Goal: Task Accomplishment & Management: Use online tool/utility

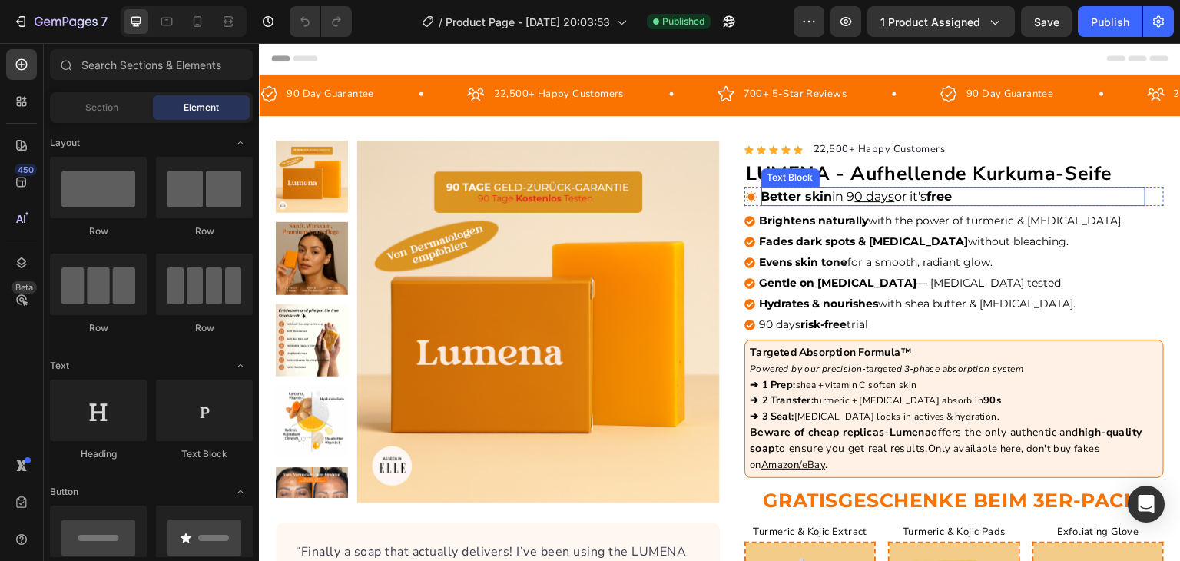
click at [895, 194] on span "in 9 0 days or it's" at bounding box center [880, 196] width 95 height 15
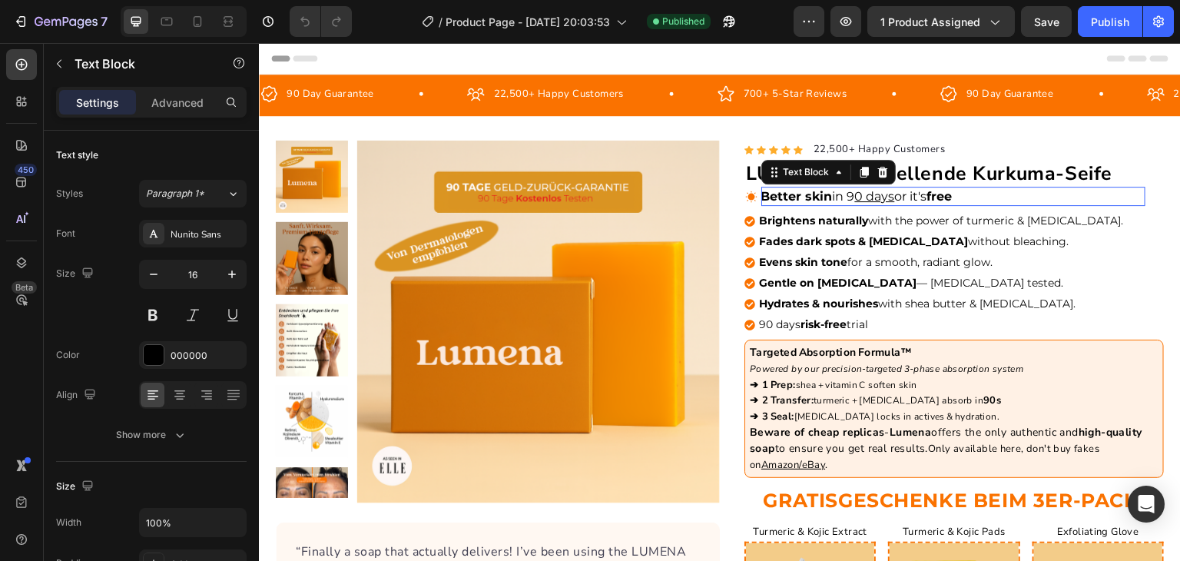
click at [895, 194] on span "in 9 0 days or it's" at bounding box center [880, 196] width 95 height 15
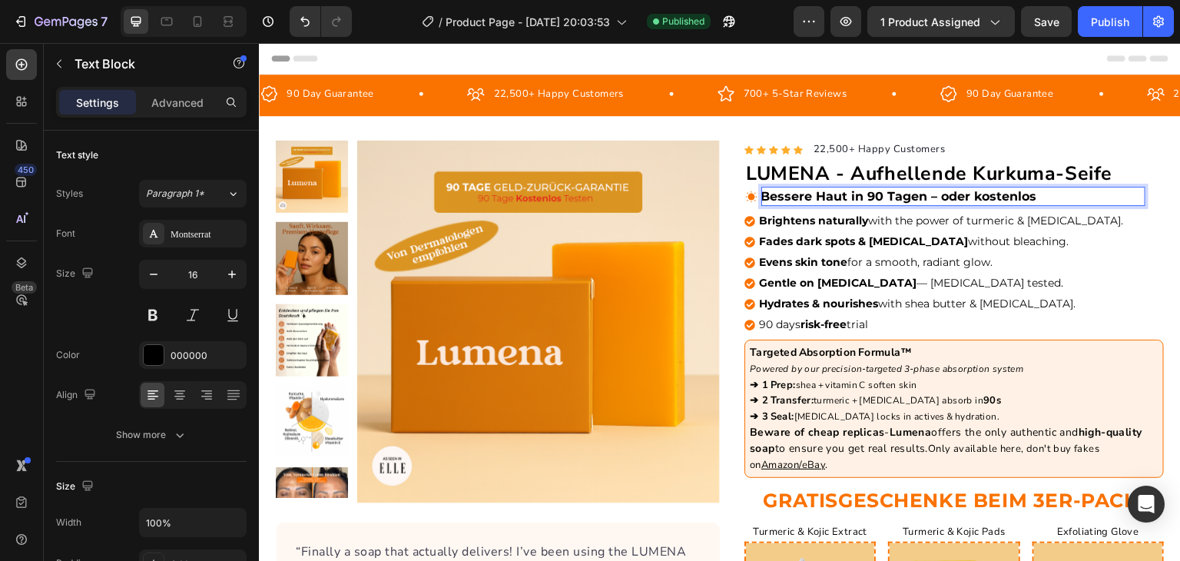
click at [849, 194] on strong "Bessere Haut in 90 Tagen – oder kostenlos" at bounding box center [900, 196] width 276 height 15
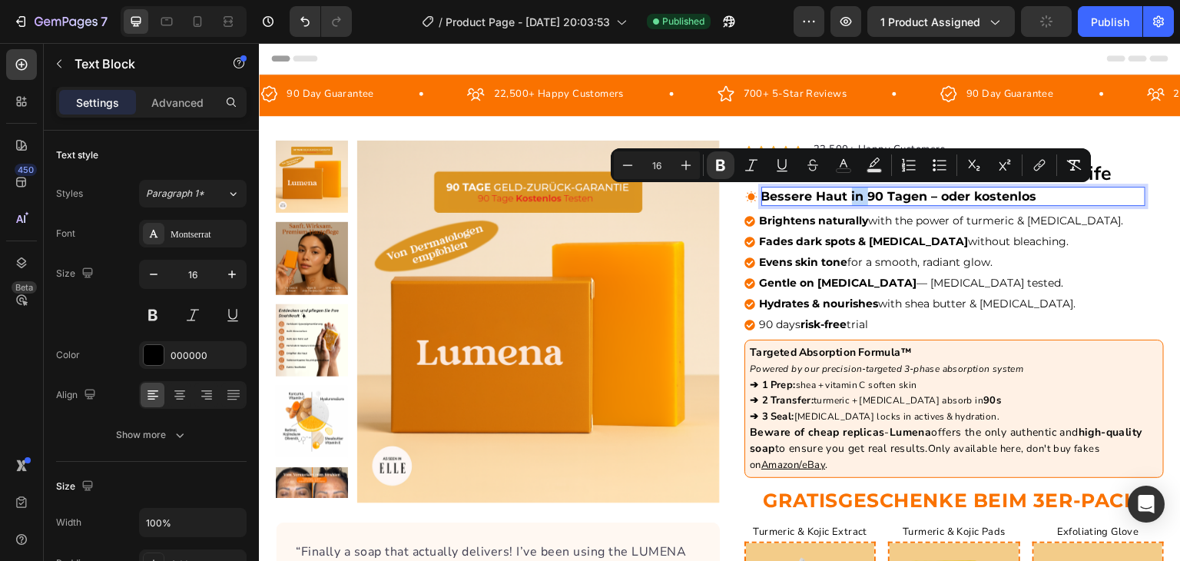
click at [849, 194] on strong "Bessere Haut in 90 Tagen – oder kostenlos" at bounding box center [900, 196] width 276 height 15
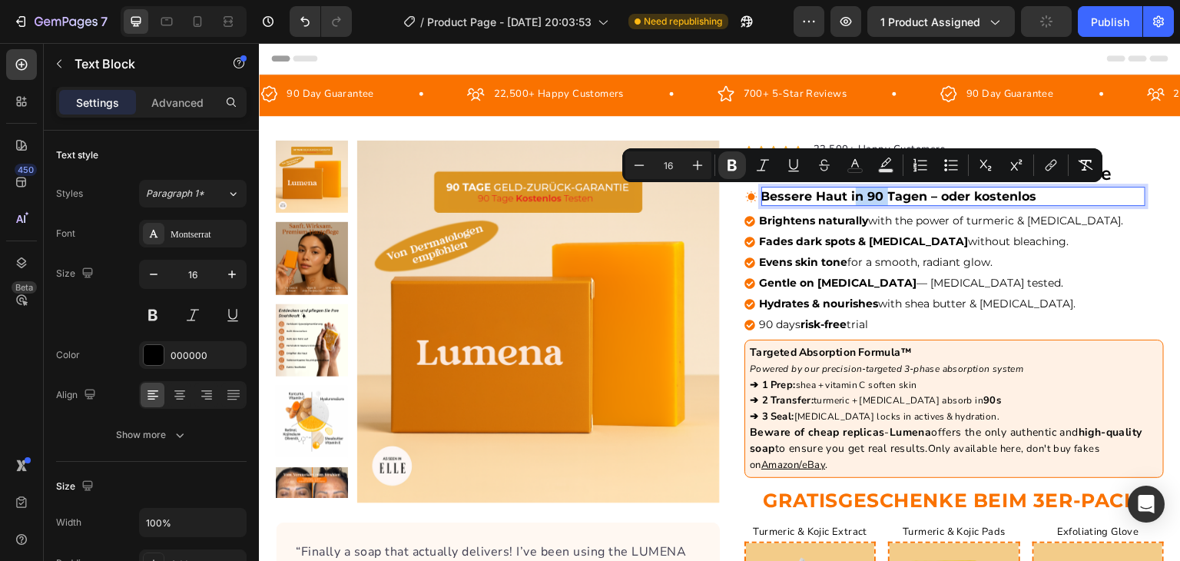
drag, startPoint x: 846, startPoint y: 194, endPoint x: 878, endPoint y: 194, distance: 32.3
click at [878, 194] on strong "Bessere Haut in 90 Tagen – oder kostenlos" at bounding box center [900, 196] width 276 height 15
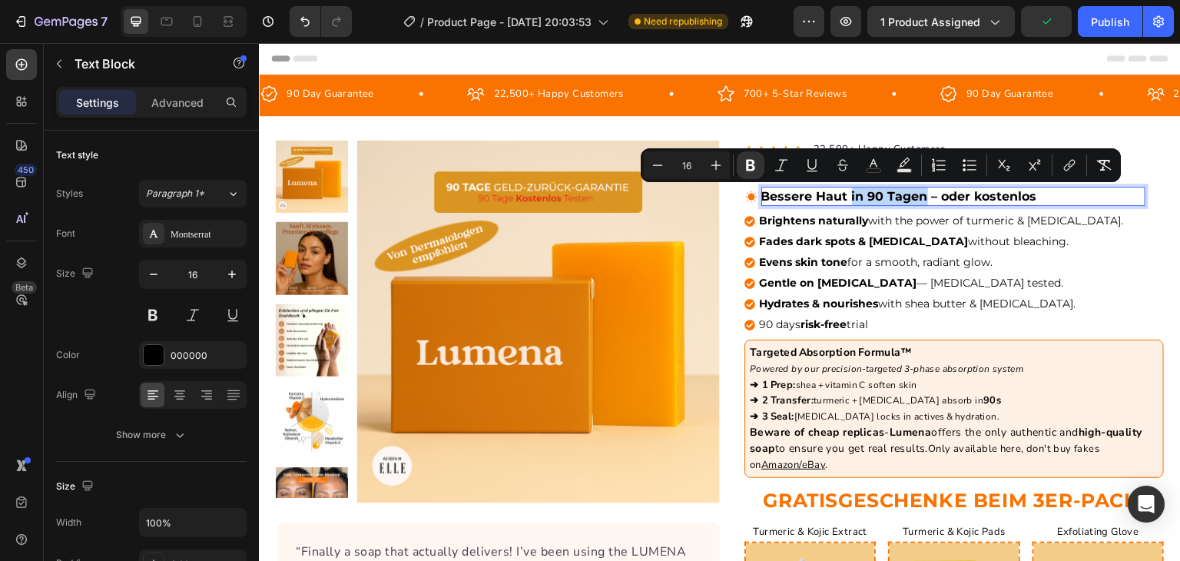
drag, startPoint x: 916, startPoint y: 194, endPoint x: 842, endPoint y: 202, distance: 74.2
click at [842, 202] on strong "Bessere Haut in 90 Tagen – oder kostenlos" at bounding box center [900, 196] width 276 height 15
click at [759, 167] on button "Bold" at bounding box center [751, 165] width 28 height 28
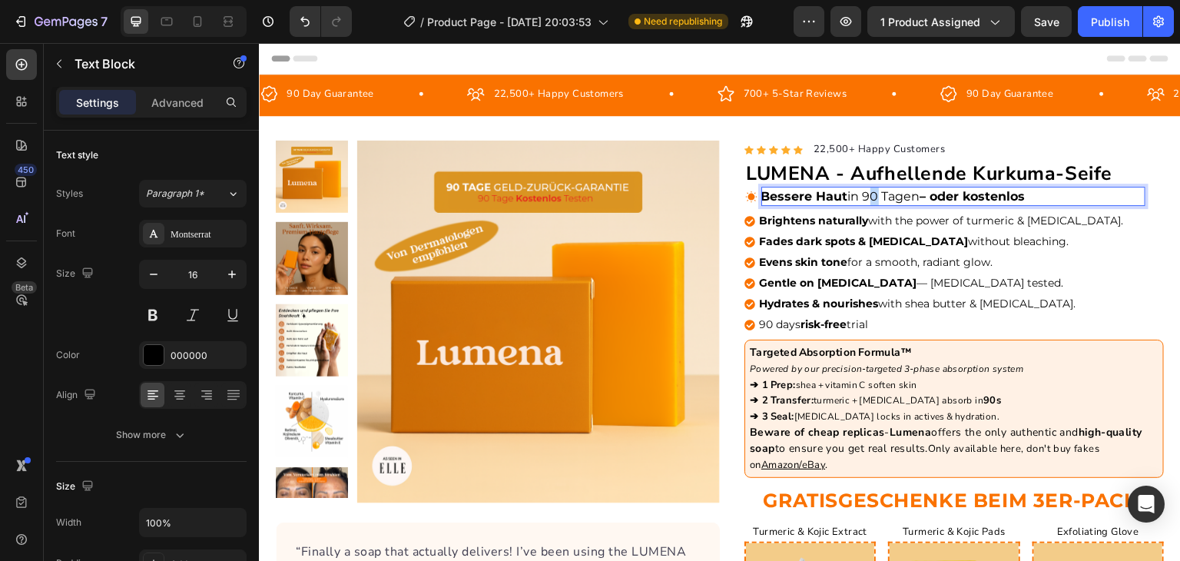
click at [874, 198] on p "Bessere Haut in 90 Tagen – oder kostenlos" at bounding box center [954, 197] width 385 height 20
drag, startPoint x: 862, startPoint y: 198, endPoint x: 912, endPoint y: 204, distance: 51.1
click at [912, 204] on p "Bessere Haut in 90 Tagen – oder kostenlos" at bounding box center [954, 197] width 385 height 20
click at [904, 198] on p "Bessere Haut in 90 Tagen – oder kostenlos" at bounding box center [954, 197] width 385 height 20
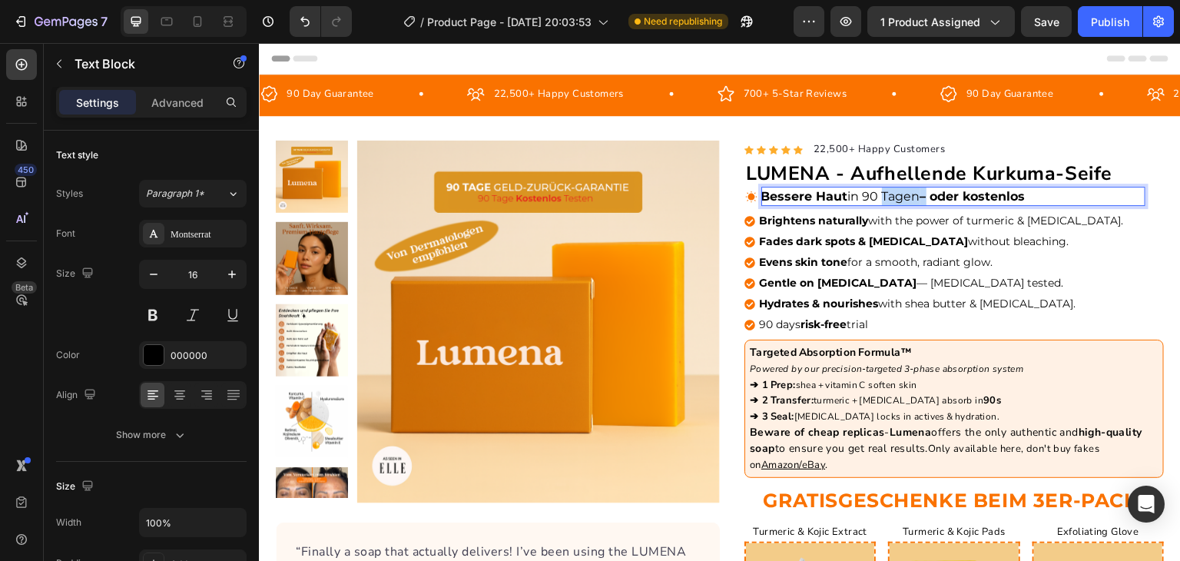
click at [904, 198] on p "Bessere Haut in 90 Tagen – oder kostenlos" at bounding box center [954, 197] width 385 height 20
drag, startPoint x: 866, startPoint y: 192, endPoint x: 925, endPoint y: 198, distance: 58.7
click at [925, 198] on p "Bessere Haut in 90 Tagen – oder kostenlos" at bounding box center [954, 197] width 385 height 20
drag, startPoint x: 925, startPoint y: 198, endPoint x: 994, endPoint y: 204, distance: 69.4
click at [994, 204] on p "Bessere Haut in 90 Tagen – oder kostenlos" at bounding box center [954, 197] width 385 height 20
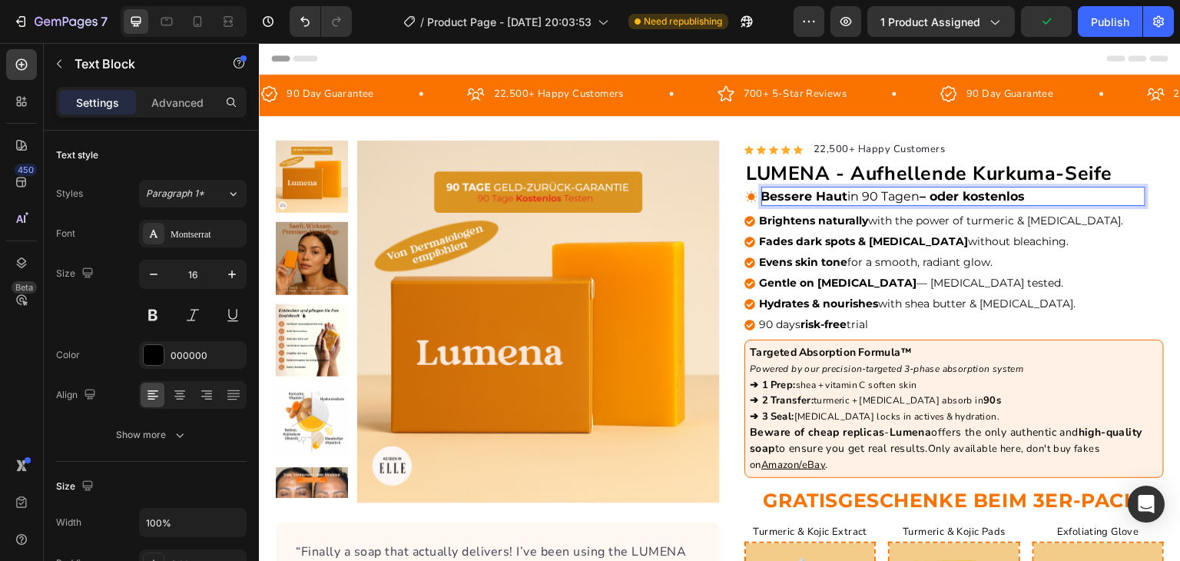
click at [994, 204] on p "Bessere Haut in 90 Tagen – oder kostenlos" at bounding box center [954, 197] width 385 height 20
drag, startPoint x: 1018, startPoint y: 194, endPoint x: 945, endPoint y: 192, distance: 72.3
click at [945, 192] on strong "– oder kostenlos" at bounding box center [973, 196] width 105 height 15
click at [878, 196] on p "Bessere Haut in 90 Tagen – oder kostenlos" at bounding box center [954, 197] width 385 height 20
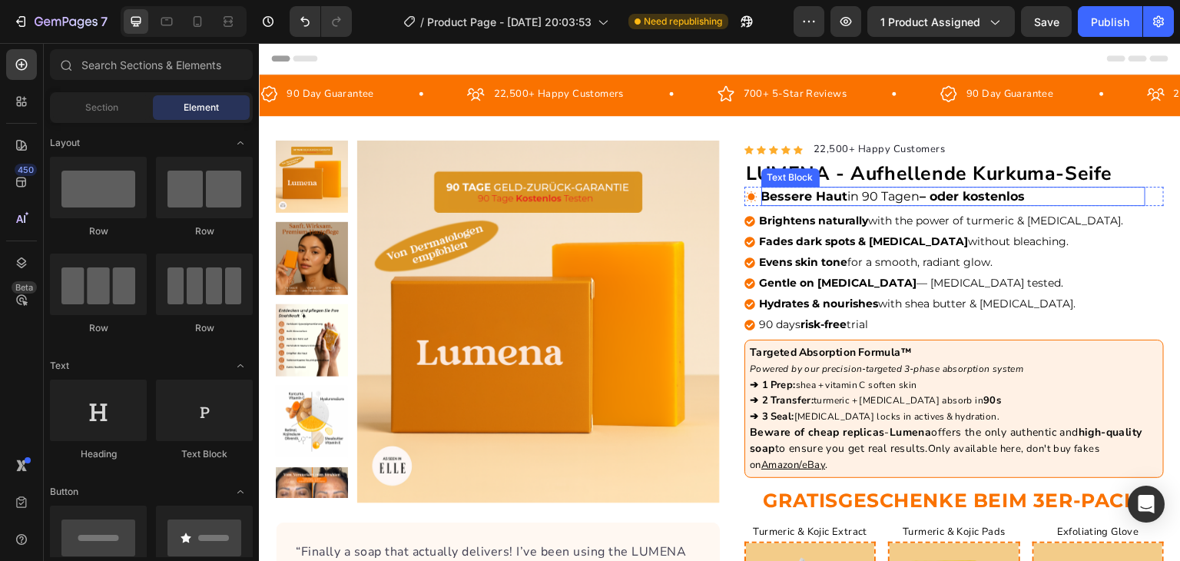
click at [944, 198] on strong "– oder kostenlos" at bounding box center [973, 196] width 105 height 15
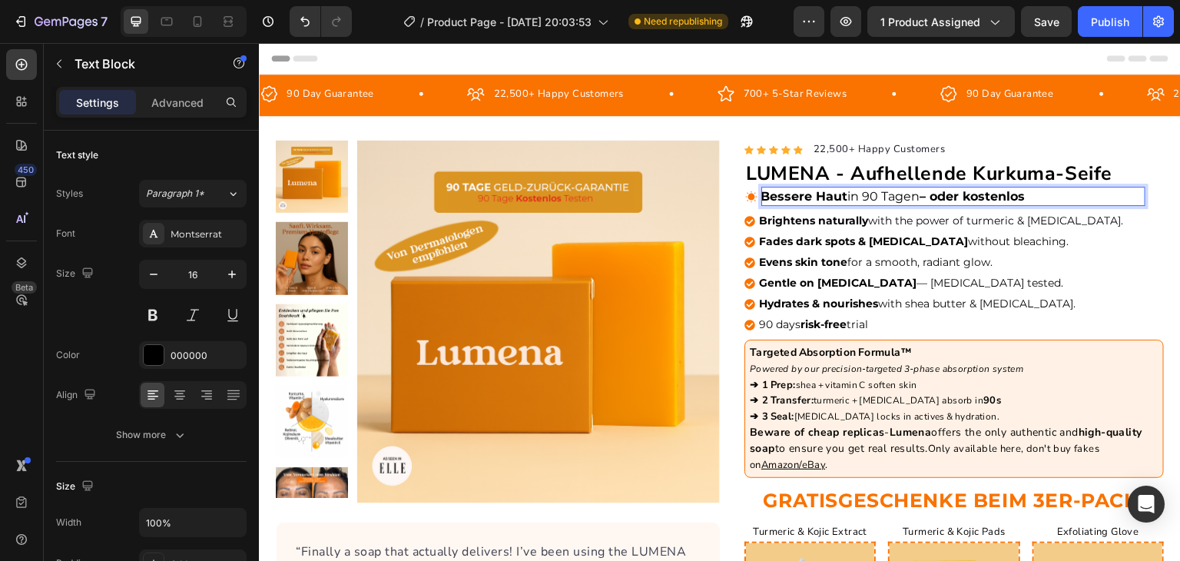
click at [944, 198] on strong "– oder kostenlos" at bounding box center [973, 196] width 105 height 15
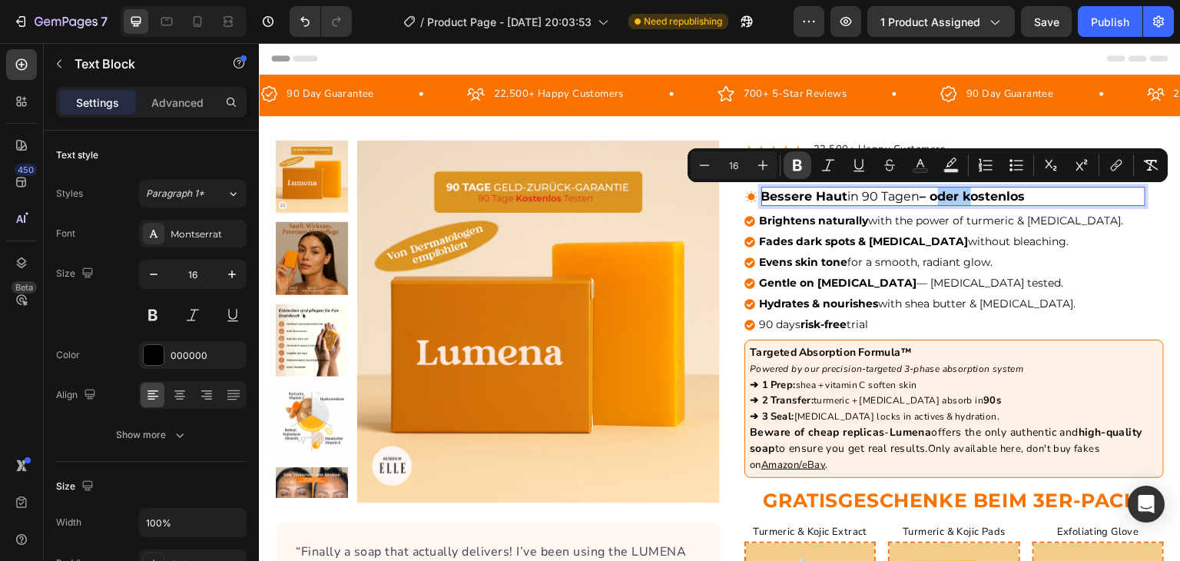
click at [808, 166] on button "Bold" at bounding box center [798, 165] width 28 height 28
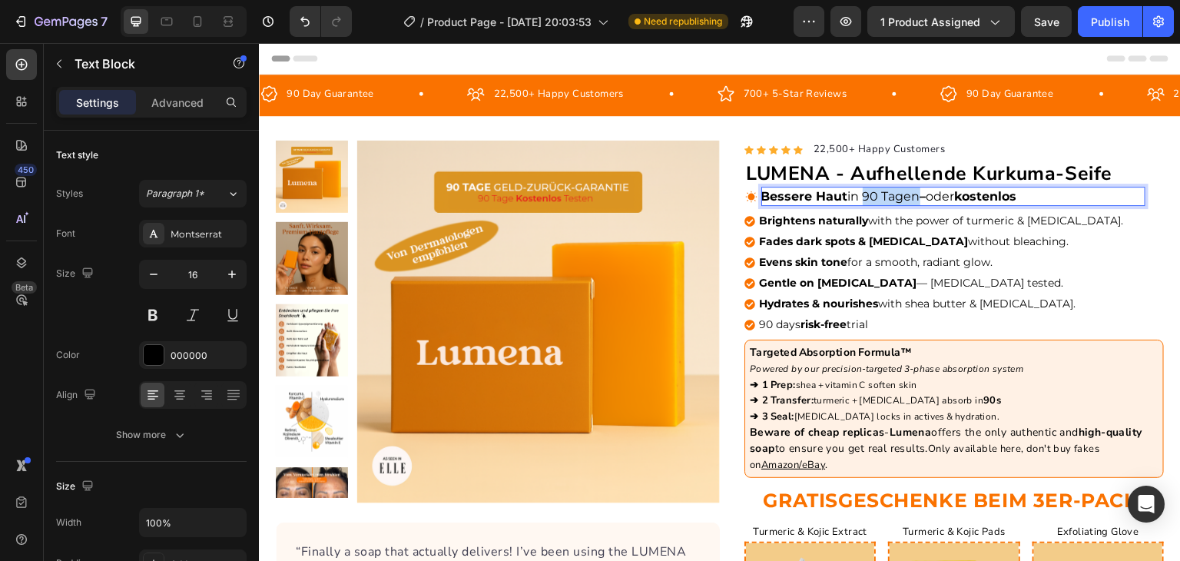
drag, startPoint x: 913, startPoint y: 197, endPoint x: 862, endPoint y: 195, distance: 50.7
click at [862, 195] on p "Bessere Haut in 90 Tagen – oder kostenlos" at bounding box center [954, 197] width 385 height 20
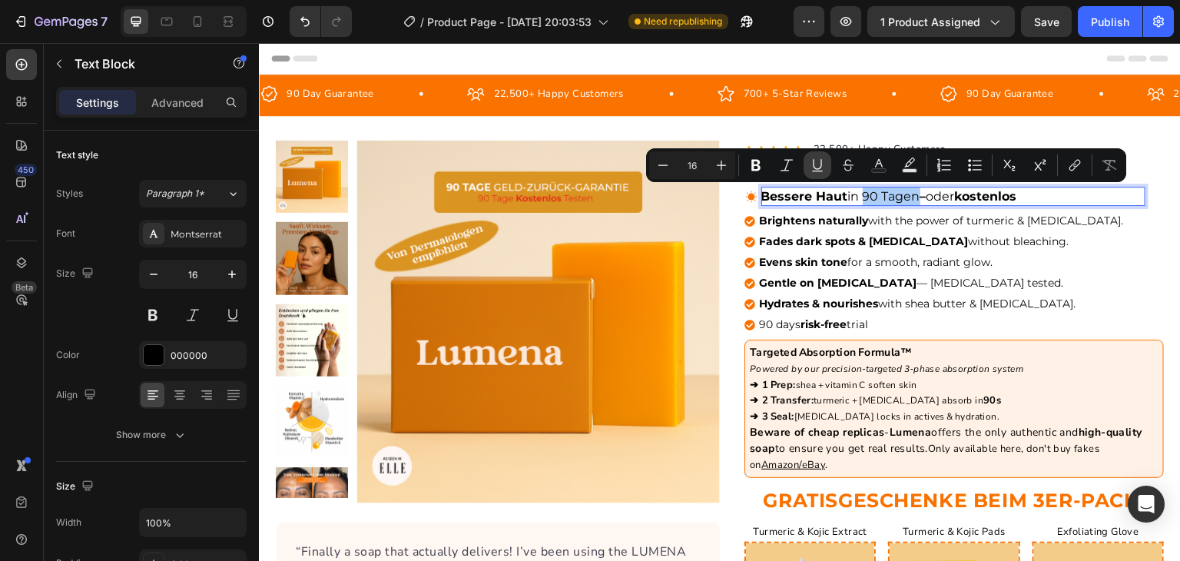
click at [825, 164] on icon "Editor contextual toolbar" at bounding box center [817, 165] width 15 height 15
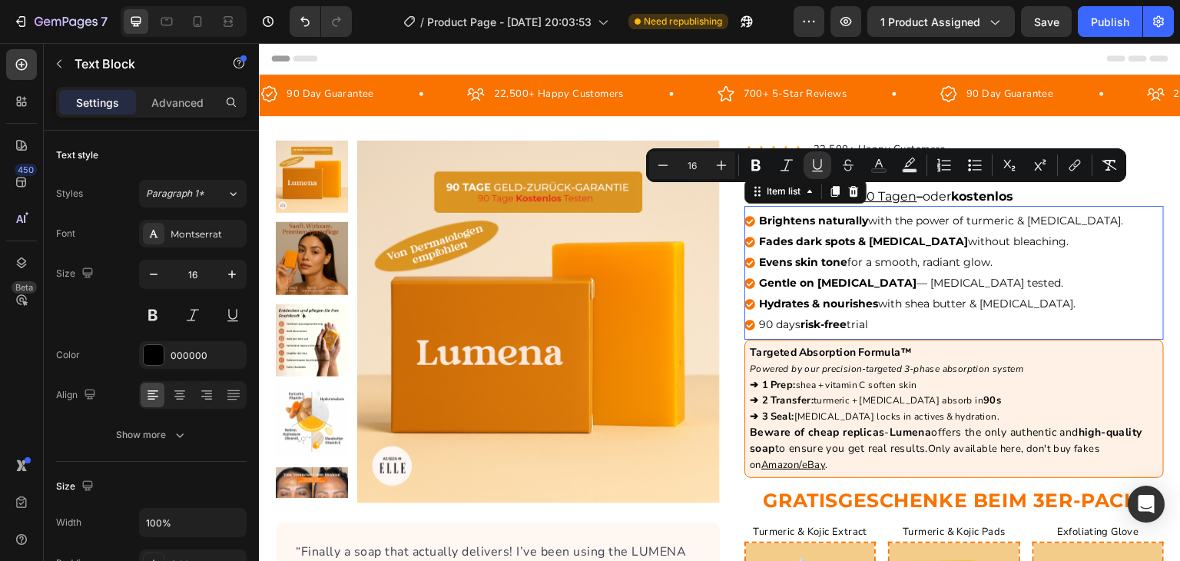
click at [902, 223] on p "Brightens naturally with the power of turmeric & kojic acid." at bounding box center [941, 221] width 364 height 16
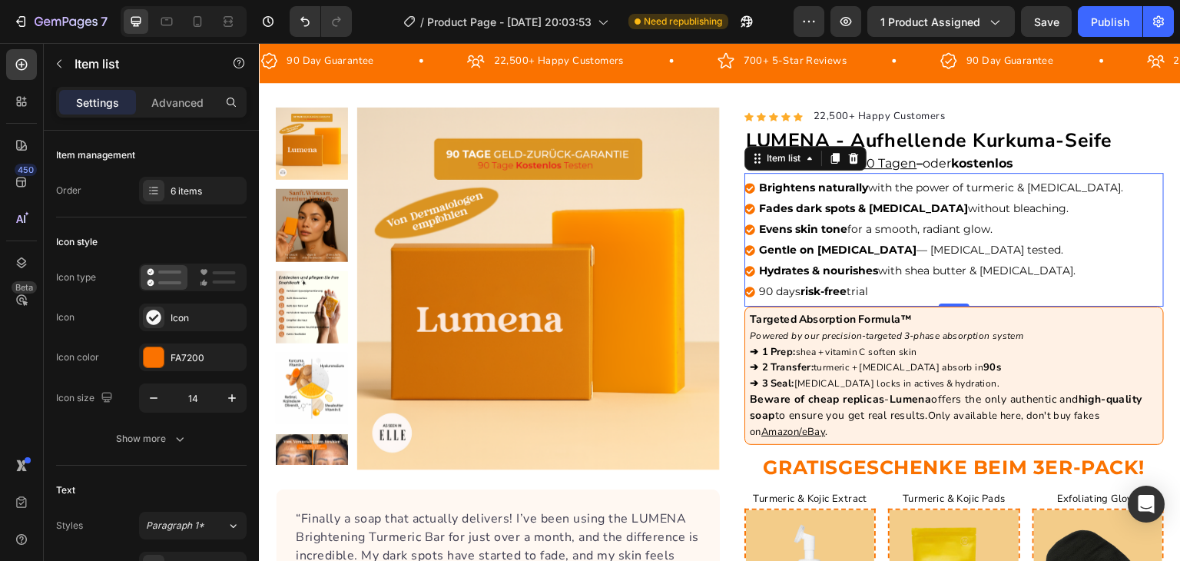
scroll to position [18, 0]
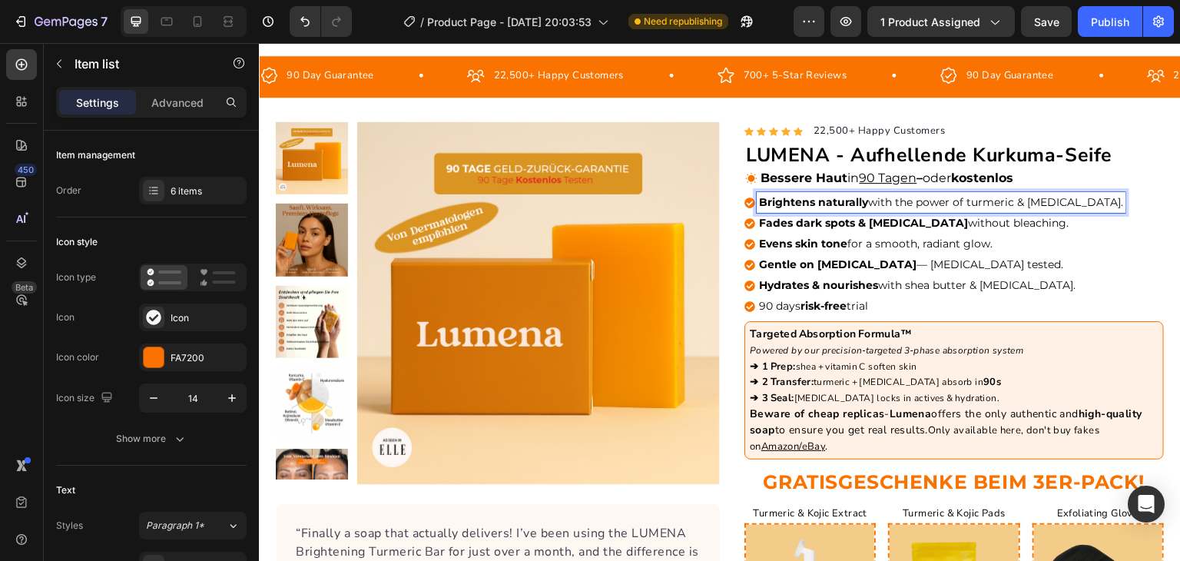
click at [795, 202] on strong "Brightens naturally" at bounding box center [813, 202] width 109 height 14
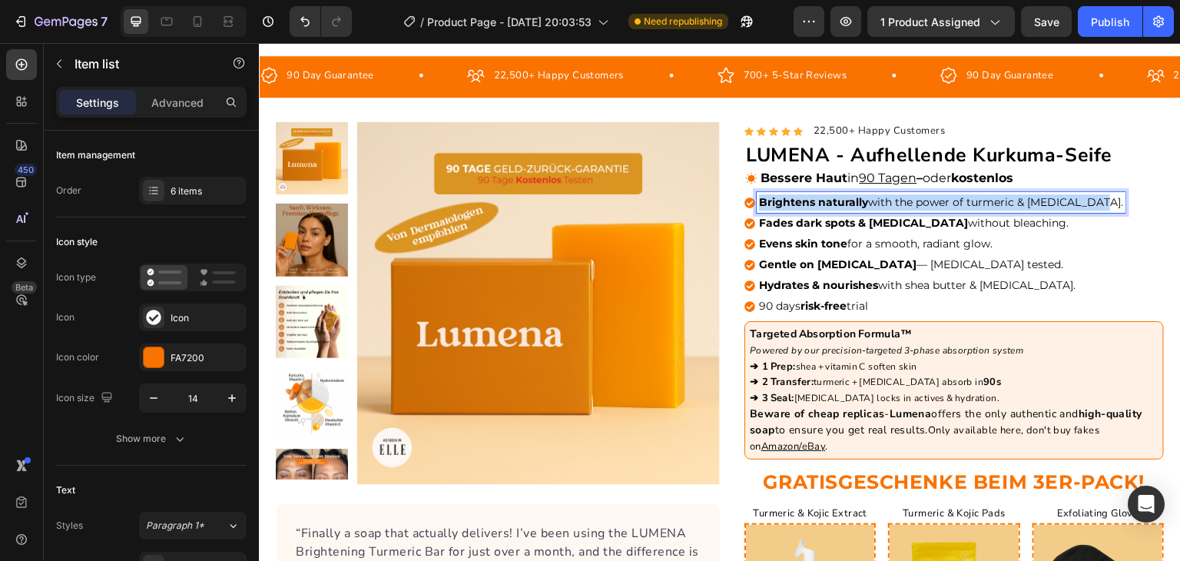
click at [795, 202] on strong "Brightens naturally" at bounding box center [813, 202] width 109 height 14
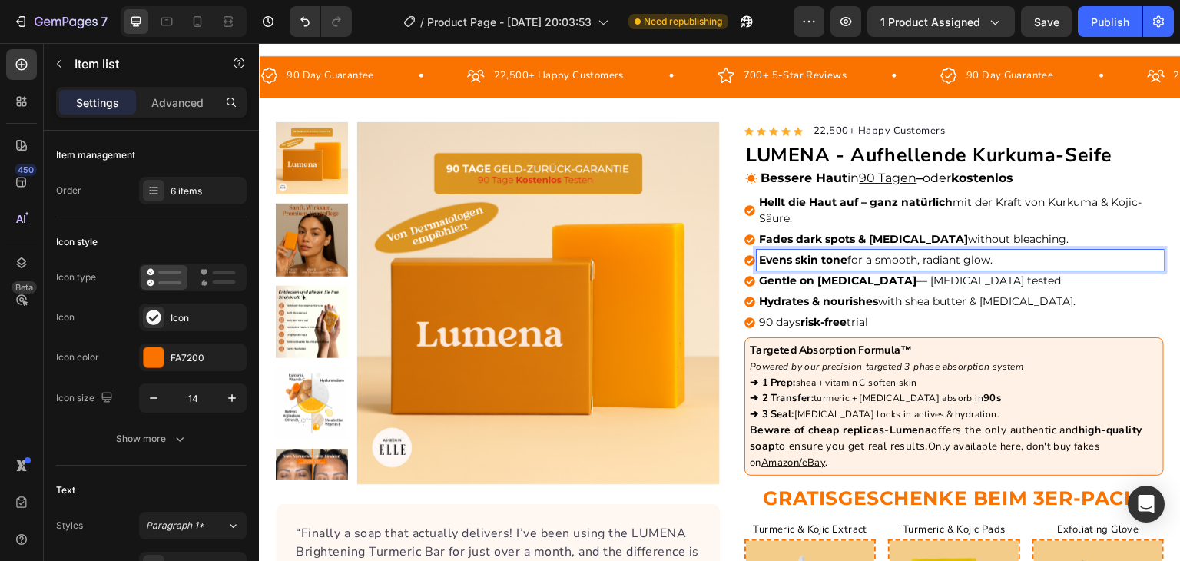
click at [877, 257] on p "Evens skin tone for a smooth, radiant glow." at bounding box center [960, 260] width 403 height 16
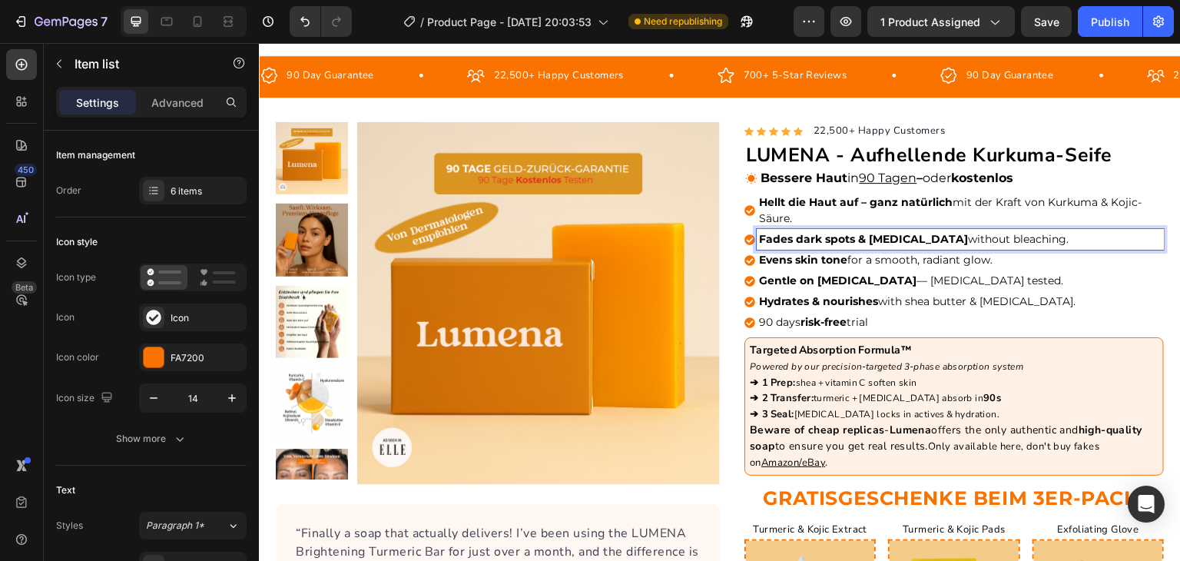
click at [879, 235] on strong "Fades dark spots & [MEDICAL_DATA]" at bounding box center [863, 239] width 209 height 14
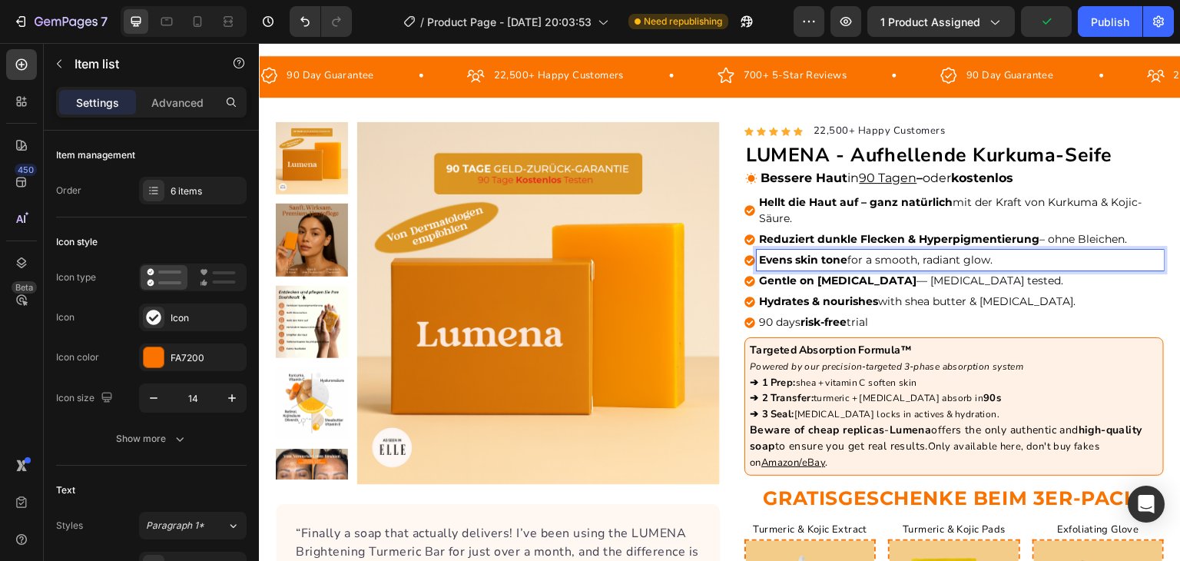
click at [875, 260] on p "Evens skin tone for a smooth, radiant glow." at bounding box center [960, 260] width 403 height 16
click at [858, 257] on p "Evens skin tone for a smooth, radiant glow." at bounding box center [960, 260] width 403 height 16
click at [818, 277] on strong "Gentle on [MEDICAL_DATA]" at bounding box center [838, 281] width 158 height 14
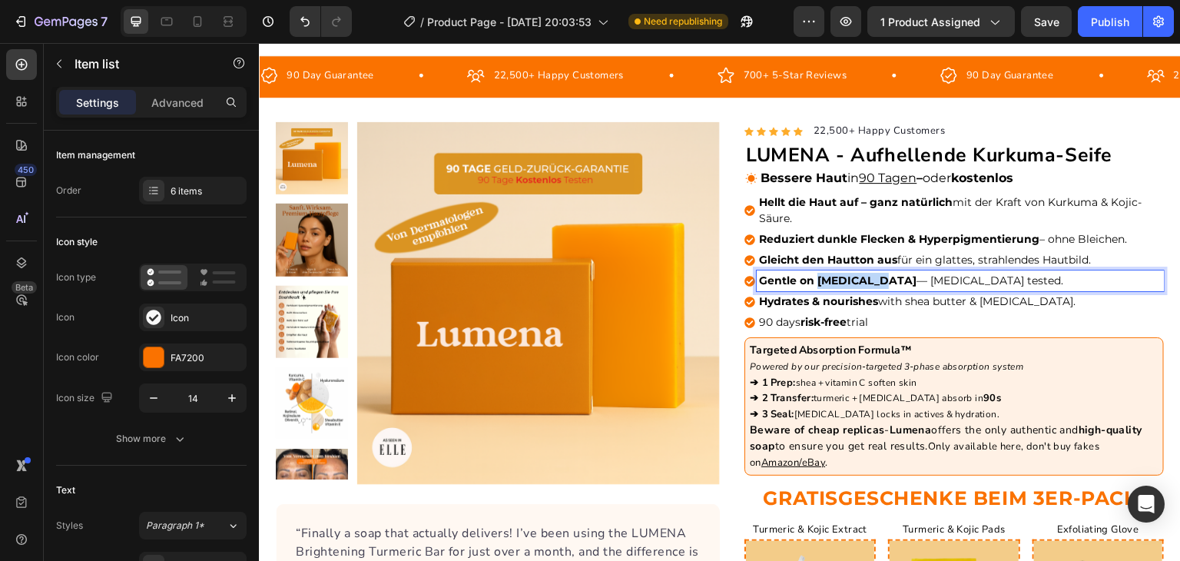
click at [818, 277] on strong "Gentle on [MEDICAL_DATA]" at bounding box center [838, 281] width 158 height 14
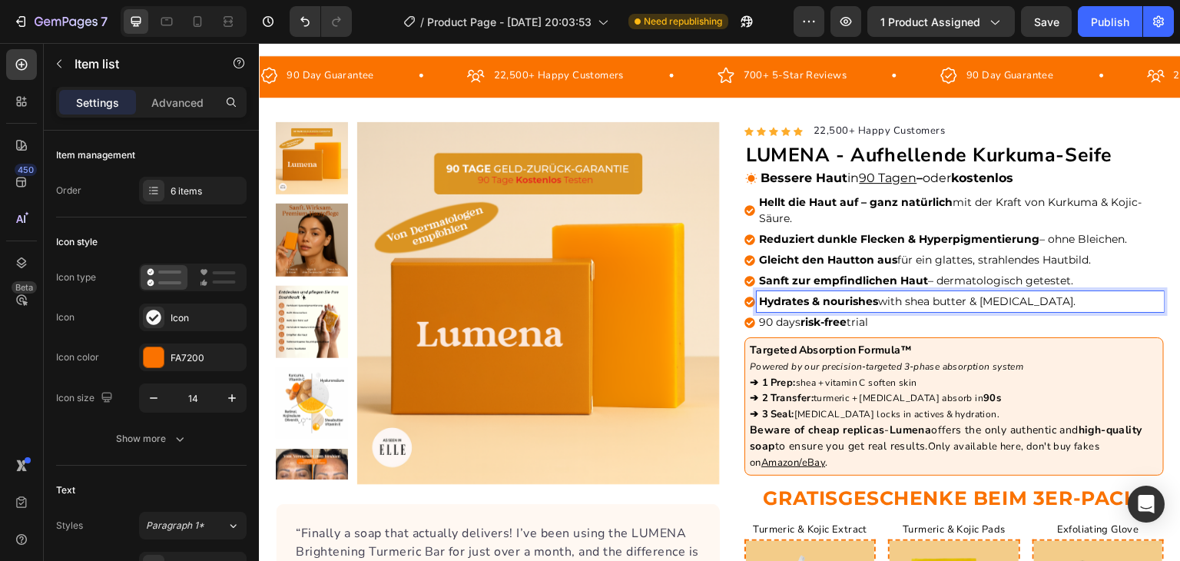
click at [837, 300] on strong "Hydrates & nourishes" at bounding box center [818, 301] width 119 height 14
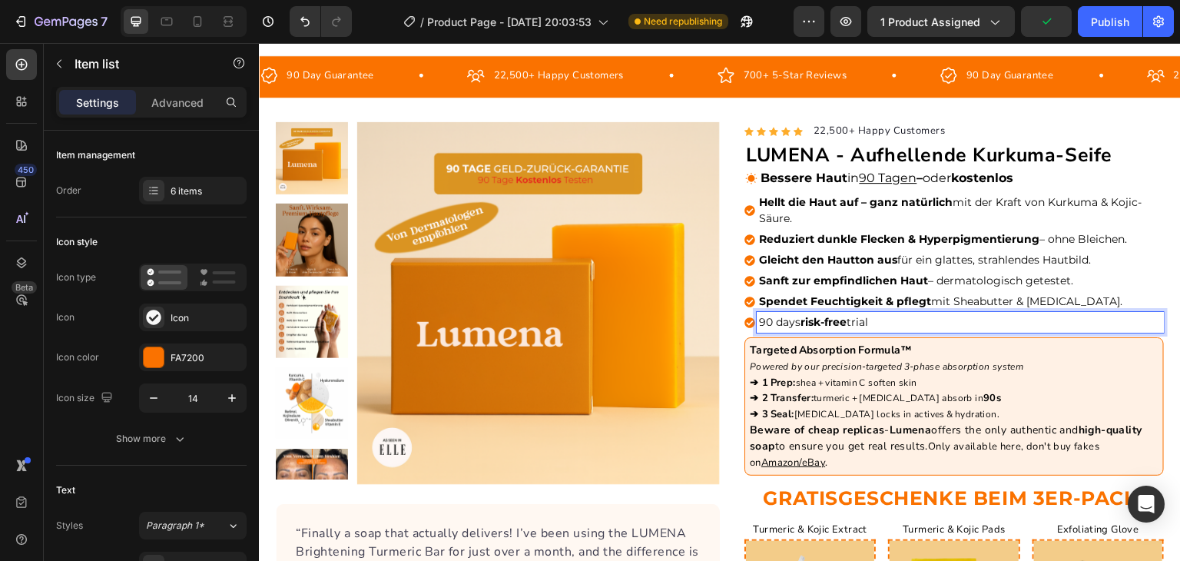
click at [808, 315] on strong "risk-free" at bounding box center [824, 322] width 46 height 14
drag, startPoint x: 795, startPoint y: 320, endPoint x: 754, endPoint y: 321, distance: 40.7
click at [759, 321] on p "90 Tage risikofrei testen" at bounding box center [960, 322] width 403 height 16
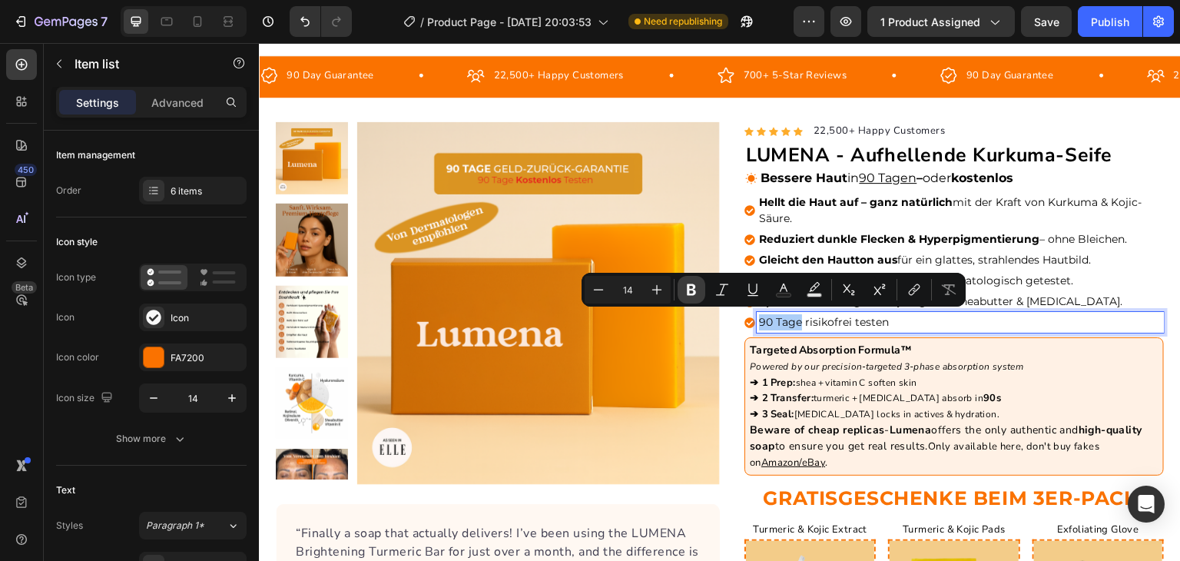
click at [699, 294] on button "Bold" at bounding box center [692, 290] width 28 height 28
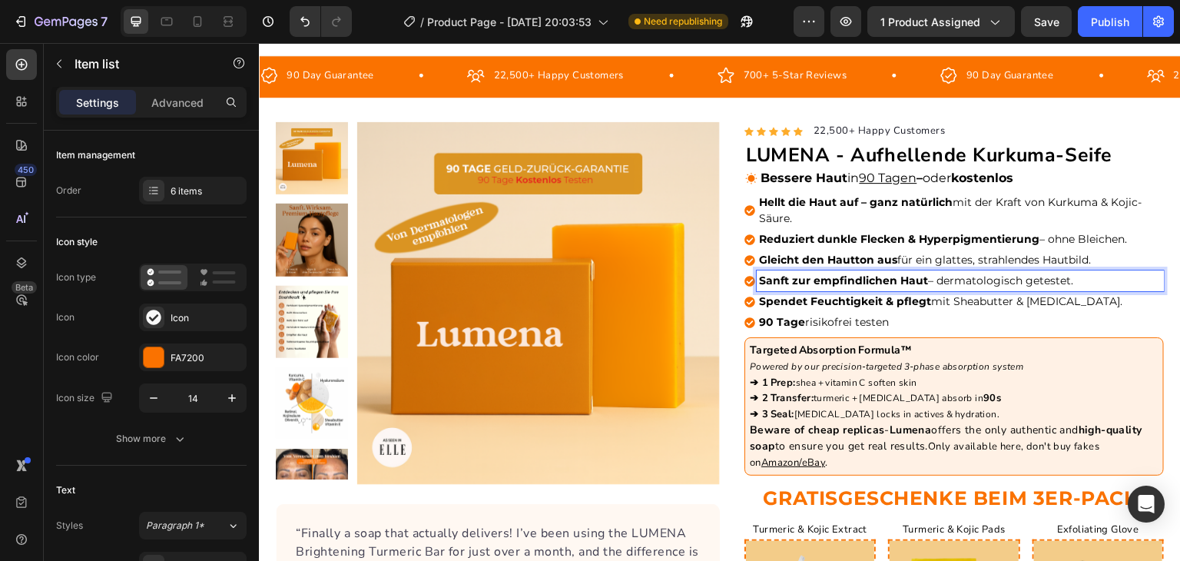
click at [1018, 284] on p "Sanft zur empfindlichen Haut – dermatologisch getestet." at bounding box center [960, 281] width 403 height 16
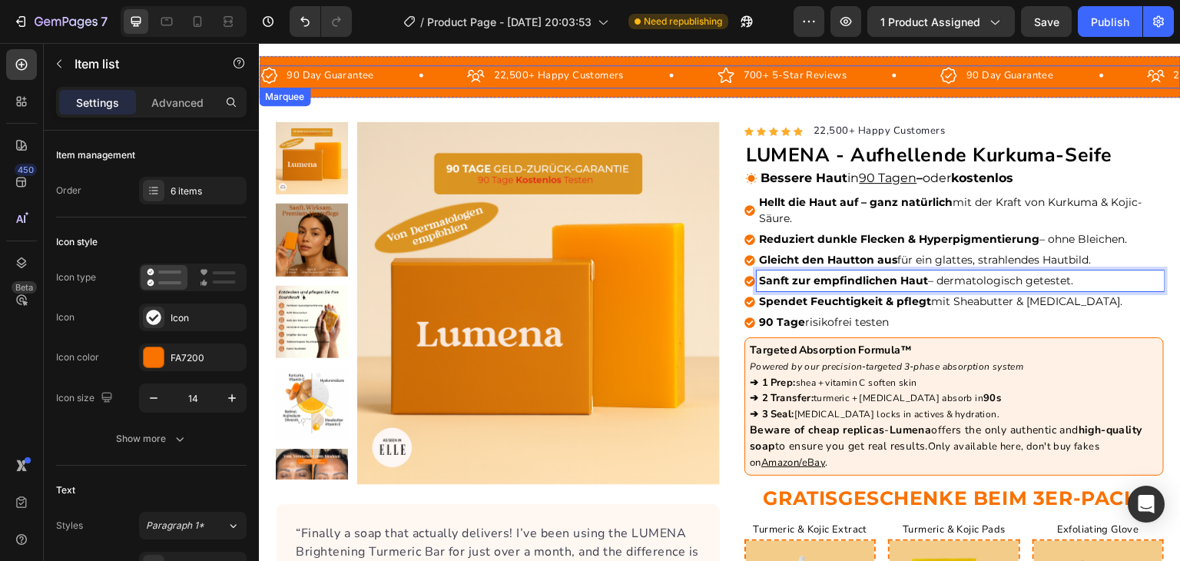
click at [863, 80] on div "700+ 5-Star Reviews Item List" at bounding box center [829, 75] width 224 height 21
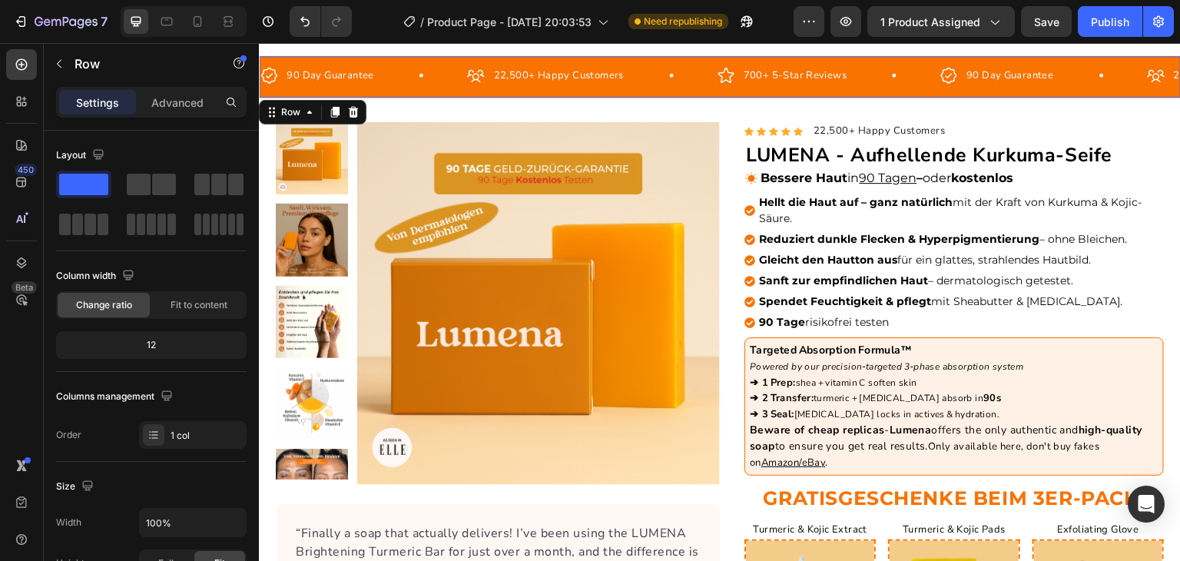
click at [866, 91] on div "90 Day Guarantee Item List 22,500+ Happy Customers Item List 700+ 5-Star Review…" at bounding box center [720, 76] width 922 height 41
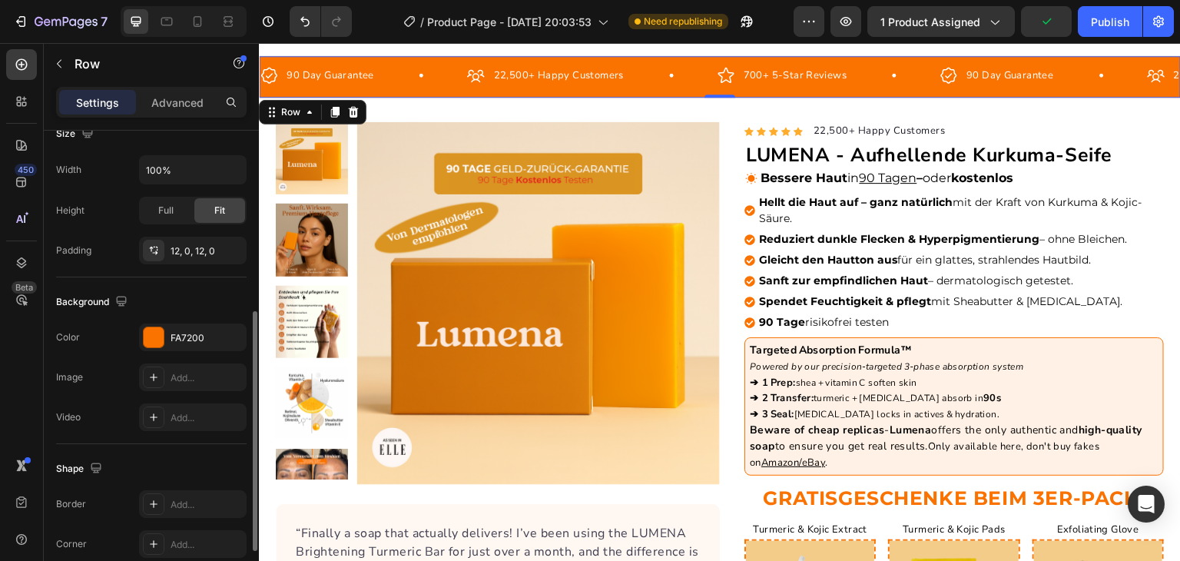
scroll to position [346, 0]
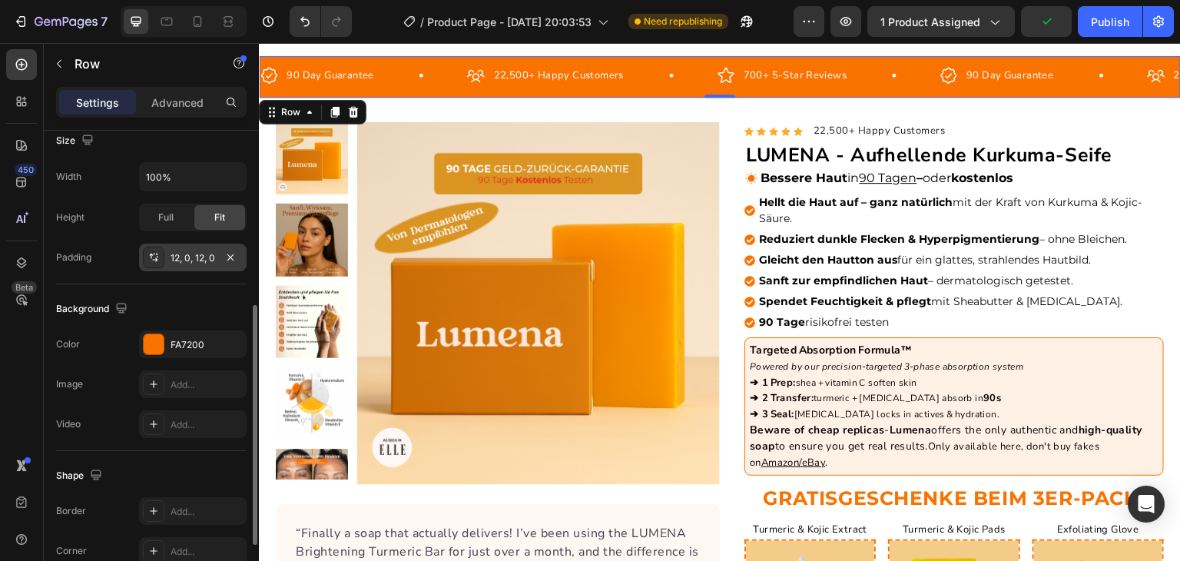
click at [184, 265] on div "12, 0, 12, 0" at bounding box center [193, 258] width 108 height 28
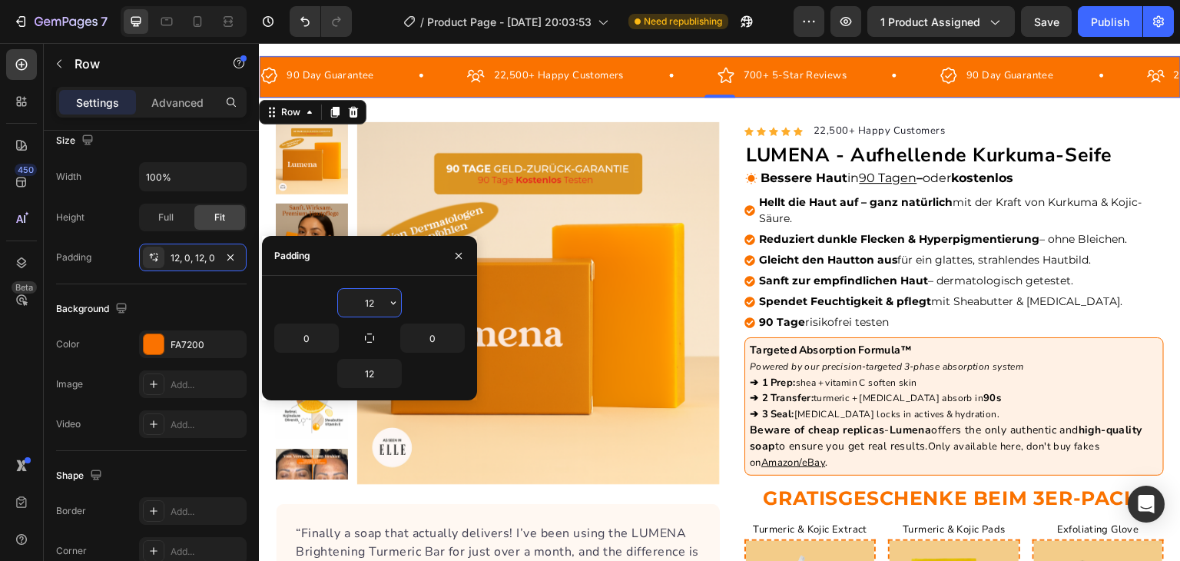
click at [372, 300] on input "12" at bounding box center [369, 303] width 63 height 28
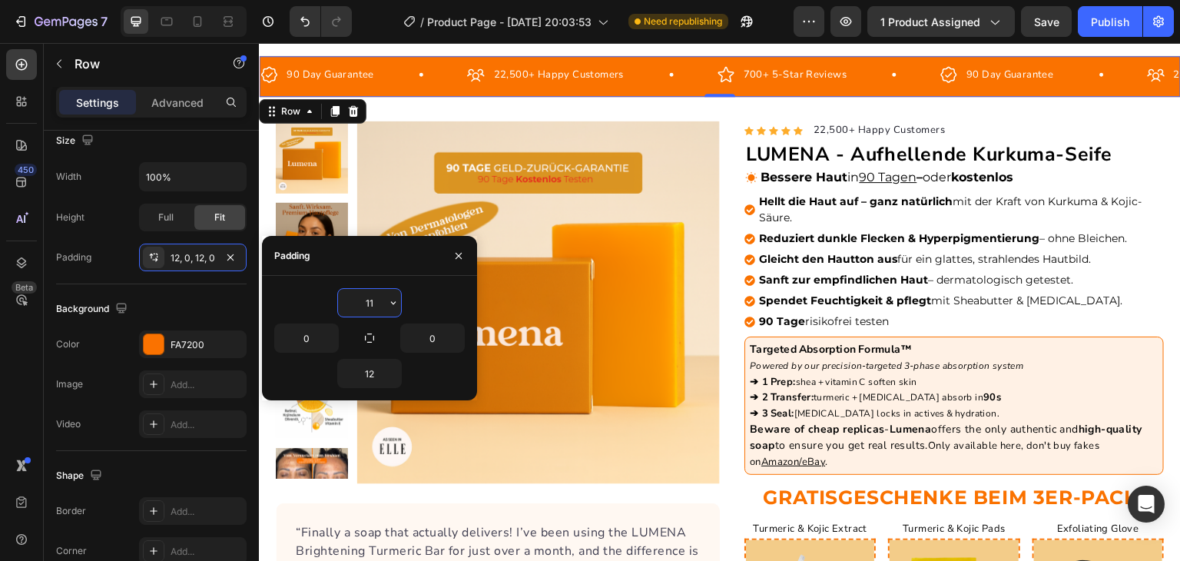
type input "10"
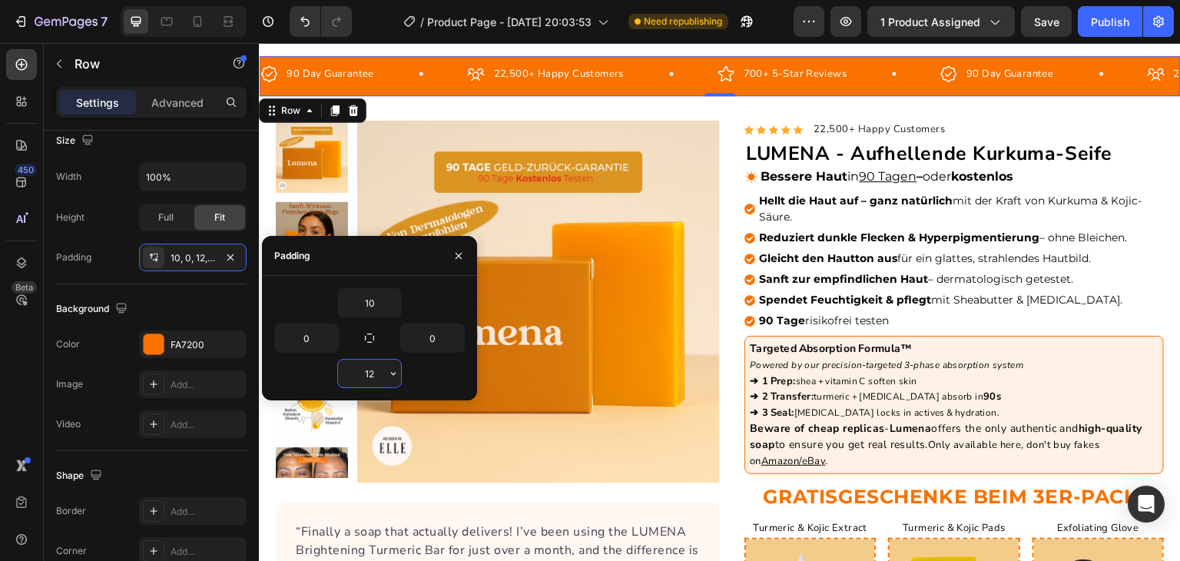
click at [372, 368] on input "12" at bounding box center [369, 374] width 63 height 28
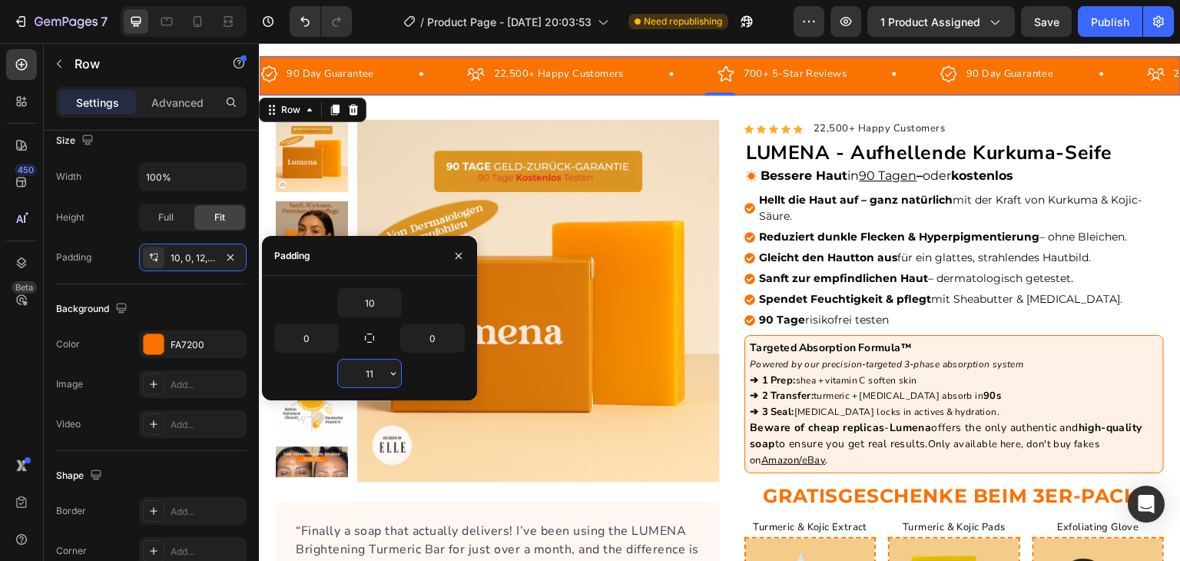
type input "10"
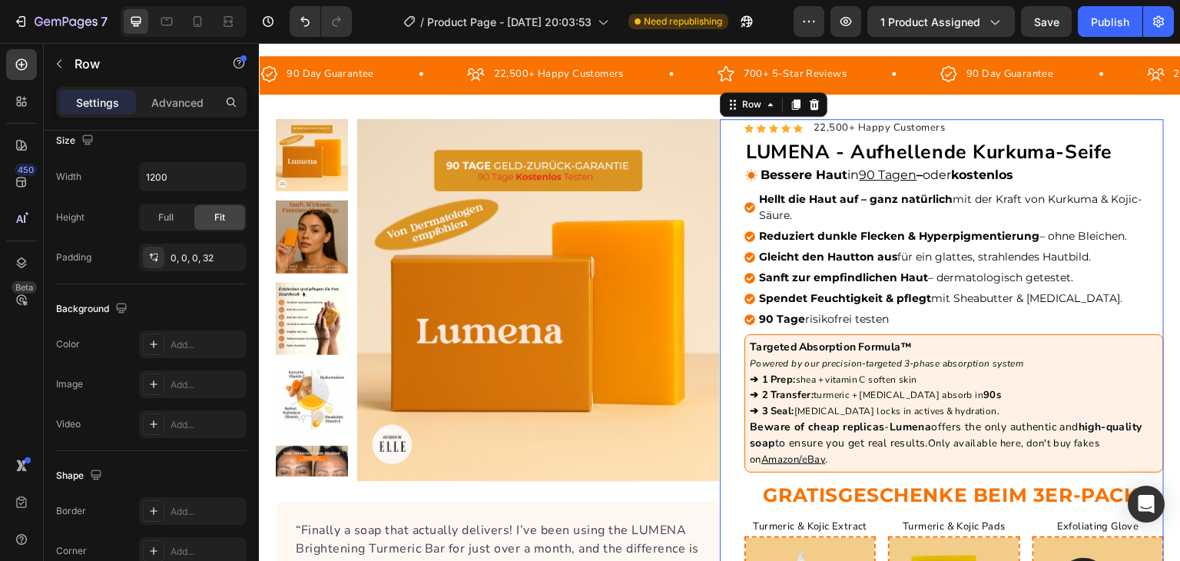
click at [198, 19] on icon at bounding box center [197, 21] width 15 height 15
type input "100%"
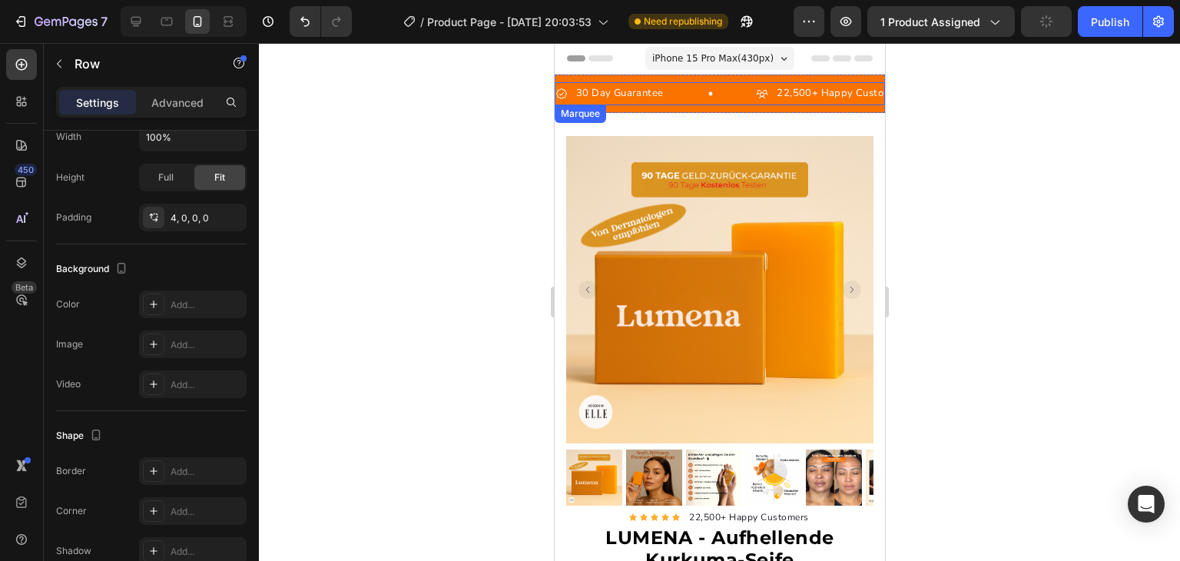
click at [688, 103] on div "30 Day Guarantee Item List" at bounding box center [655, 93] width 201 height 22
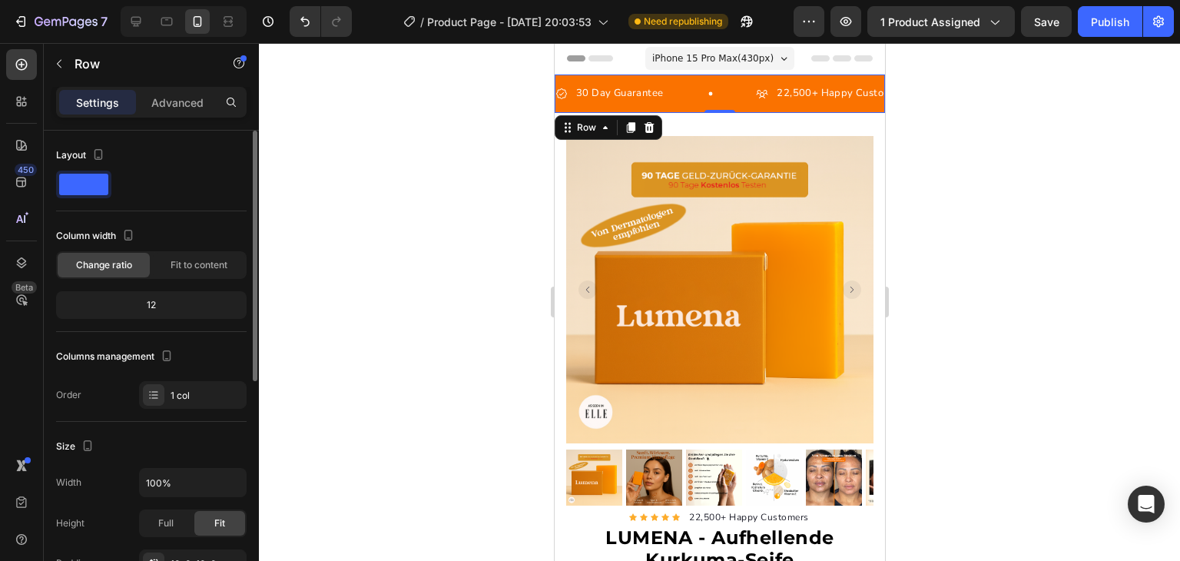
click at [686, 108] on div "30 Day Guarantee Item List 22,500+ Happy Customers Item List 700+ 5-Star Review…" at bounding box center [719, 94] width 330 height 38
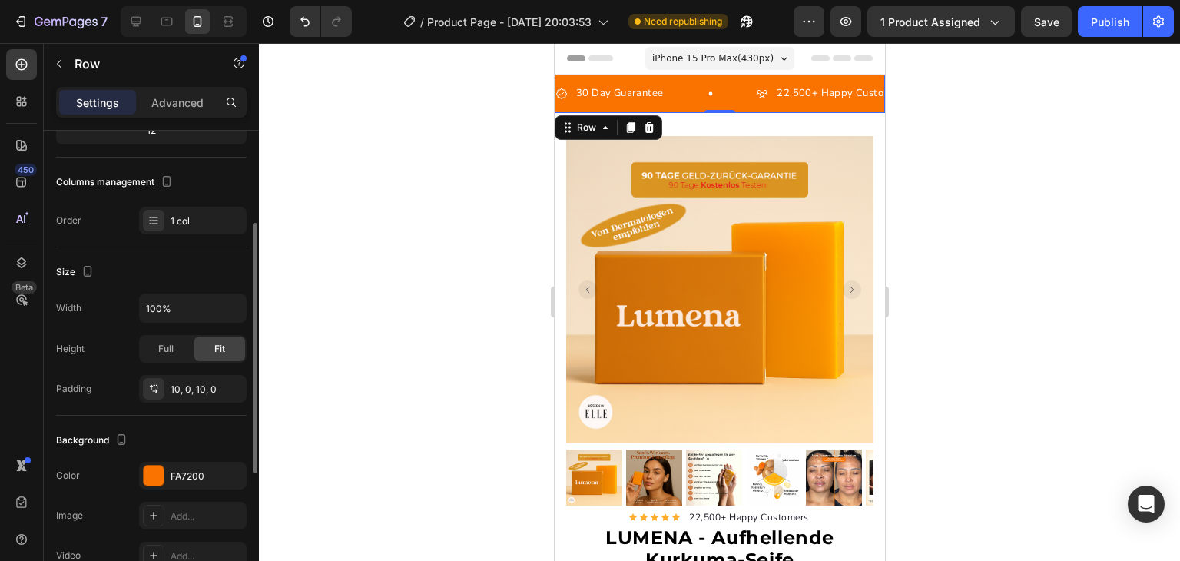
scroll to position [176, 0]
click at [202, 390] on div "10, 0, 10, 0" at bounding box center [193, 388] width 45 height 14
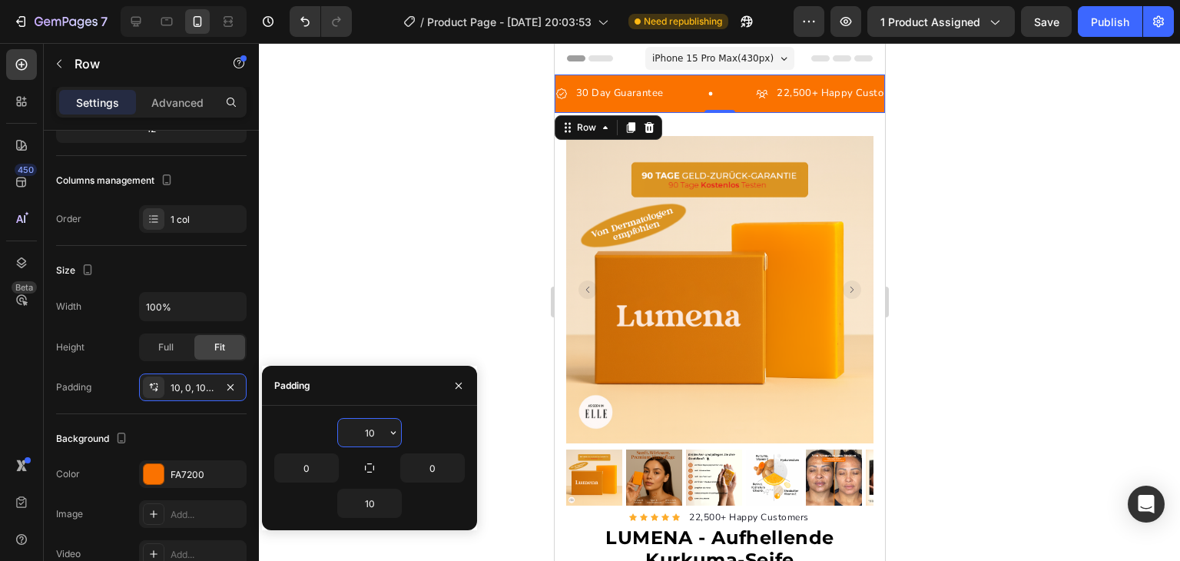
click at [364, 437] on input "10" at bounding box center [369, 433] width 63 height 28
type input "8"
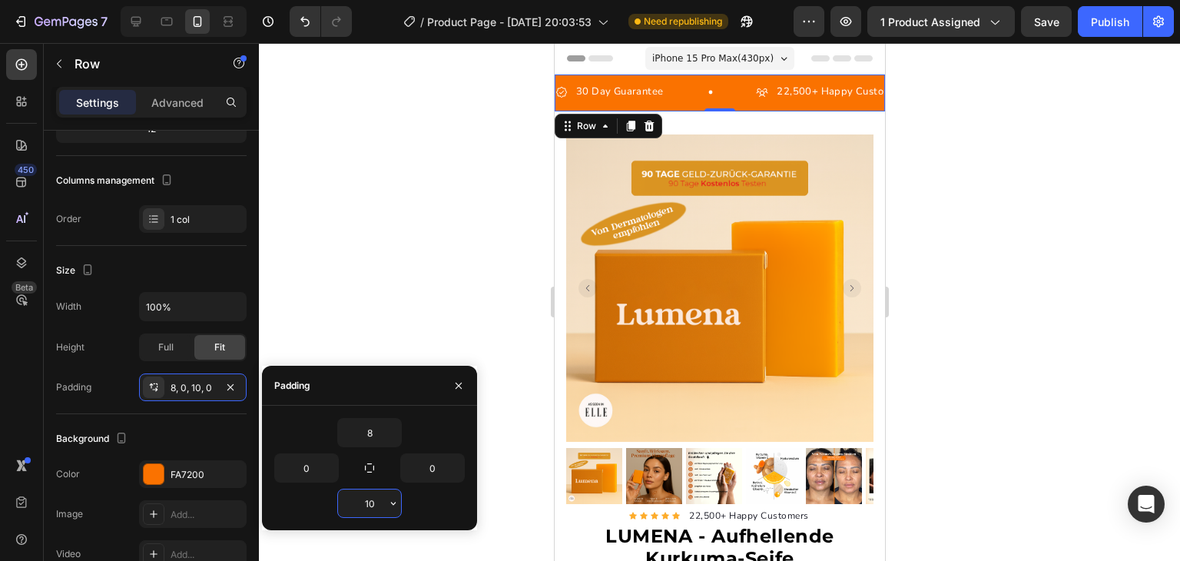
click at [369, 512] on input "10" at bounding box center [369, 504] width 63 height 28
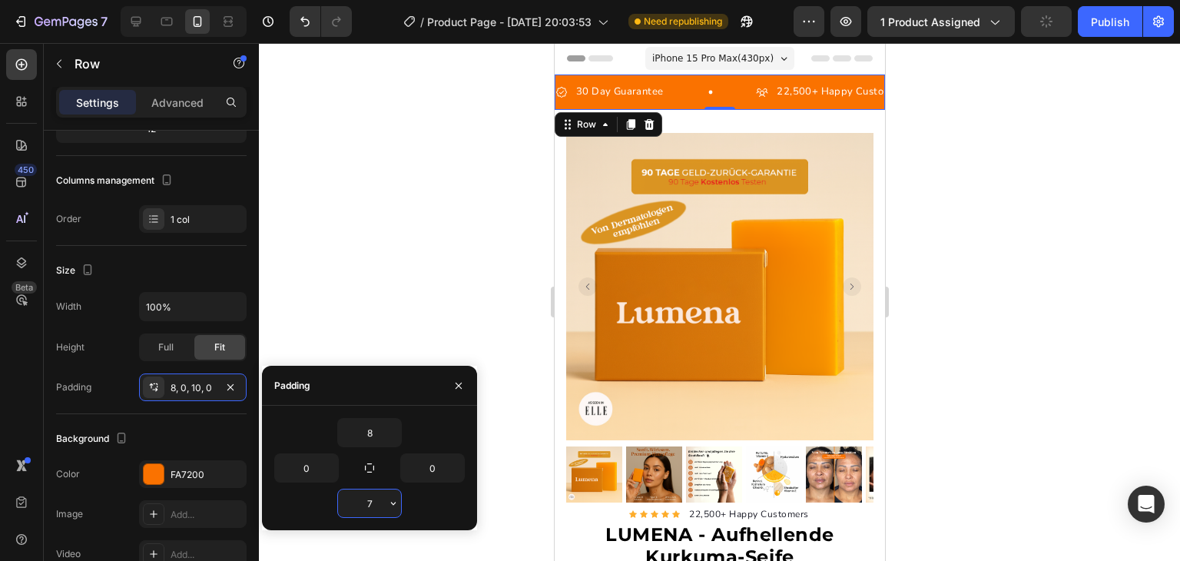
type input "6"
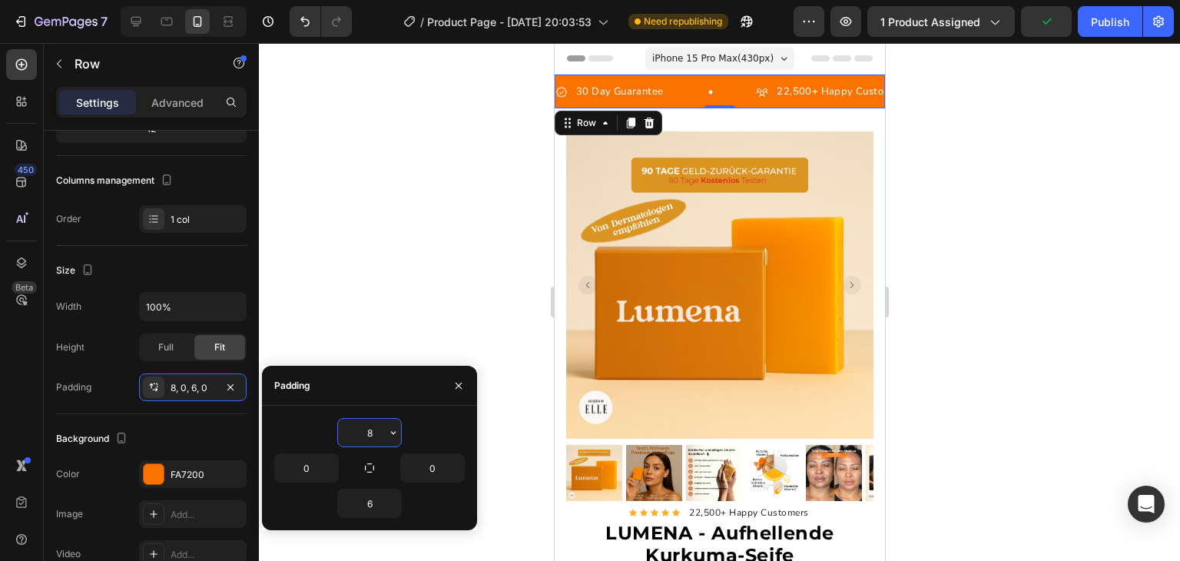
click at [357, 435] on input "8" at bounding box center [369, 433] width 63 height 28
type input "6"
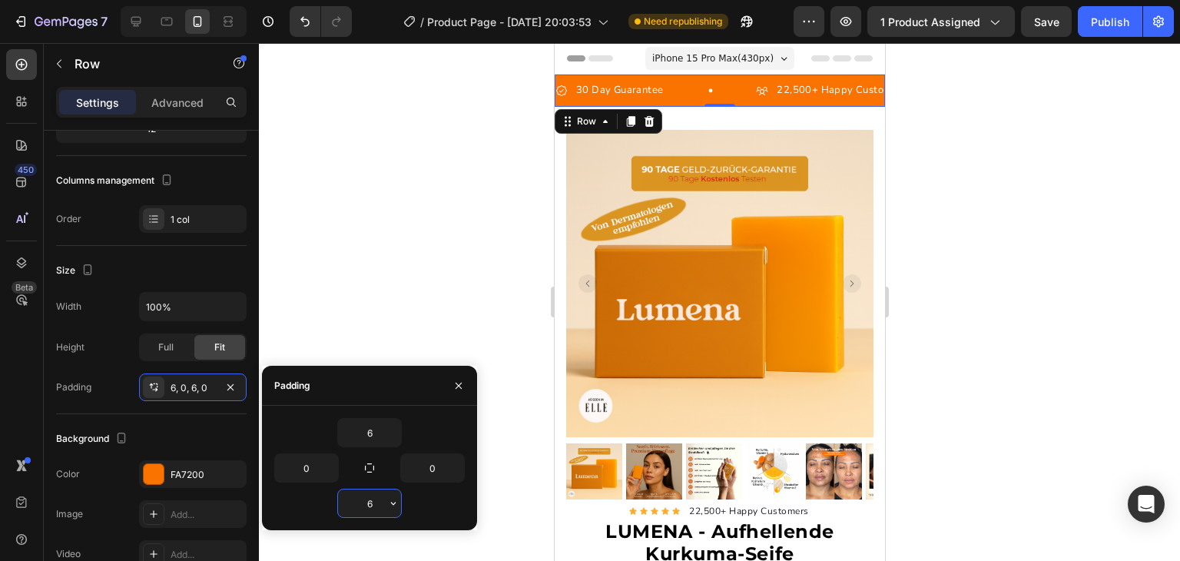
click at [373, 502] on input "6" at bounding box center [369, 504] width 63 height 28
type input "4"
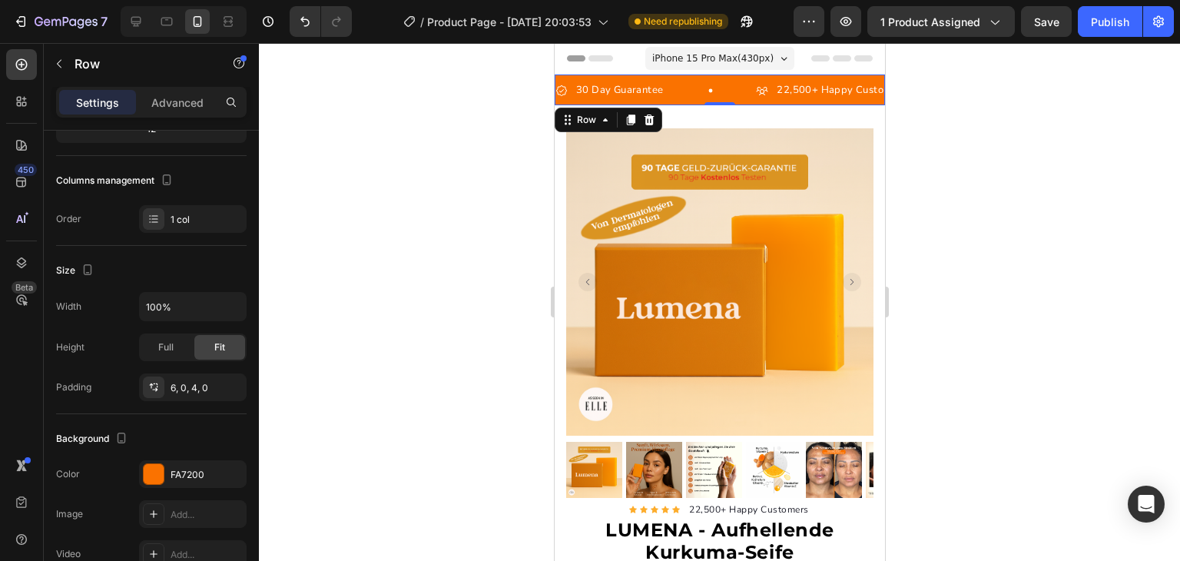
click at [482, 320] on div at bounding box center [719, 302] width 921 height 518
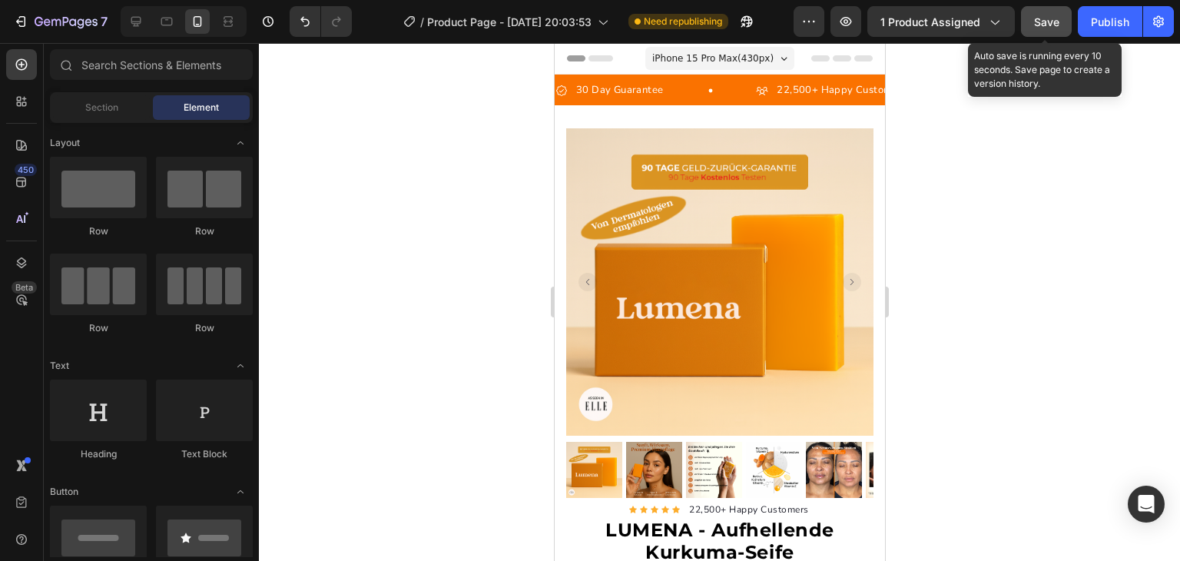
click at [1049, 6] on button "Save" at bounding box center [1046, 21] width 51 height 31
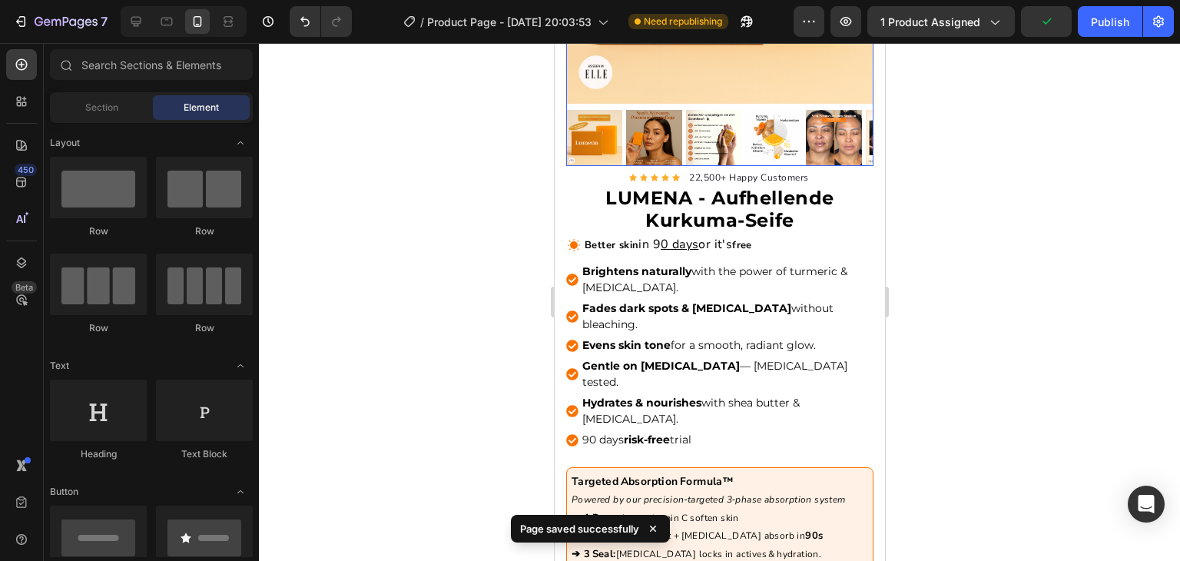
scroll to position [338, 0]
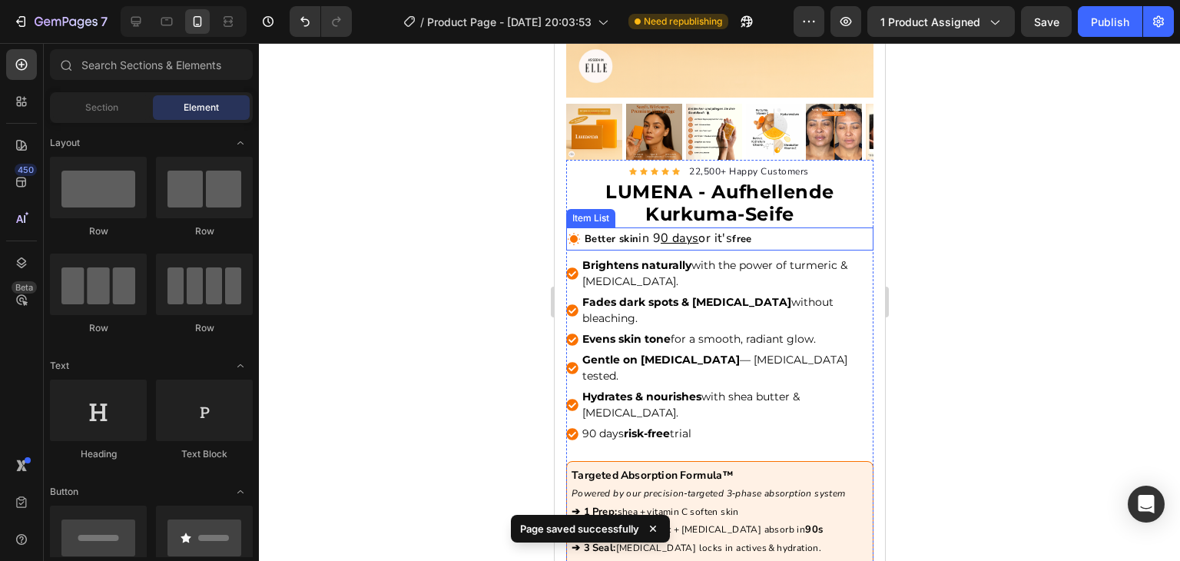
click at [626, 232] on strong "Better skin" at bounding box center [611, 239] width 54 height 14
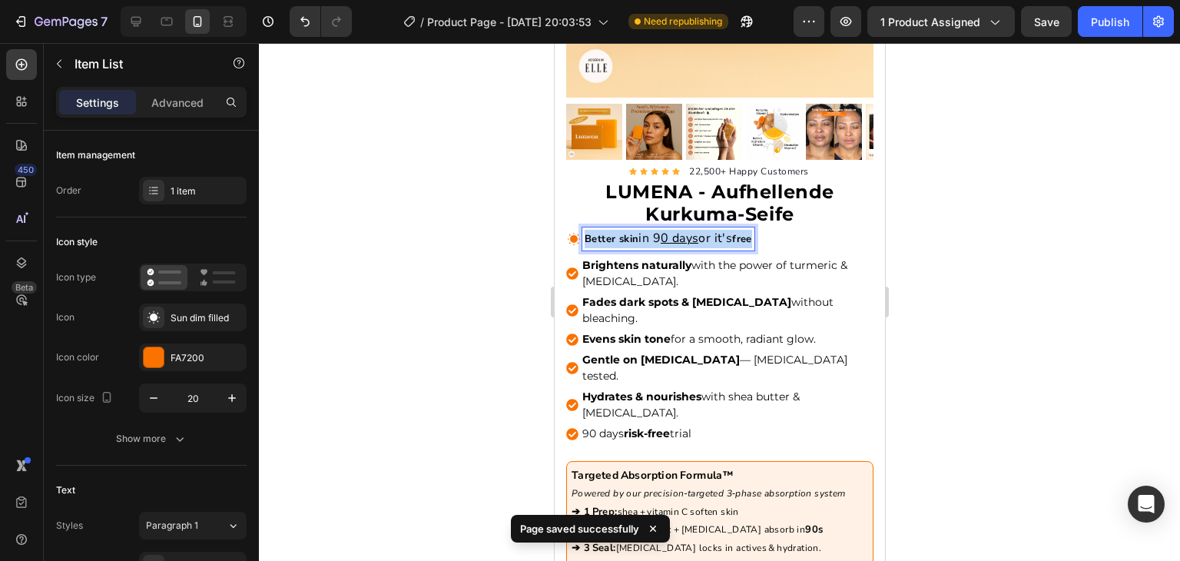
click at [626, 232] on strong "Better skin" at bounding box center [611, 239] width 54 height 14
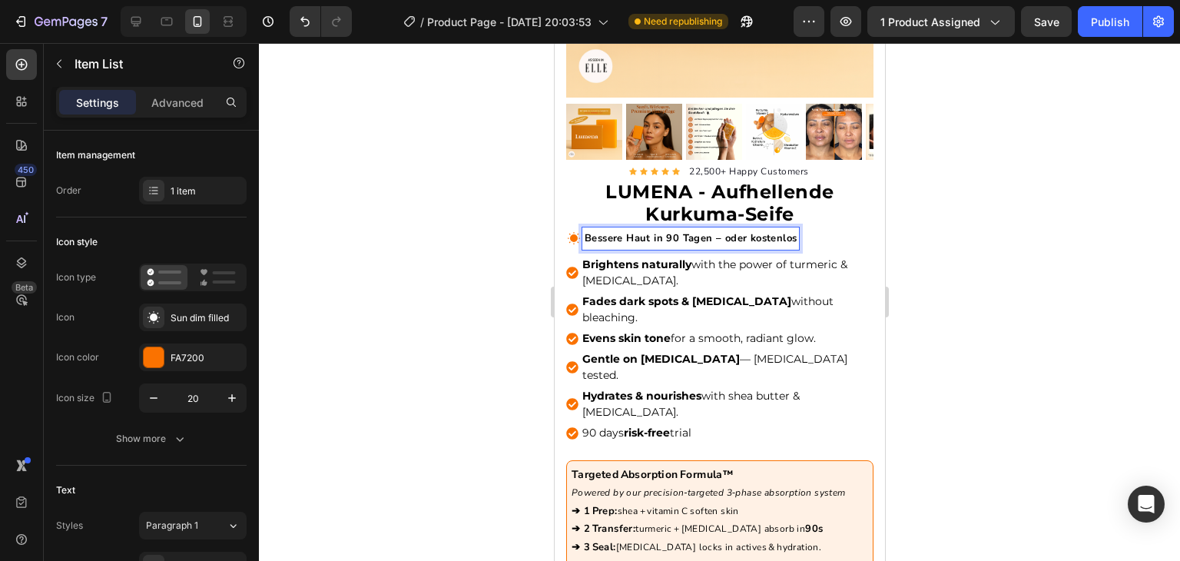
click at [656, 231] on strong "Bessere Haut in 90 Tagen – oder kostenlos" at bounding box center [690, 238] width 212 height 14
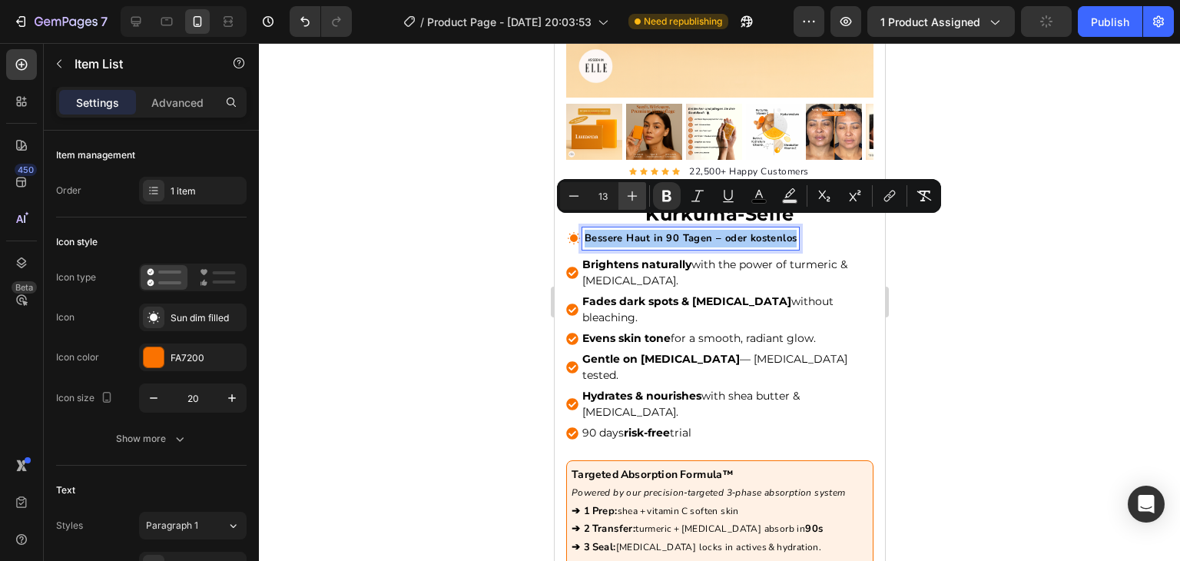
click at [630, 195] on icon "Editor contextual toolbar" at bounding box center [633, 196] width 10 height 10
type input "14"
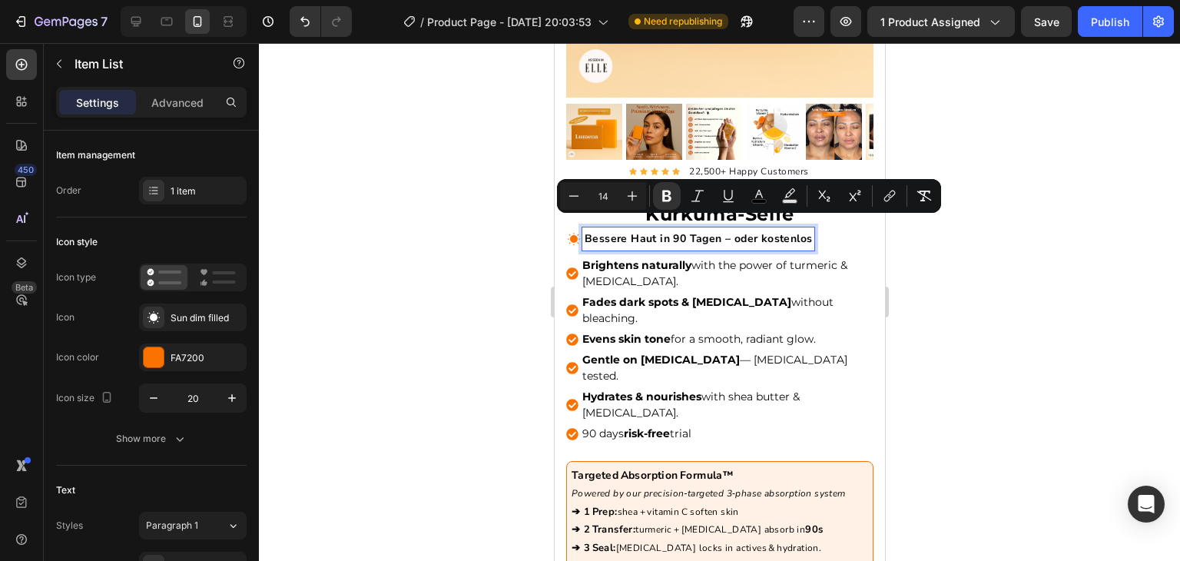
click at [669, 231] on strong "Bessere Haut in 90 Tagen – oder kostenlos" at bounding box center [697, 238] width 227 height 15
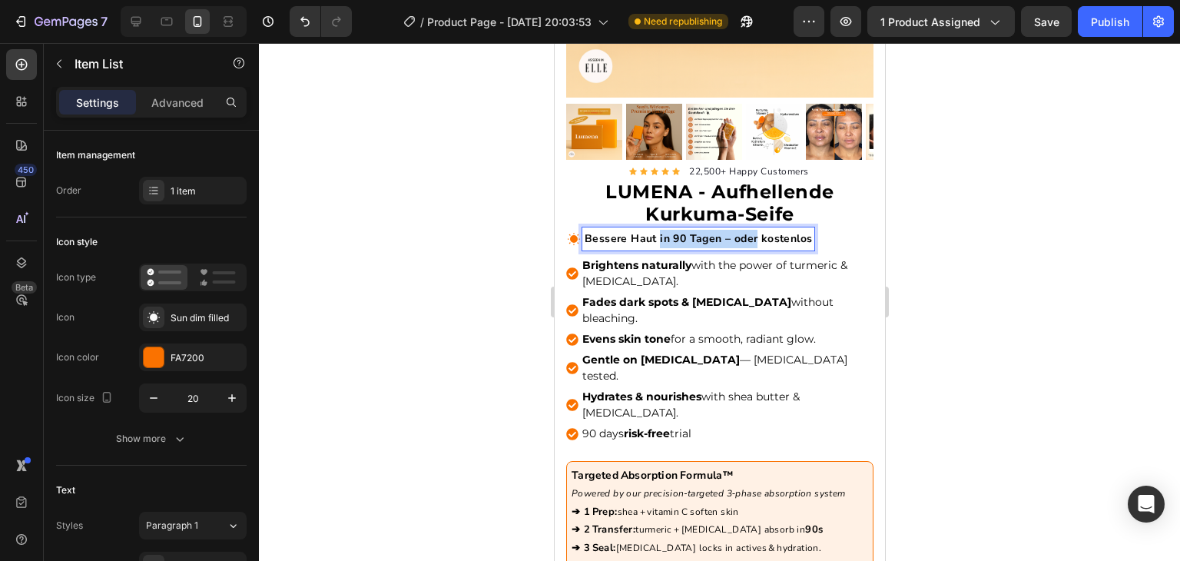
drag, startPoint x: 658, startPoint y: 227, endPoint x: 753, endPoint y: 230, distance: 95.3
click at [753, 231] on strong "Bessere Haut in 90 Tagen – oder kostenlos" at bounding box center [697, 238] width 227 height 15
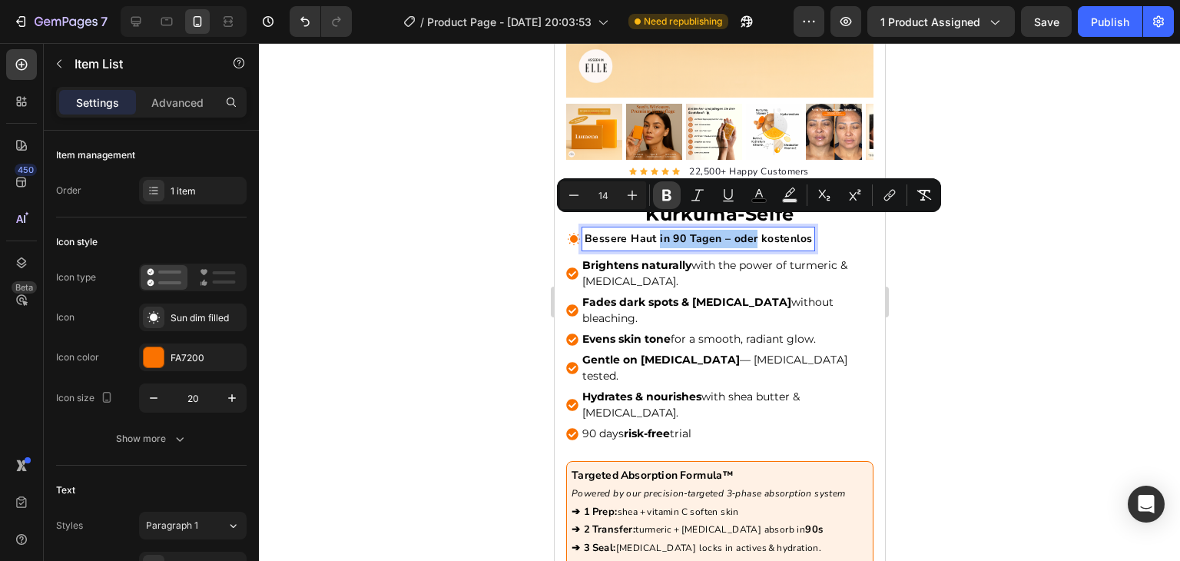
click at [672, 207] on button "Bold" at bounding box center [667, 195] width 28 height 28
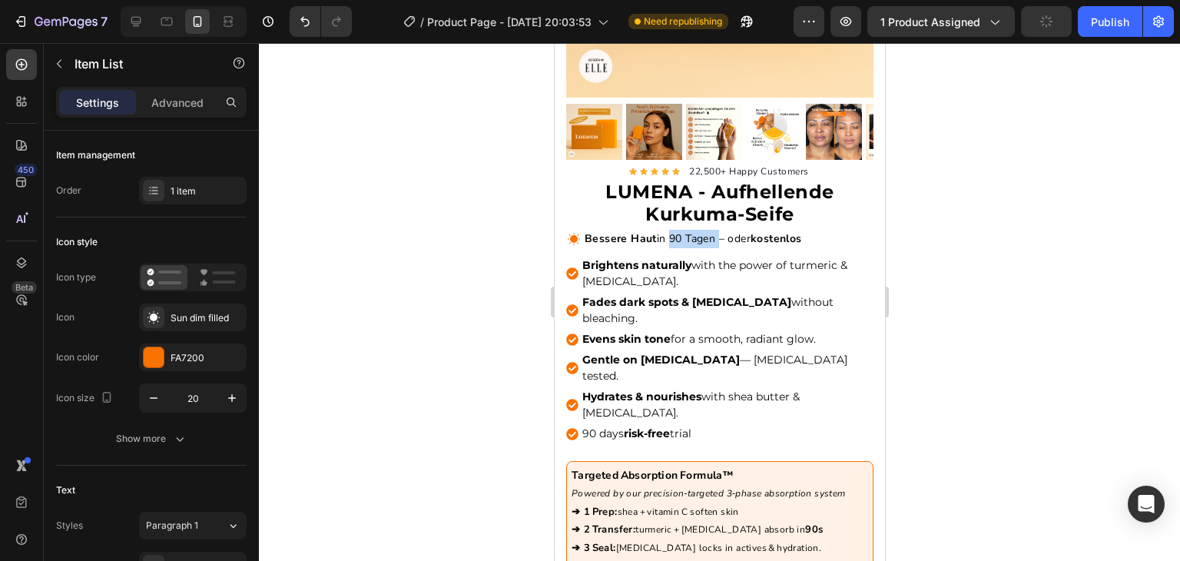
drag, startPoint x: 719, startPoint y: 224, endPoint x: 671, endPoint y: 227, distance: 47.7
click at [671, 231] on span "Bessere Haut in 90 Tagen – oder kostenlos" at bounding box center [692, 238] width 217 height 15
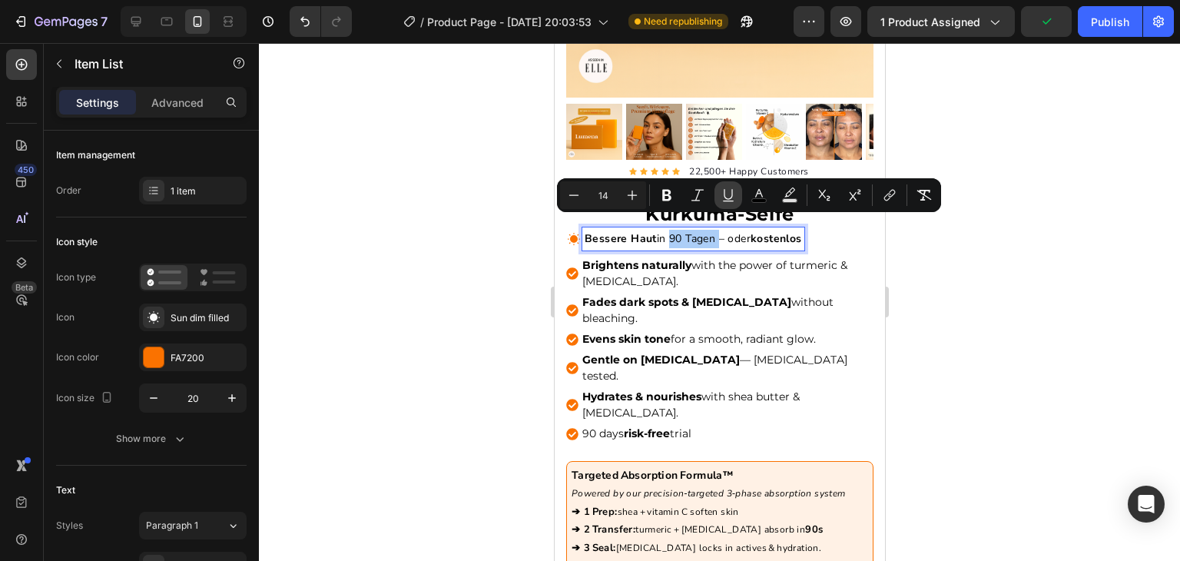
click at [725, 191] on icon "Editor contextual toolbar" at bounding box center [728, 195] width 15 height 15
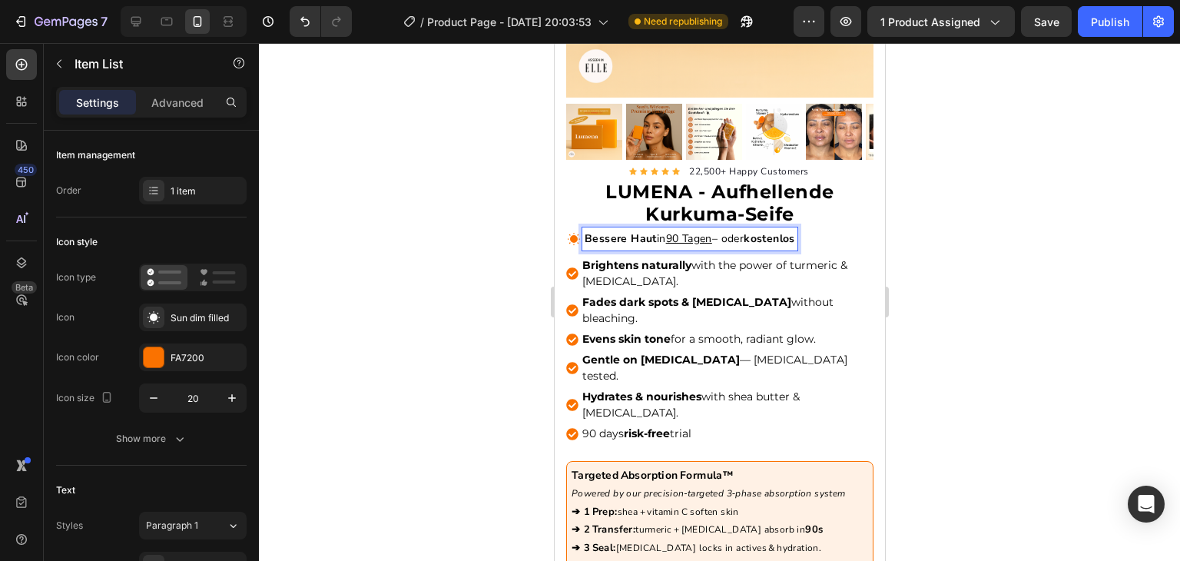
click at [733, 233] on span "Bessere Haut in 90 Tagen – oder kostenlos" at bounding box center [689, 238] width 211 height 15
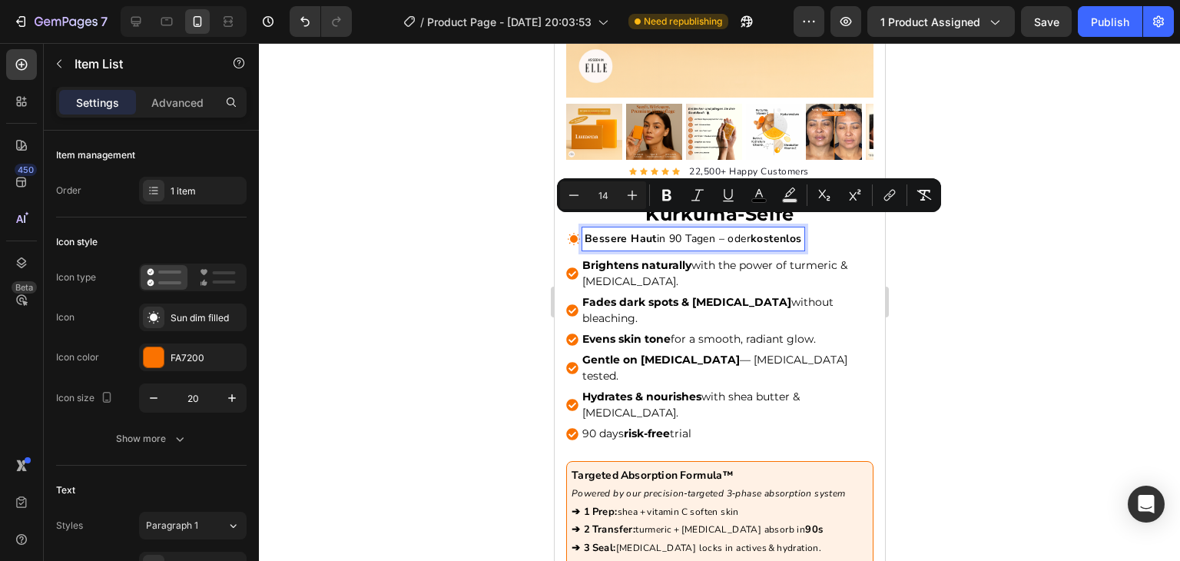
click at [717, 231] on span "Bessere Haut in 90 Tagen – oder kostenlos" at bounding box center [692, 238] width 217 height 15
drag, startPoint x: 717, startPoint y: 228, endPoint x: 671, endPoint y: 228, distance: 46.1
click at [671, 231] on span "Bessere Haut in 90 Tagen – oder kostenlos" at bounding box center [692, 238] width 217 height 15
click at [724, 196] on icon "Editor contextual toolbar" at bounding box center [728, 195] width 15 height 15
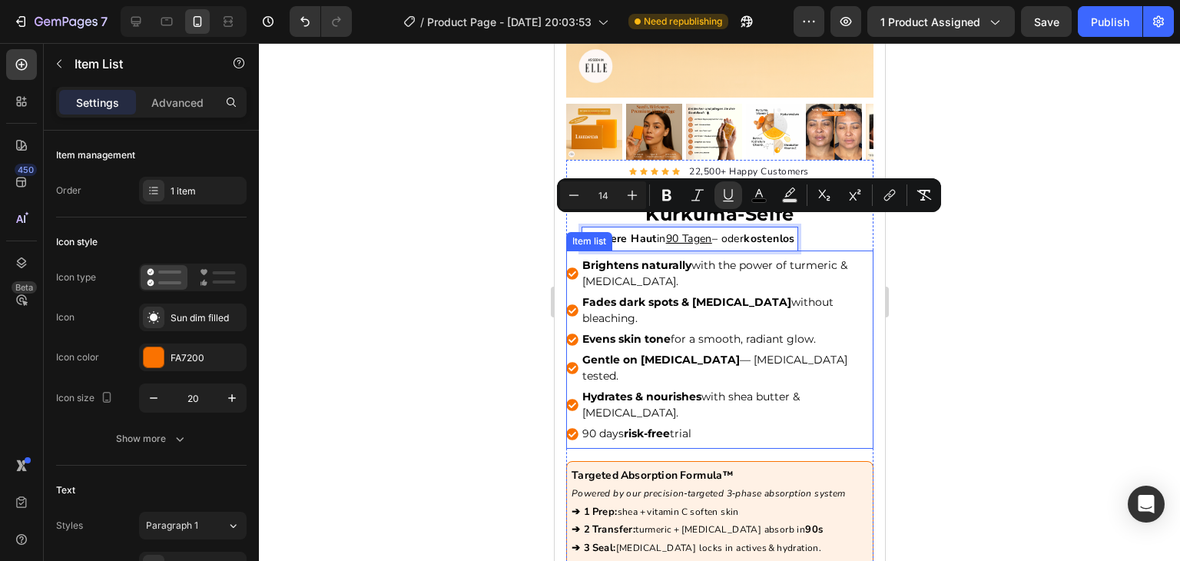
click at [745, 258] on p "Brightens naturally with the power of turmeric & kojic acid." at bounding box center [726, 273] width 289 height 32
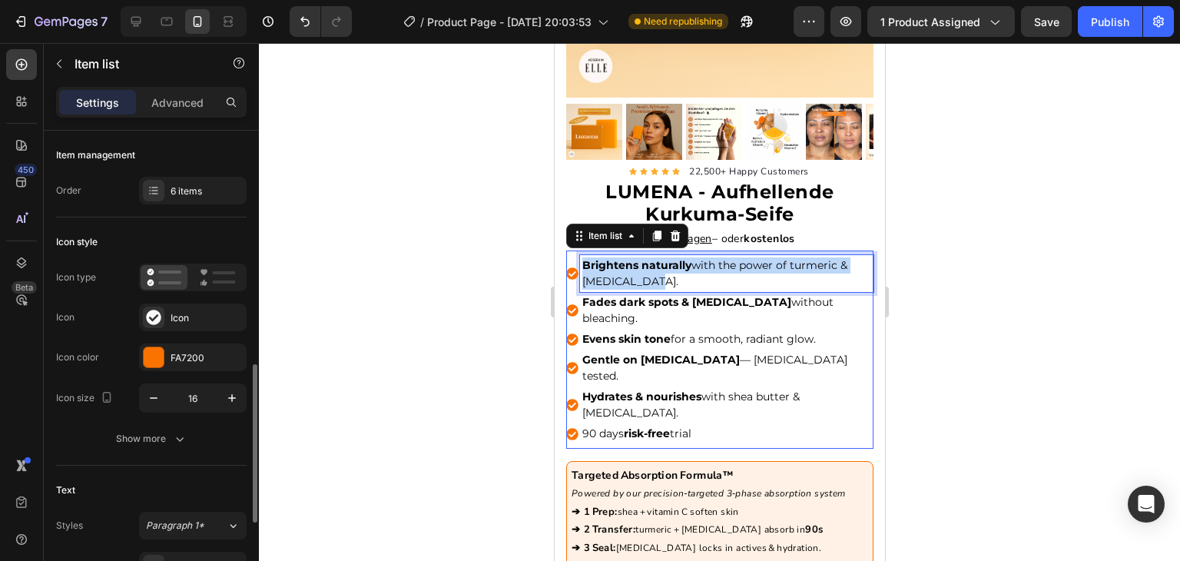
scroll to position [175, 0]
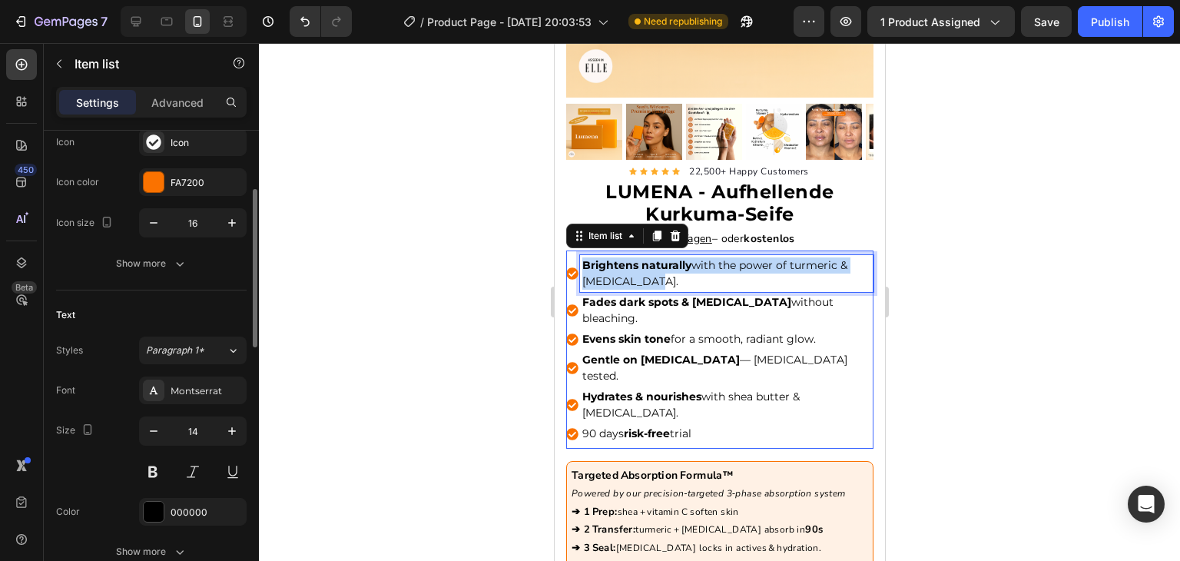
click at [745, 258] on p "Brightens naturally with the power of turmeric & kojic acid." at bounding box center [726, 273] width 289 height 32
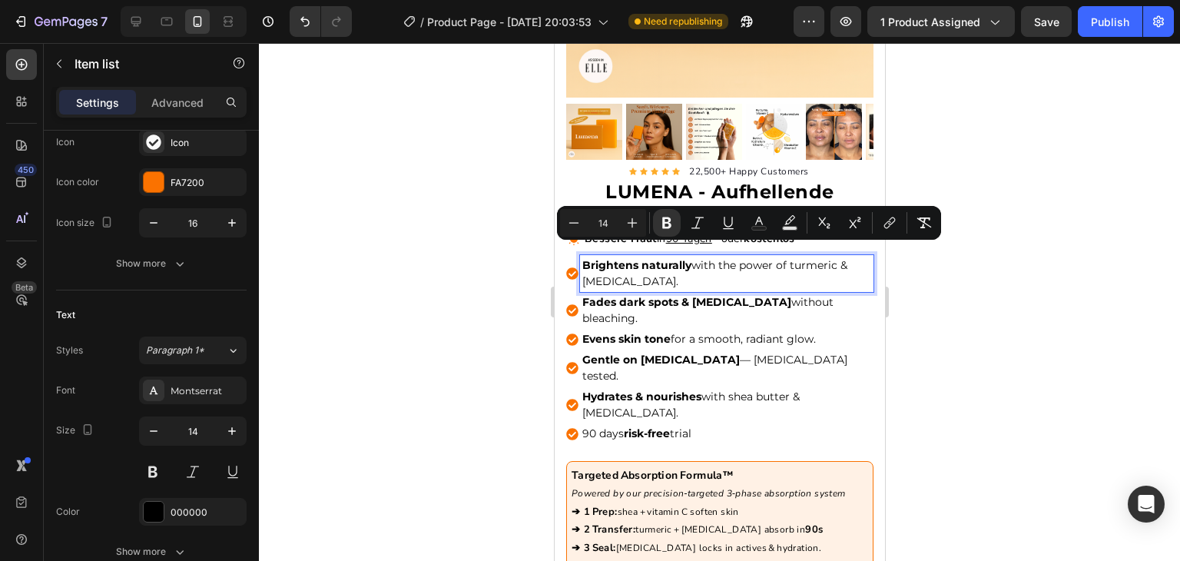
click at [662, 427] on strong "risk-free" at bounding box center [646, 434] width 46 height 14
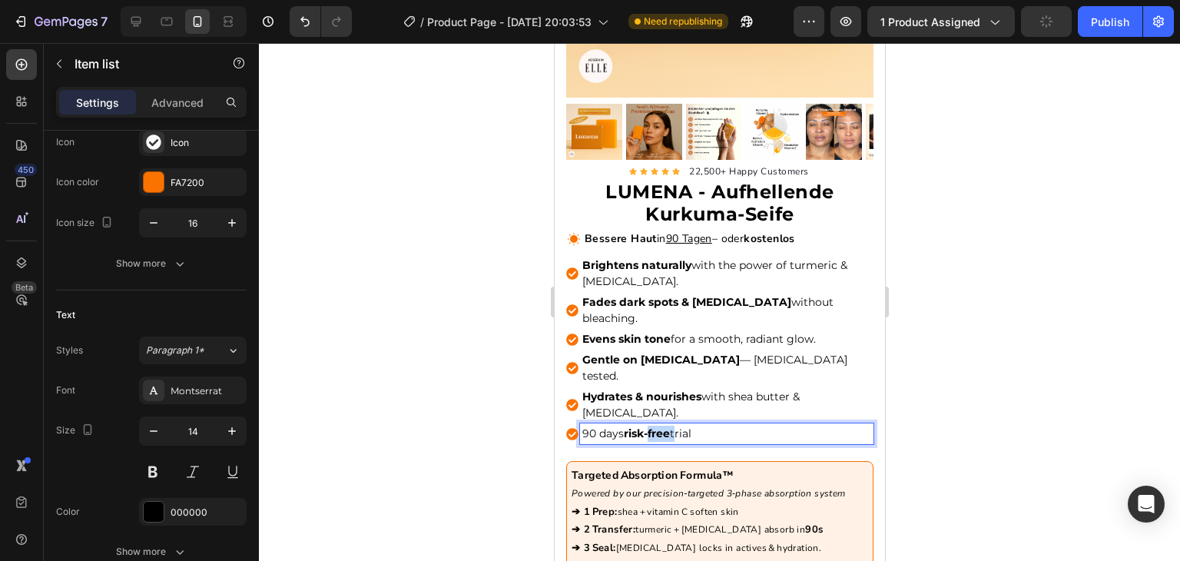
click at [662, 427] on strong "risk-free" at bounding box center [646, 434] width 46 height 14
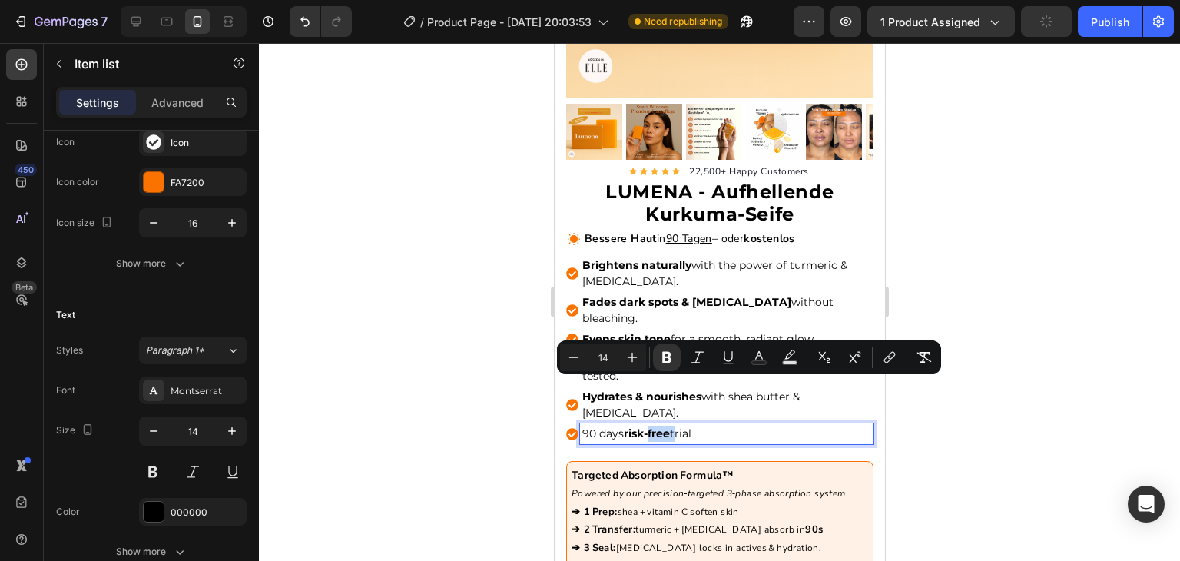
click at [662, 427] on strong "risk-free" at bounding box center [646, 434] width 46 height 14
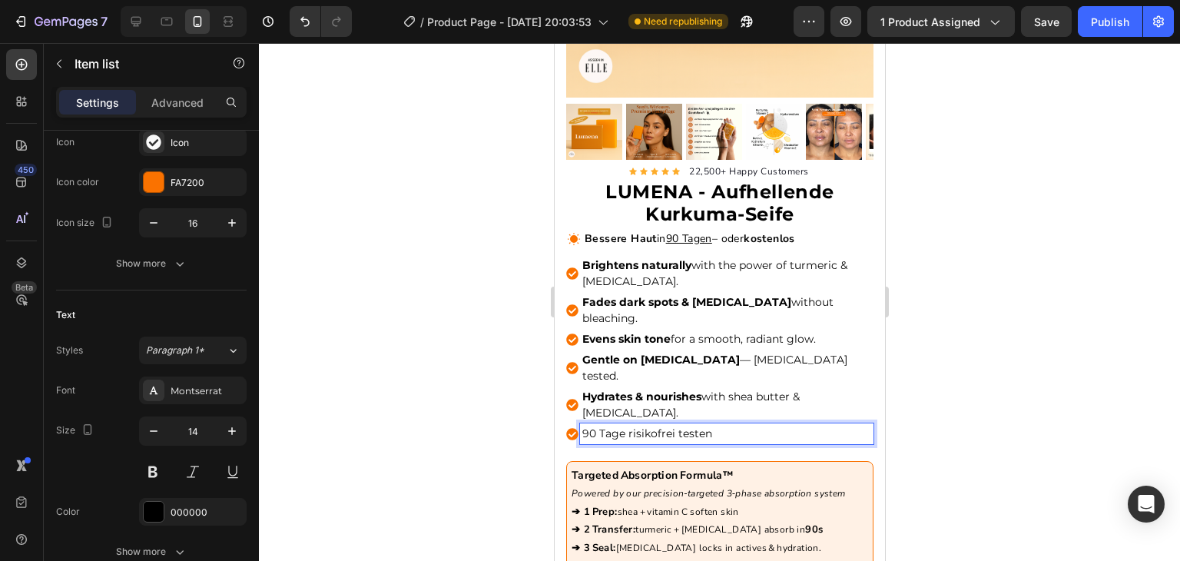
click at [652, 390] on strong "Hydrates & nourishes" at bounding box center [641, 397] width 119 height 14
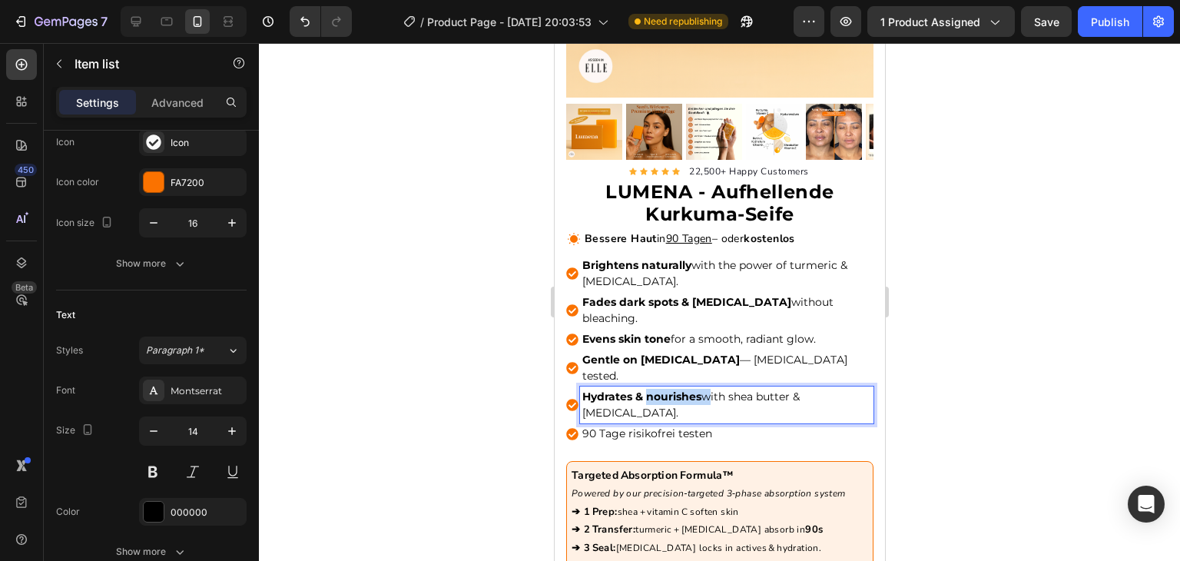
click at [652, 390] on strong "Hydrates & nourishes" at bounding box center [641, 397] width 119 height 14
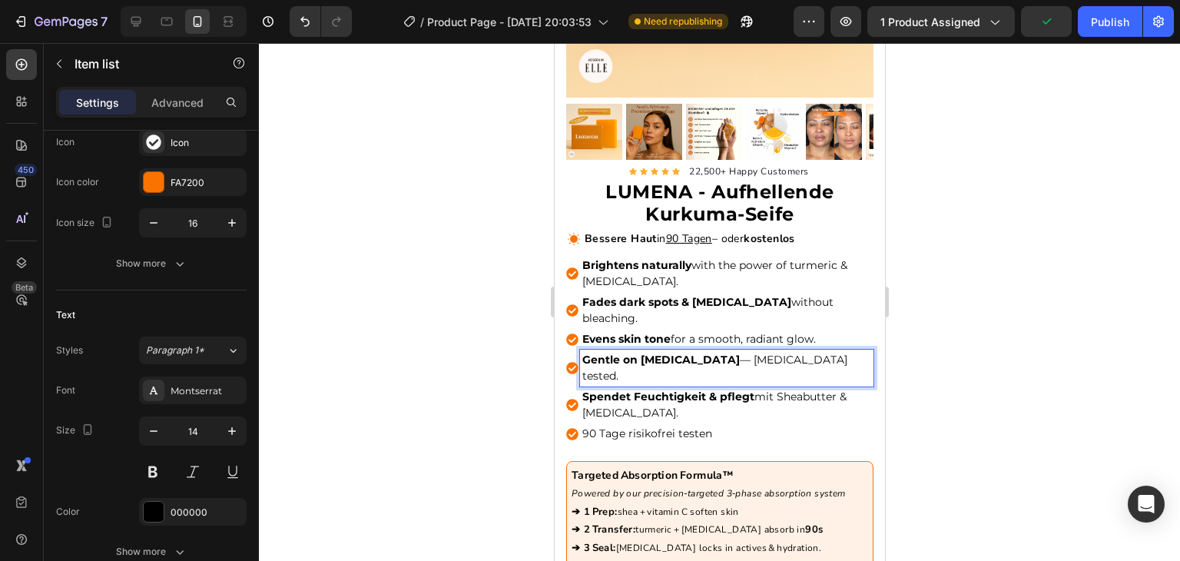
click at [640, 353] on strong "Gentle on [MEDICAL_DATA]" at bounding box center [661, 360] width 158 height 14
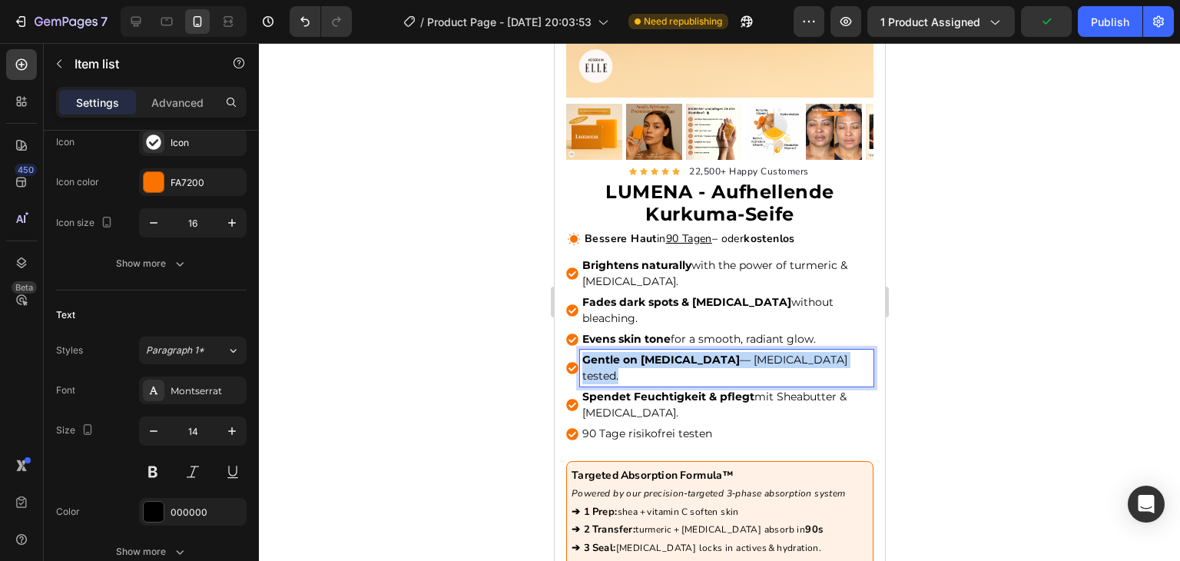
click at [640, 353] on strong "Gentle on [MEDICAL_DATA]" at bounding box center [661, 360] width 158 height 14
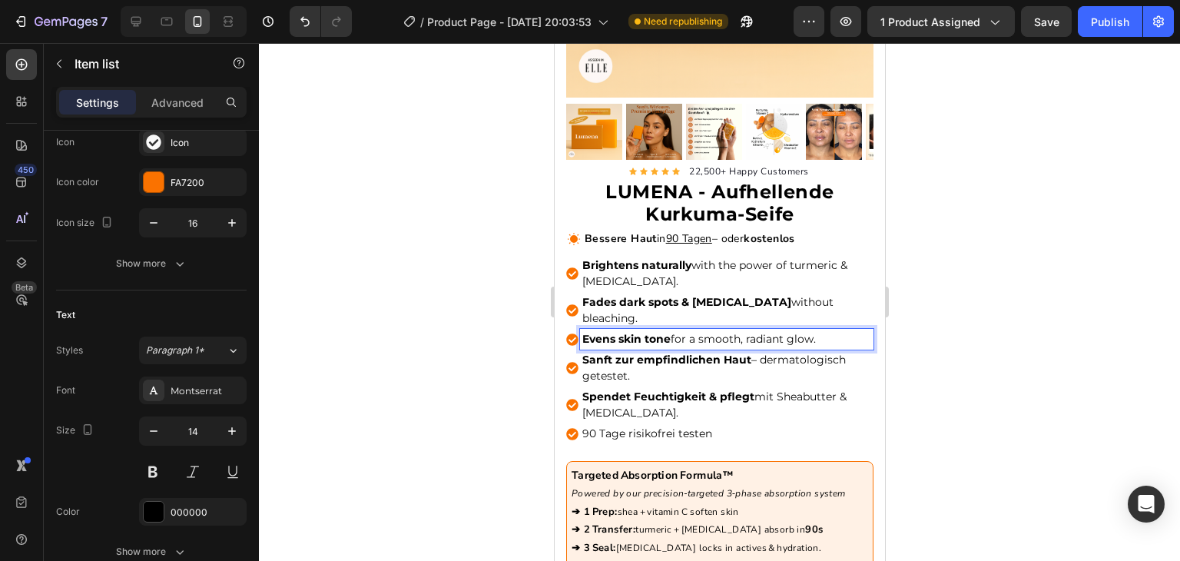
click at [652, 332] on strong "Evens skin tone" at bounding box center [626, 339] width 88 height 14
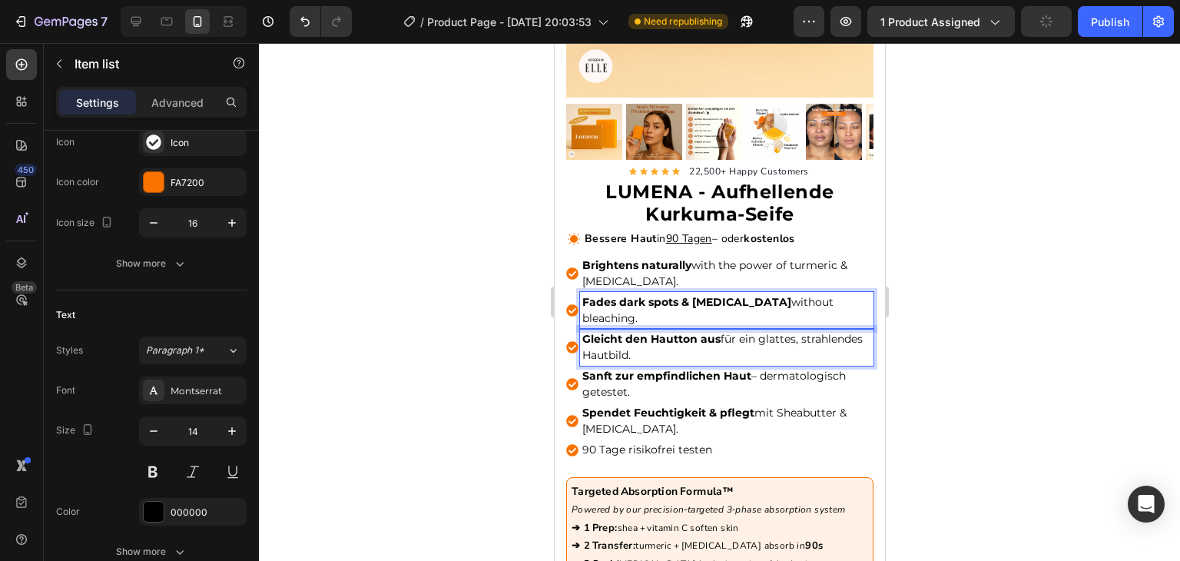
click at [652, 295] on strong "Fades dark spots & [MEDICAL_DATA]" at bounding box center [686, 302] width 209 height 14
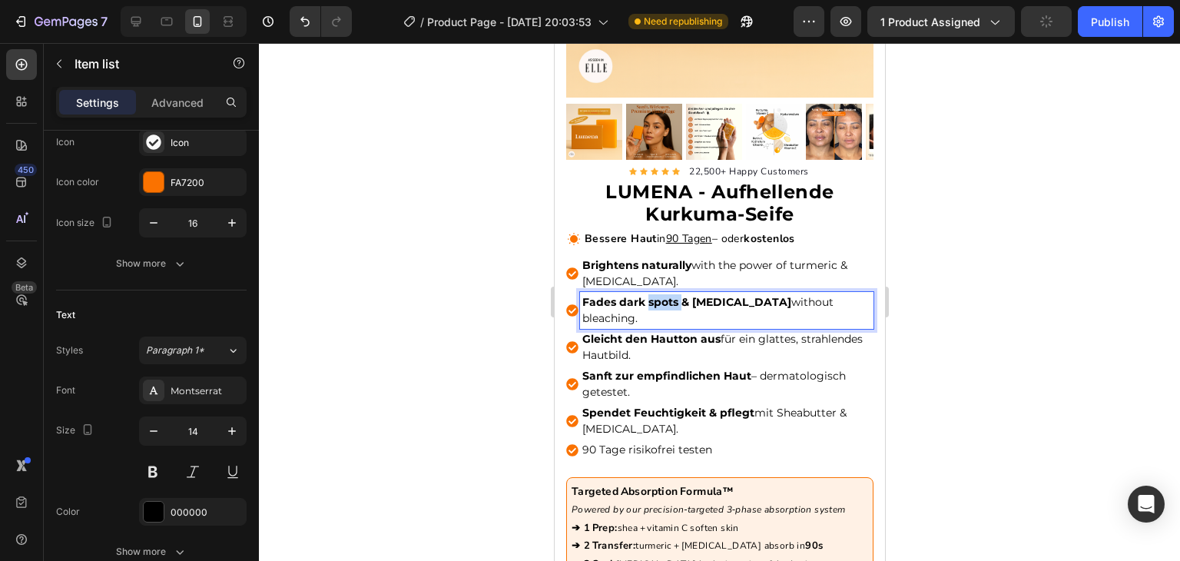
click at [652, 295] on strong "Fades dark spots & [MEDICAL_DATA]" at bounding box center [686, 302] width 209 height 14
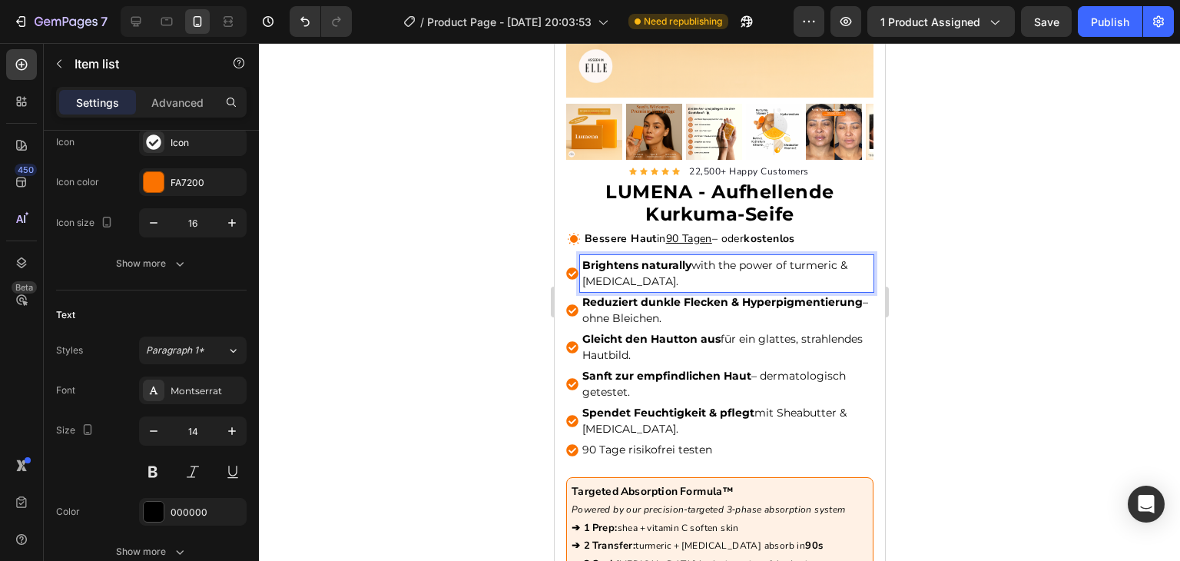
click at [660, 258] on strong "Brightens naturally" at bounding box center [636, 265] width 109 height 14
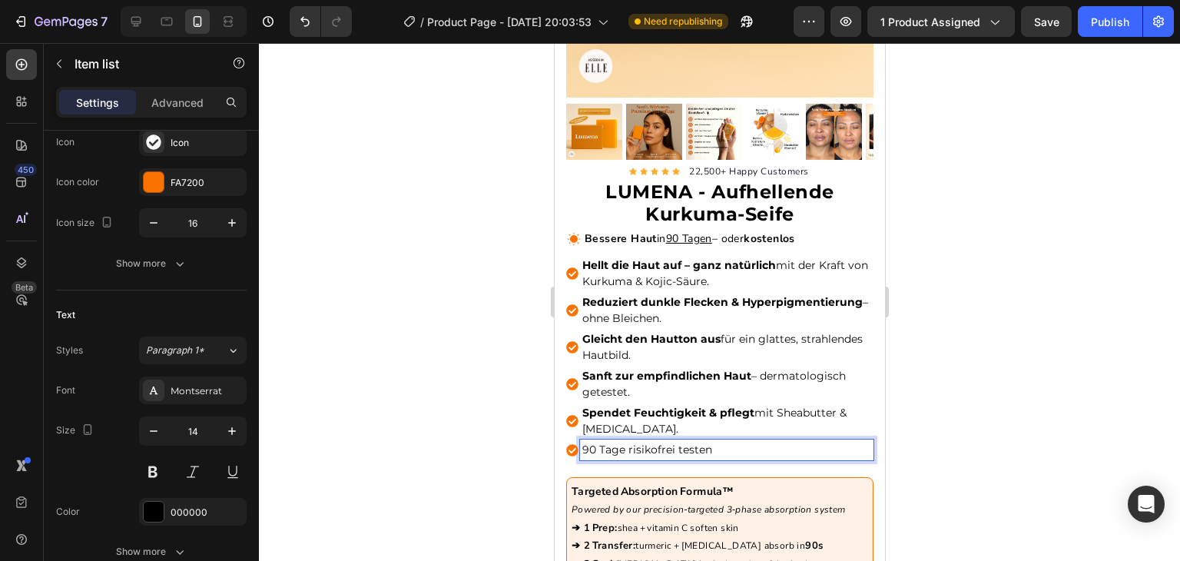
click at [601, 442] on p "90 Tage risikofrei testen" at bounding box center [726, 450] width 289 height 16
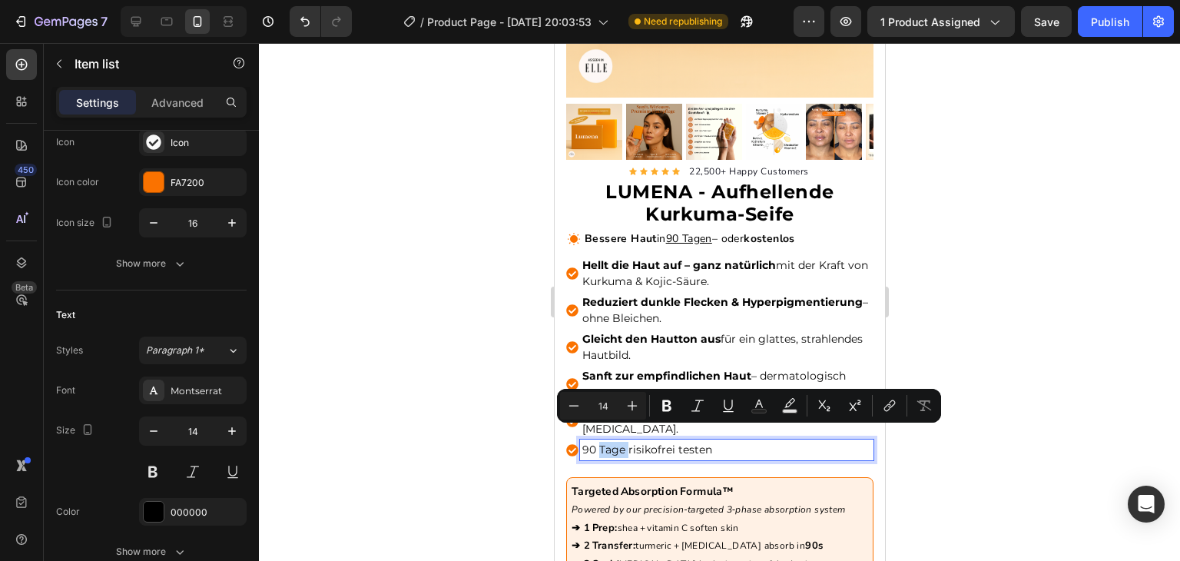
click at [601, 442] on p "90 Tage risikofrei testen" at bounding box center [726, 450] width 289 height 16
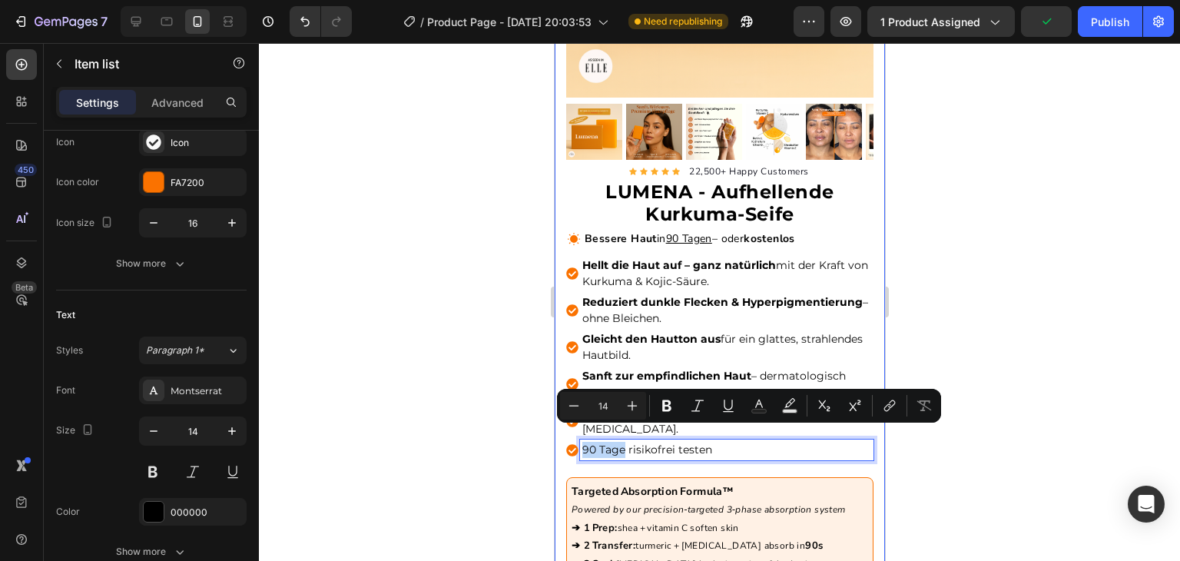
drag, startPoint x: 622, startPoint y: 436, endPoint x: 563, endPoint y: 446, distance: 60.0
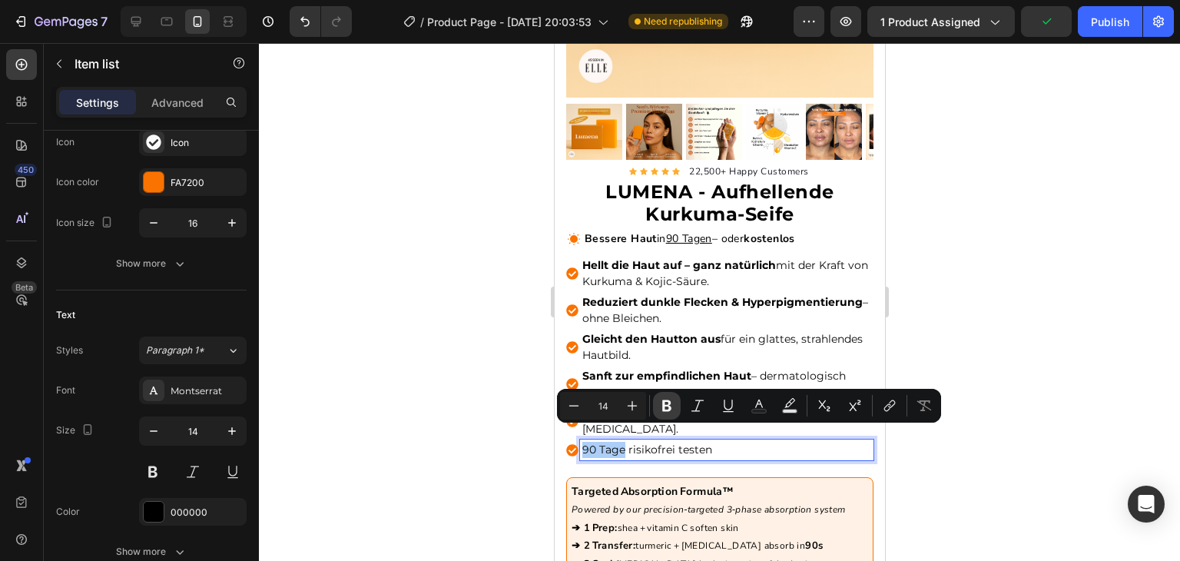
click at [667, 408] on icon "Editor contextual toolbar" at bounding box center [666, 405] width 15 height 15
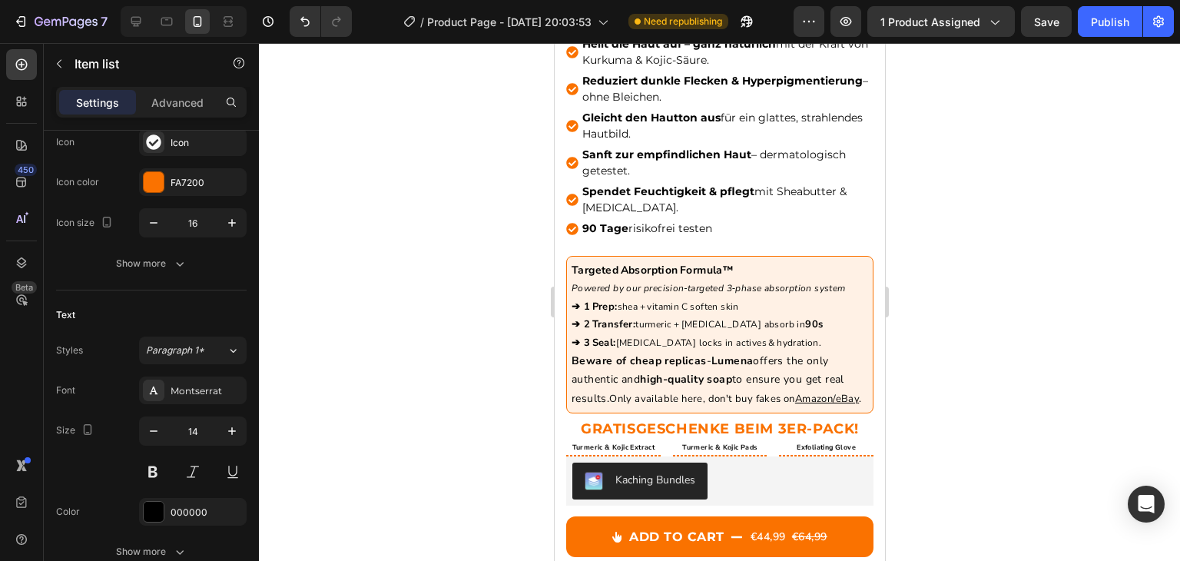
scroll to position [561, 0]
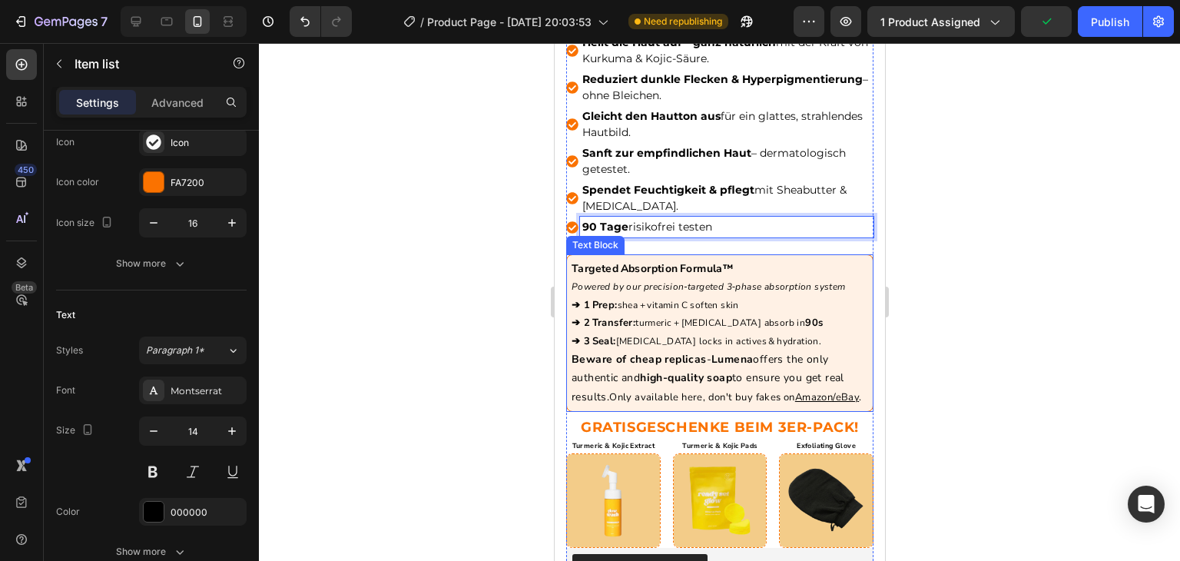
click at [673, 317] on span "turmeric + [MEDICAL_DATA] absorb in" at bounding box center [720, 323] width 170 height 12
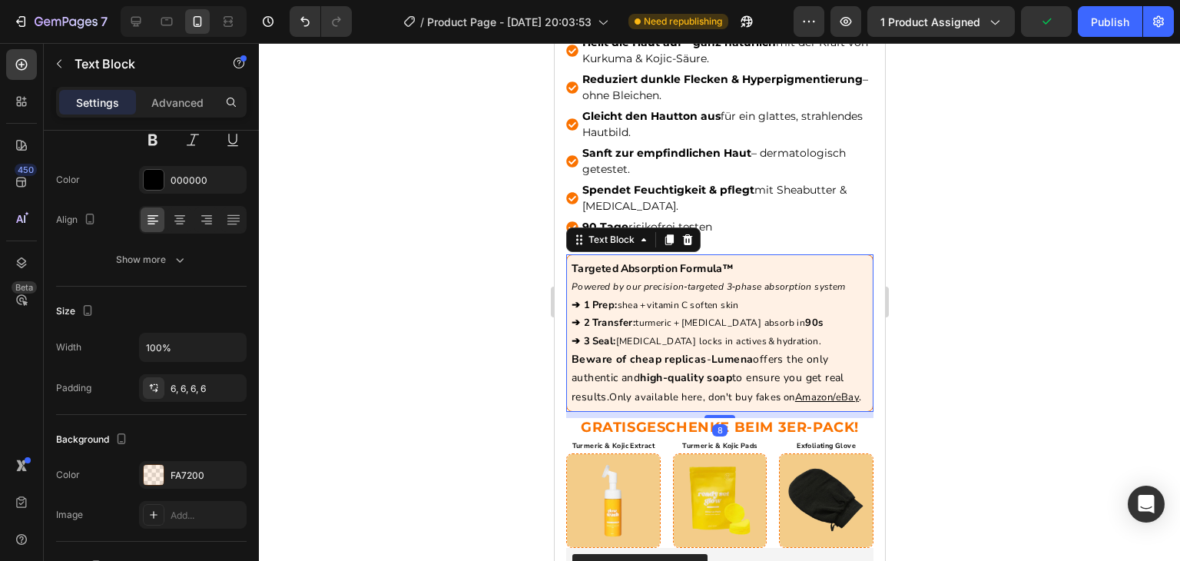
click at [673, 317] on span "turmeric + [MEDICAL_DATA] absorb in" at bounding box center [720, 323] width 170 height 12
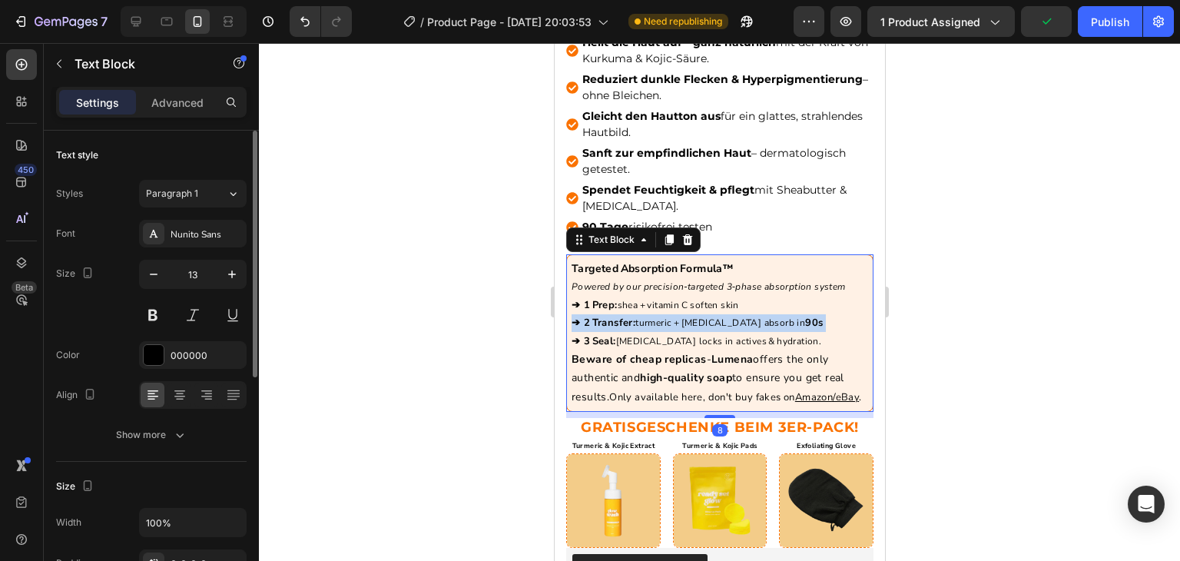
click at [673, 317] on span "turmeric + [MEDICAL_DATA] absorb in" at bounding box center [720, 323] width 170 height 12
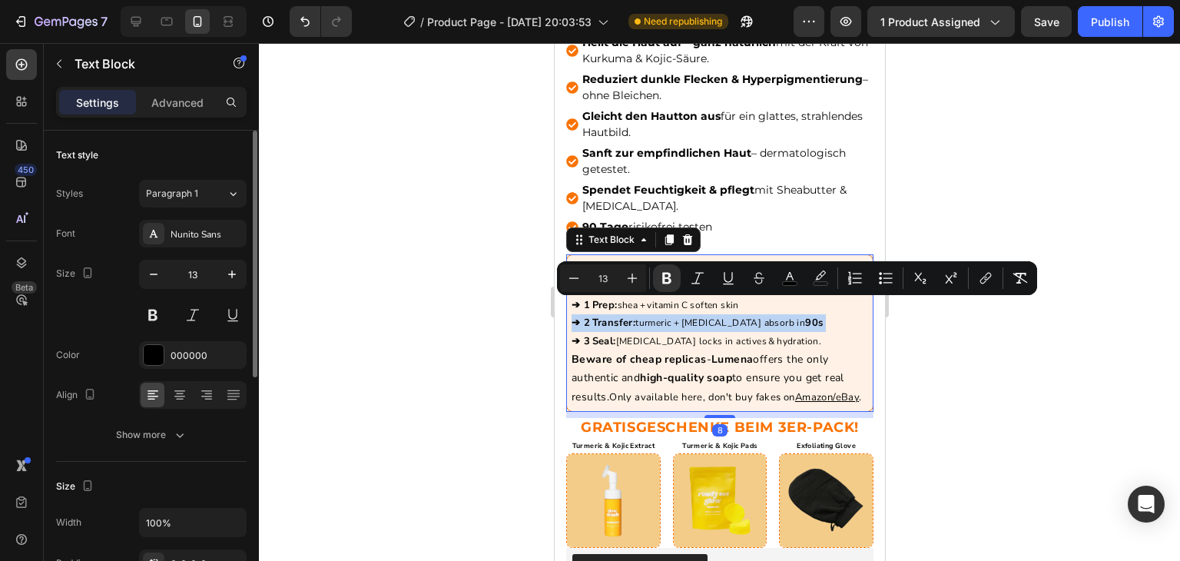
click at [673, 317] on span "turmeric + [MEDICAL_DATA] absorb in" at bounding box center [720, 323] width 170 height 12
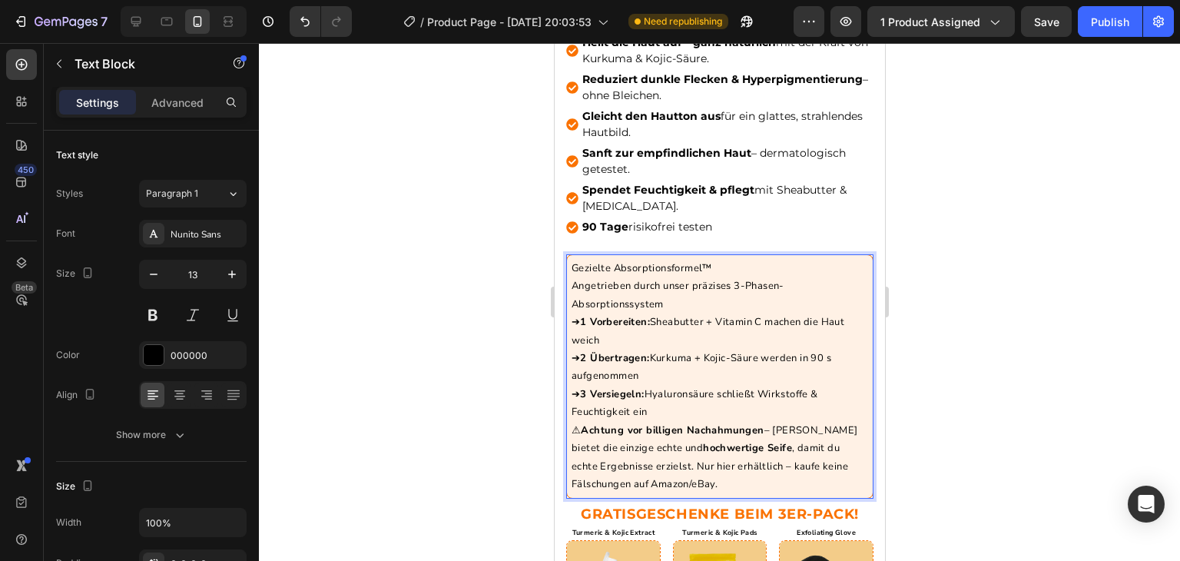
click at [584, 423] on strong "Achtung vor billigen Nachahmungen" at bounding box center [671, 430] width 183 height 14
drag, startPoint x: 717, startPoint y: 253, endPoint x: 566, endPoint y: 258, distance: 151.5
click at [566, 258] on div "Gezielte Absorptionsformel™ Angetrieben durch unser präzises 3-Phasen-Absorptio…" at bounding box center [719, 376] width 307 height 244
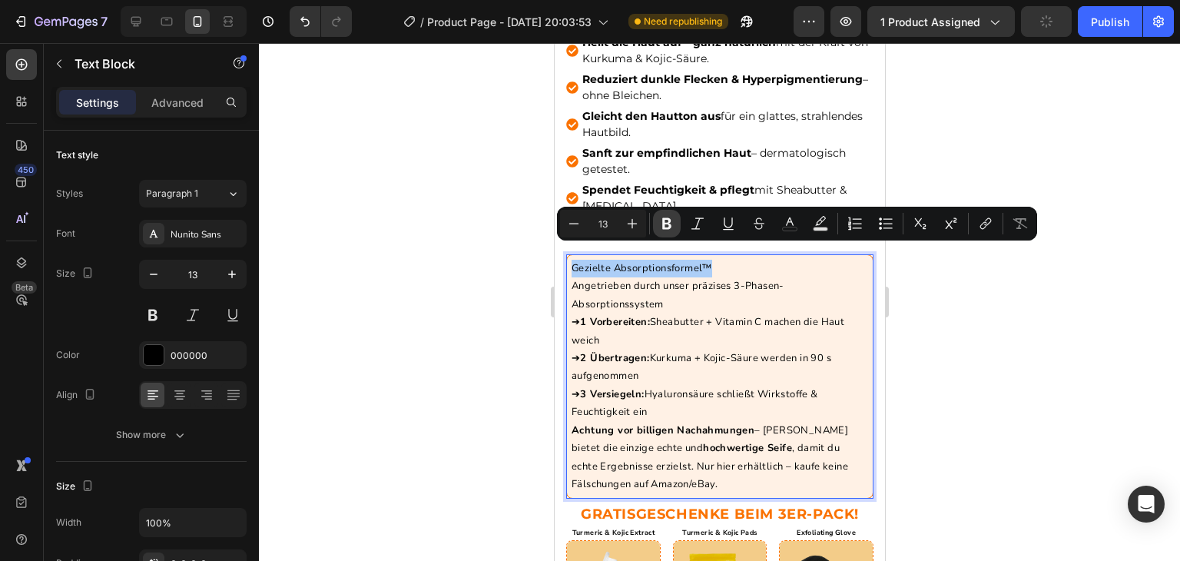
click at [672, 223] on icon "Editor contextual toolbar" at bounding box center [666, 223] width 15 height 15
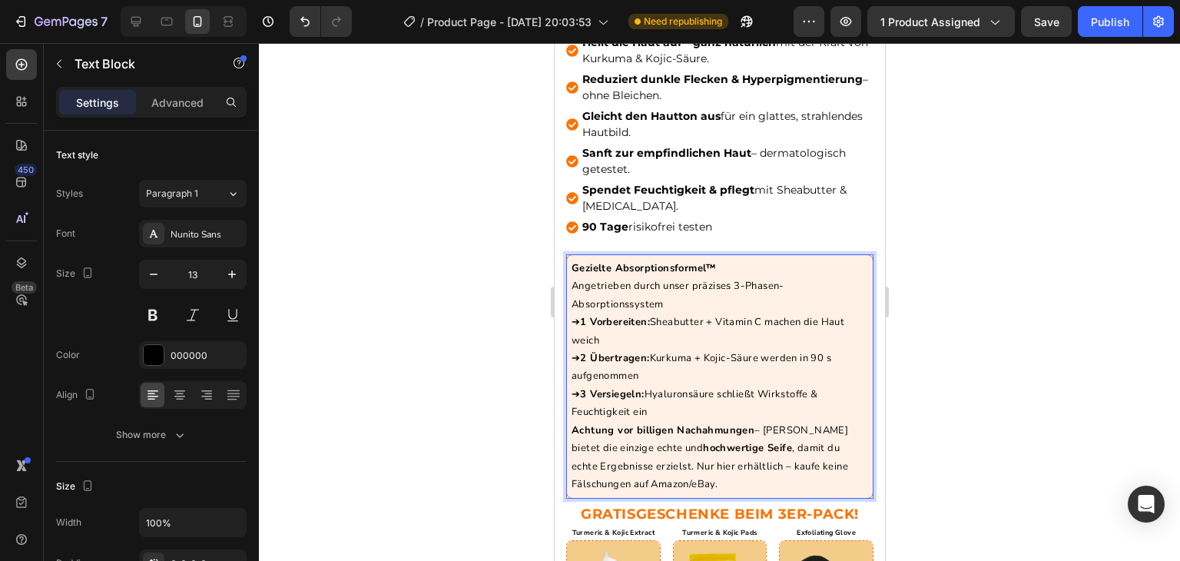
click at [659, 337] on p "➔ 1 Vorbereiten: Sheabutter + Vitamin C machen die Haut weich ➔ 2 Übertragen: K…" at bounding box center [719, 368] width 297 height 108
click at [490, 310] on div at bounding box center [719, 302] width 921 height 518
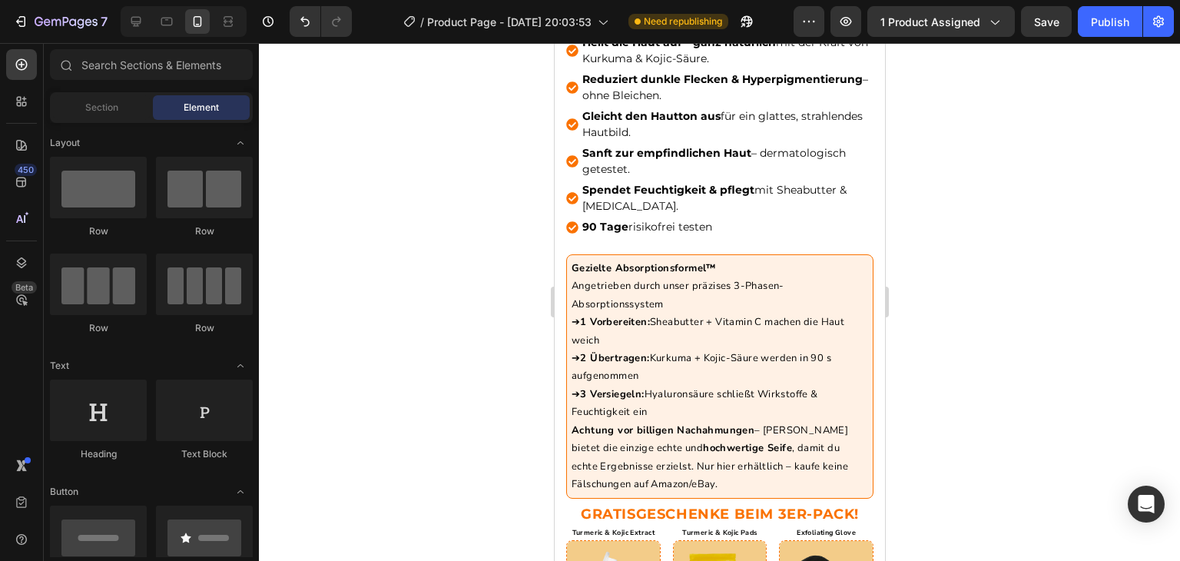
click at [490, 310] on div at bounding box center [719, 302] width 921 height 518
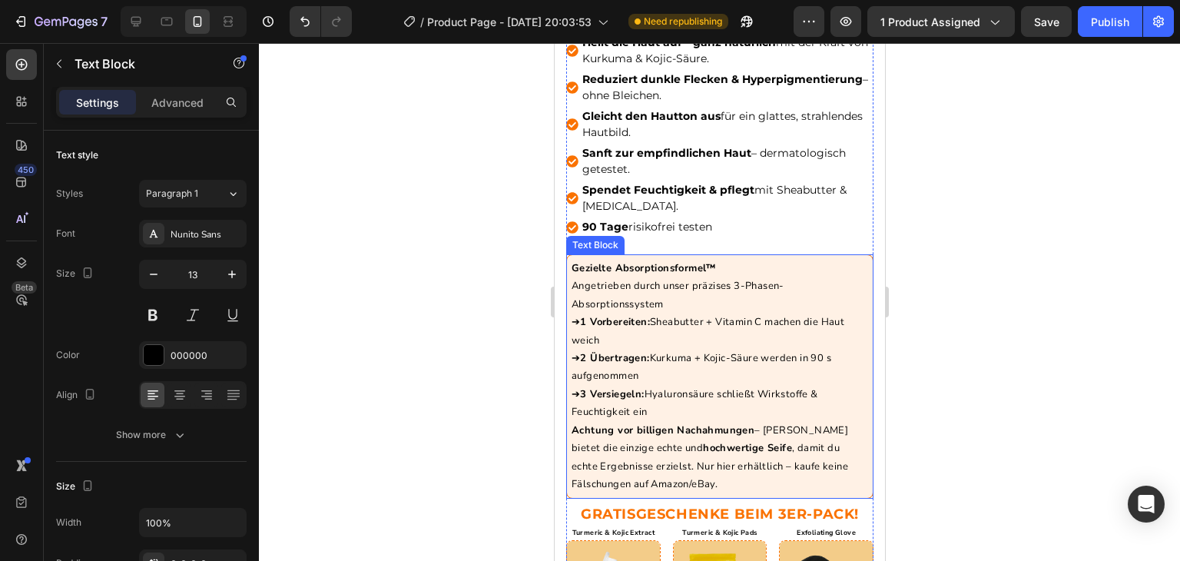
click at [654, 423] on strong "Achtung vor billigen Nachahmungen" at bounding box center [662, 430] width 183 height 14
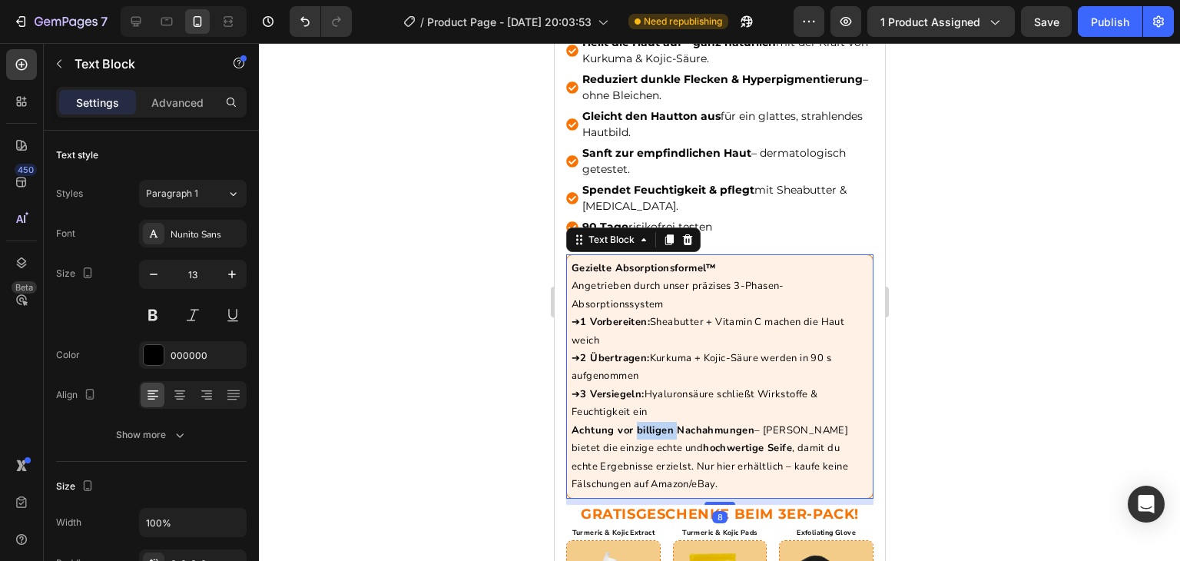
click at [654, 423] on strong "Achtung vor billigen Nachahmungen" at bounding box center [662, 430] width 183 height 14
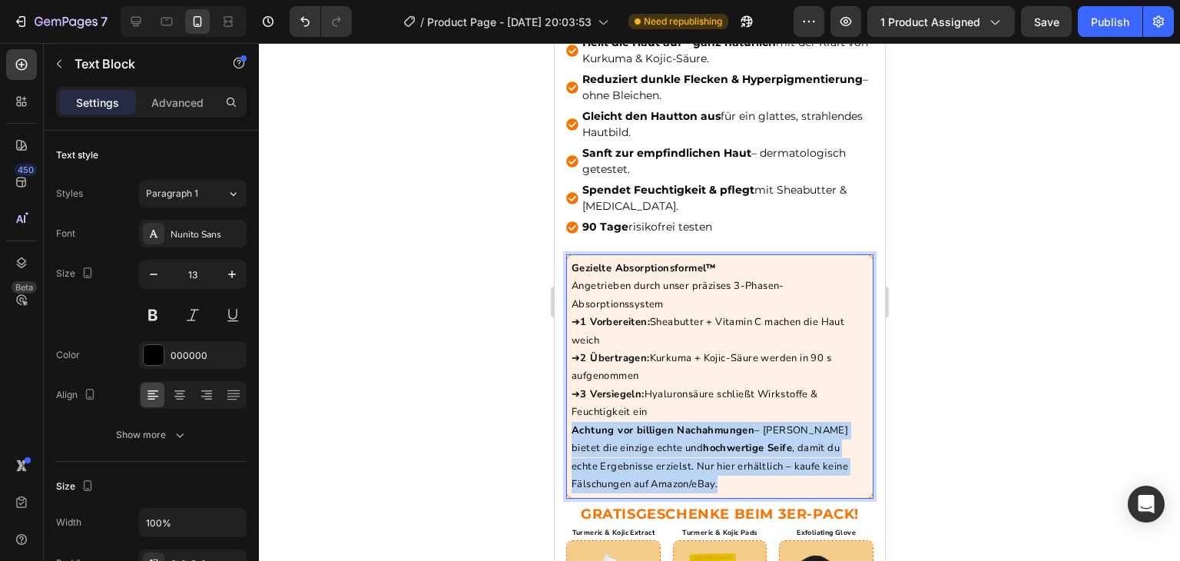
drag, startPoint x: 572, startPoint y: 410, endPoint x: 779, endPoint y: 474, distance: 216.3
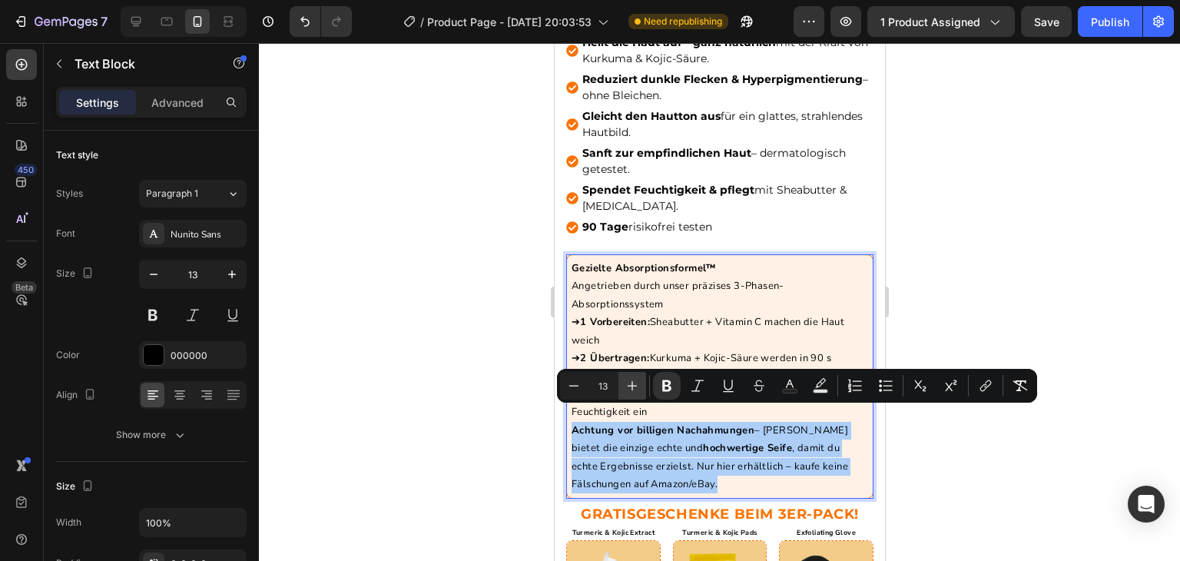
click at [630, 387] on icon "Editor contextual toolbar" at bounding box center [632, 385] width 15 height 15
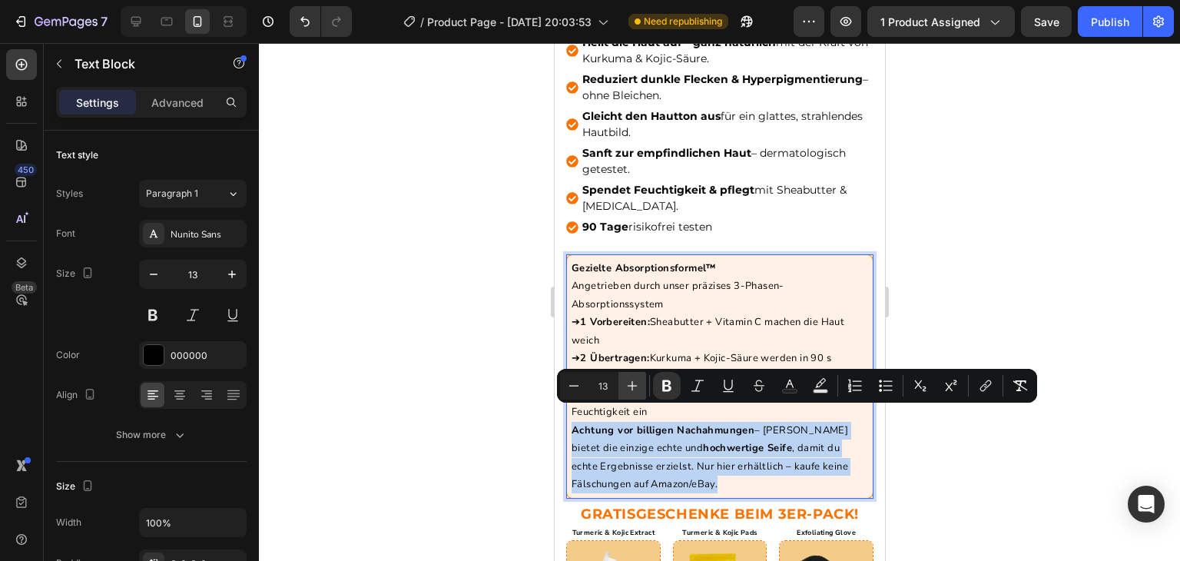
type input "14"
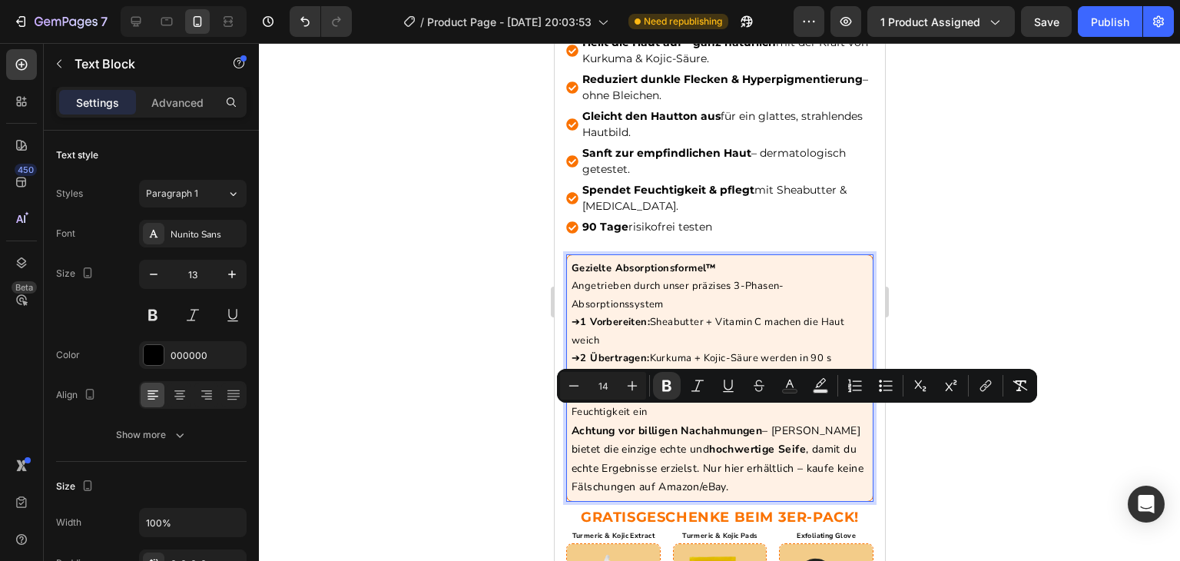
click at [505, 362] on div at bounding box center [719, 302] width 921 height 518
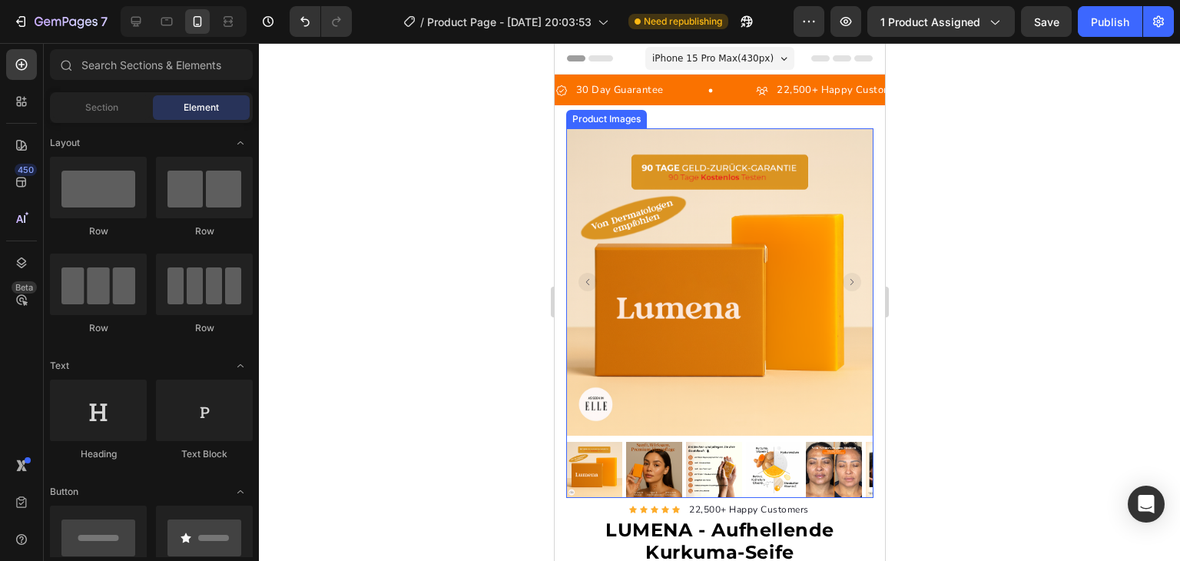
click at [845, 277] on rect "Carousel Next Arrow" at bounding box center [851, 282] width 18 height 18
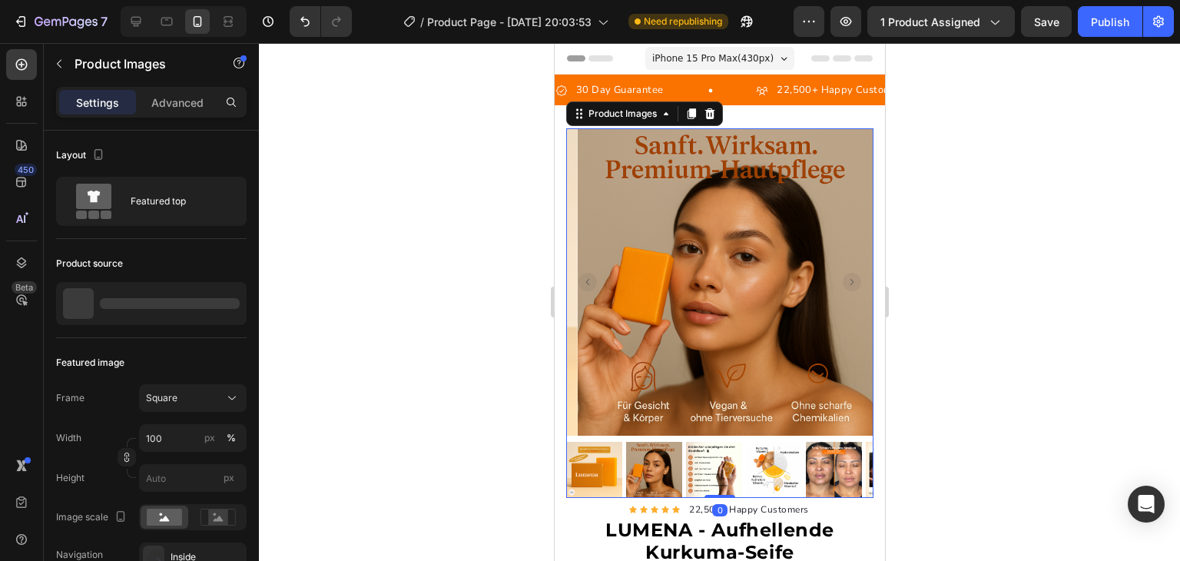
click at [845, 277] on rect "Carousel Next Arrow" at bounding box center [851, 282] width 18 height 18
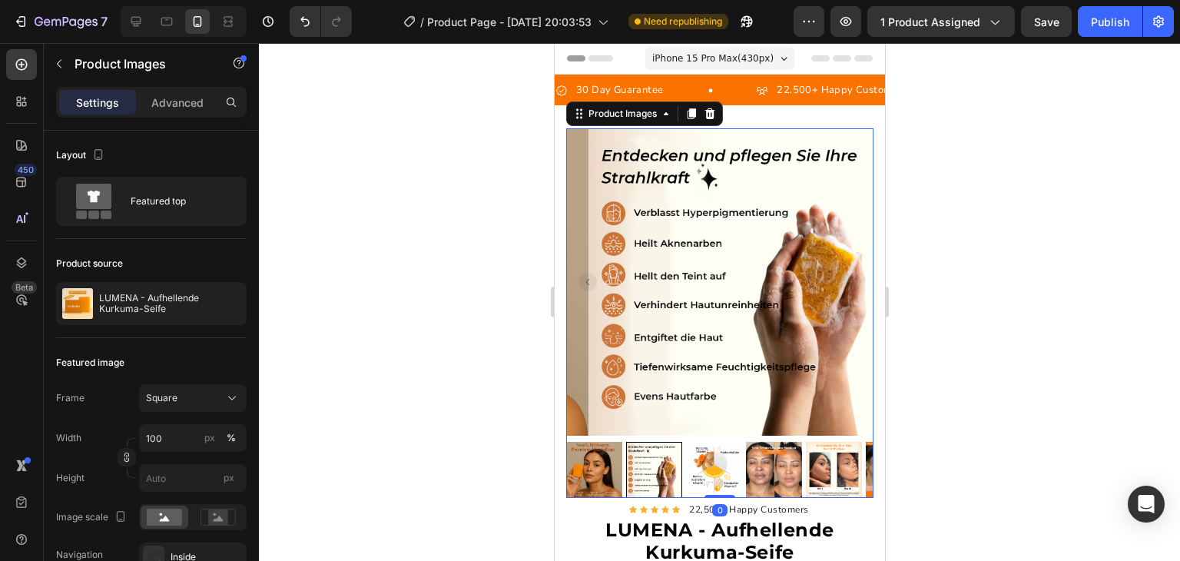
click at [845, 277] on rect "Carousel Next Arrow" at bounding box center [851, 282] width 18 height 18
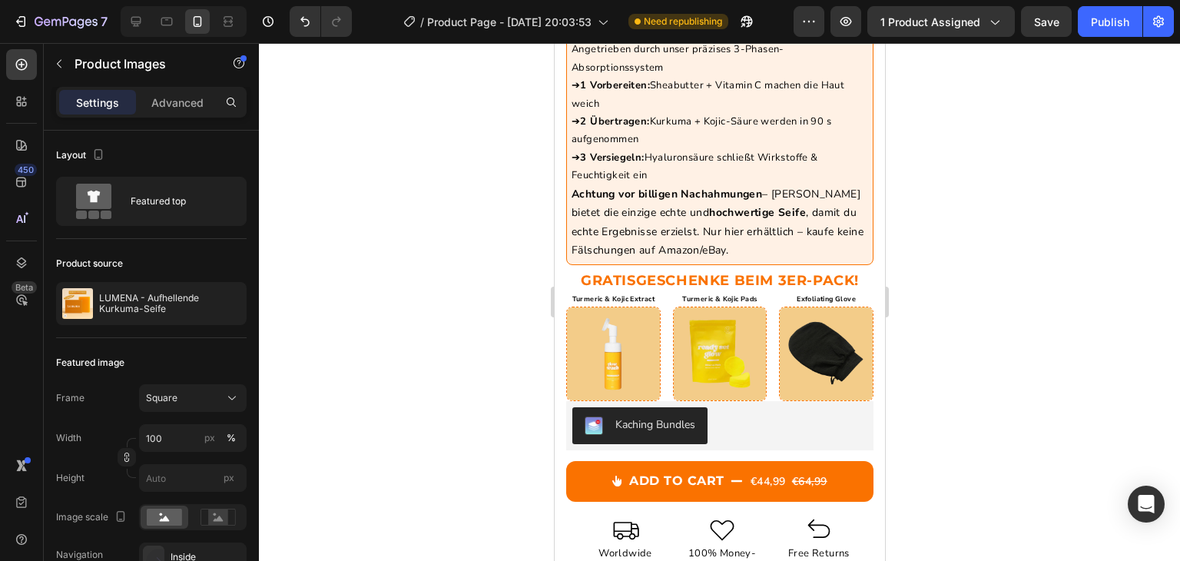
scroll to position [875, 0]
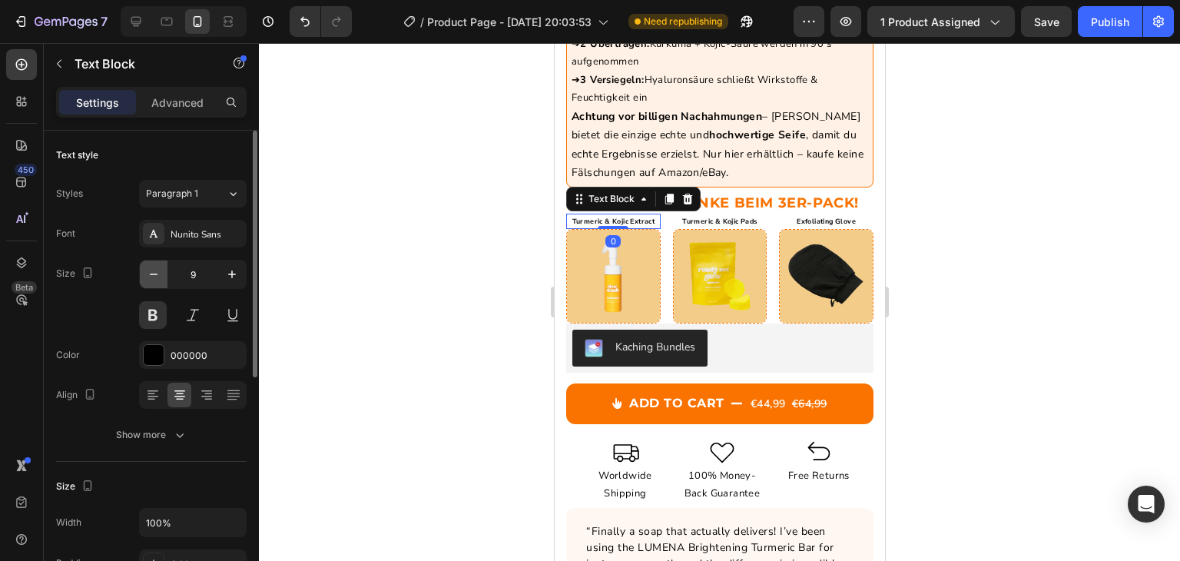
click at [163, 281] on button "button" at bounding box center [154, 275] width 28 height 28
type input "8"
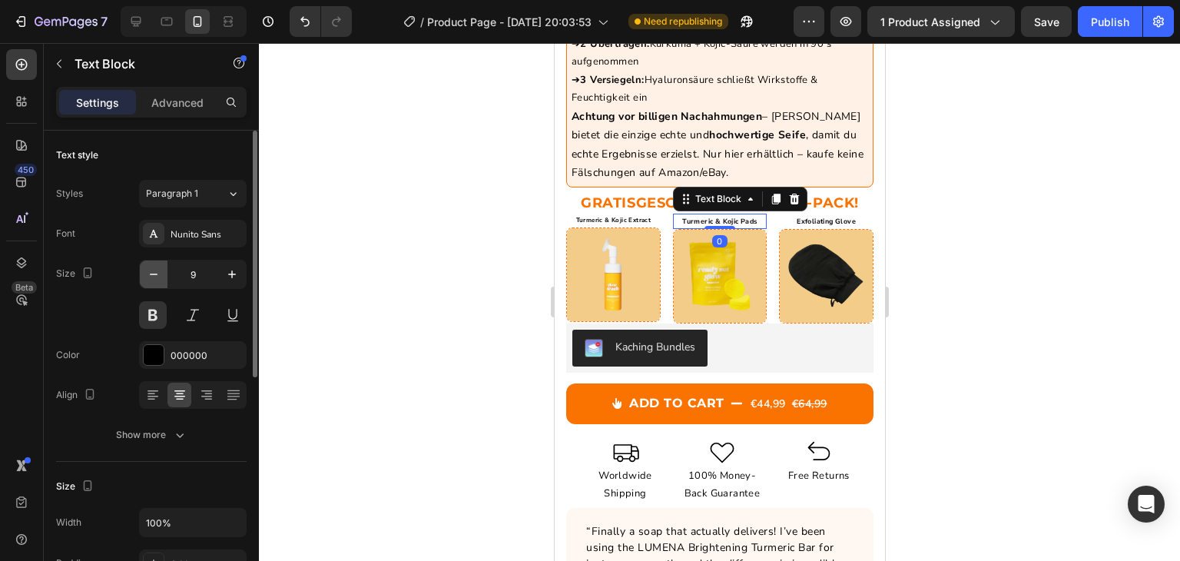
click at [160, 284] on button "button" at bounding box center [154, 275] width 28 height 28
type input "8"
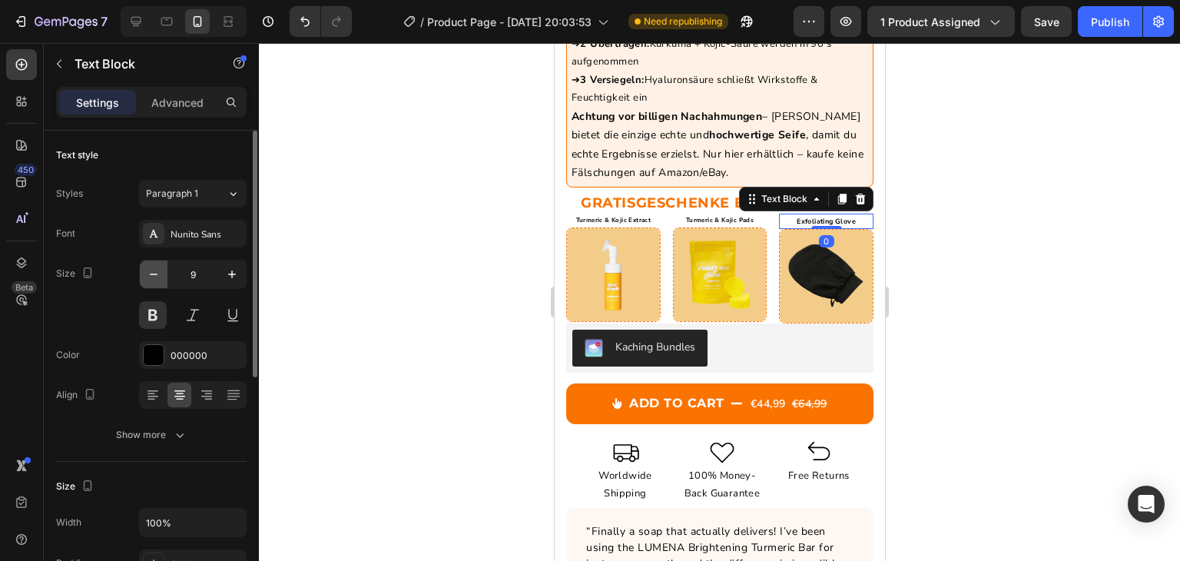
click at [158, 274] on icon "button" at bounding box center [153, 274] width 15 height 15
type input "8"
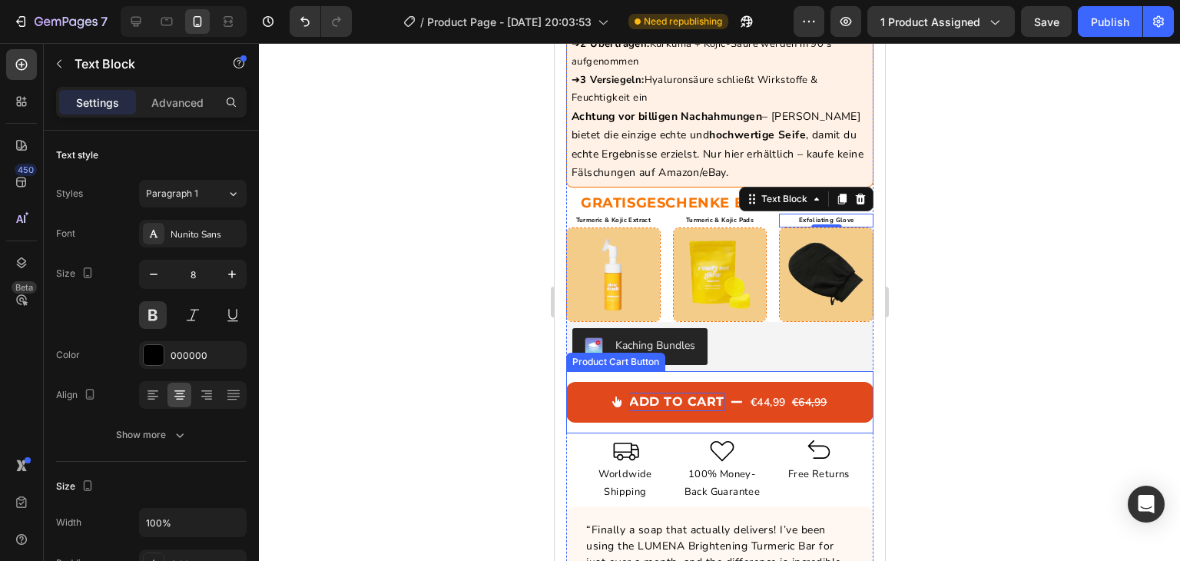
click at [672, 393] on div "ADD TO CART" at bounding box center [676, 402] width 95 height 18
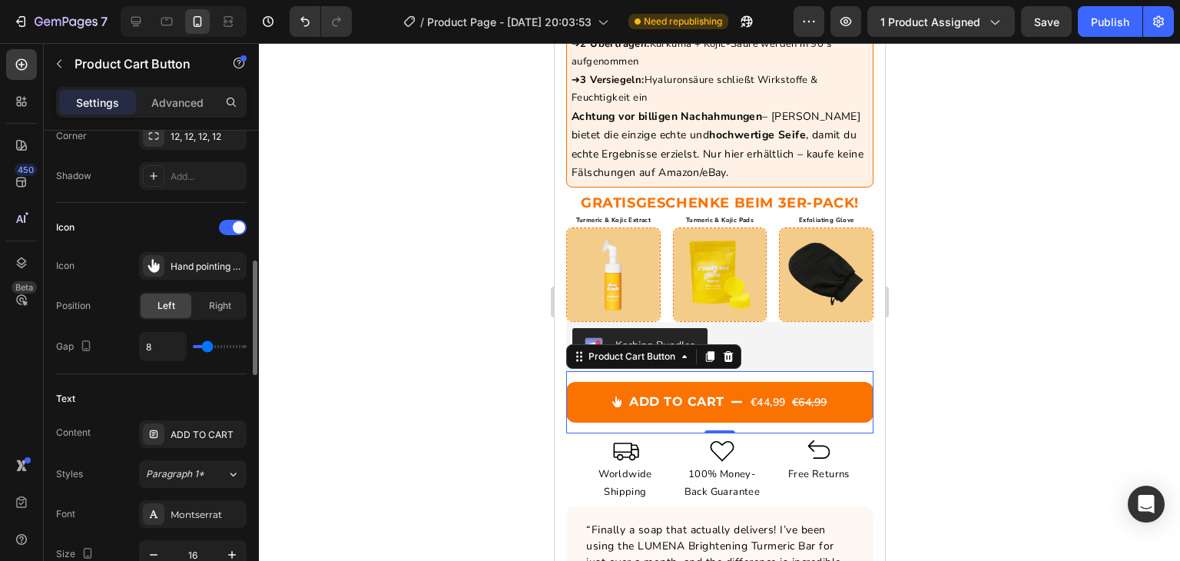
scroll to position [559, 0]
click at [215, 431] on div "ADD TO CART" at bounding box center [207, 434] width 72 height 14
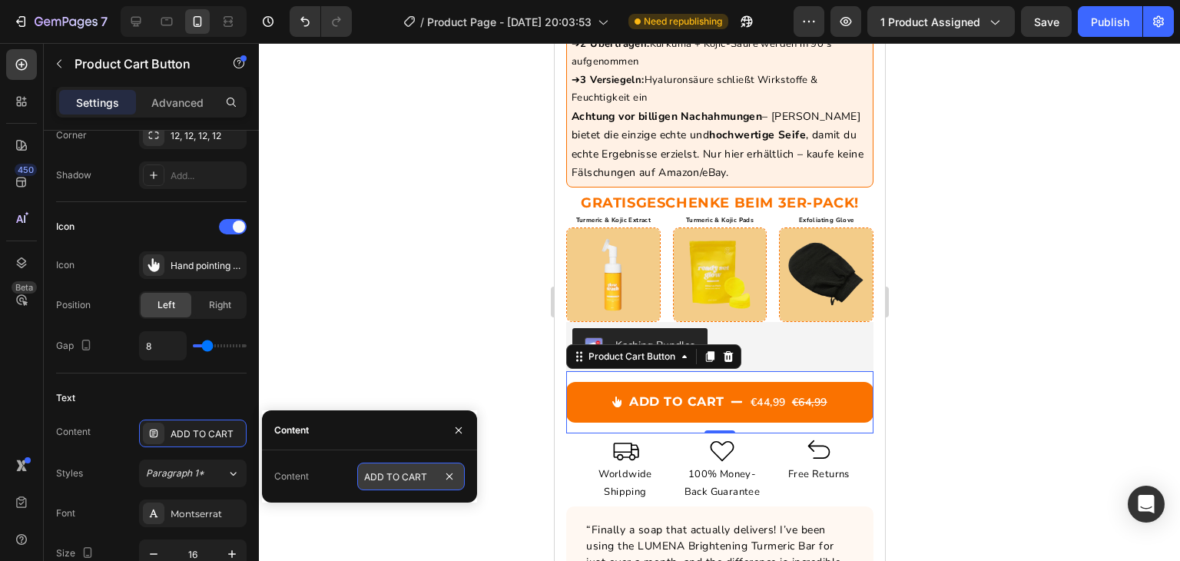
click at [407, 470] on input "ADD TO CART" at bounding box center [411, 477] width 108 height 28
paste input "NGEBOT SICHERN"
type input "ANGEBOT SICHERN"
click at [407, 470] on input "ANGEBOT SICHERN" at bounding box center [411, 477] width 108 height 28
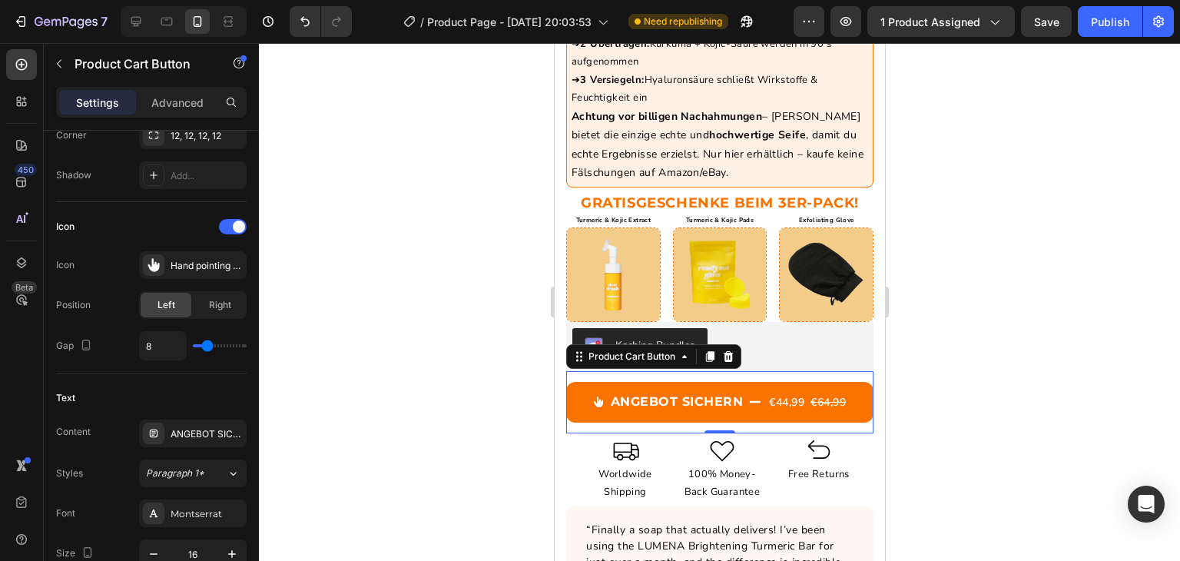
scroll to position [0, 0]
click at [427, 286] on div at bounding box center [719, 302] width 921 height 518
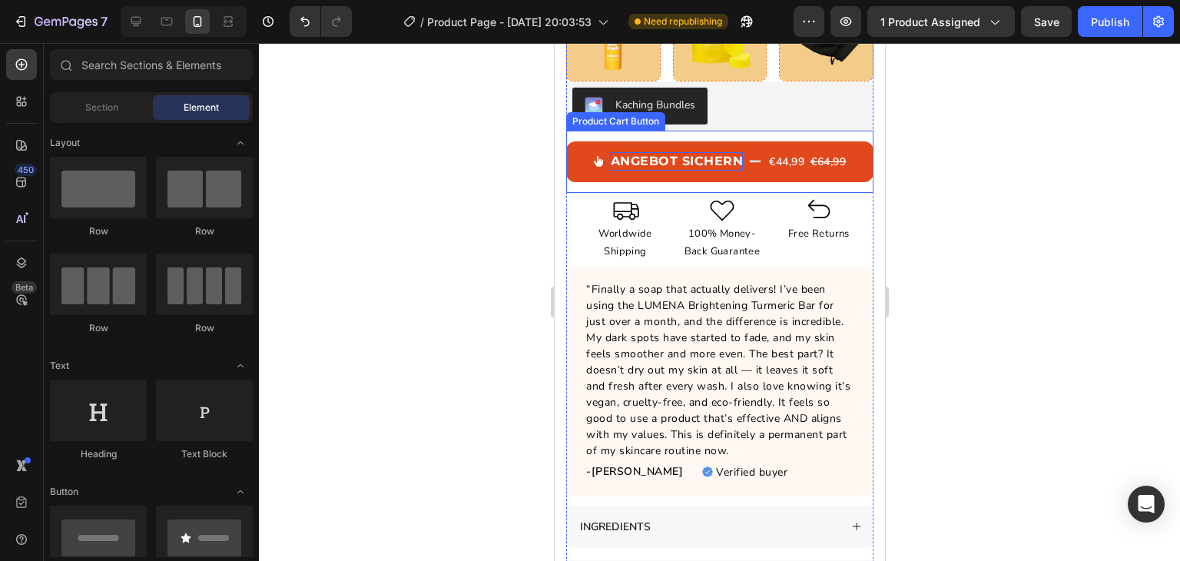
scroll to position [1113, 0]
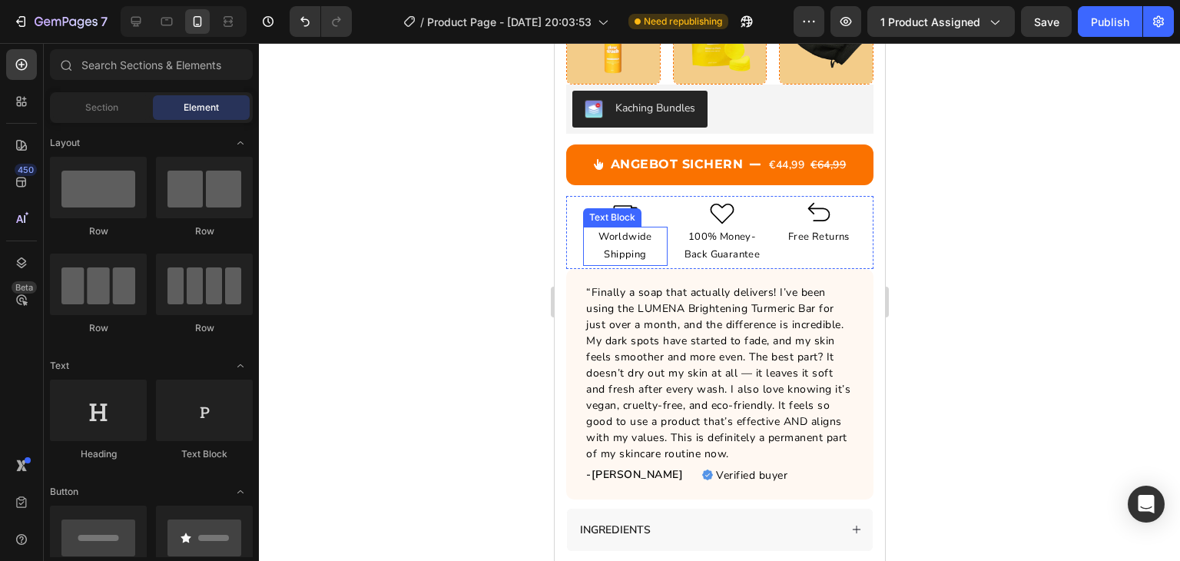
click at [631, 228] on p "Worldwide Shipping" at bounding box center [624, 246] width 81 height 36
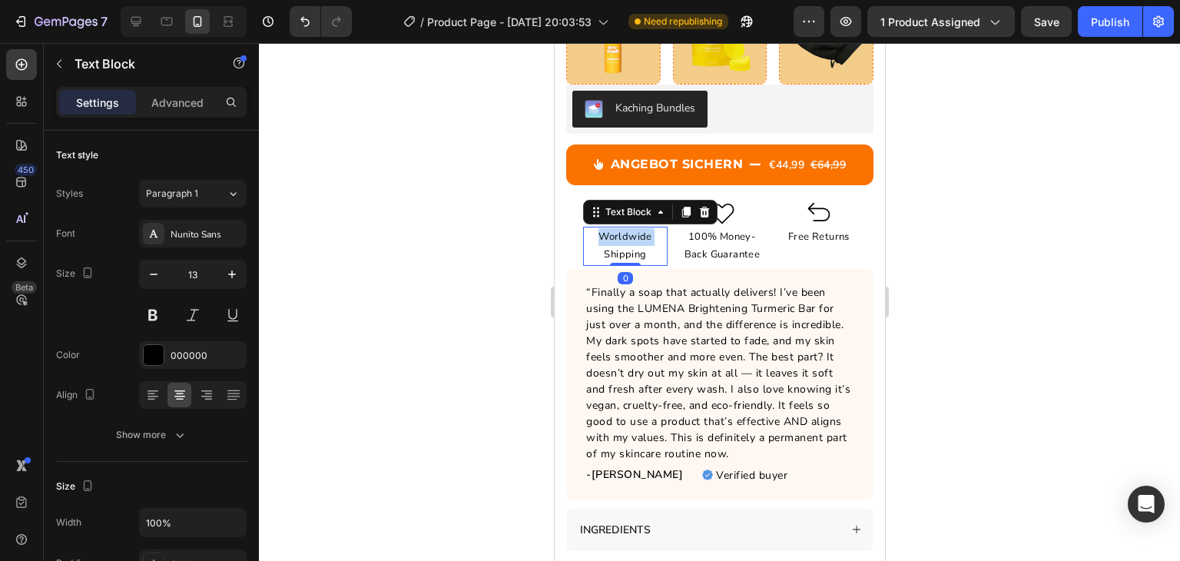
click at [631, 228] on p "Worldwide Shipping" at bounding box center [624, 246] width 81 height 36
click at [627, 232] on p "Worldwide Shipping" at bounding box center [624, 246] width 81 height 36
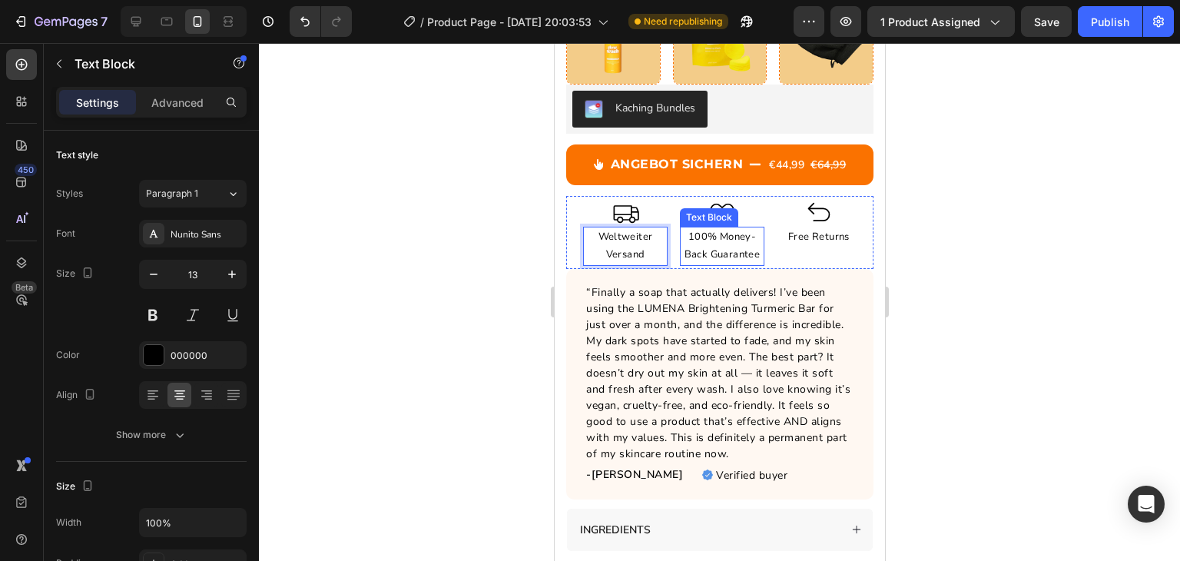
click at [722, 228] on p "100% Money-Back Guarantee" at bounding box center [721, 246] width 81 height 36
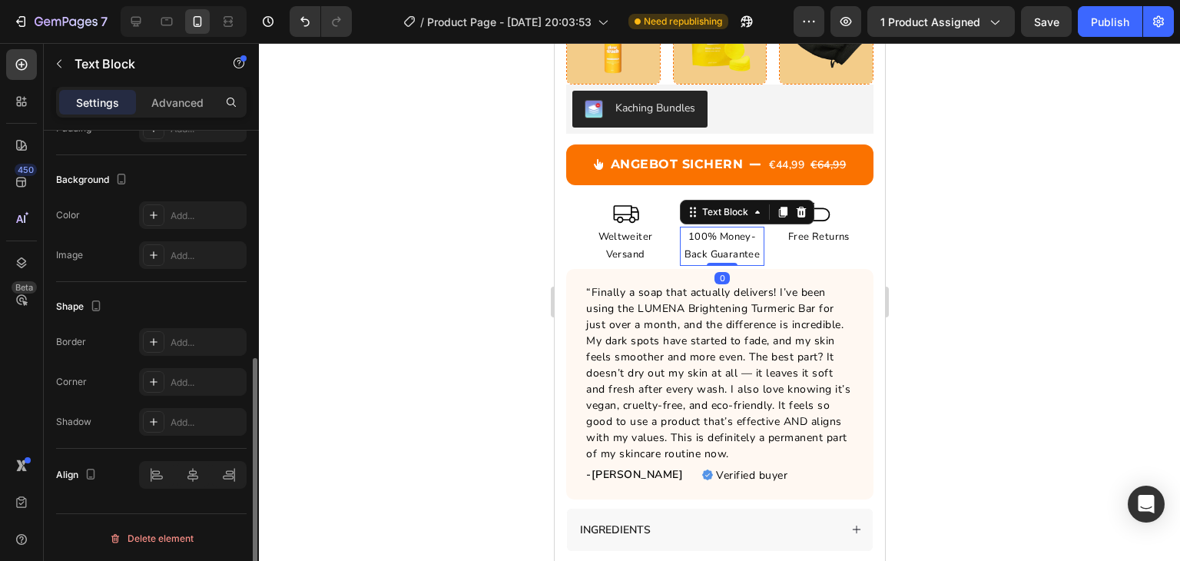
click at [722, 228] on p "100% Money-Back Guarantee" at bounding box center [721, 246] width 81 height 36
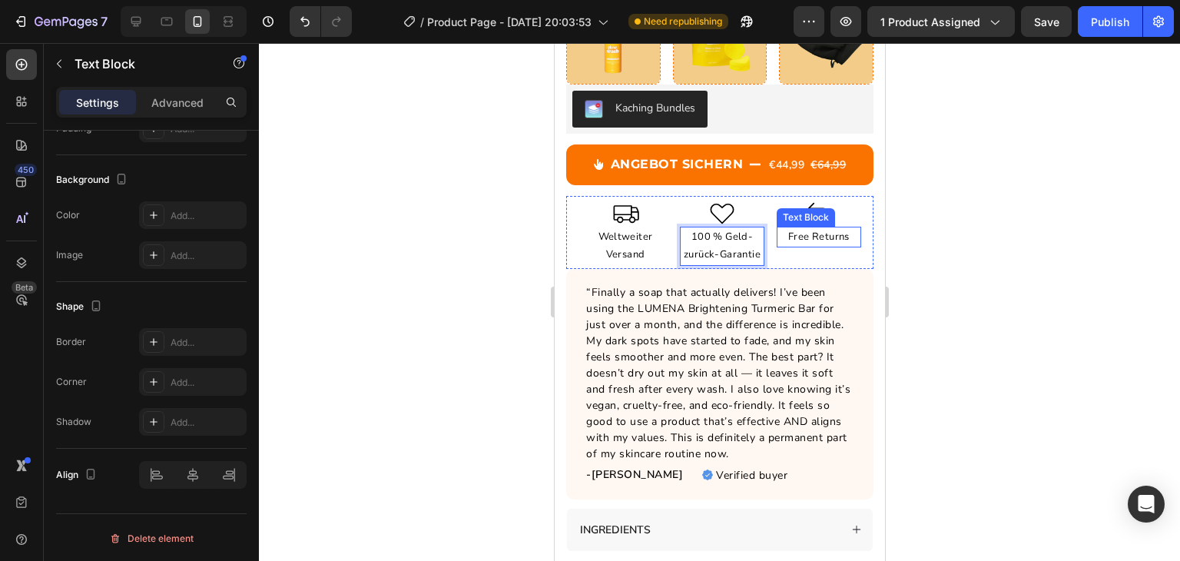
click at [824, 228] on p "Free Returns" at bounding box center [818, 237] width 81 height 18
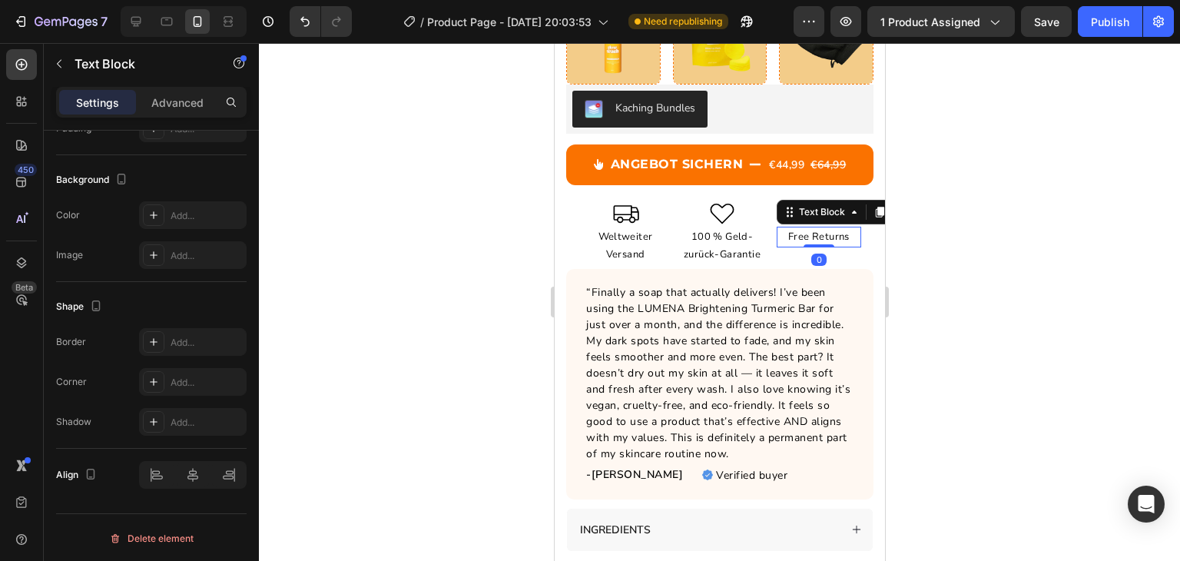
click at [824, 228] on p "Free Returns" at bounding box center [818, 237] width 81 height 18
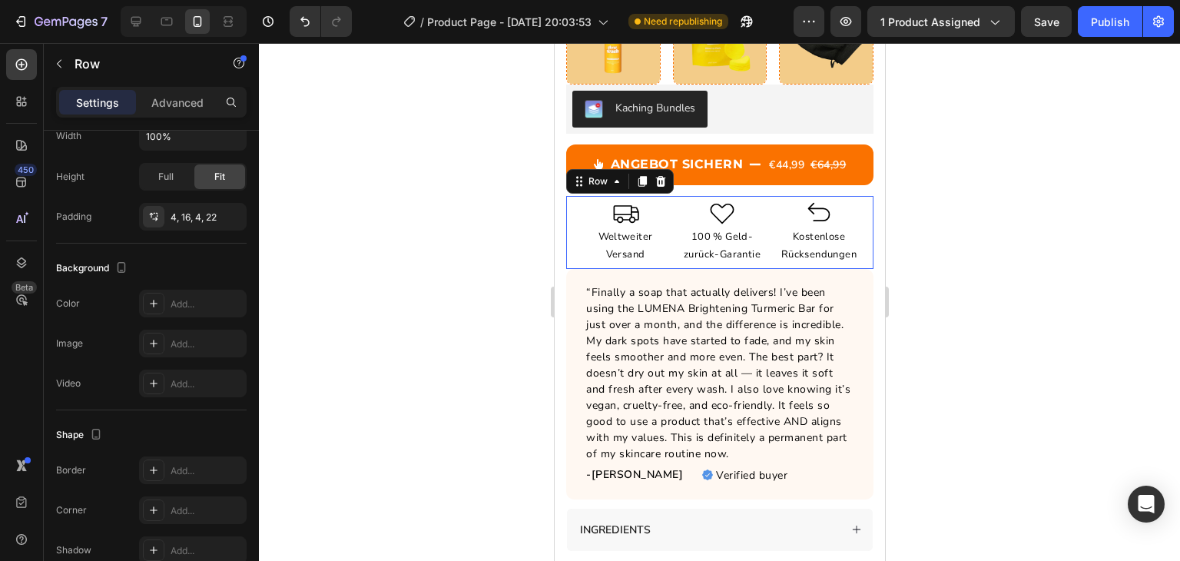
click at [582, 204] on div "Icon Weltweiter Versand Text Block Icon 100 % Geld-zurück-Garantie Text Block I…" at bounding box center [719, 232] width 307 height 73
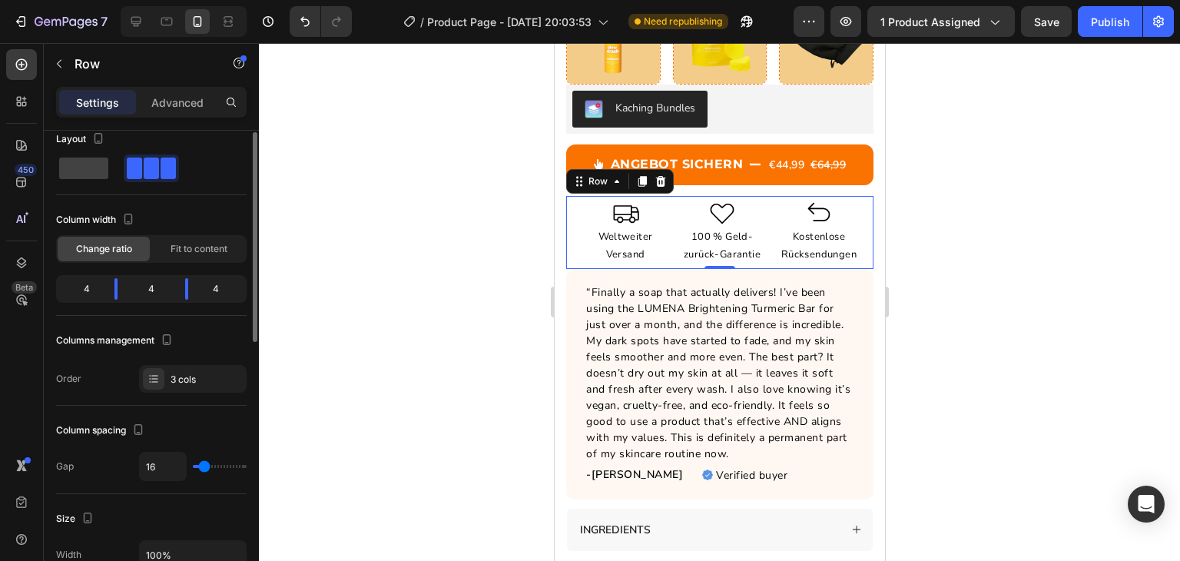
scroll to position [0, 0]
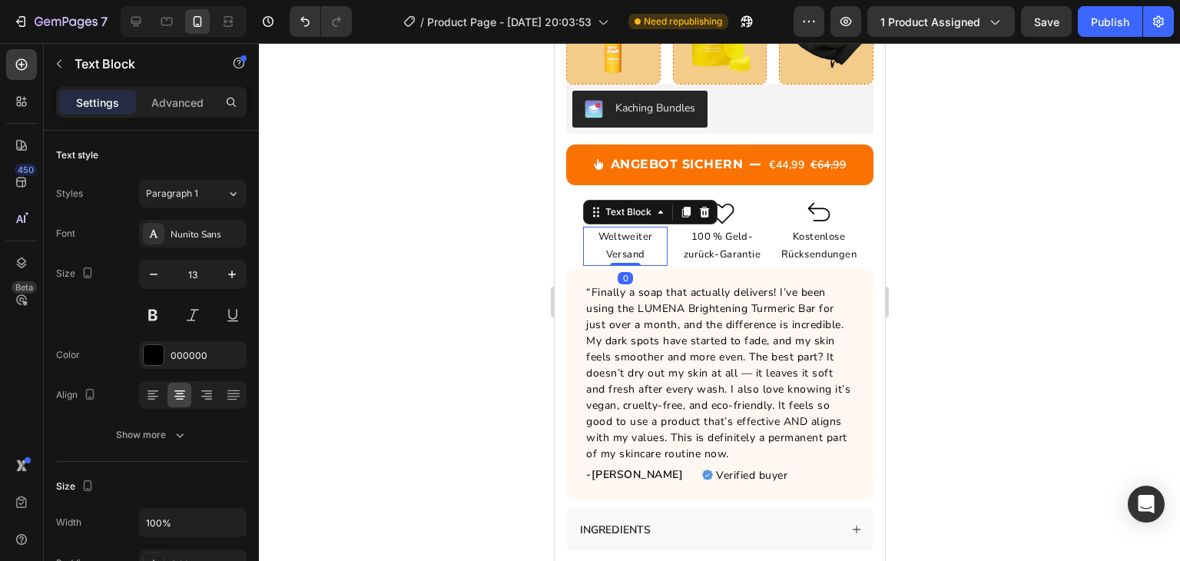
click at [626, 228] on p "Weltweiter Versand" at bounding box center [624, 246] width 81 height 36
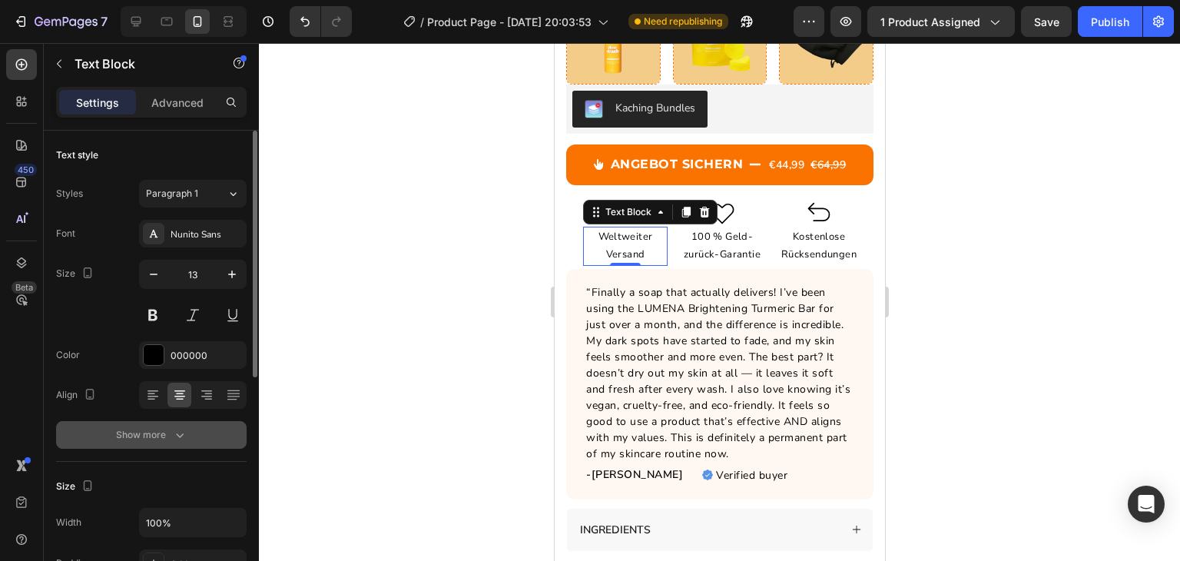
click at [166, 445] on button "Show more" at bounding box center [151, 435] width 191 height 28
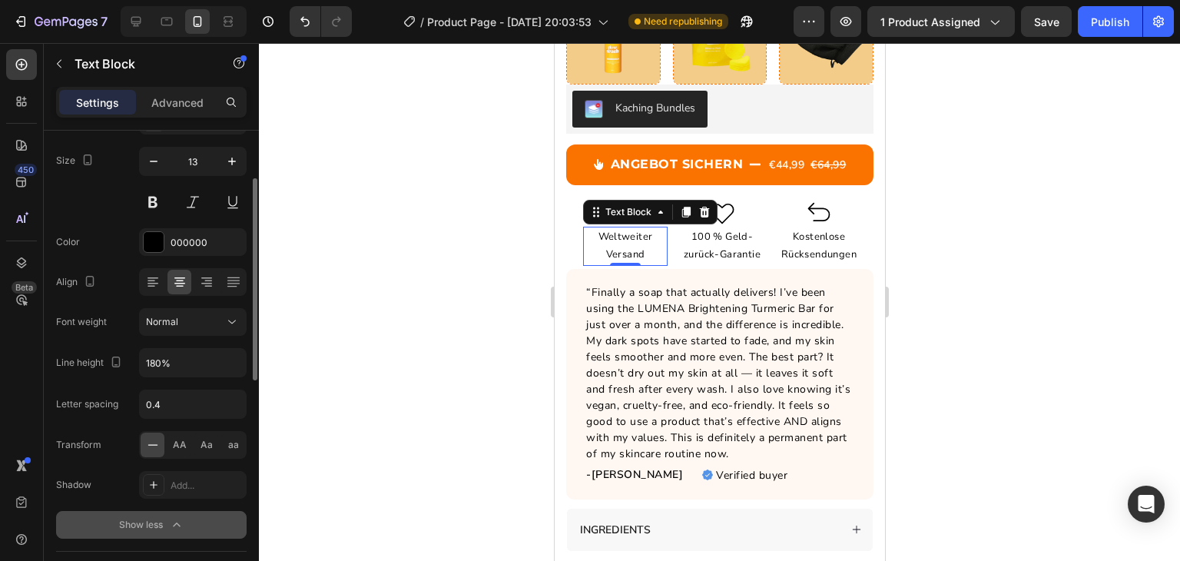
scroll to position [113, 0]
click at [168, 386] on div "Font Nunito Sans Size 13 Color 000000 Align Font weight Normal Line height 180%…" at bounding box center [151, 323] width 191 height 432
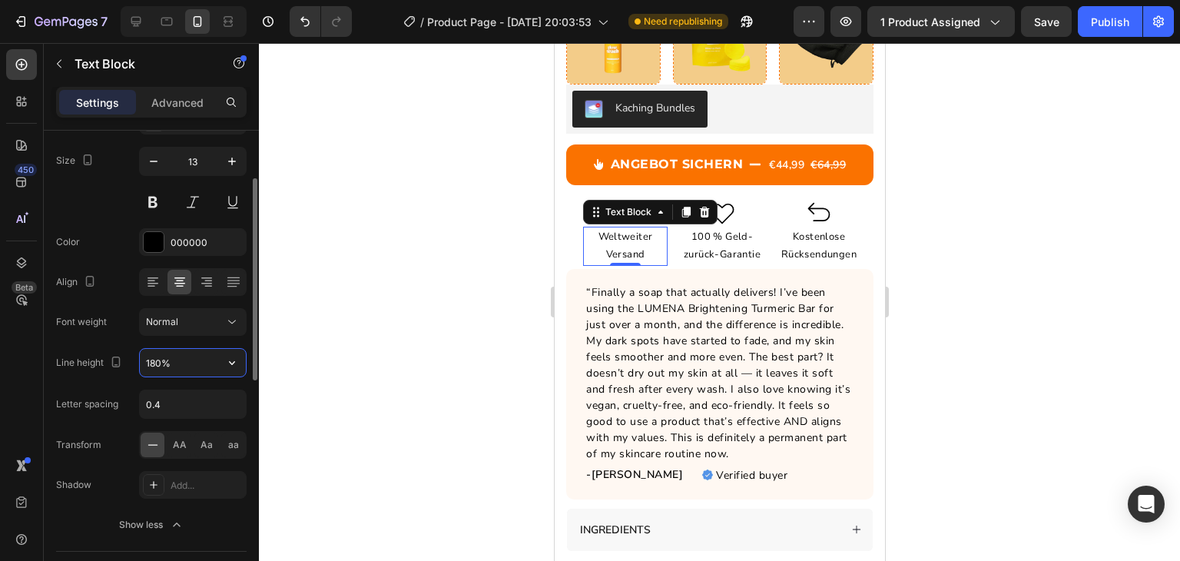
click at [175, 364] on input "180%" at bounding box center [193, 363] width 106 height 28
type input "135%"
click at [717, 228] on p "100 % Geld-zurück-Garantie" at bounding box center [721, 246] width 81 height 36
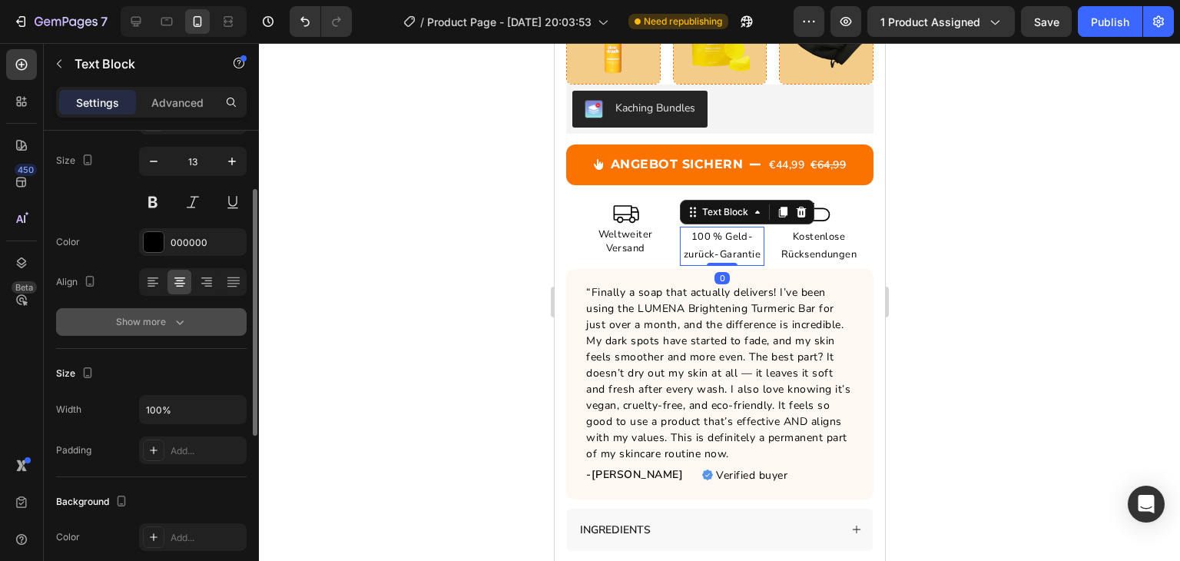
click at [178, 320] on icon "button" at bounding box center [179, 321] width 15 height 15
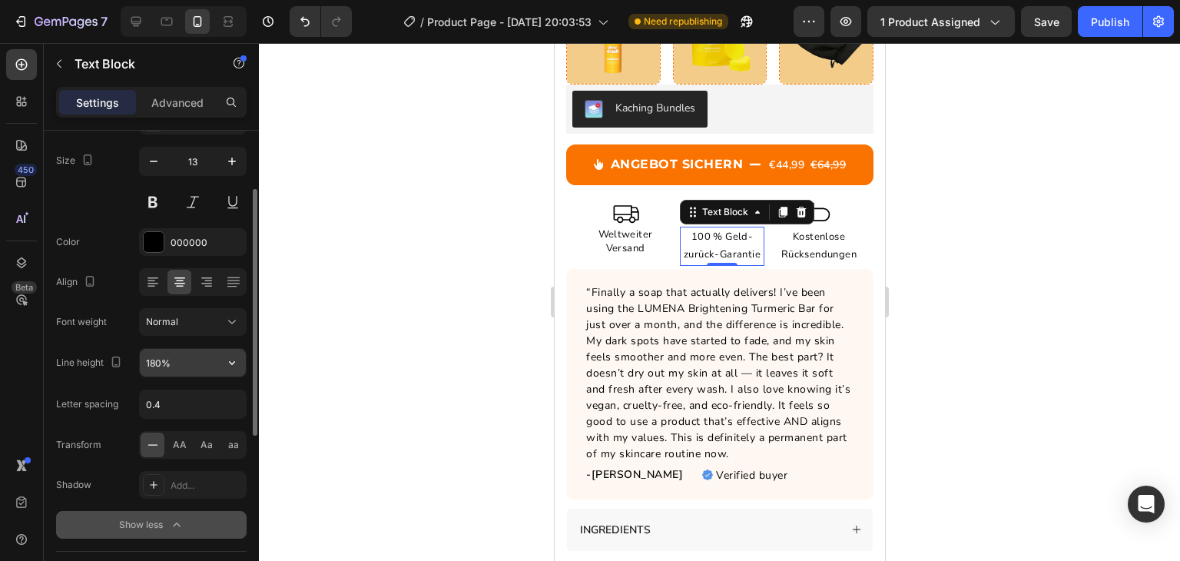
click at [172, 359] on input "180%" at bounding box center [193, 363] width 106 height 28
type input "135%"
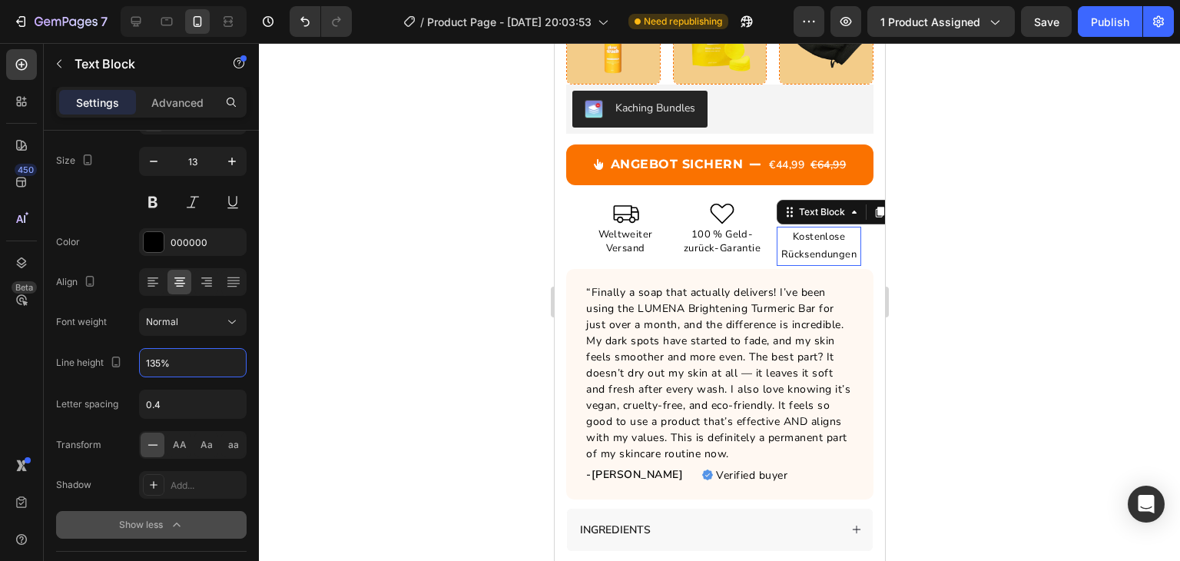
click at [796, 233] on p "Kostenlose Rücksendungen" at bounding box center [818, 246] width 81 height 36
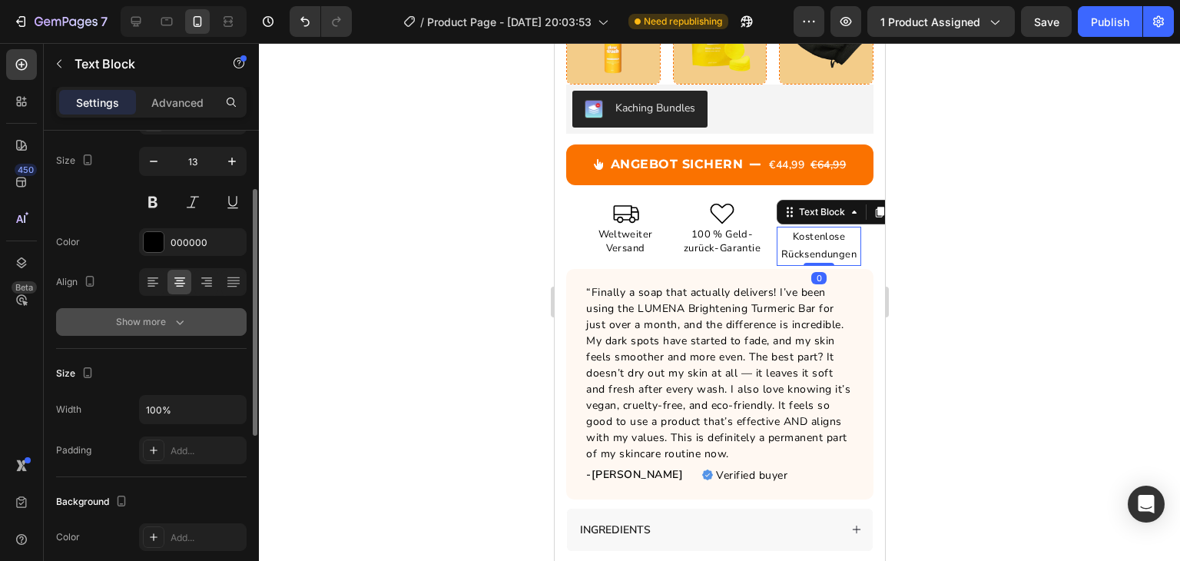
click at [169, 315] on div "Show more" at bounding box center [151, 321] width 71 height 15
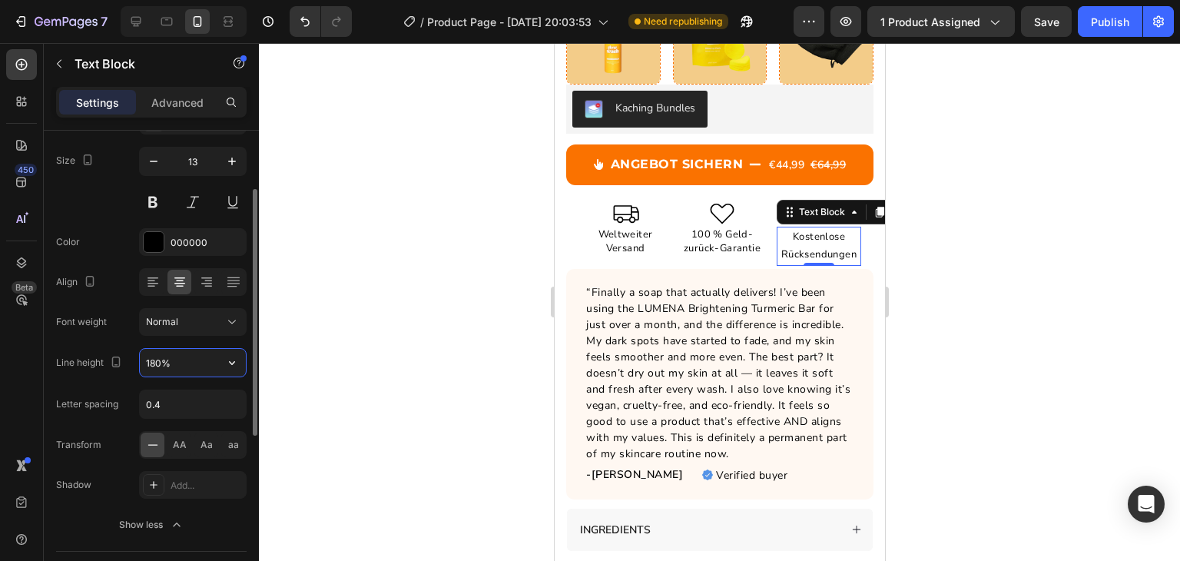
click at [151, 364] on input "180%" at bounding box center [193, 363] width 106 height 28
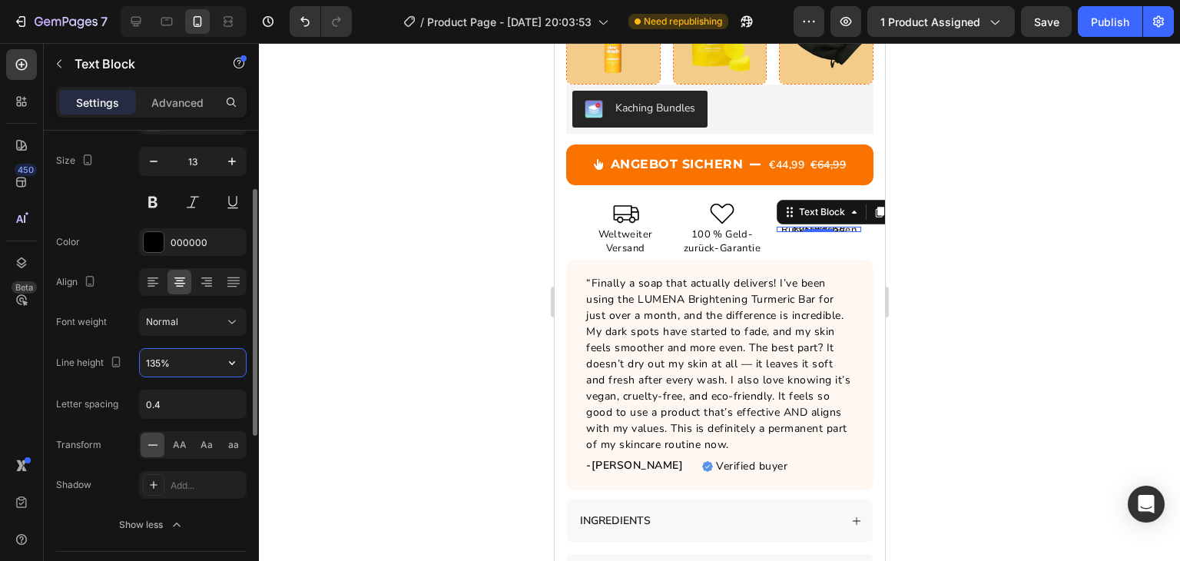
type input "135%"
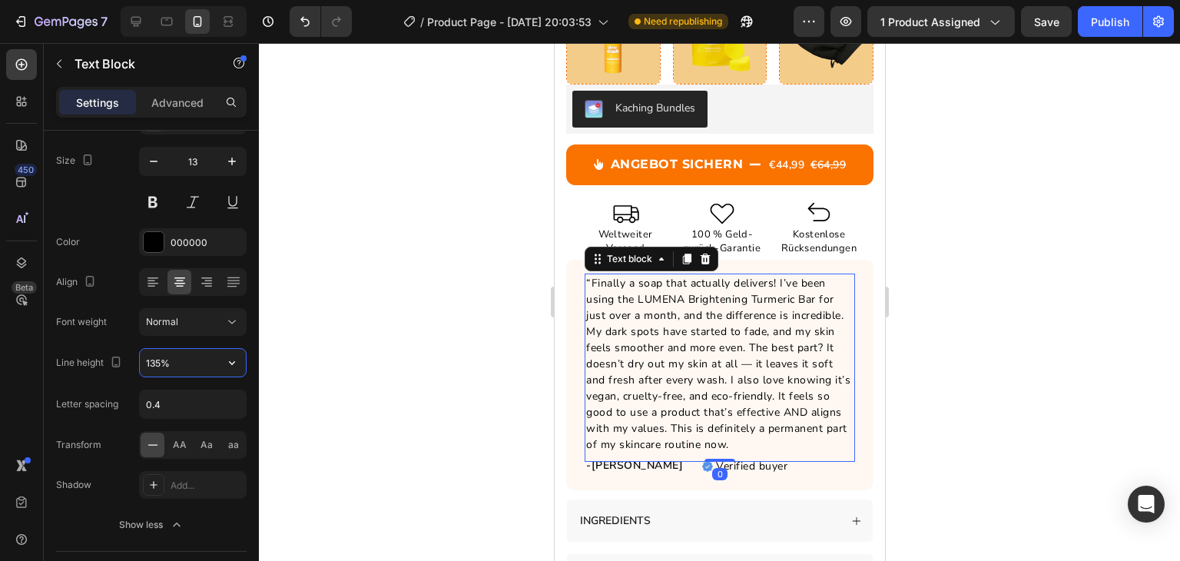
click at [674, 394] on p "“Finally a soap that actually delivers! I’ve been using the LUMENA Brightening …" at bounding box center [719, 364] width 267 height 178
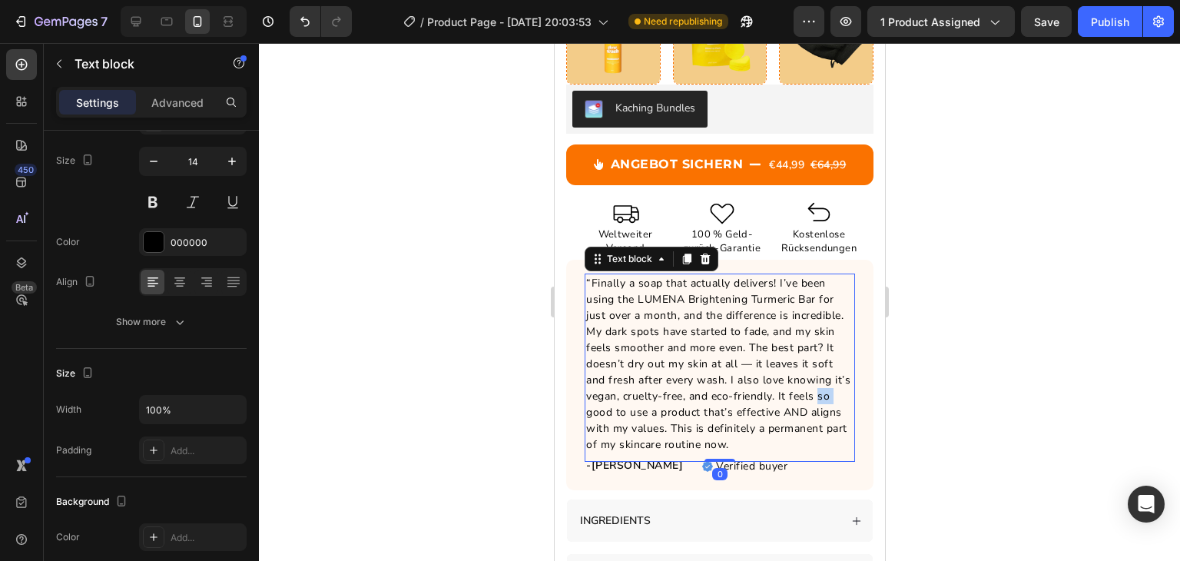
click at [674, 394] on p "“Finally a soap that actually delivers! I’ve been using the LUMENA Brightening …" at bounding box center [719, 364] width 267 height 178
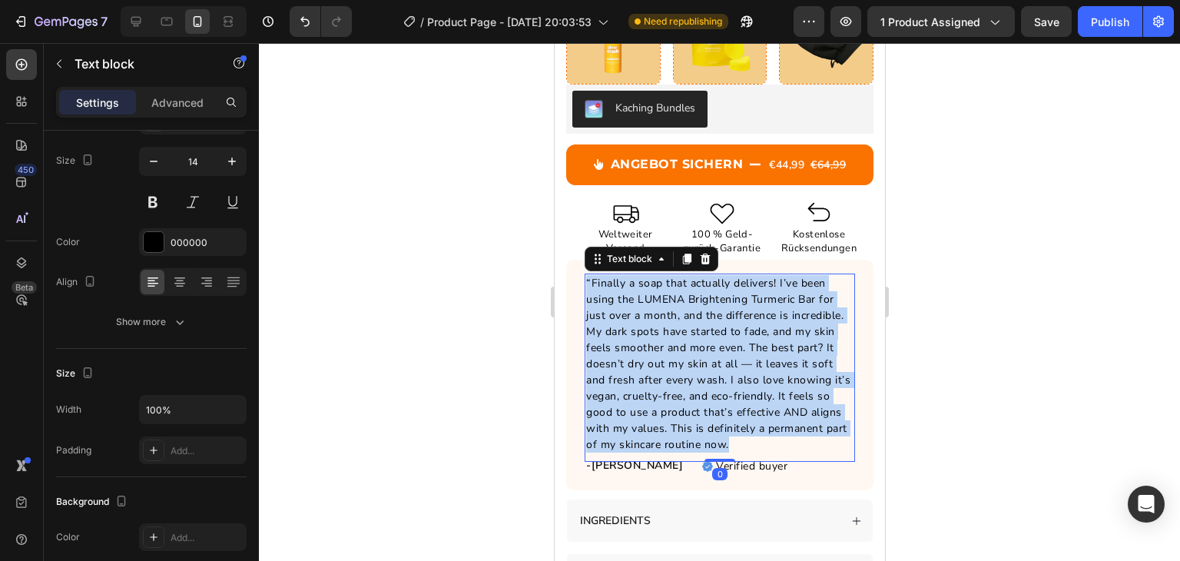
click at [674, 394] on p "“Finally a soap that actually delivers! I’ve been using the LUMENA Brightening …" at bounding box center [719, 364] width 267 height 178
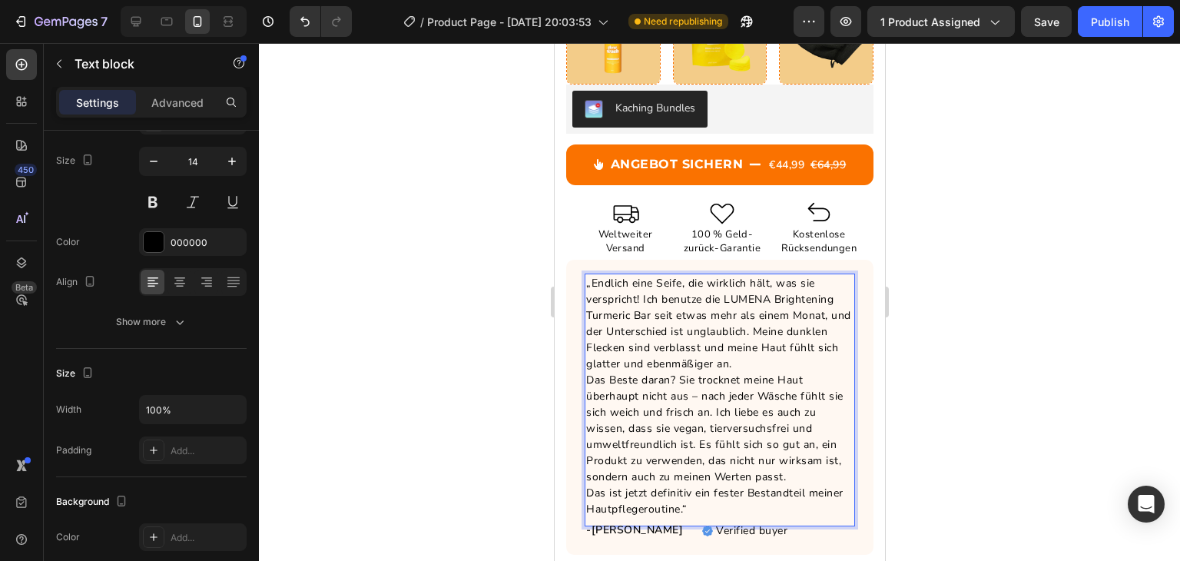
click at [522, 422] on div at bounding box center [719, 302] width 921 height 518
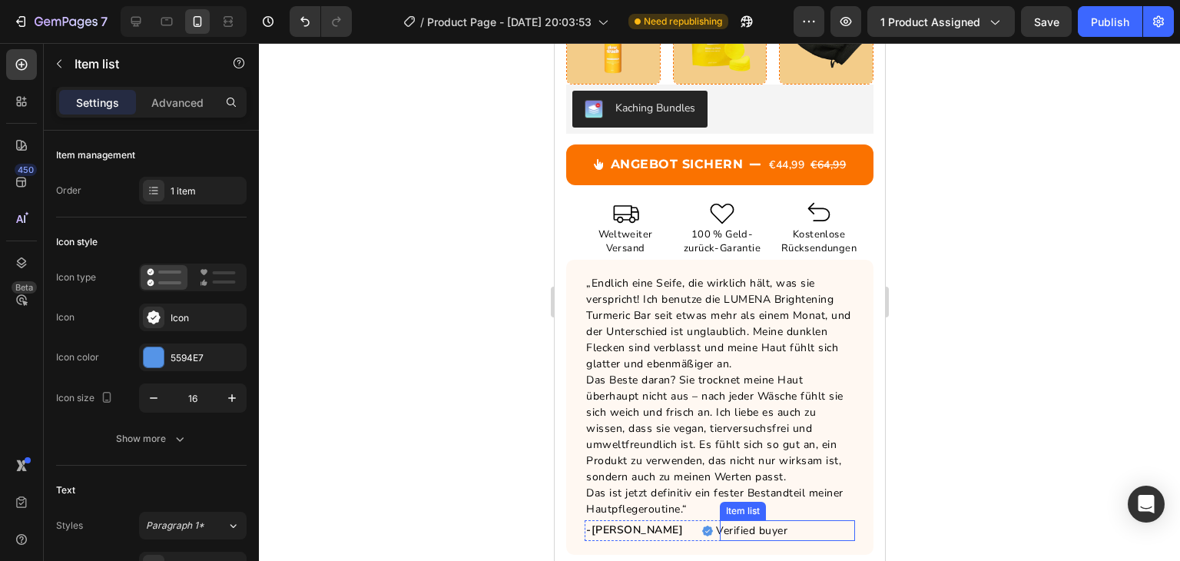
click at [755, 523] on p "Verified buyer" at bounding box center [750, 531] width 71 height 16
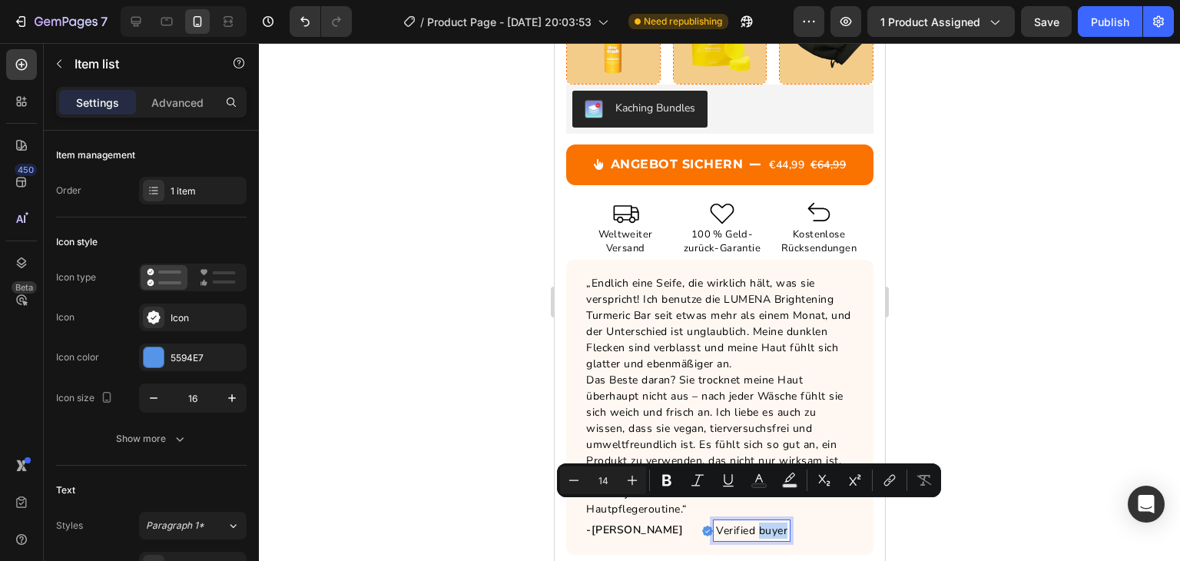
click at [755, 523] on p "Verified buyer" at bounding box center [750, 531] width 71 height 16
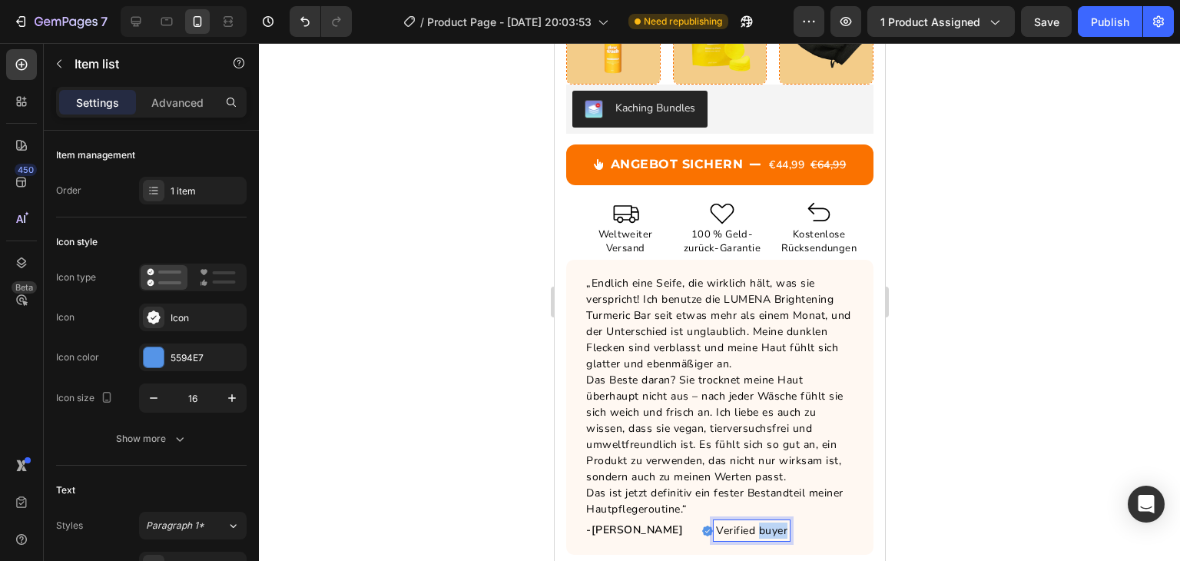
click at [755, 523] on p "Verified buyer" at bounding box center [750, 531] width 71 height 16
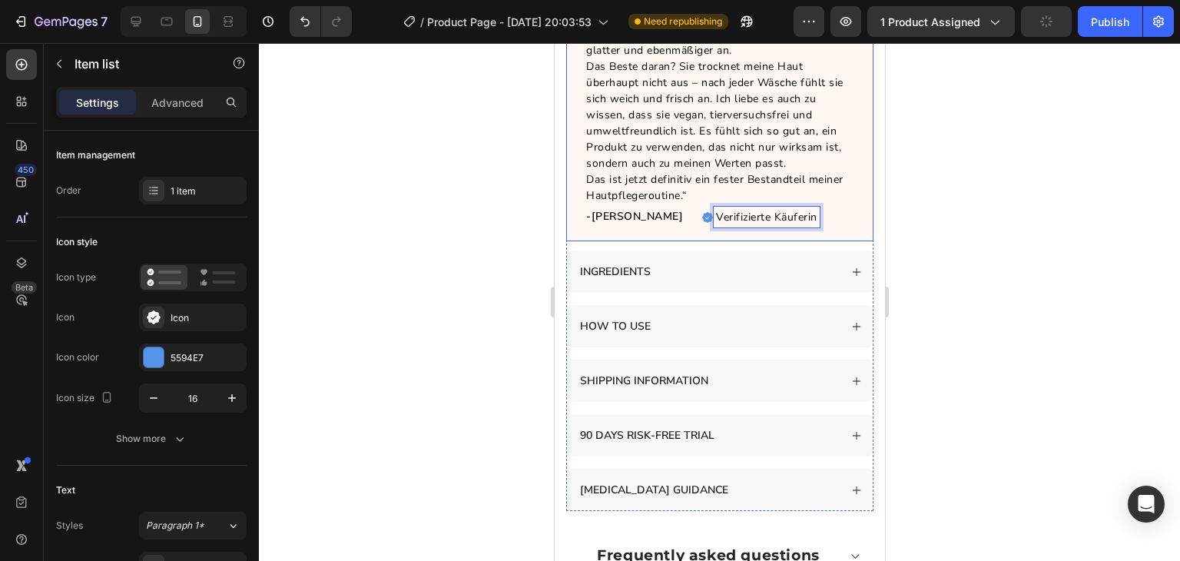
scroll to position [1512, 0]
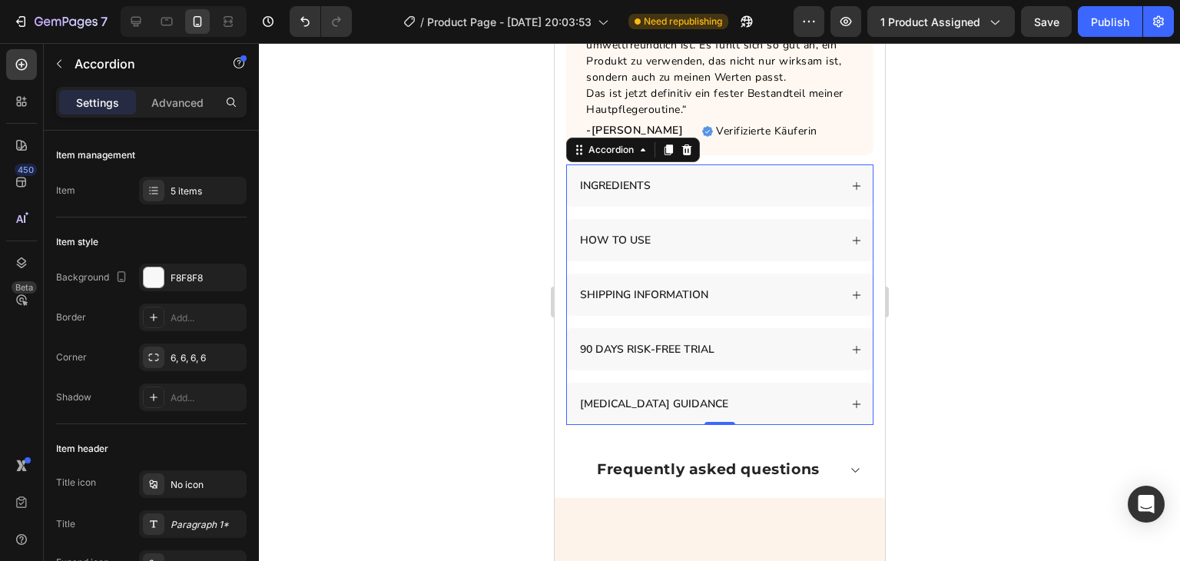
click at [840, 176] on div "INGREDIENTS" at bounding box center [719, 185] width 306 height 42
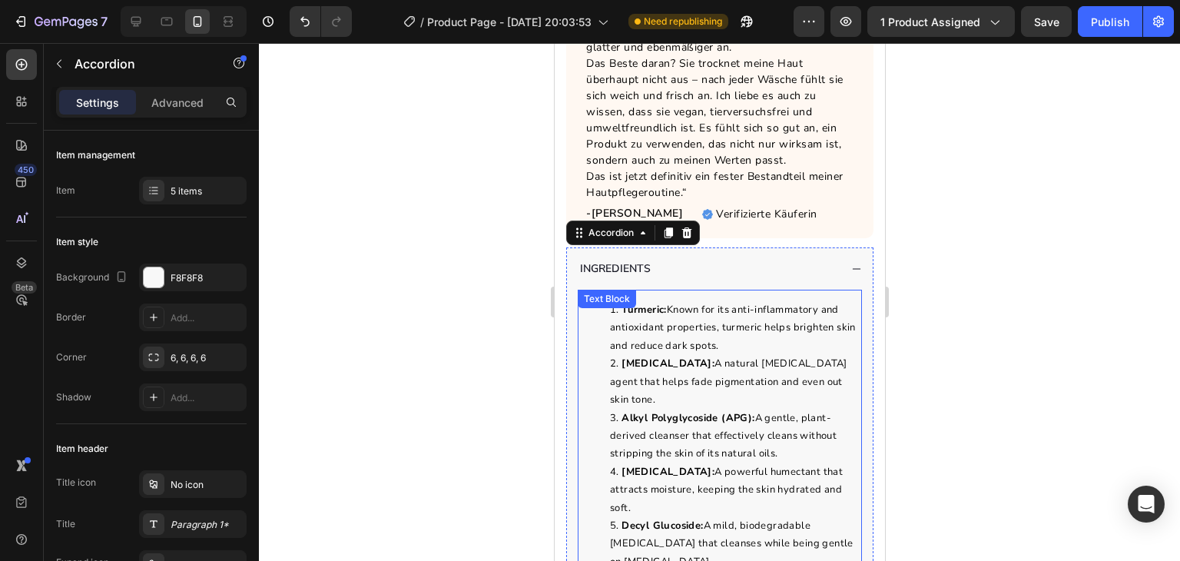
scroll to position [1393, 0]
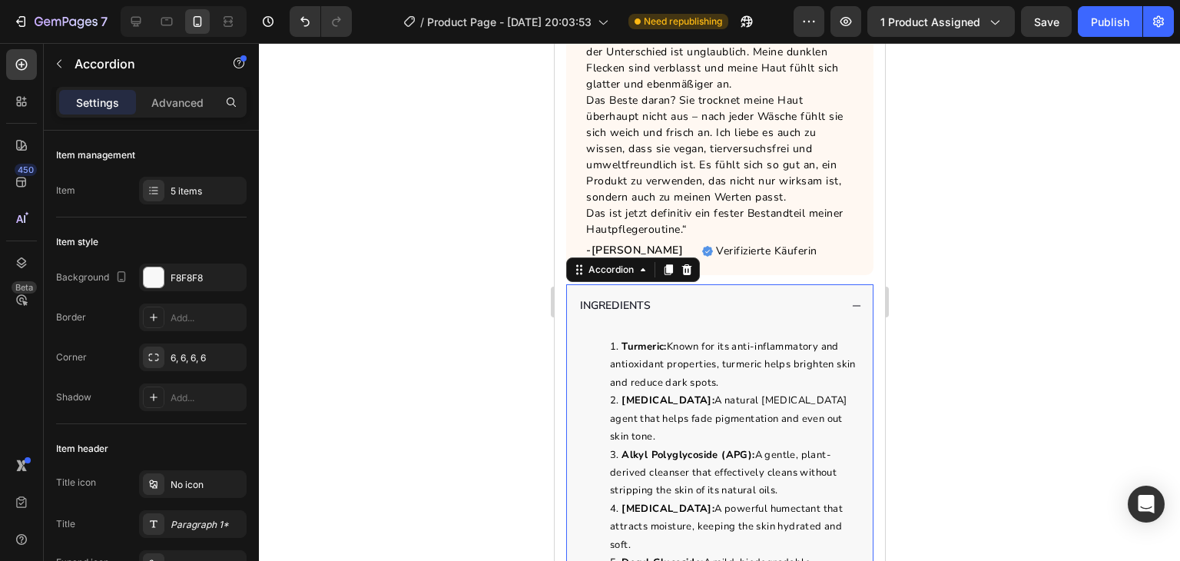
click at [619, 297] on p "INGREDIENTS" at bounding box center [614, 305] width 71 height 16
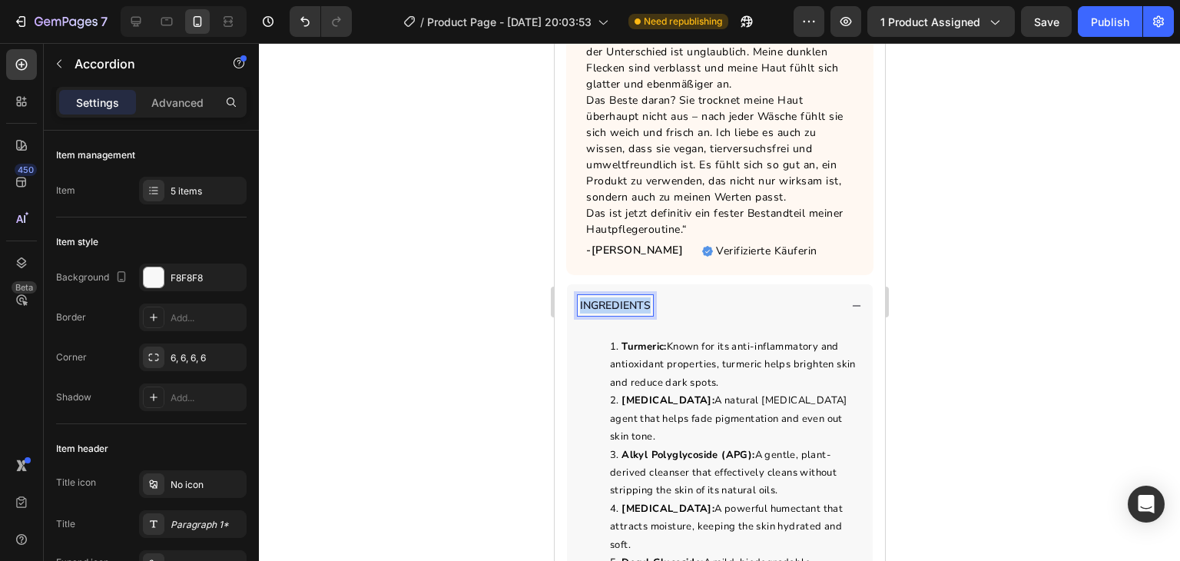
click at [619, 297] on p "INGREDIENTS" at bounding box center [614, 305] width 71 height 16
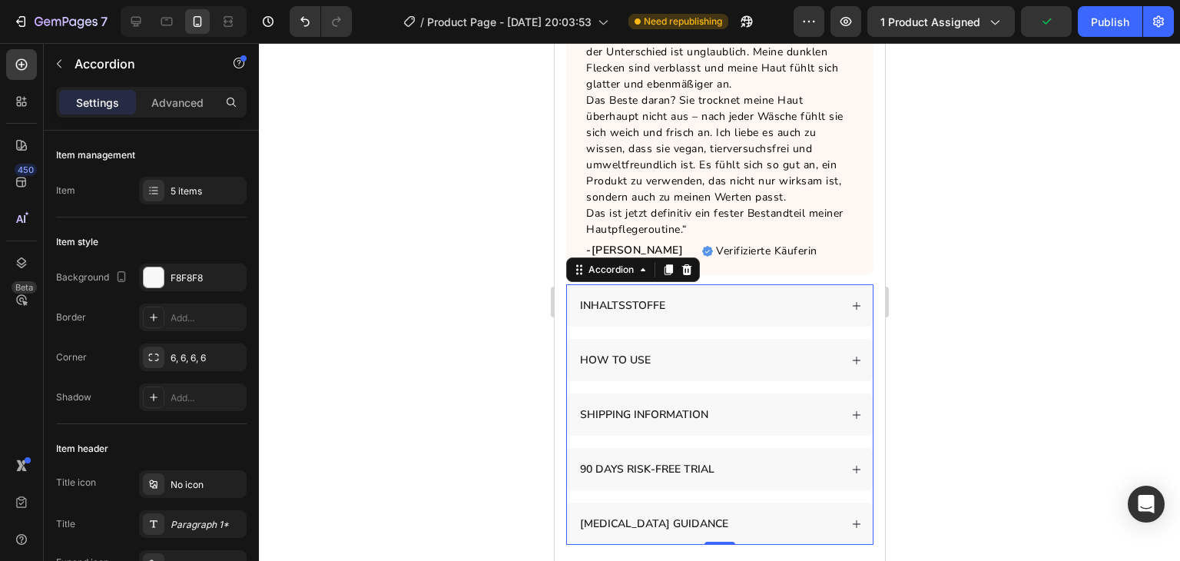
click at [851, 300] on icon at bounding box center [856, 305] width 11 height 11
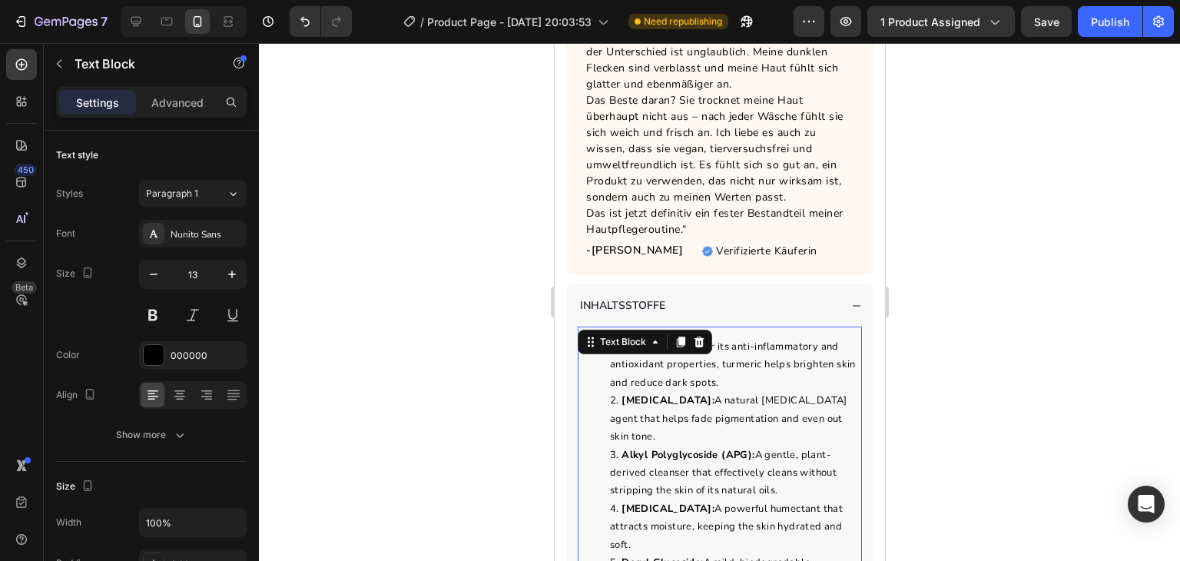
click at [735, 393] on span "Kojic Acid: A natural skin-lightening agent that helps fade pigmentation and ev…" at bounding box center [727, 418] width 237 height 50
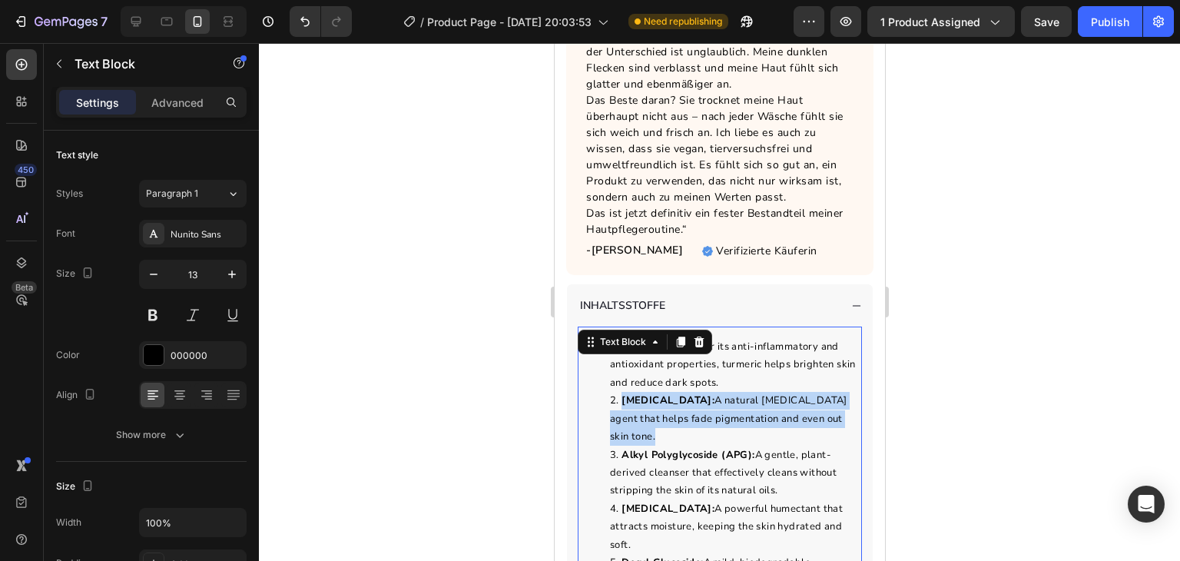
click at [735, 393] on span "Kojic Acid: A natural skin-lightening agent that helps fade pigmentation and ev…" at bounding box center [727, 418] width 237 height 50
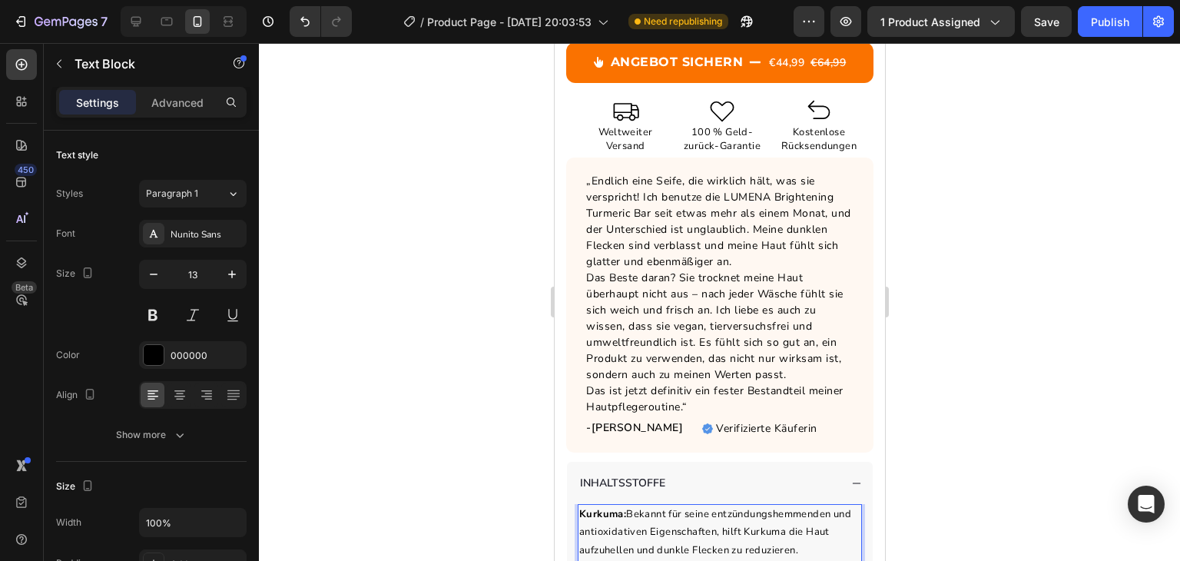
scroll to position [1545, 0]
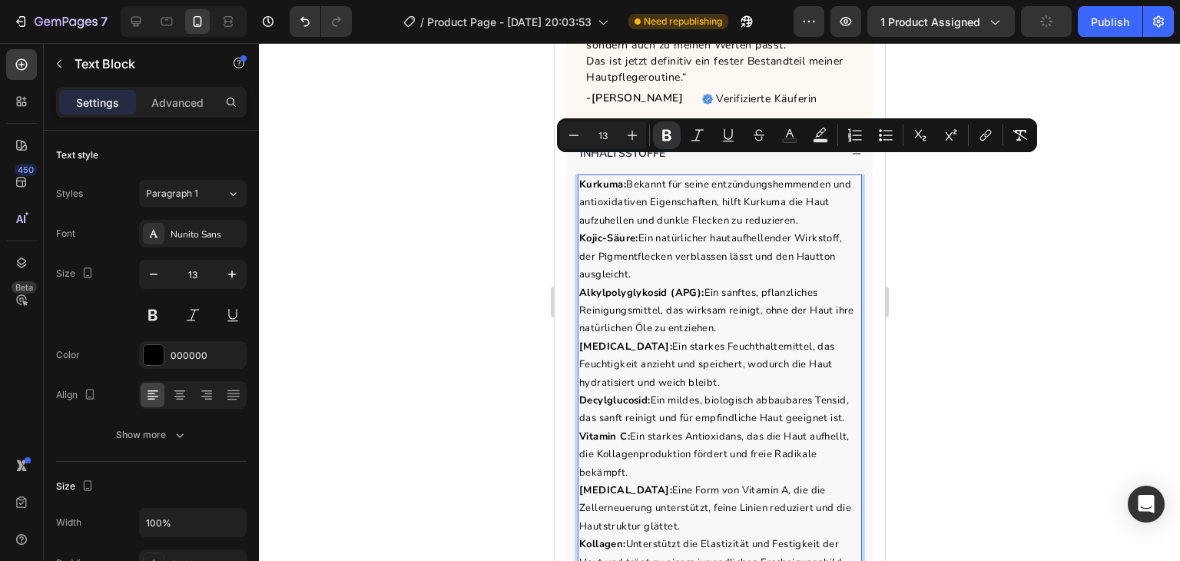
drag, startPoint x: 802, startPoint y: 351, endPoint x: 579, endPoint y: 169, distance: 287.8
click at [856, 131] on icon "Editor contextual toolbar" at bounding box center [857, 130] width 9 height 1
type input "13"
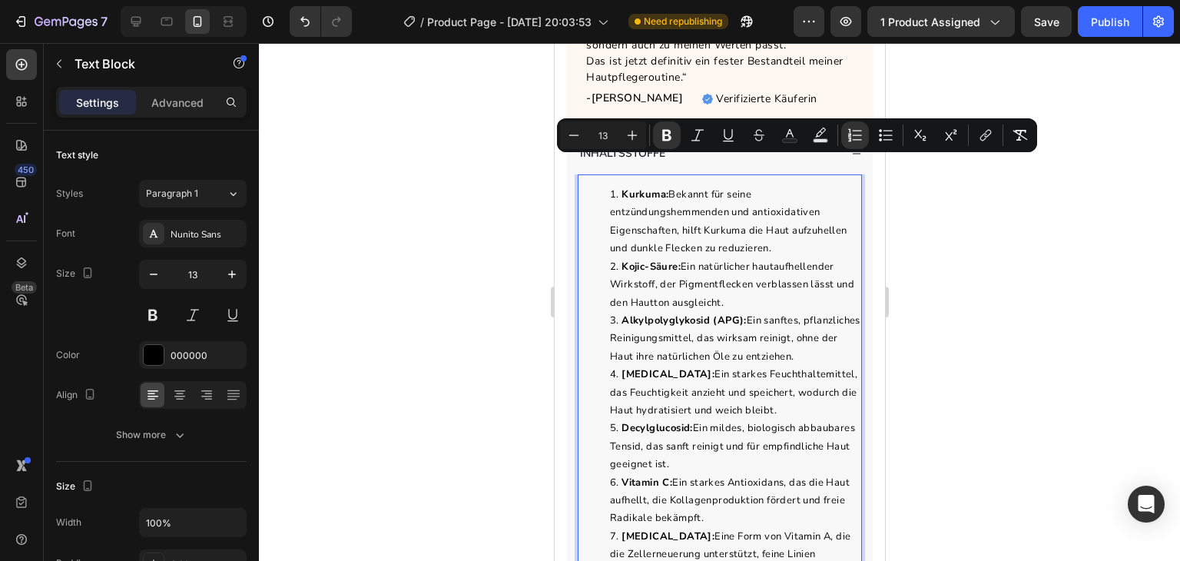
click at [730, 218] on li "Kurkuma: Bekannt für seine entzündungshemmenden und antioxidativen Eigenschafte…" at bounding box center [734, 222] width 251 height 72
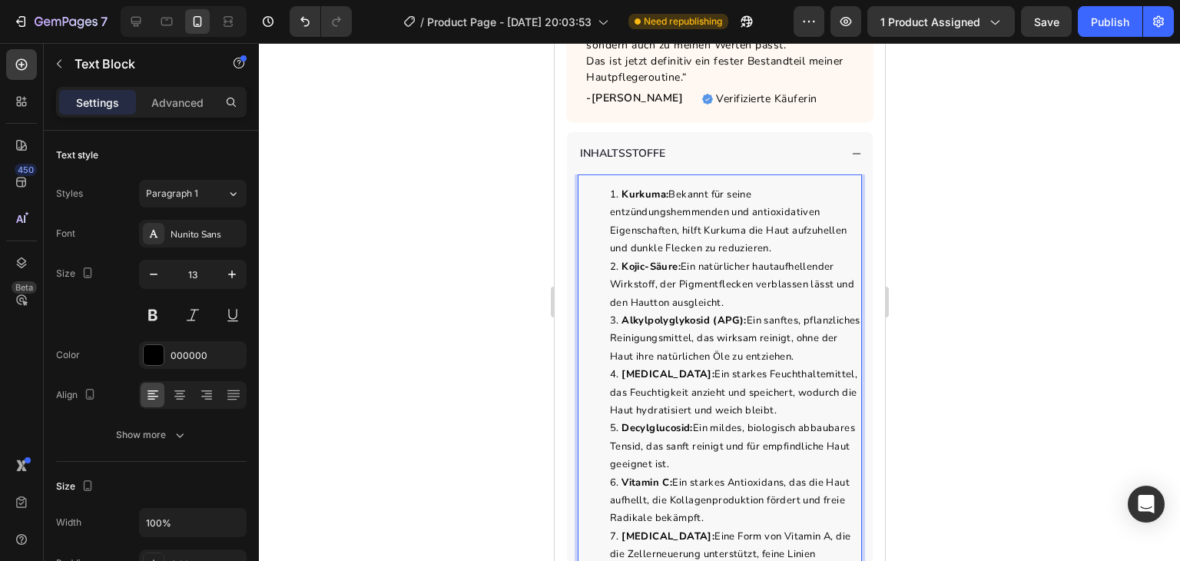
click at [493, 210] on div at bounding box center [719, 302] width 921 height 518
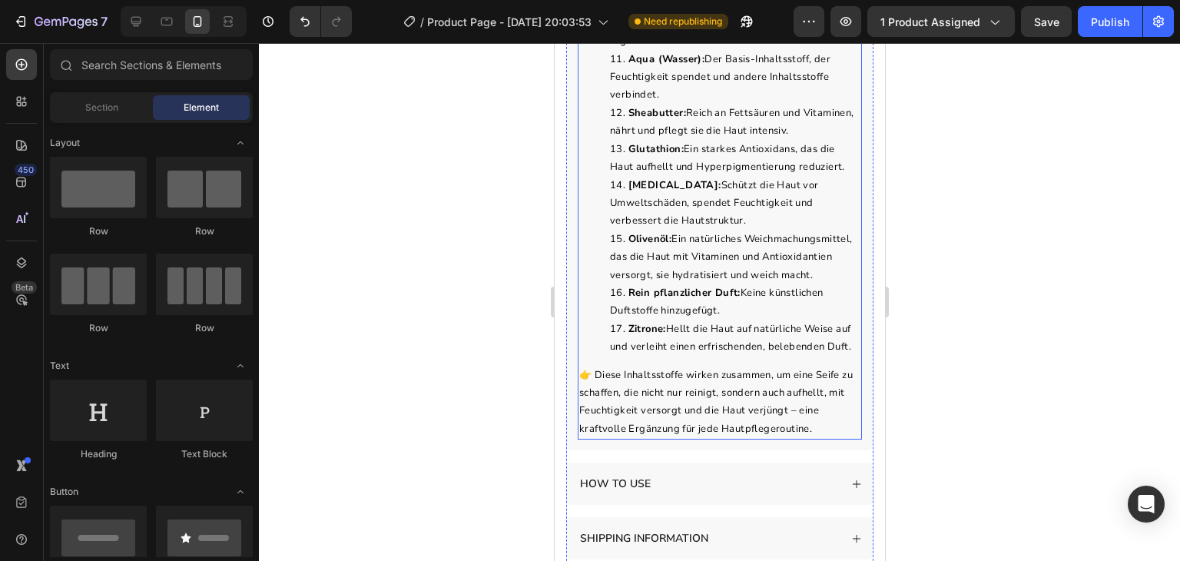
scroll to position [2253, 0]
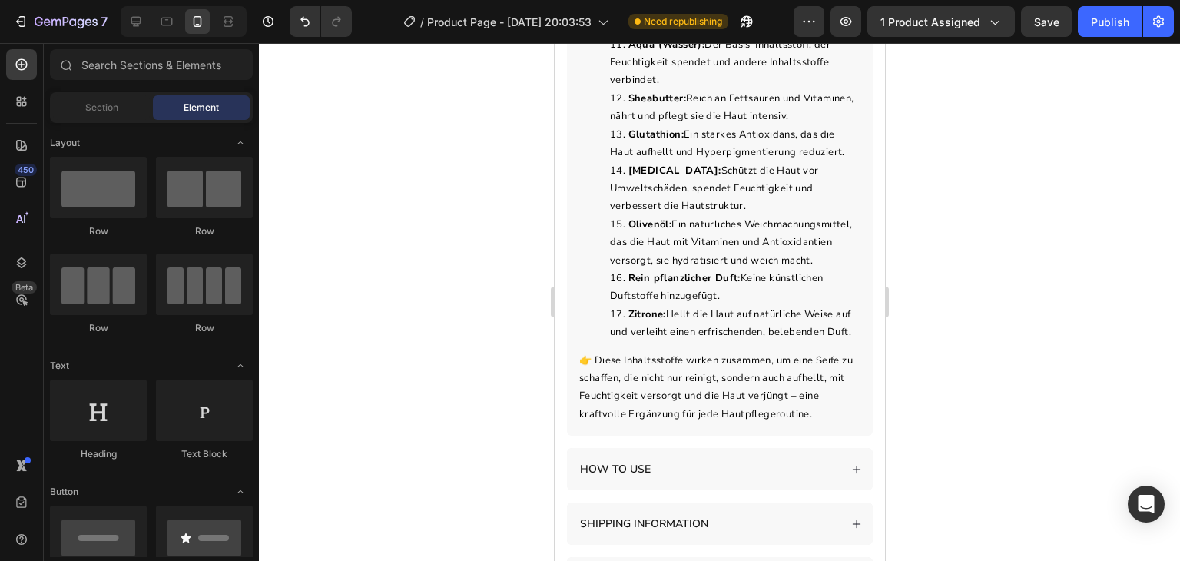
click at [968, 334] on div at bounding box center [719, 302] width 921 height 518
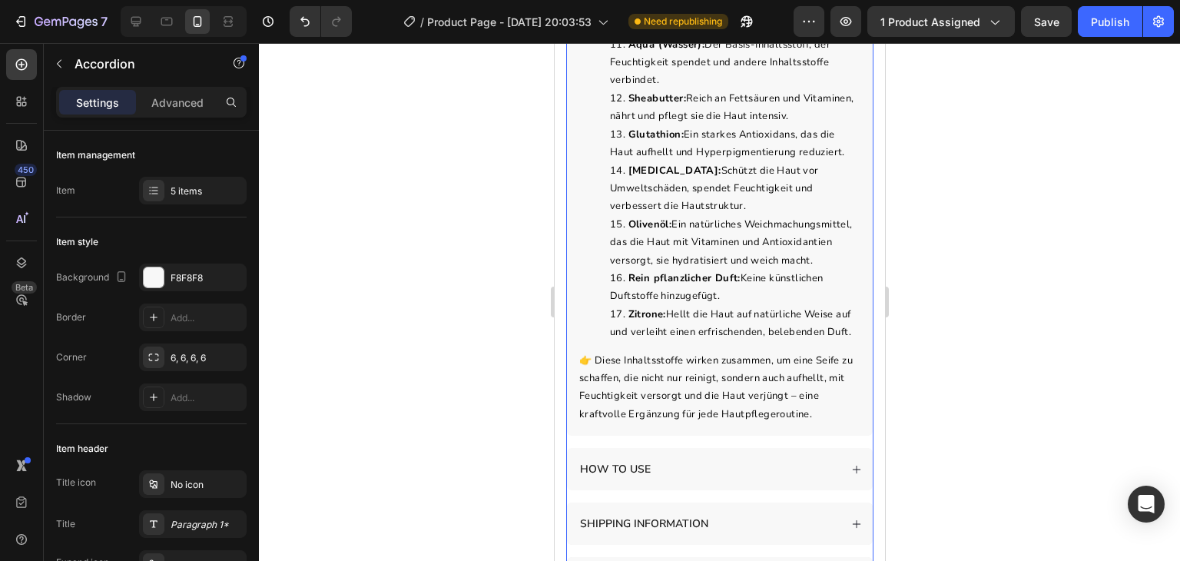
click at [708, 480] on div "HOW TO USE" at bounding box center [707, 469] width 261 height 21
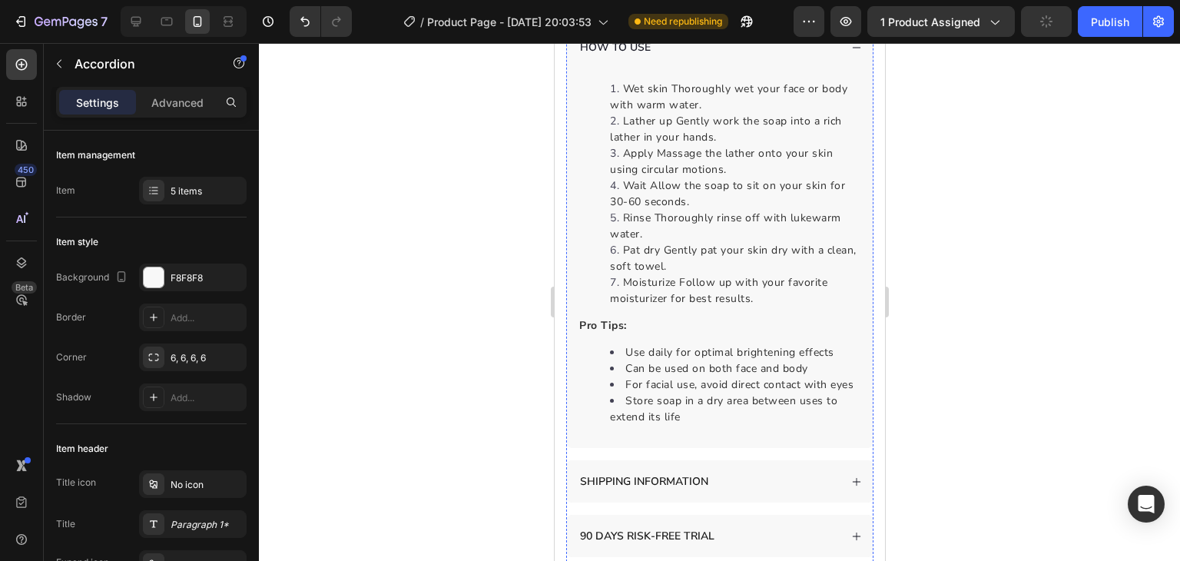
scroll to position [2674, 0]
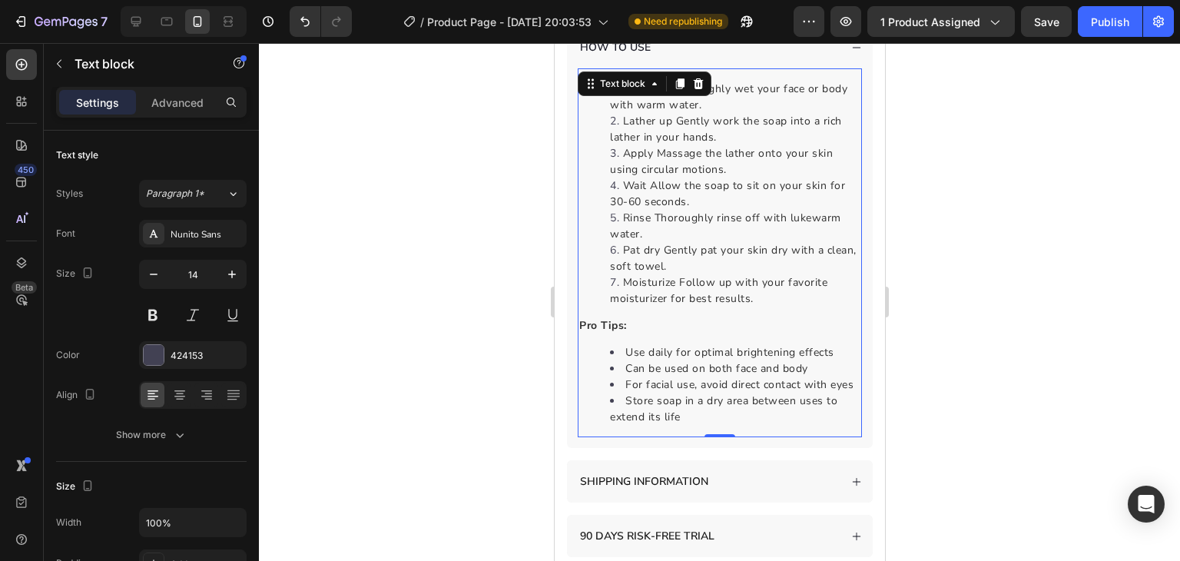
click at [649, 209] on span "Wait Allow the soap to sit on your skin for 30-60 seconds." at bounding box center [726, 193] width 235 height 31
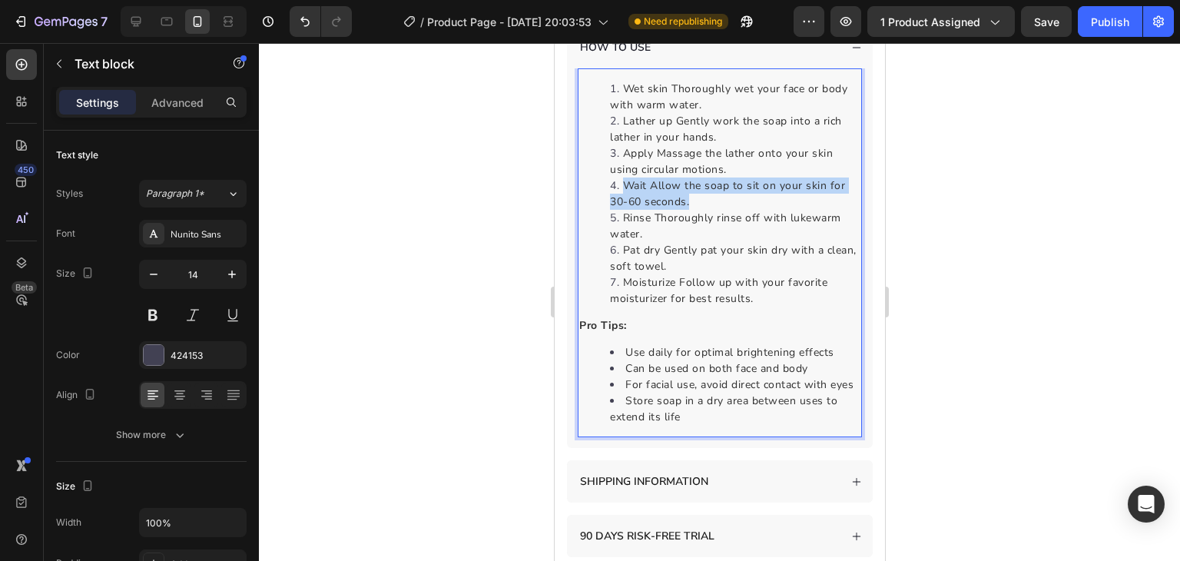
click at [649, 209] on span "Wait Allow the soap to sit on your skin for 30-60 seconds." at bounding box center [726, 193] width 235 height 31
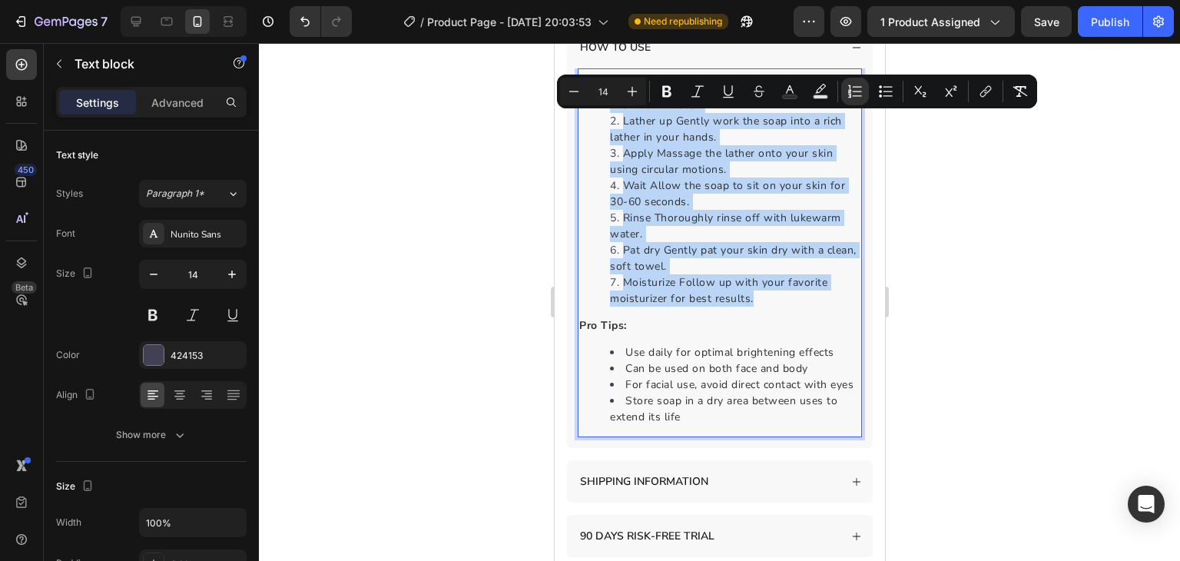
drag, startPoint x: 760, startPoint y: 331, endPoint x: 607, endPoint y: 125, distance: 256.5
click at [607, 125] on ol "Wet skin Thoroughly wet your face or body with warm water. Lather up Gently wor…" at bounding box center [719, 194] width 281 height 226
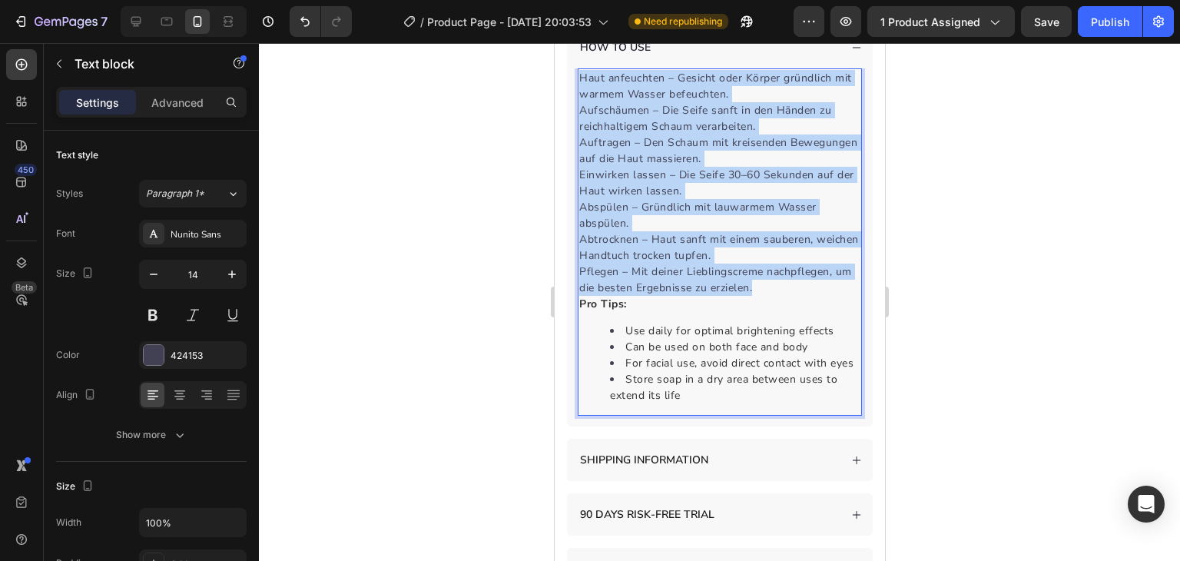
drag, startPoint x: 577, startPoint y: 111, endPoint x: 785, endPoint y: 317, distance: 292.4
click at [785, 317] on div "Haut anfeuchten – Gesicht oder Körper gründlich mit warmem Wasser befeuchten. A…" at bounding box center [719, 241] width 284 height 347
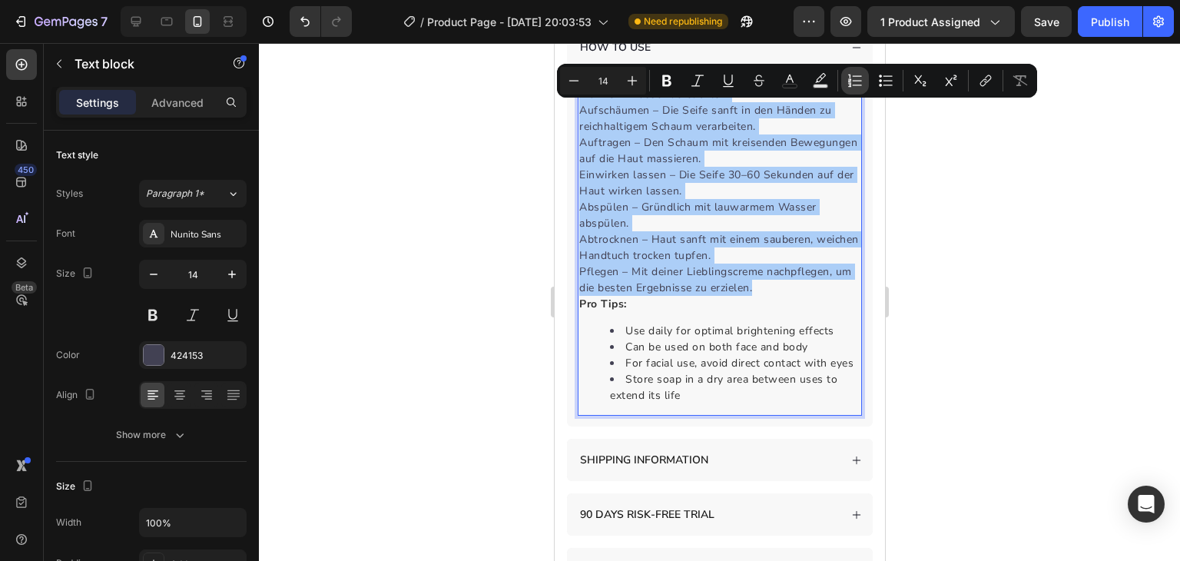
click at [848, 77] on icon "Editor contextual toolbar" at bounding box center [855, 80] width 15 height 15
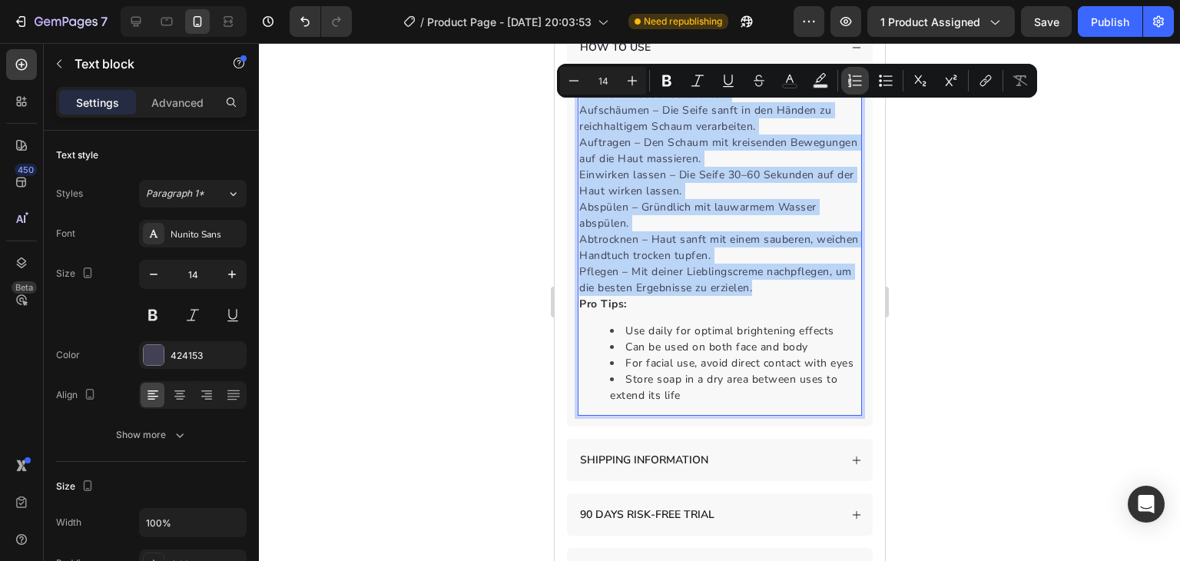
type input "14"
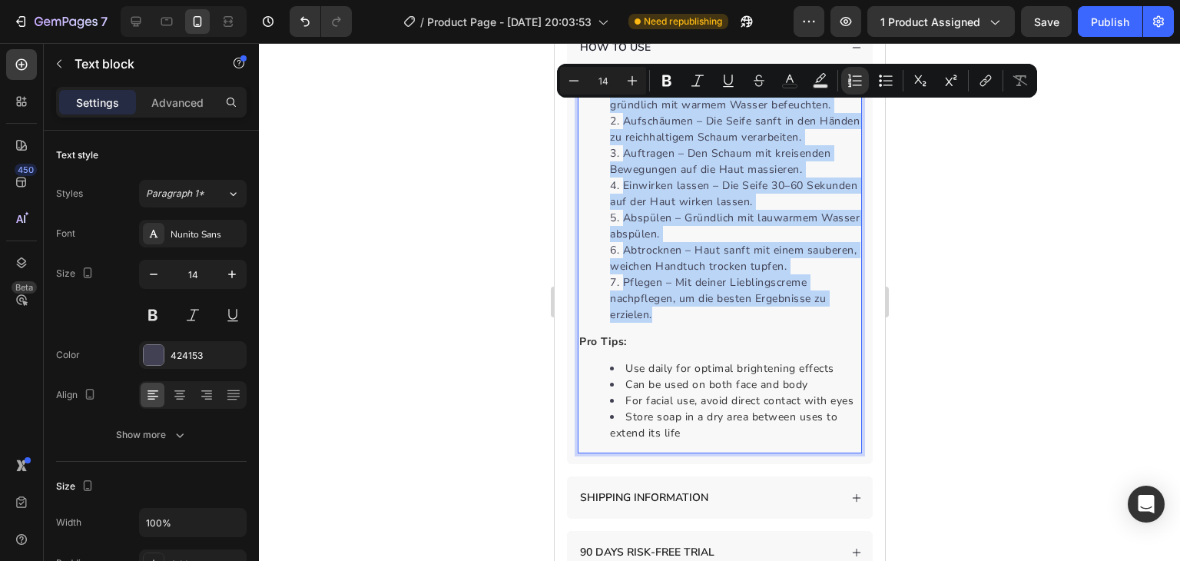
click at [712, 210] on li "Einwirken lassen – Die Seife 30–60 Sekunden auf der Haut wirken lassen." at bounding box center [734, 194] width 251 height 32
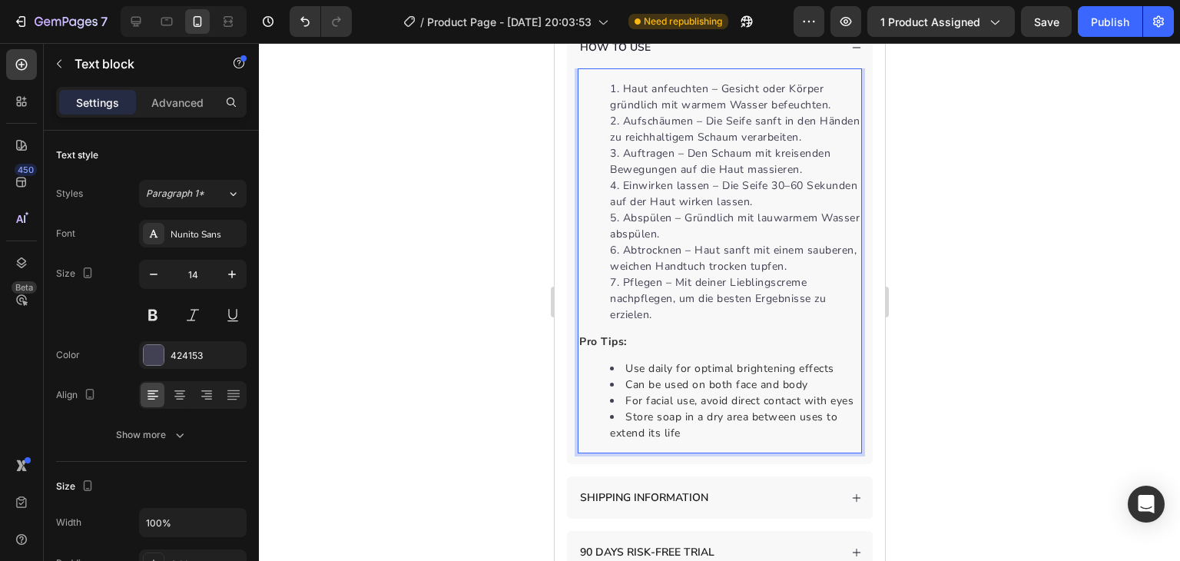
scroll to position [2624, 0]
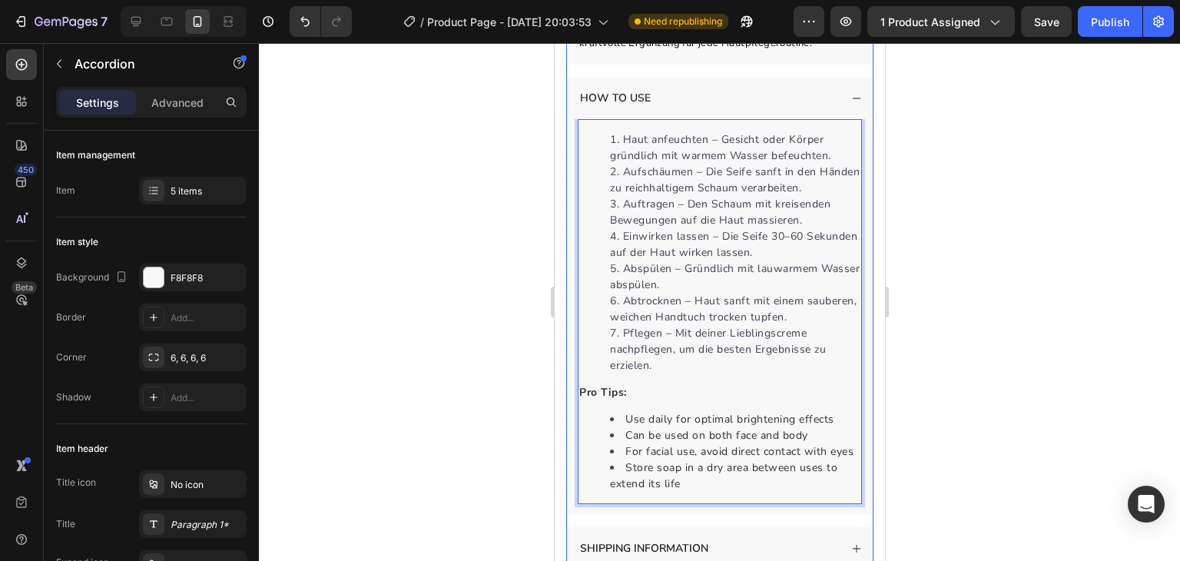
click at [622, 106] on p "HOW TO USE" at bounding box center [614, 98] width 71 height 16
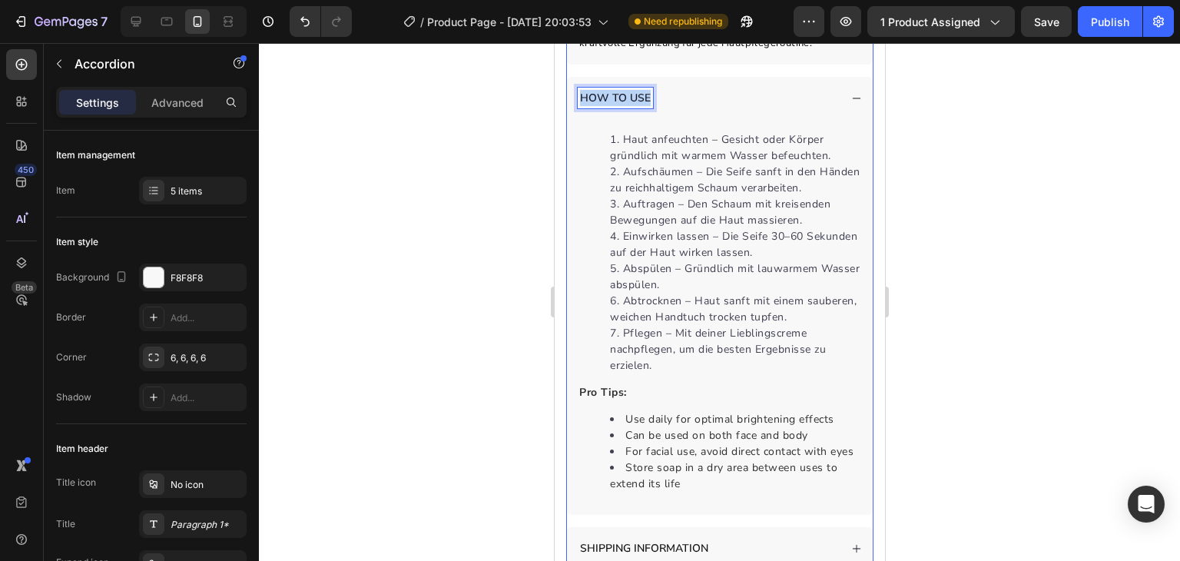
click at [622, 106] on p "HOW TO USE" at bounding box center [614, 98] width 71 height 16
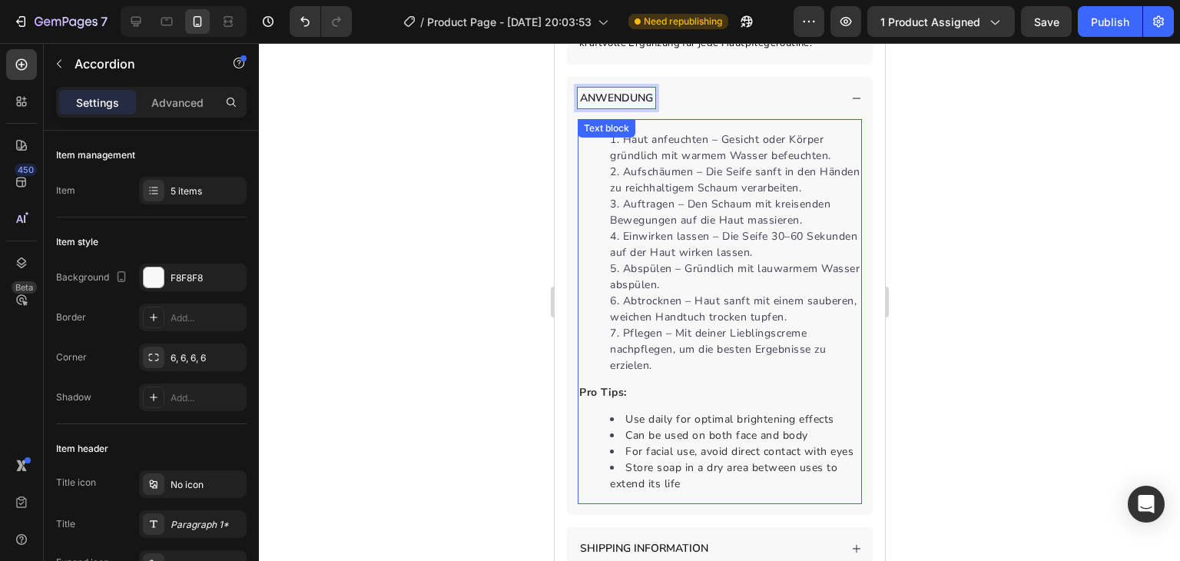
click at [446, 322] on div at bounding box center [719, 302] width 921 height 518
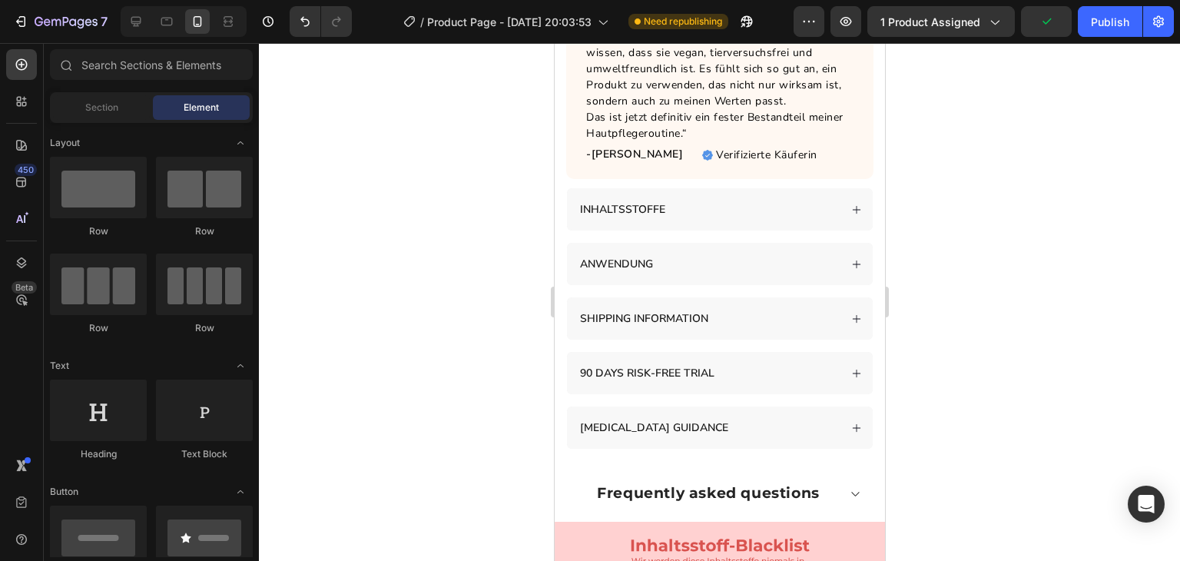
scroll to position [1489, 0]
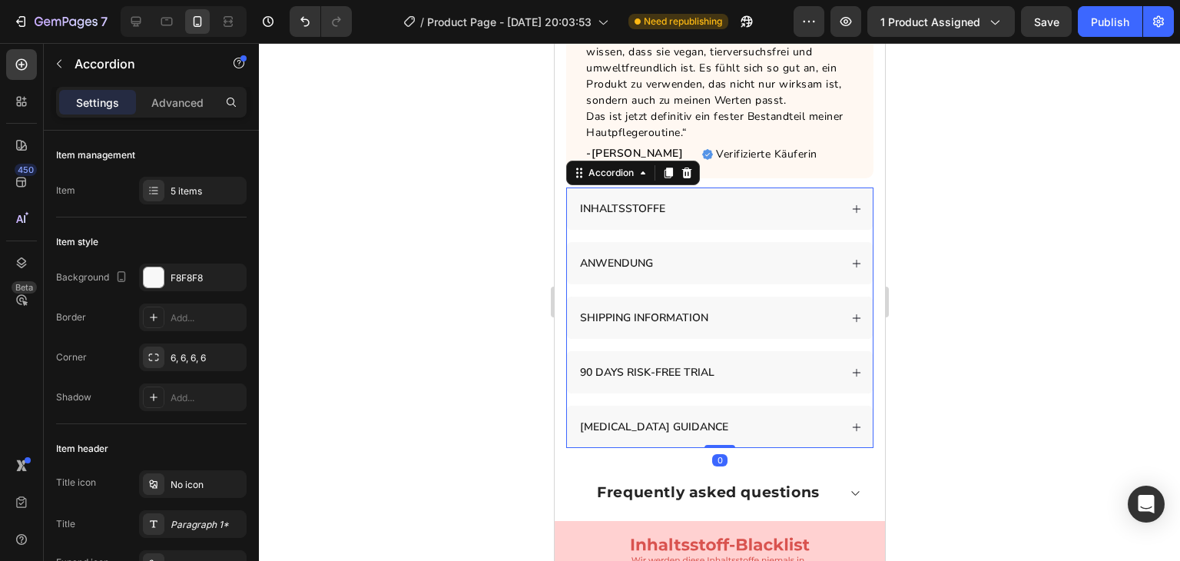
click at [696, 253] on div "ANWENDUNG" at bounding box center [707, 263] width 261 height 21
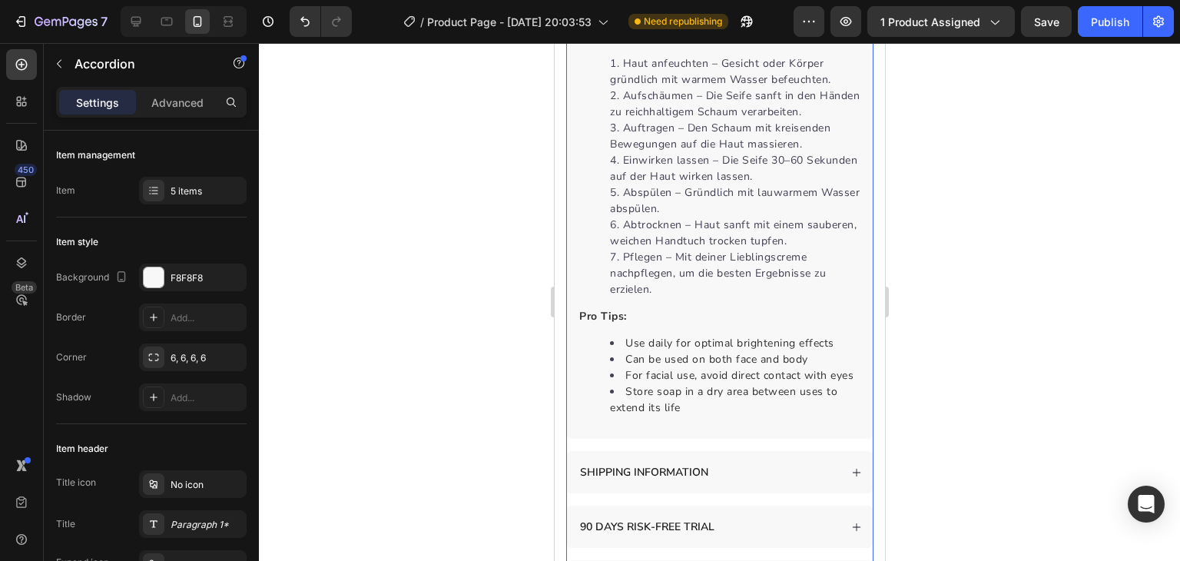
scroll to position [1768, 0]
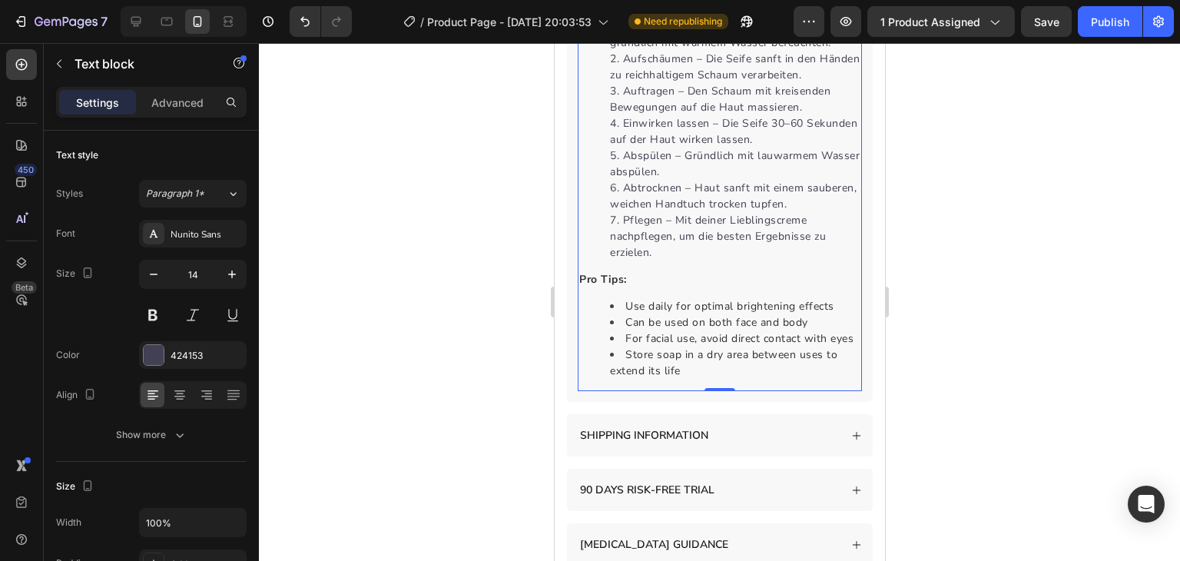
click at [715, 360] on li "Store soap in a dry area between uses to extend its life" at bounding box center [734, 363] width 251 height 32
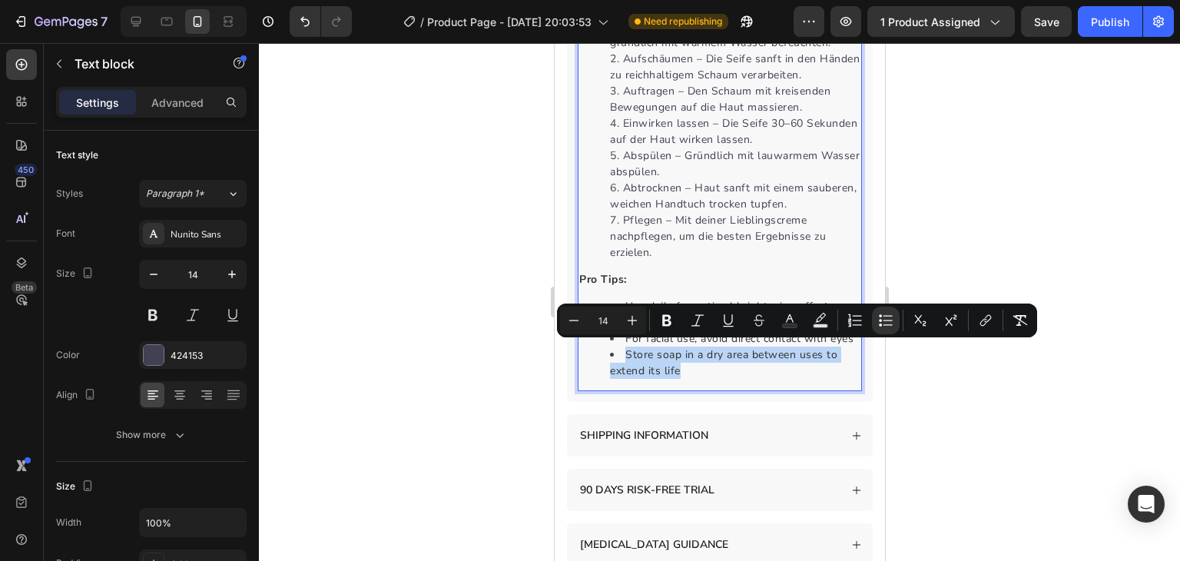
click at [695, 367] on li "Store soap in a dry area between uses to extend its life" at bounding box center [734, 363] width 251 height 32
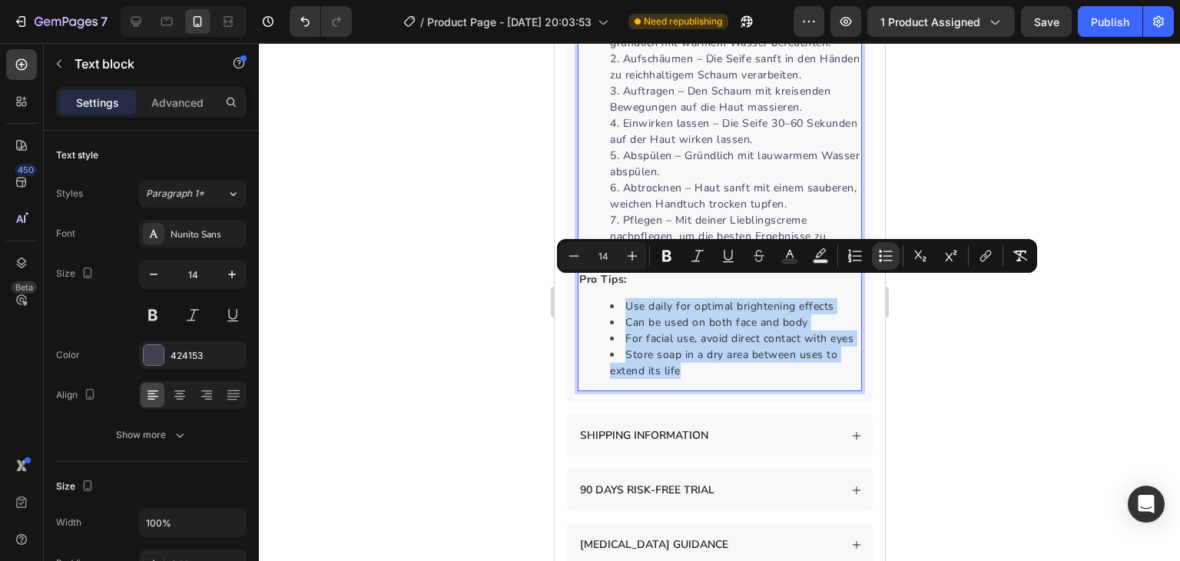
drag, startPoint x: 695, startPoint y: 367, endPoint x: 607, endPoint y: 281, distance: 122.8
click at [607, 298] on ul "Use daily for optimal brightening effects Can be used on both face and body For…" at bounding box center [719, 338] width 281 height 81
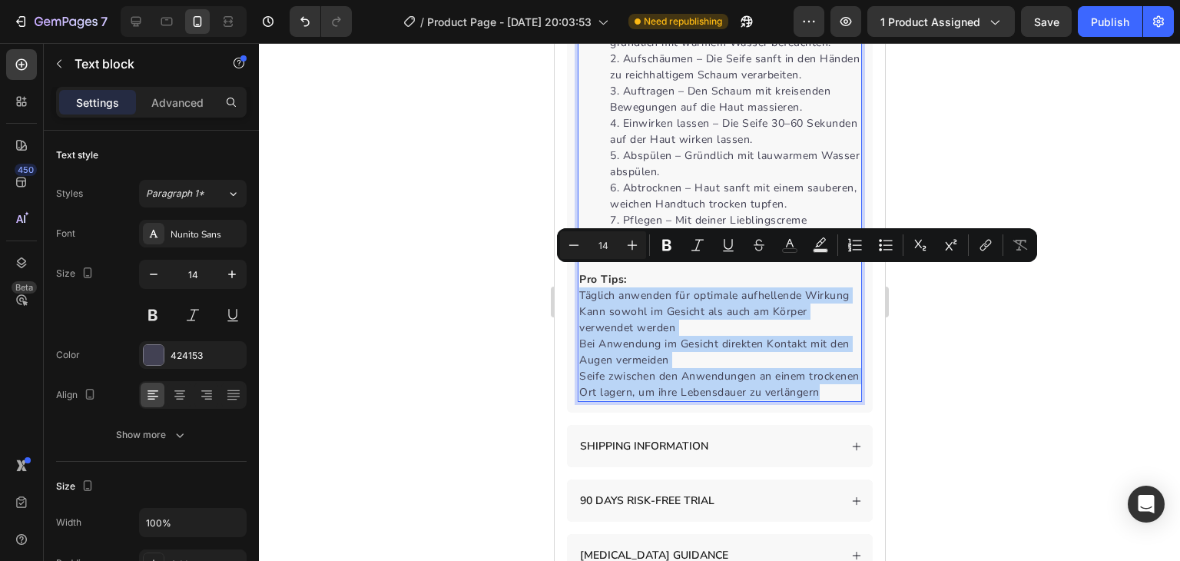
drag, startPoint x: 579, startPoint y: 274, endPoint x: 759, endPoint y: 399, distance: 218.7
click at [759, 399] on div "Haut anfeuchten – Gesicht oder Körper gründlich mit warmem Wasser befeuchten. A…" at bounding box center [719, 204] width 284 height 396
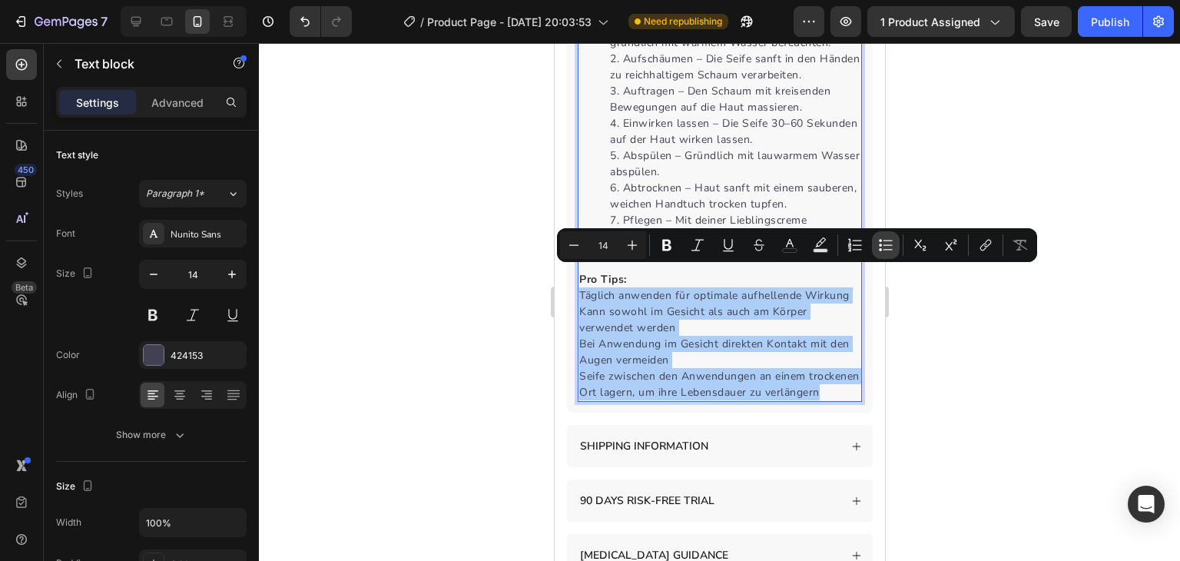
click at [877, 240] on button "Bulleted List" at bounding box center [886, 245] width 28 height 28
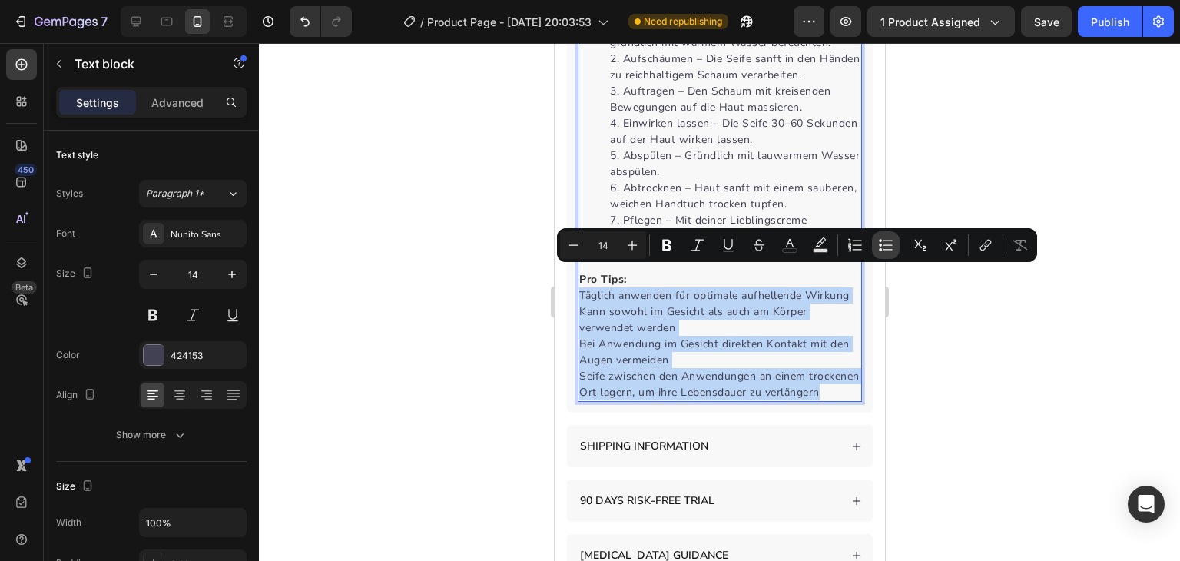
type input "14"
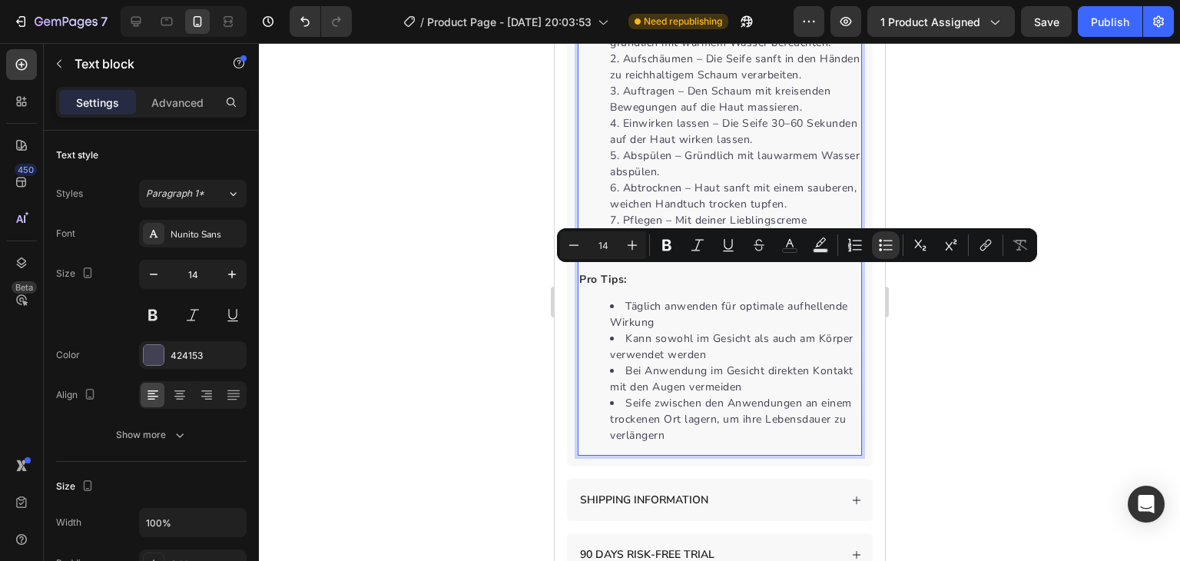
click at [770, 414] on li "Seife zwischen den Anwendungen an einem trockenen Ort lagern, um ihre Lebensdau…" at bounding box center [734, 419] width 251 height 48
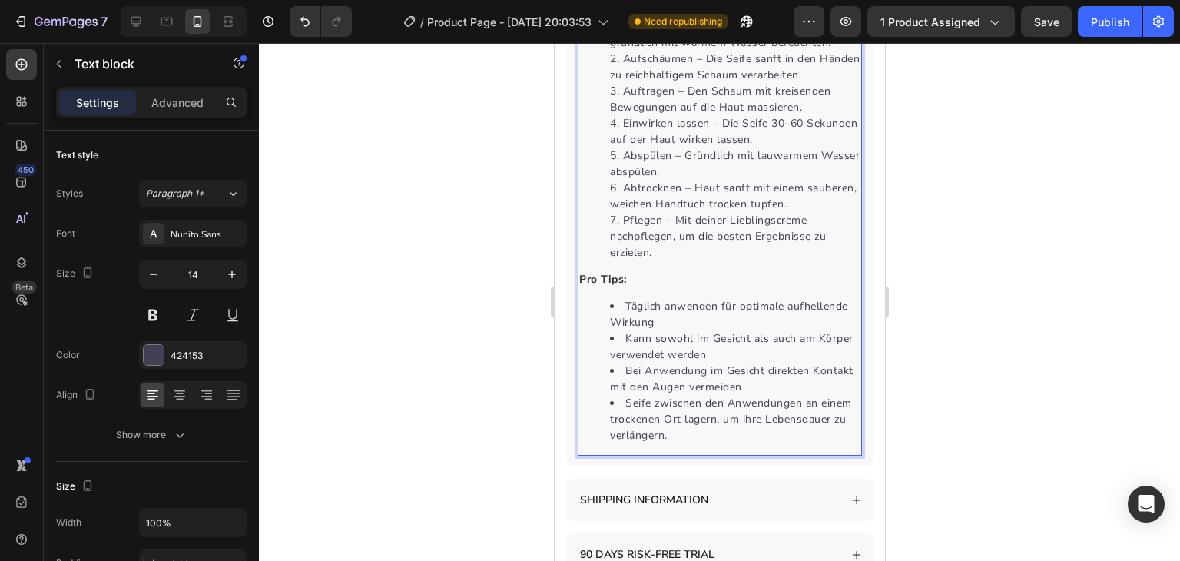
click at [620, 272] on strong "Pro Tips:" at bounding box center [603, 279] width 48 height 15
click at [498, 211] on div at bounding box center [719, 302] width 921 height 518
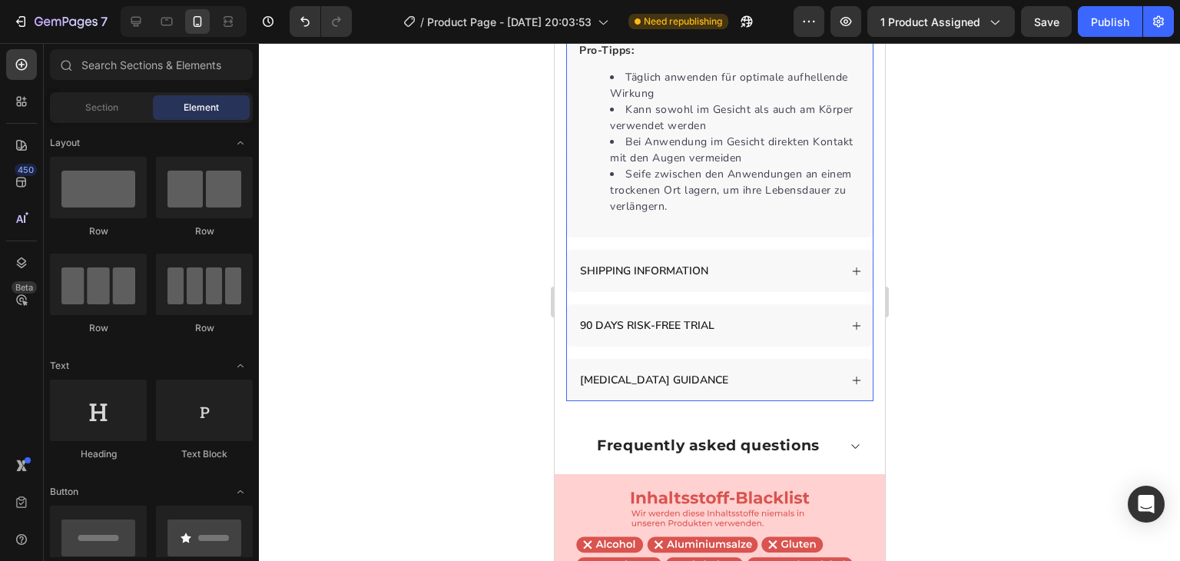
scroll to position [1998, 0]
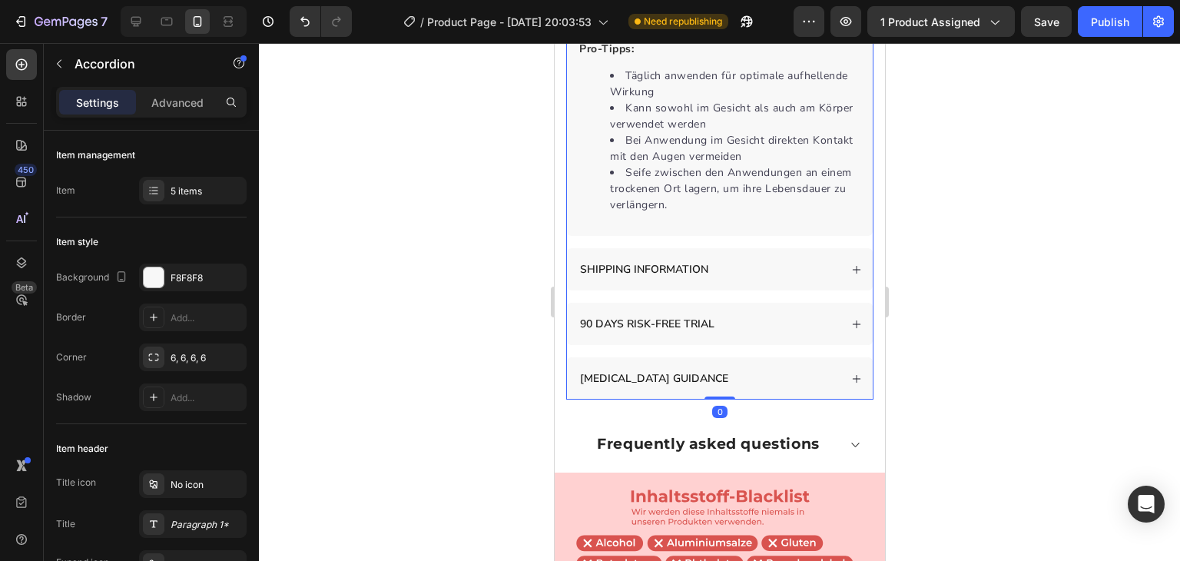
click at [769, 259] on div "SHIPPING INFORMATION" at bounding box center [707, 269] width 261 height 21
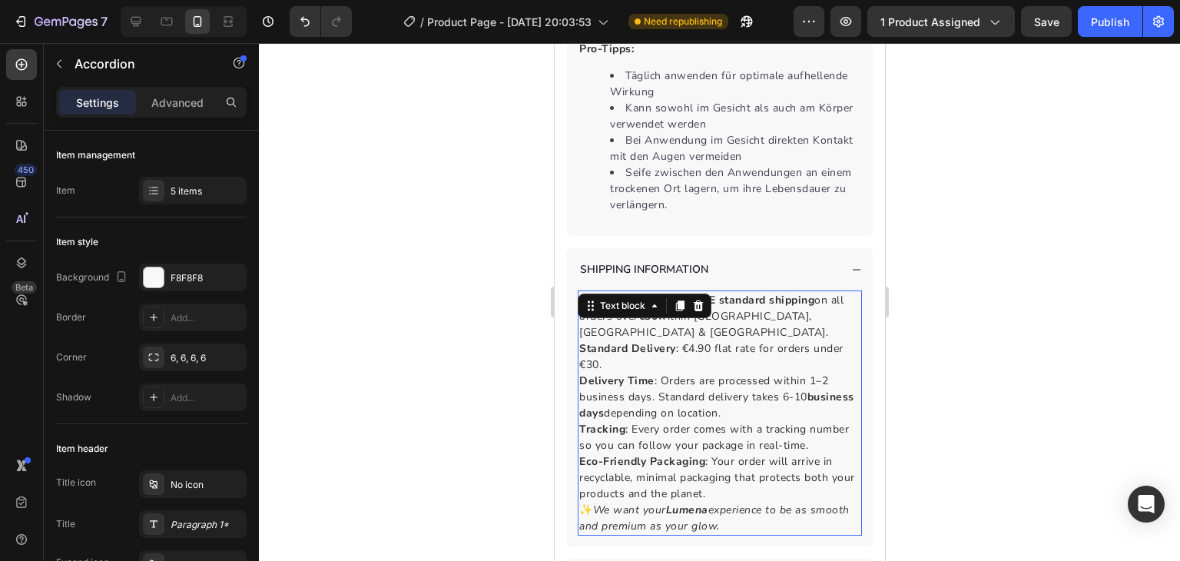
click at [730, 350] on p "Standard Delivery : €4.90 flat rate for orders under €30." at bounding box center [719, 356] width 281 height 32
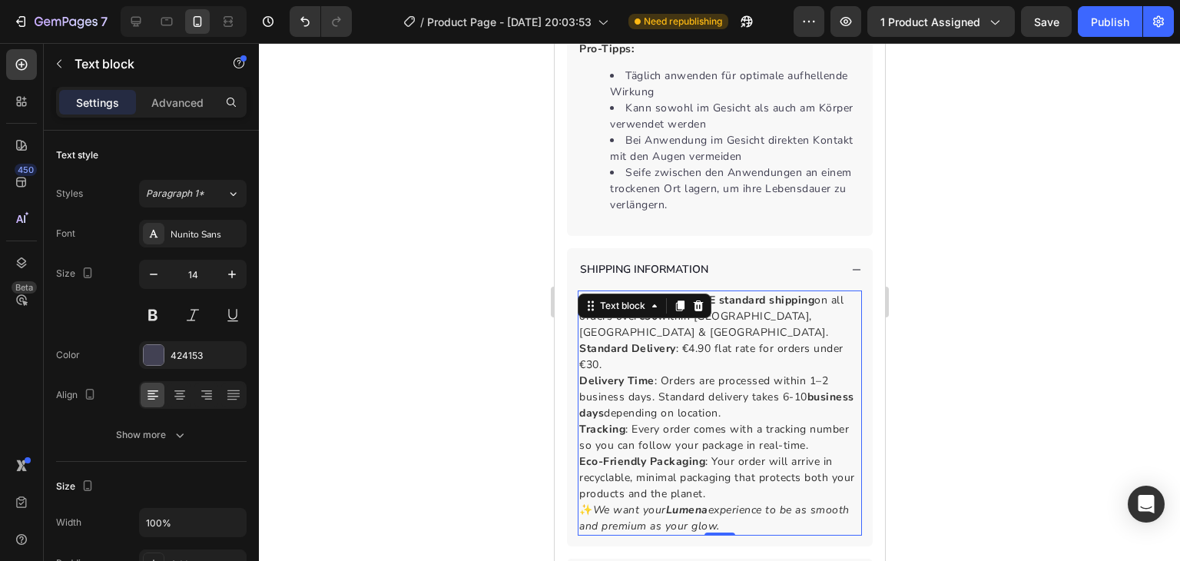
click at [730, 350] on p "Standard Delivery : €4.90 flat rate for orders under €30." at bounding box center [719, 356] width 281 height 32
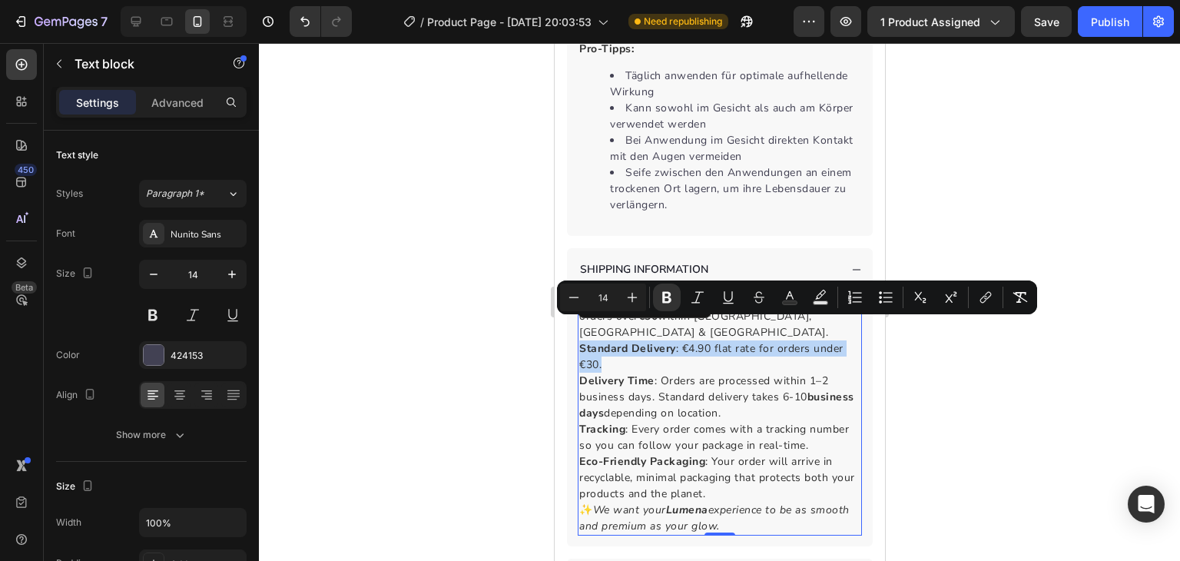
click at [730, 350] on p "Standard Delivery : €4.90 flat rate for orders under €30." at bounding box center [719, 356] width 281 height 32
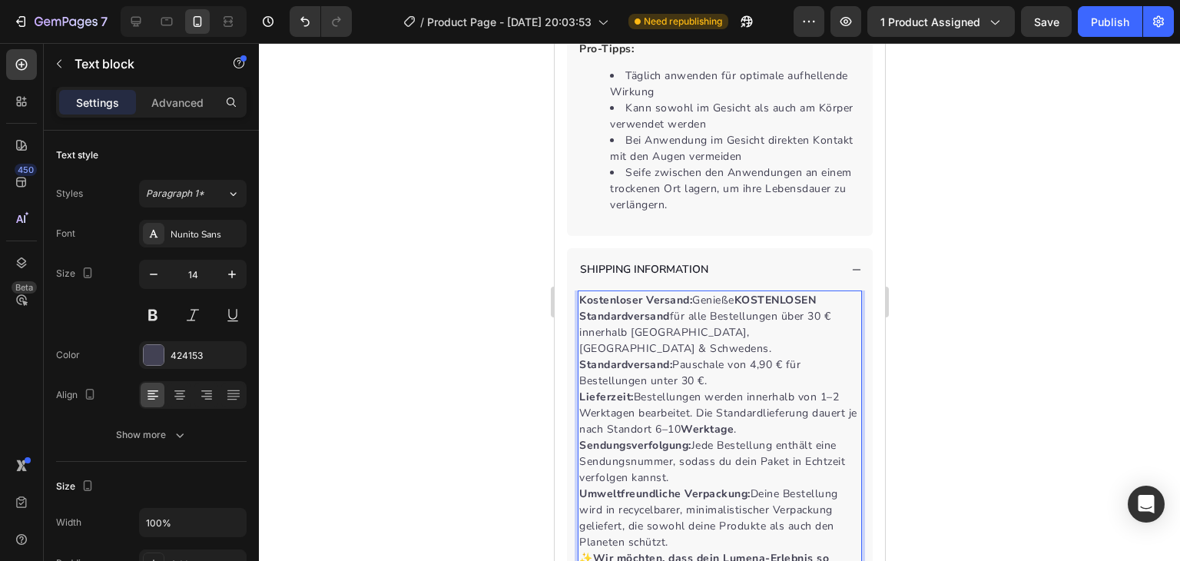
click at [729, 389] on p "Lieferzeit: Bestellungen werden innerhalb von 1–2 Werktagen bearbeitet. Die Sta…" at bounding box center [719, 413] width 281 height 48
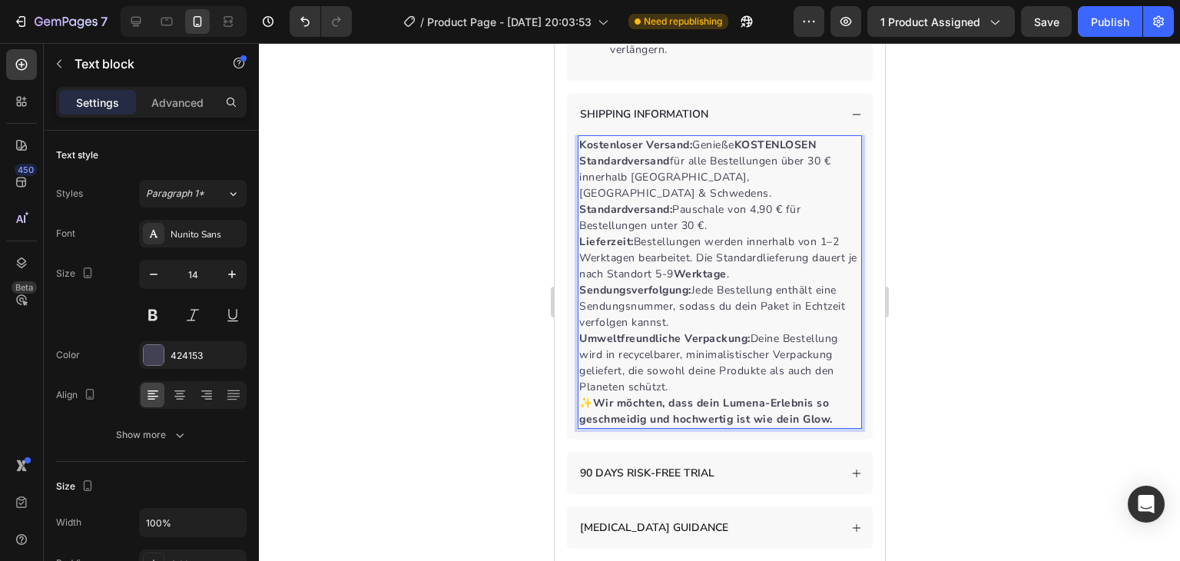
scroll to position [2155, 0]
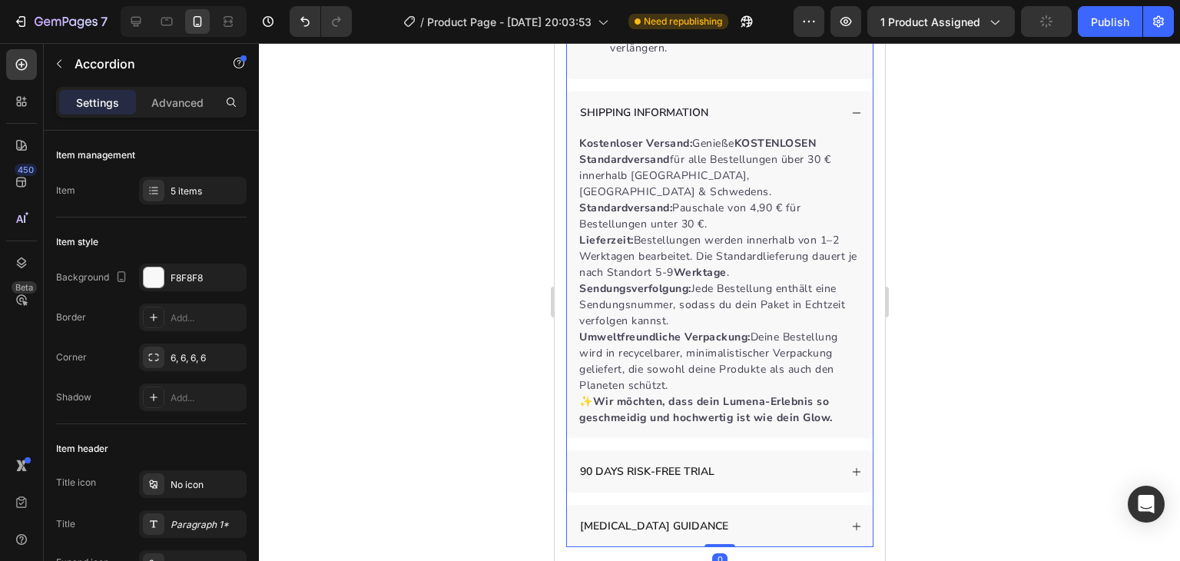
click at [735, 461] on div "90 DAYS RISK-FREE TRIAL" at bounding box center [707, 471] width 261 height 21
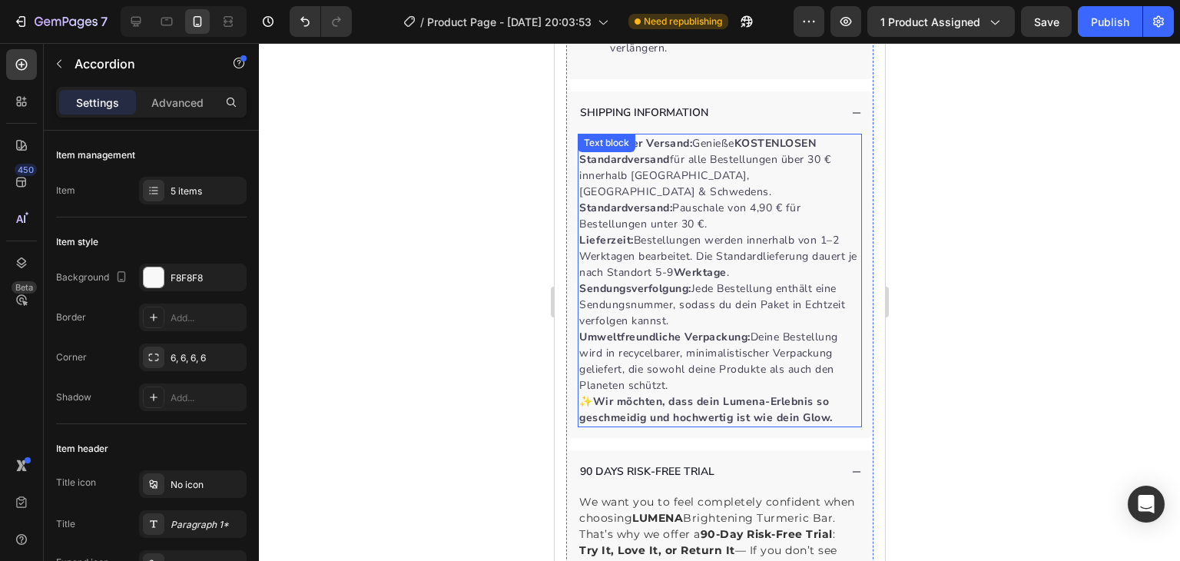
scroll to position [2337, 0]
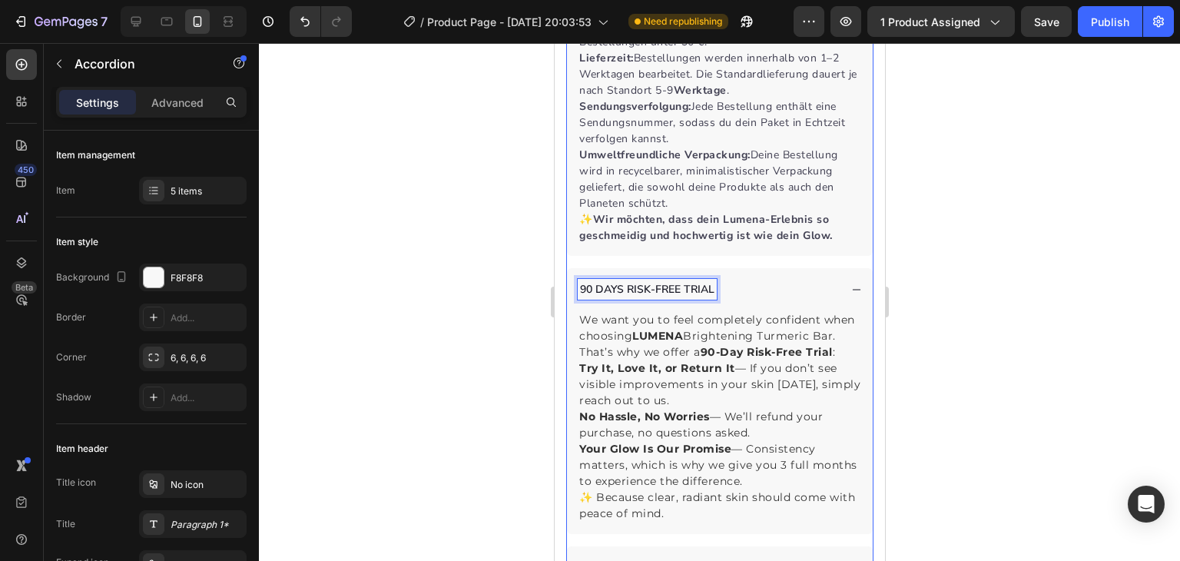
click at [673, 281] on p "90 DAYS RISK-FREE TRIAL" at bounding box center [646, 289] width 134 height 16
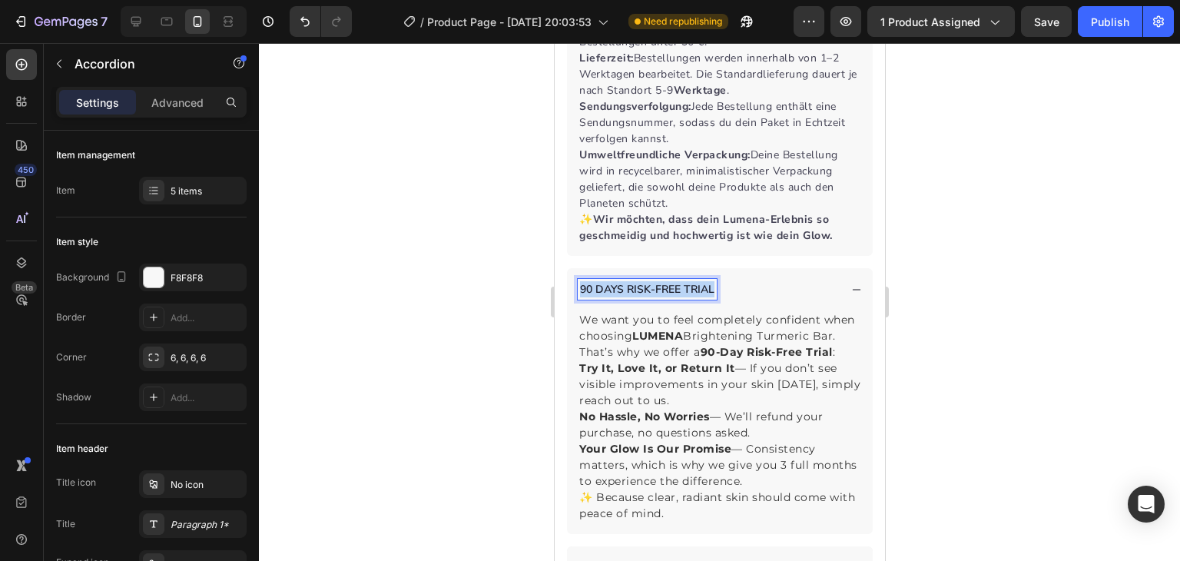
click at [673, 281] on p "90 DAYS RISK-FREE TRIAL" at bounding box center [646, 289] width 134 height 16
click at [655, 320] on span "We want you to feel completely confident when choosing LUMENA Brightening Turme…" at bounding box center [717, 336] width 276 height 46
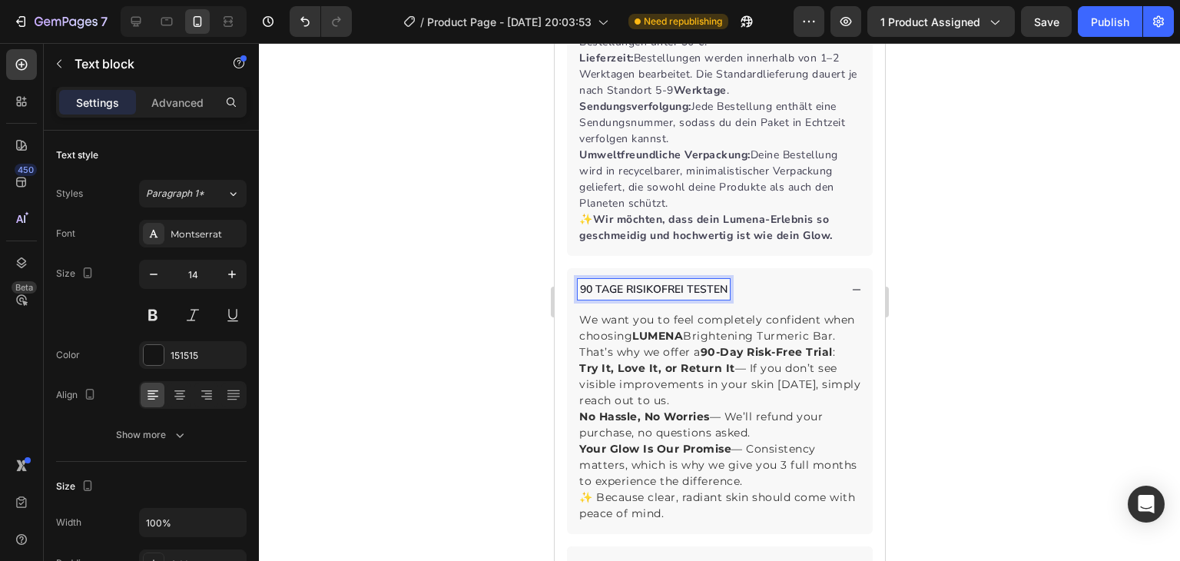
click at [655, 320] on span "We want you to feel completely confident when choosing LUMENA Brightening Turme…" at bounding box center [717, 336] width 276 height 46
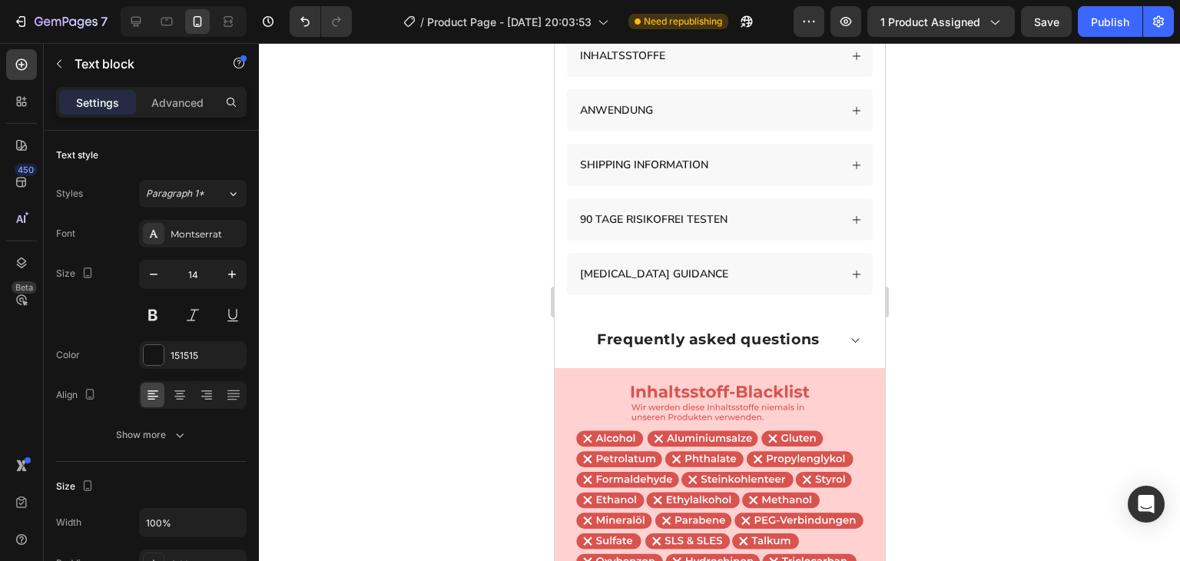
scroll to position [1642, 0]
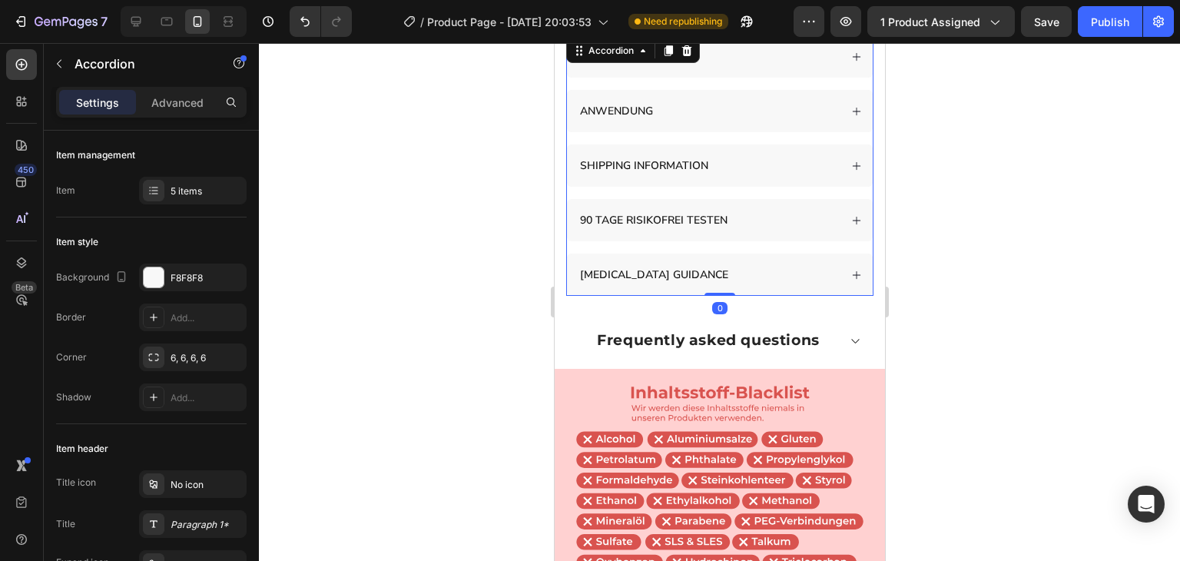
click at [765, 210] on div "90 TAGE RISIKOFREI TESTEN" at bounding box center [707, 220] width 261 height 21
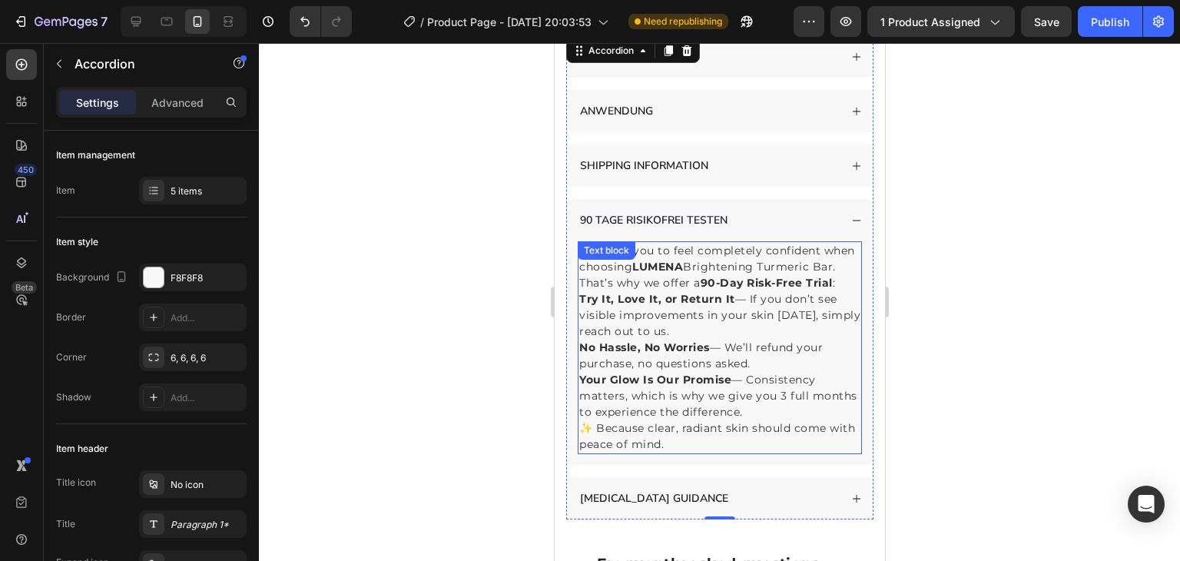
click at [699, 285] on p "We want you to feel completely confident when choosing LUMENA Brightening Turme…" at bounding box center [719, 267] width 281 height 48
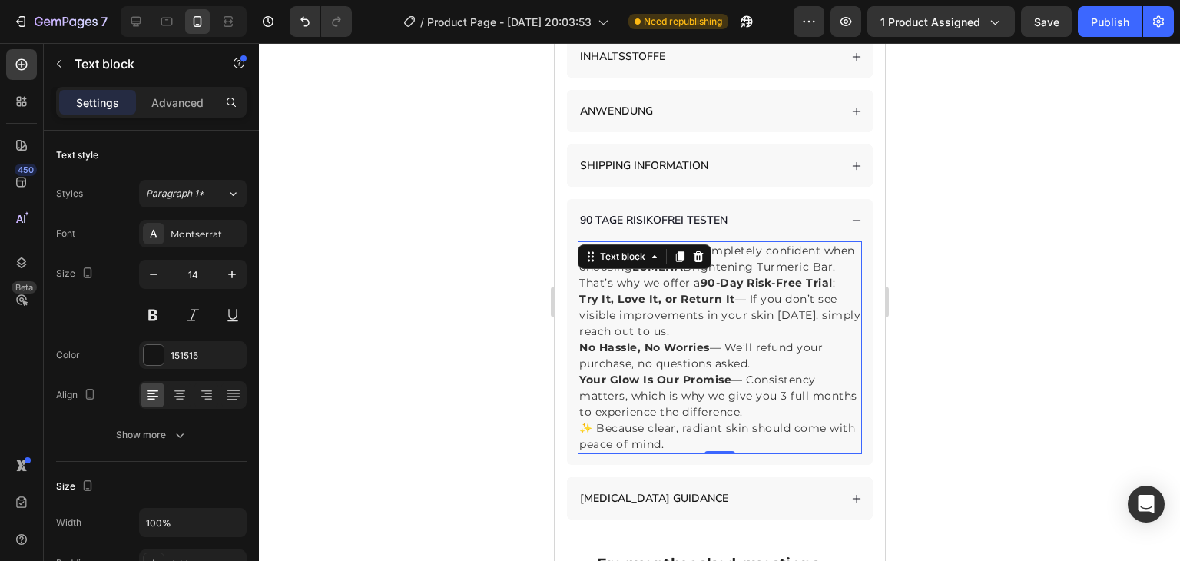
click at [695, 314] on span "Try It, Love It, or Return It — If you don’t see visible improvements in your s…" at bounding box center [719, 315] width 281 height 46
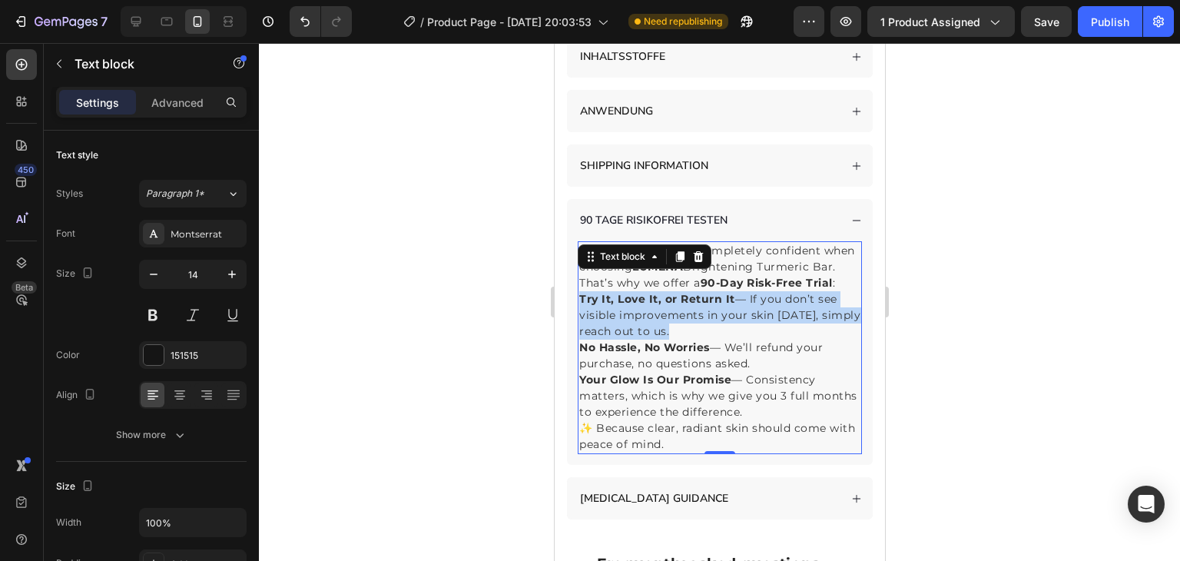
click at [695, 314] on span "Try It, Love It, or Return It — If you don’t see visible improvements in your s…" at bounding box center [719, 315] width 281 height 46
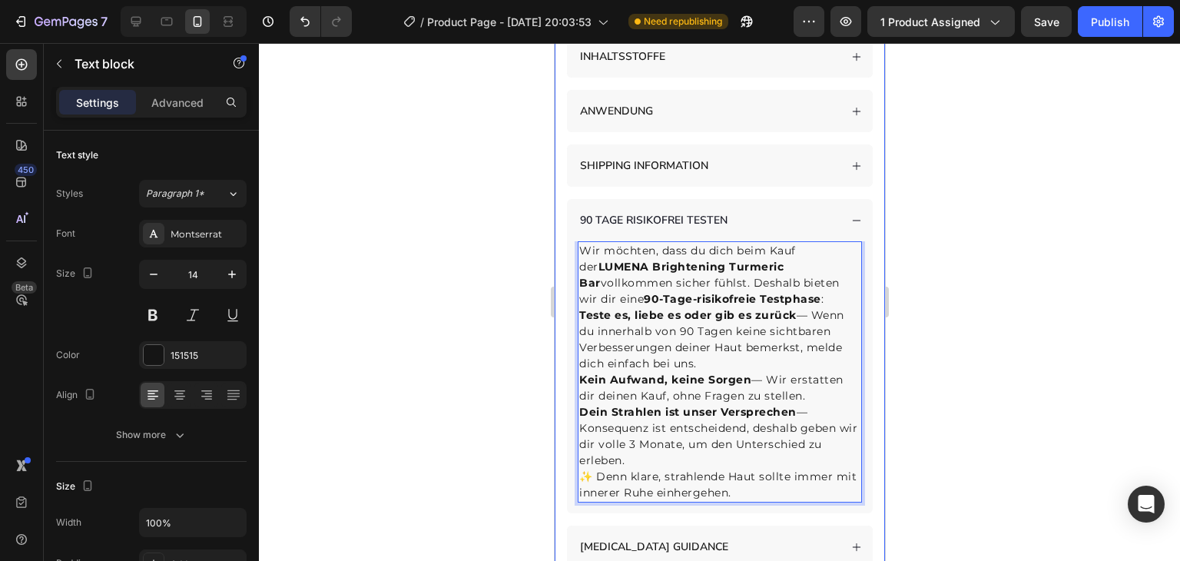
click at [532, 305] on div at bounding box center [719, 302] width 921 height 518
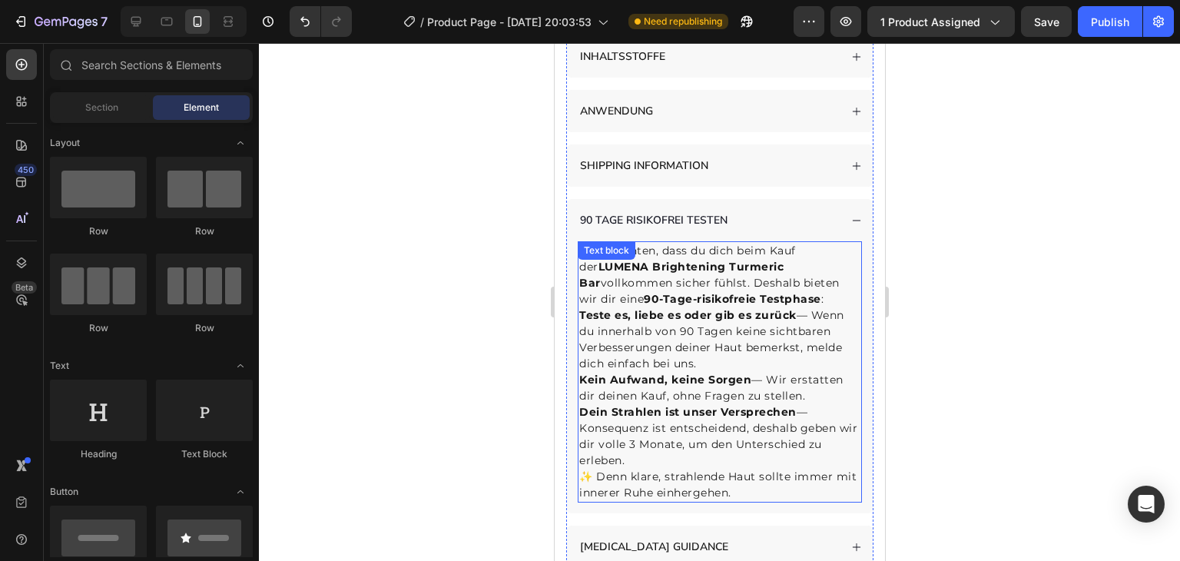
scroll to position [1812, 0]
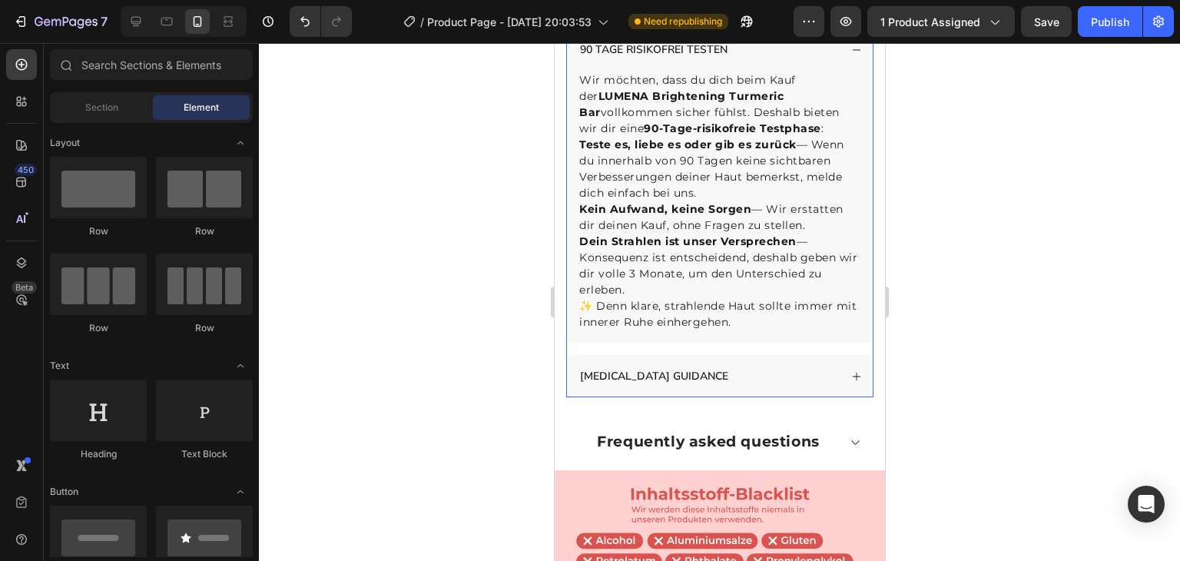
click at [800, 366] on div "[MEDICAL_DATA] GUIDANCE" at bounding box center [707, 376] width 261 height 21
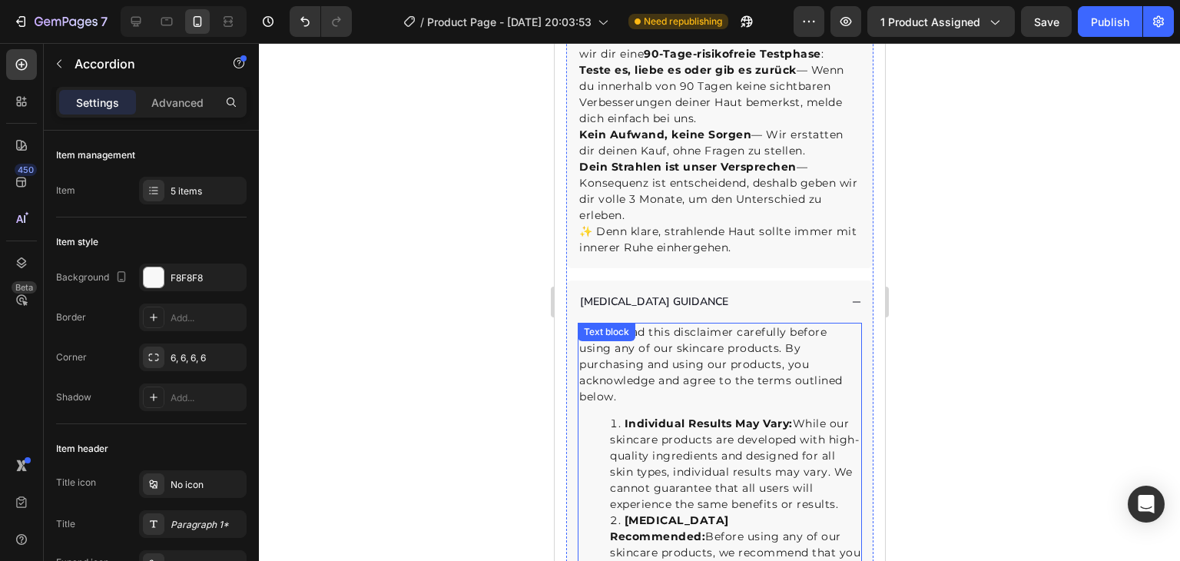
scroll to position [1878, 0]
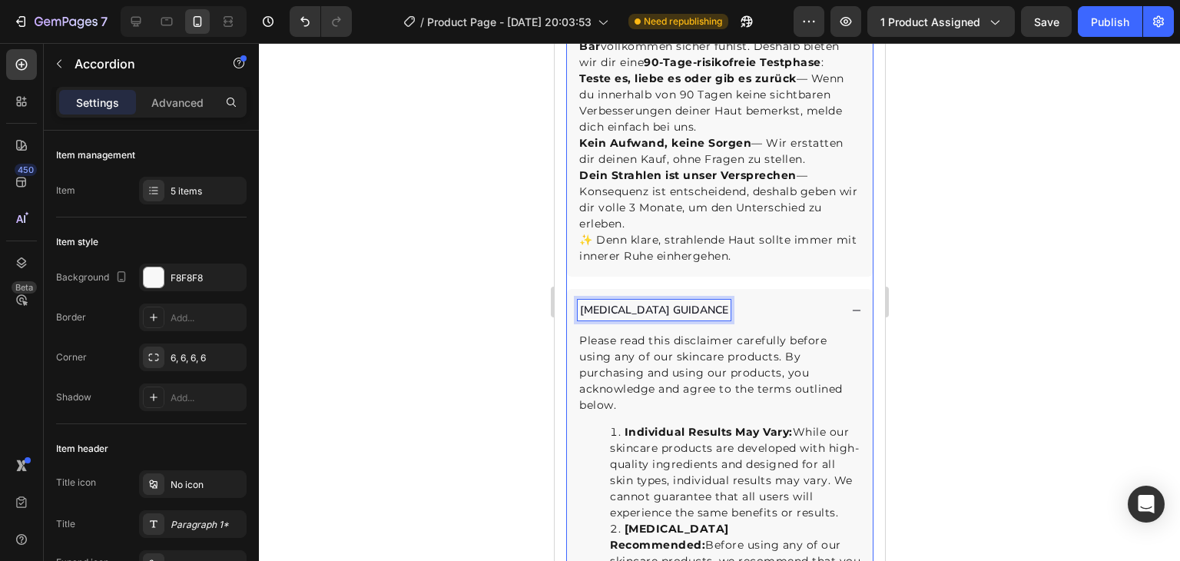
click at [679, 302] on p "[MEDICAL_DATA] GUIDANCE" at bounding box center [653, 310] width 148 height 16
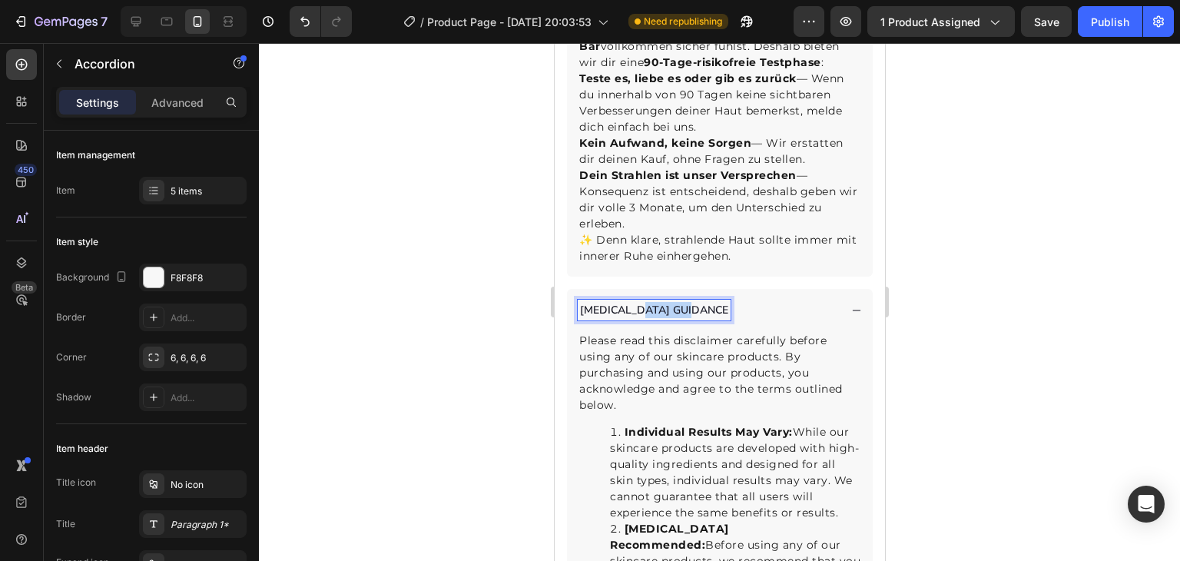
click at [679, 302] on p "[MEDICAL_DATA] GUIDANCE" at bounding box center [653, 310] width 148 height 16
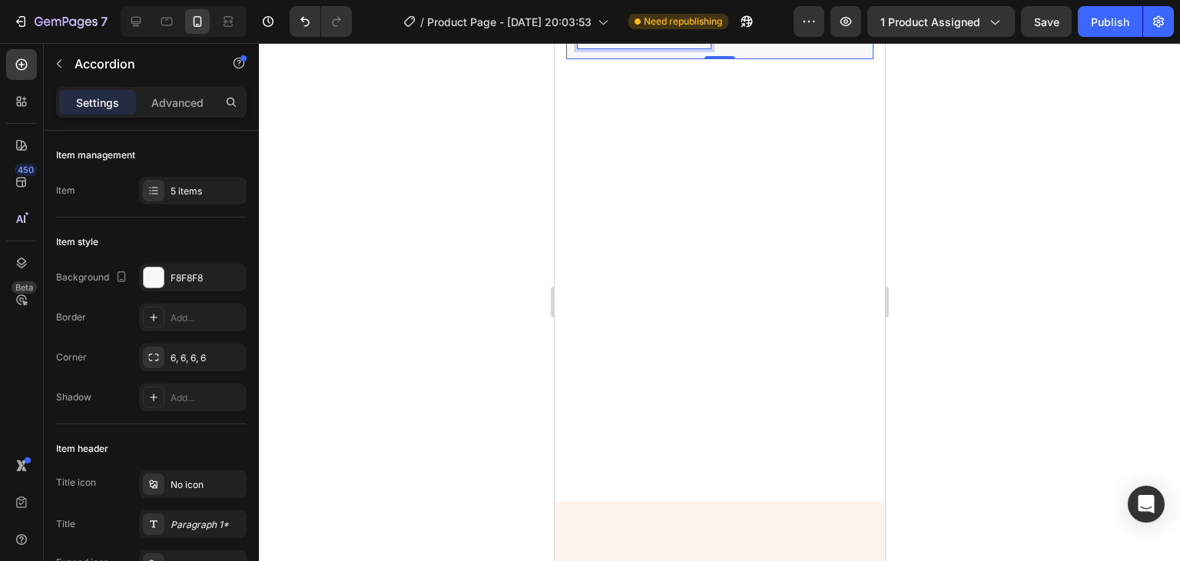
scroll to position [1606, 0]
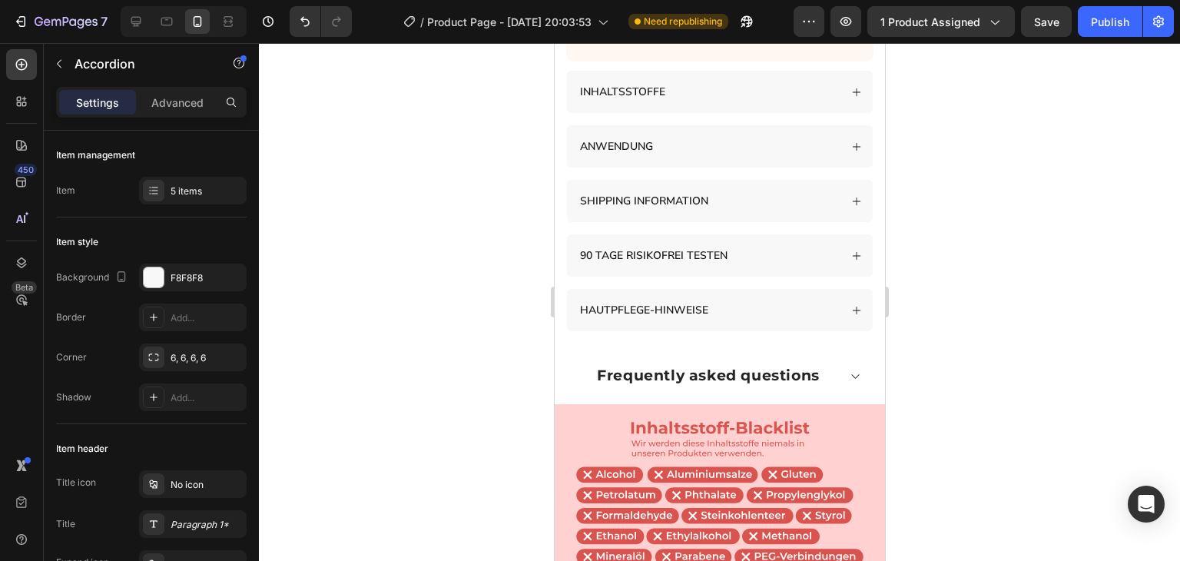
click at [740, 300] on div "HAUTPFLEGE-HINWEISE" at bounding box center [707, 310] width 261 height 21
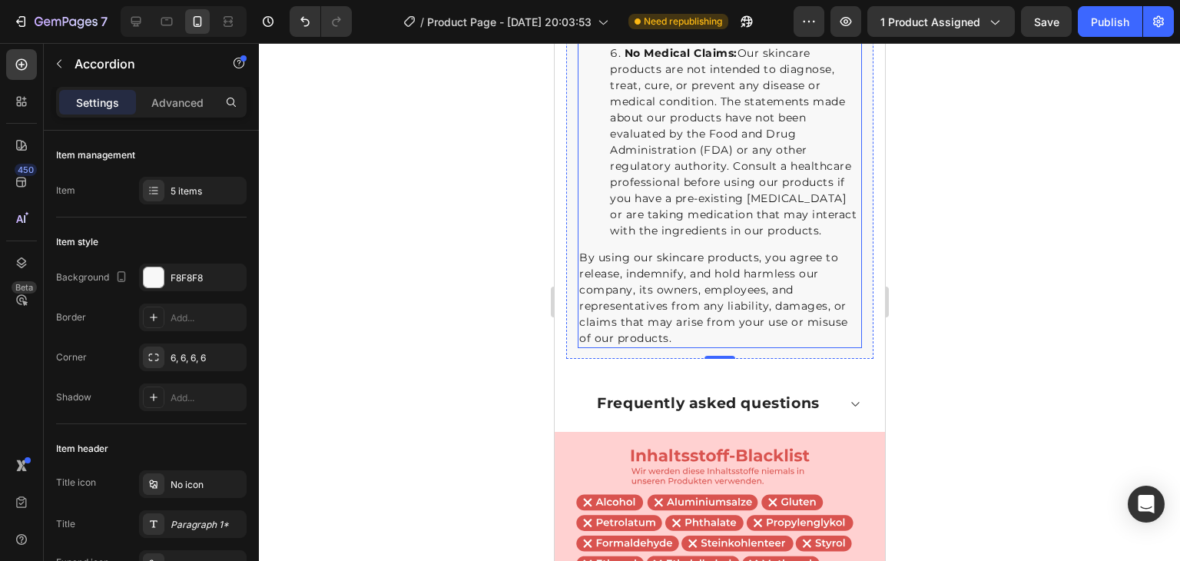
scroll to position [2455, 0]
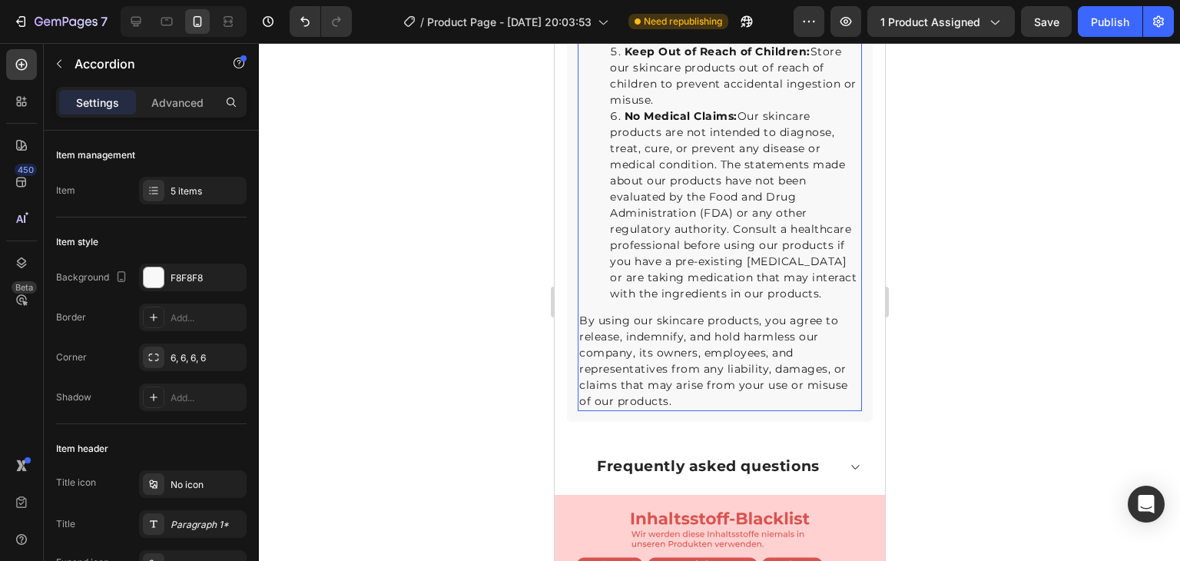
click at [782, 327] on p "By using our skincare products, you agree to release, indemnify, and hold harml…" at bounding box center [719, 361] width 281 height 97
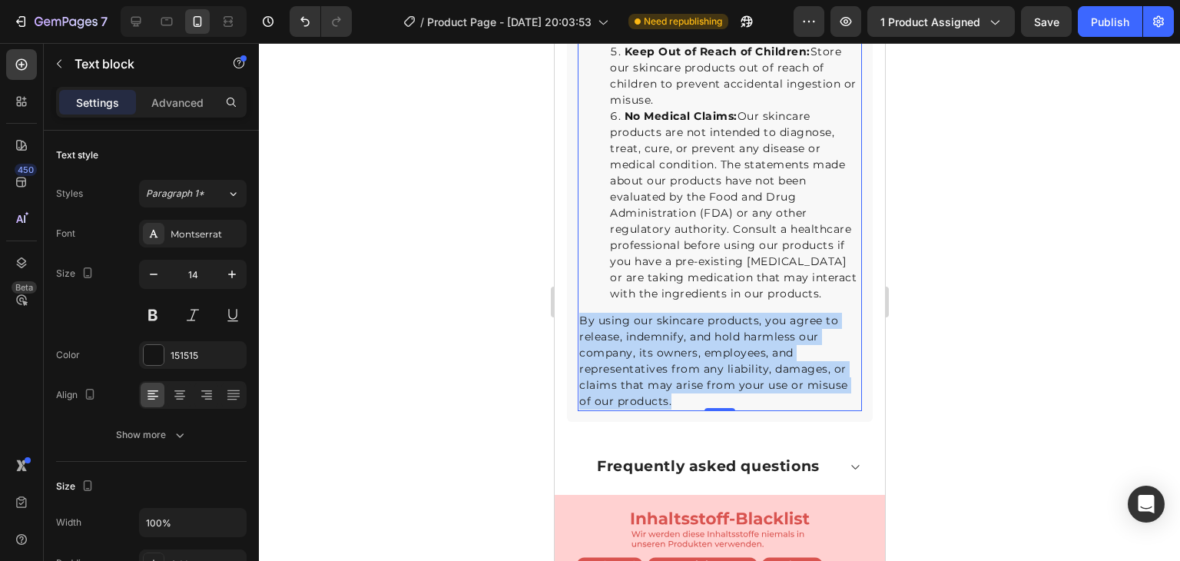
click at [782, 327] on p "By using our skincare products, you agree to release, indemnify, and hold harml…" at bounding box center [719, 361] width 281 height 97
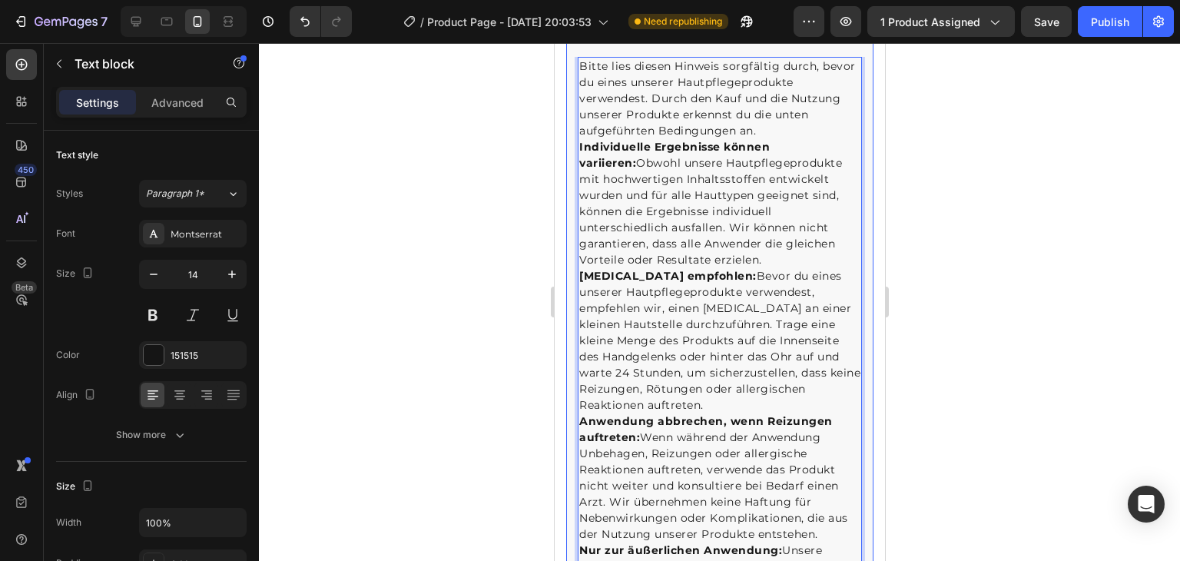
scroll to position [1842, 0]
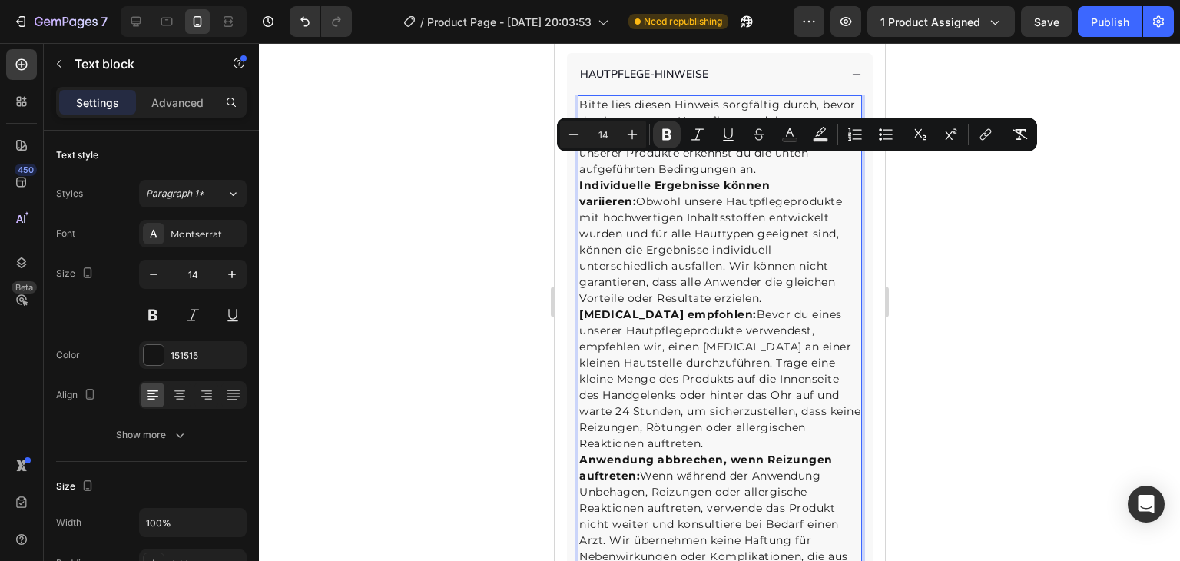
drag, startPoint x: 779, startPoint y: 416, endPoint x: 576, endPoint y: 167, distance: 320.7
click at [855, 131] on icon "Editor contextual toolbar" at bounding box center [855, 134] width 15 height 15
type input "14"
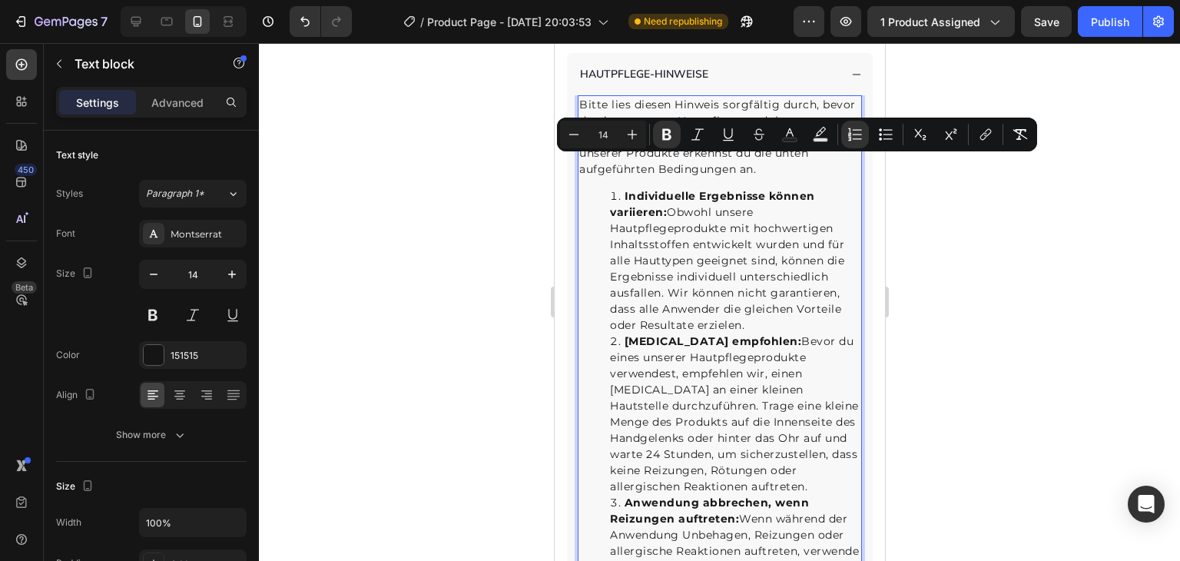
click at [724, 281] on li "Individuelle Ergebnisse können variieren: Obwohl unsere Hautpflegeprodukte mit …" at bounding box center [734, 260] width 251 height 145
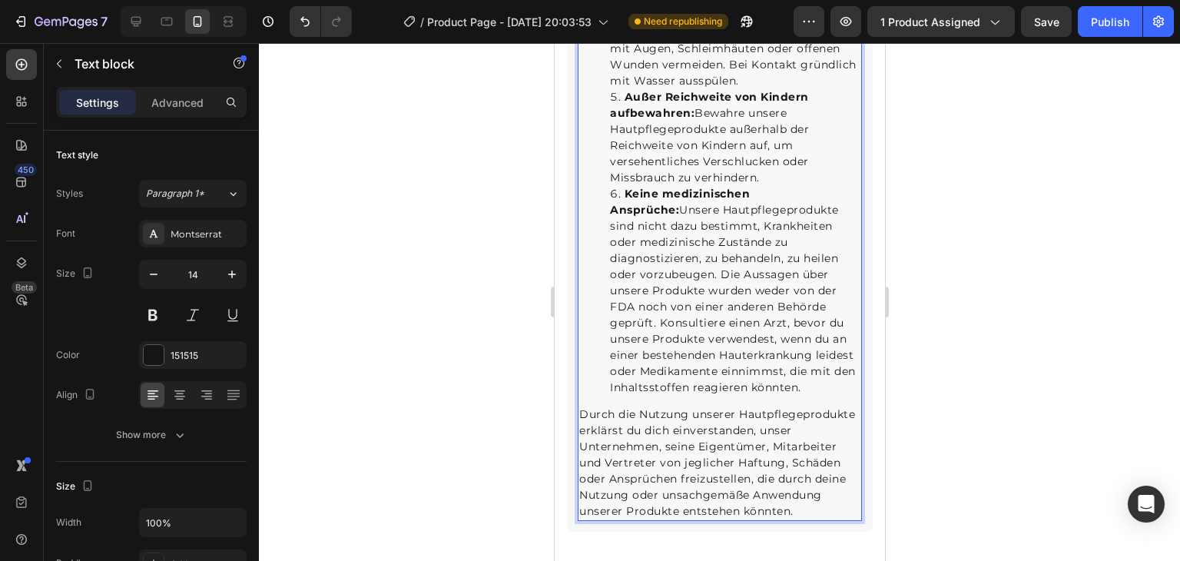
scroll to position [2507, 0]
click at [771, 243] on li "Keine medizinischen Ansprüche: Unsere Hautpflegeprodukte sind nicht dazu bestim…" at bounding box center [734, 290] width 251 height 210
click at [974, 246] on div at bounding box center [719, 302] width 921 height 518
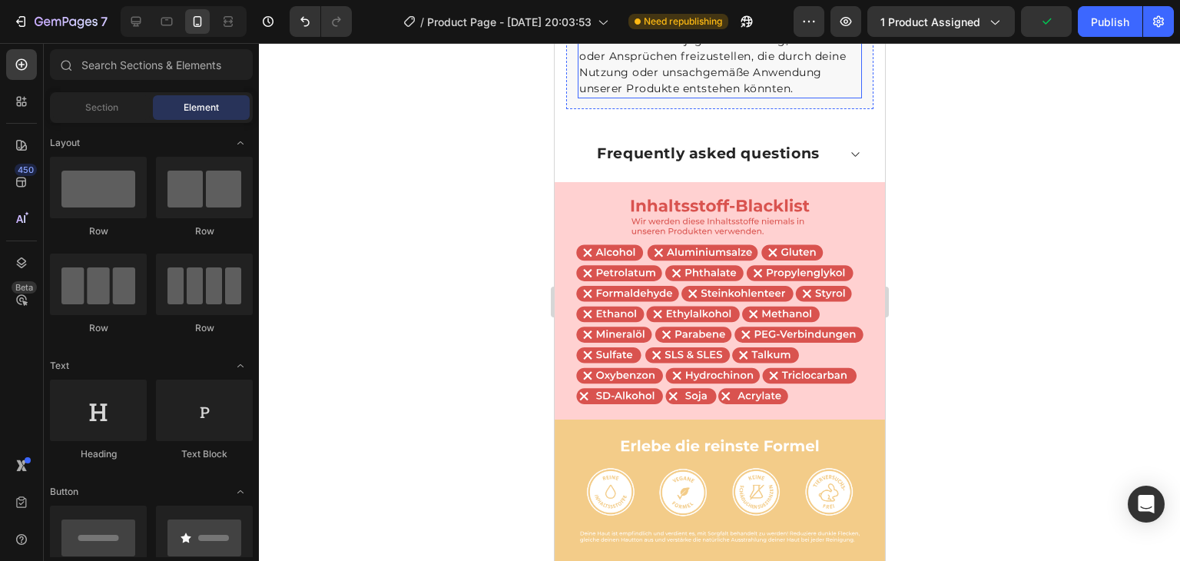
scroll to position [2930, 0]
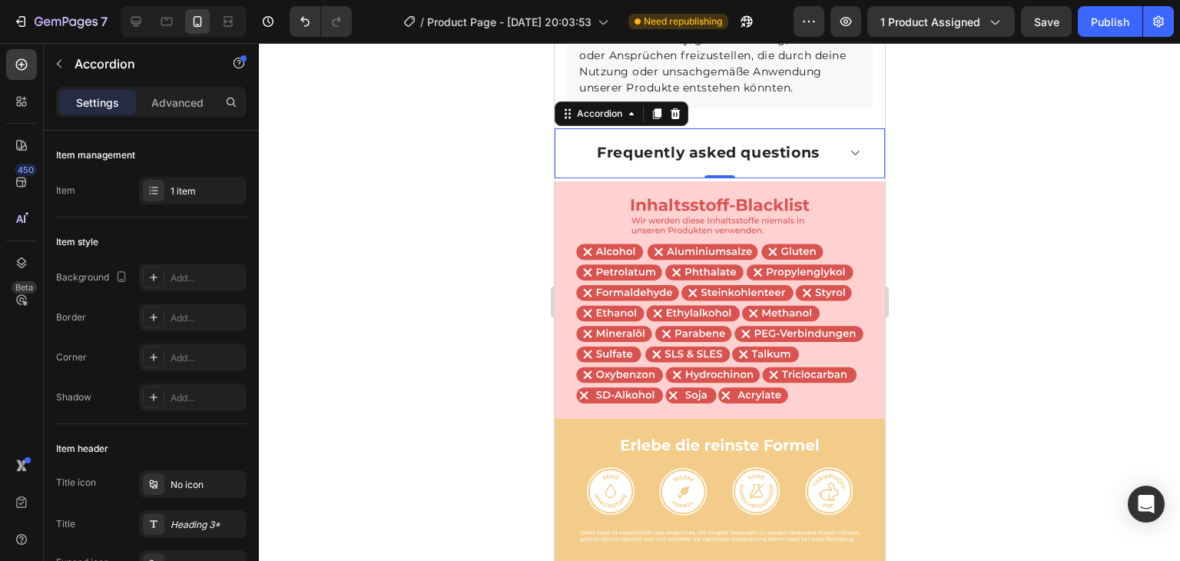
click at [848, 159] on icon at bounding box center [854, 153] width 12 height 12
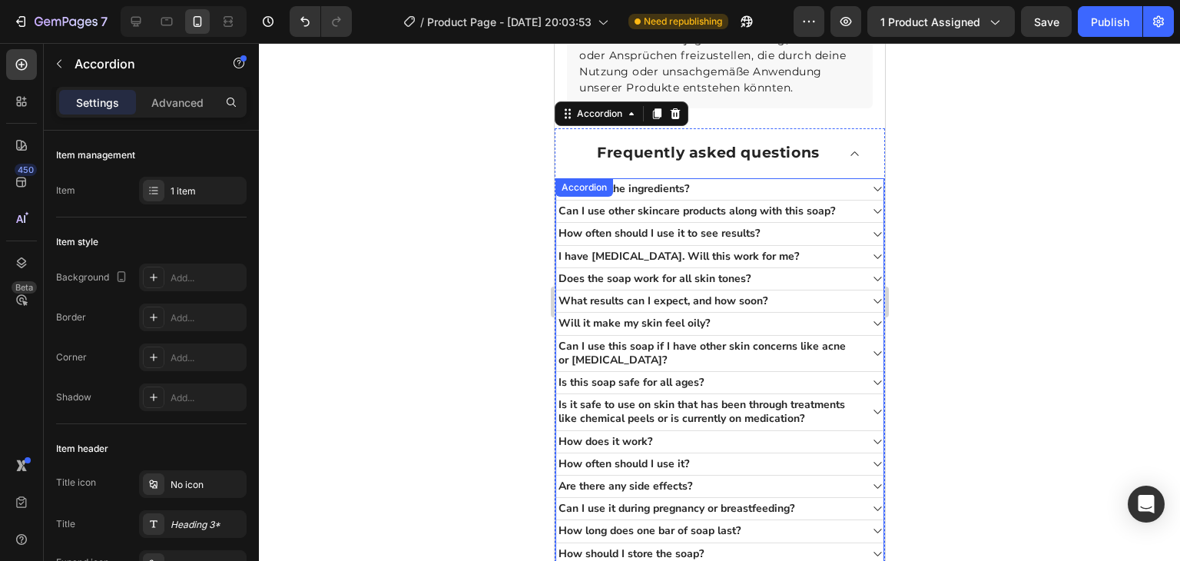
click at [832, 198] on div "What are the ingredients?" at bounding box center [707, 189] width 303 height 18
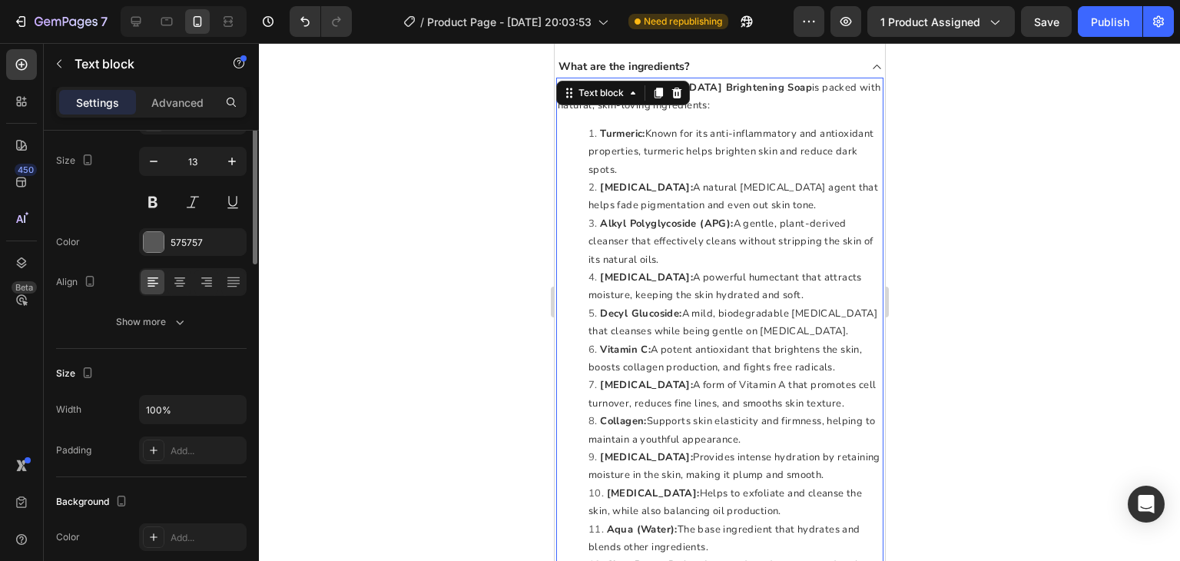
scroll to position [0, 0]
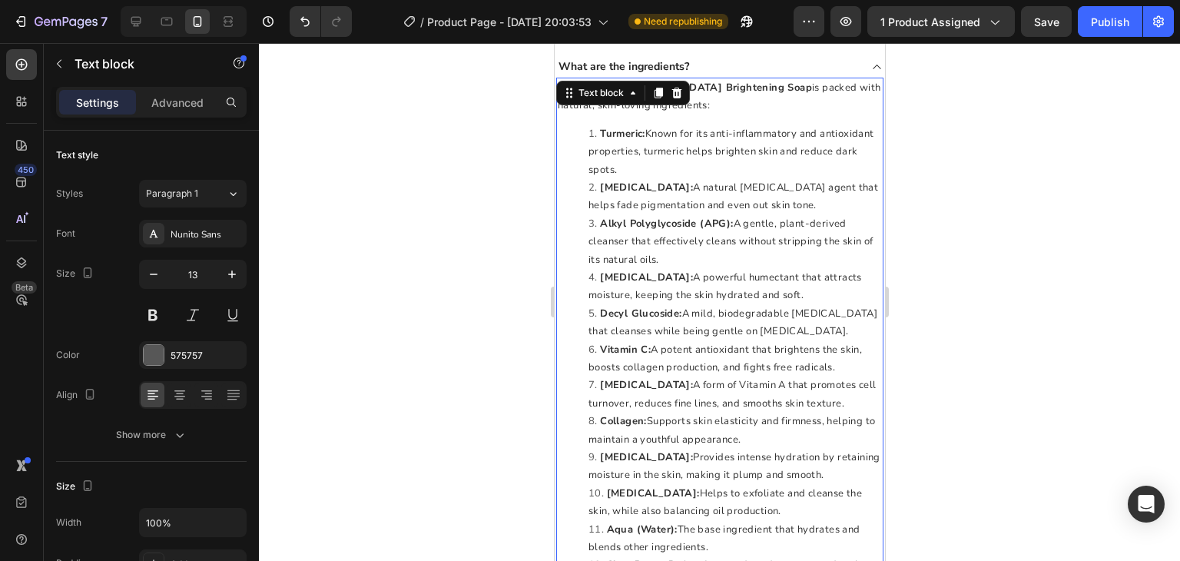
click at [693, 176] on li "Turmeric: Known for its anti-inflammatory and antioxidant properties, turmeric …" at bounding box center [735, 152] width 294 height 54
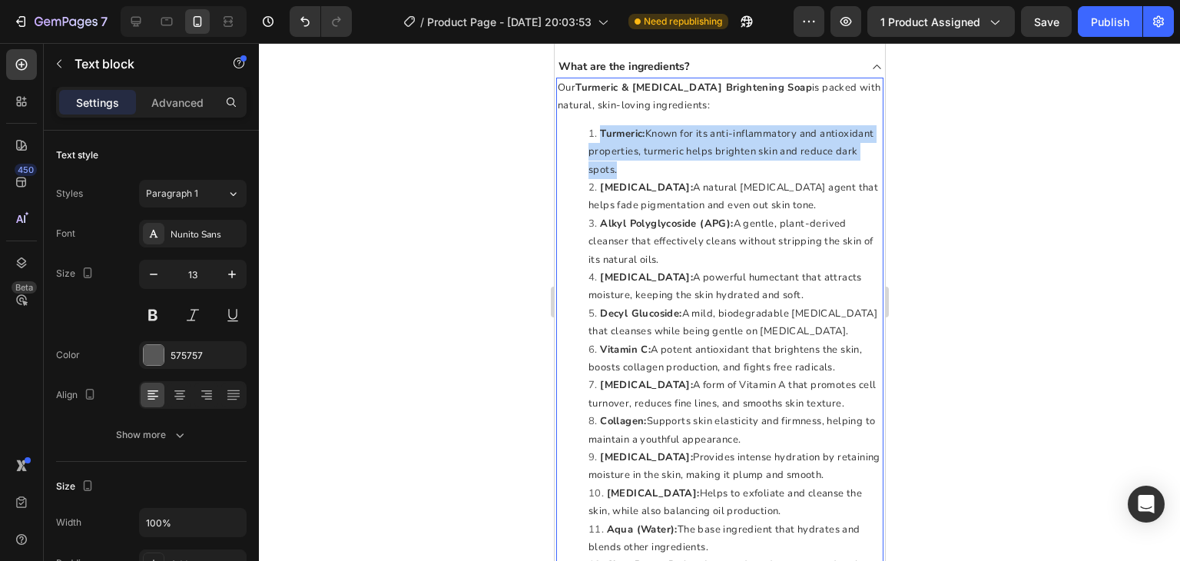
click at [693, 176] on li "Turmeric: Known for its anti-inflammatory and antioxidant properties, turmeric …" at bounding box center [735, 152] width 294 height 54
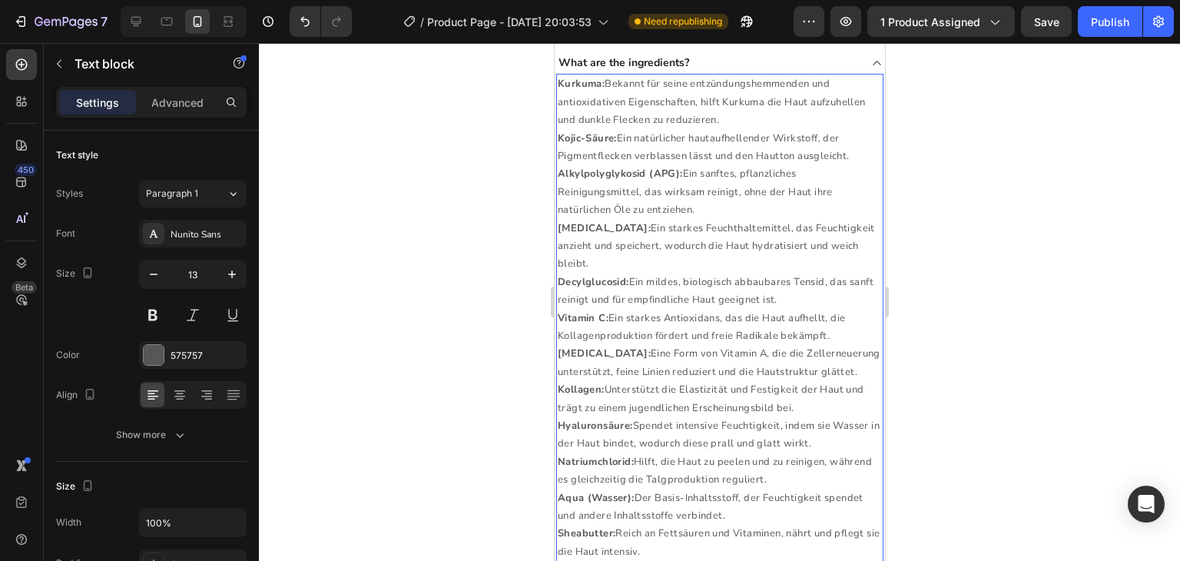
scroll to position [1870, 0]
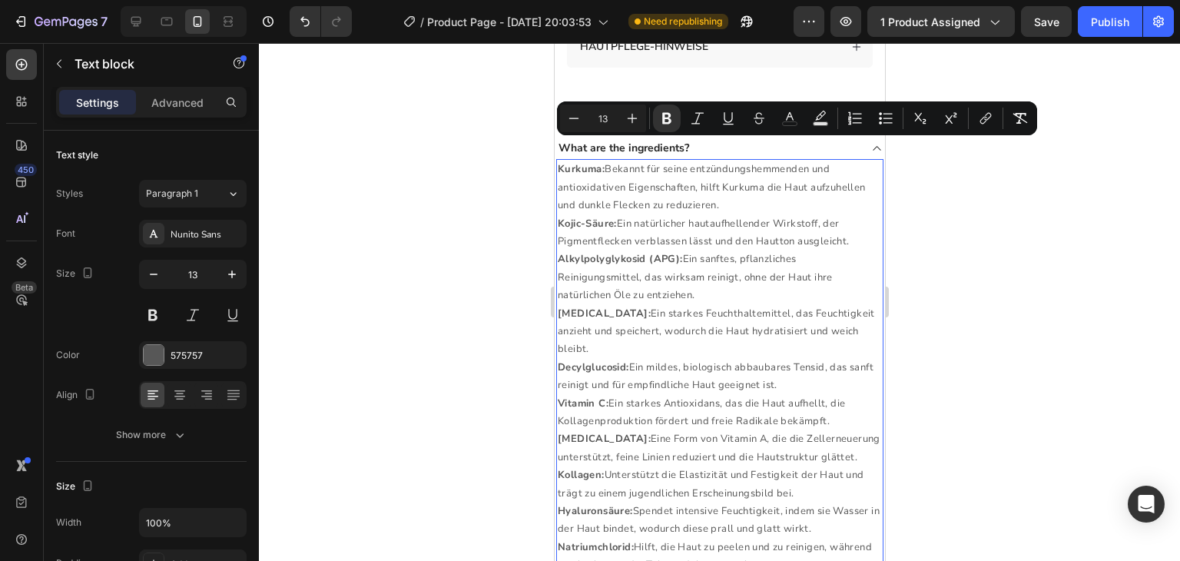
drag, startPoint x: 739, startPoint y: 398, endPoint x: 553, endPoint y: 150, distance: 310.2
click at [861, 115] on icon "Editor contextual toolbar" at bounding box center [855, 118] width 15 height 15
type input "13"
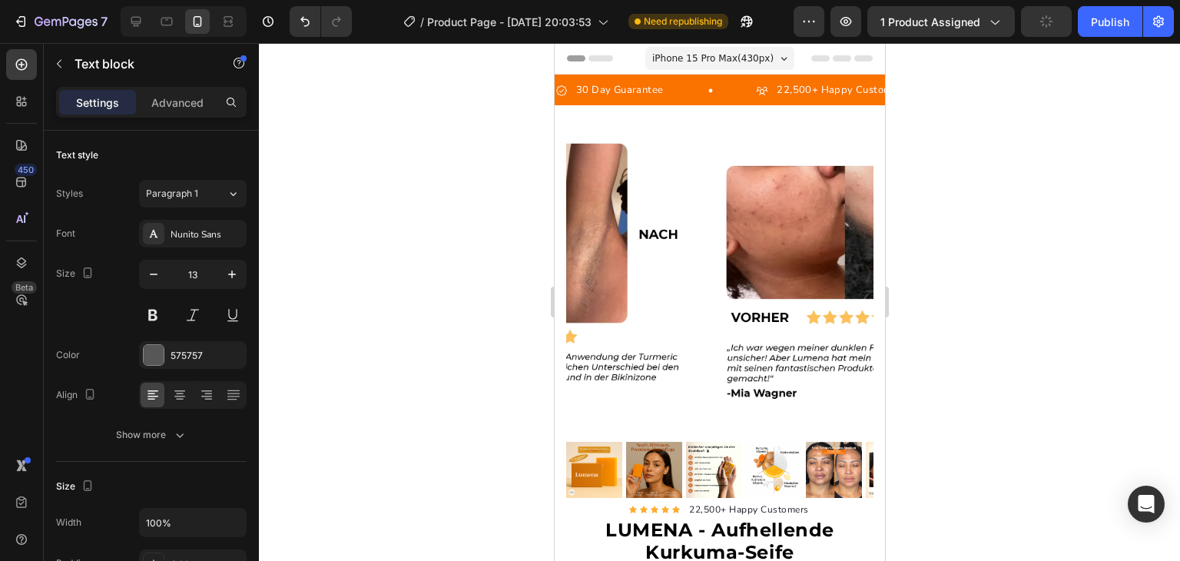
scroll to position [1870, 0]
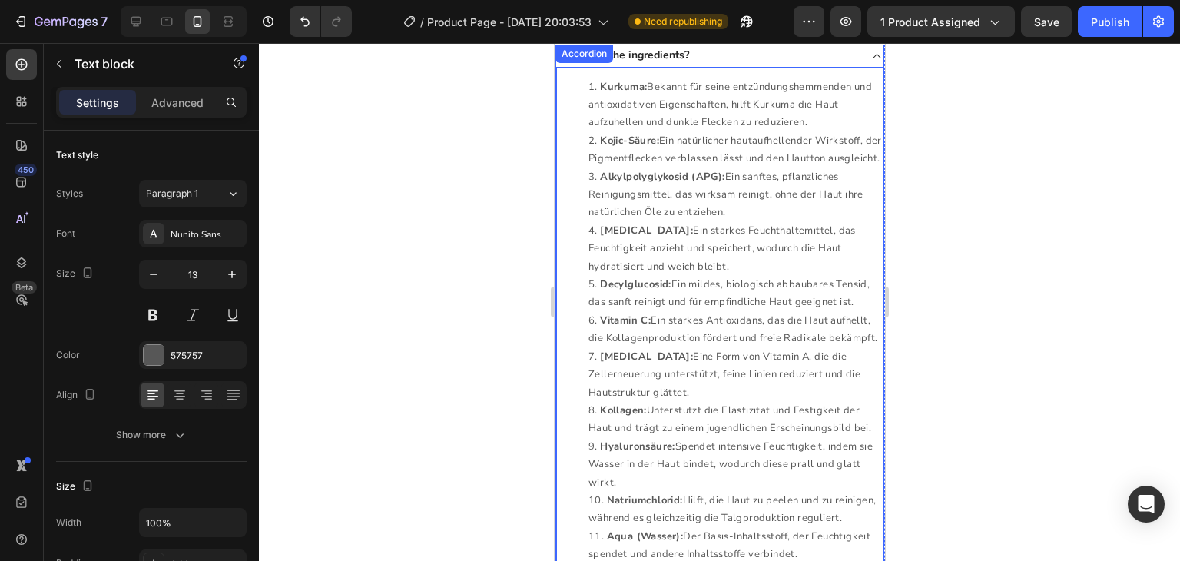
click at [781, 65] on div "What are the ingredients?" at bounding box center [707, 55] width 303 height 18
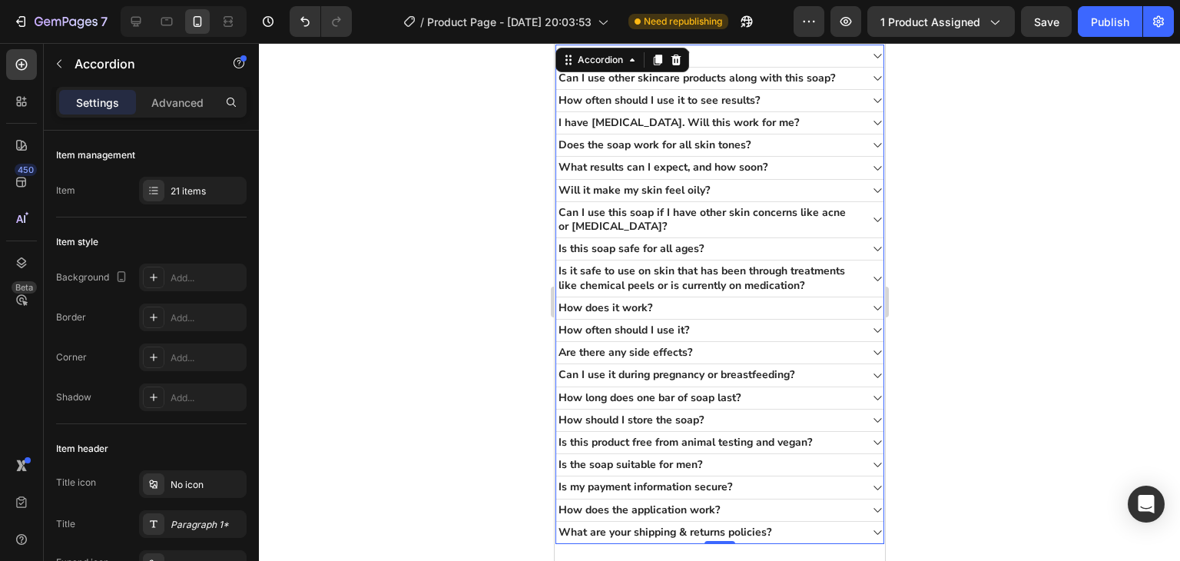
click at [846, 88] on div "Can I use other skincare products along with this soap?" at bounding box center [707, 78] width 303 height 18
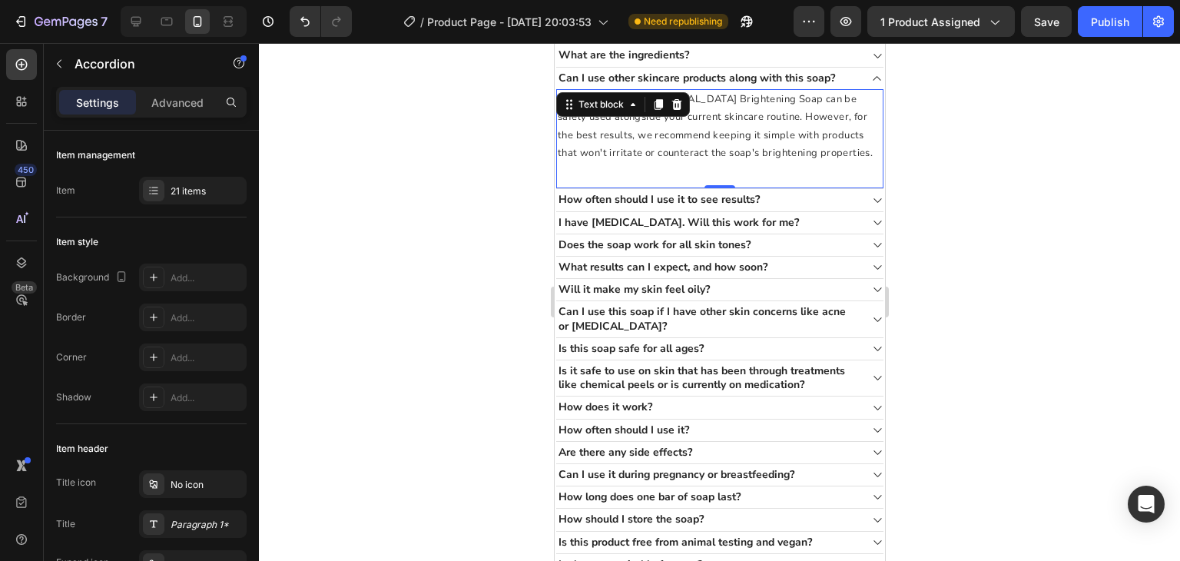
click at [744, 160] on span "Yes, our Turmeric & [MEDICAL_DATA] Brightening Soap can be safely used alongsid…" at bounding box center [714, 126] width 315 height 68
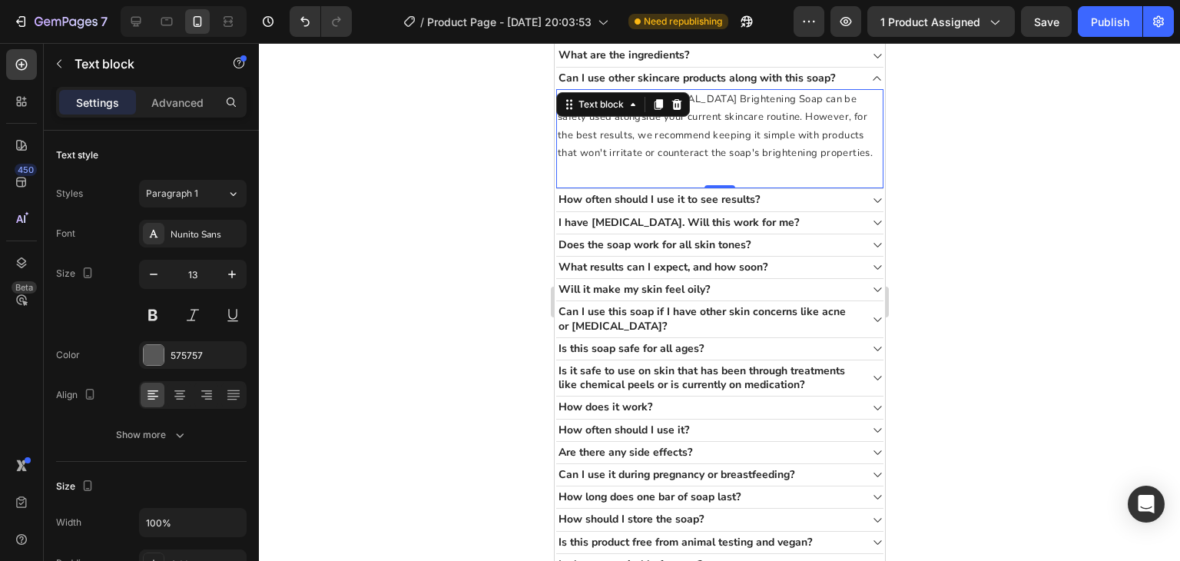
click at [744, 160] on span "Yes, our Turmeric & [MEDICAL_DATA] Brightening Soap can be safely used alongsid…" at bounding box center [714, 126] width 315 height 68
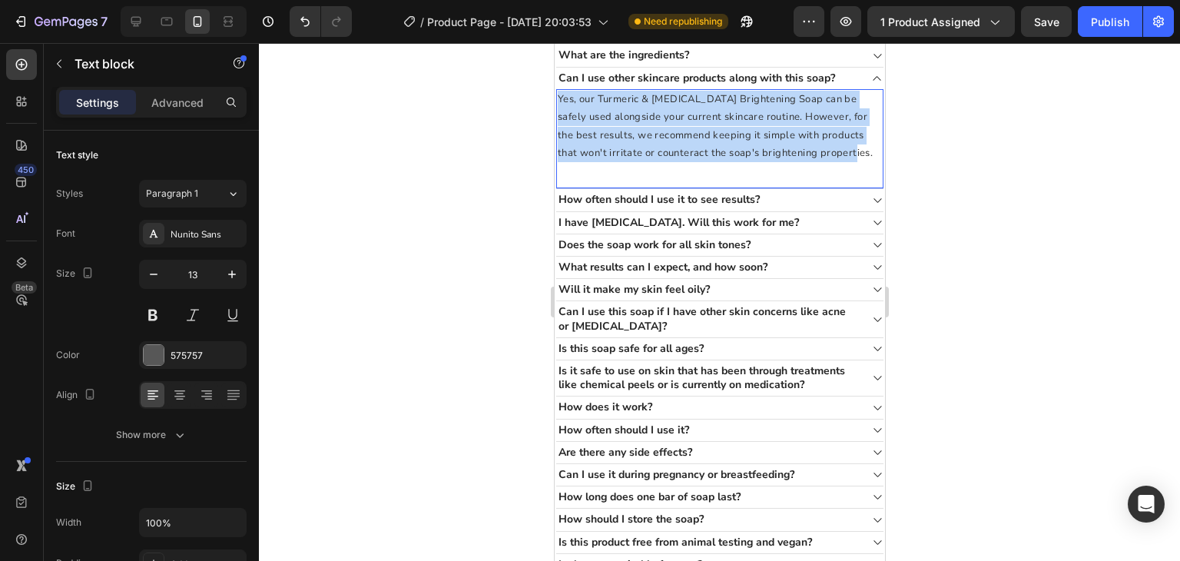
click at [744, 160] on span "Yes, our Turmeric & [MEDICAL_DATA] Brightening Soap can be safely used alongsid…" at bounding box center [714, 126] width 315 height 68
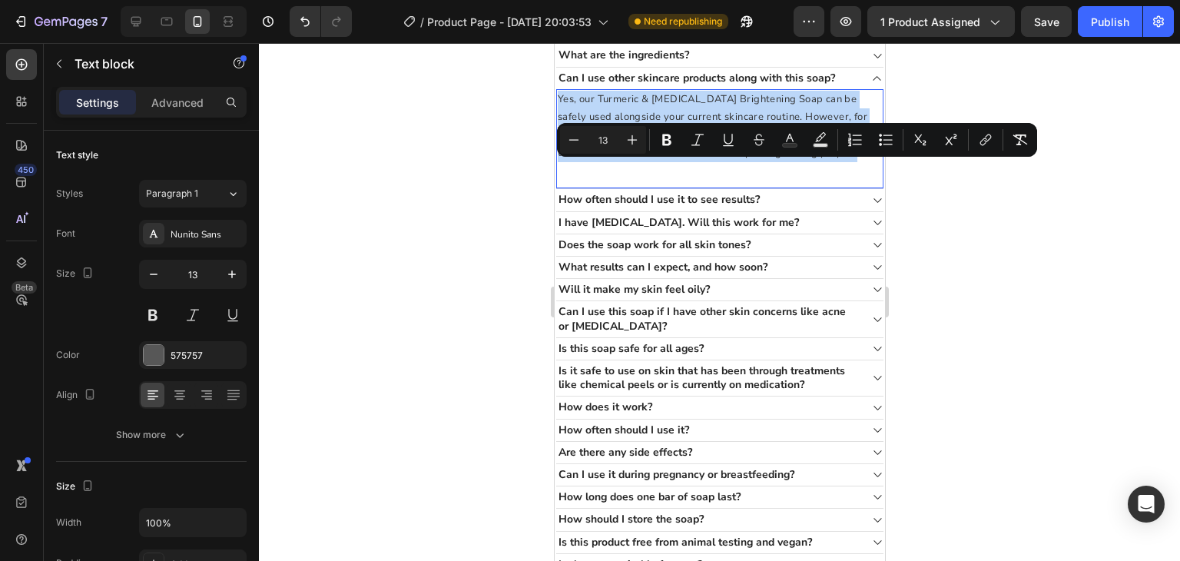
copy span "Yes, our Turmeric & [MEDICAL_DATA] Brightening Soap can be safely used alongsid…"
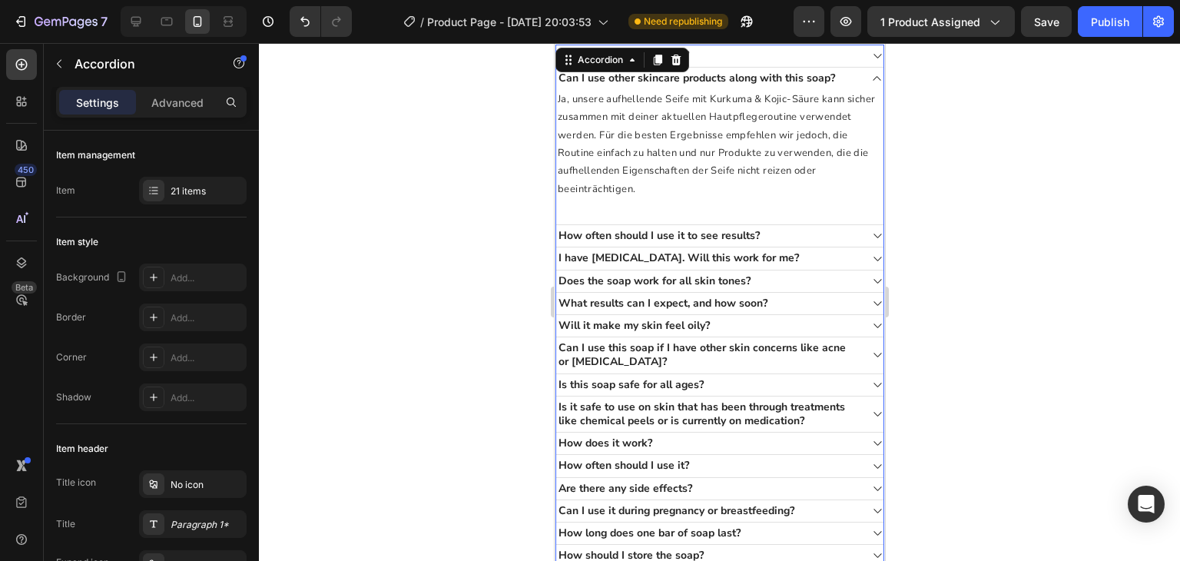
click at [785, 245] on div "How often should I use it to see results?" at bounding box center [707, 236] width 303 height 18
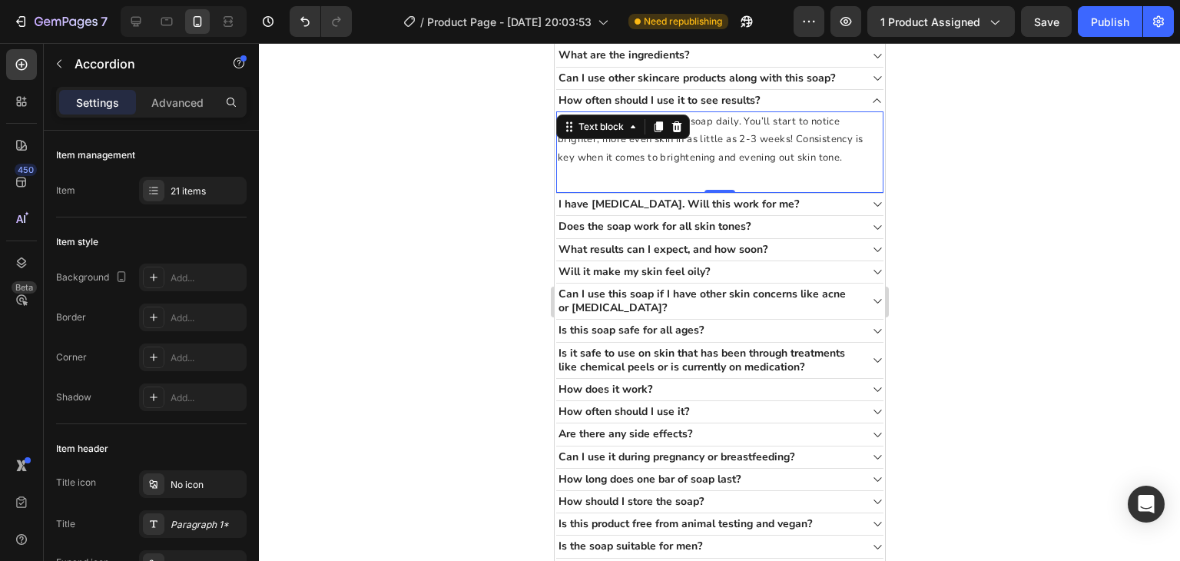
click at [676, 164] on span "For optimal results, use the soap daily. You’ll start to notice brighter, more …" at bounding box center [709, 140] width 305 height 50
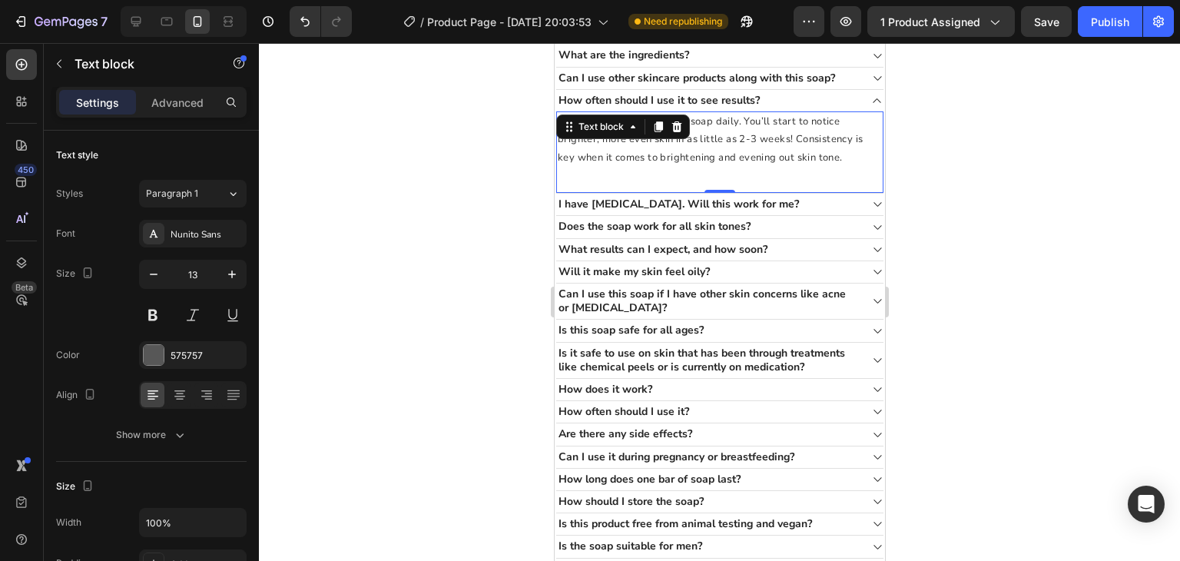
click at [676, 164] on span "For optimal results, use the soap daily. You’ll start to notice brighter, more …" at bounding box center [709, 140] width 305 height 50
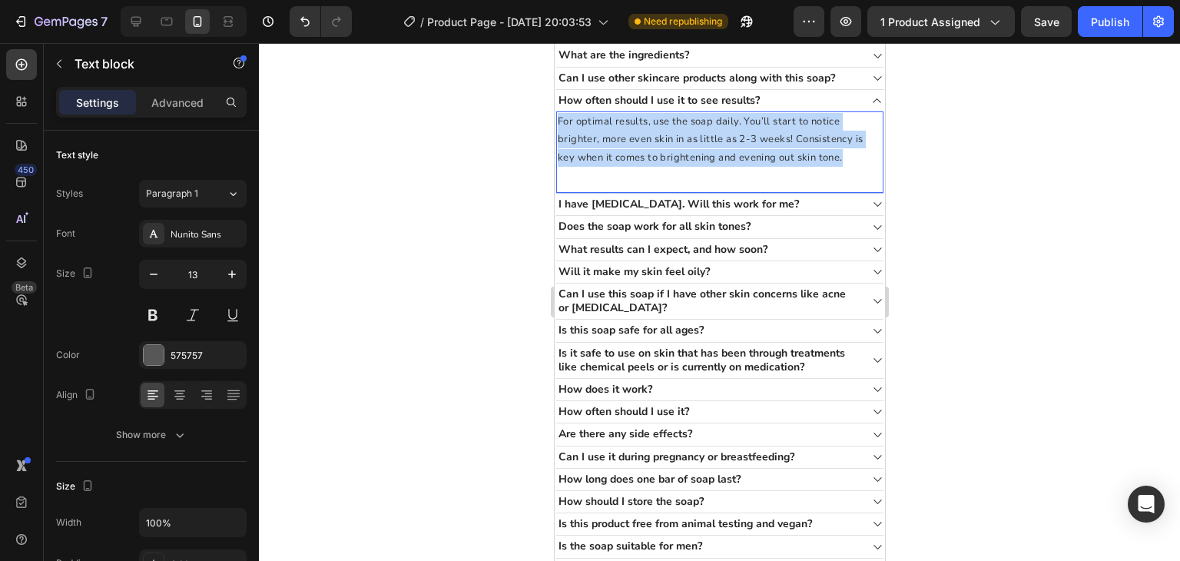
click at [676, 164] on span "For optimal results, use the soap daily. You’ll start to notice brighter, more …" at bounding box center [709, 140] width 305 height 50
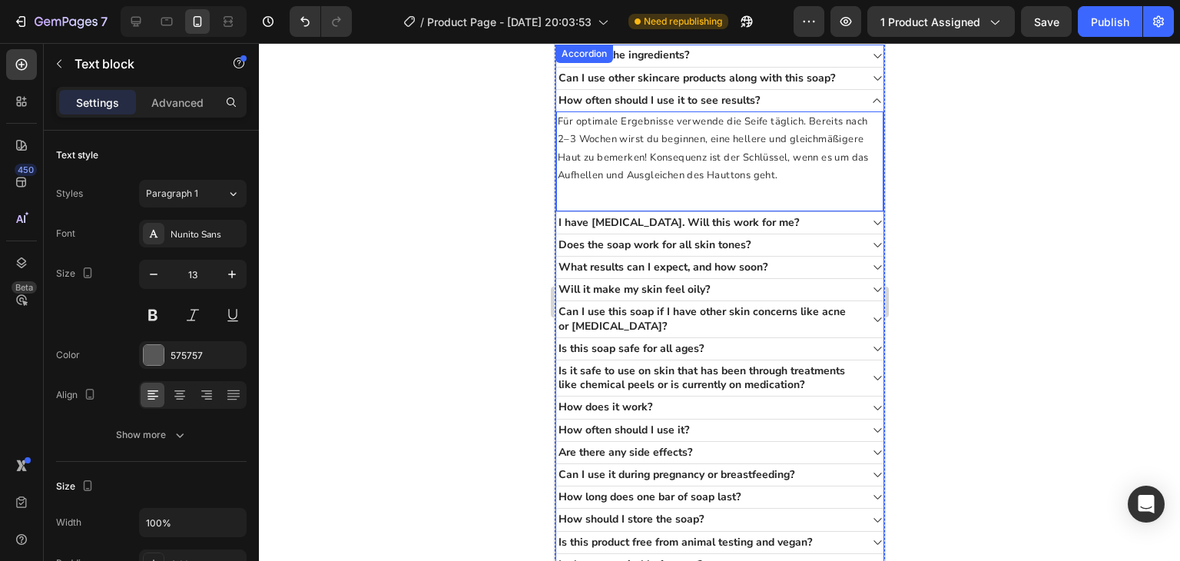
click at [805, 232] on div "I have [MEDICAL_DATA]. Will this work for me?" at bounding box center [707, 223] width 303 height 18
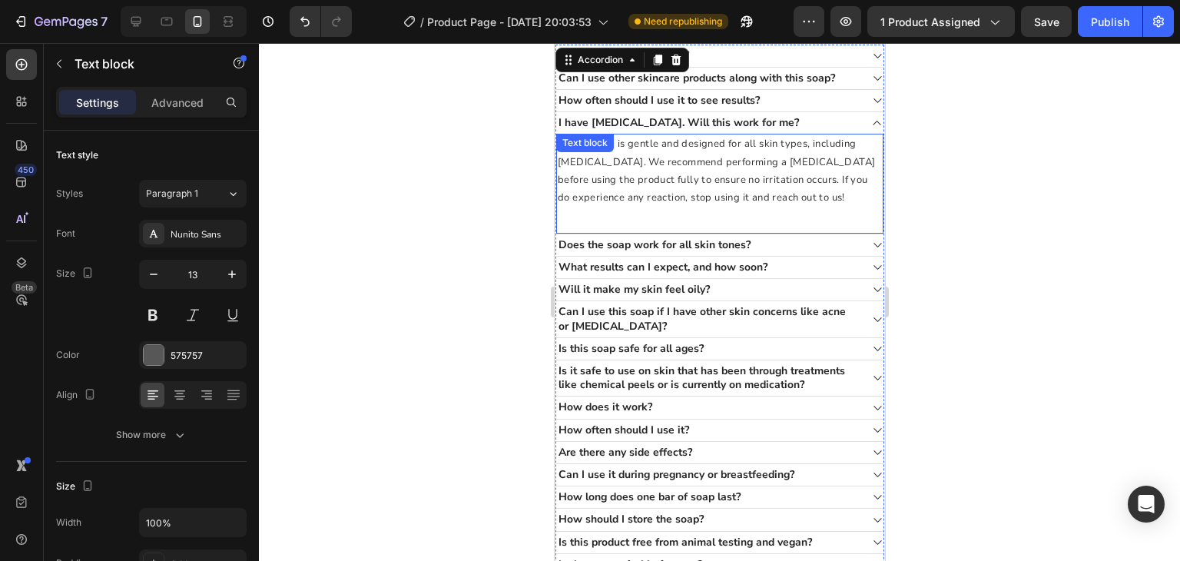
click at [664, 204] on span "Our formula is gentle and designed for all skin types, including [MEDICAL_DATA]…" at bounding box center [715, 171] width 317 height 68
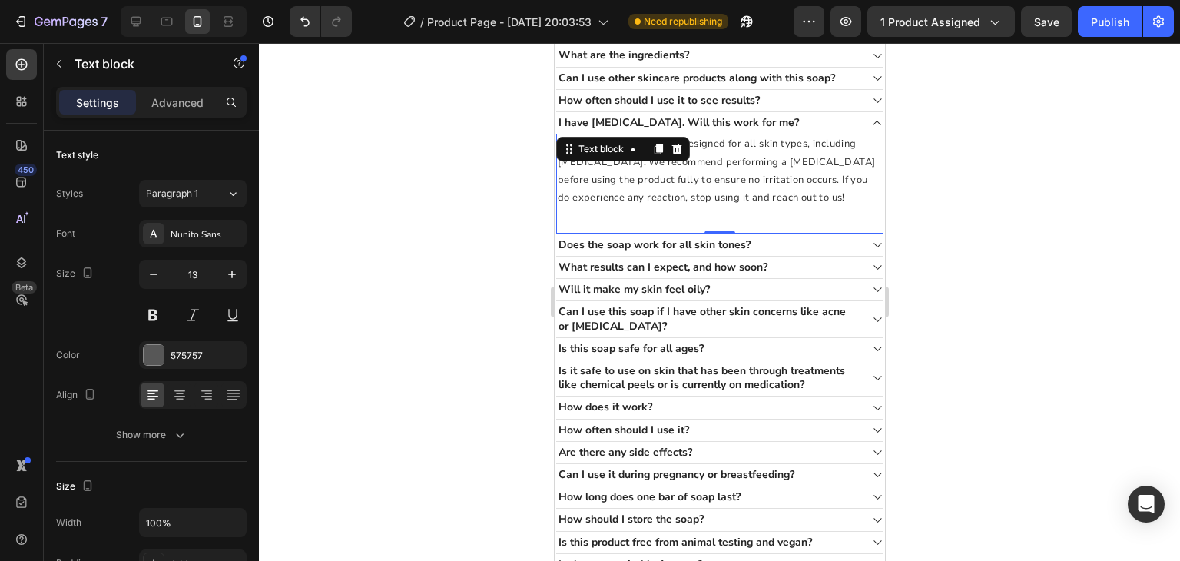
click at [664, 204] on span "Our formula is gentle and designed for all skin types, including [MEDICAL_DATA]…" at bounding box center [715, 171] width 317 height 68
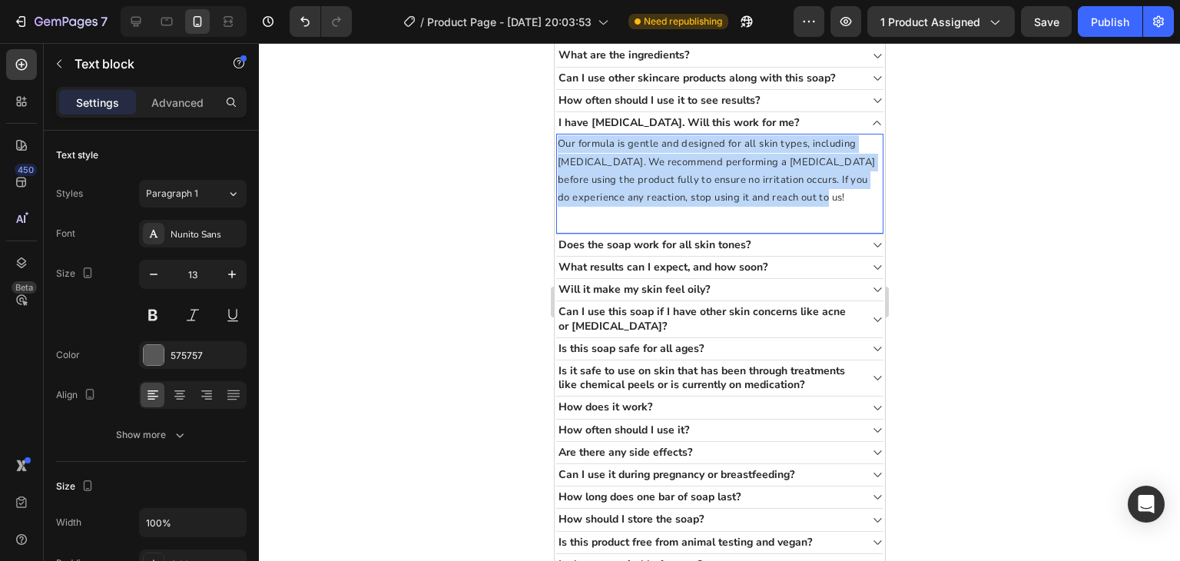
click at [664, 204] on span "Our formula is gentle and designed for all skin types, including [MEDICAL_DATA]…" at bounding box center [715, 171] width 317 height 68
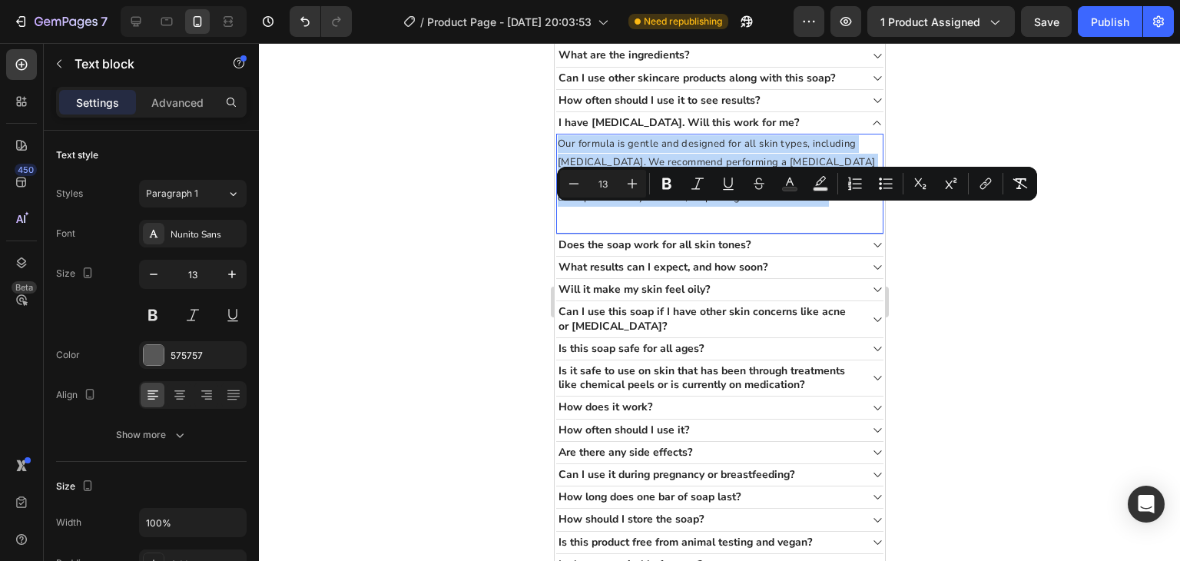
copy span "Our formula is gentle and designed for all skin types, including [MEDICAL_DATA]…"
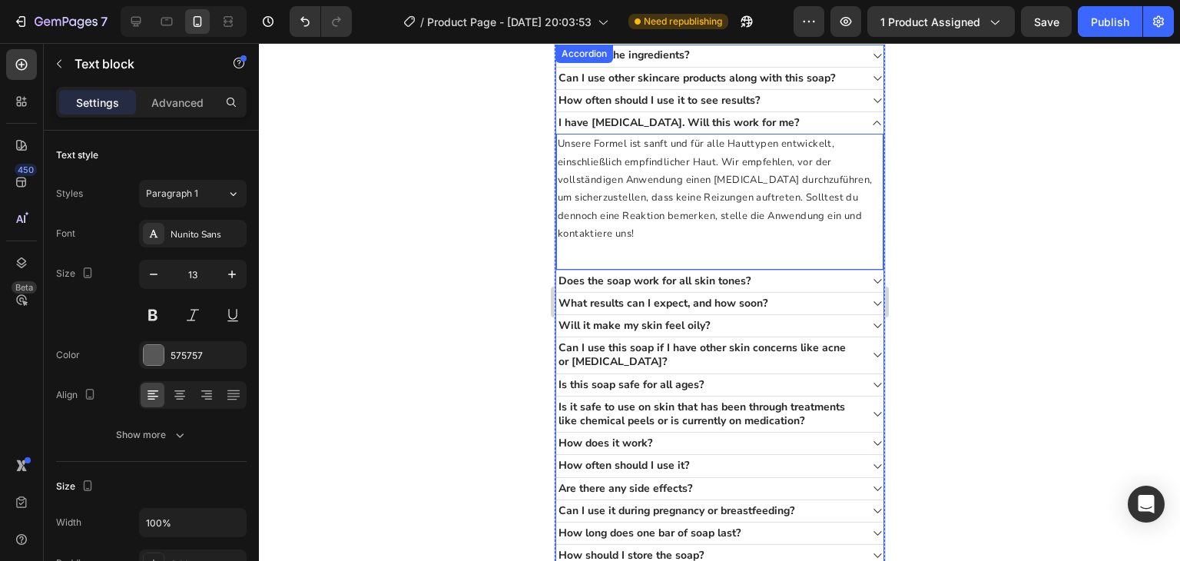
click at [778, 290] on div "Does the soap work for all skin tones?" at bounding box center [707, 281] width 303 height 18
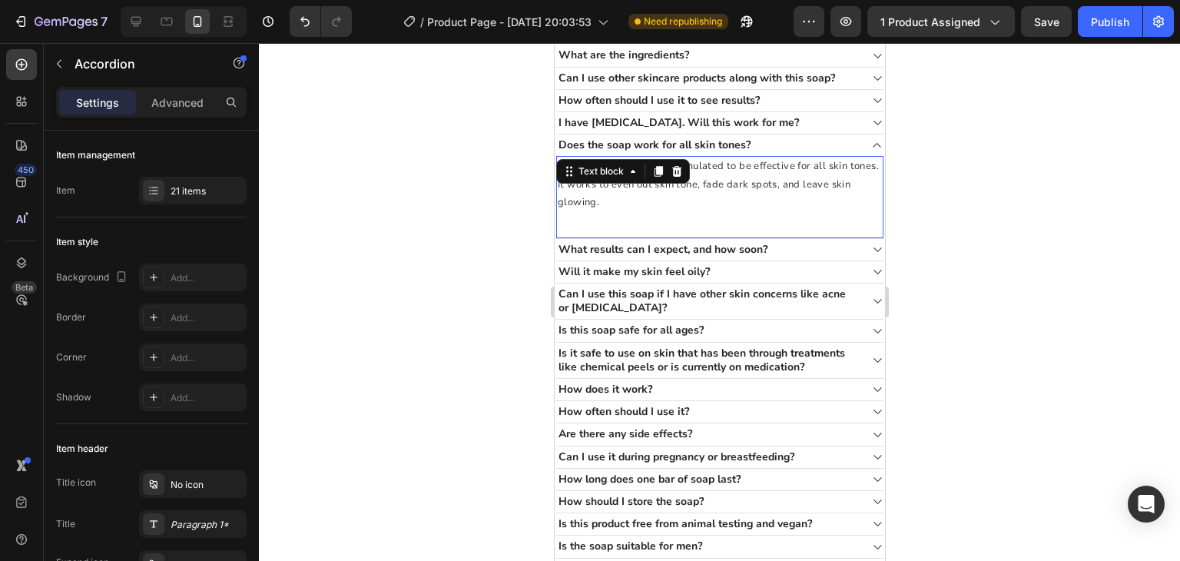
click at [609, 238] on div "Absolutely! Our soap is formulated to be effective for all skin tones. It works…" at bounding box center [719, 197] width 327 height 82
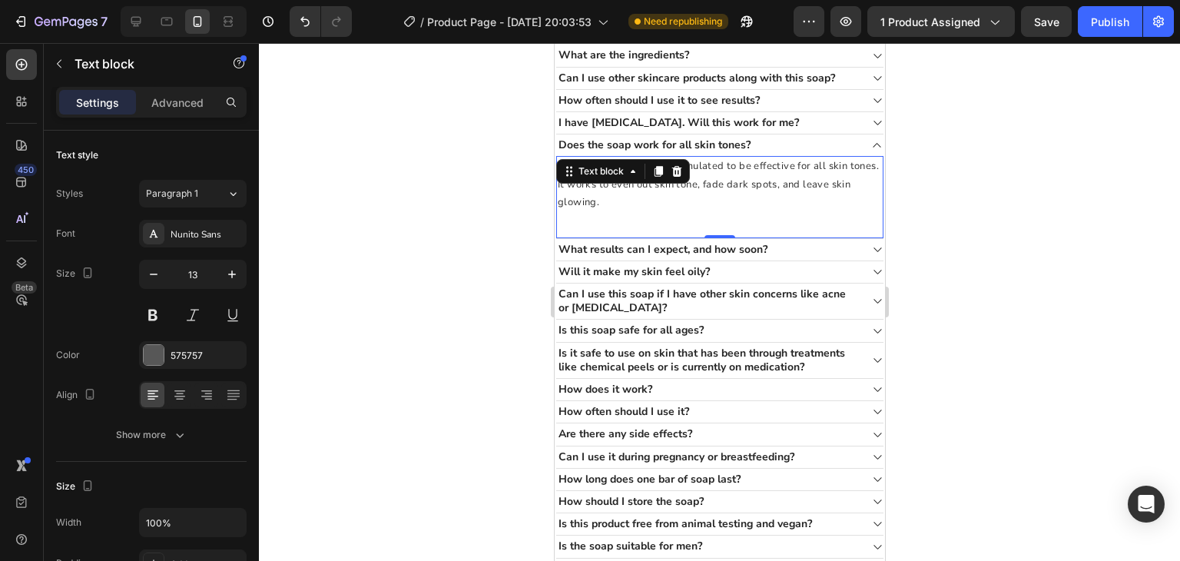
click at [609, 238] on div "Absolutely! Our soap is formulated to be effective for all skin tones. It works…" at bounding box center [719, 197] width 327 height 82
click at [606, 209] on span "Absolutely! Our soap is formulated to be effective for all skin tones. It works…" at bounding box center [717, 184] width 321 height 50
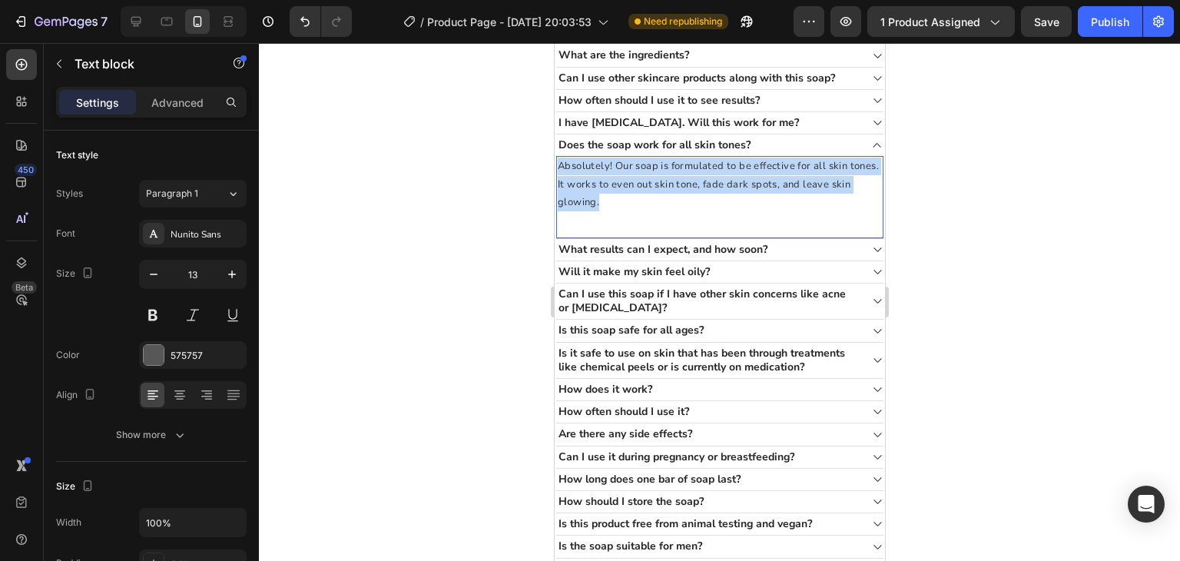
click at [606, 209] on span "Absolutely! Our soap is formulated to be effective for all skin tones. It works…" at bounding box center [717, 184] width 321 height 50
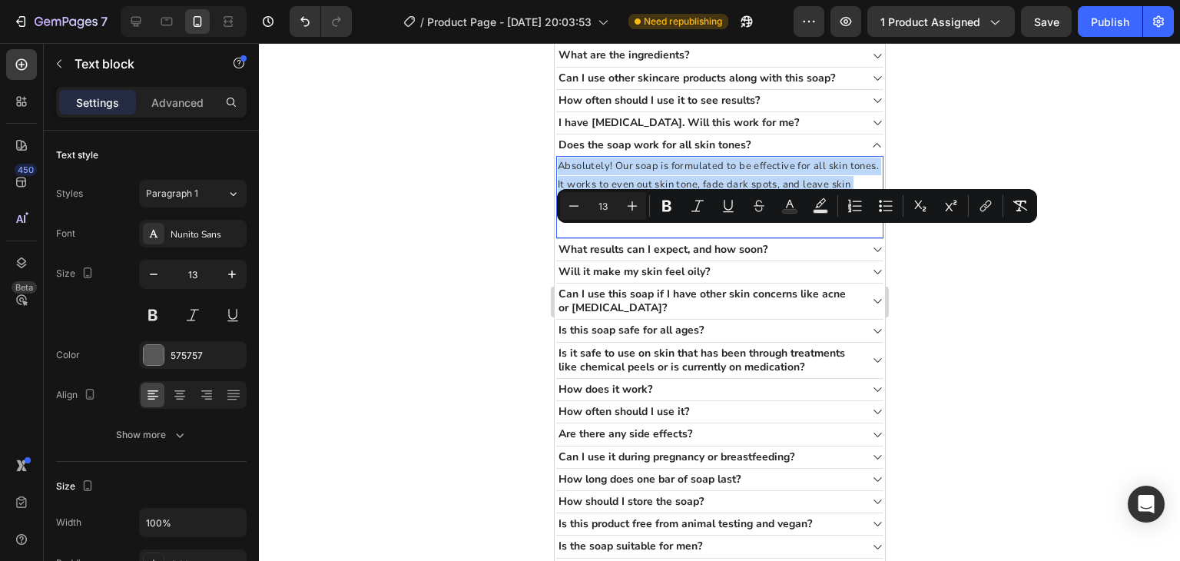
copy span "Absolutely! Our soap is formulated to be effective for all skin tones. It works…"
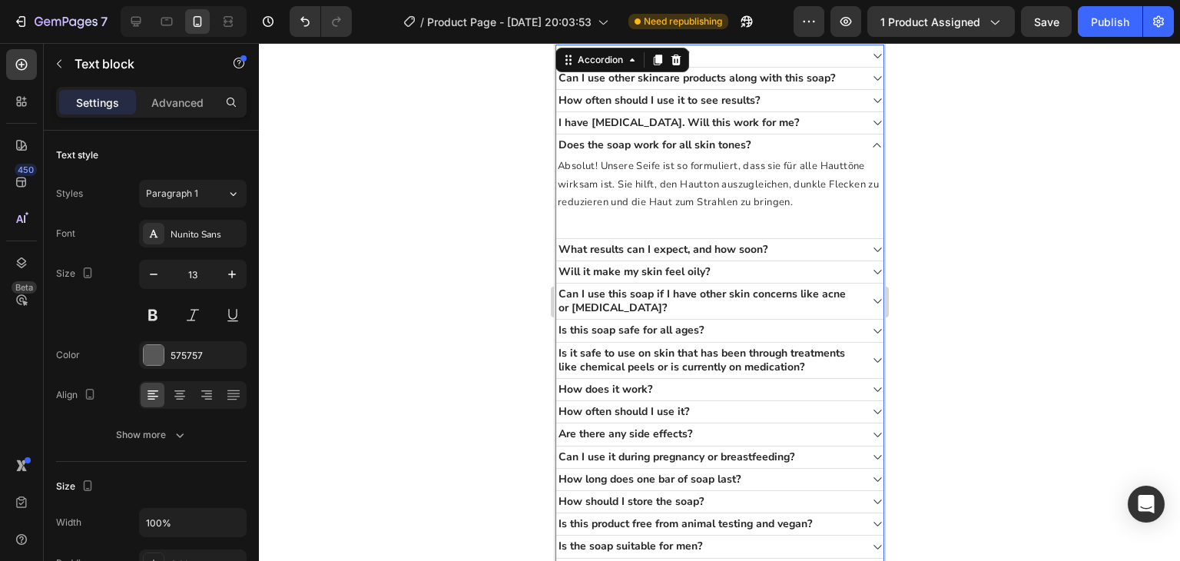
click at [786, 259] on div "What results can I expect, and how soon?" at bounding box center [707, 250] width 303 height 18
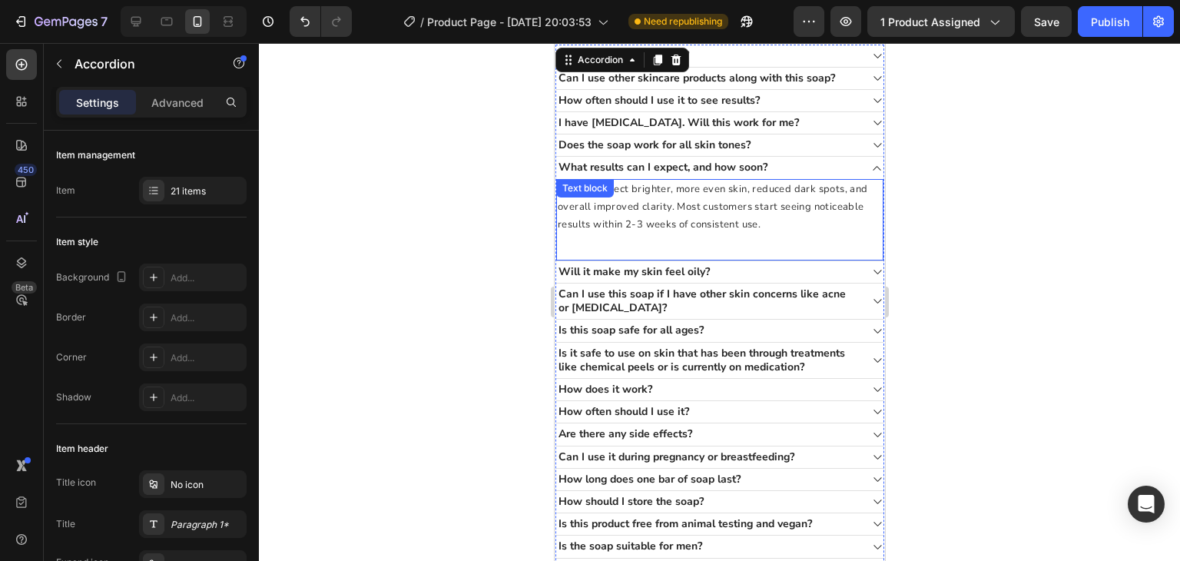
click at [696, 232] on span "You can expect brighter, more even skin, reduced dark spots, and overall improv…" at bounding box center [712, 207] width 310 height 50
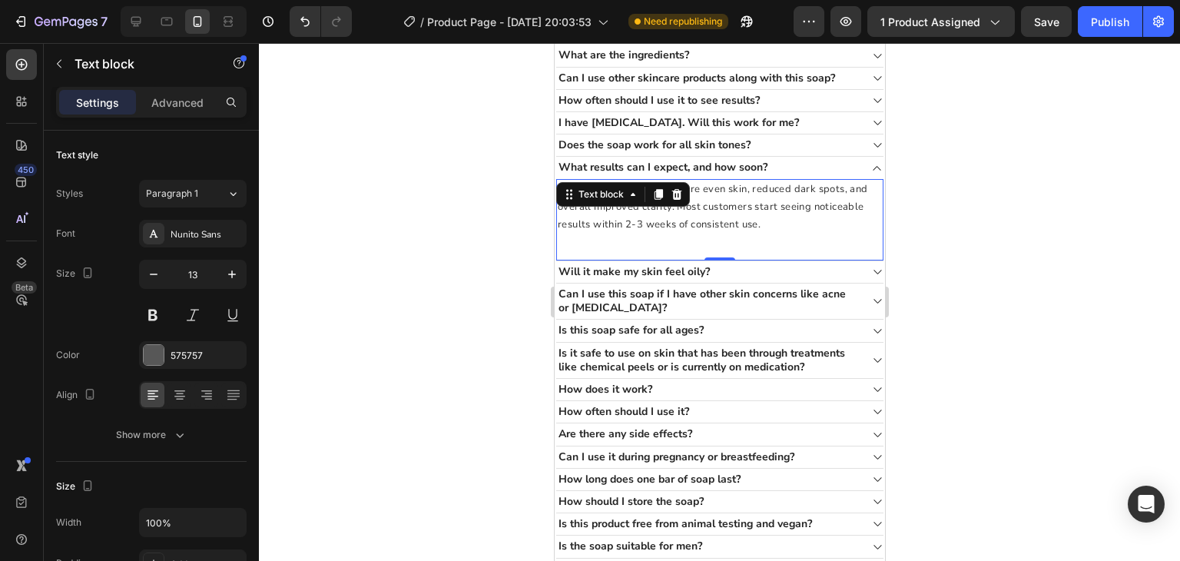
click at [696, 232] on span "You can expect brighter, more even skin, reduced dark spots, and overall improv…" at bounding box center [712, 207] width 310 height 50
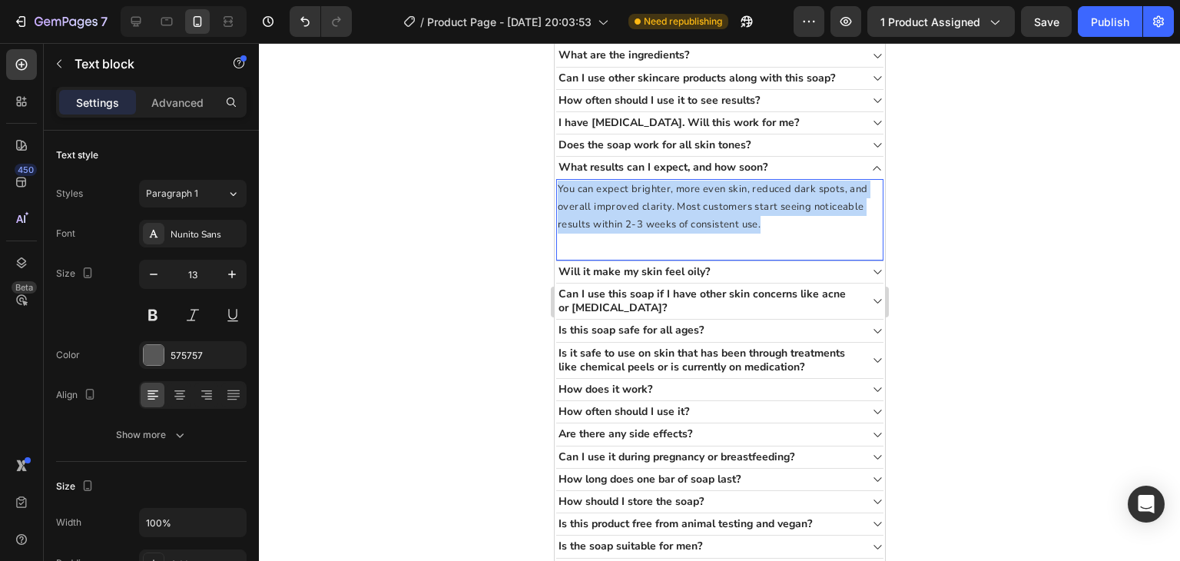
click at [696, 232] on span "You can expect brighter, more even skin, reduced dark spots, and overall improv…" at bounding box center [712, 207] width 310 height 50
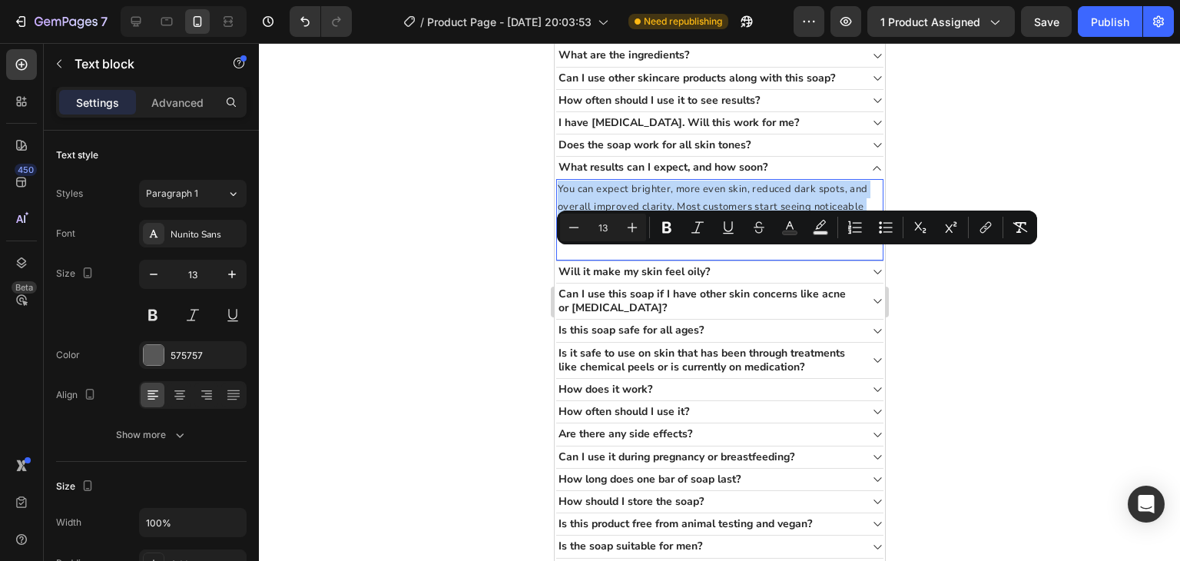
copy span "You can expect brighter, more even skin, reduced dark spots, and overall improv…"
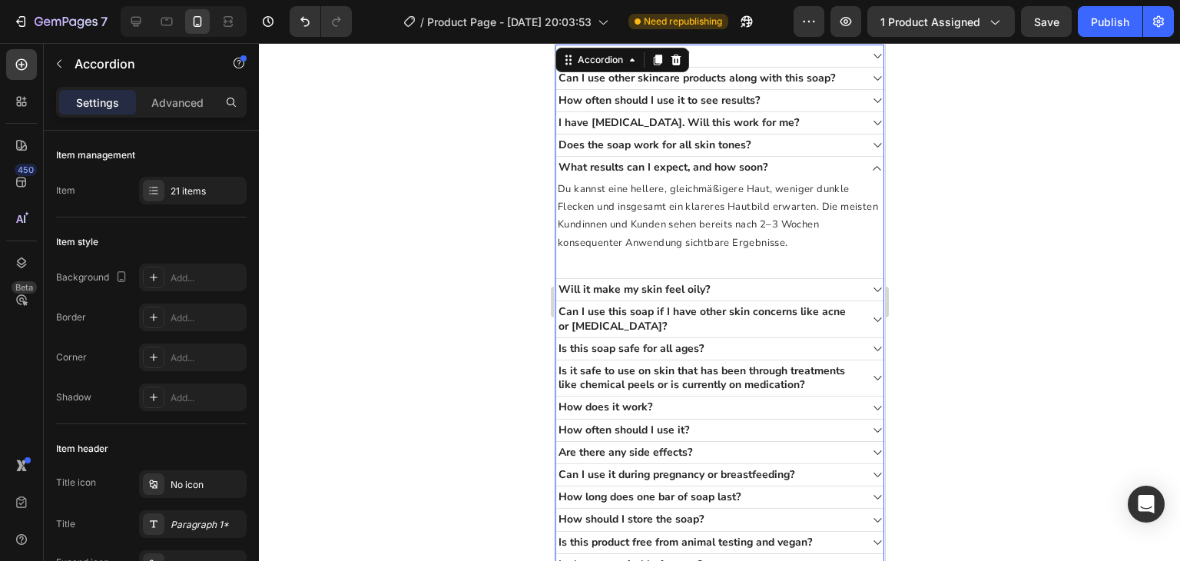
click at [731, 299] on div "Will it make my skin feel oily?" at bounding box center [707, 290] width 303 height 18
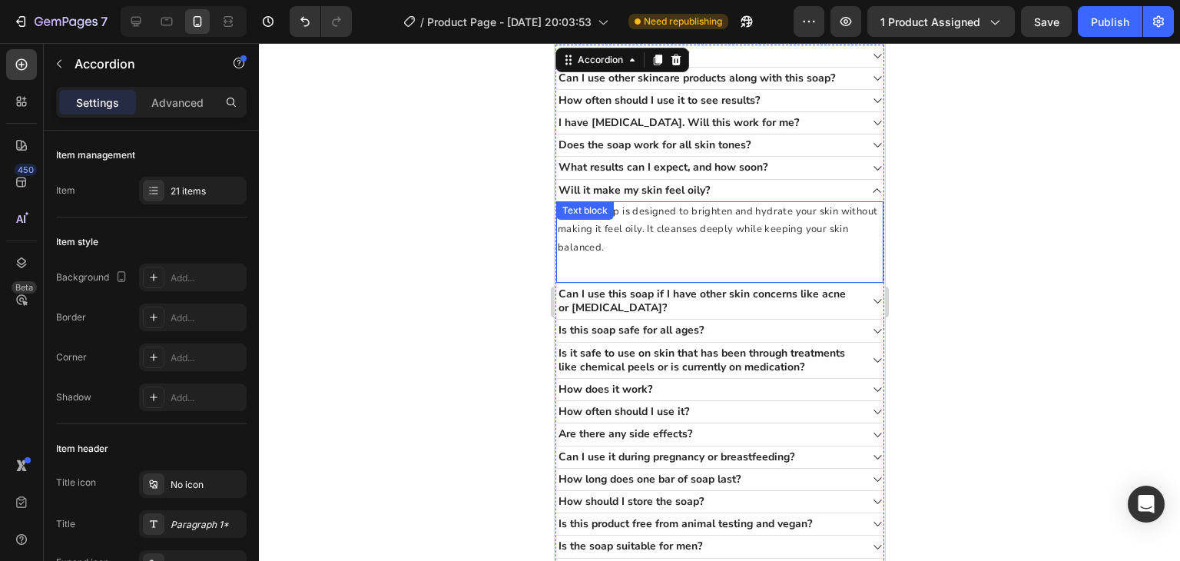
click at [679, 284] on div "No! Our soap is designed to brighten and hydrate your skin without making it fe…" at bounding box center [719, 242] width 327 height 82
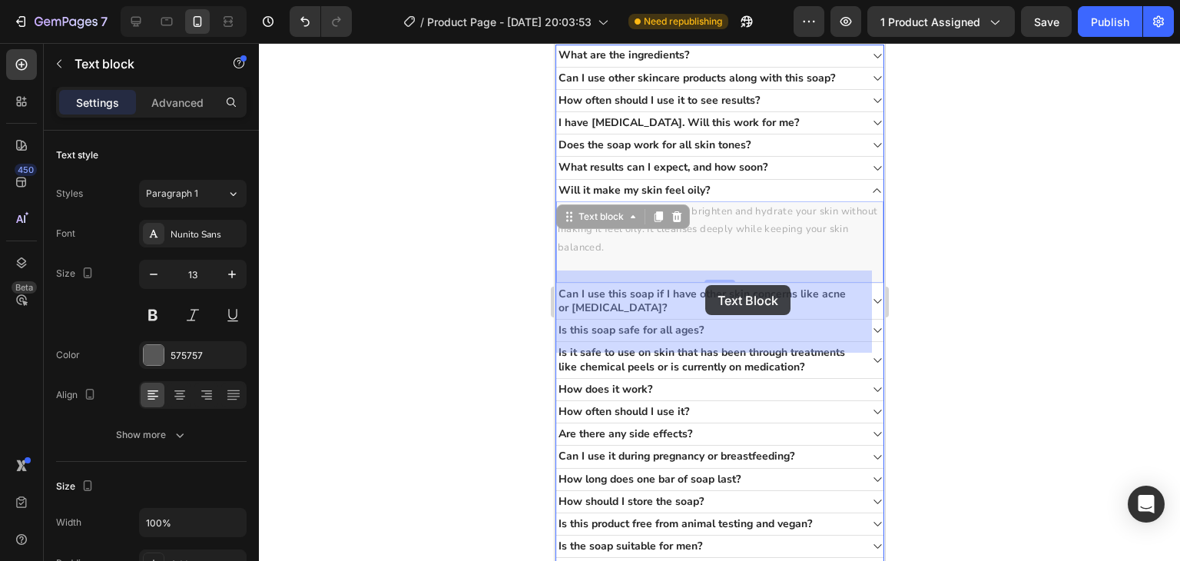
drag, startPoint x: 679, startPoint y: 297, endPoint x: 705, endPoint y: 285, distance: 28.6
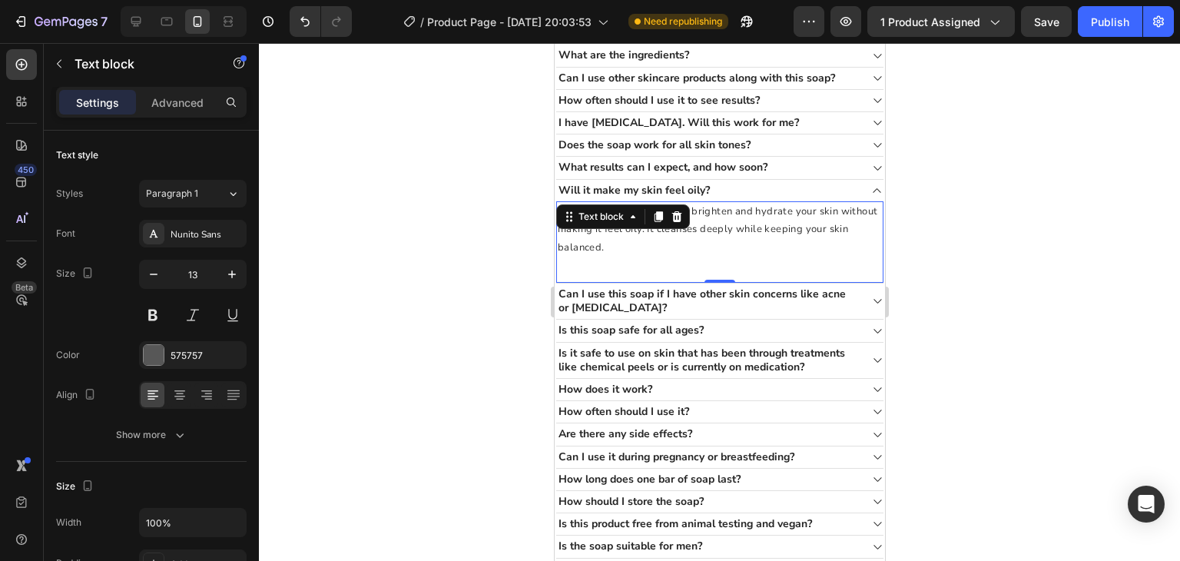
click at [715, 254] on span "No! Our soap is designed to brighten and hydrate your skin without making it fe…" at bounding box center [717, 229] width 320 height 50
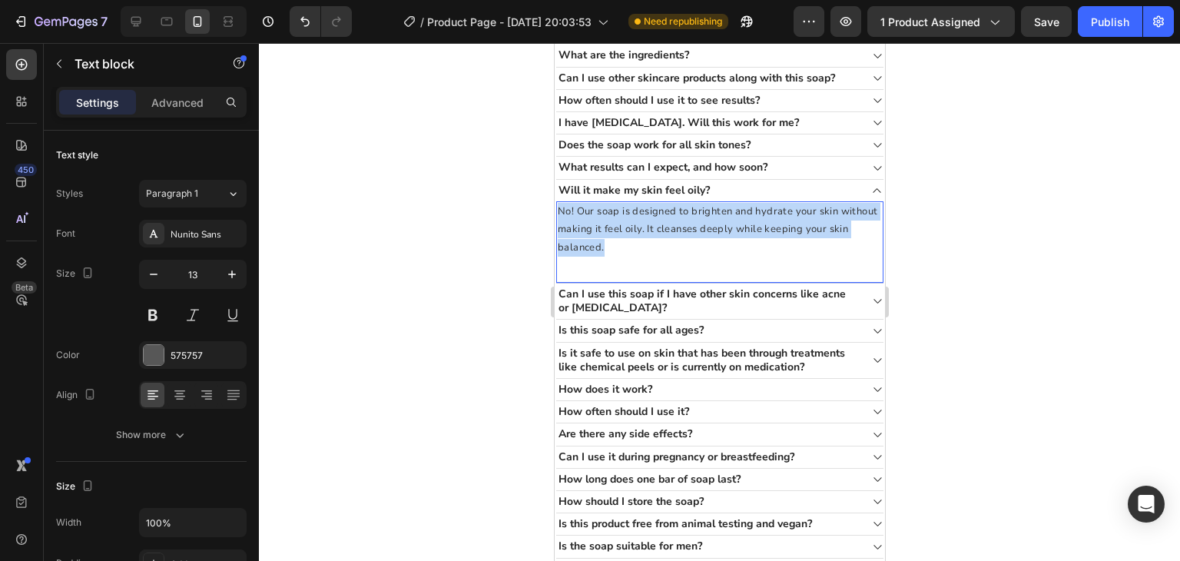
click at [715, 254] on span "No! Our soap is designed to brighten and hydrate your skin without making it fe…" at bounding box center [717, 229] width 320 height 50
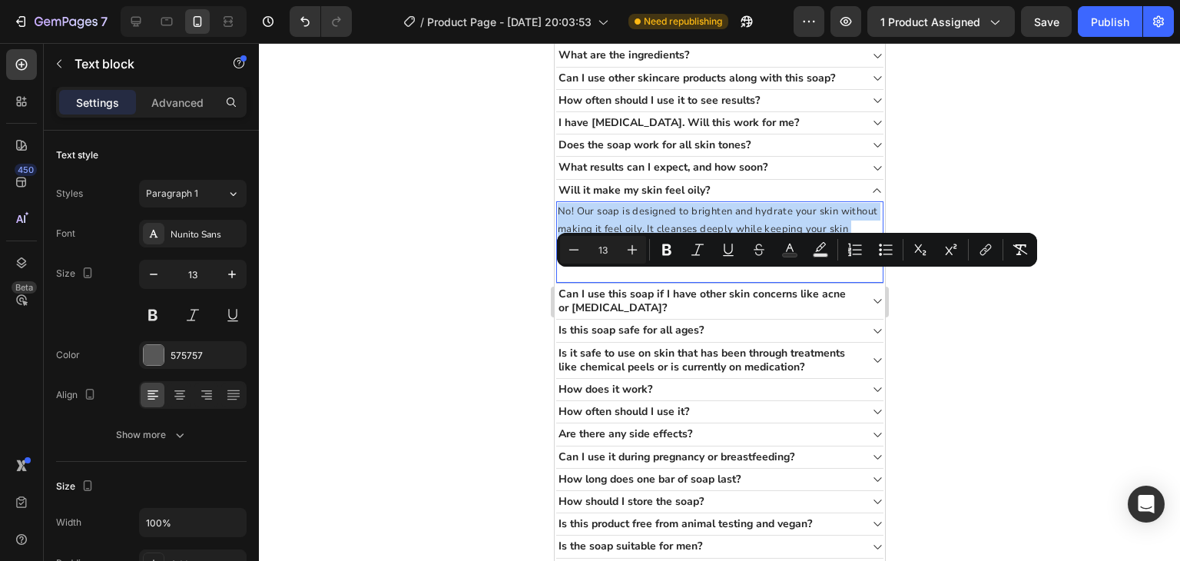
copy span "No! Our soap is designed to brighten and hydrate your skin without making it fe…"
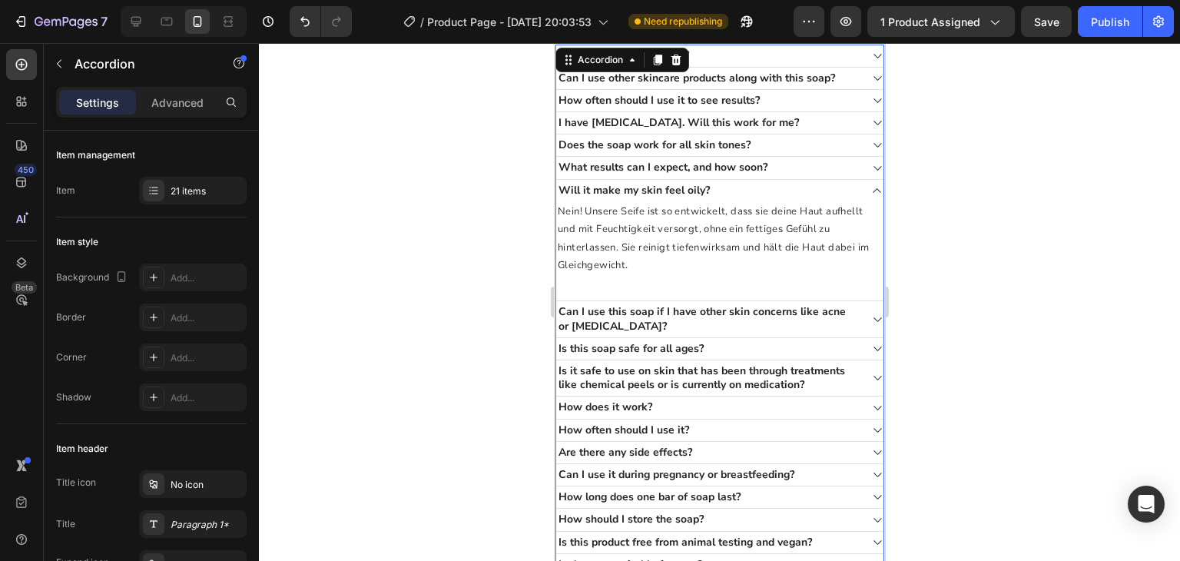
click at [871, 197] on icon at bounding box center [877, 190] width 12 height 12
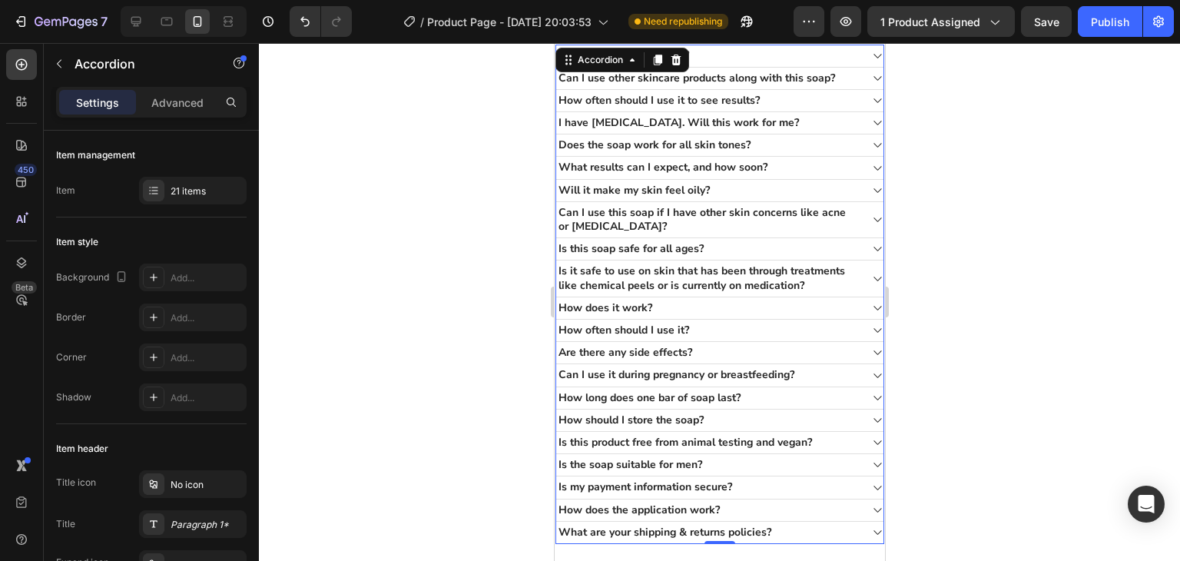
click at [873, 222] on icon at bounding box center [877, 219] width 8 height 5
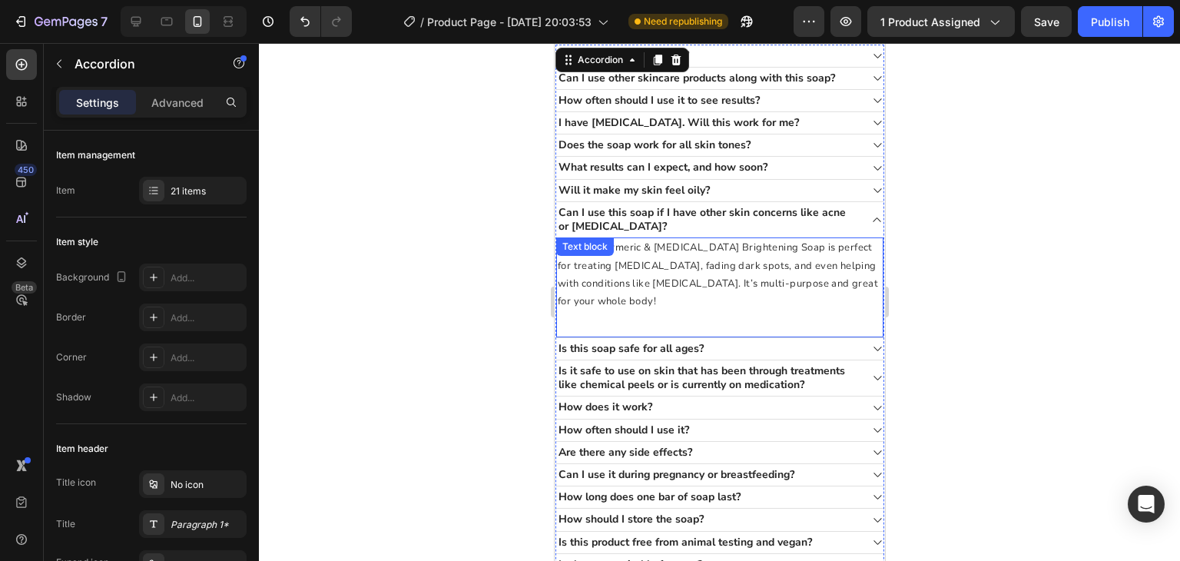
click at [719, 308] on span "Yes! Our Turmeric & [MEDICAL_DATA] Brightening Soap is perfect for treating [ME…" at bounding box center [717, 275] width 320 height 68
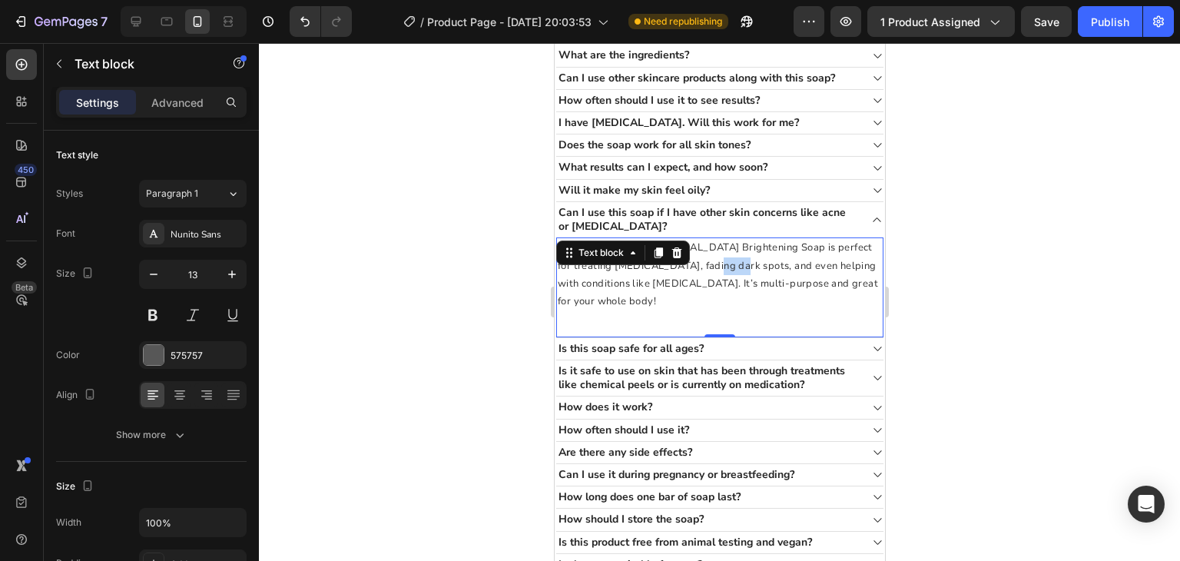
click at [719, 308] on span "Yes! Our Turmeric & [MEDICAL_DATA] Brightening Soap is perfect for treating [ME…" at bounding box center [717, 275] width 320 height 68
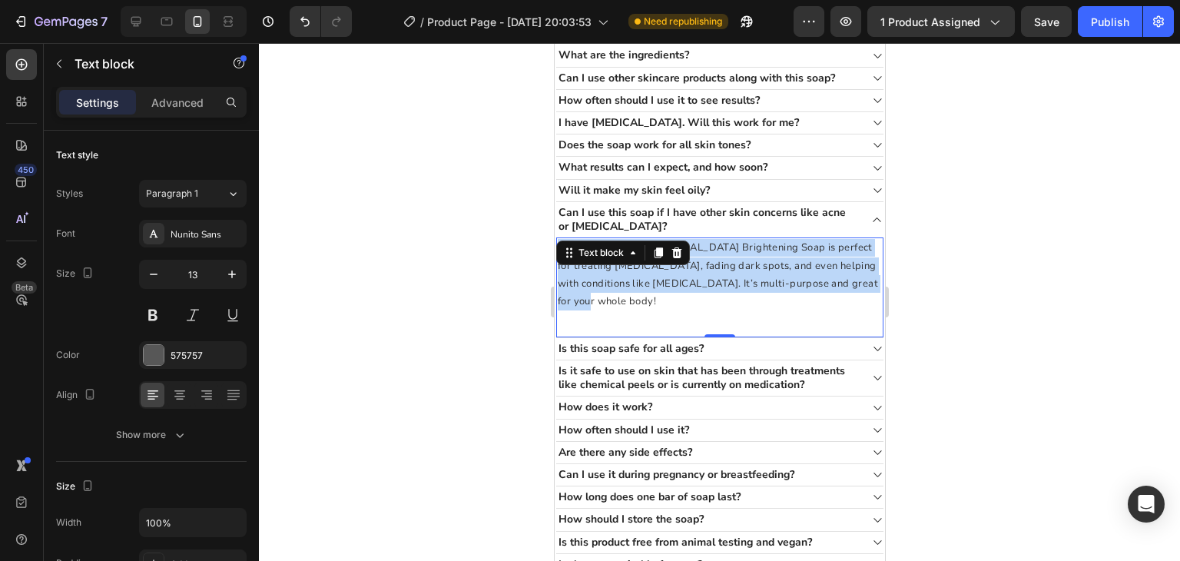
click at [719, 308] on span "Yes! Our Turmeric & [MEDICAL_DATA] Brightening Soap is perfect for treating [ME…" at bounding box center [717, 275] width 320 height 68
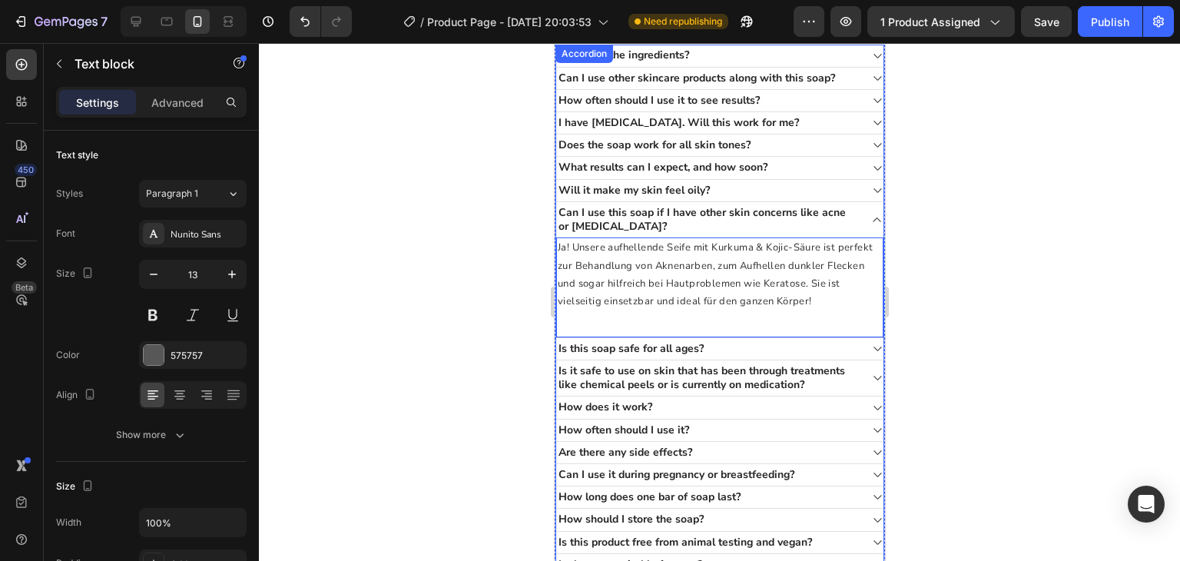
click at [794, 358] on div "Is this soap safe for all ages?" at bounding box center [707, 349] width 303 height 18
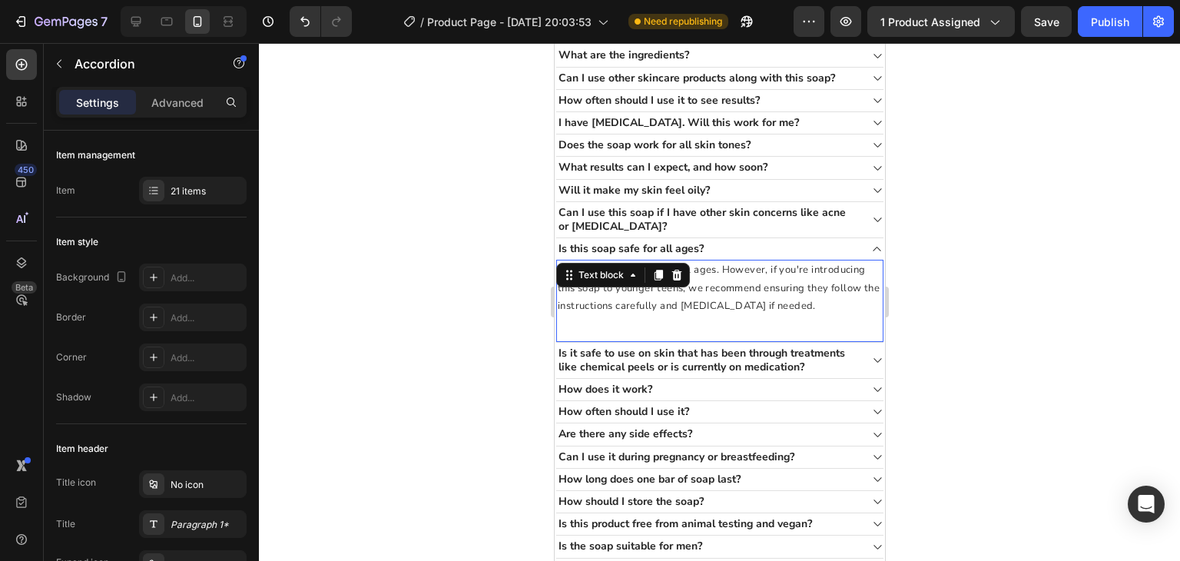
click at [776, 313] on span "Yes, it's safe for adults of all ages. However, if you're introducing this soap…" at bounding box center [718, 288] width 322 height 50
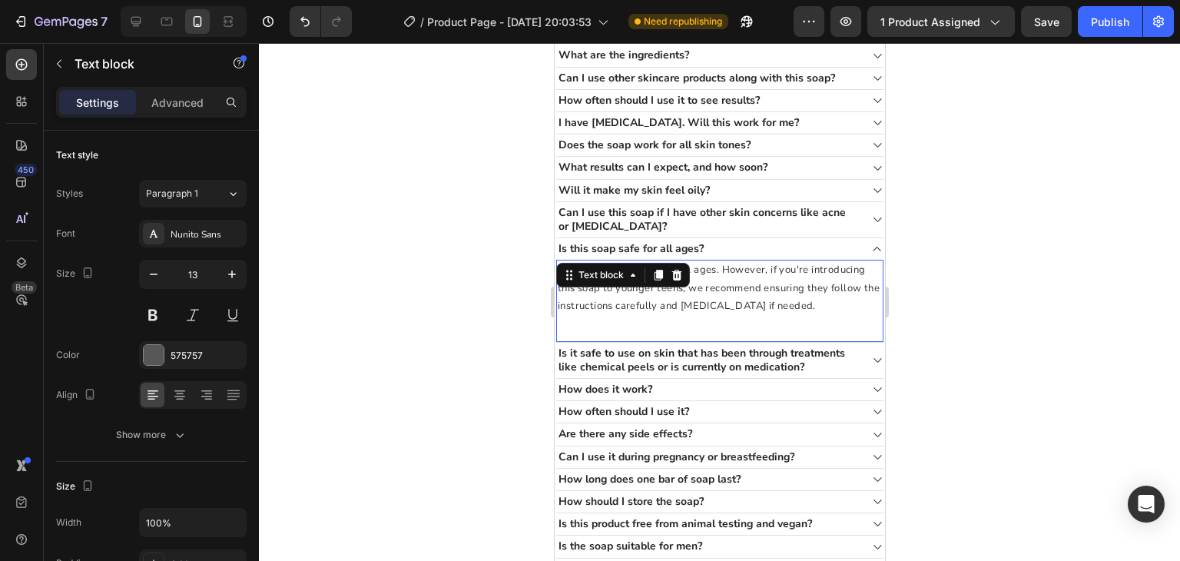
click at [776, 313] on span "Yes, it's safe for adults of all ages. However, if you're introducing this soap…" at bounding box center [718, 288] width 322 height 50
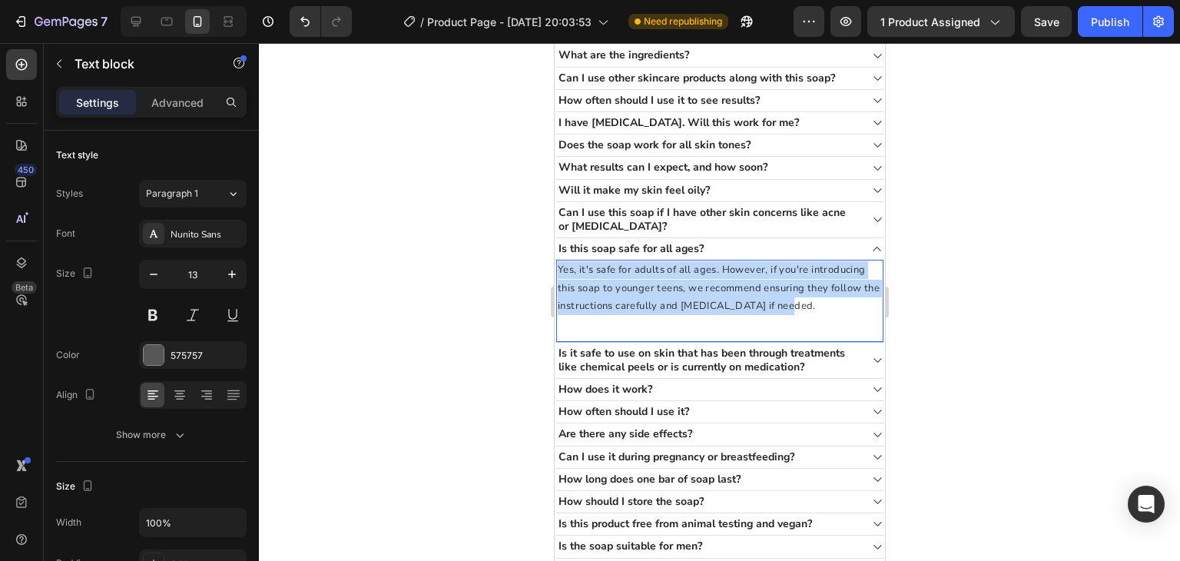
click at [776, 313] on span "Yes, it's safe for adults of all ages. However, if you're introducing this soap…" at bounding box center [718, 288] width 322 height 50
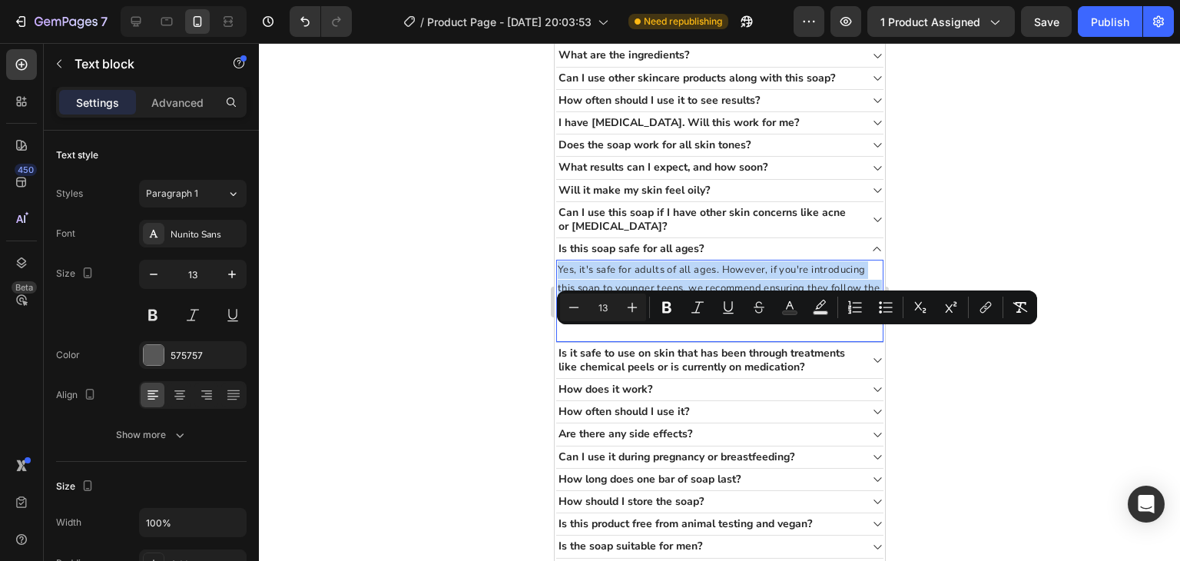
copy span "Yes, it's safe for adults of all ages. However, if you're introducing this soap…"
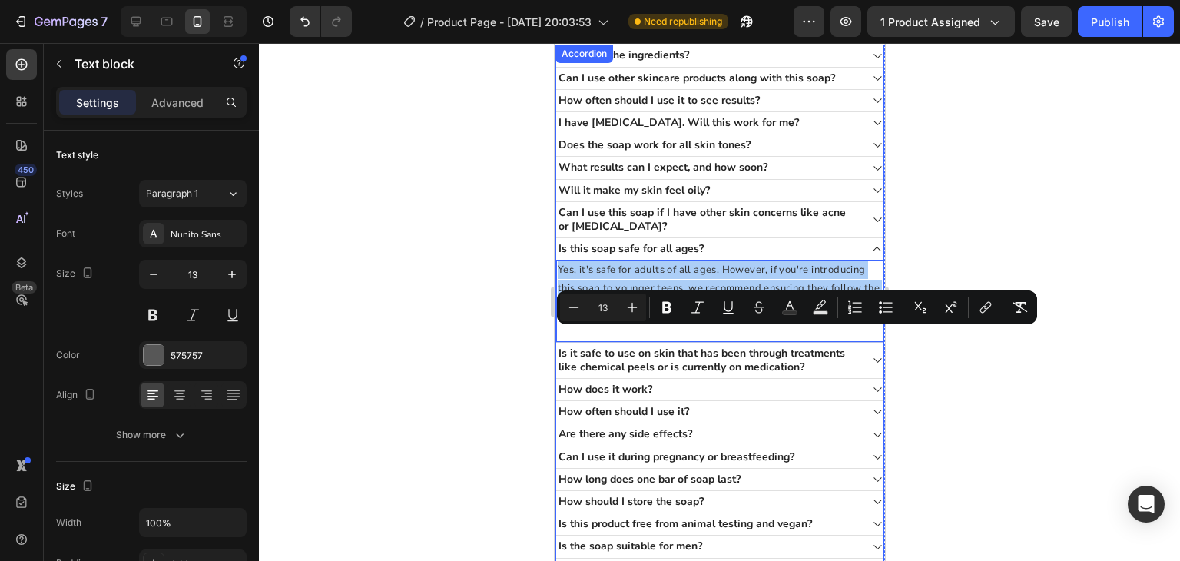
click at [524, 259] on div at bounding box center [719, 302] width 921 height 518
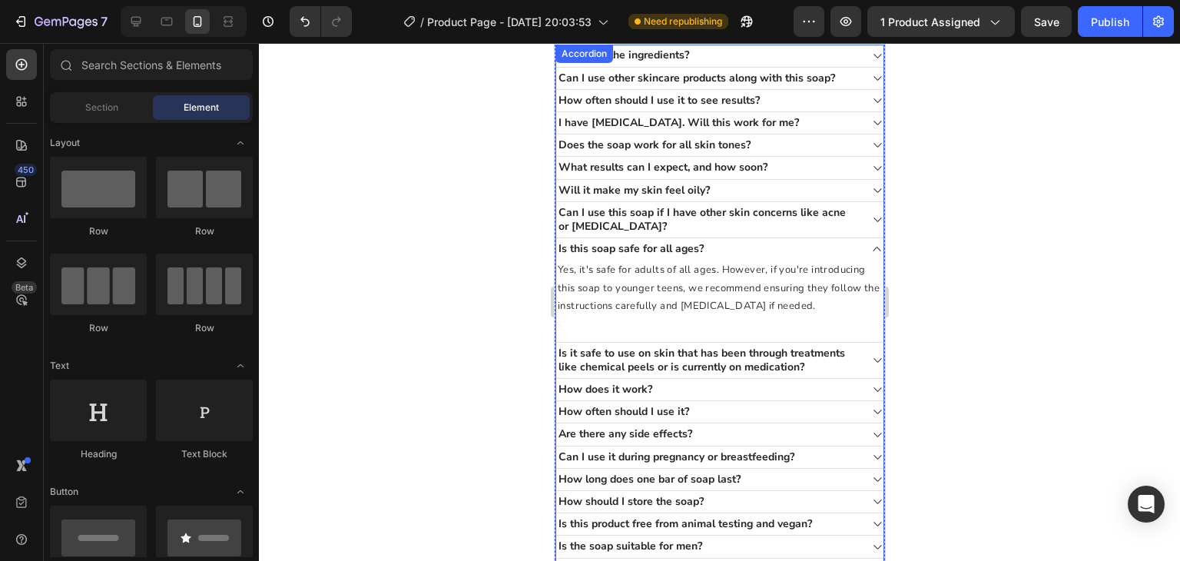
click at [831, 234] on p "Can I use this soap if I have other skin concerns like acne or [MEDICAL_DATA]?" at bounding box center [707, 220] width 298 height 28
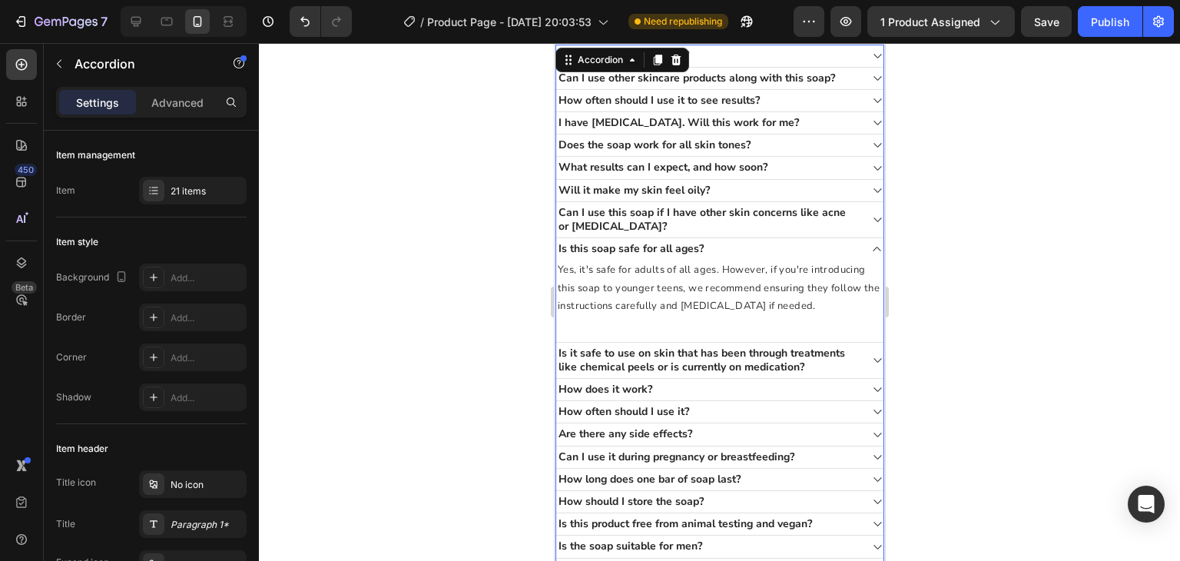
click at [862, 238] on div "Can I use this soap if I have other skin concerns like acne or [MEDICAL_DATA]?" at bounding box center [719, 220] width 327 height 36
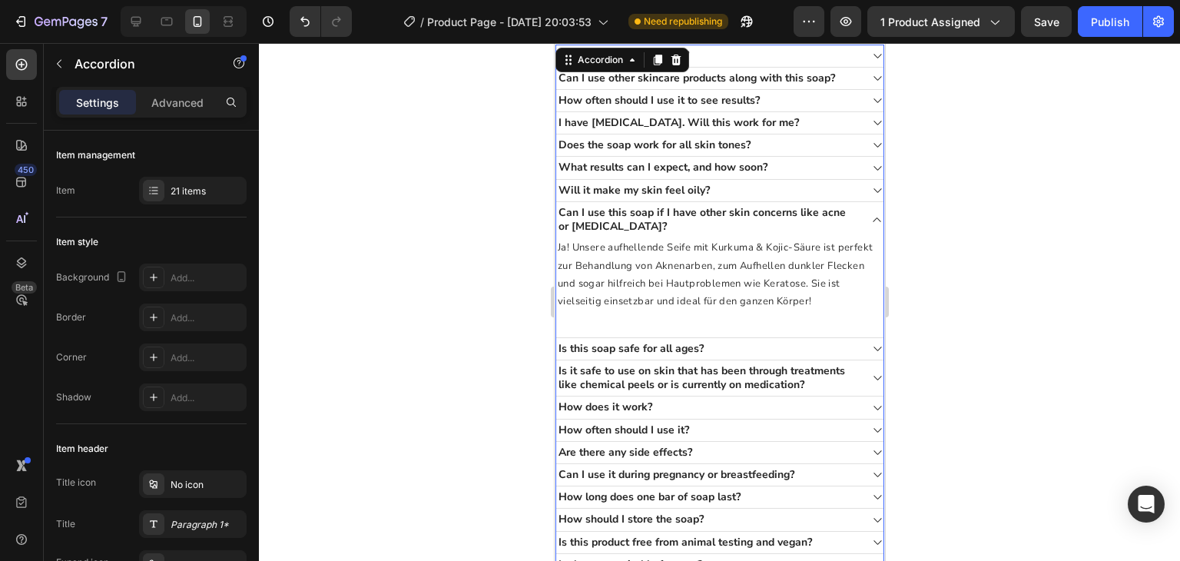
click at [871, 355] on span at bounding box center [877, 349] width 12 height 12
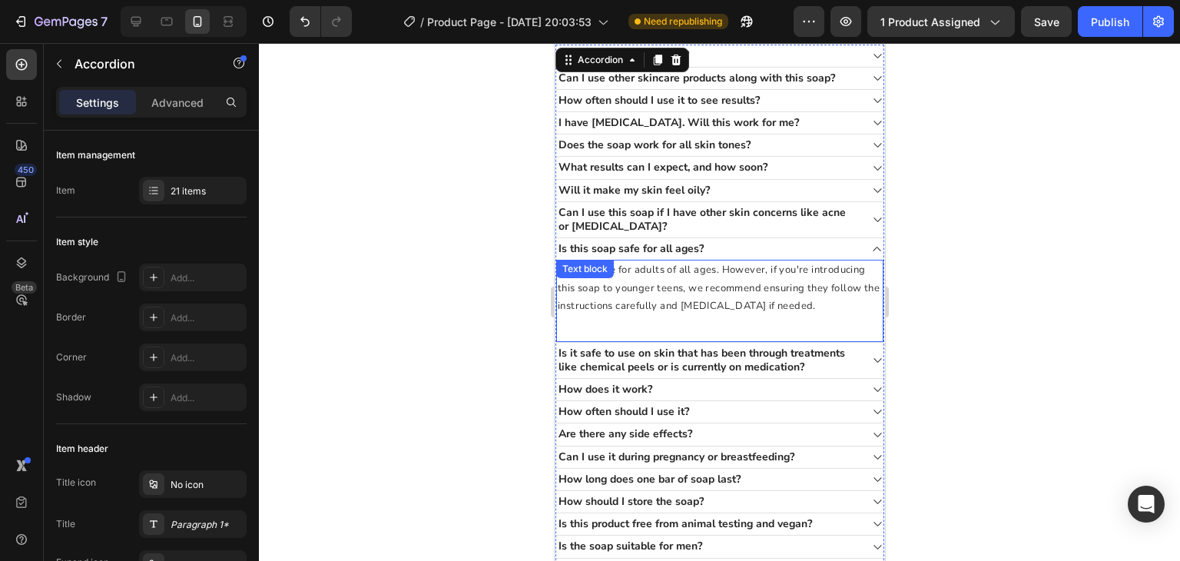
click at [742, 317] on div "Yes, it's safe for adults of all ages. However, if you're introducing this soap…" at bounding box center [719, 288] width 327 height 57
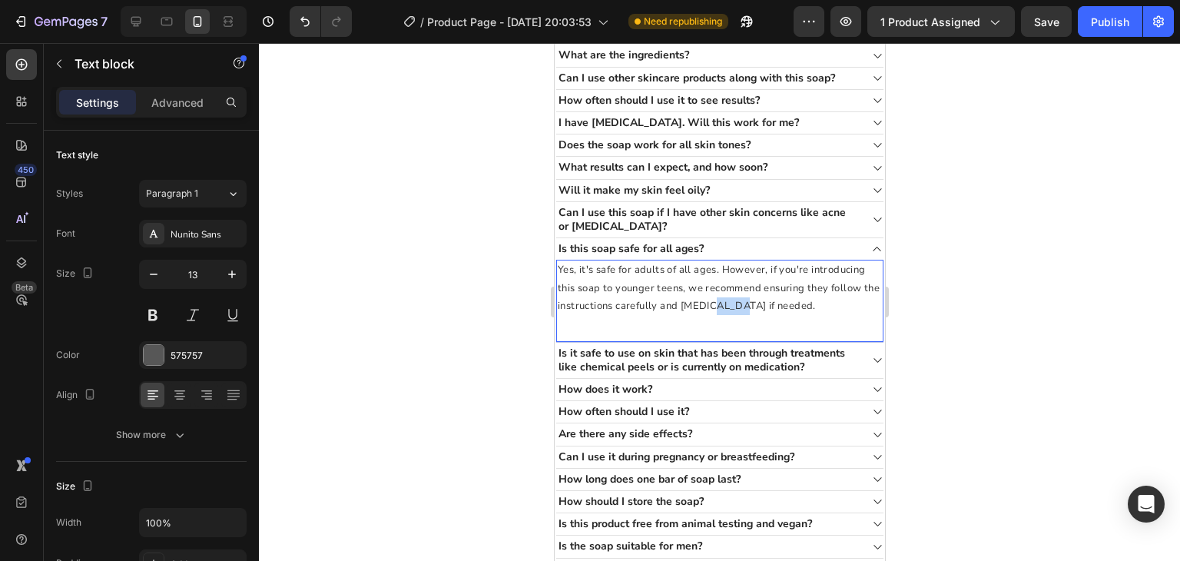
click at [742, 317] on div "Yes, it's safe for adults of all ages. However, if you're introducing this soap…" at bounding box center [719, 288] width 327 height 57
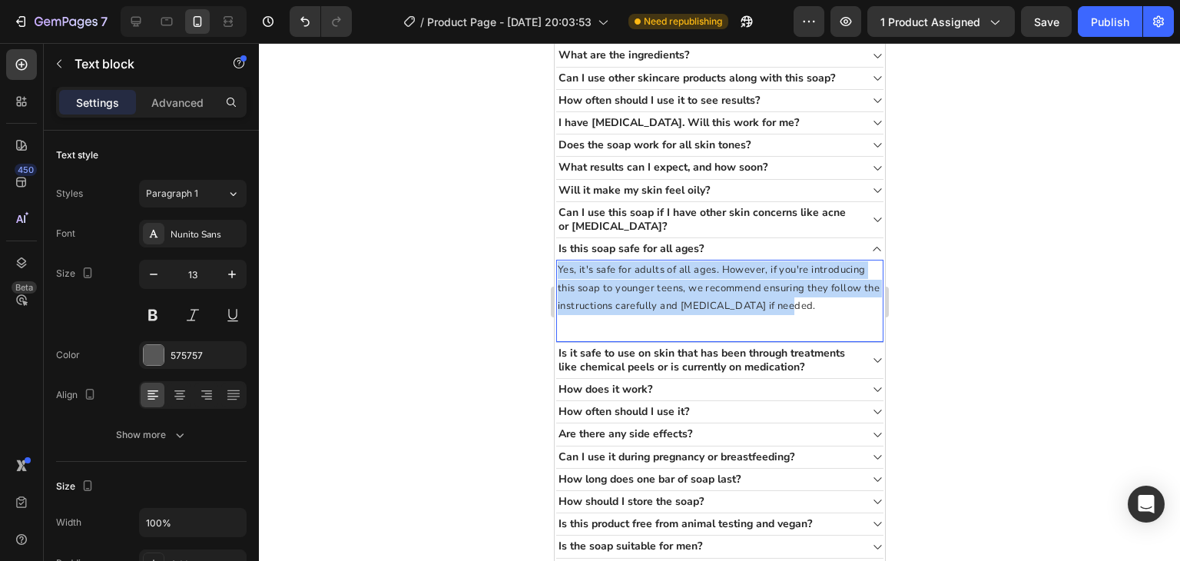
click at [742, 317] on div "Yes, it's safe for adults of all ages. However, if you're introducing this soap…" at bounding box center [719, 288] width 327 height 57
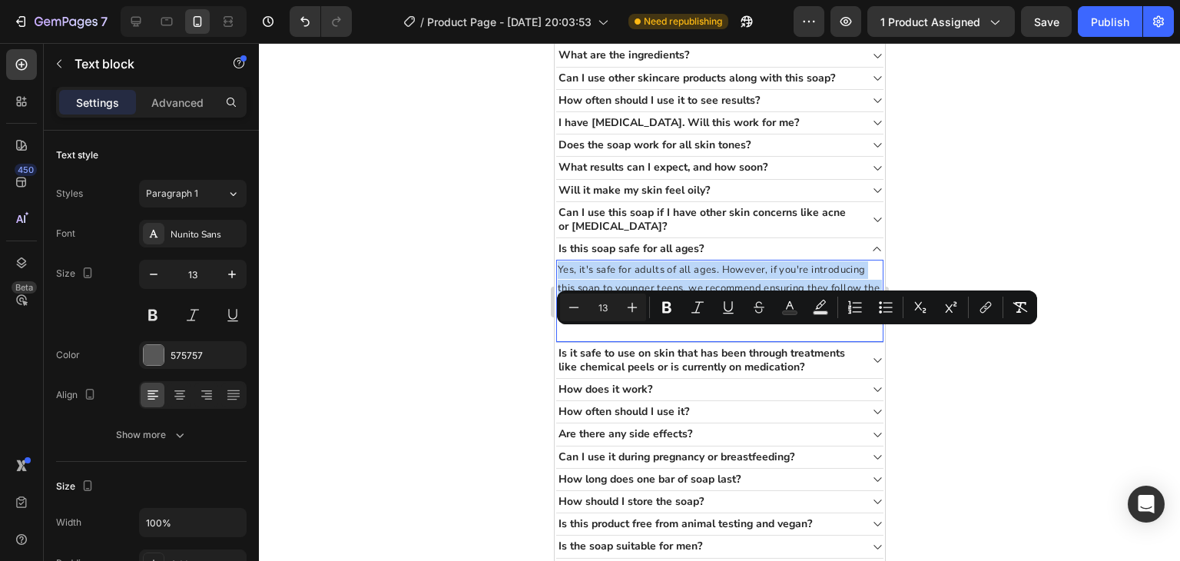
copy span "Yes, it's safe for adults of all ages. However, if you're introducing this soap…"
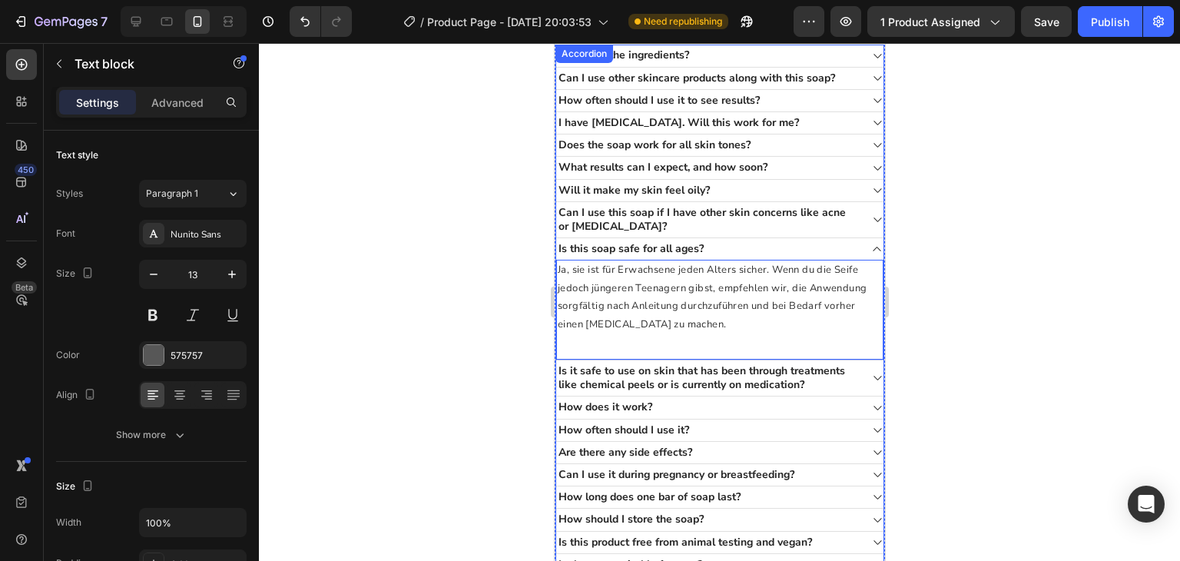
click at [871, 384] on icon at bounding box center [877, 378] width 12 height 12
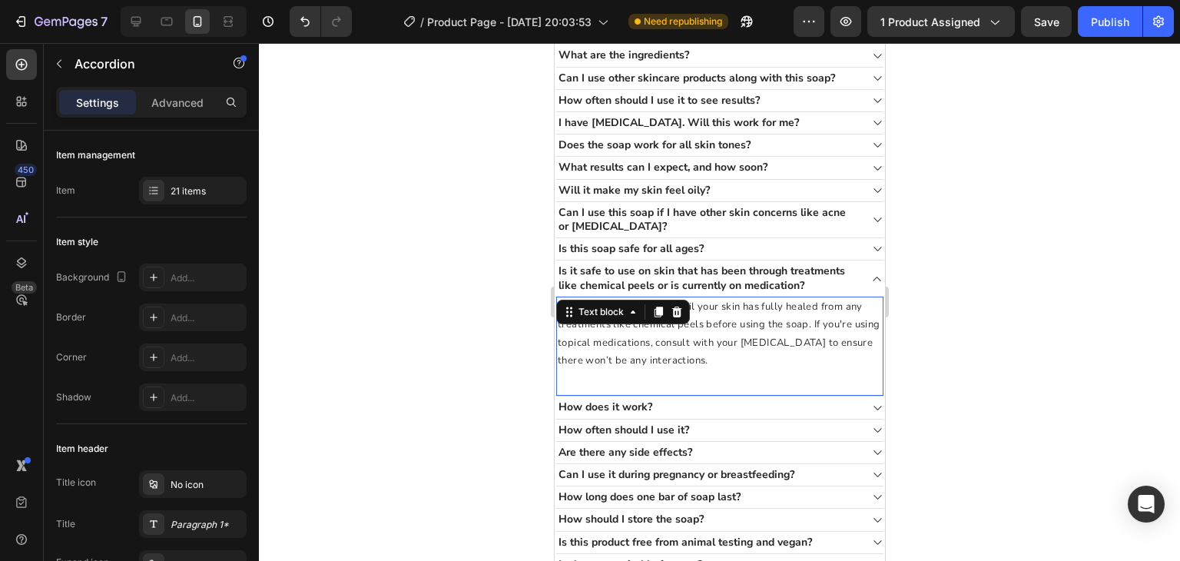
click at [722, 370] on p "We recommend waiting until your skin has fully healed from any treatments like …" at bounding box center [719, 334] width 324 height 72
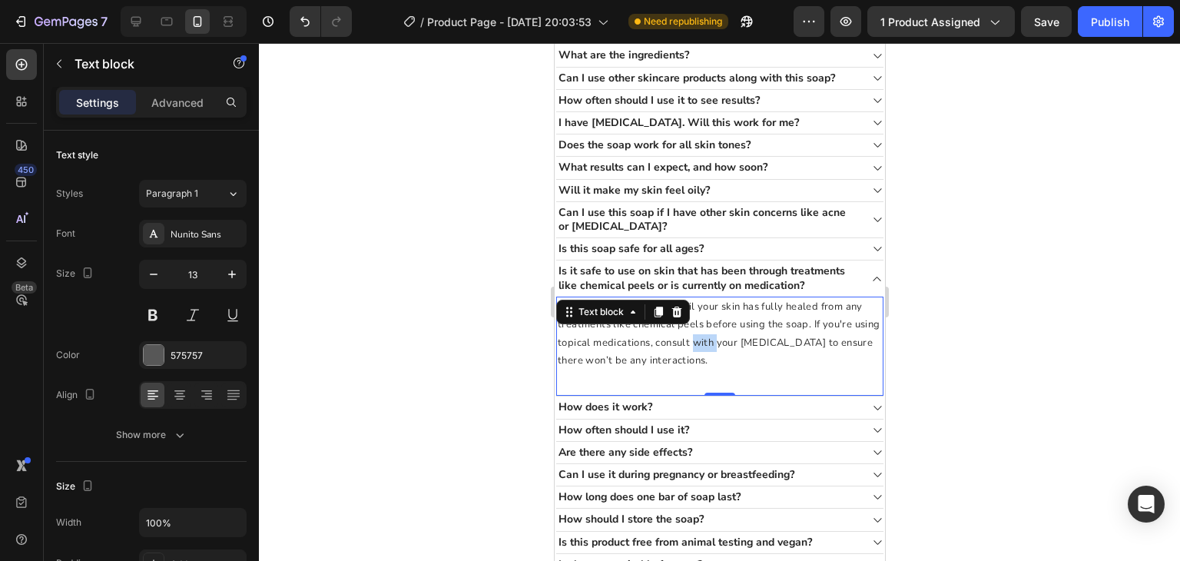
click at [722, 370] on p "We recommend waiting until your skin has fully healed from any treatments like …" at bounding box center [719, 334] width 324 height 72
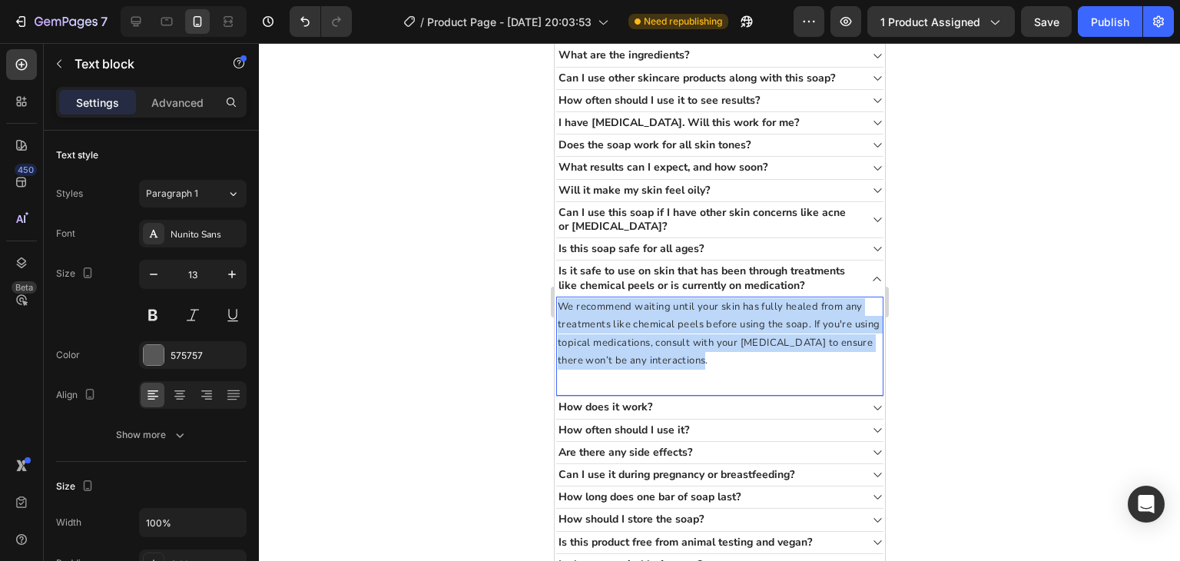
click at [722, 370] on p "We recommend waiting until your skin has fully healed from any treatments like …" at bounding box center [719, 334] width 324 height 72
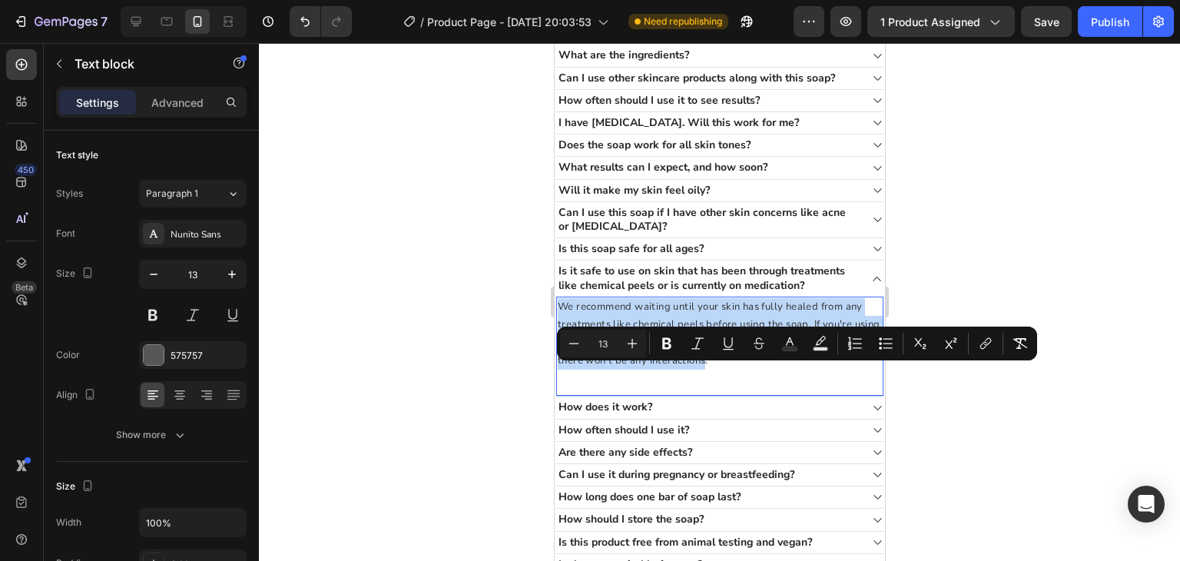
copy span "We recommend waiting until your skin has fully healed from any treatments like …"
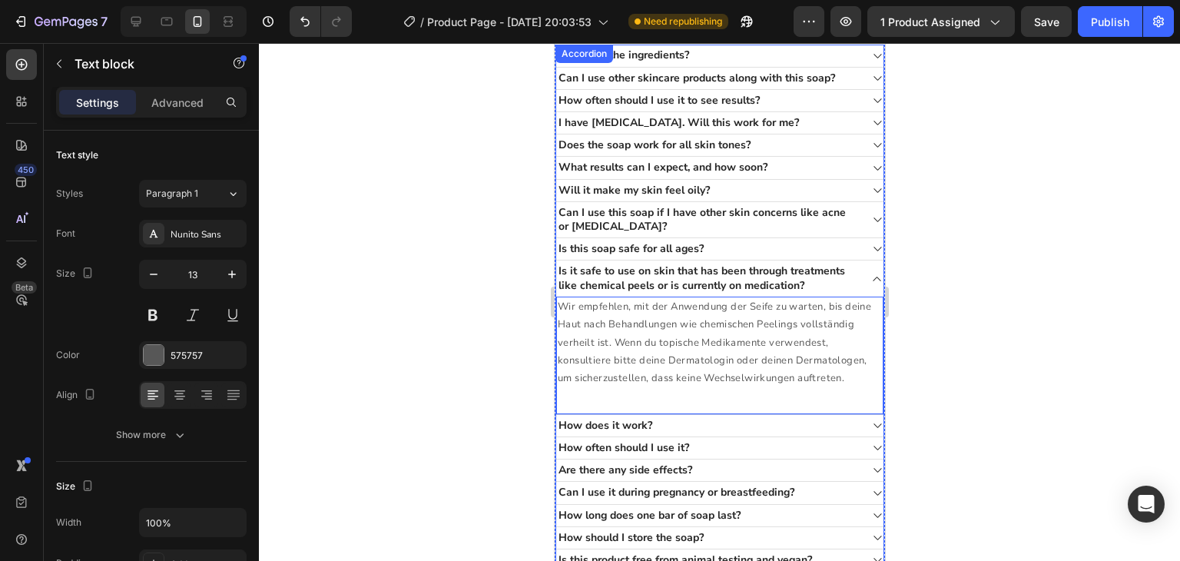
click at [747, 435] on div "How does it work?" at bounding box center [707, 426] width 303 height 18
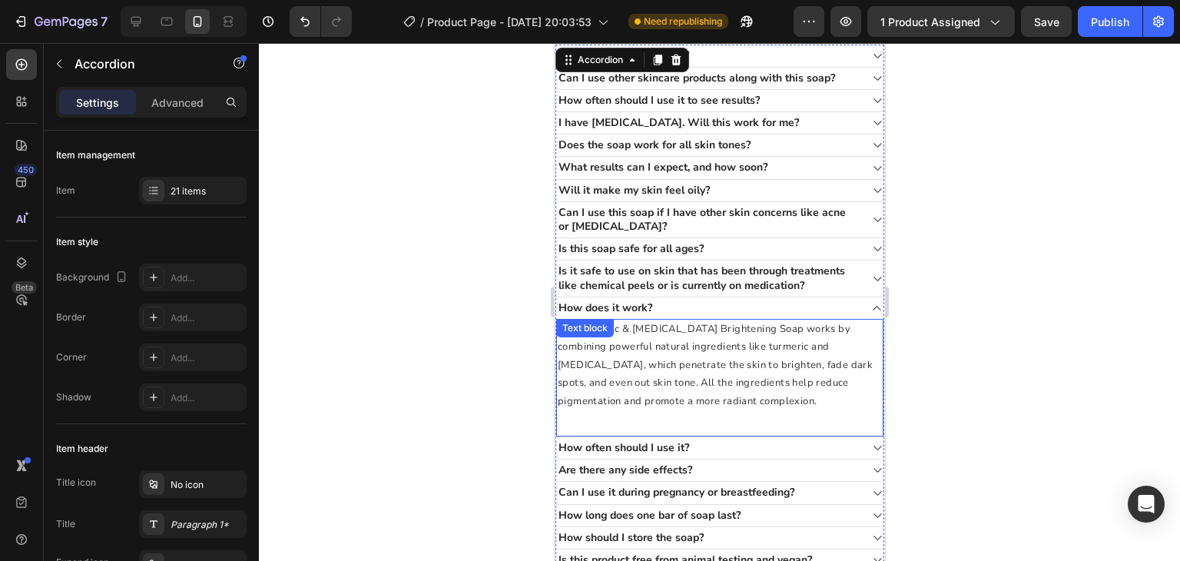
click at [715, 408] on span "Our Turmeric & [MEDICAL_DATA] Brightening Soap works by combining powerful natu…" at bounding box center [714, 365] width 315 height 86
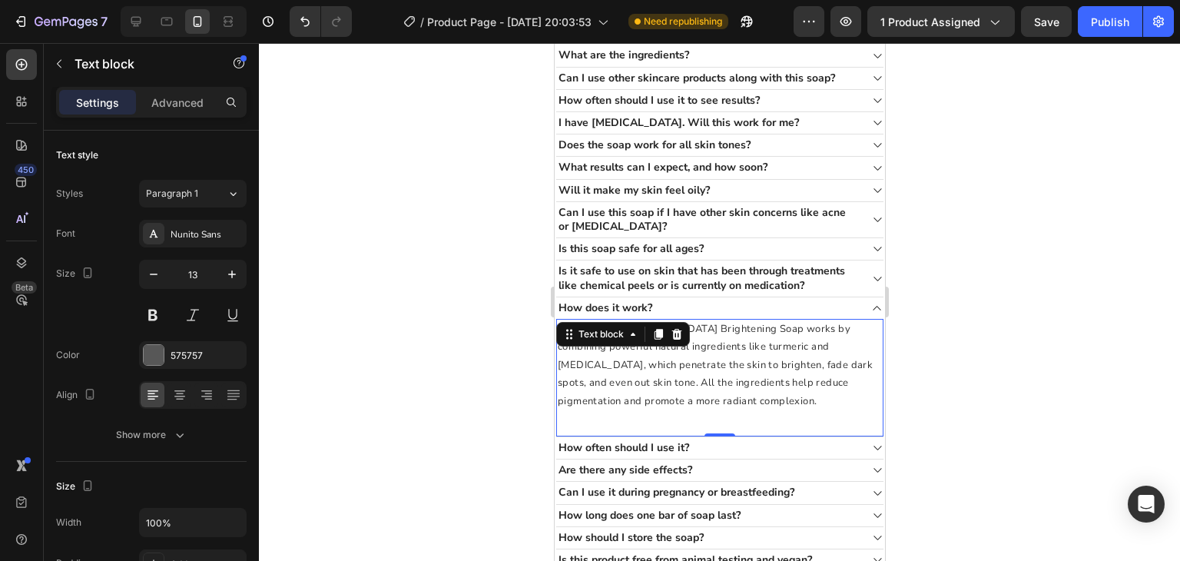
click at [715, 408] on span "Our Turmeric & [MEDICAL_DATA] Brightening Soap works by combining powerful natu…" at bounding box center [714, 365] width 315 height 86
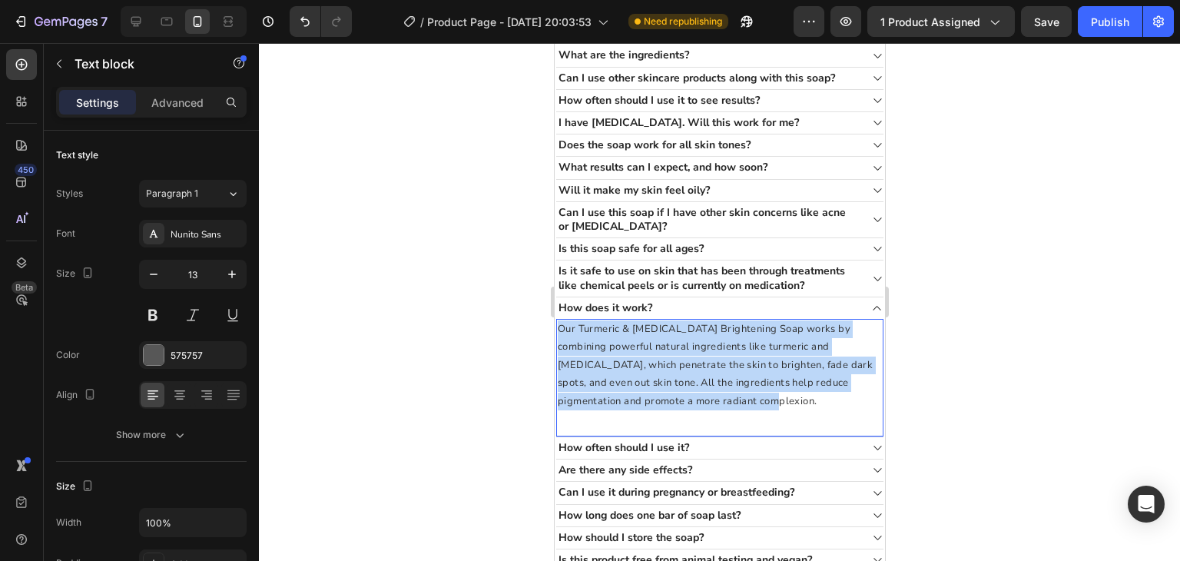
click at [715, 408] on span "Our Turmeric & [MEDICAL_DATA] Brightening Soap works by combining powerful natu…" at bounding box center [714, 365] width 315 height 86
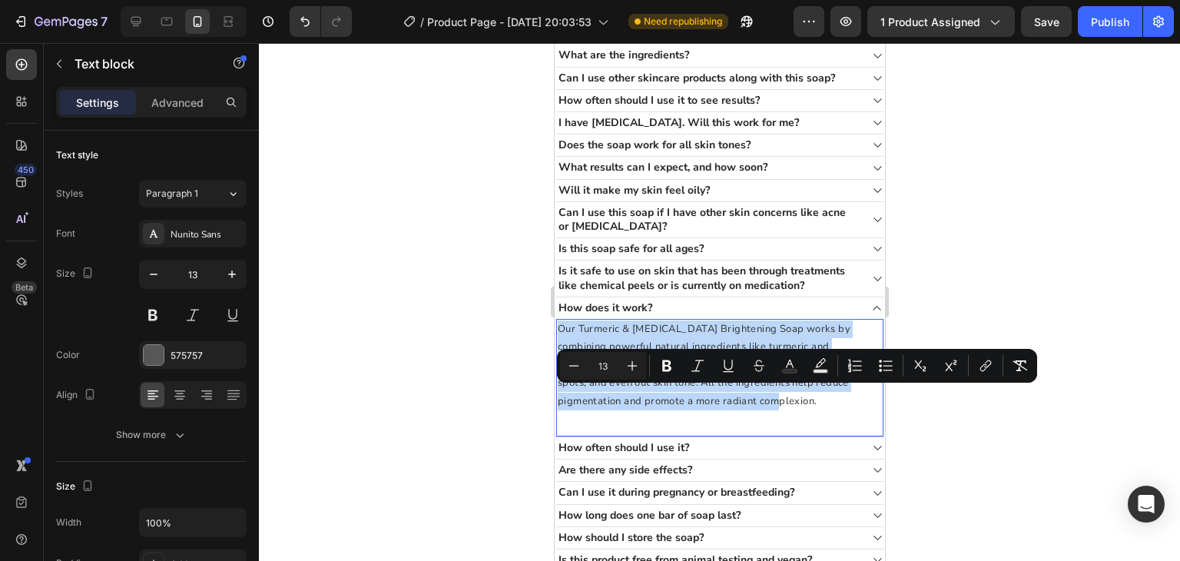
copy span "Our Turmeric & [MEDICAL_DATA] Brightening Soap works by combining powerful natu…"
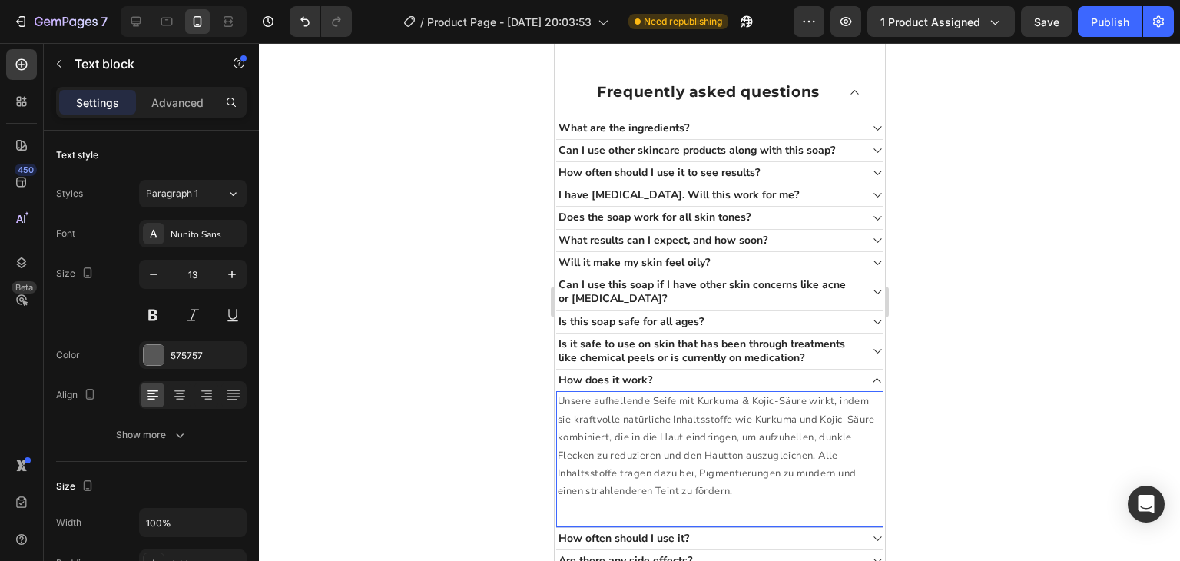
scroll to position [2101, 0]
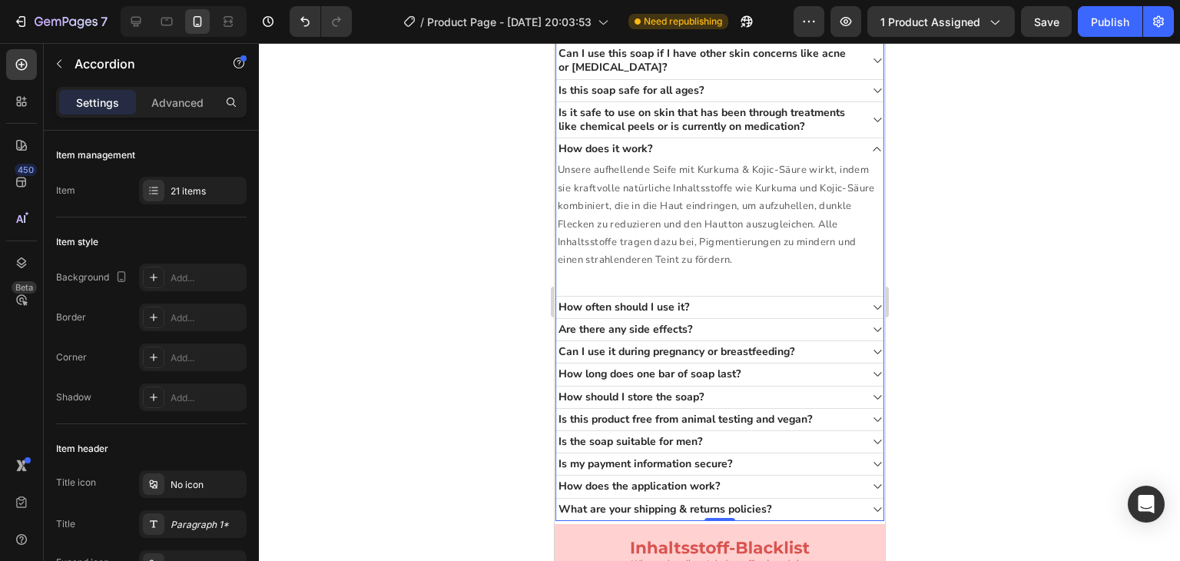
click at [739, 298] on div "How often should I use it?" at bounding box center [707, 307] width 303 height 18
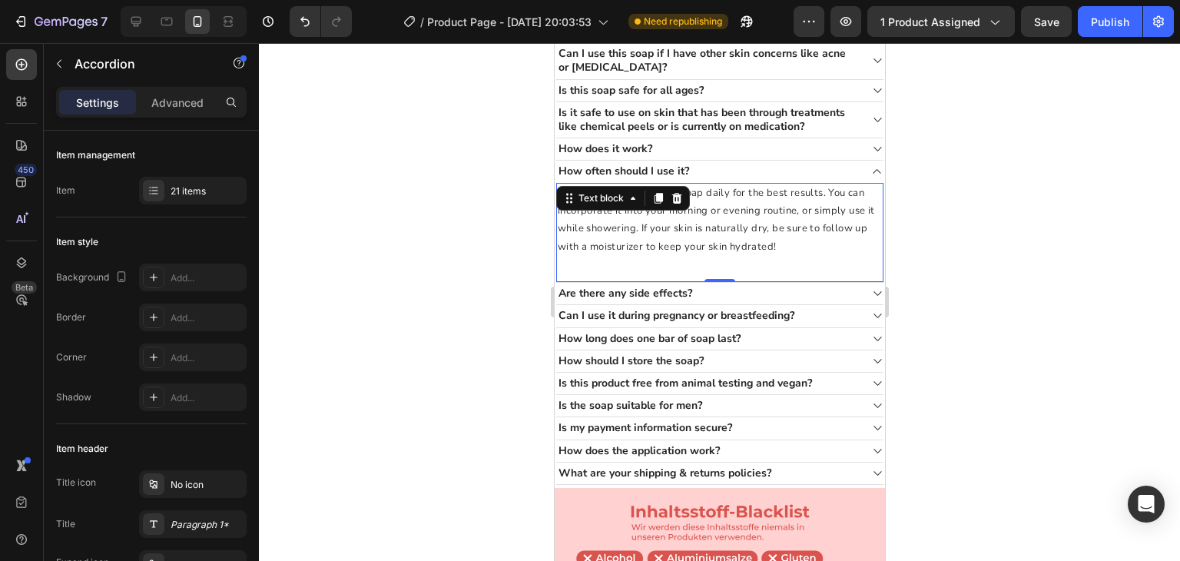
click at [676, 193] on div "We recommend using the soap daily for the best results. You can incorporate it …" at bounding box center [719, 233] width 327 height 101
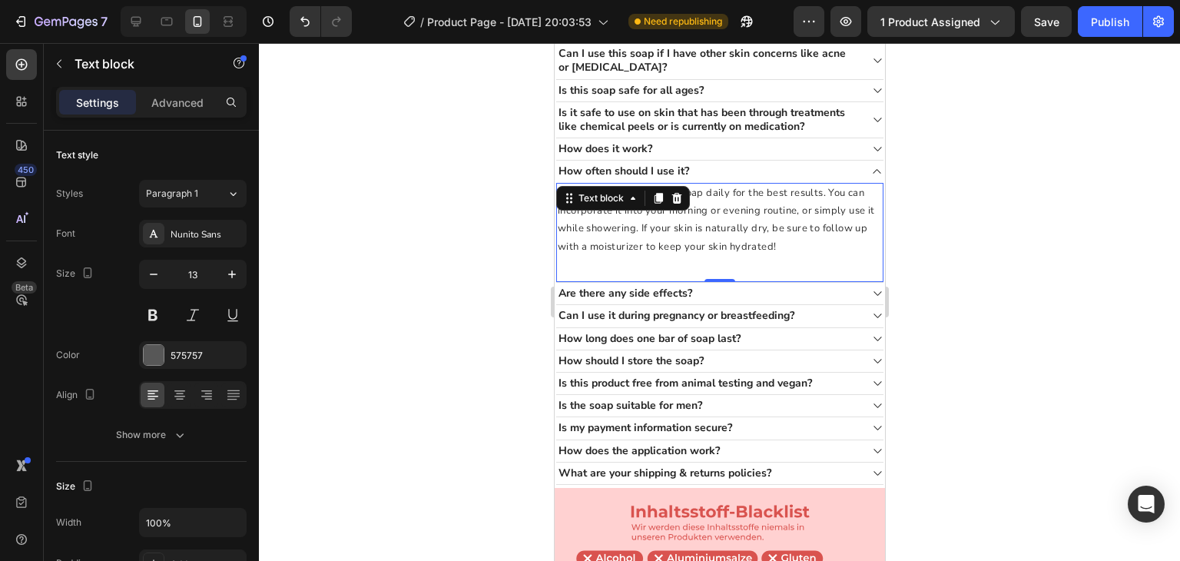
click at [676, 193] on icon at bounding box center [677, 197] width 10 height 11
click at [709, 224] on span "We recommend using the soap daily for the best results. You can incorporate it …" at bounding box center [715, 220] width 317 height 68
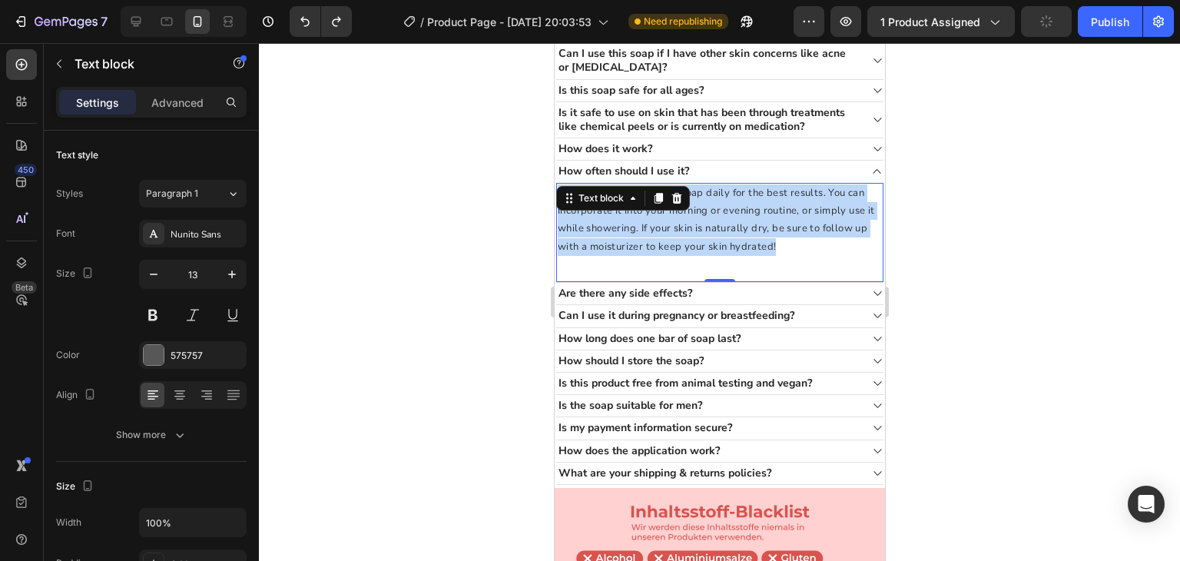
click at [709, 224] on span "We recommend using the soap daily for the best results. You can incorporate it …" at bounding box center [715, 220] width 317 height 68
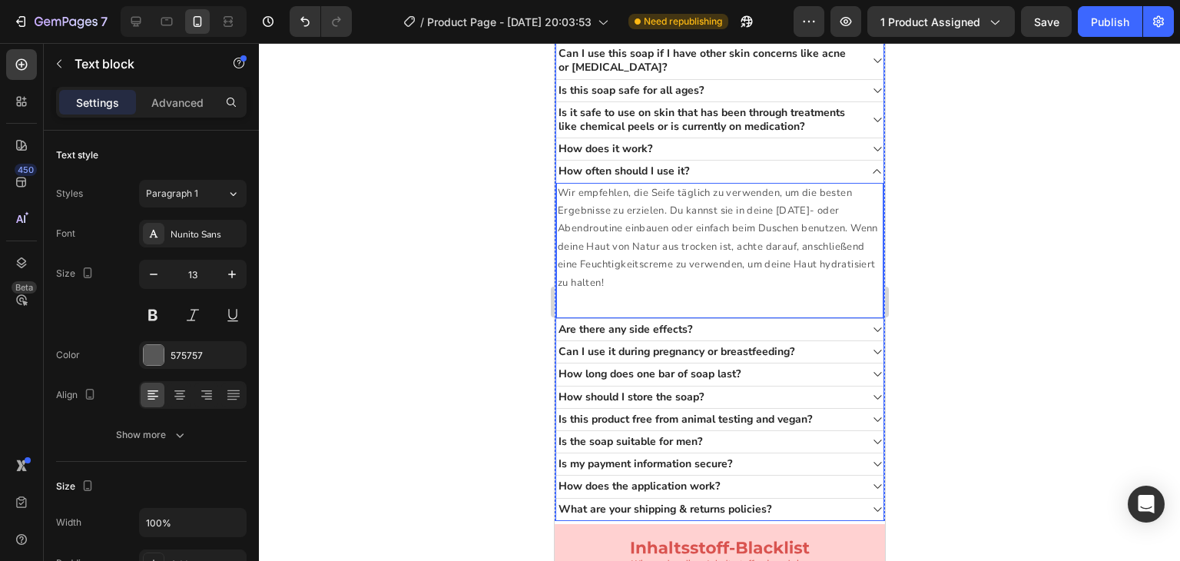
click at [757, 322] on div "Are there any side effects?" at bounding box center [707, 329] width 303 height 18
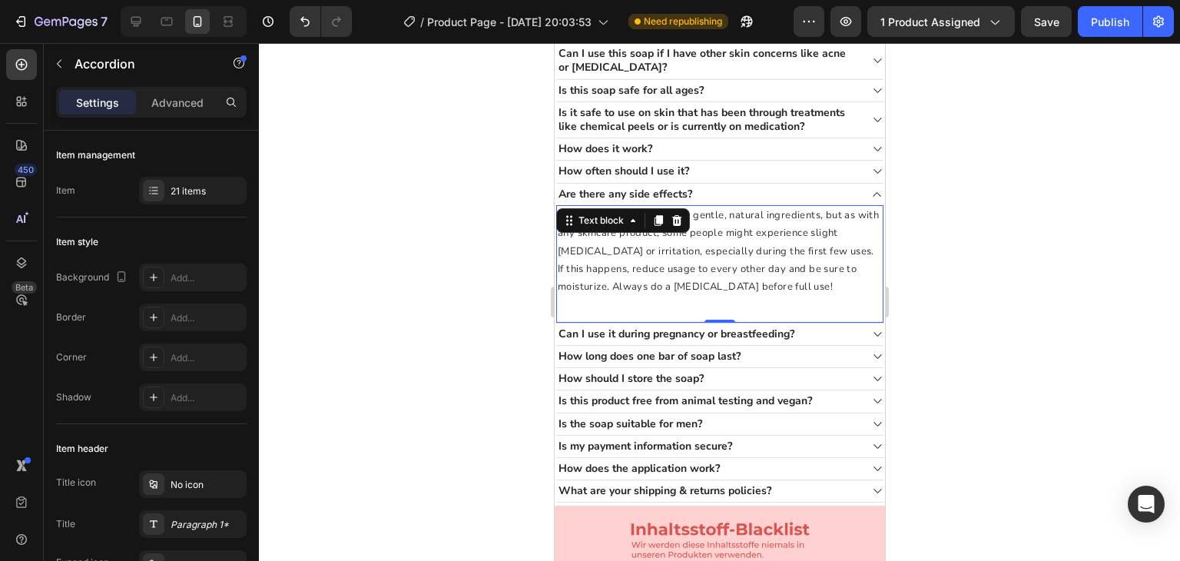
click at [682, 258] on span "Our soap is formulated with gentle, natural ingredients, but as with any skinca…" at bounding box center [717, 251] width 321 height 86
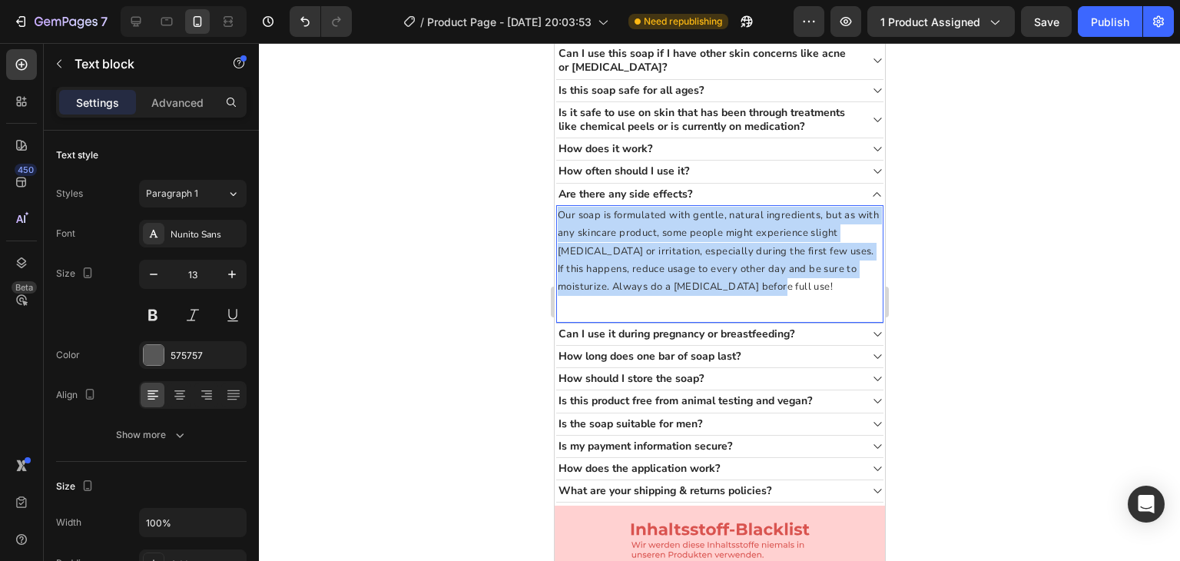
click at [682, 258] on span "Our soap is formulated with gentle, natural ingredients, but as with any skinca…" at bounding box center [717, 251] width 321 height 86
copy span "Our soap is formulated with gentle, natural ingredients, but as with any skinca…"
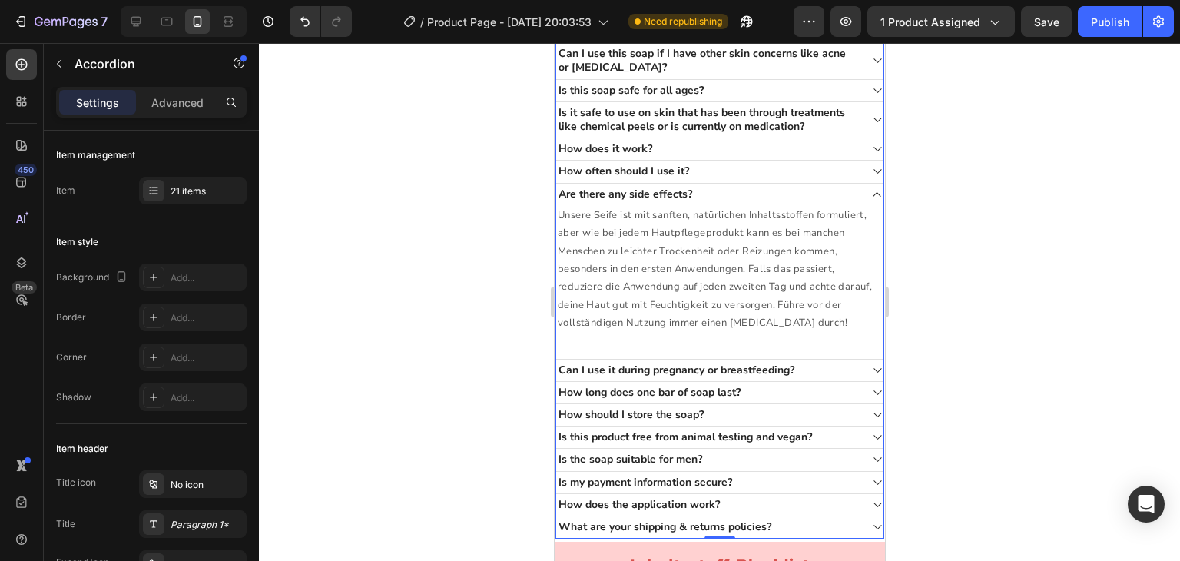
click at [825, 361] on div "Can I use it during pregnancy or breastfeeding?" at bounding box center [707, 370] width 303 height 18
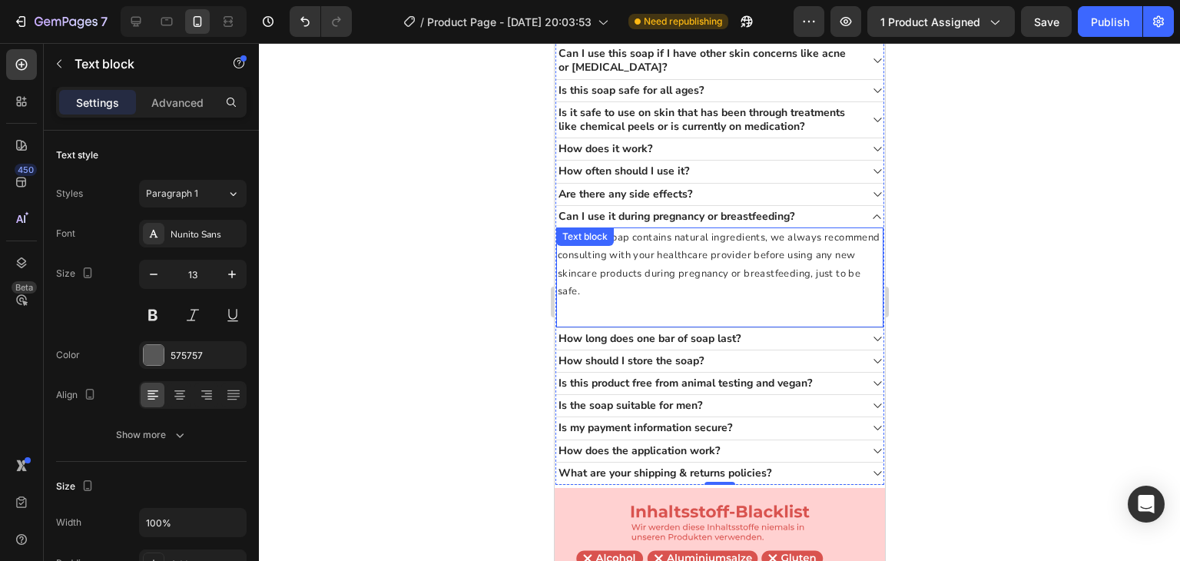
click at [643, 290] on span "While our soap contains natural ingredients, we always recommend consulting wit…" at bounding box center [718, 265] width 323 height 68
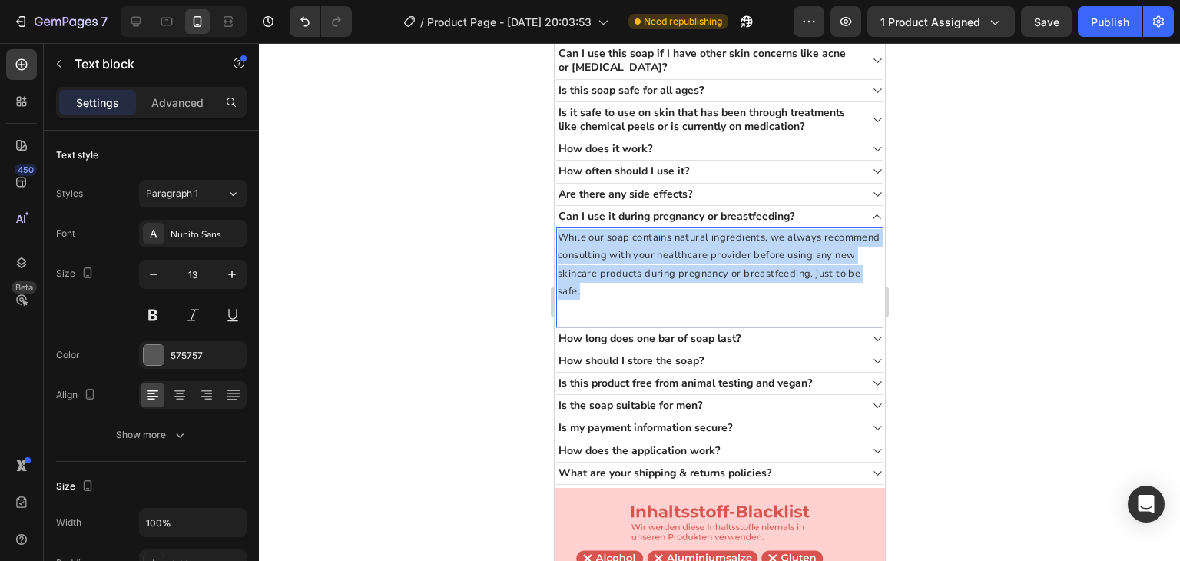
click at [643, 290] on span "While our soap contains natural ingredients, we always recommend consulting wit…" at bounding box center [718, 265] width 323 height 68
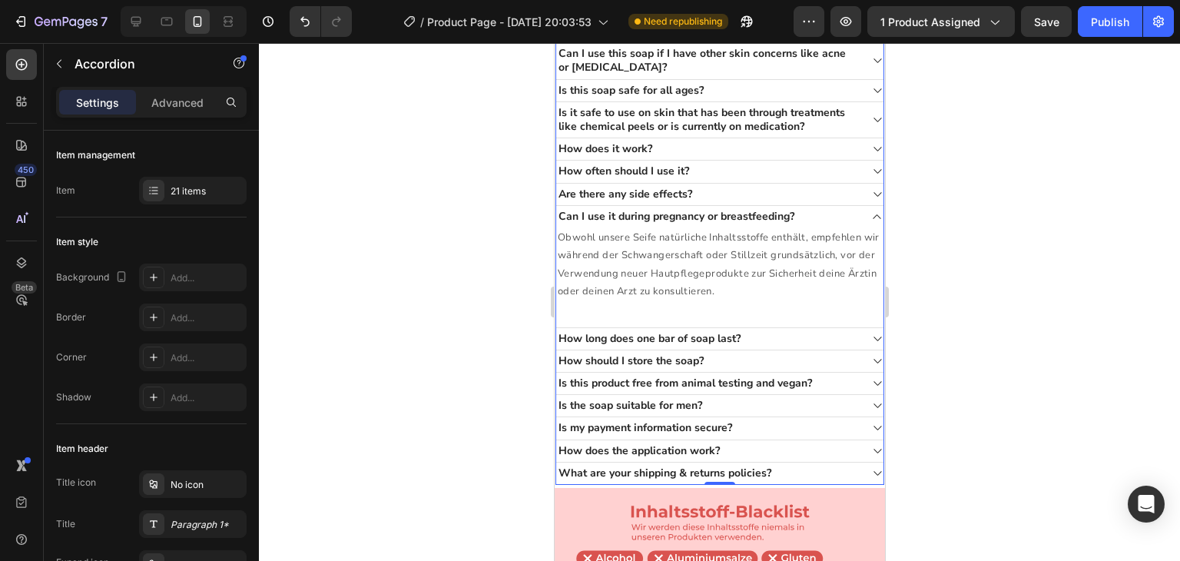
click at [796, 335] on div "How long does one bar of soap last?" at bounding box center [707, 339] width 303 height 18
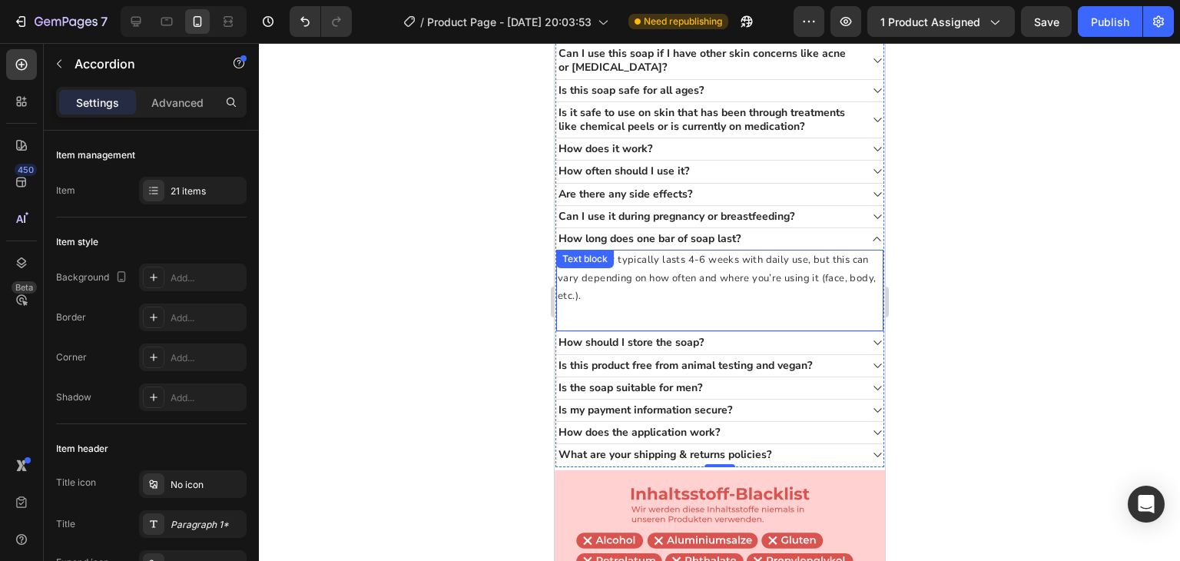
click at [699, 271] on span "A single bar typically lasts 4-6 weeks with daily use, but this can vary depend…" at bounding box center [716, 278] width 318 height 50
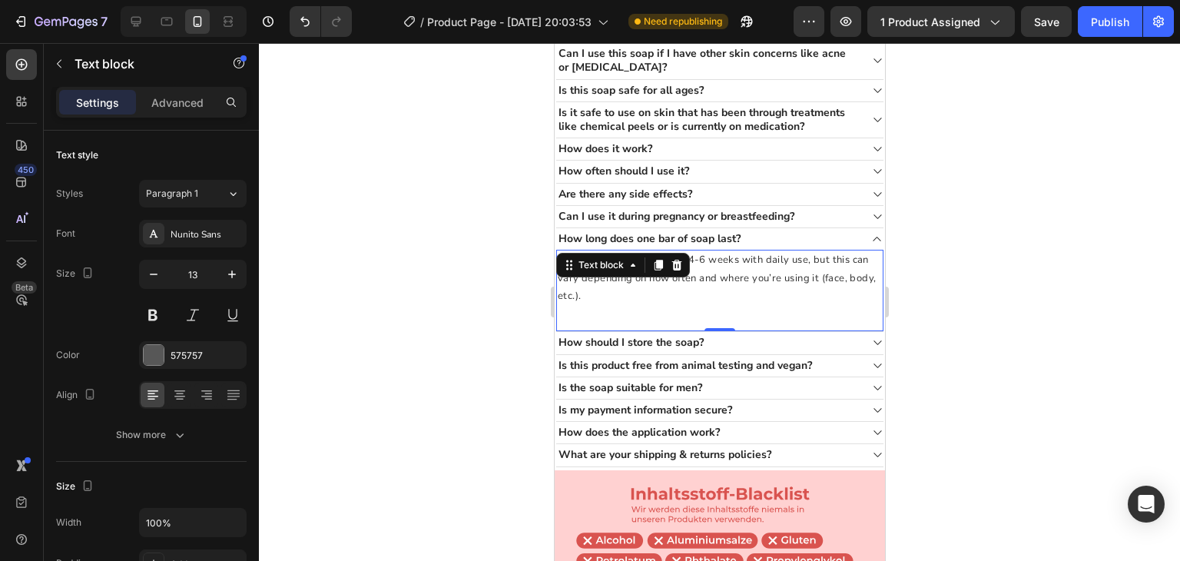
click at [699, 271] on span "A single bar typically lasts 4-6 weeks with daily use, but this can vary depend…" at bounding box center [716, 278] width 318 height 50
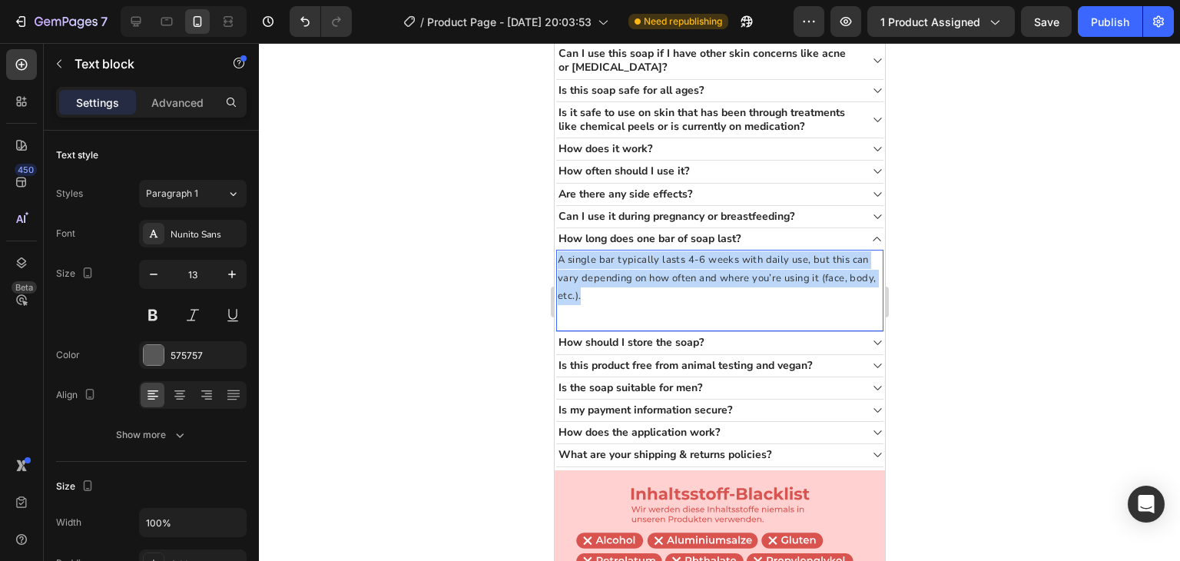
click at [699, 271] on span "A single bar typically lasts 4-6 weeks with daily use, but this can vary depend…" at bounding box center [716, 278] width 318 height 50
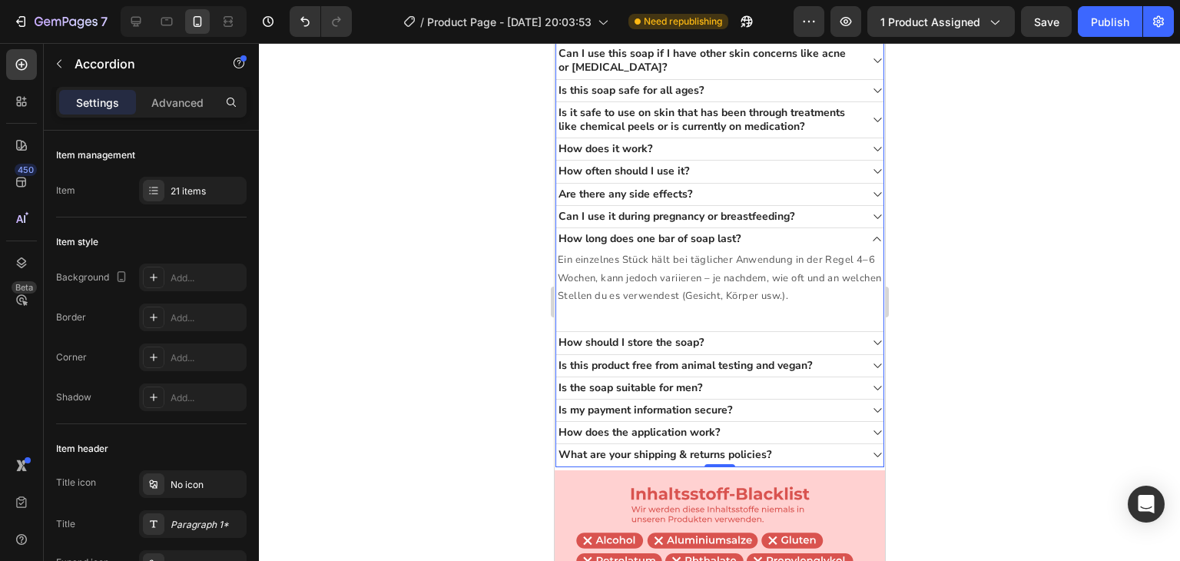
click at [753, 336] on div "How should I store the soap?" at bounding box center [707, 343] width 303 height 18
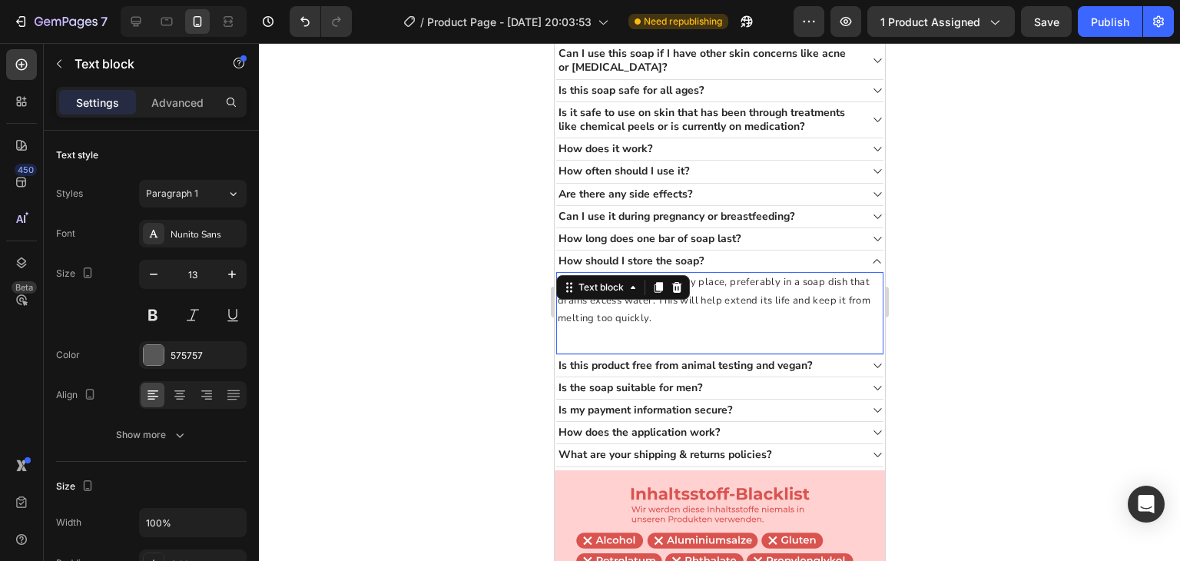
click at [680, 294] on span "Store your soap in a cool, dry place, preferably in a soap dish that drains exc…" at bounding box center [713, 300] width 313 height 50
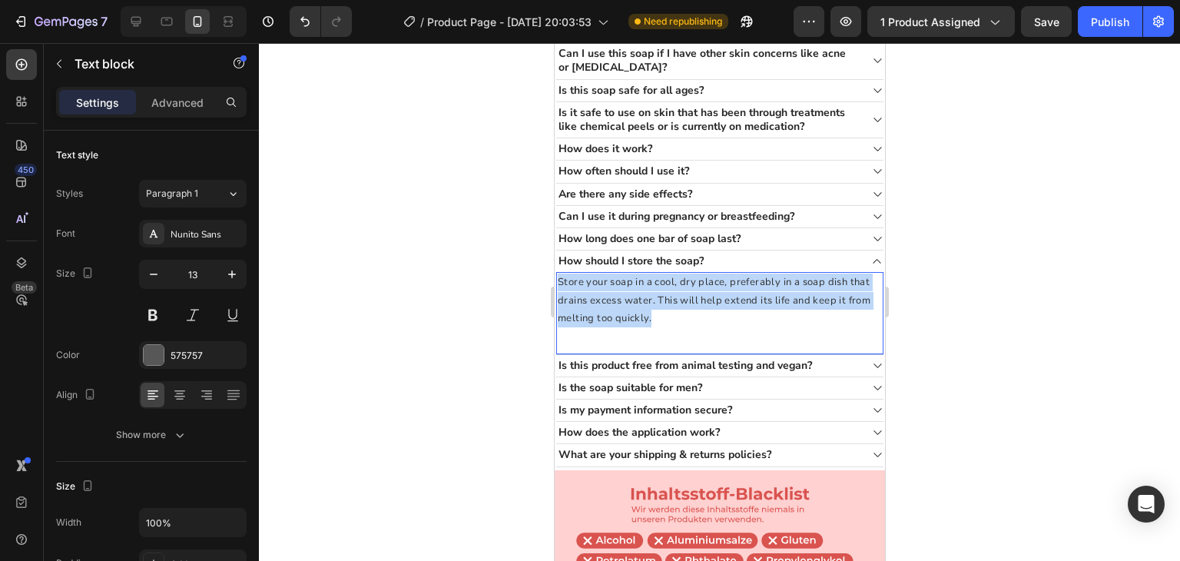
click at [680, 294] on span "Store your soap in a cool, dry place, preferably in a soap dish that drains exc…" at bounding box center [713, 300] width 313 height 50
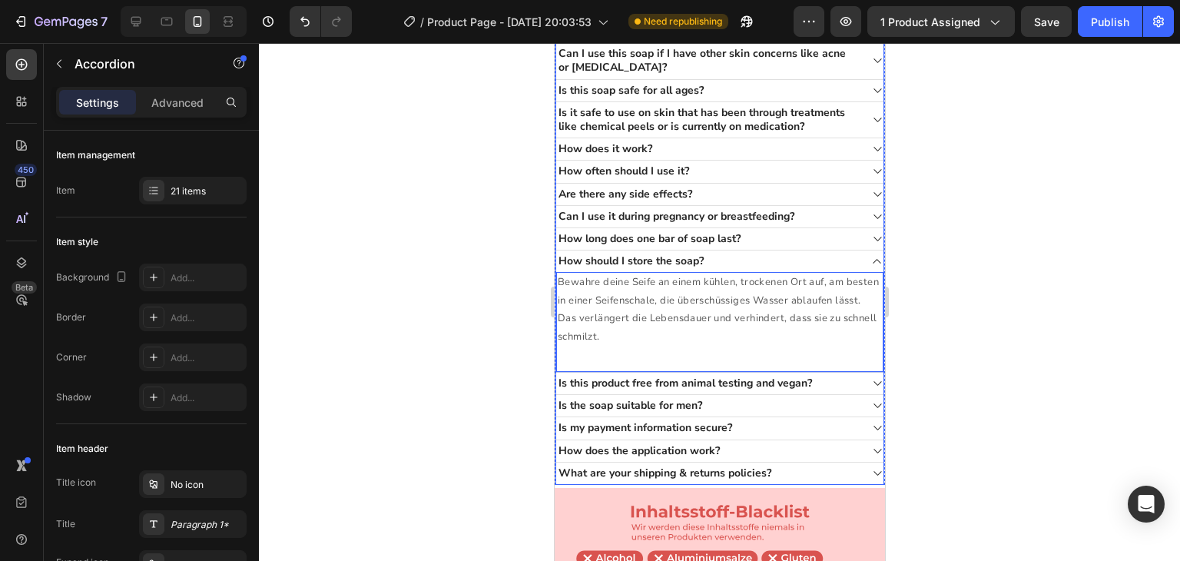
click at [825, 376] on div "Is this product free from animal testing and vegan?" at bounding box center [707, 383] width 303 height 18
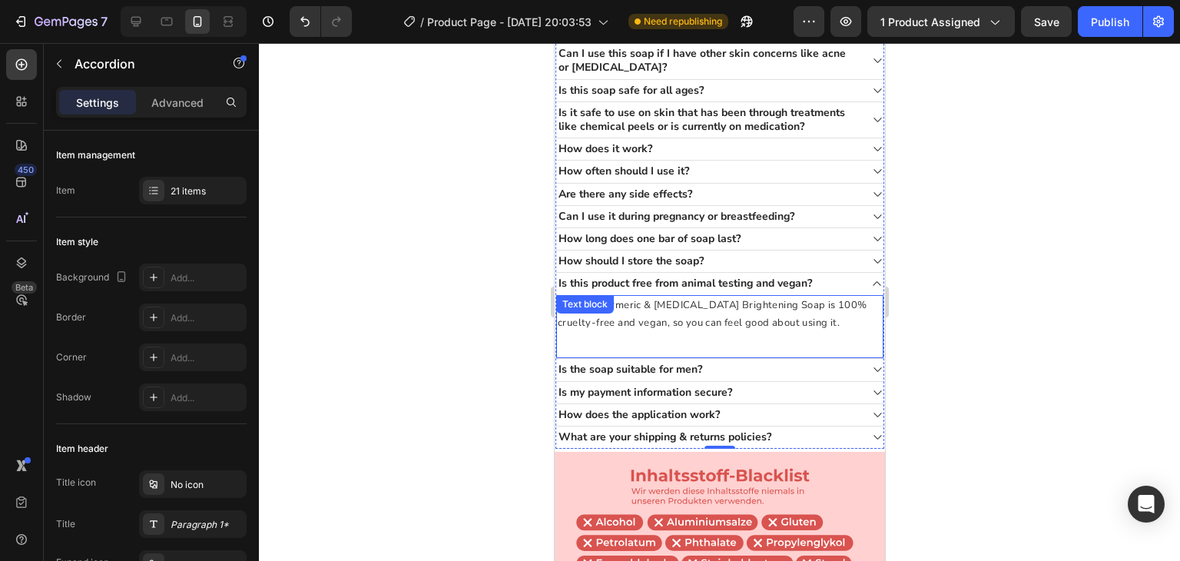
click at [696, 309] on span "Yes! Our Turmeric & [MEDICAL_DATA] Brightening Soap is 100% cruelty-free and ve…" at bounding box center [712, 314] width 310 height 32
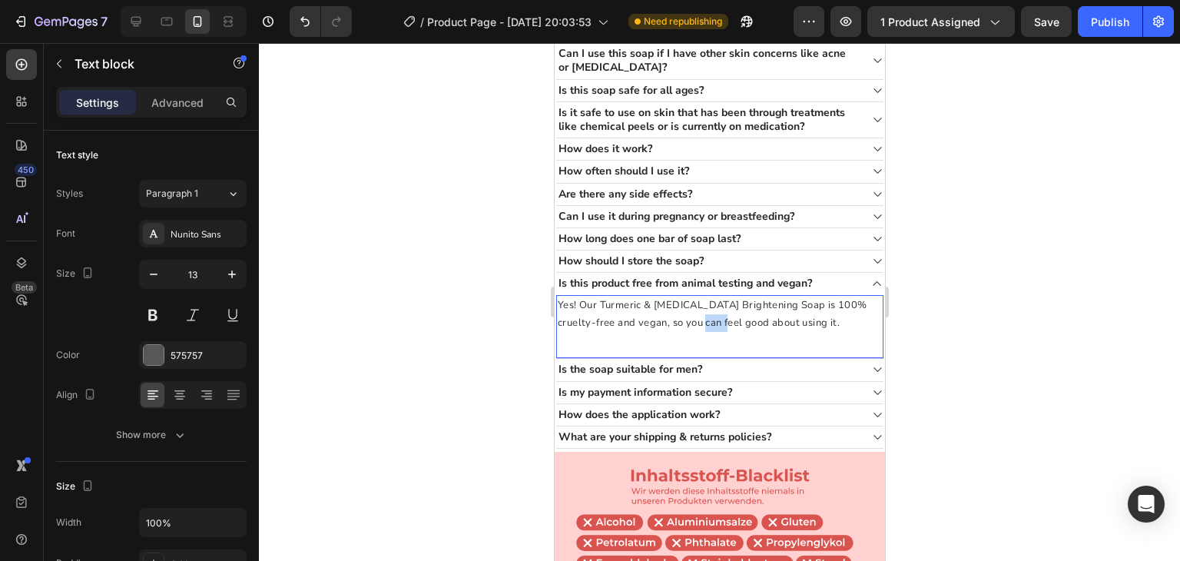
click at [696, 309] on span "Yes! Our Turmeric & [MEDICAL_DATA] Brightening Soap is 100% cruelty-free and ve…" at bounding box center [712, 314] width 310 height 32
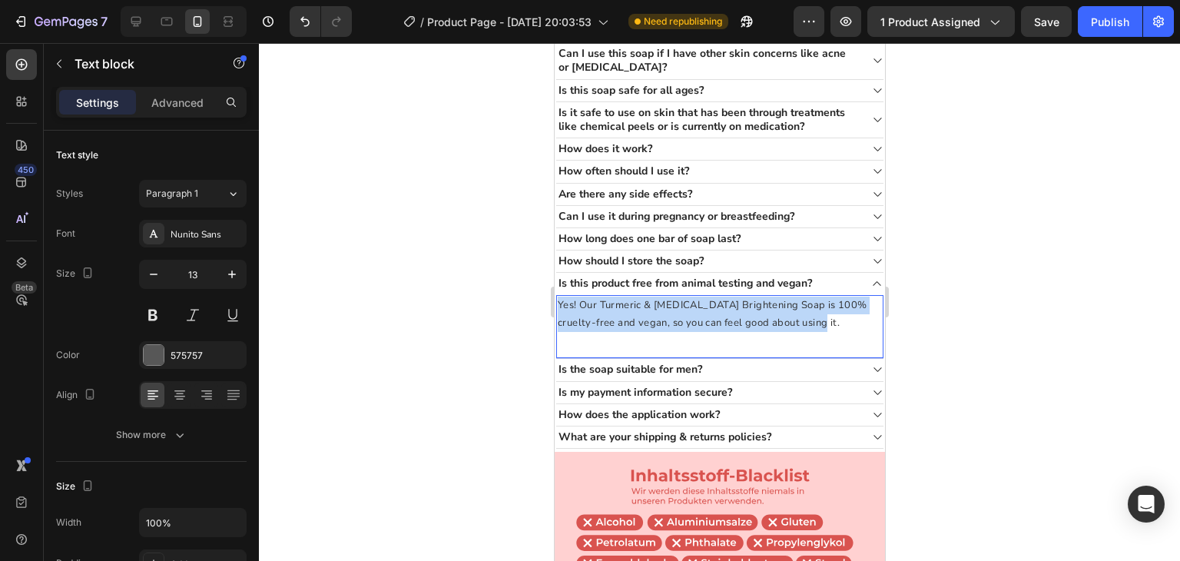
click at [696, 309] on span "Yes! Our Turmeric & [MEDICAL_DATA] Brightening Soap is 100% cruelty-free and ve…" at bounding box center [712, 314] width 310 height 32
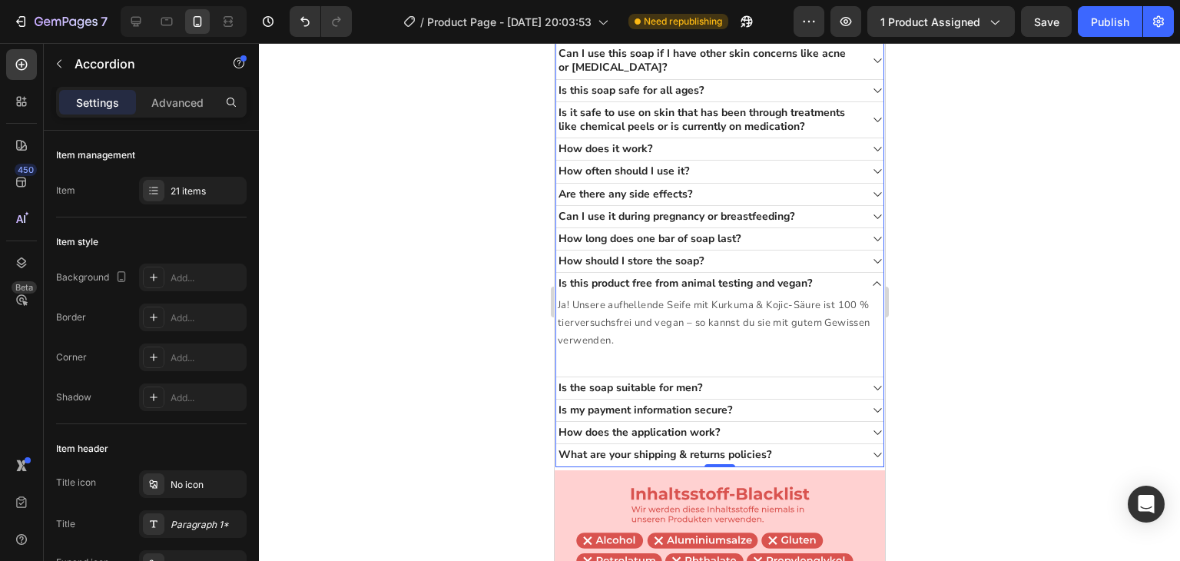
click at [744, 380] on div "Is the soap suitable for men?" at bounding box center [707, 388] width 303 height 18
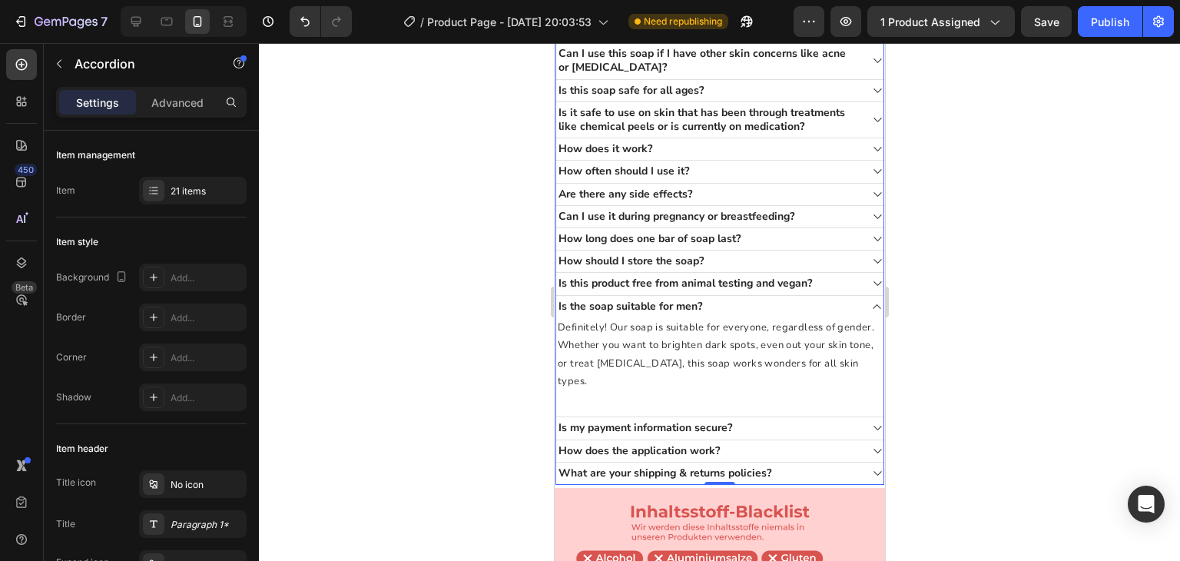
click at [765, 297] on div "Is the soap suitable for men?" at bounding box center [707, 306] width 303 height 18
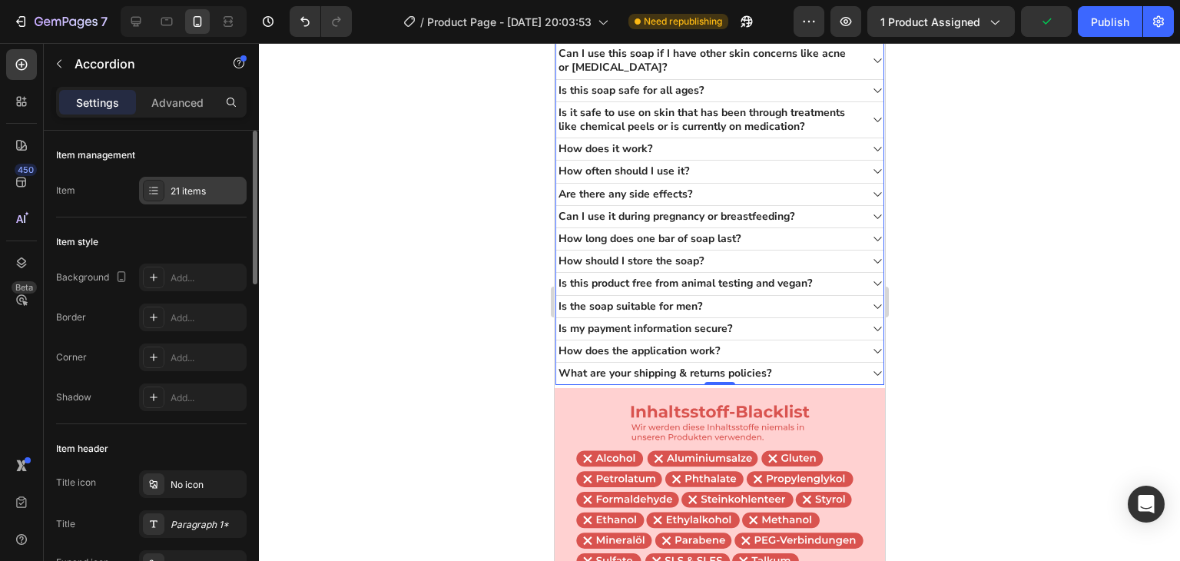
click at [163, 191] on div at bounding box center [154, 191] width 22 height 22
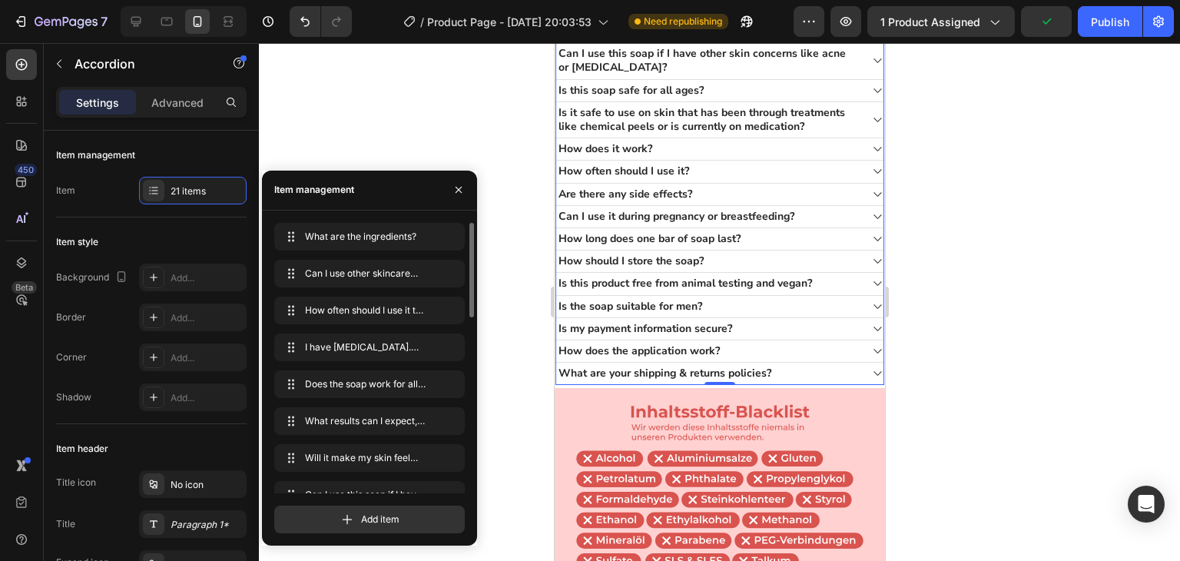
scroll to position [501, 0]
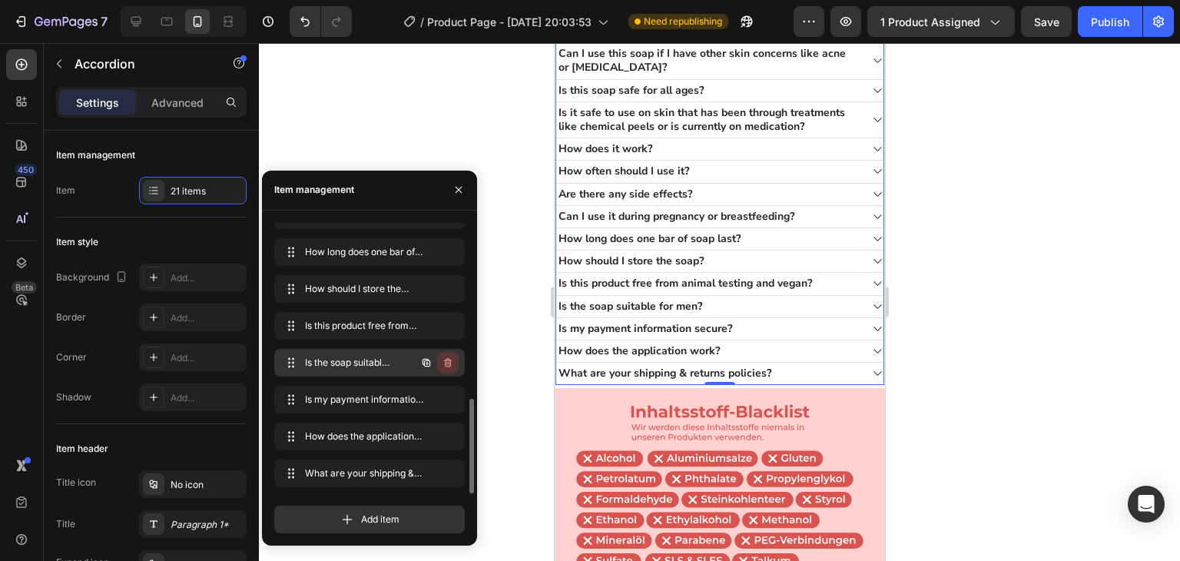
click at [453, 370] on button "button" at bounding box center [448, 363] width 22 height 22
click at [453, 370] on button "Delete" at bounding box center [438, 363] width 42 height 22
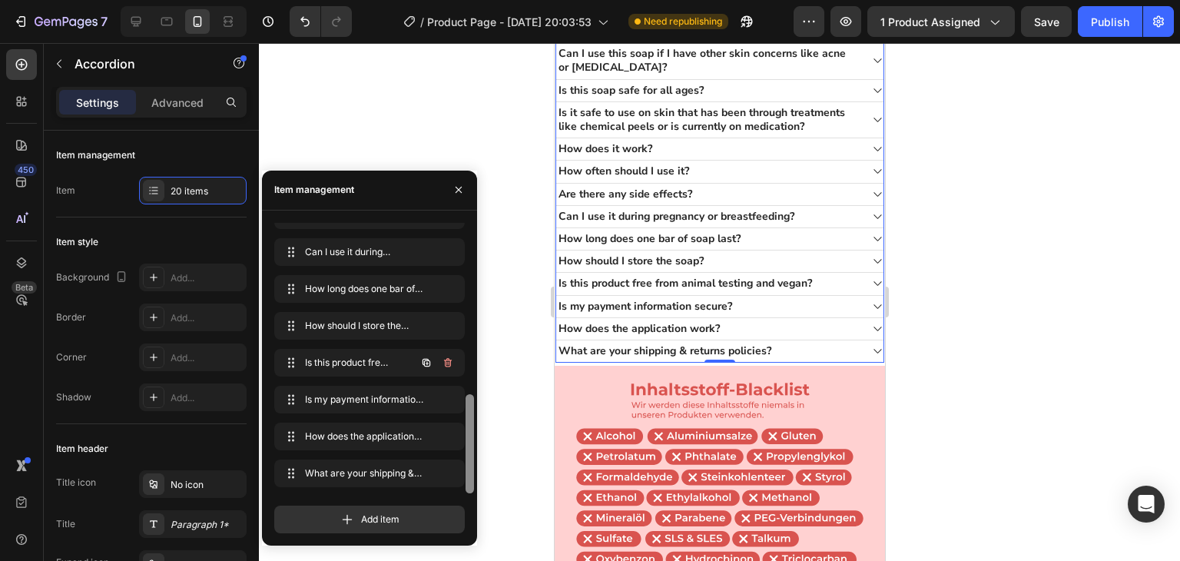
scroll to position [464, 0]
click at [451, 399] on icon "button" at bounding box center [448, 399] width 12 height 12
click at [451, 399] on div "Delete" at bounding box center [437, 400] width 28 height 14
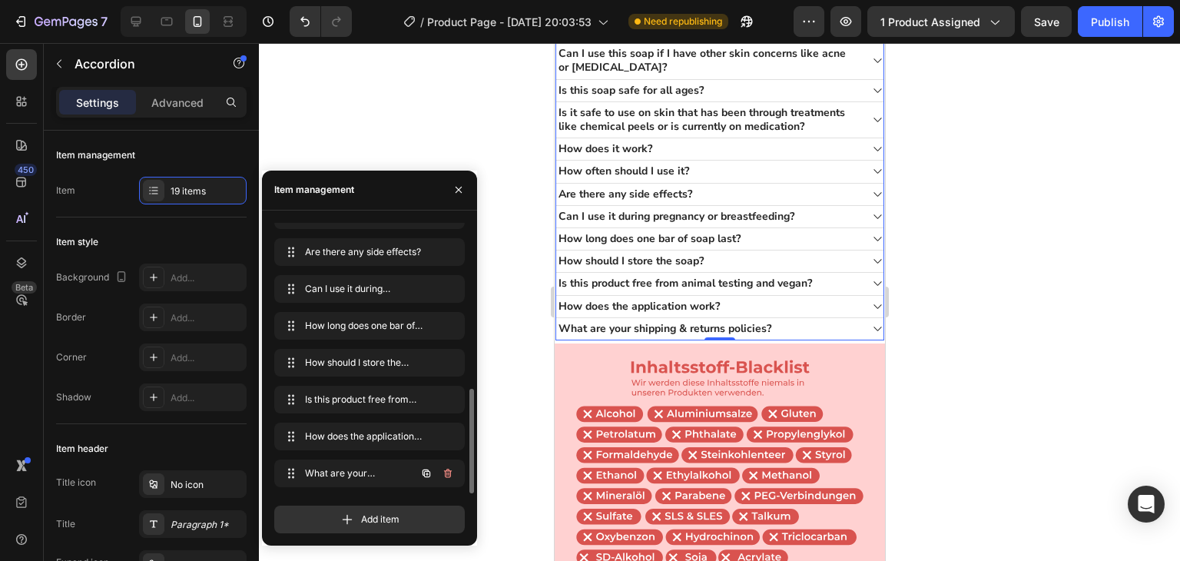
scroll to position [427, 0]
click at [446, 441] on icon "button" at bounding box center [448, 436] width 12 height 12
click at [446, 441] on div "Delete" at bounding box center [437, 437] width 28 height 14
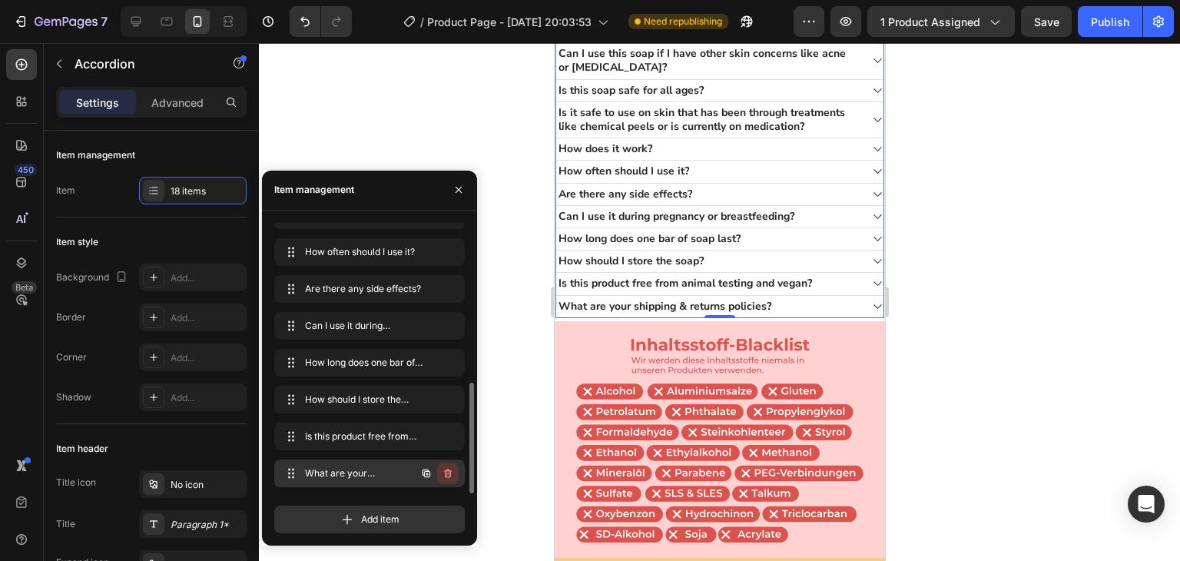
scroll to position [390, 0]
click at [443, 468] on icon "button" at bounding box center [448, 473] width 12 height 12
click at [443, 468] on div "Delete" at bounding box center [437, 473] width 28 height 14
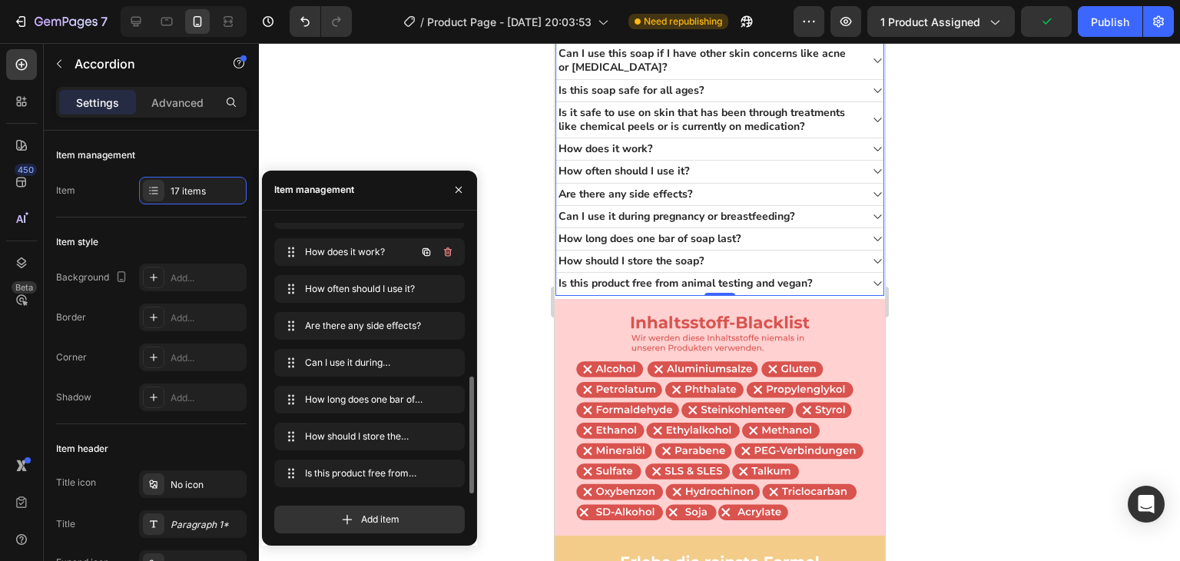
scroll to position [354, 0]
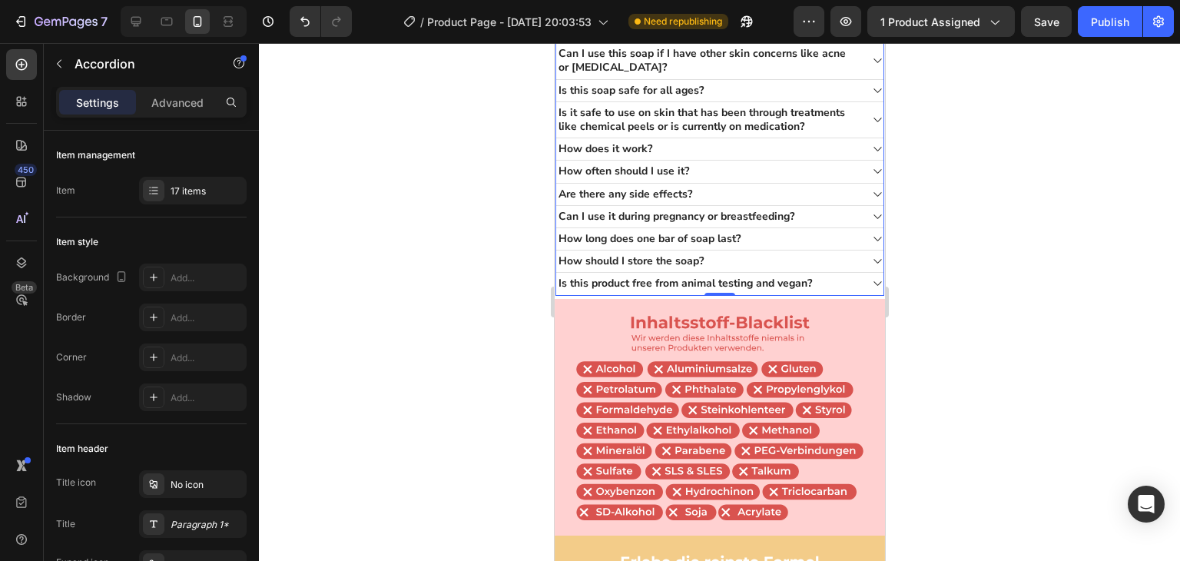
click at [403, 85] on div at bounding box center [719, 302] width 921 height 518
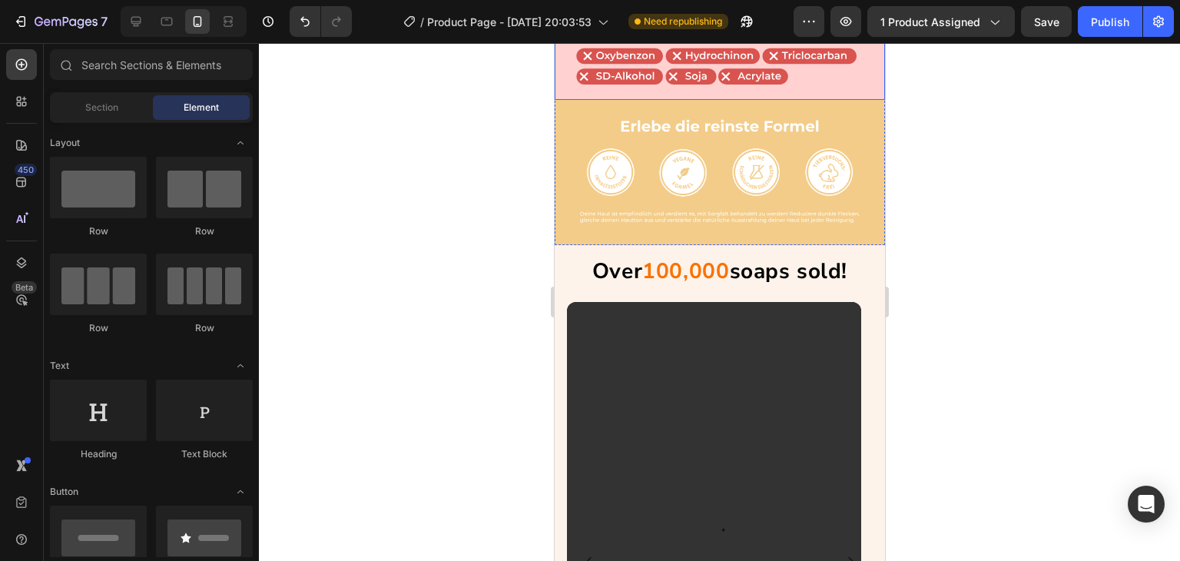
scroll to position [2562, 0]
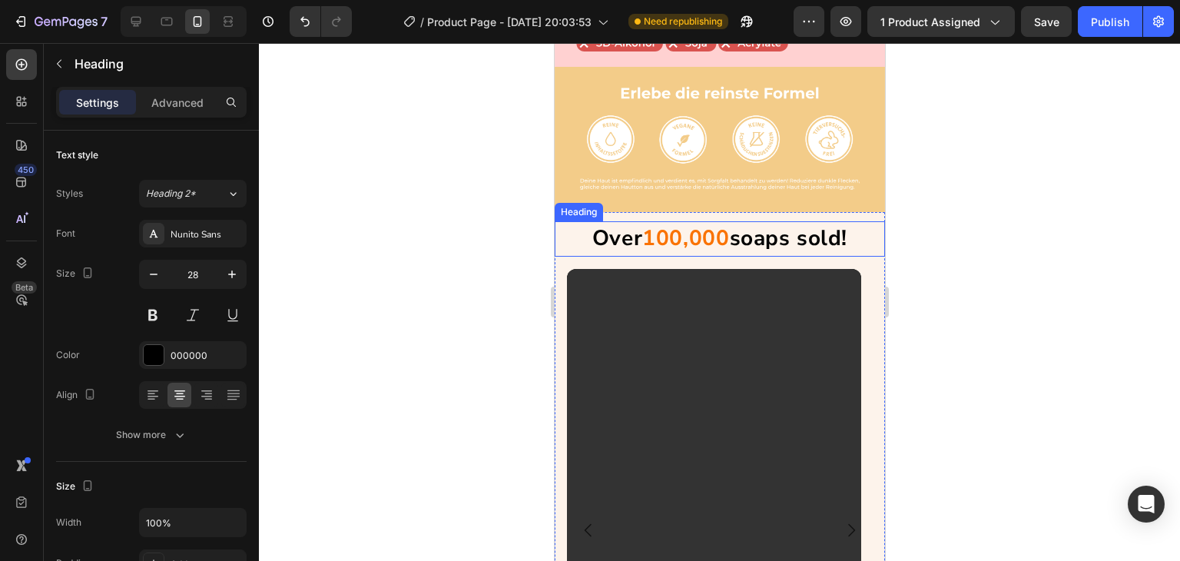
click at [609, 224] on strong "Over" at bounding box center [617, 238] width 50 height 29
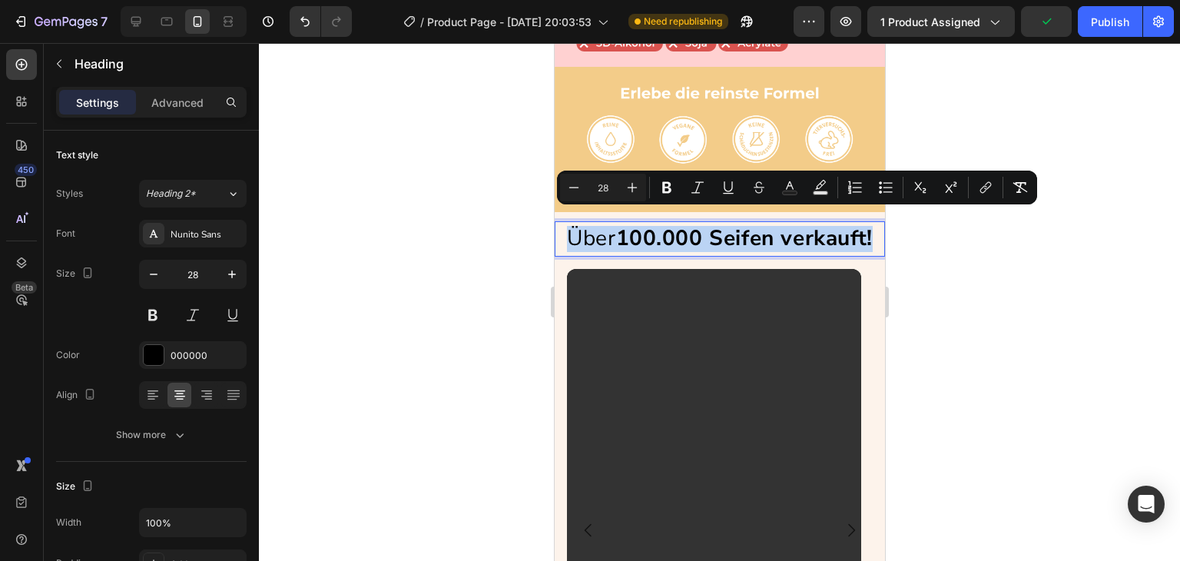
drag, startPoint x: 563, startPoint y: 225, endPoint x: 876, endPoint y: 213, distance: 313.8
click at [876, 213] on html "iPhone 15 Pro Max ( 430 px) iPhone 13 Mini iPhone 13 Pro iPhone 11 Pro Max iPho…" at bounding box center [719, 64] width 330 height 5167
click at [158, 261] on button "button" at bounding box center [154, 275] width 28 height 28
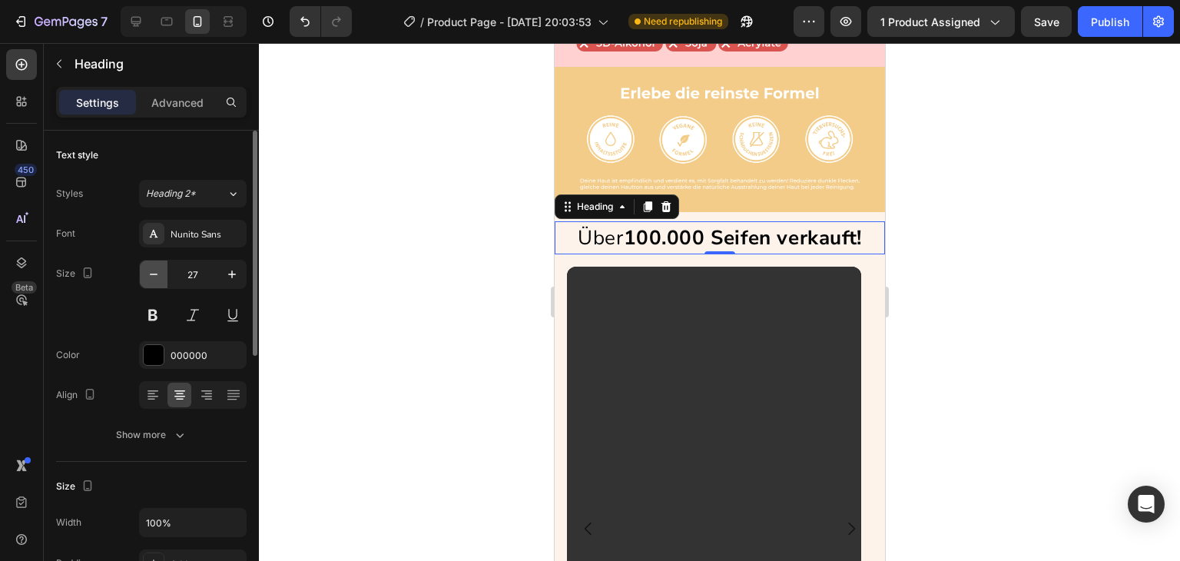
type input "26"
click at [662, 224] on strong "100.000 Seifen verkauft!" at bounding box center [742, 237] width 238 height 27
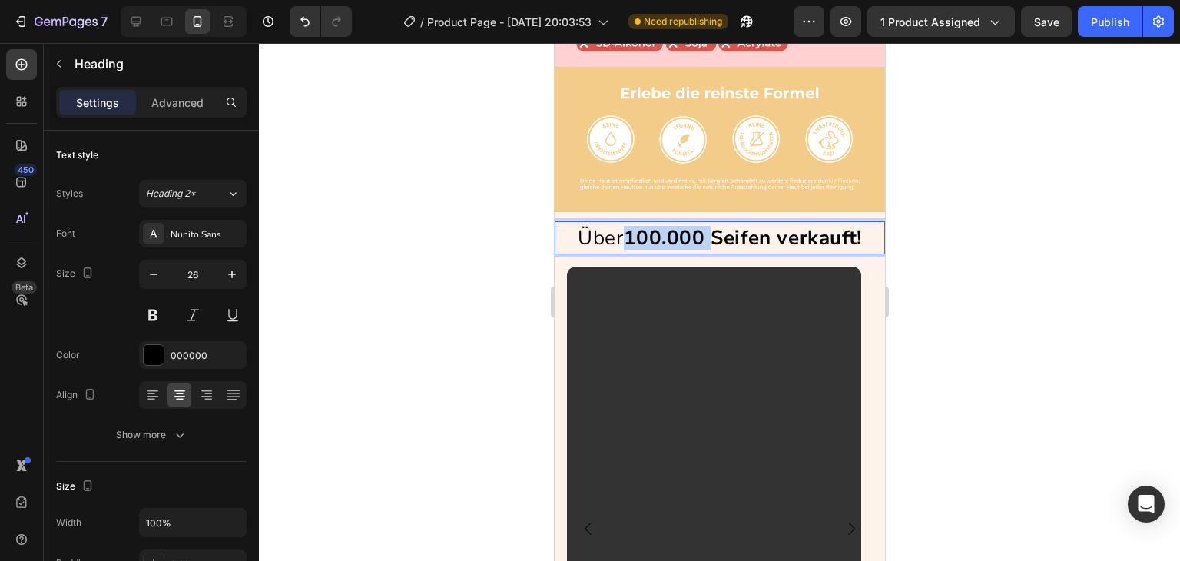
click at [662, 224] on strong "100.000 Seifen verkauft!" at bounding box center [742, 237] width 238 height 27
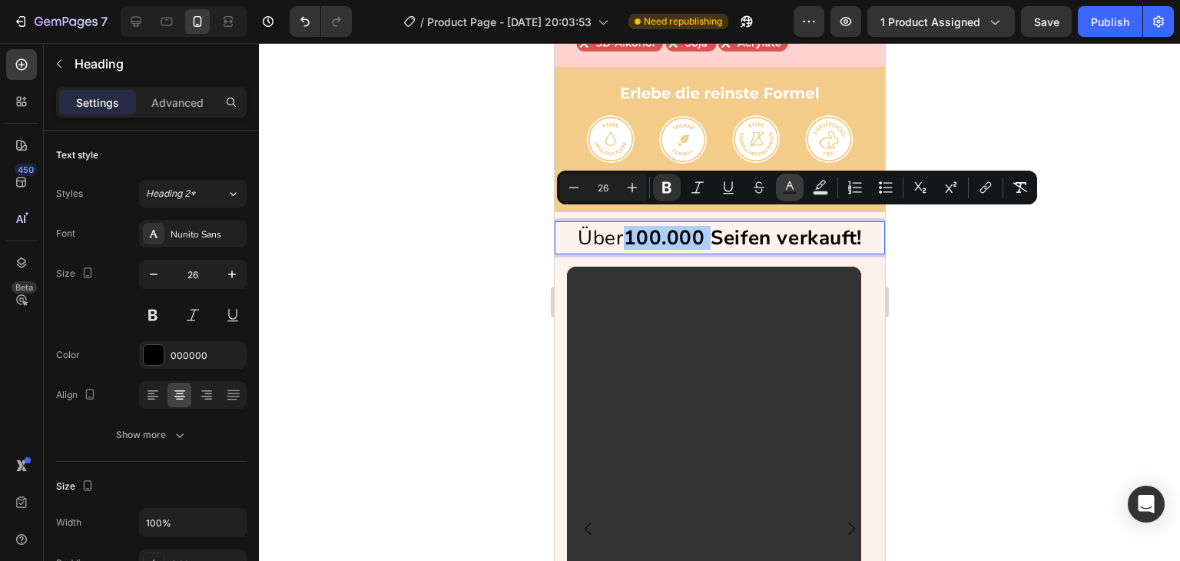
click at [795, 179] on button "Text Color" at bounding box center [790, 188] width 28 height 28
type input "000000"
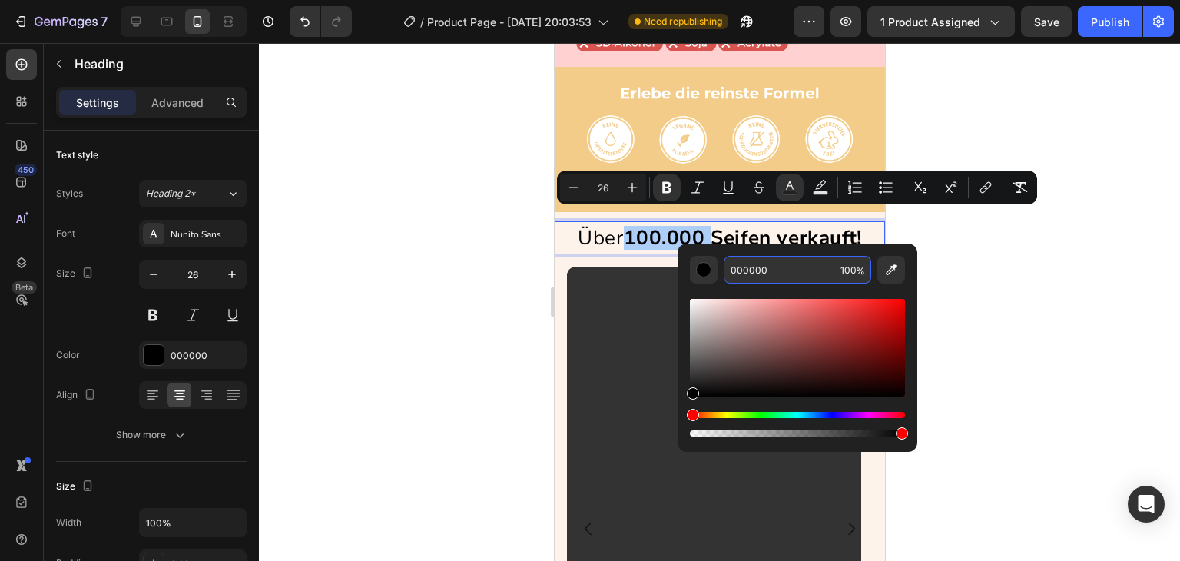
click at [751, 271] on input "000000" at bounding box center [779, 270] width 111 height 28
type input "FA7200"
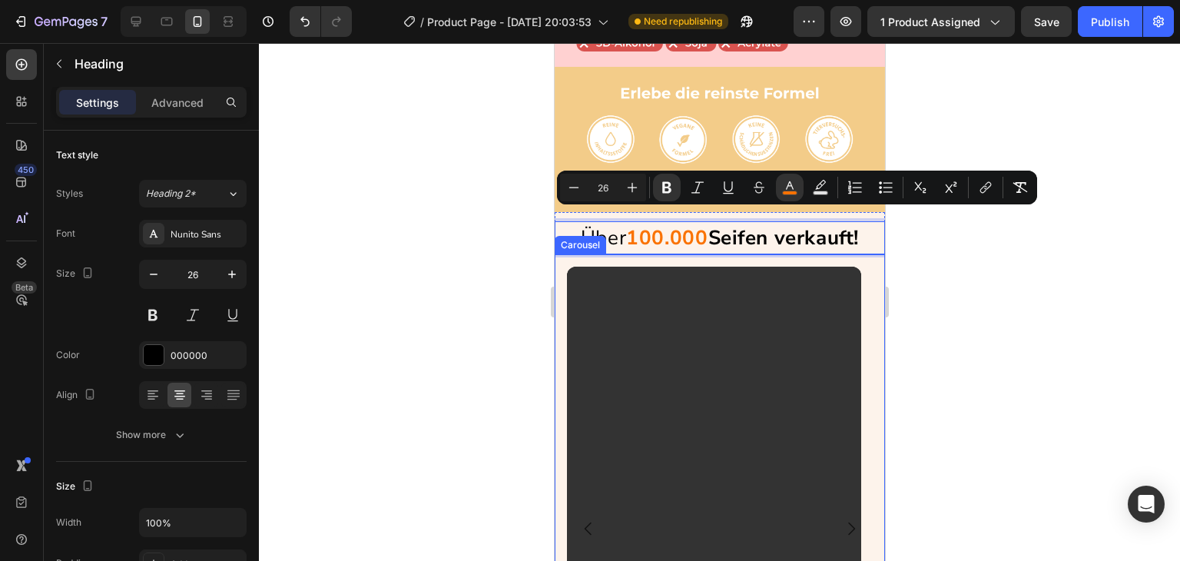
click at [489, 300] on div at bounding box center [719, 302] width 921 height 518
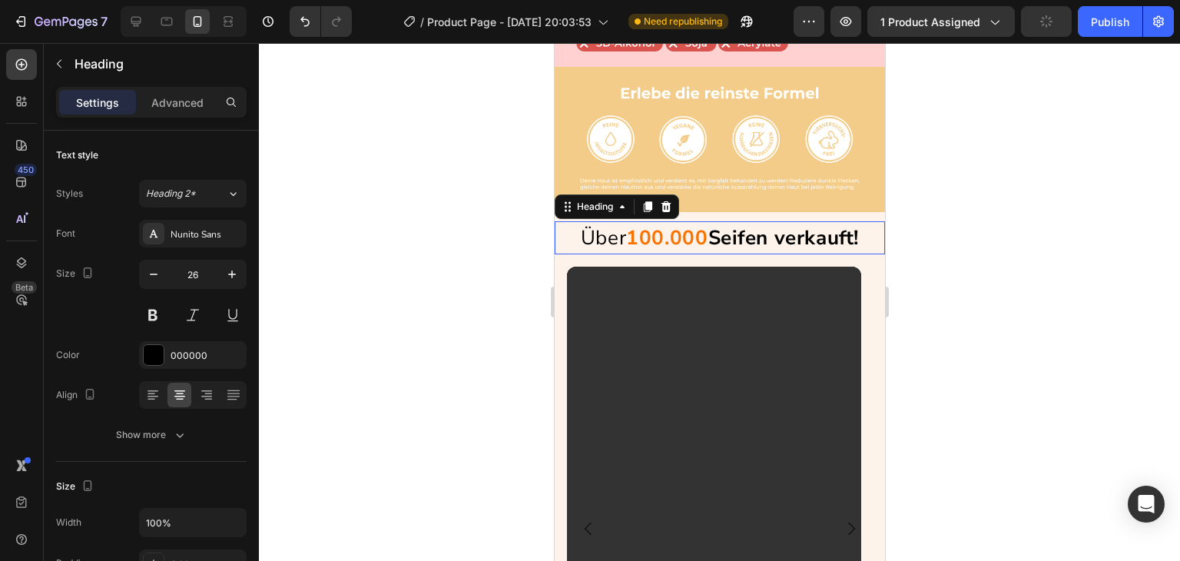
click at [739, 231] on strong "Seifen verkauft!" at bounding box center [783, 237] width 151 height 27
click at [228, 284] on button "button" at bounding box center [232, 275] width 28 height 28
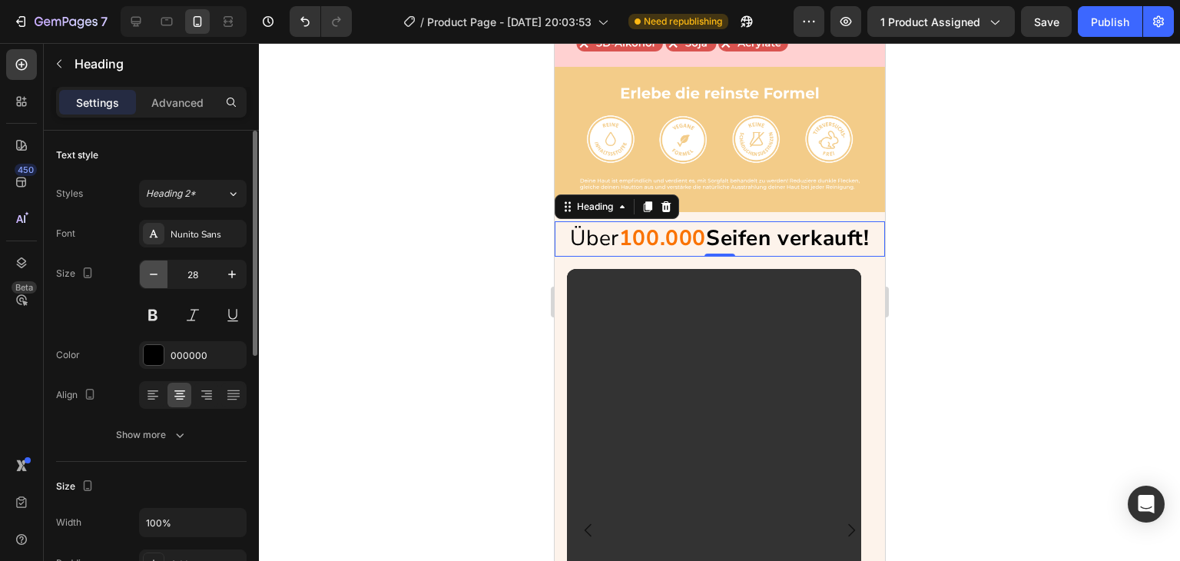
click at [157, 275] on icon "button" at bounding box center [153, 274] width 15 height 15
type input "27"
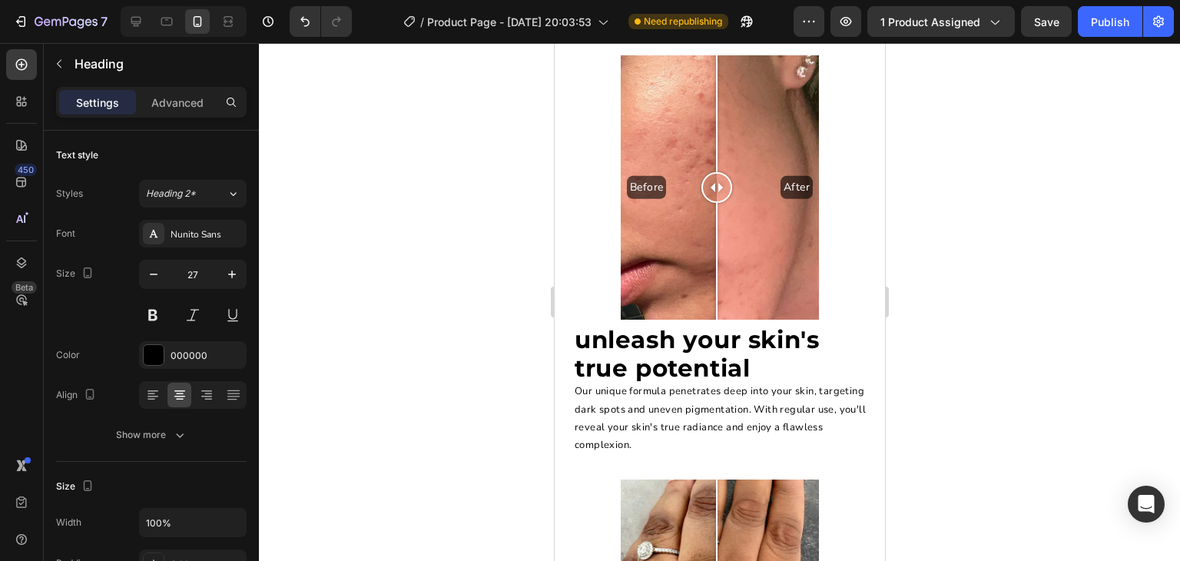
scroll to position [3487, 0]
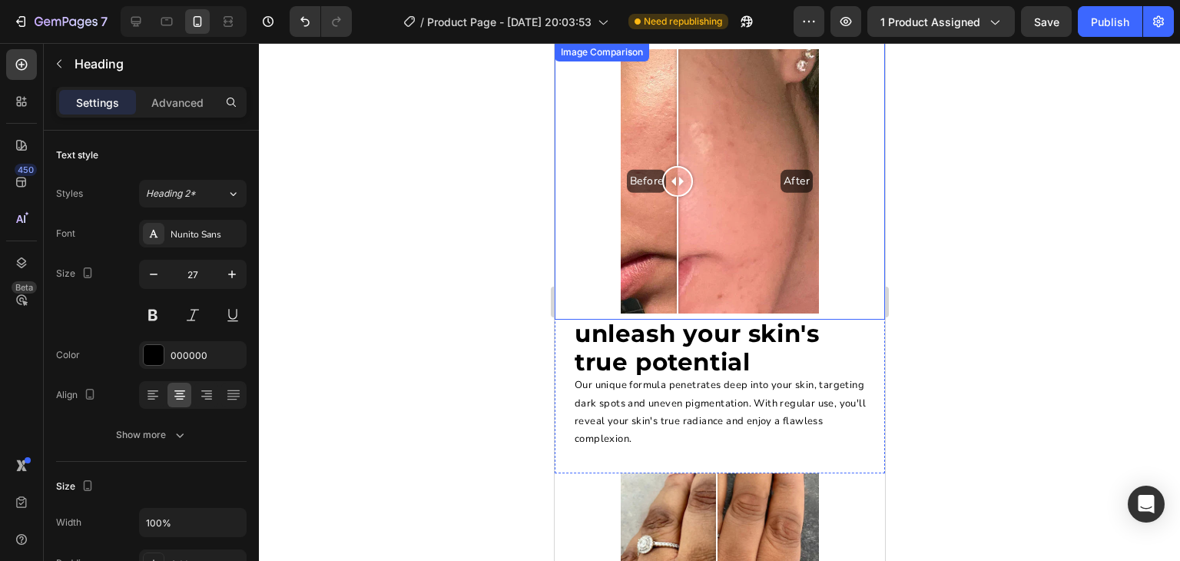
click at [675, 215] on div "Before After" at bounding box center [719, 181] width 198 height 264
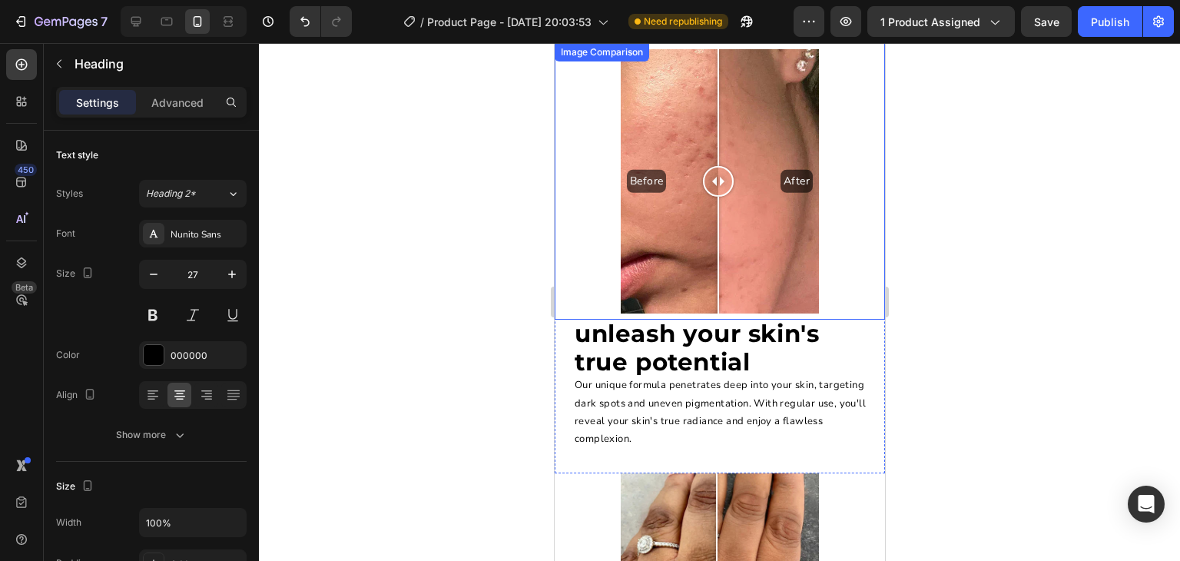
click at [715, 217] on div "Before After" at bounding box center [719, 181] width 198 height 264
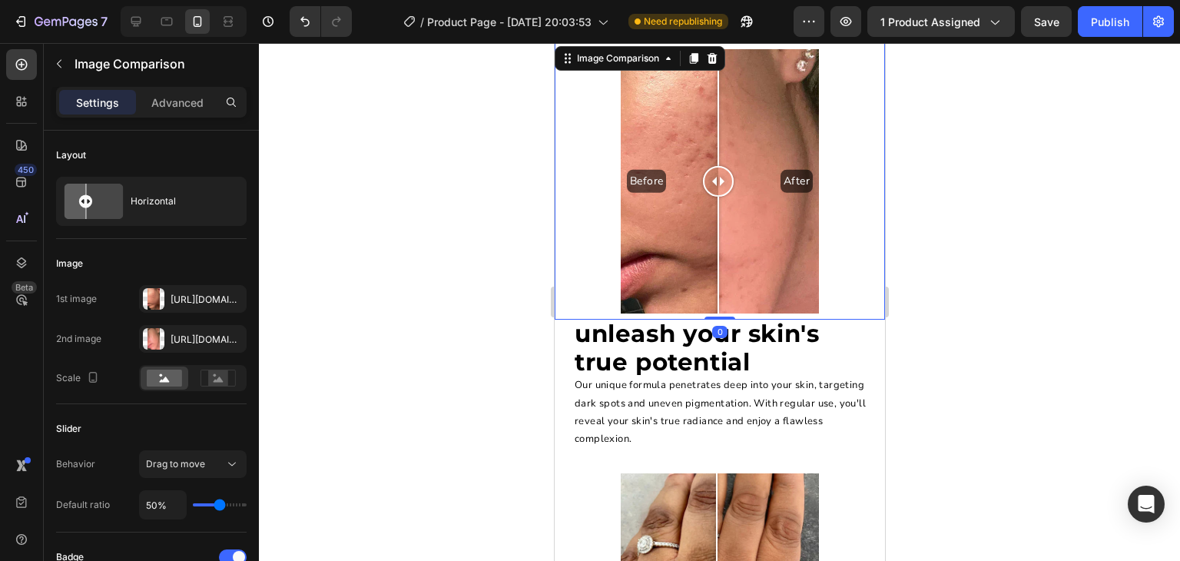
click at [717, 217] on div at bounding box center [718, 255] width 2 height 117
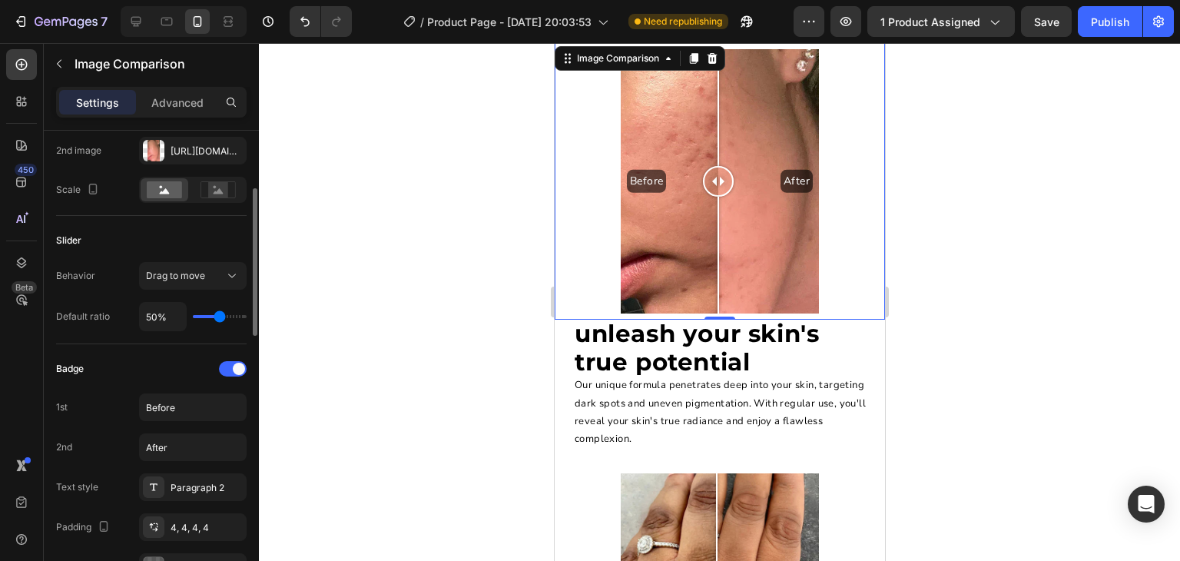
scroll to position [188, 0]
click at [184, 417] on input "Before" at bounding box center [193, 408] width 108 height 28
paste input "nachher"
type input "nachher"
click at [172, 460] on div "Badge 1st nachher 2nd After Text style Paragraph 2 Padding 4, 4, 4, 4 Backgroun…" at bounding box center [151, 549] width 191 height 384
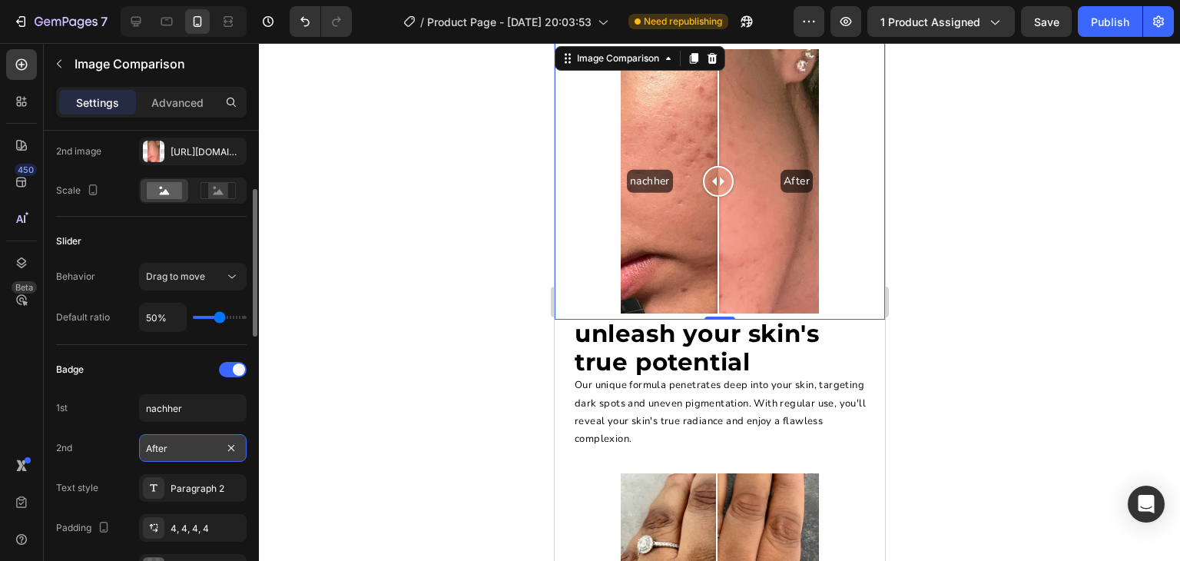
click at [174, 459] on input "After" at bounding box center [193, 448] width 108 height 28
paste input "nachh"
click at [174, 459] on input "nachher" at bounding box center [193, 448] width 108 height 28
click at [151, 449] on input "nachher" at bounding box center [193, 448] width 108 height 28
type input "Nachher"
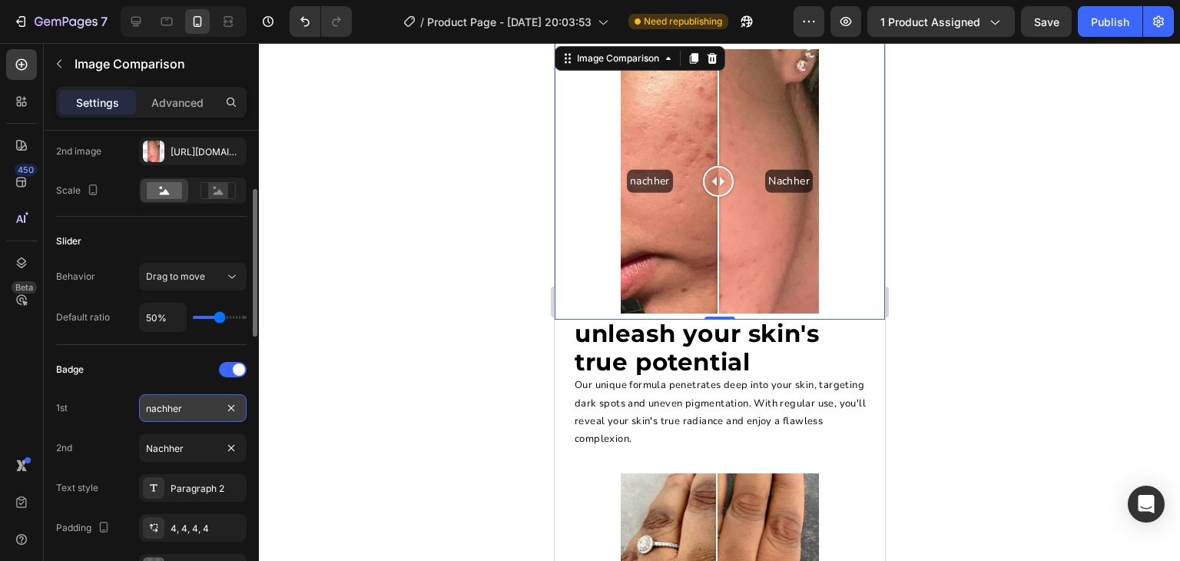
click at [164, 407] on input "nachher" at bounding box center [193, 408] width 108 height 28
paste input "vor"
click at [147, 414] on input "vorher" at bounding box center [193, 408] width 108 height 28
type input "Vorher"
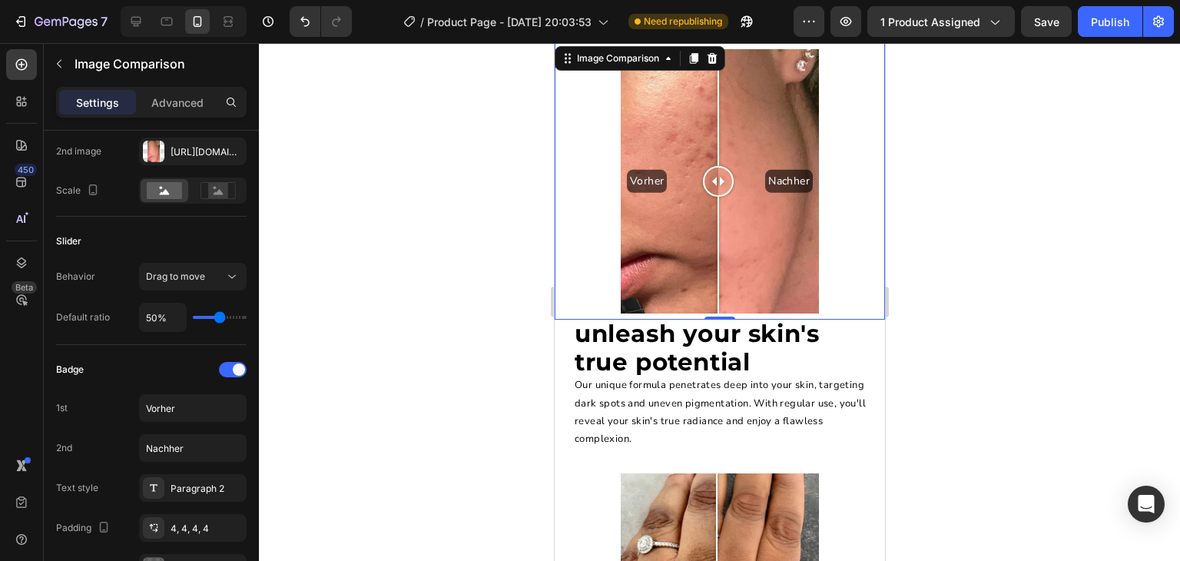
click at [534, 231] on div at bounding box center [719, 302] width 921 height 518
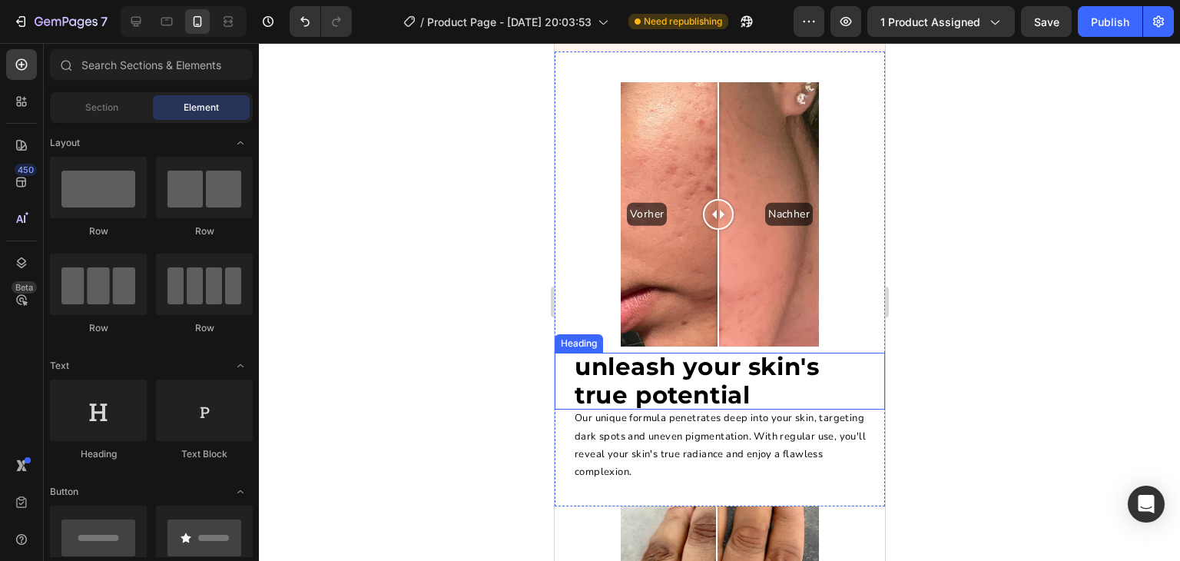
scroll to position [3512, 0]
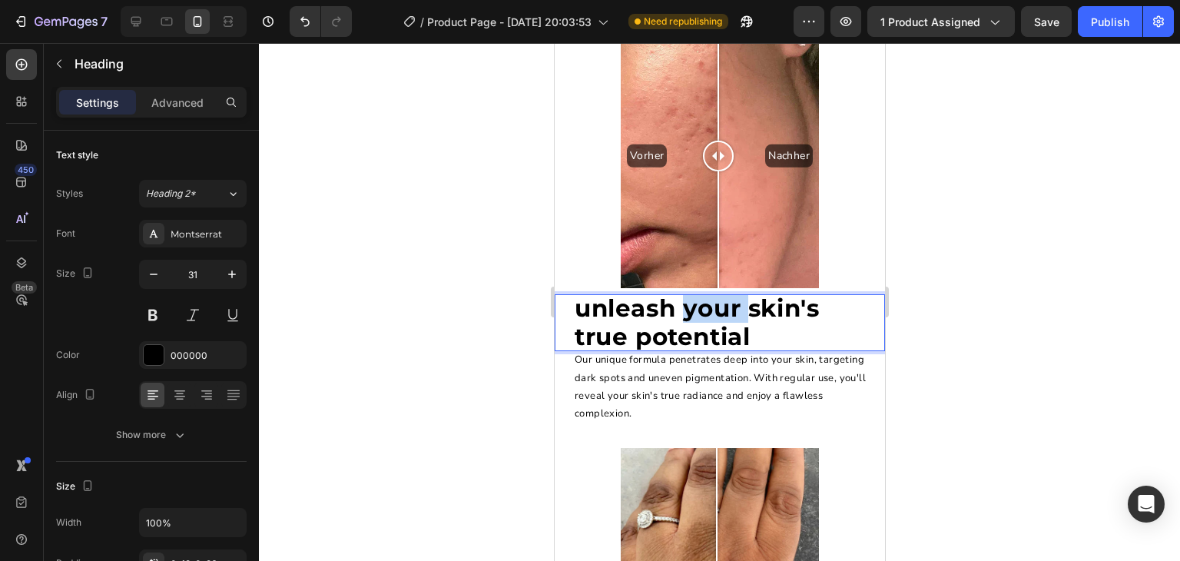
click at [702, 305] on strong "unleash your skin's true potential" at bounding box center [696, 323] width 244 height 58
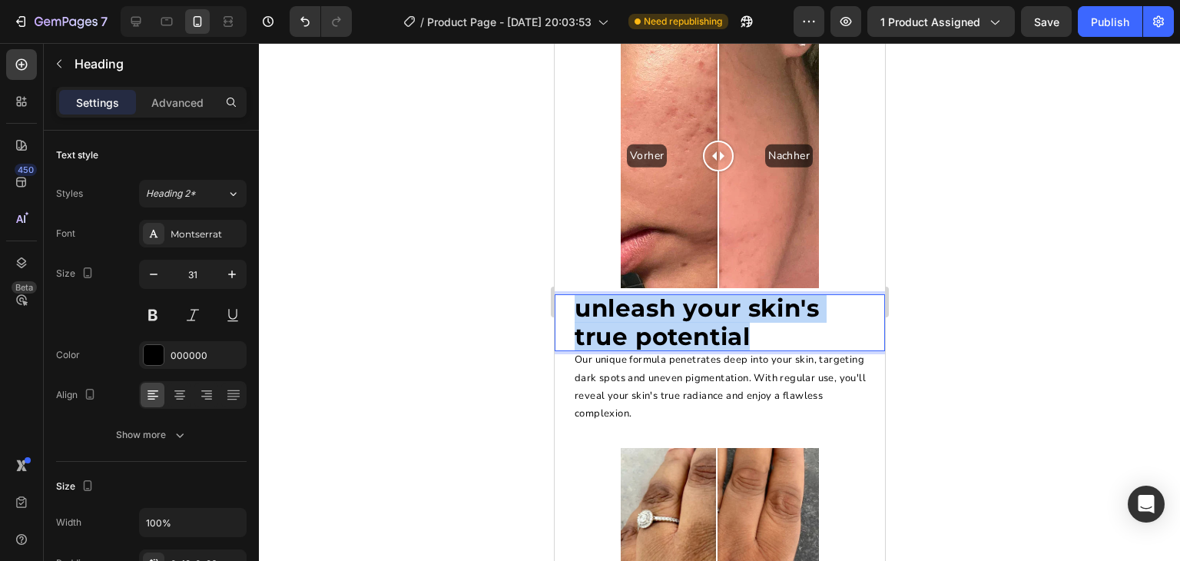
click at [702, 305] on strong "unleash your skin's true potential" at bounding box center [696, 323] width 244 height 58
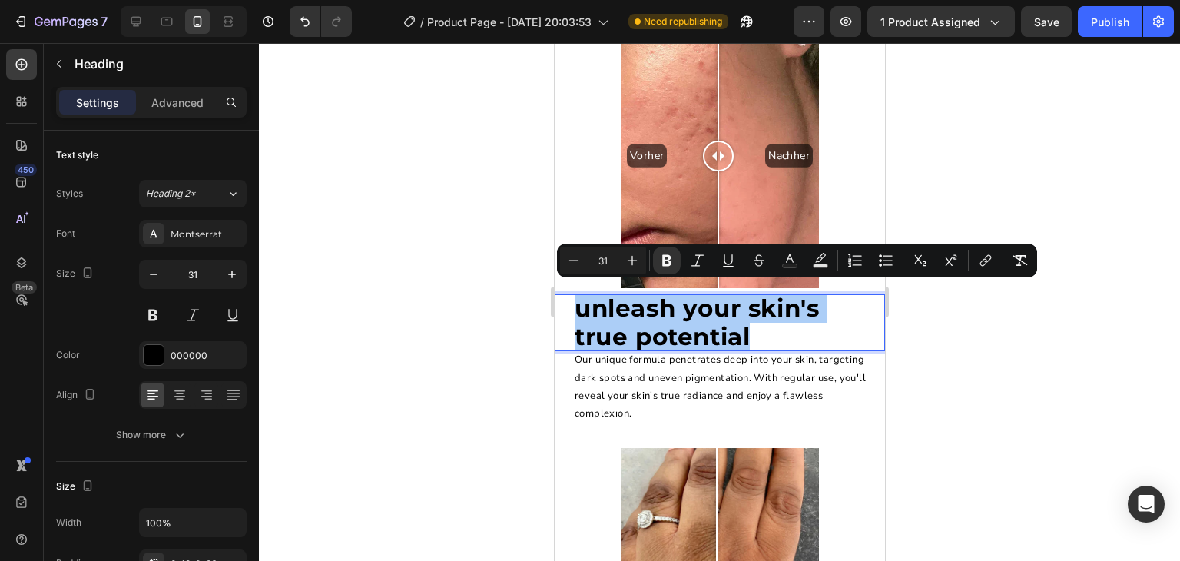
click at [488, 327] on div at bounding box center [719, 302] width 921 height 518
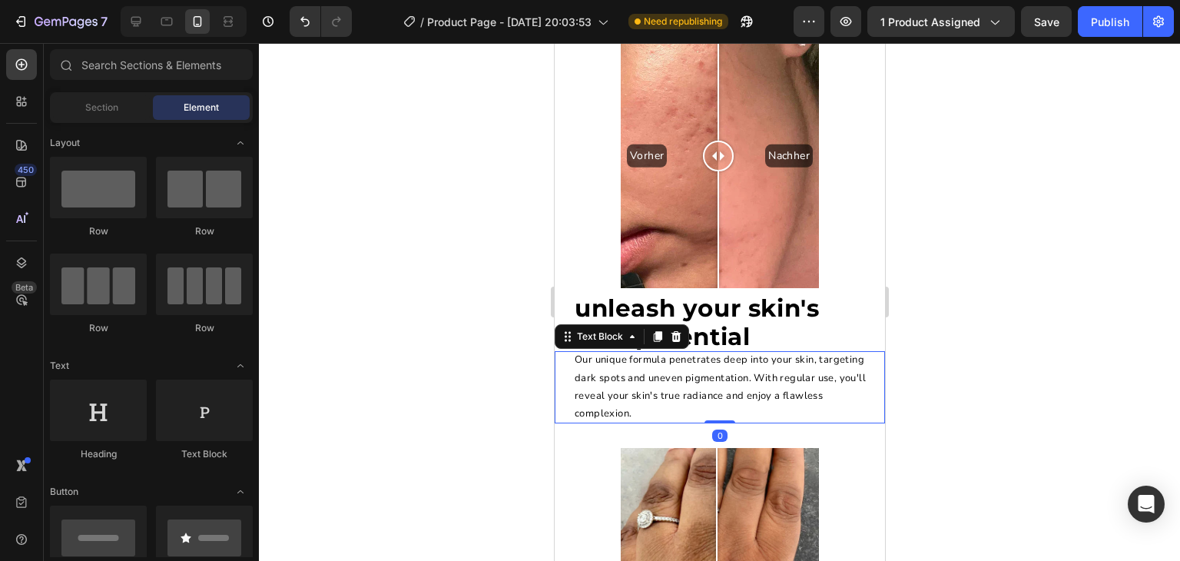
click at [659, 379] on p "Our unique formula penetrates deep into your skin, targeting dark spots and une…" at bounding box center [723, 387] width 298 height 72
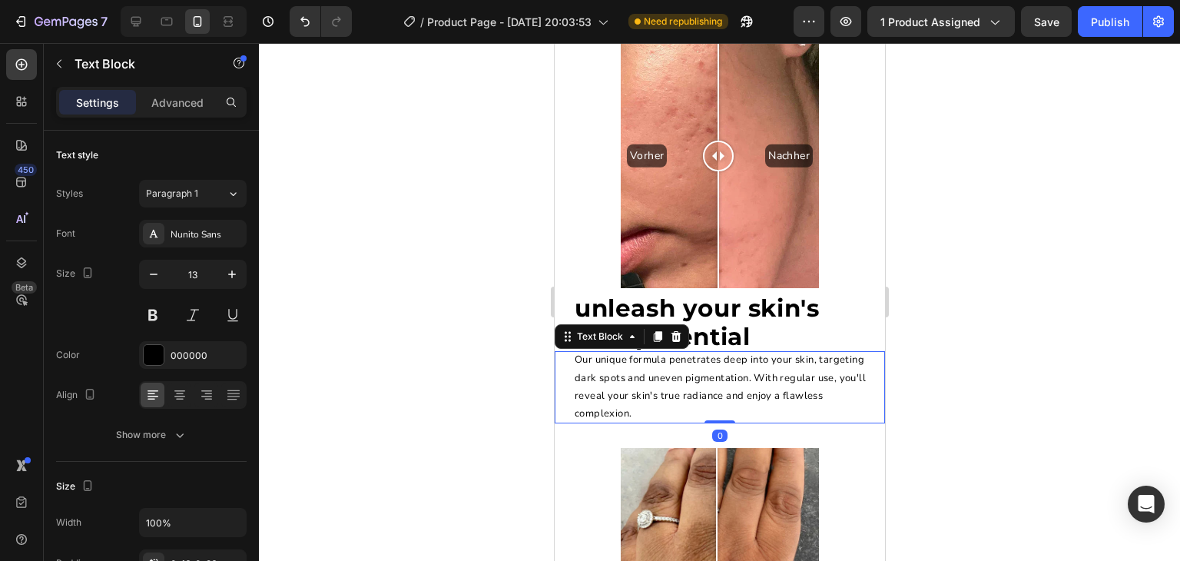
click at [659, 379] on p "Our unique formula penetrates deep into your skin, targeting dark spots and une…" at bounding box center [723, 387] width 298 height 72
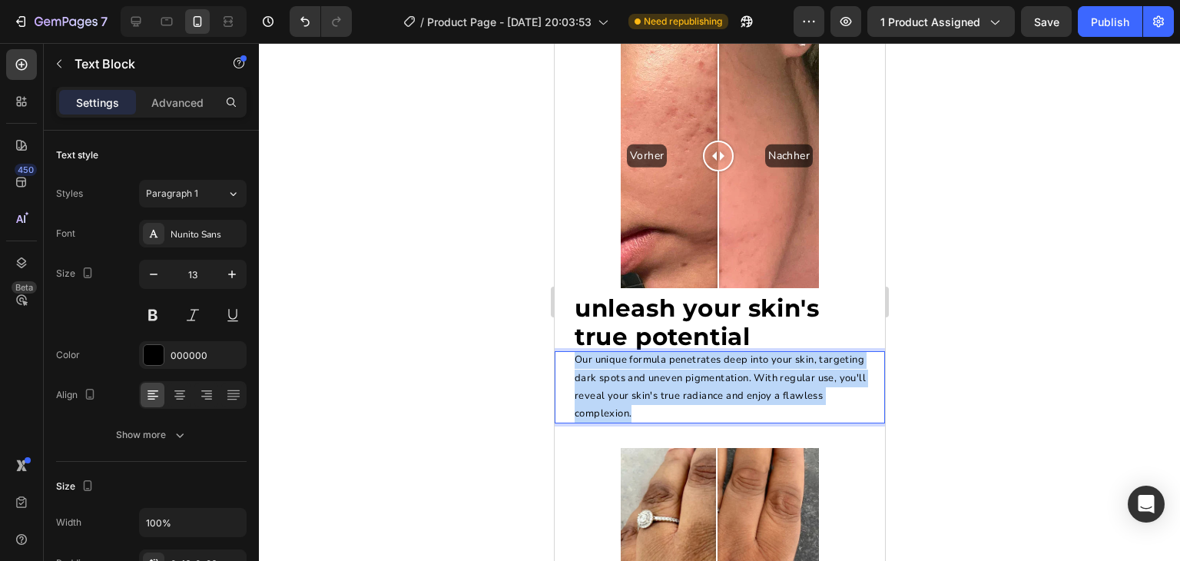
click at [659, 379] on p "Our unique formula penetrates deep into your skin, targeting dark spots and une…" at bounding box center [723, 387] width 298 height 72
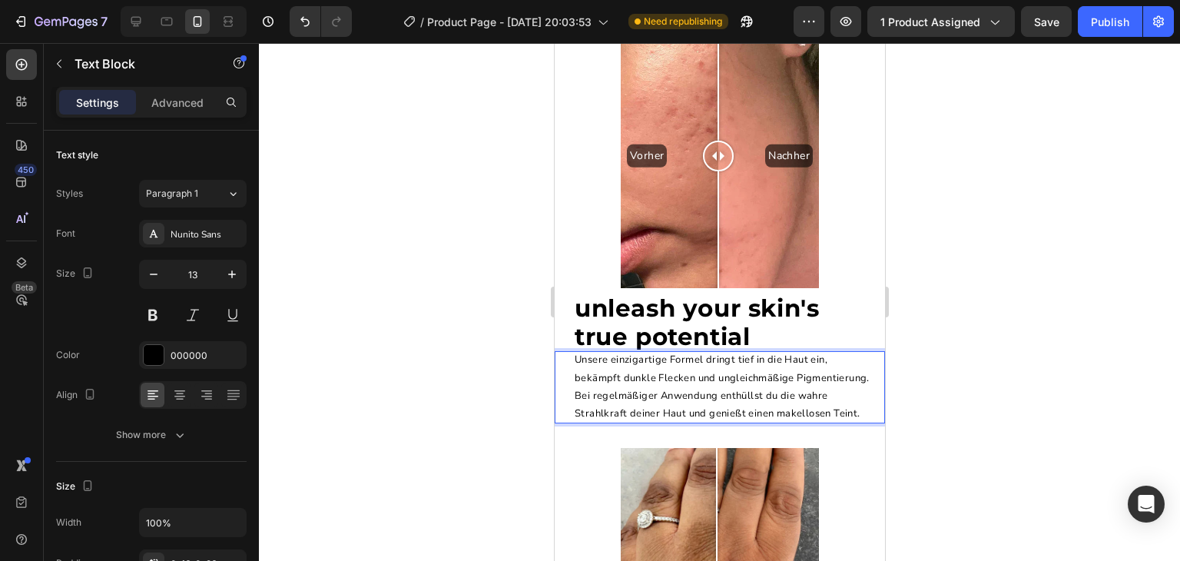
click at [656, 375] on p "Unsere einzigartige Formel dringt tief in die Haut ein, bekämpft dunkle Flecken…" at bounding box center [723, 387] width 298 height 72
click at [668, 304] on strong "unleash your skin's true potential" at bounding box center [696, 323] width 244 height 58
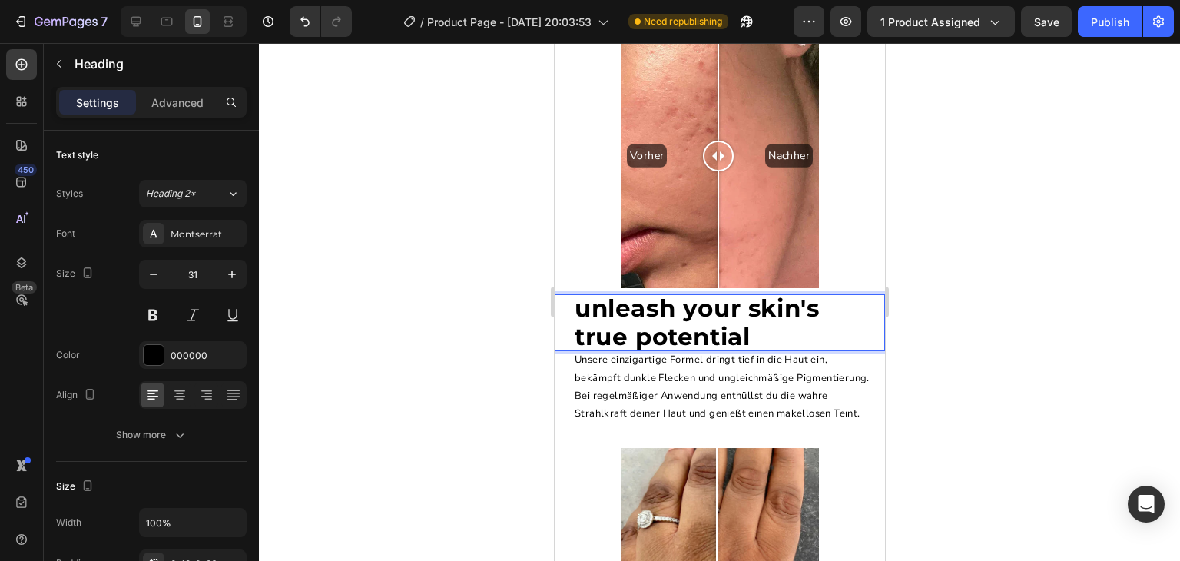
click at [668, 304] on strong "unleash your skin's true potential" at bounding box center [696, 323] width 244 height 58
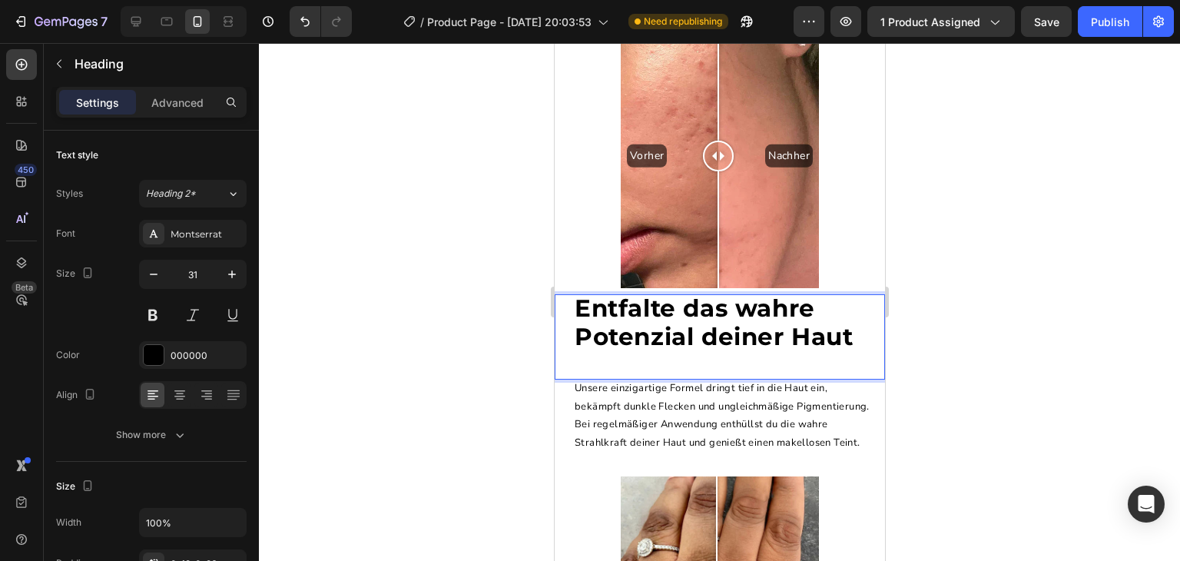
scroll to position [0, 0]
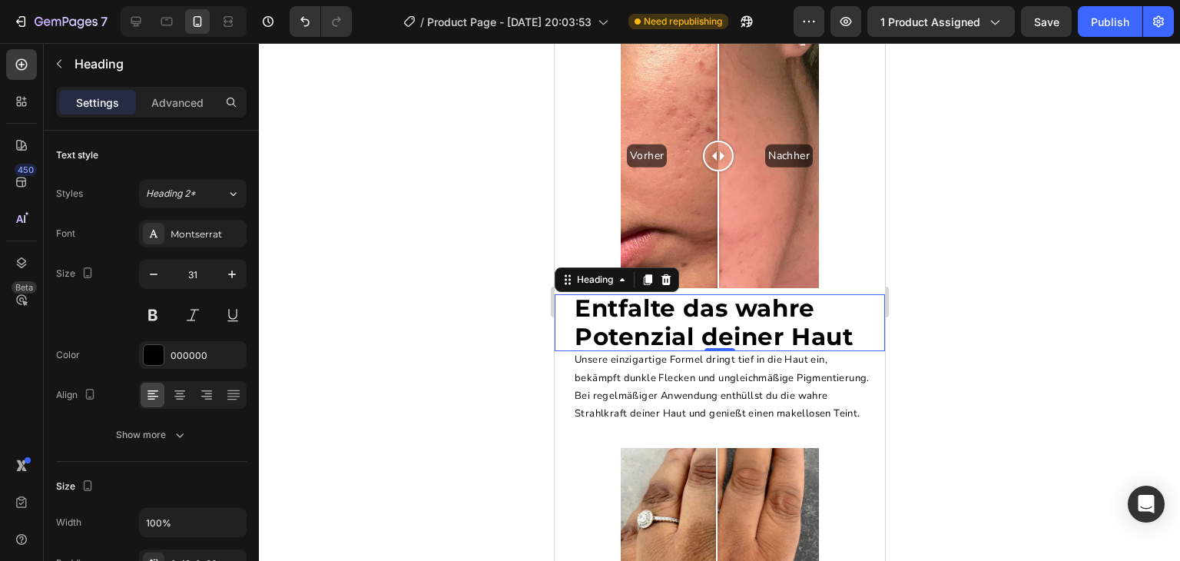
click at [461, 324] on div at bounding box center [719, 302] width 921 height 518
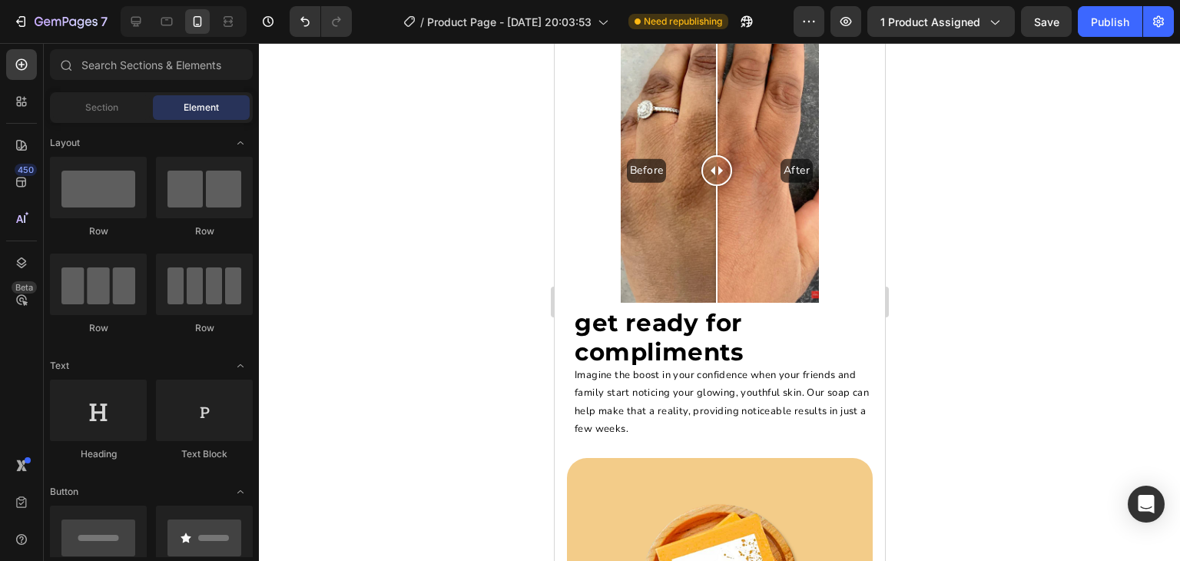
scroll to position [3931, 0]
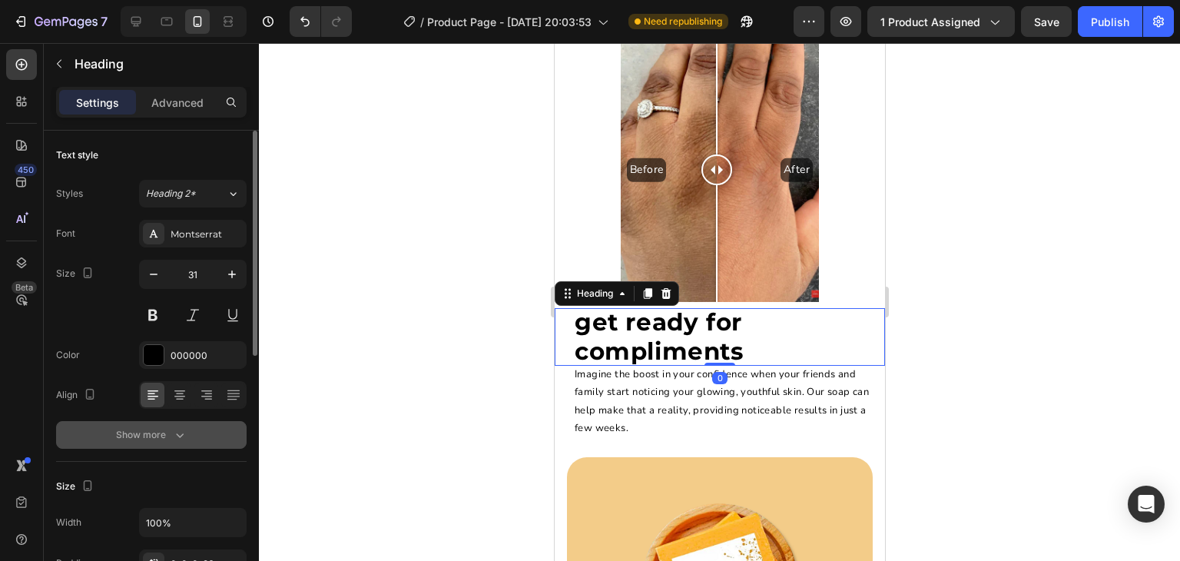
click at [178, 435] on icon "button" at bounding box center [180, 435] width 8 height 5
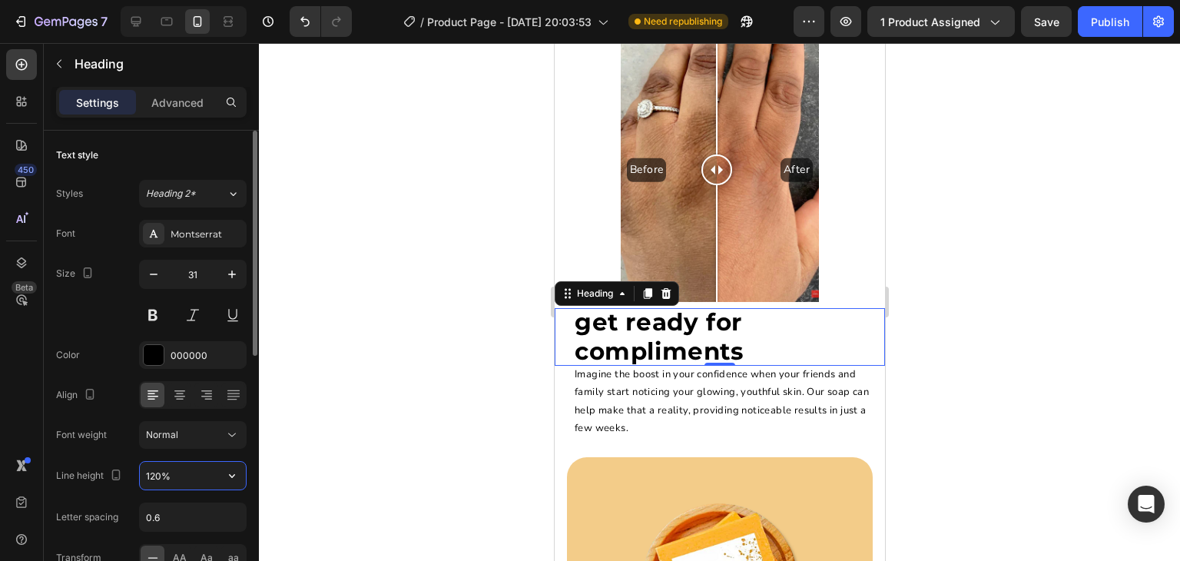
click at [169, 480] on input "120%" at bounding box center [193, 476] width 106 height 28
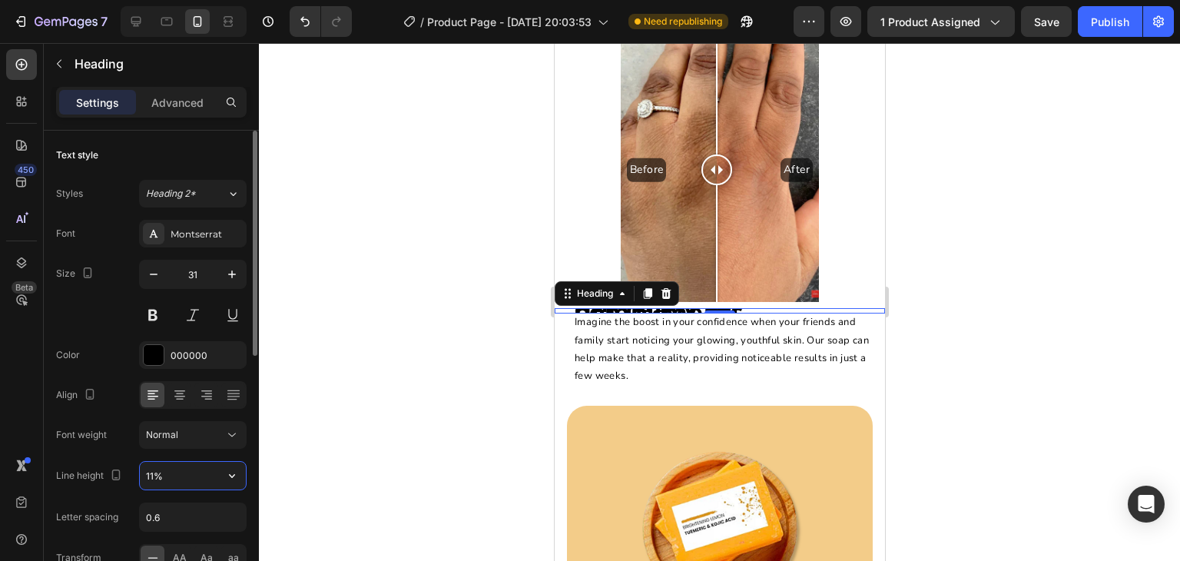
type input "110%"
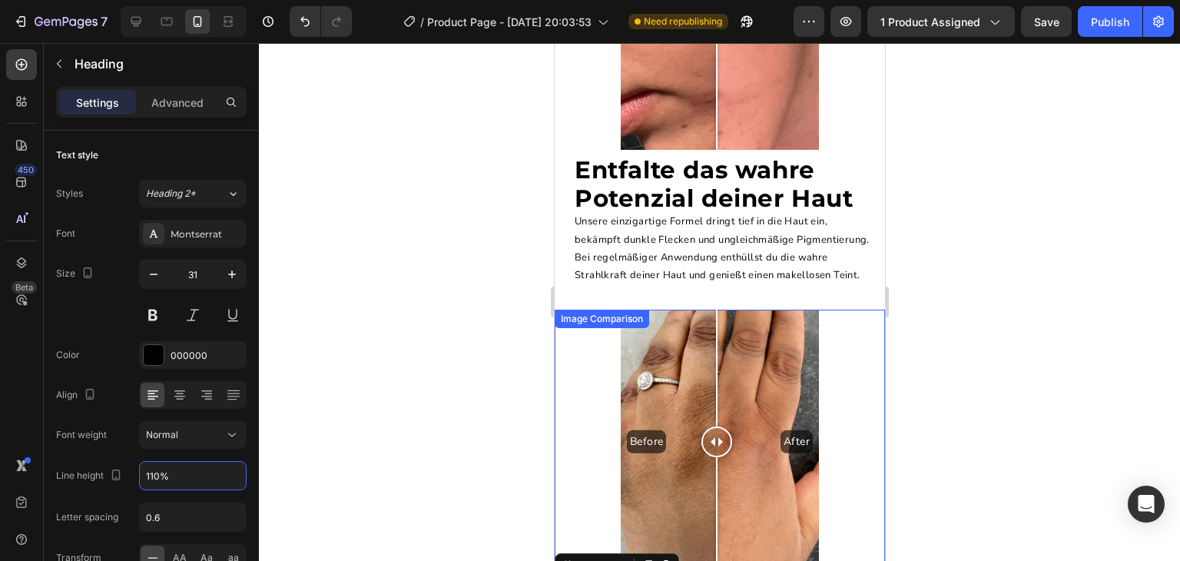
scroll to position [3627, 0]
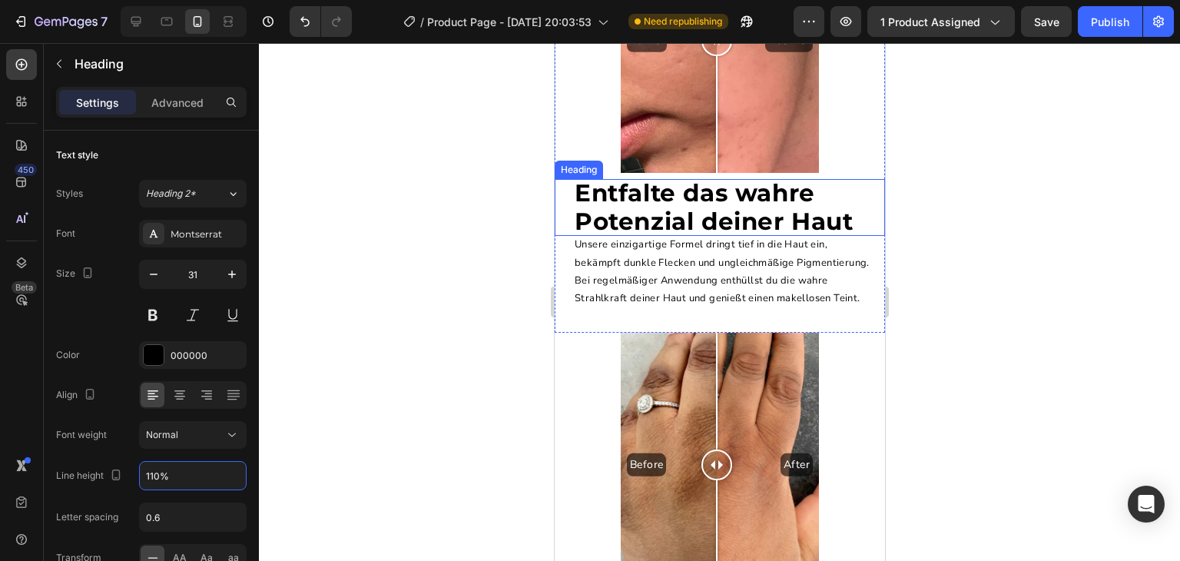
click at [723, 178] on strong "Entfalte das wahre Potenzial deiner Haut" at bounding box center [713, 207] width 279 height 58
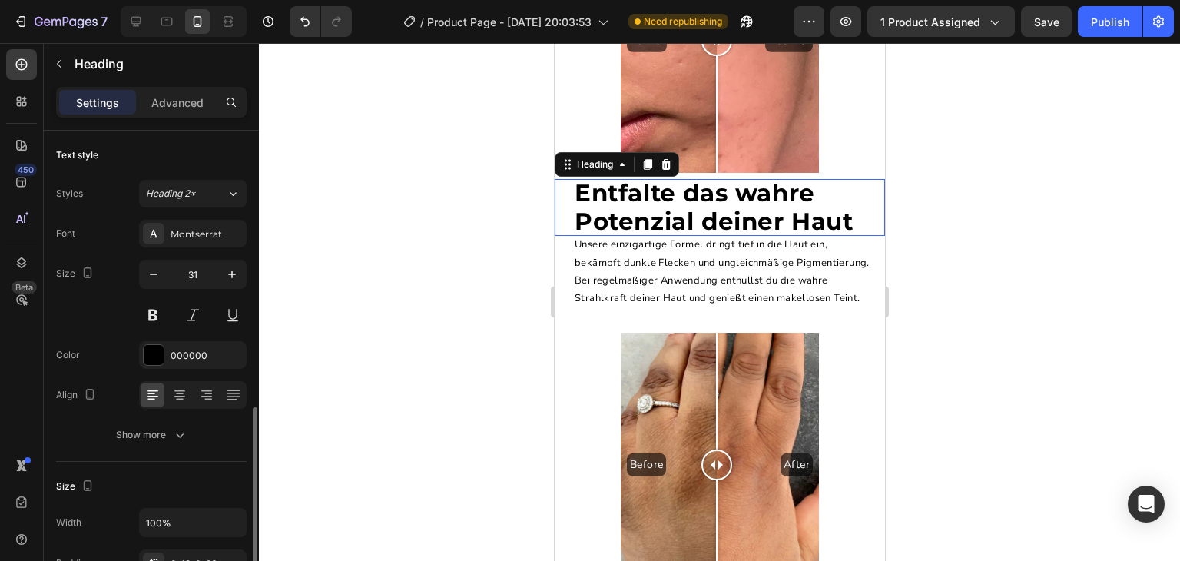
scroll to position [188, 0]
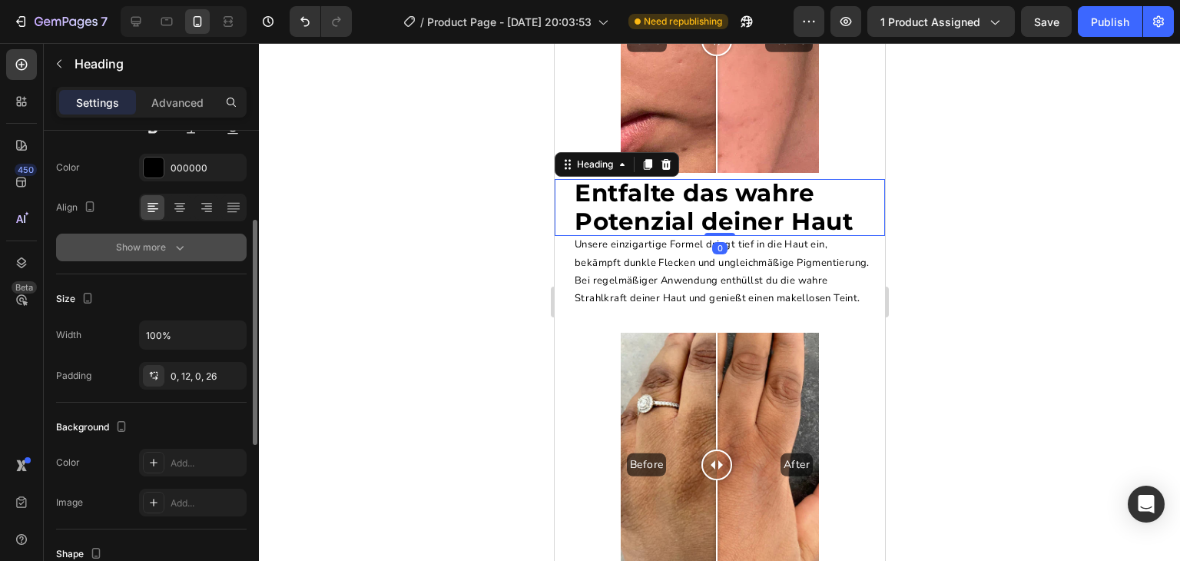
click at [163, 234] on button "Show more" at bounding box center [151, 248] width 191 height 28
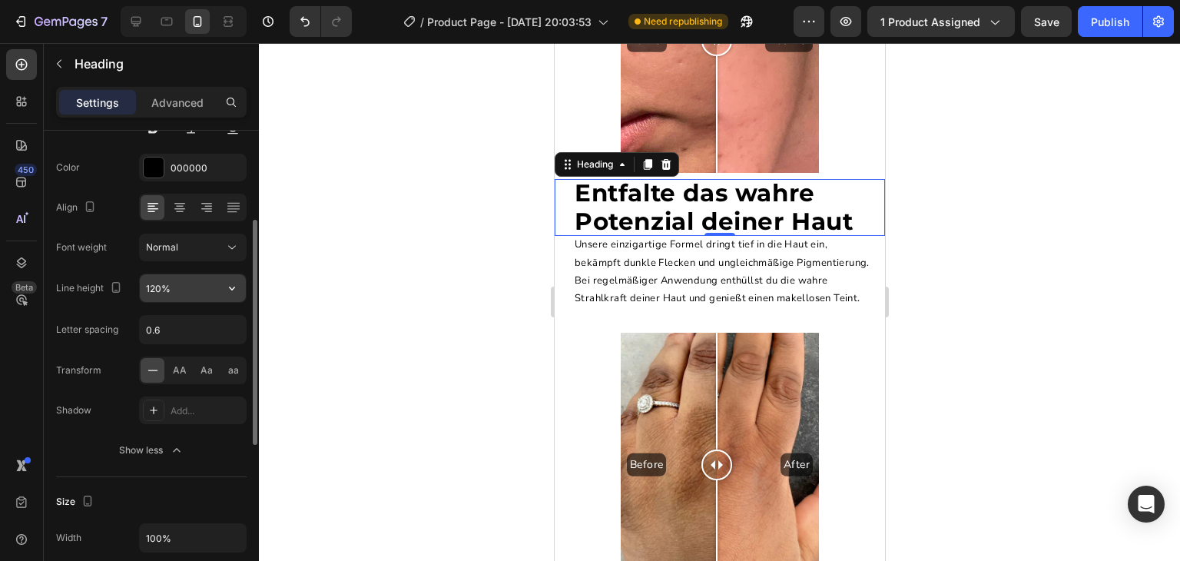
click at [157, 281] on input "120%" at bounding box center [193, 288] width 106 height 28
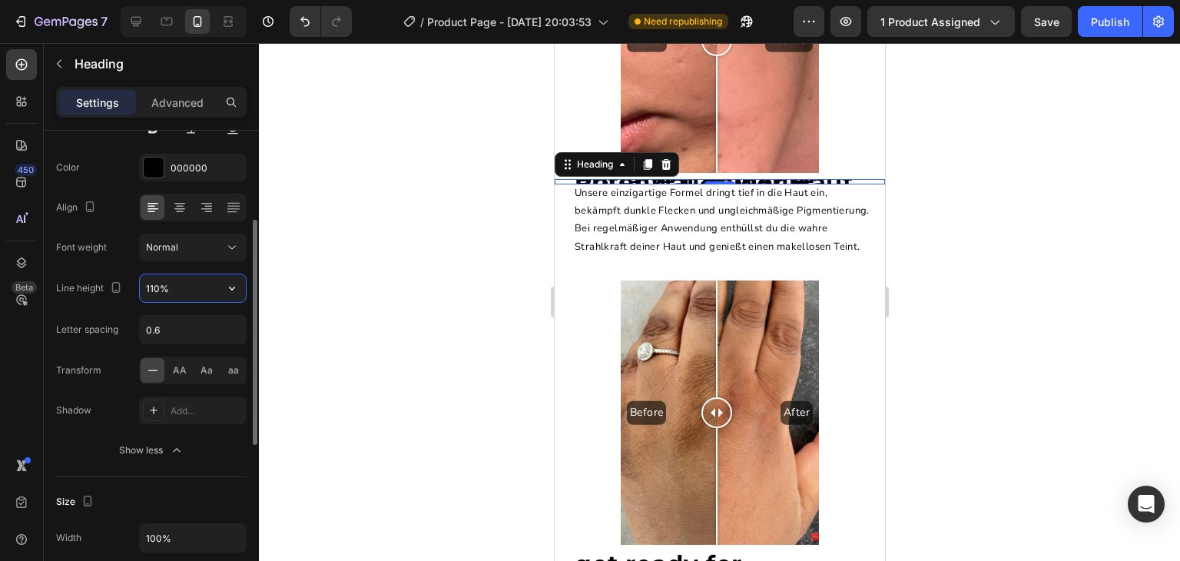
type input "110%"
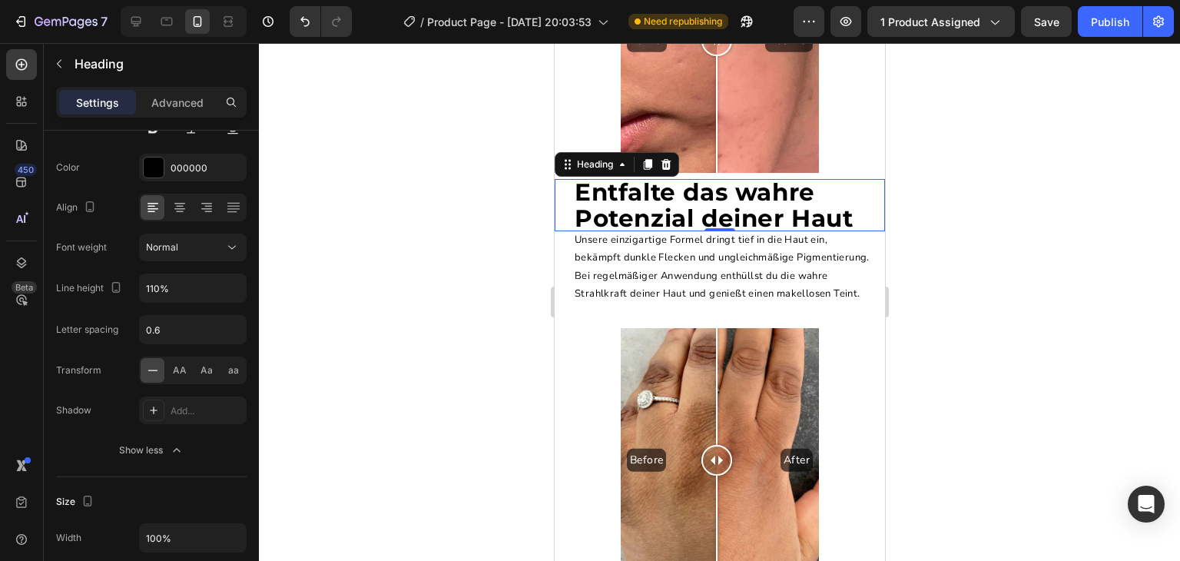
click at [520, 235] on div at bounding box center [719, 302] width 921 height 518
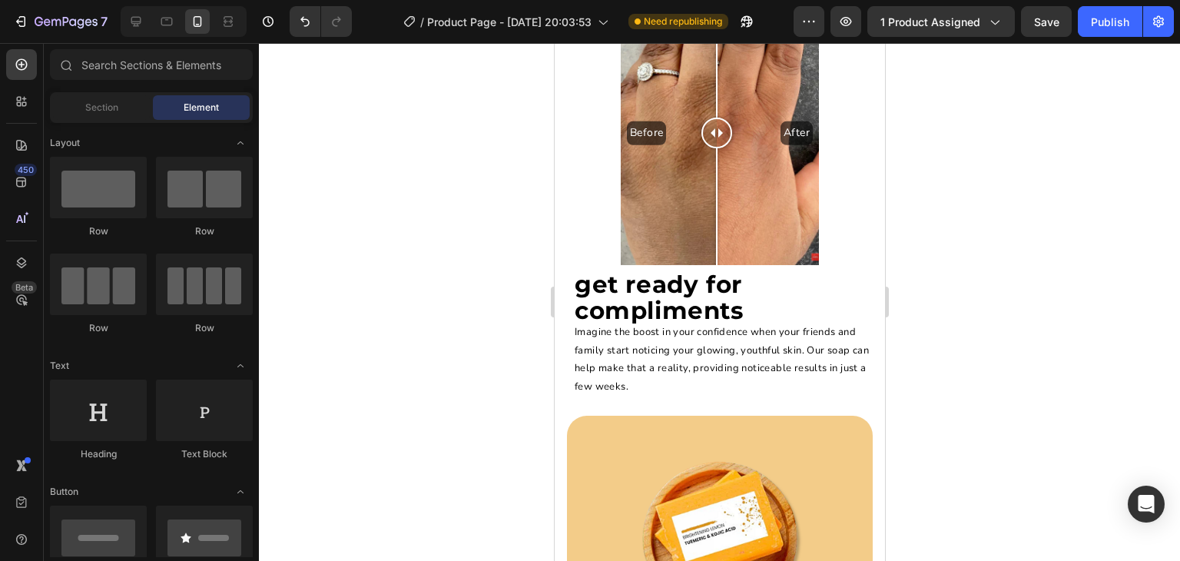
scroll to position [3965, 0]
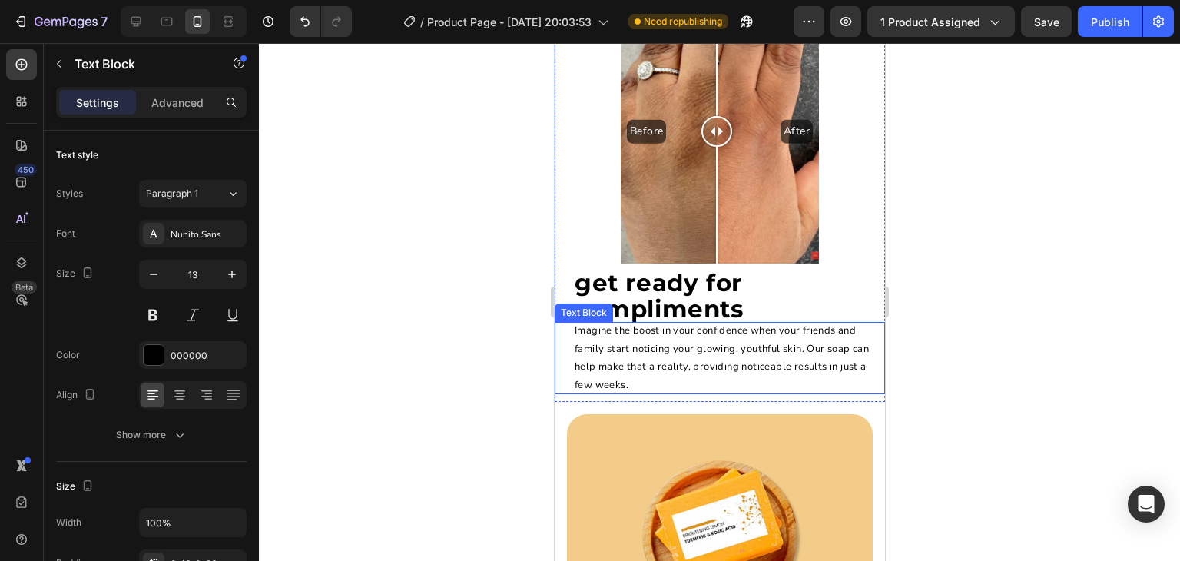
click at [623, 334] on p "Imagine the boost in your confidence when your friends and family start noticin…" at bounding box center [723, 358] width 298 height 72
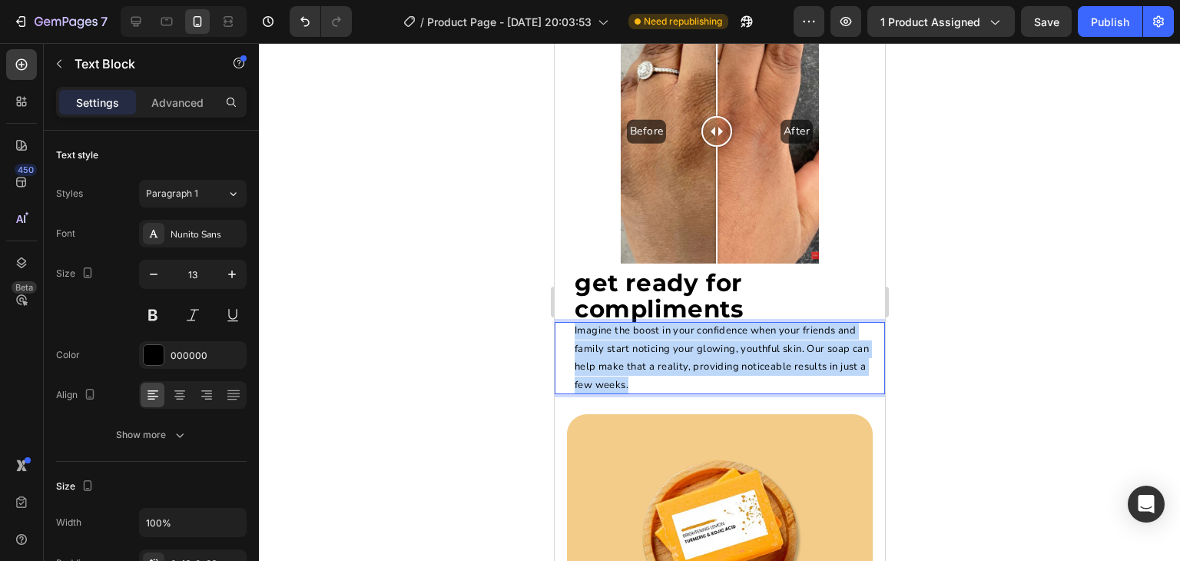
click at [623, 334] on p "Imagine the boost in your confidence when your friends and family start noticin…" at bounding box center [723, 358] width 298 height 72
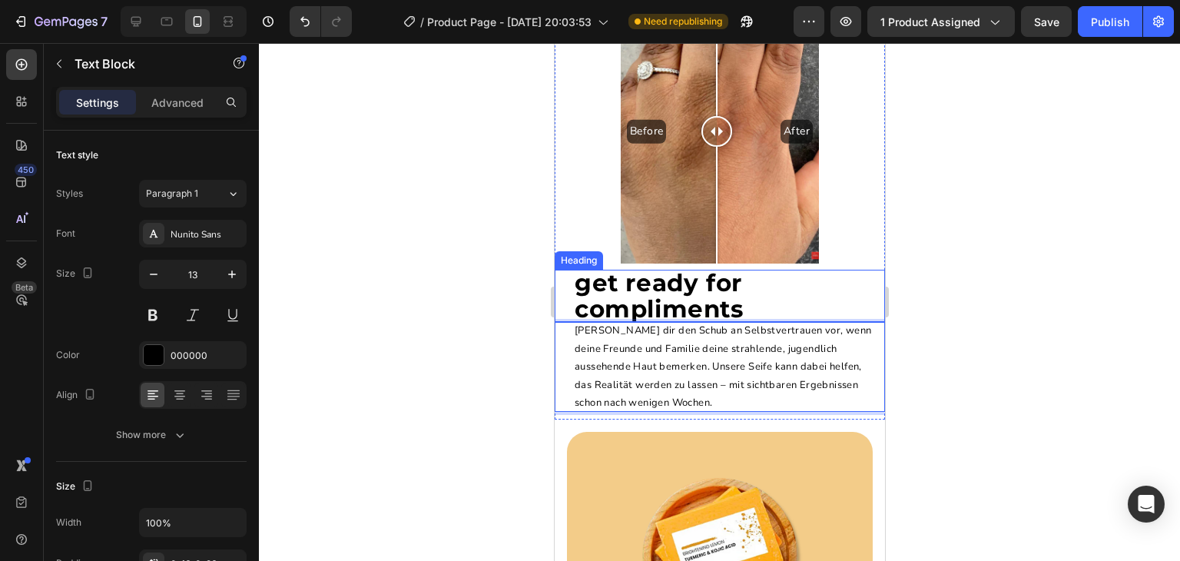
click at [625, 276] on strong "get ready for compliments" at bounding box center [658, 295] width 169 height 55
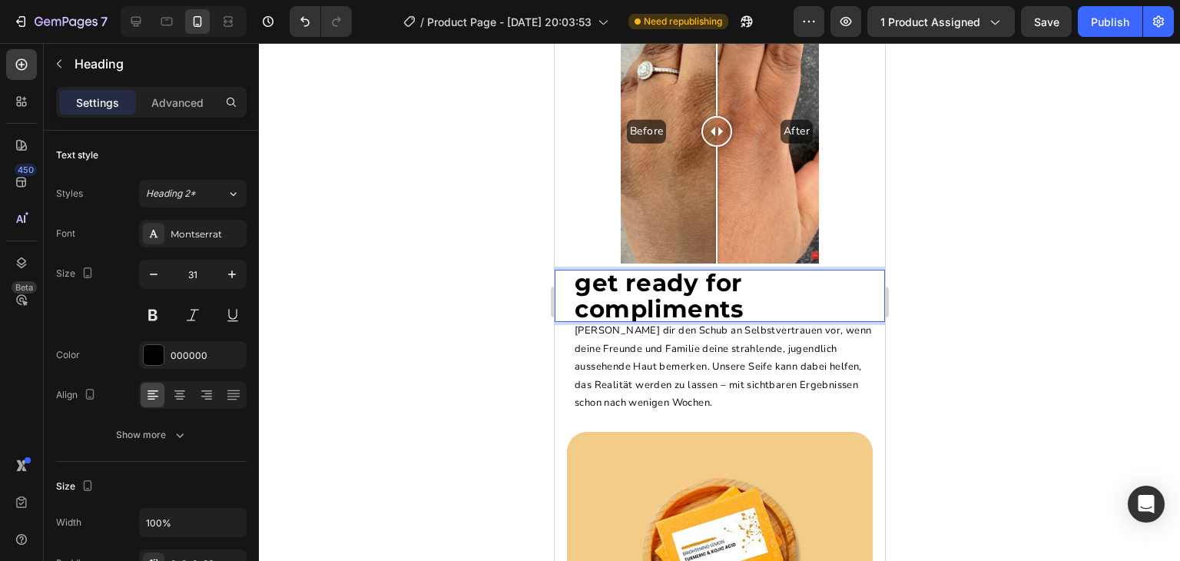
click at [625, 276] on strong "get ready for compliments" at bounding box center [658, 295] width 169 height 55
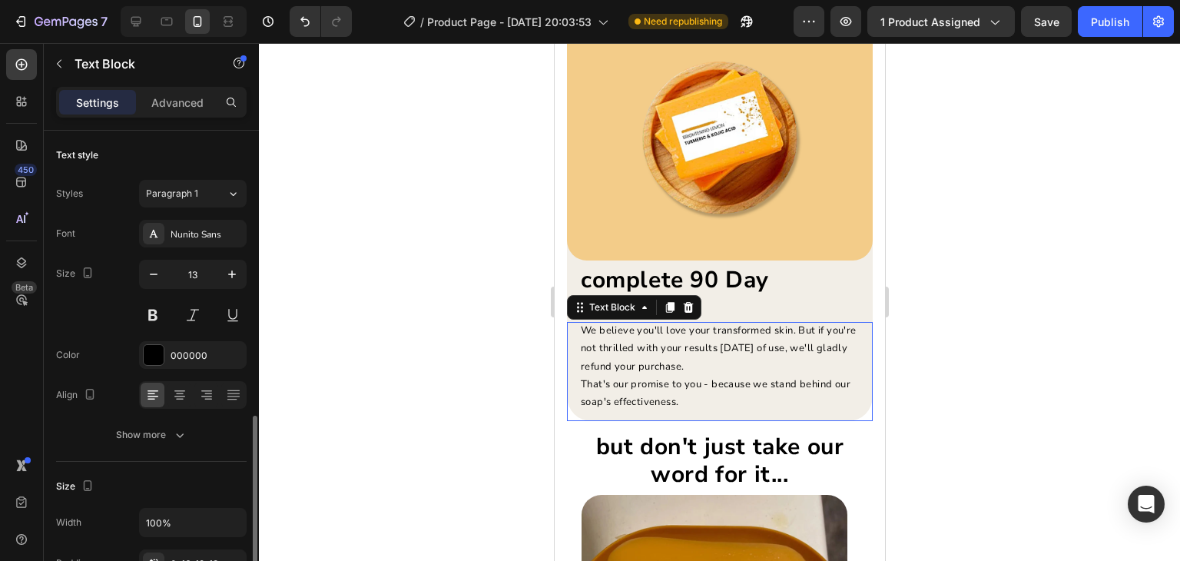
scroll to position [188, 0]
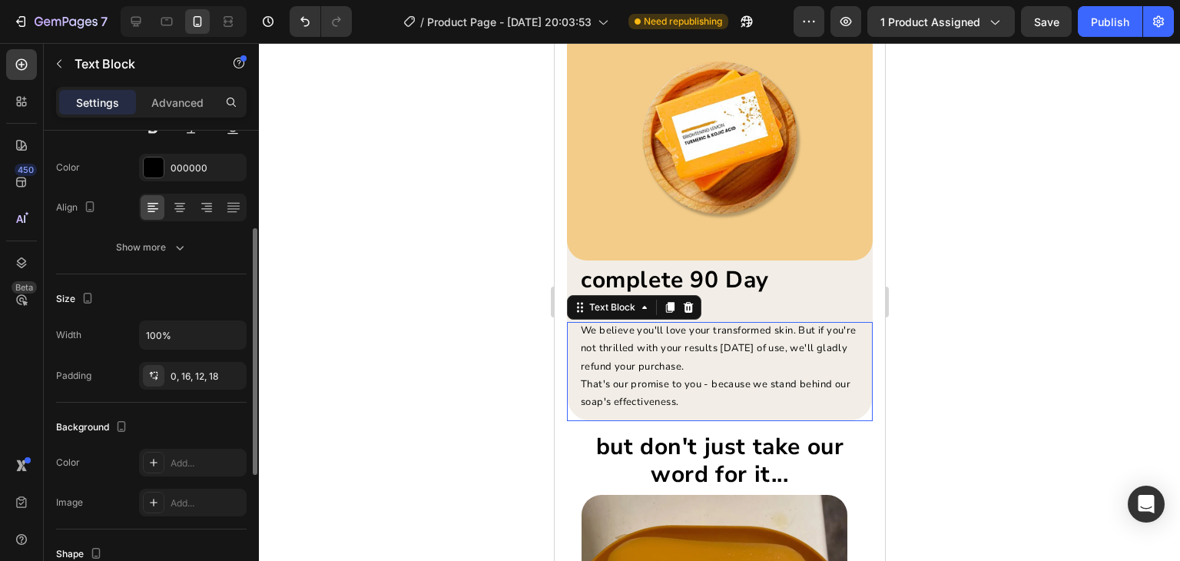
click at [726, 344] on p "We believe you'll love your transformed skin. But if you're not thrilled with y…" at bounding box center [720, 349] width 280 height 54
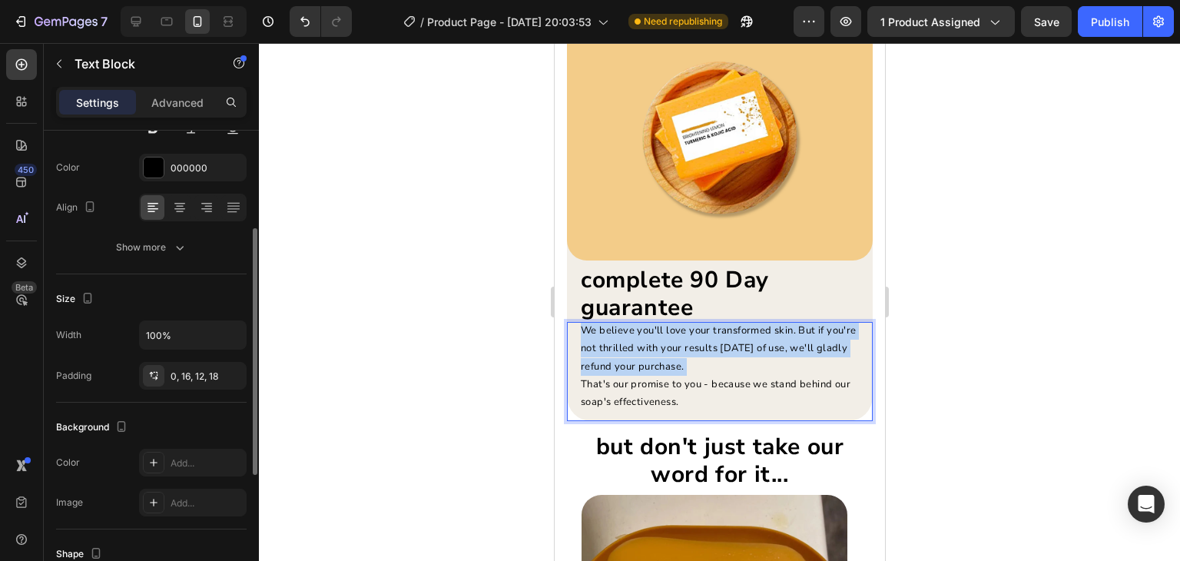
click at [726, 344] on p "We believe you'll love your transformed skin. But if you're not thrilled with y…" at bounding box center [720, 349] width 280 height 54
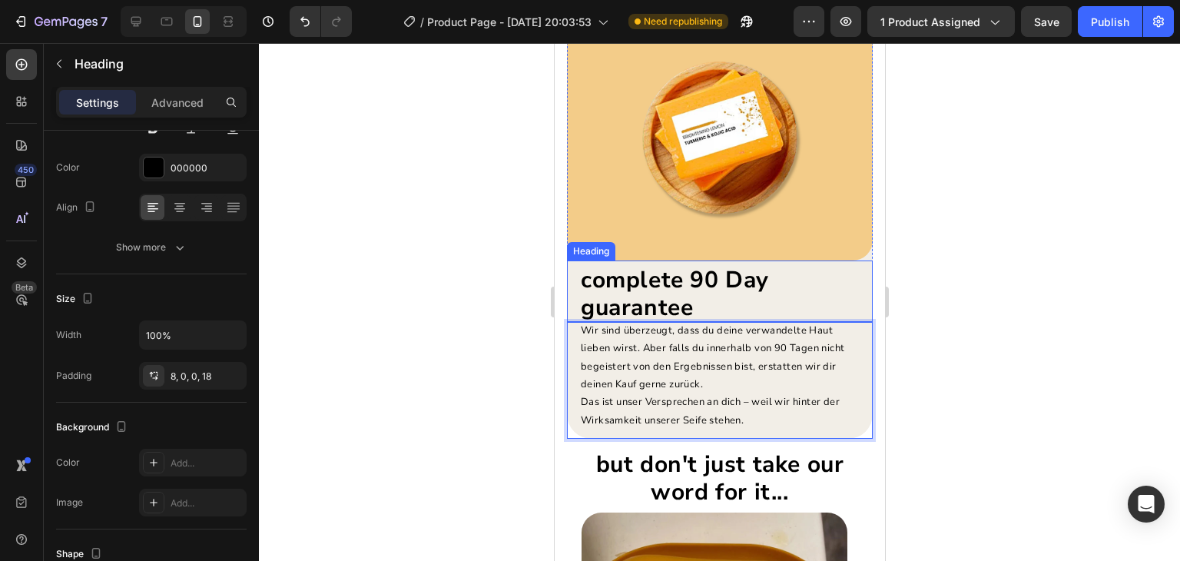
click at [629, 277] on strong "complete 90 Day guarantee" at bounding box center [674, 293] width 188 height 59
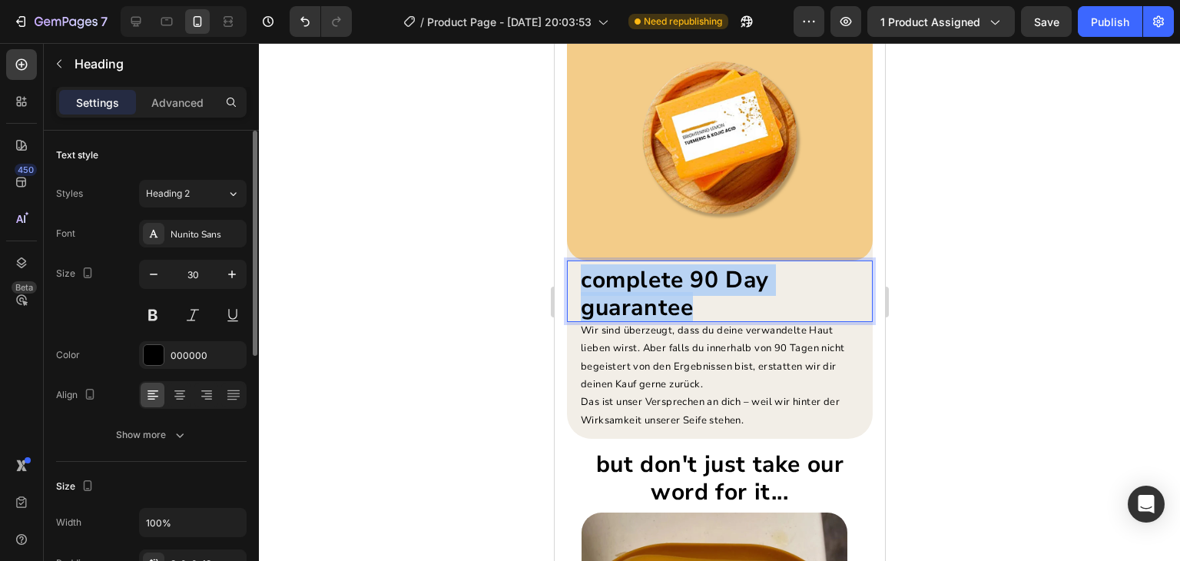
click at [629, 277] on strong "complete 90 Day guarantee" at bounding box center [674, 293] width 188 height 59
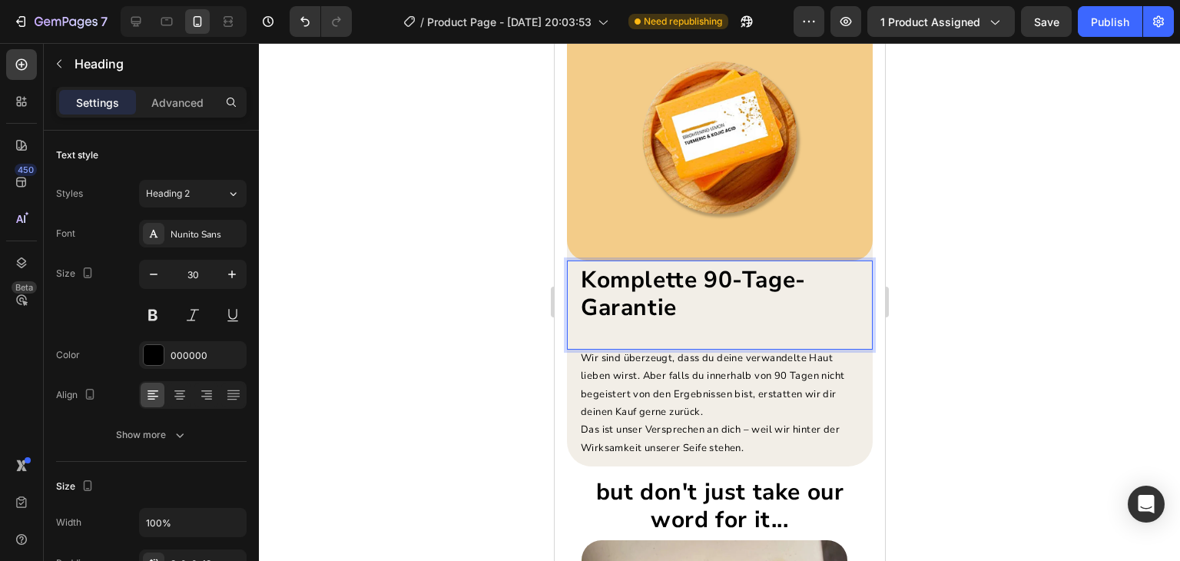
scroll to position [2, 0]
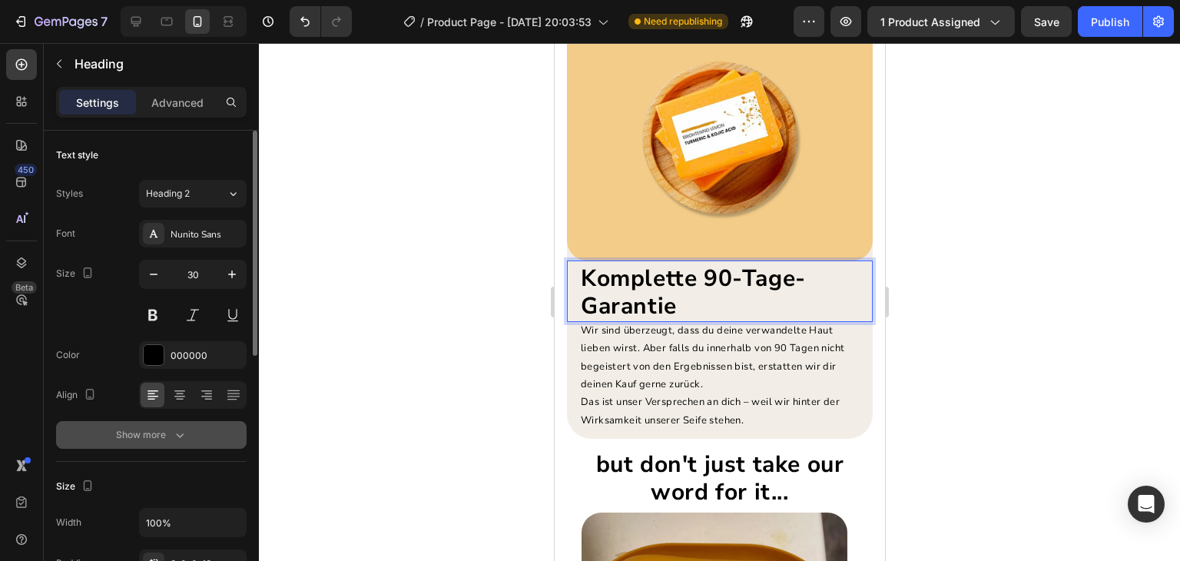
click at [169, 428] on div "Show more" at bounding box center [151, 434] width 71 height 15
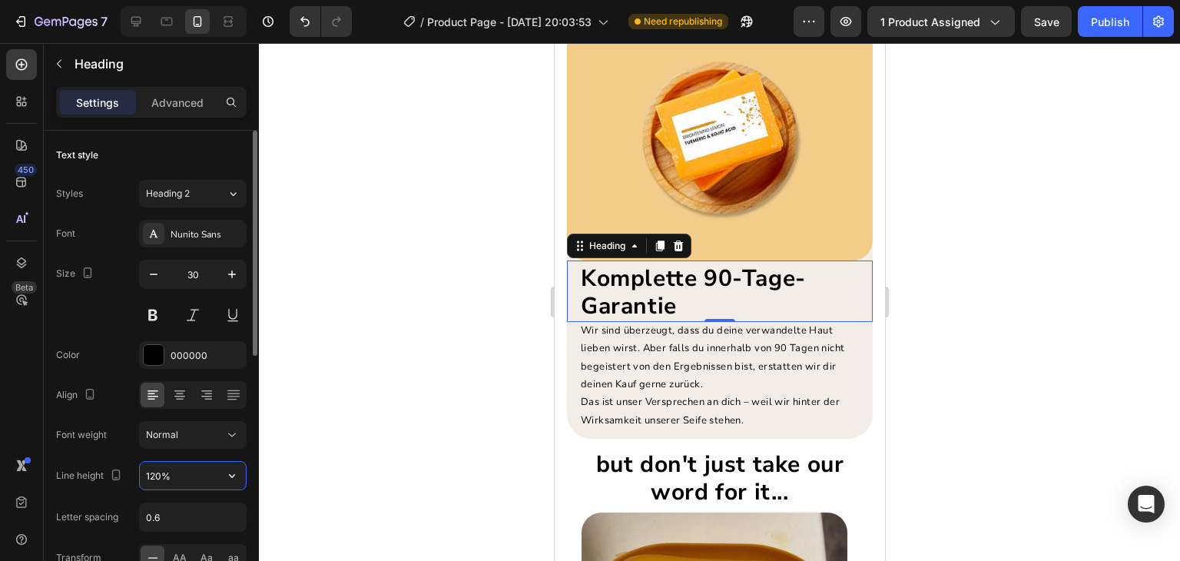
click at [176, 473] on input "120%" at bounding box center [193, 476] width 106 height 28
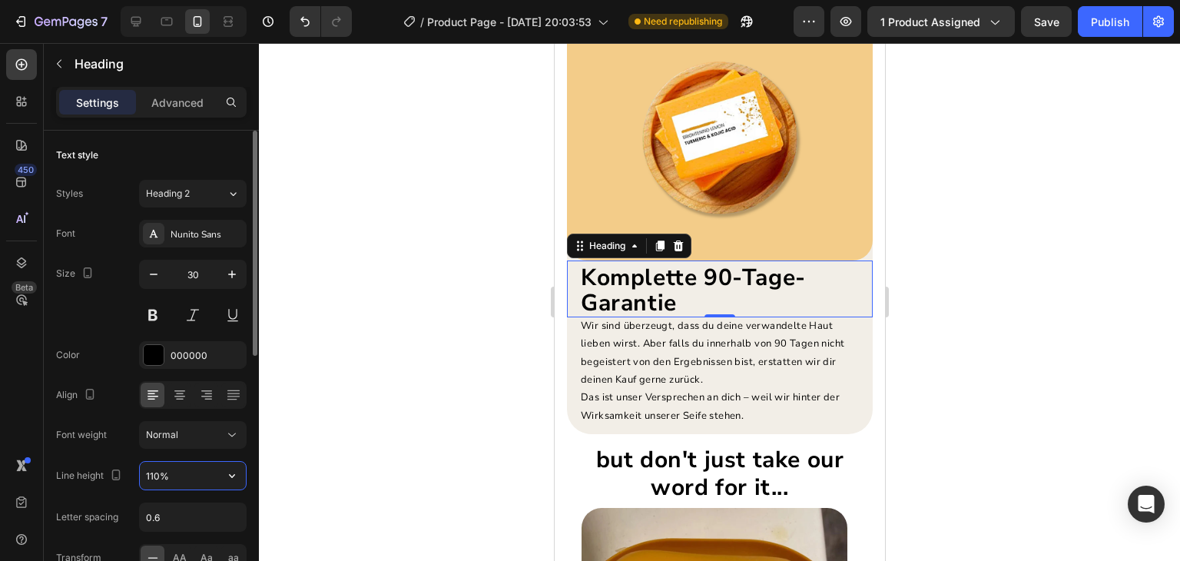
type input "110%"
click at [439, 376] on div at bounding box center [719, 302] width 921 height 518
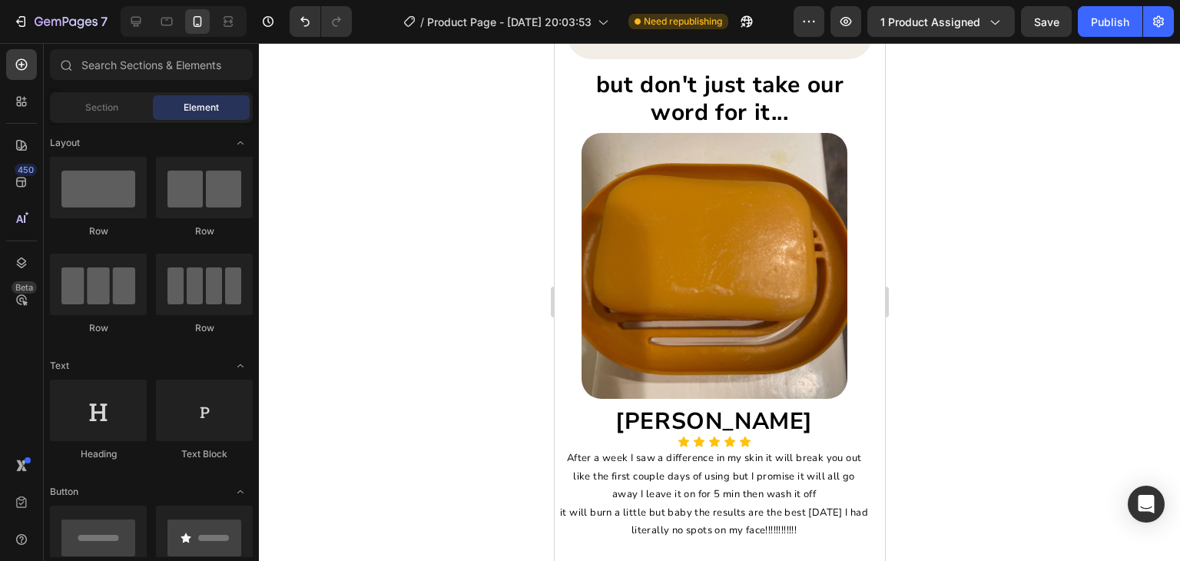
scroll to position [4748, 0]
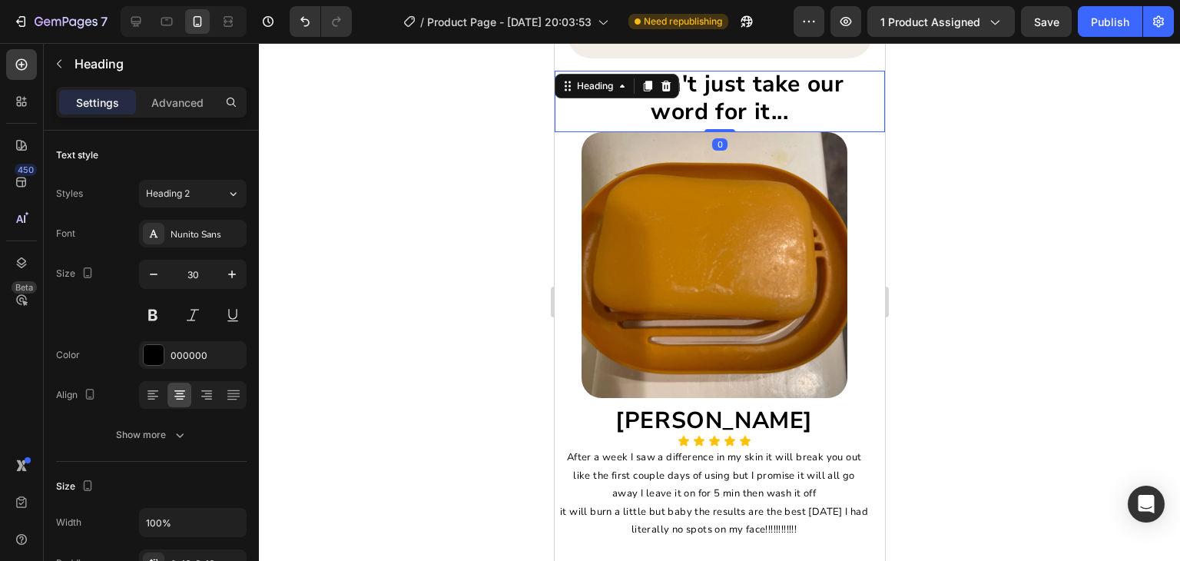
click at [718, 91] on strong "but don't just take our word for it..." at bounding box center [720, 97] width 248 height 59
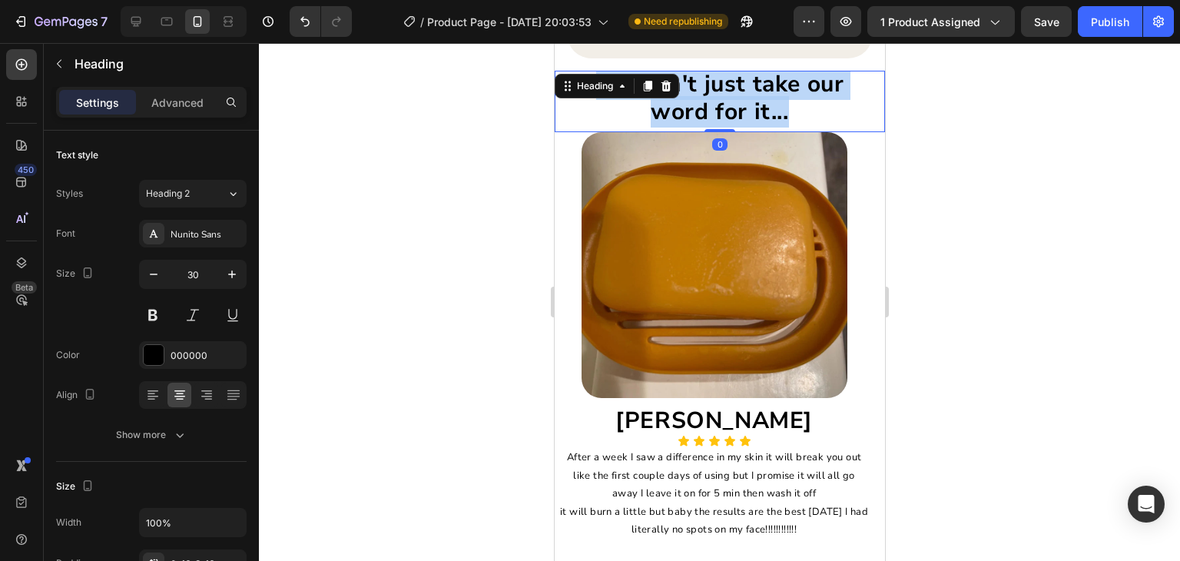
click at [718, 91] on strong "but don't just take our word for it..." at bounding box center [720, 97] width 248 height 59
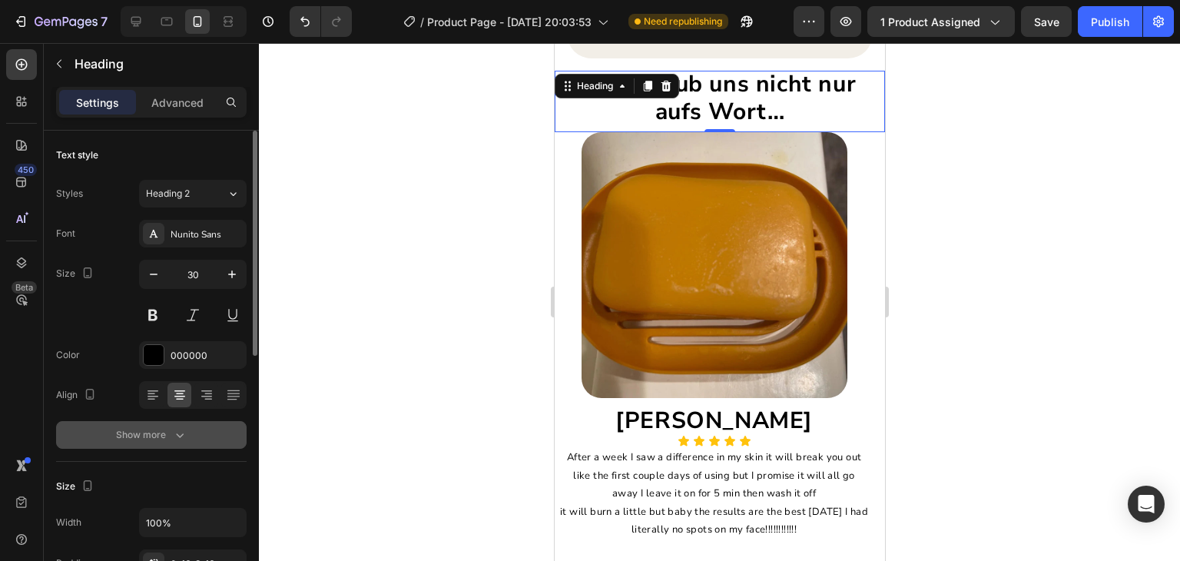
click at [161, 424] on button "Show more" at bounding box center [151, 435] width 191 height 28
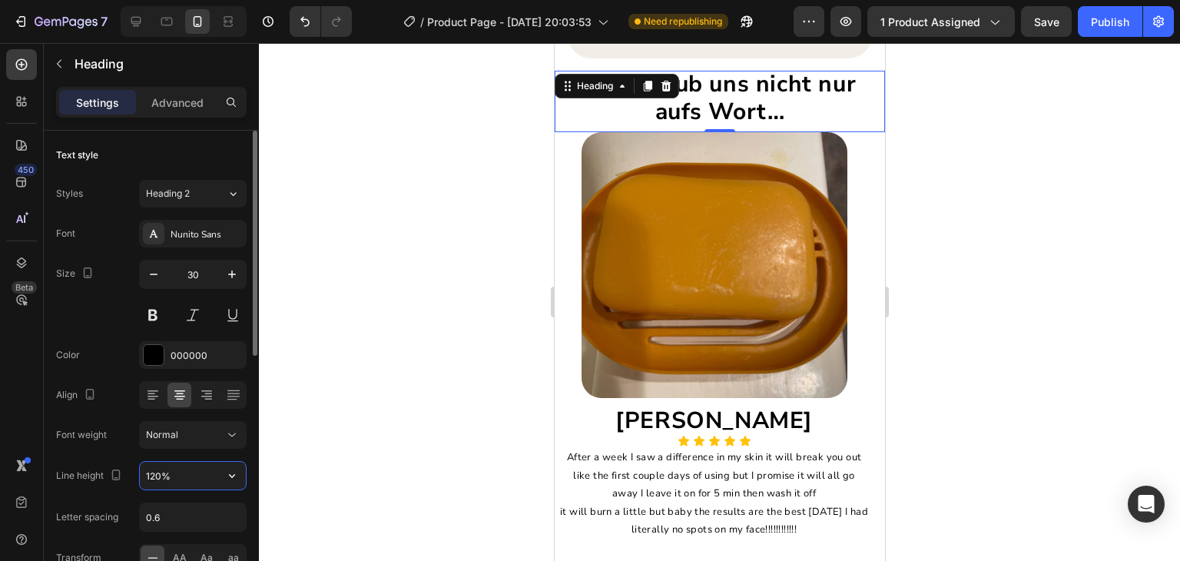
click at [152, 473] on input "120%" at bounding box center [193, 476] width 106 height 28
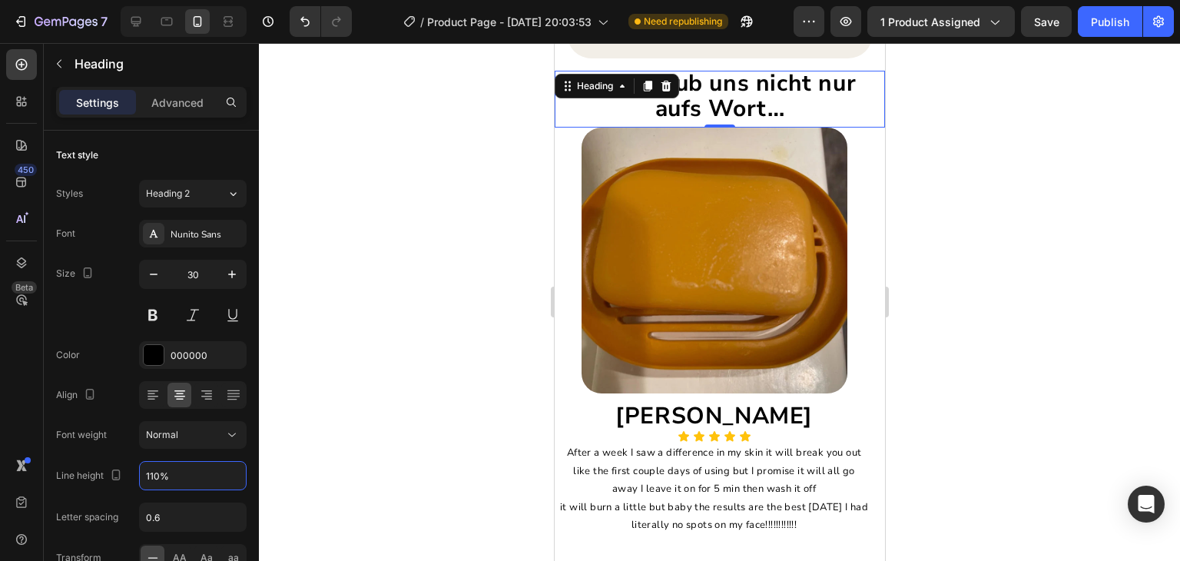
type input "110%"
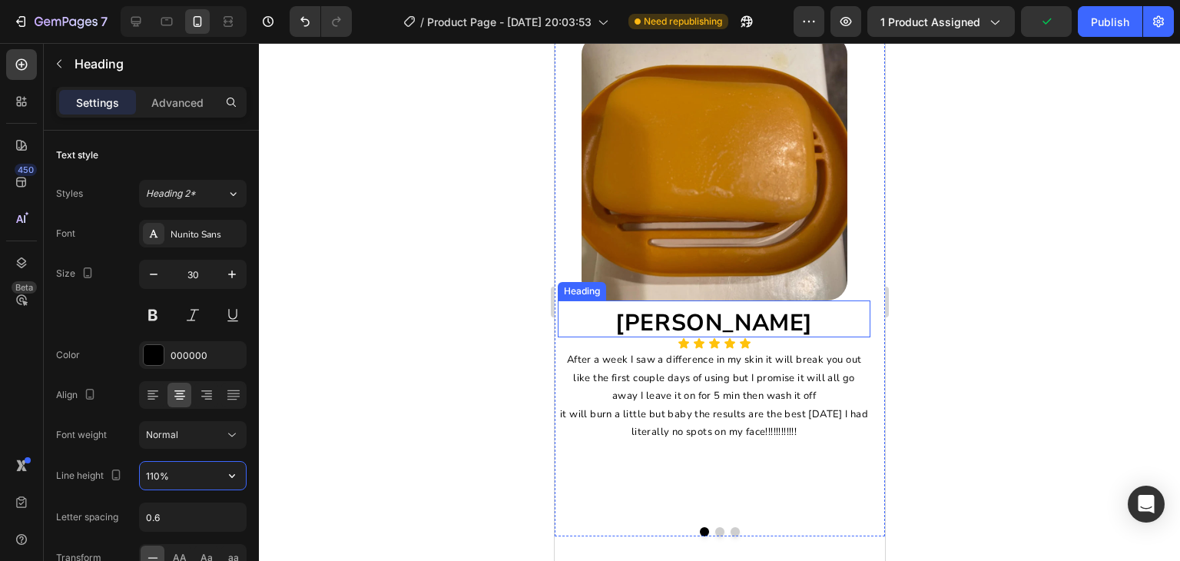
scroll to position [4831, 0]
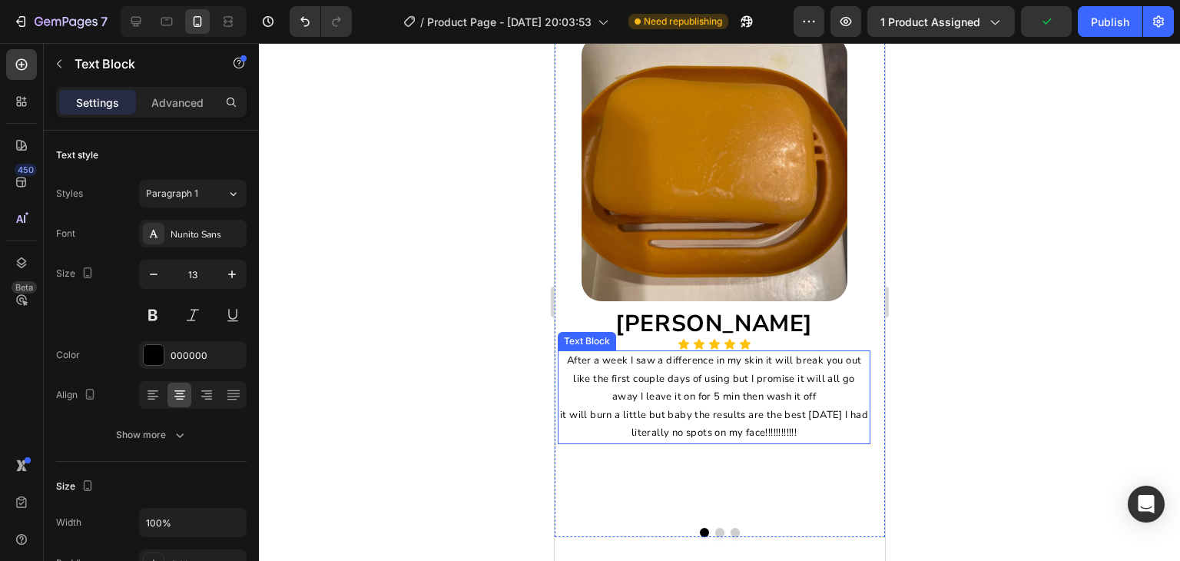
click at [719, 391] on p "After a week I saw a difference in my skin it will break you out like the first…" at bounding box center [714, 397] width 310 height 90
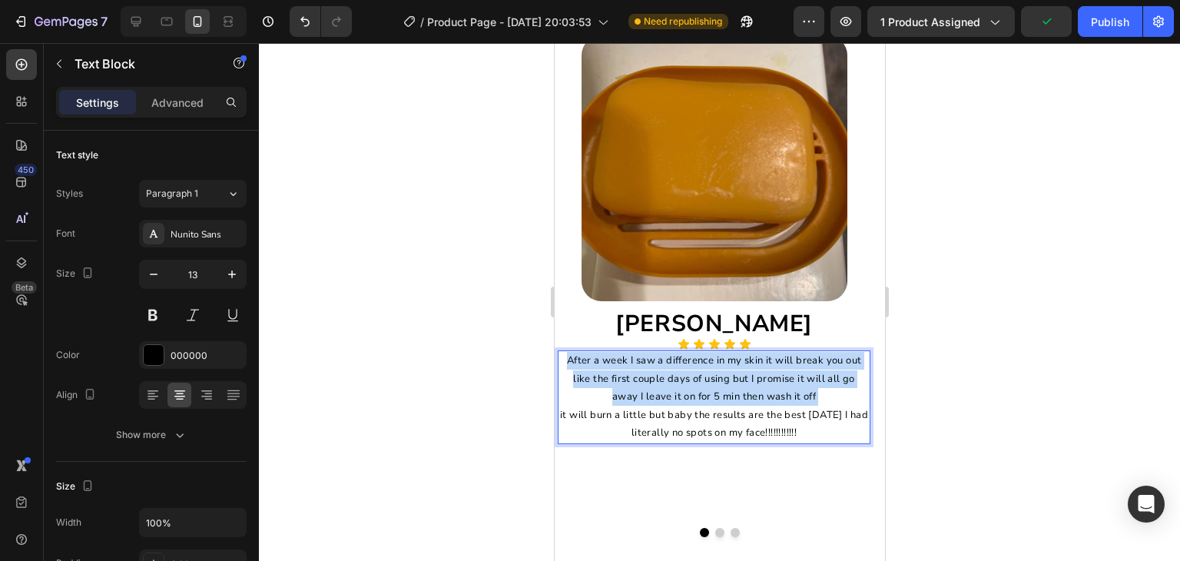
click at [719, 391] on p "After a week I saw a difference in my skin it will break you out like the first…" at bounding box center [714, 397] width 310 height 90
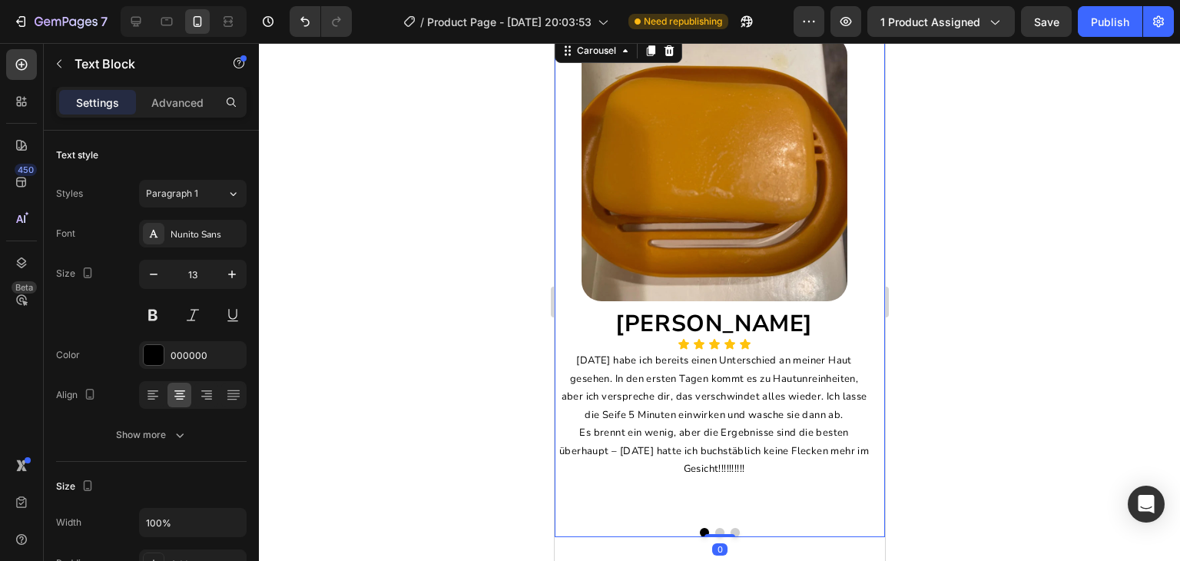
click at [716, 516] on div "Image [PERSON_NAME] Heading Icon Icon Icon Icon Icon Icon List [DATE] habe ich …" at bounding box center [719, 286] width 330 height 502
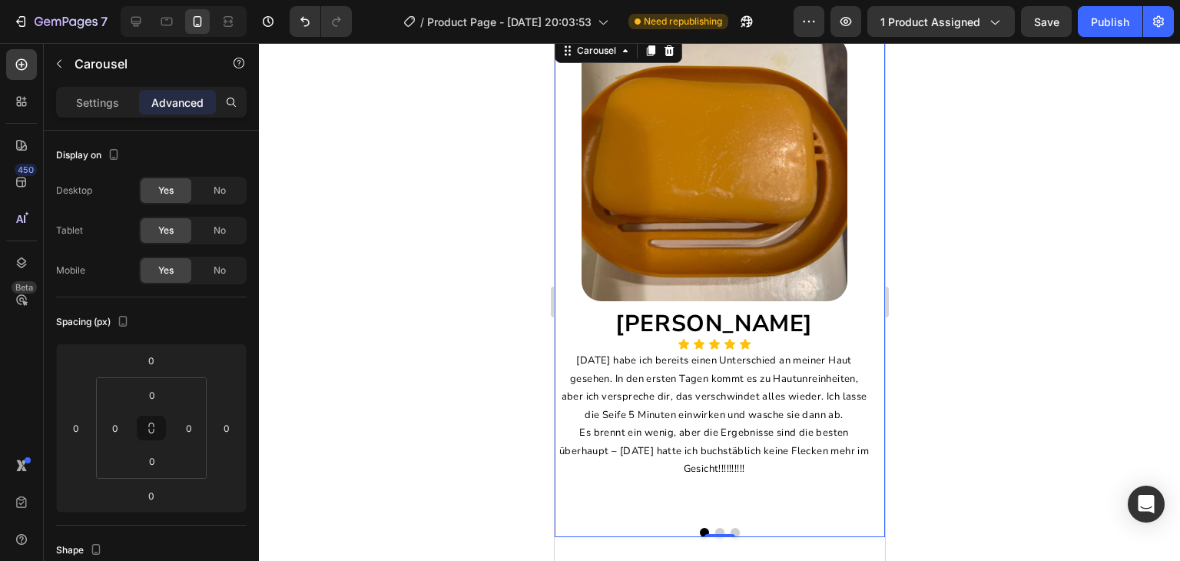
click at [715, 528] on button "Dot" at bounding box center [719, 532] width 9 height 9
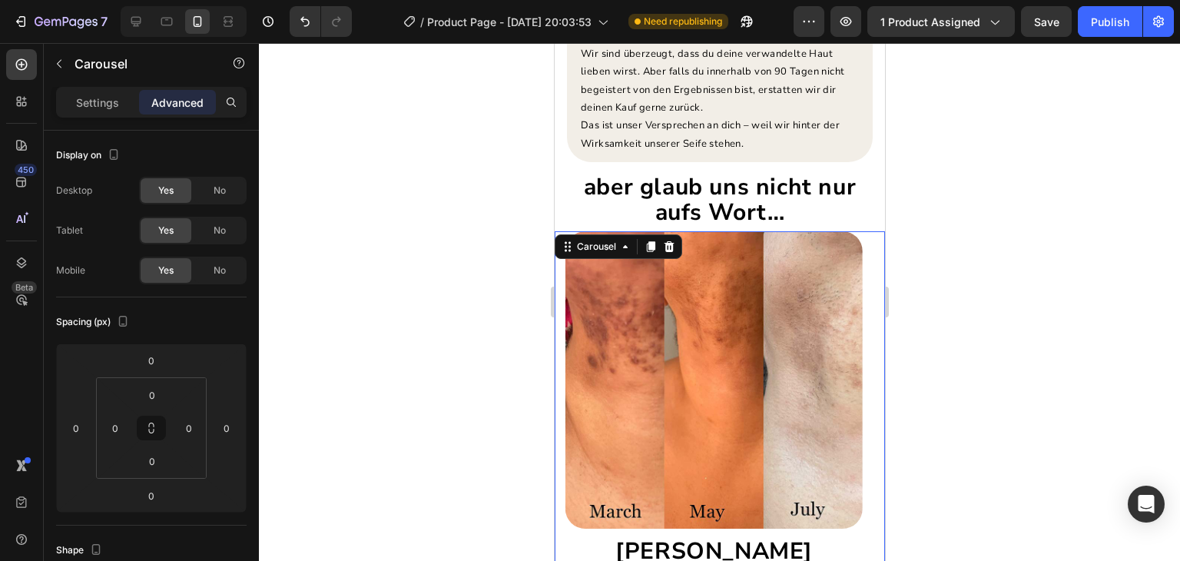
scroll to position [4749, 0]
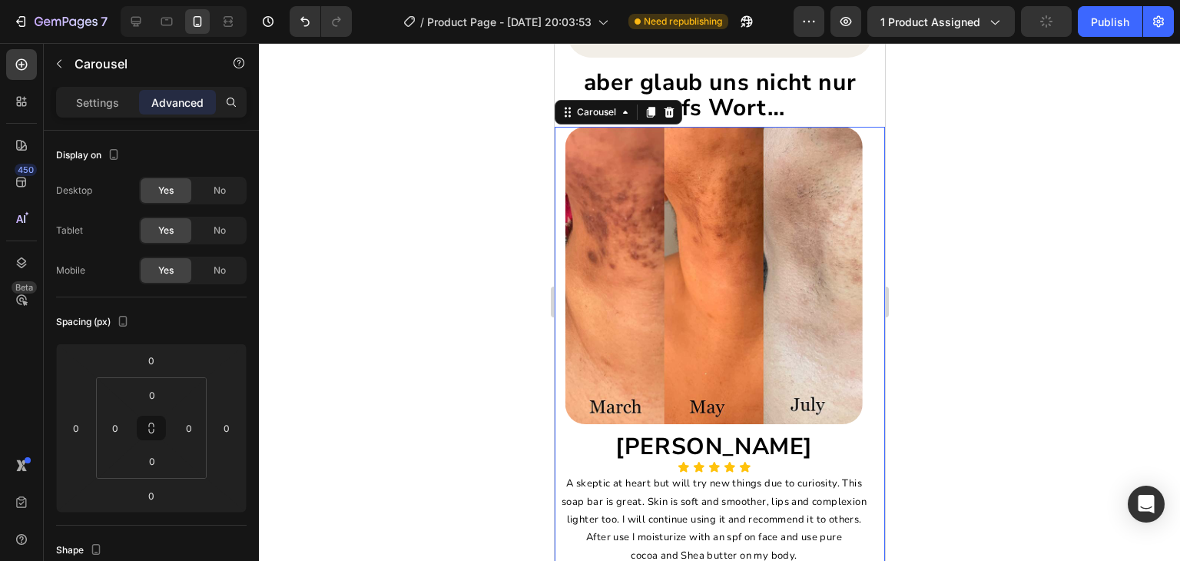
click at [715, 264] on div "Image [PERSON_NAME] Heading Icon Icon Icon Icon Icon Icon List A skeptic at hea…" at bounding box center [713, 367] width 313 height 480
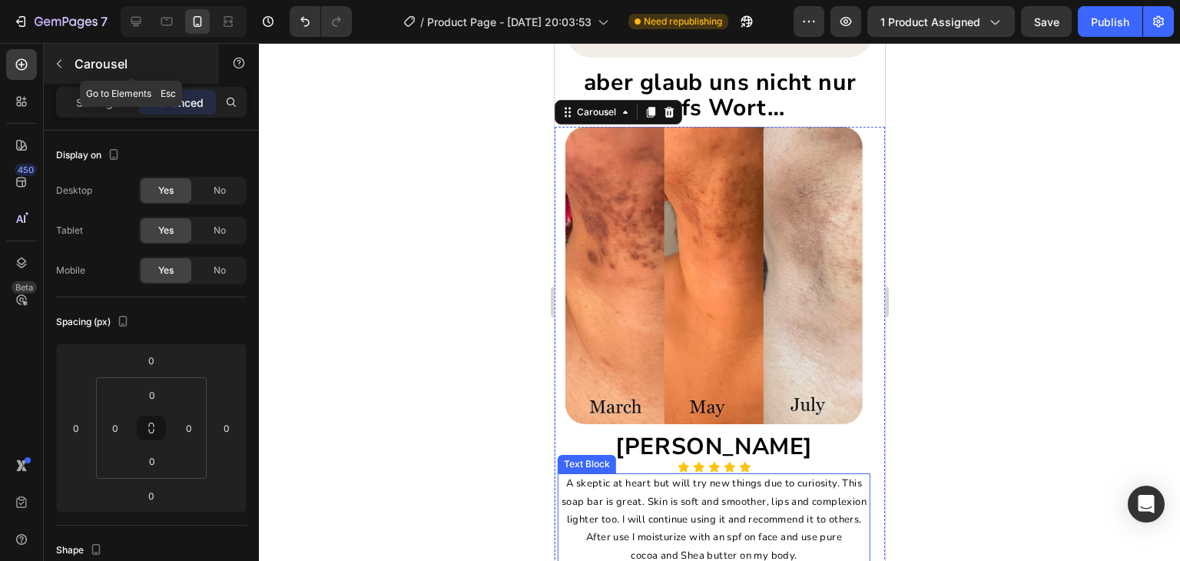
click at [102, 72] on p "Carousel" at bounding box center [140, 64] width 131 height 18
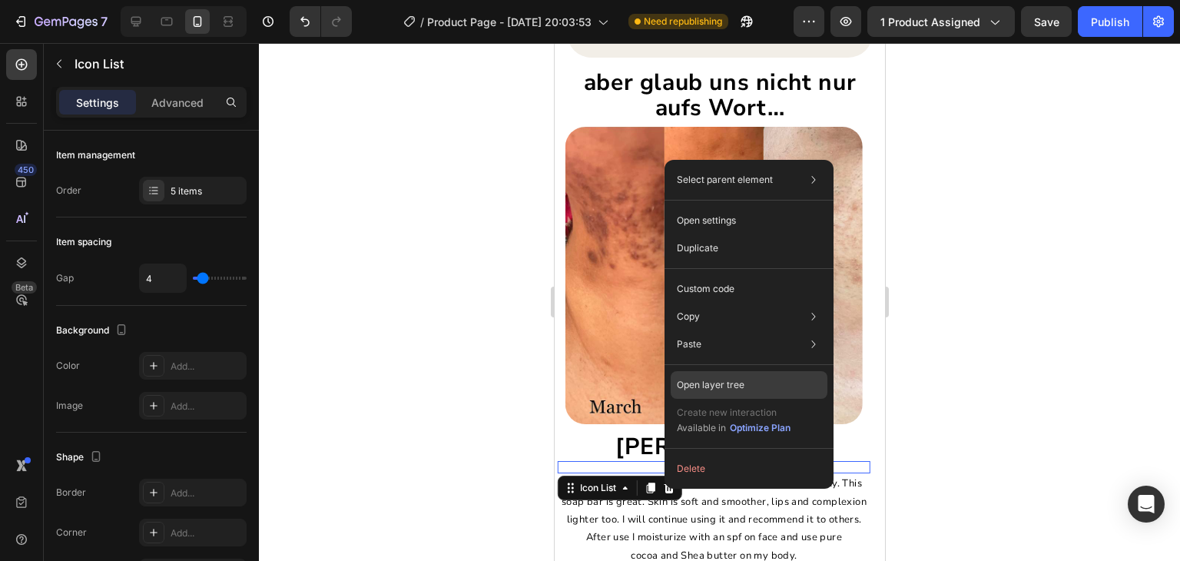
click at [752, 378] on div "Open layer tree" at bounding box center [749, 385] width 157 height 28
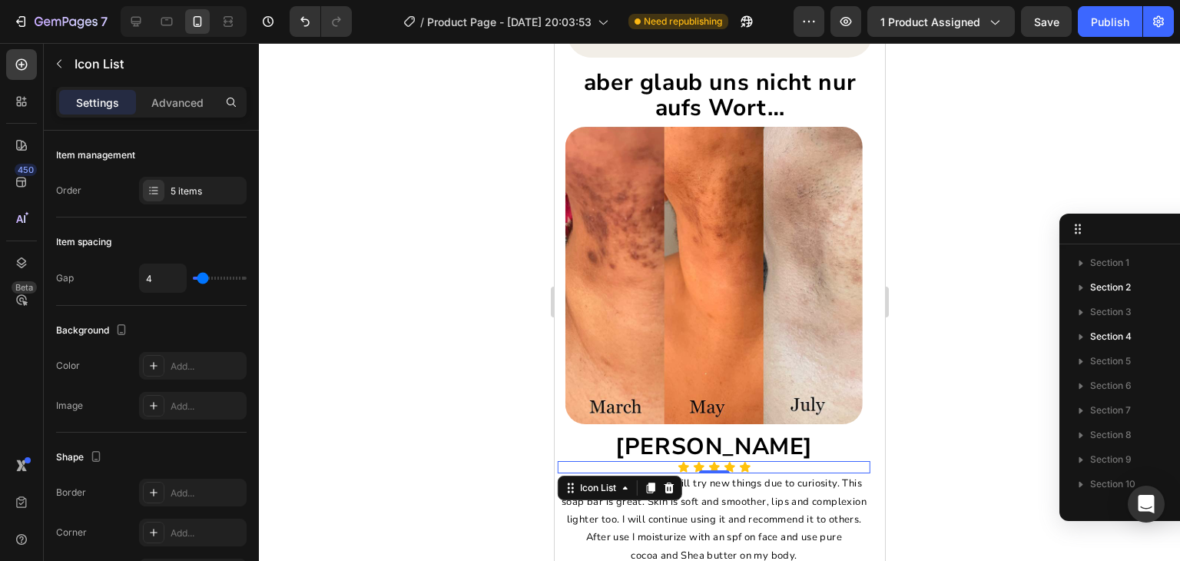
scroll to position [586, 0]
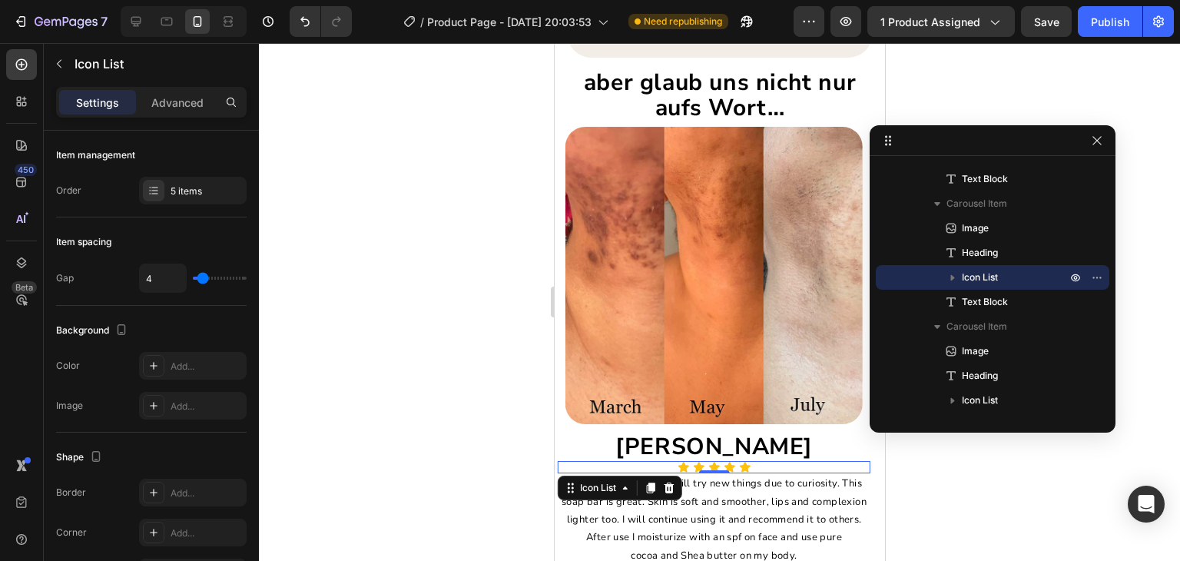
drag, startPoint x: 1110, startPoint y: 222, endPoint x: 1039, endPoint y: 130, distance: 116.2
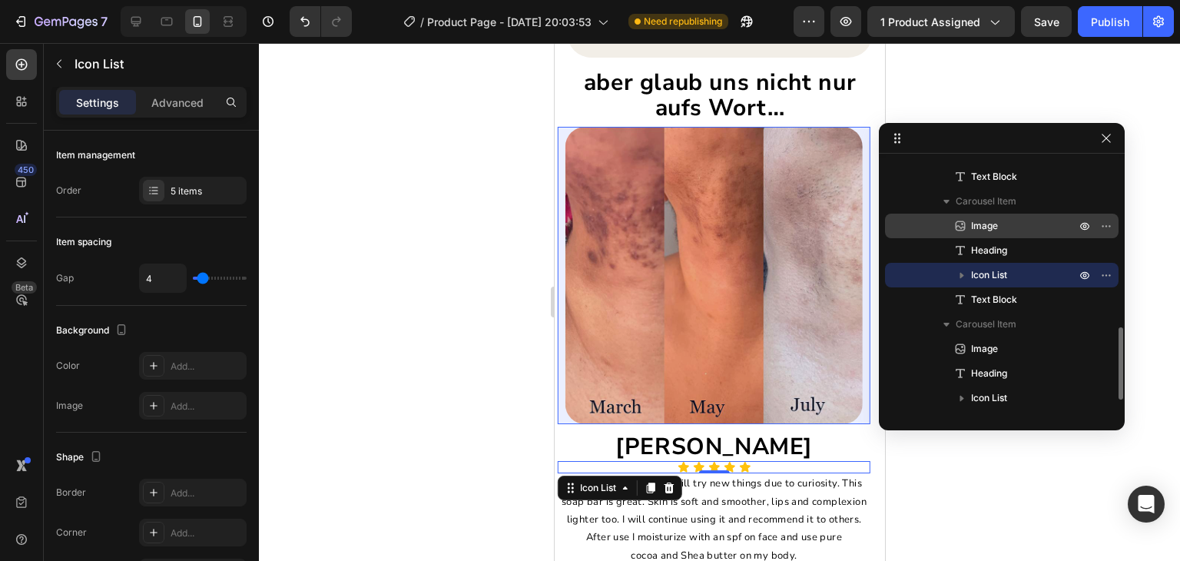
click at [1008, 223] on p "Image" at bounding box center [1007, 225] width 108 height 15
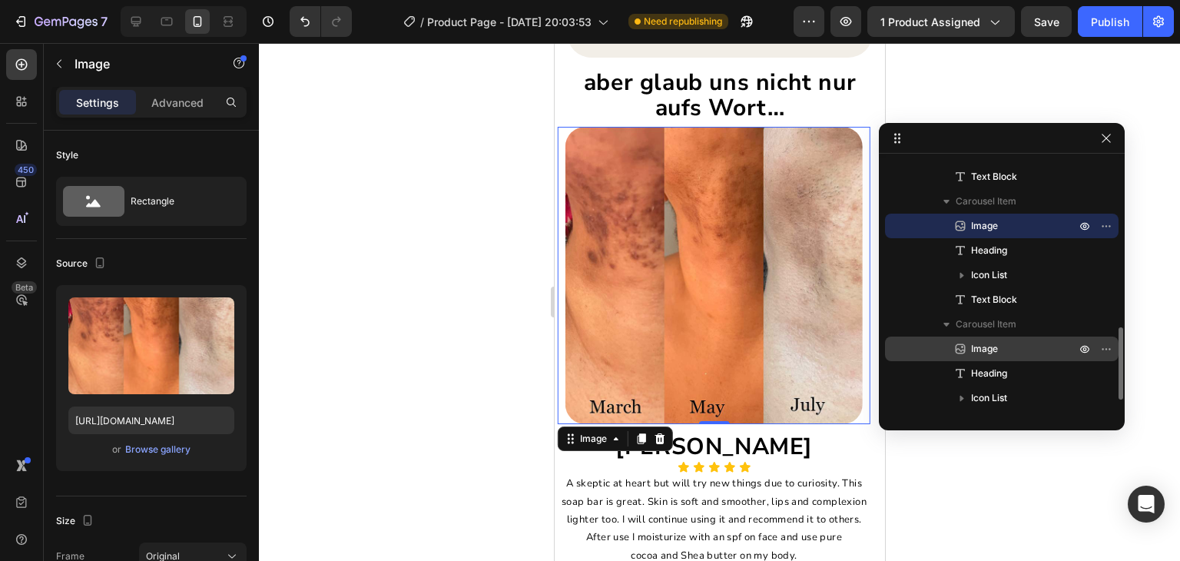
click at [1011, 337] on div "Image" at bounding box center [1001, 349] width 221 height 25
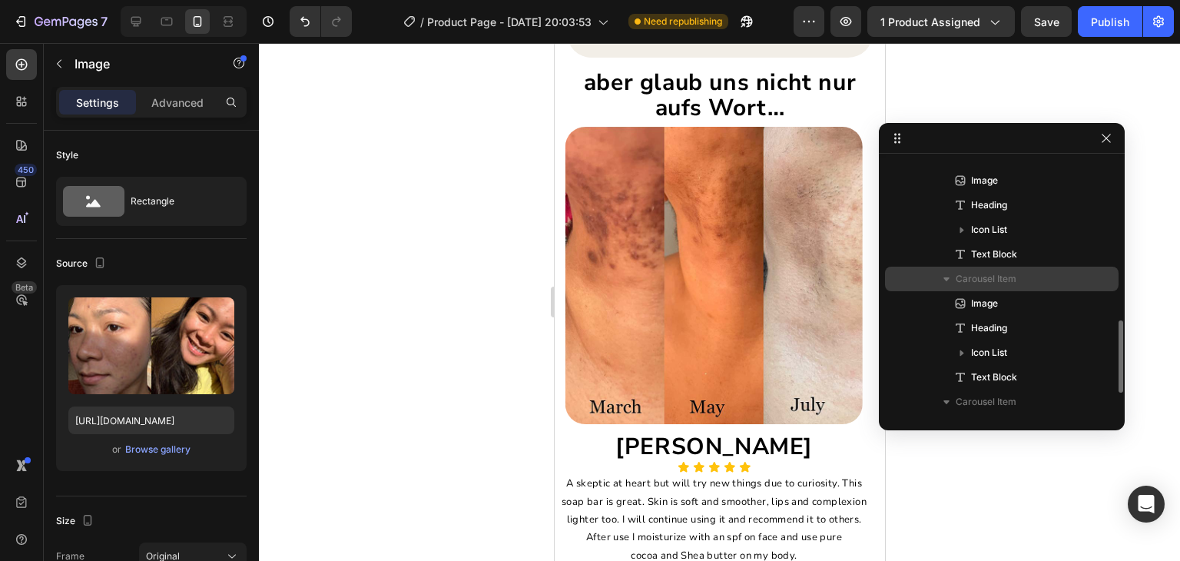
scroll to position [506, 0]
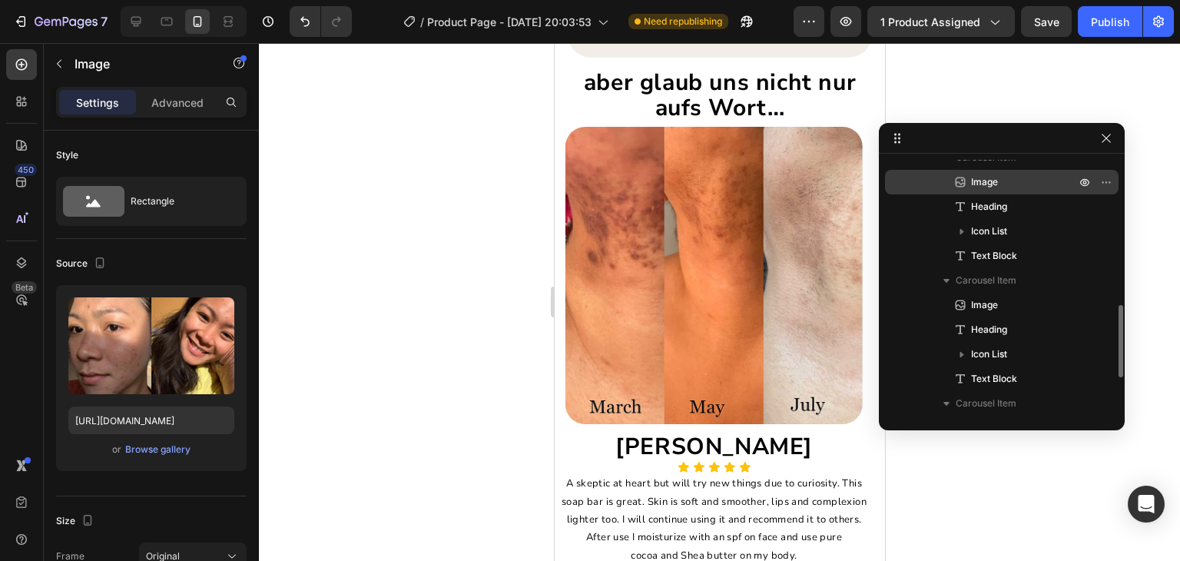
click at [1005, 180] on p "Image" at bounding box center [1007, 181] width 108 height 15
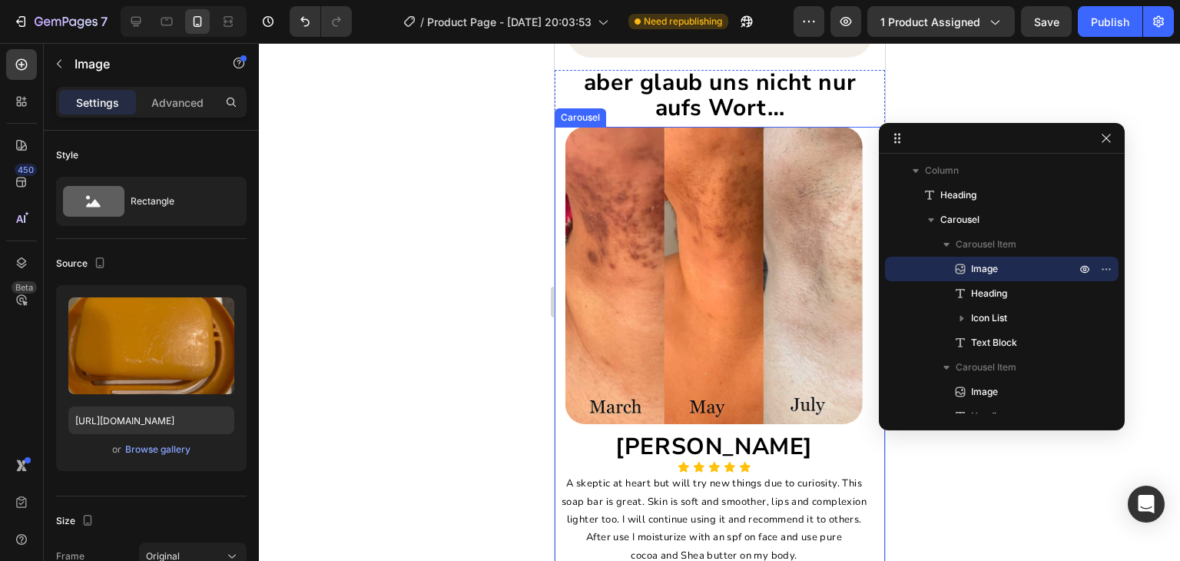
scroll to position [4928, 0]
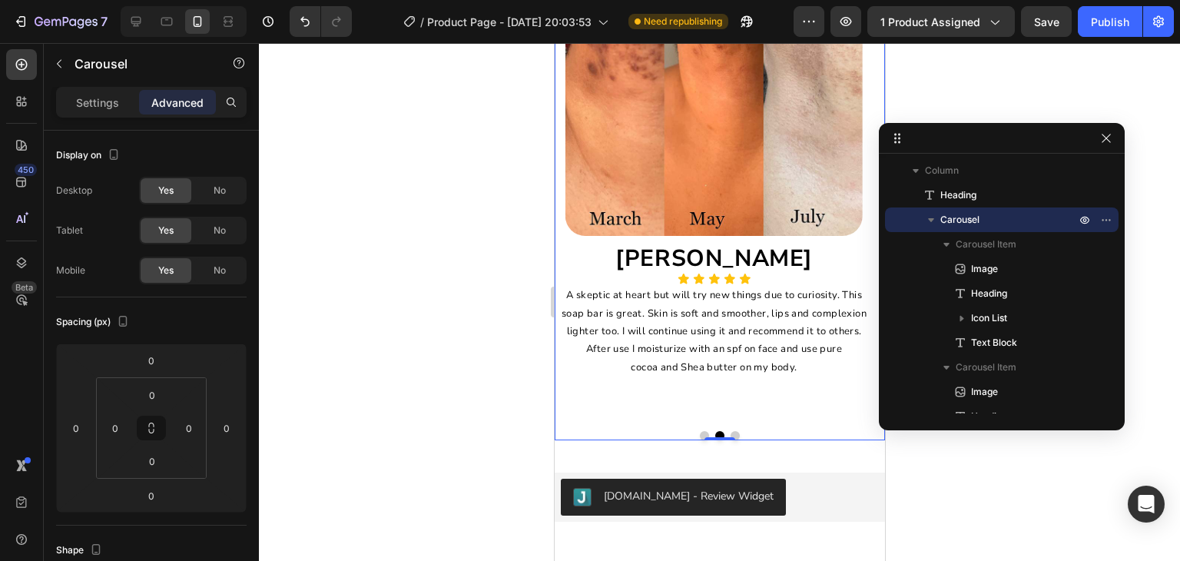
click at [700, 431] on button "Dot" at bounding box center [703, 435] width 9 height 9
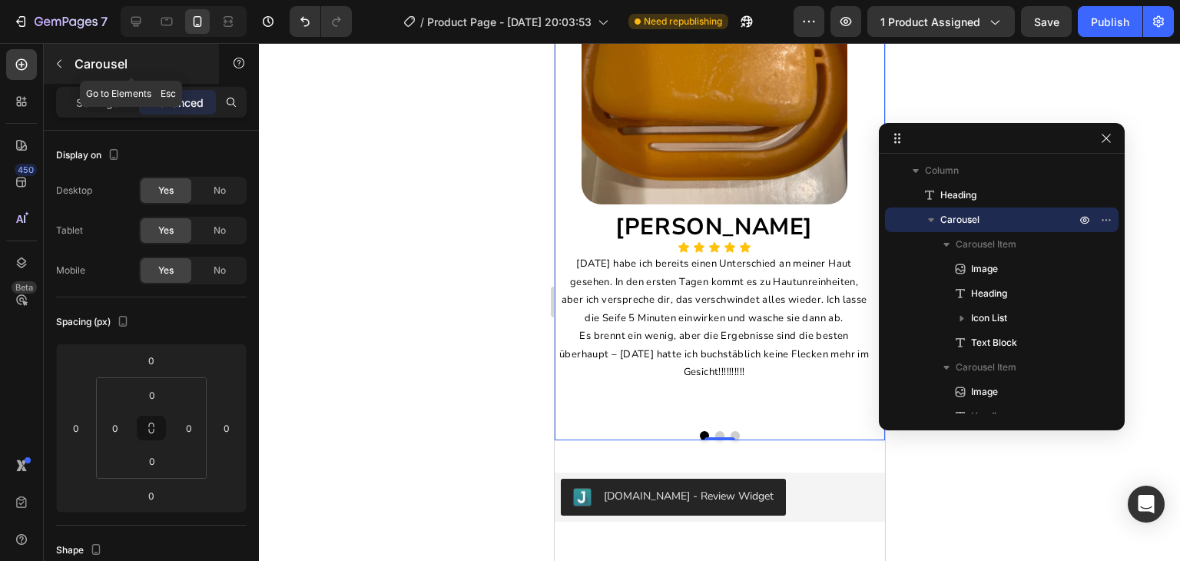
click at [54, 70] on button "button" at bounding box center [59, 63] width 25 height 25
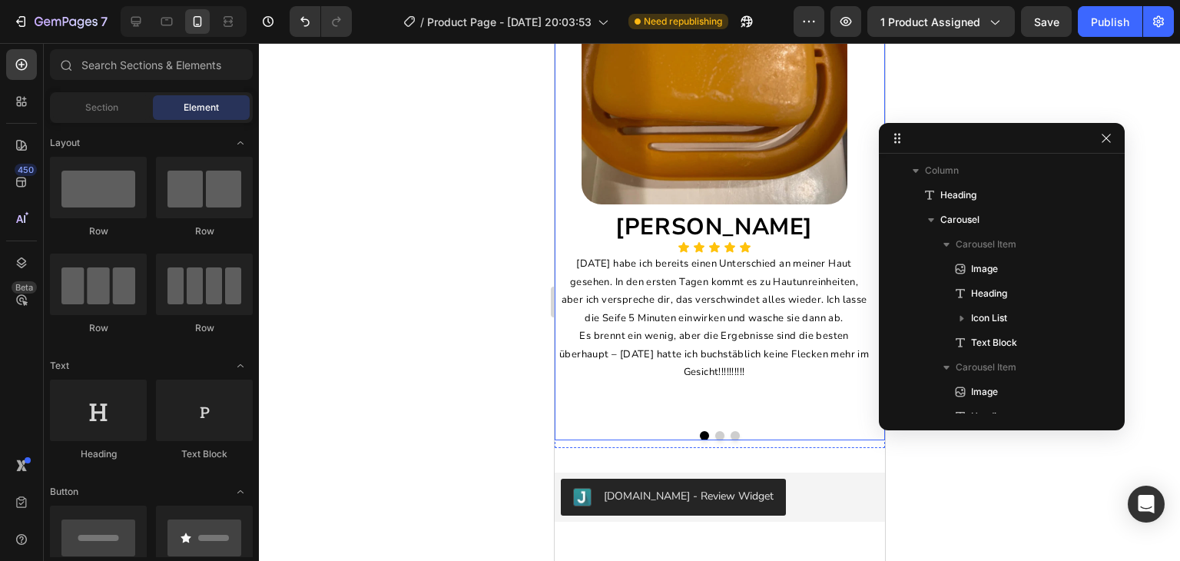
click at [715, 431] on button "Dot" at bounding box center [719, 435] width 9 height 9
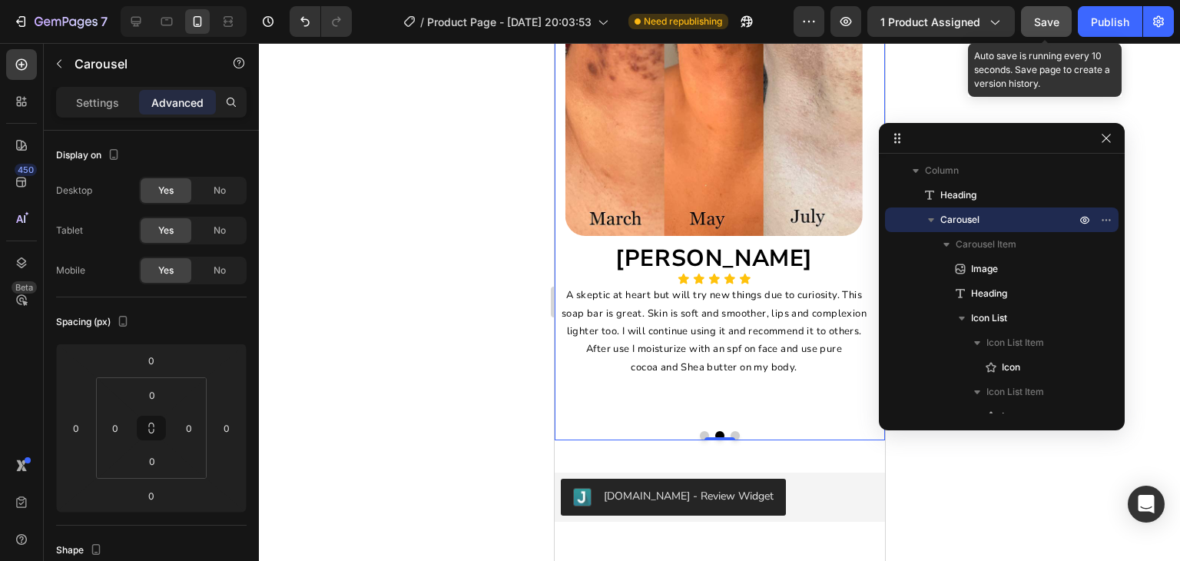
click at [1056, 25] on span "Save" at bounding box center [1046, 21] width 25 height 13
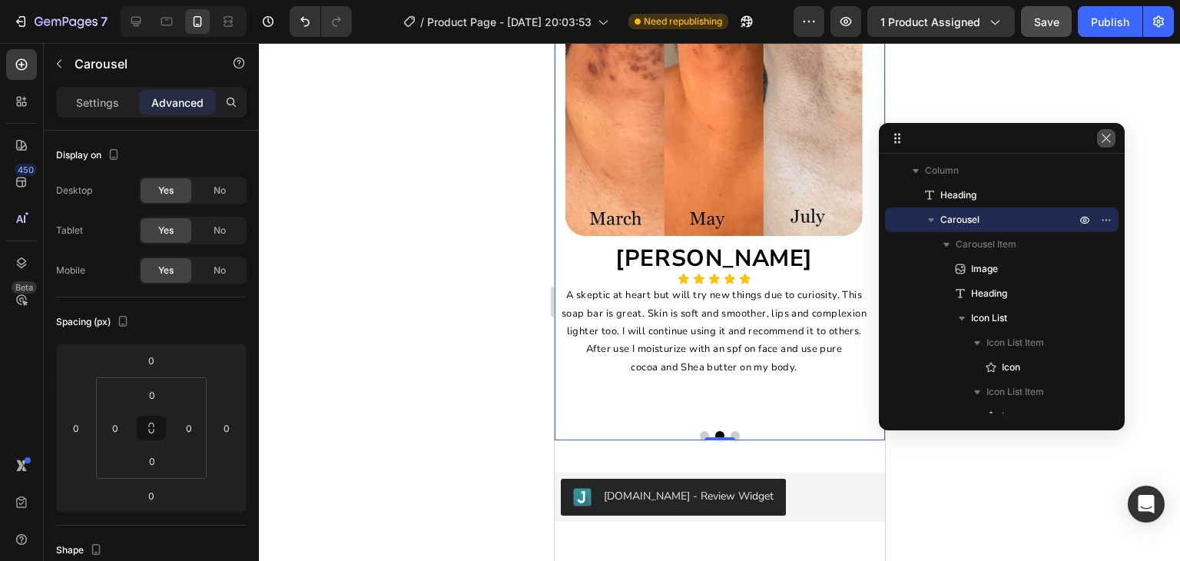
click at [1109, 141] on icon "button" at bounding box center [1106, 138] width 8 height 8
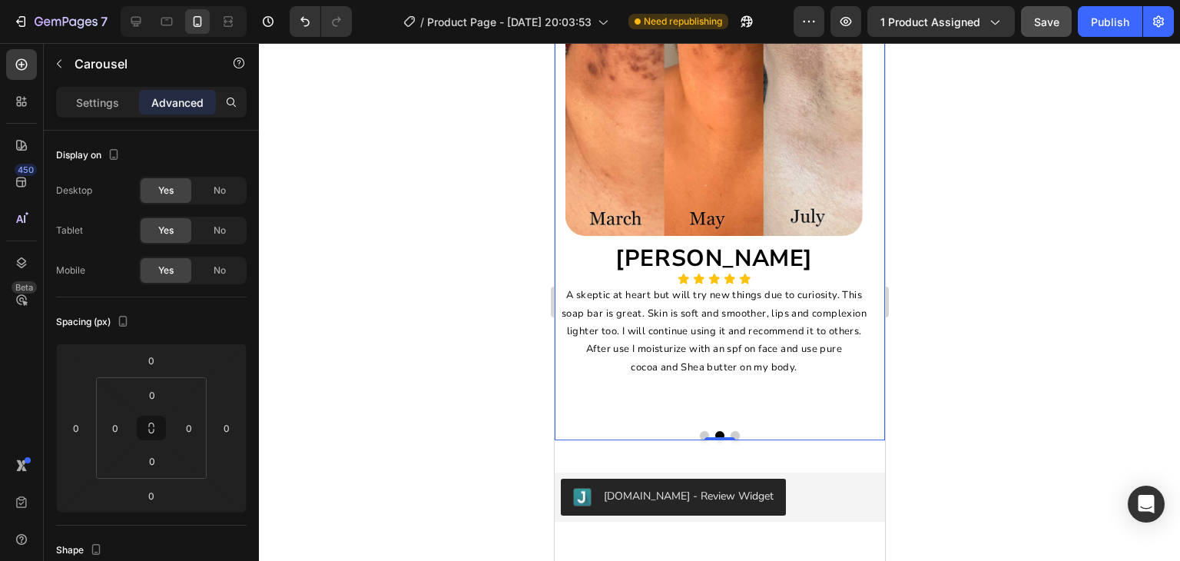
click at [699, 431] on button "Dot" at bounding box center [703, 435] width 9 height 9
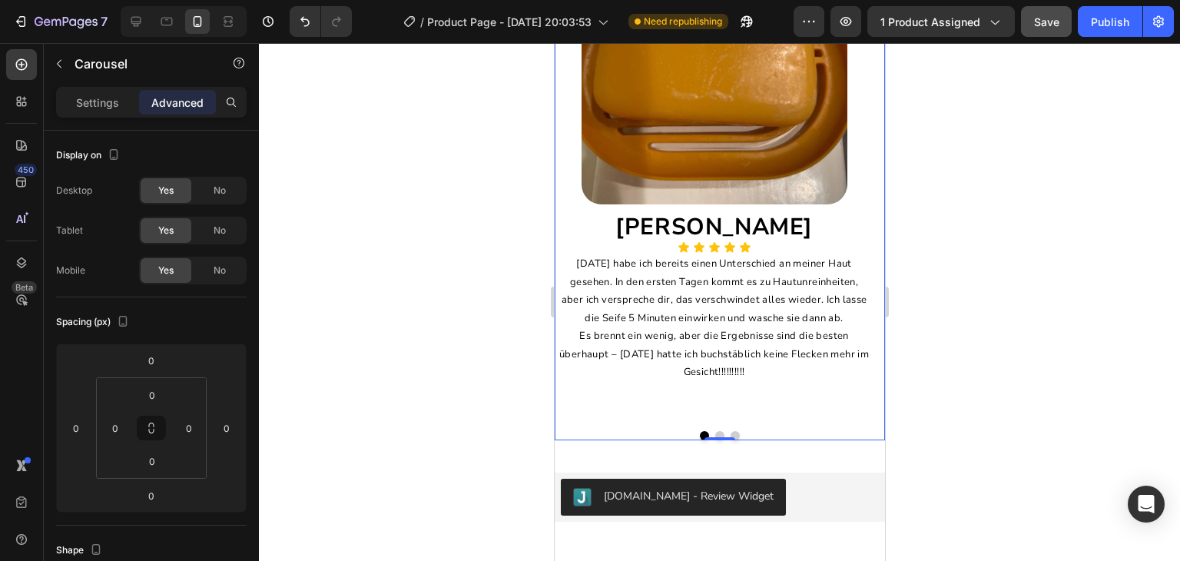
click at [717, 431] on button "Dot" at bounding box center [719, 435] width 9 height 9
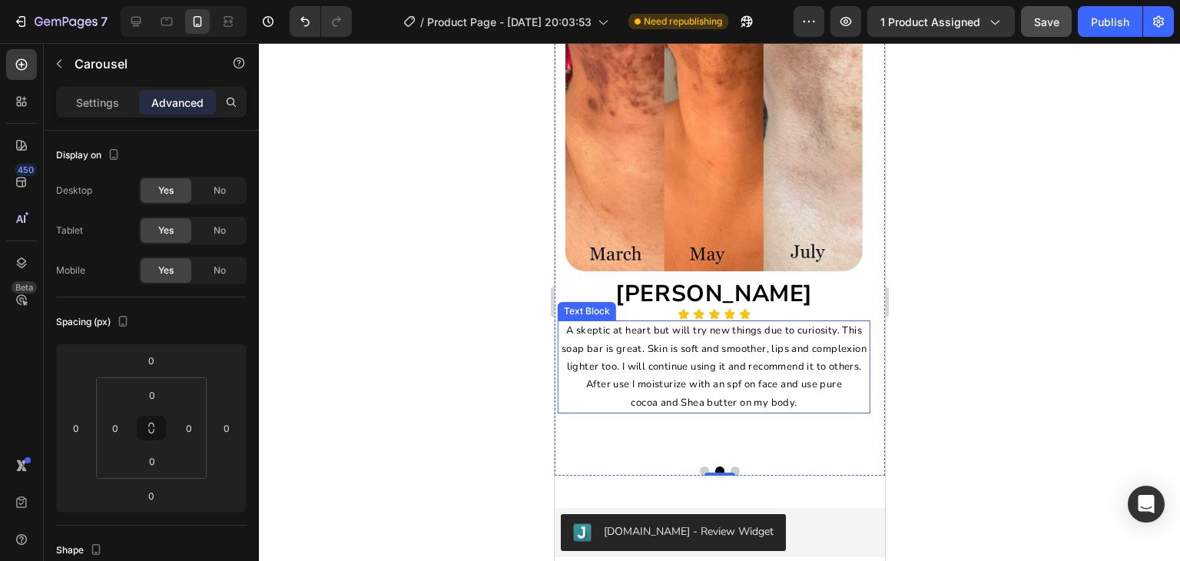
scroll to position [4893, 0]
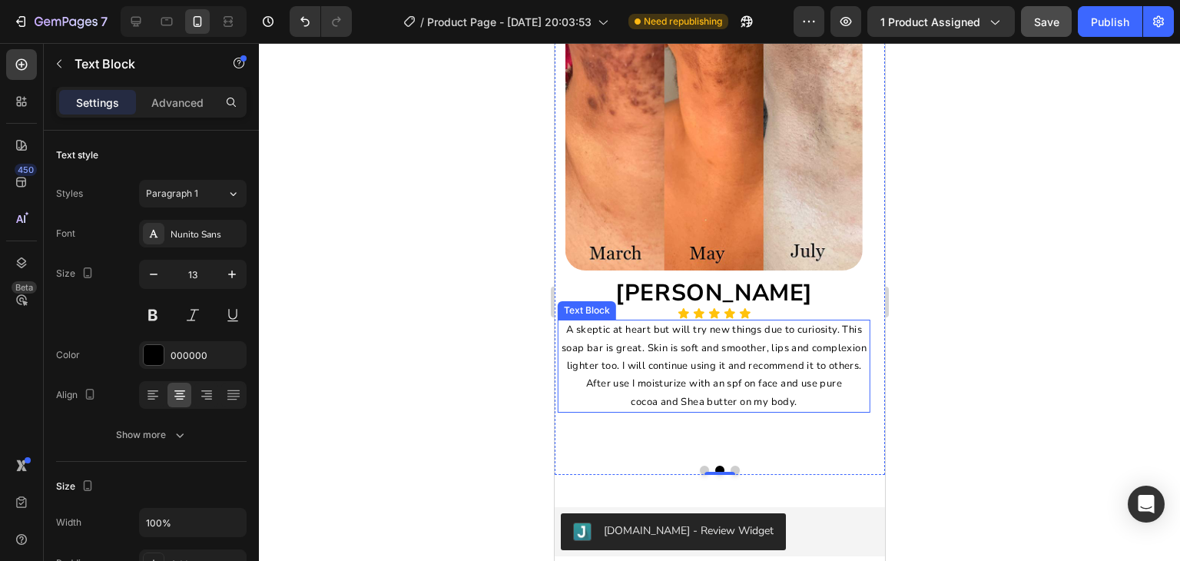
click at [699, 323] on p "A skeptic at heart but will try new things due to curiosity. This soap bar is g…" at bounding box center [714, 366] width 310 height 90
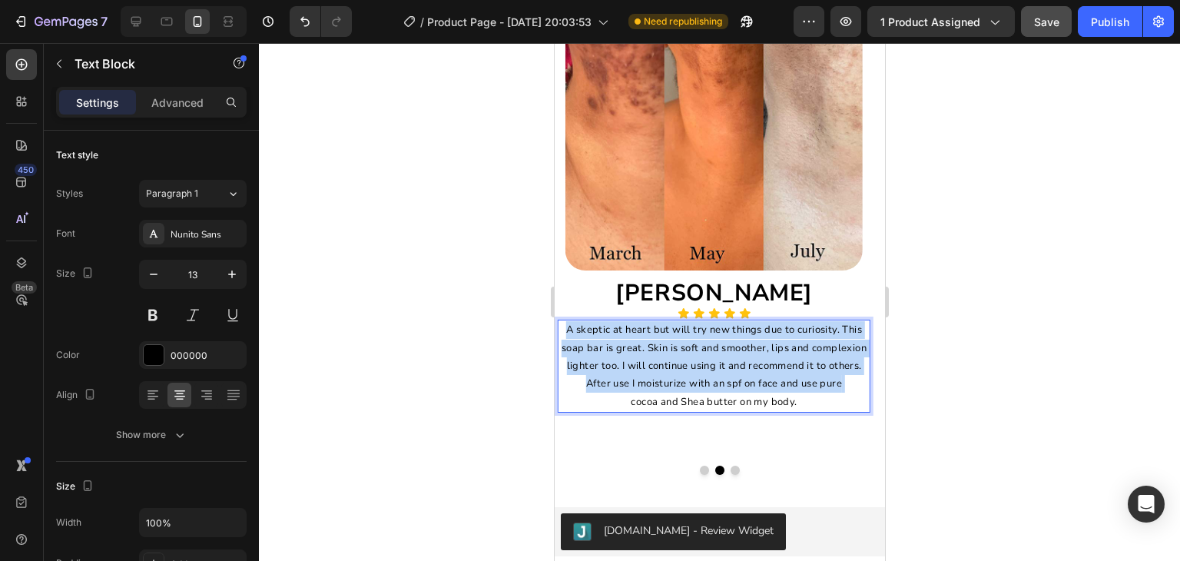
click at [699, 323] on p "A skeptic at heart but will try new things due to curiosity. This soap bar is g…" at bounding box center [714, 366] width 310 height 90
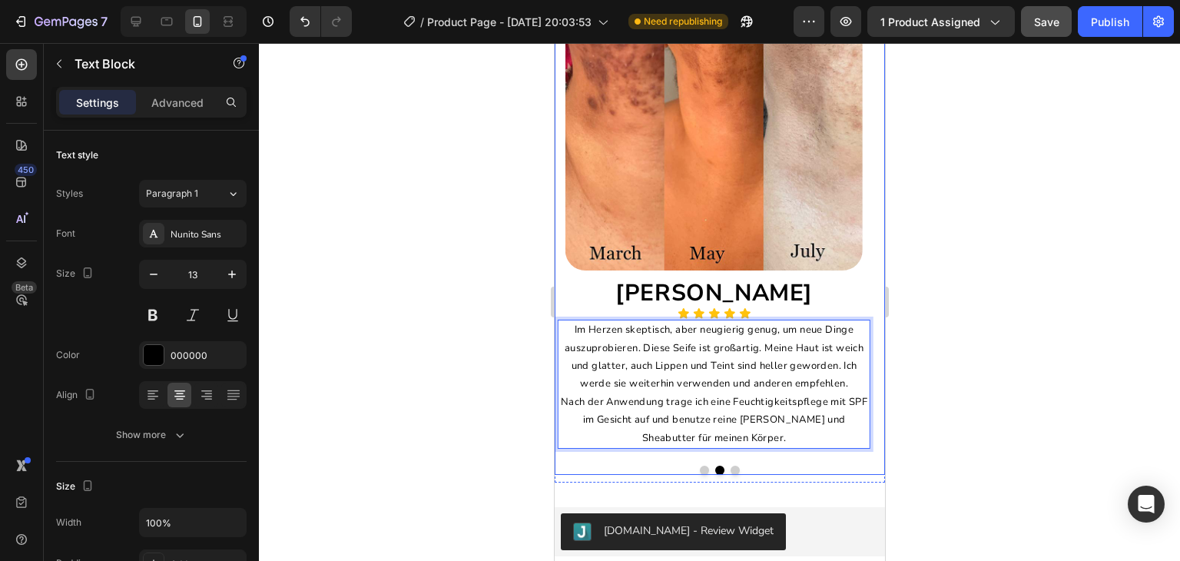
click at [730, 467] on button "Dot" at bounding box center [734, 470] width 9 height 9
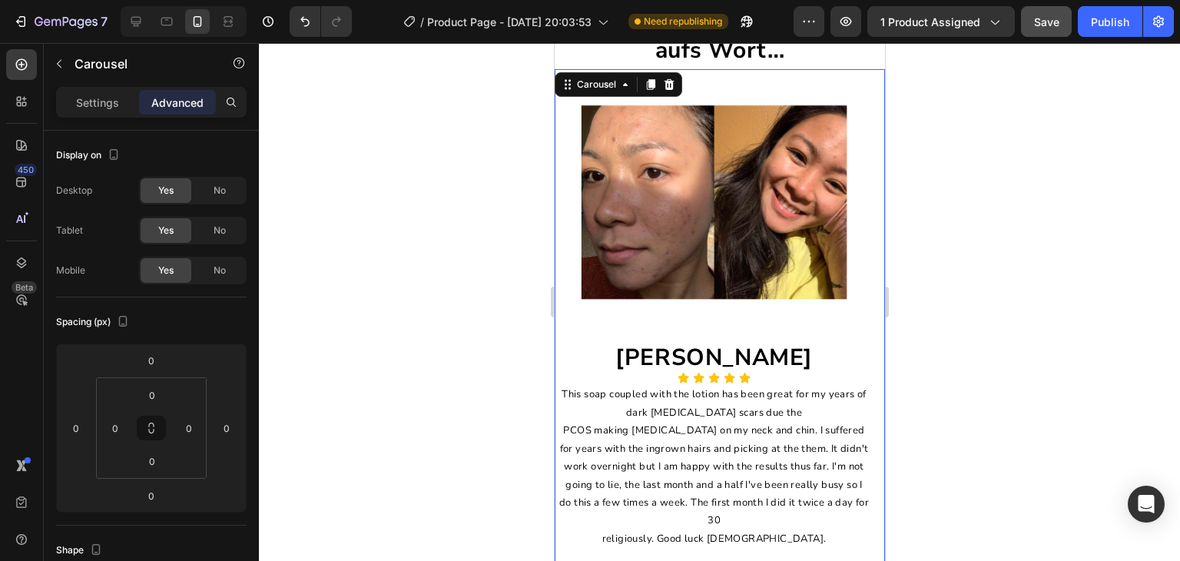
scroll to position [4725, 0]
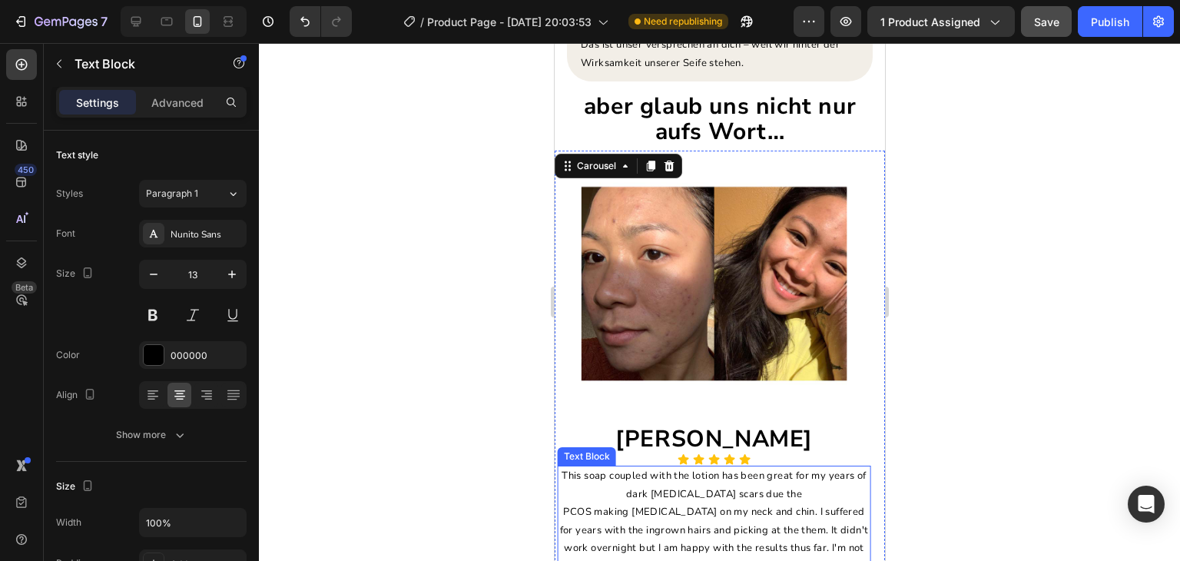
click at [723, 467] on p "This soap coupled with the lotion has been great for my years of dark [MEDICAL_…" at bounding box center [714, 548] width 310 height 162
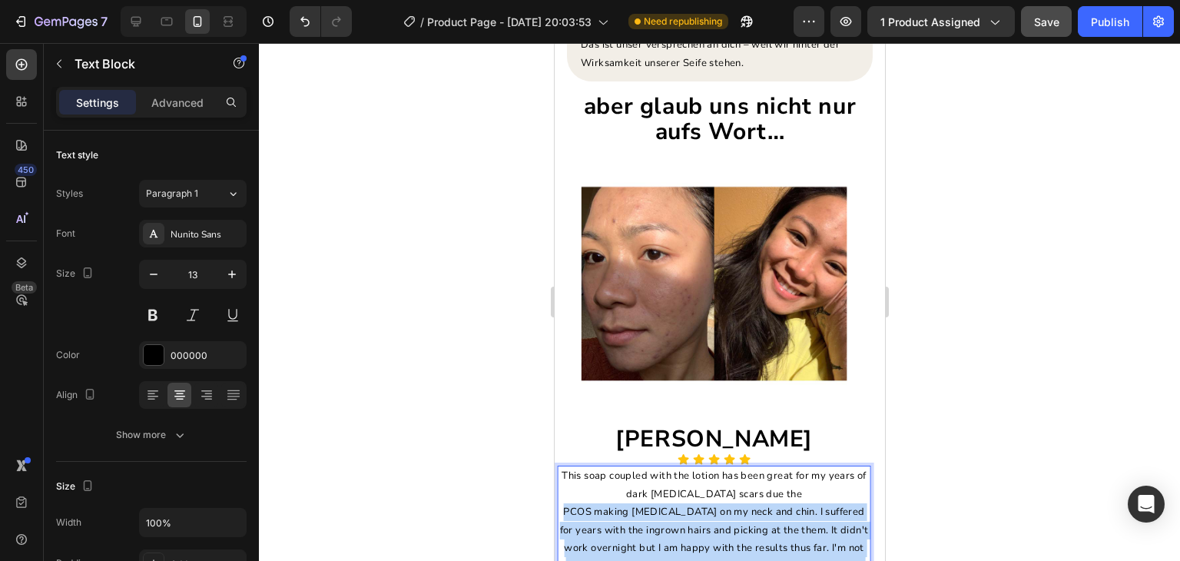
click at [723, 467] on p "This soap coupled with the lotion has been great for my years of dark [MEDICAL_…" at bounding box center [714, 548] width 310 height 162
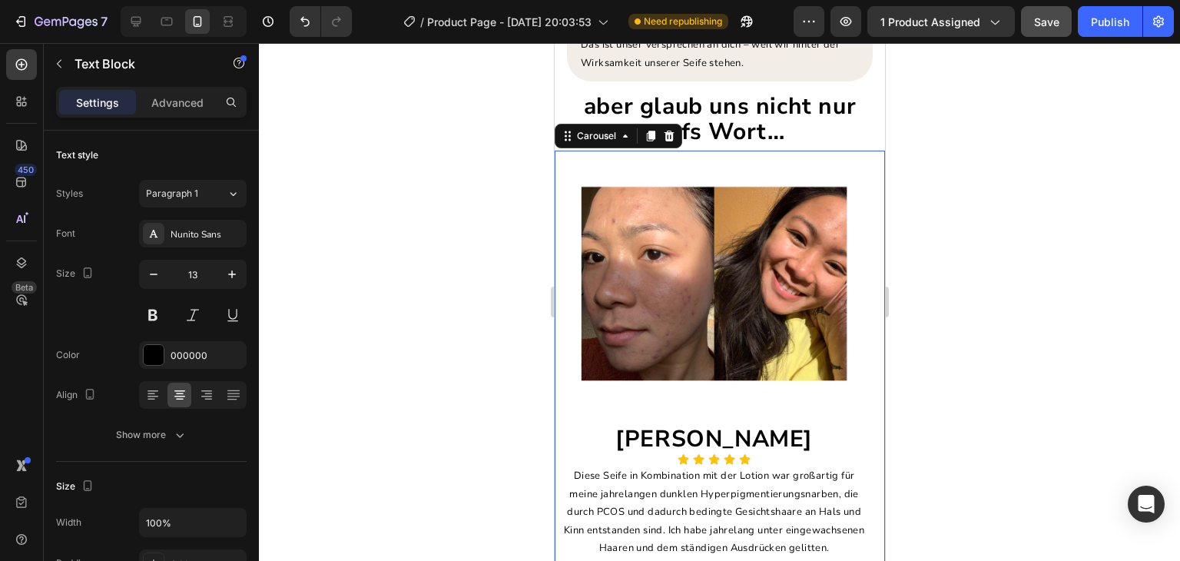
click at [792, 416] on div "Image [PERSON_NAME] Heading Icon Icon Icon Icon Icon Icon List Diese Seife in K…" at bounding box center [713, 409] width 313 height 516
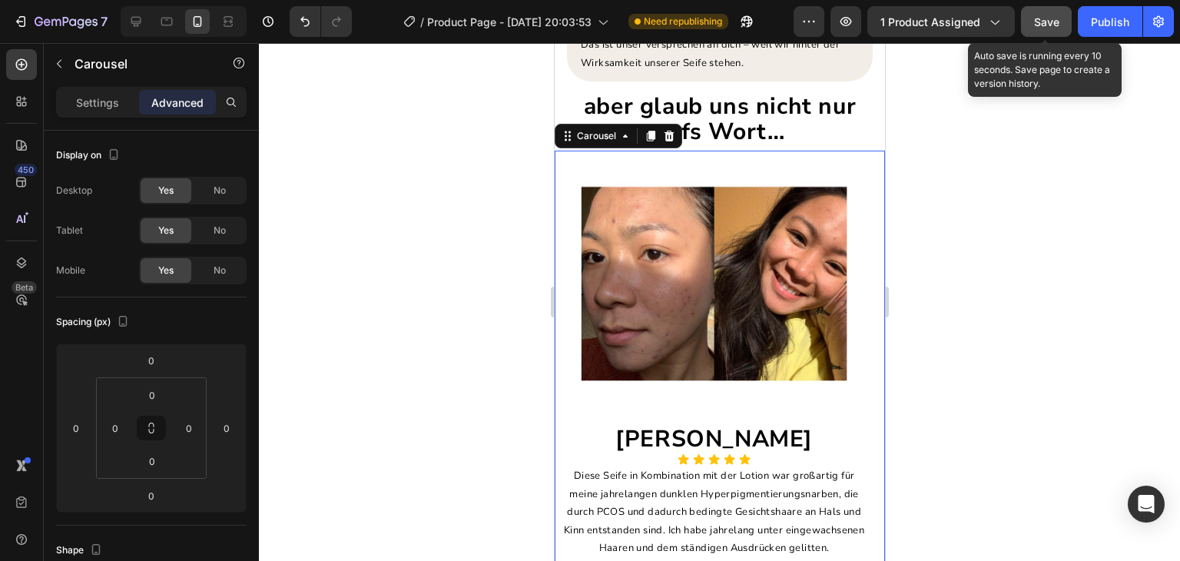
click at [1037, 19] on span "Save" at bounding box center [1046, 21] width 25 height 13
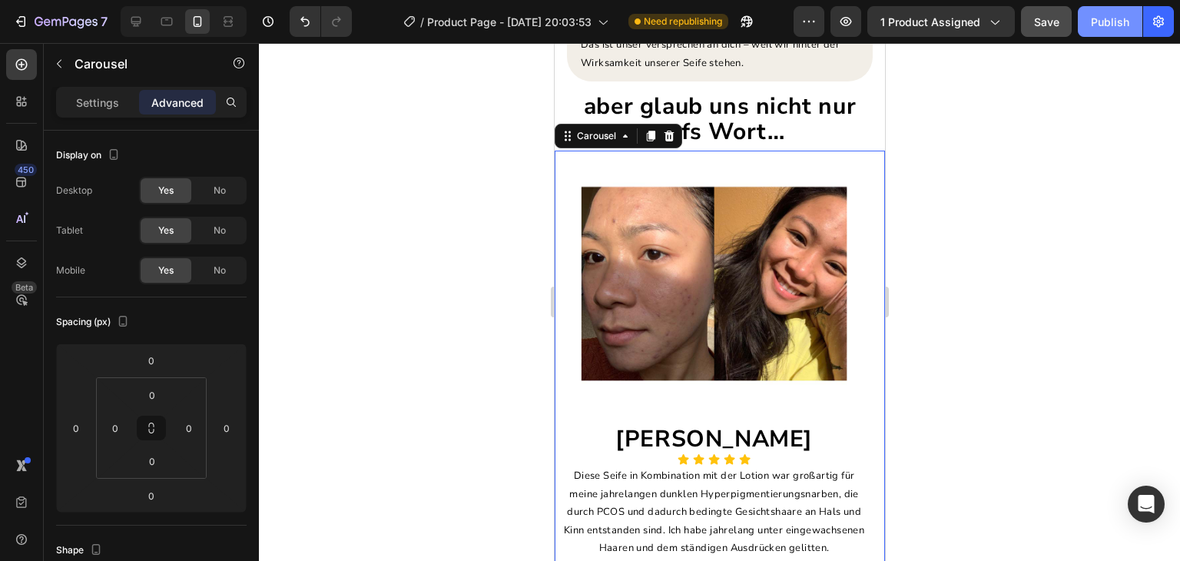
click at [1116, 18] on div "Publish" at bounding box center [1110, 22] width 38 height 16
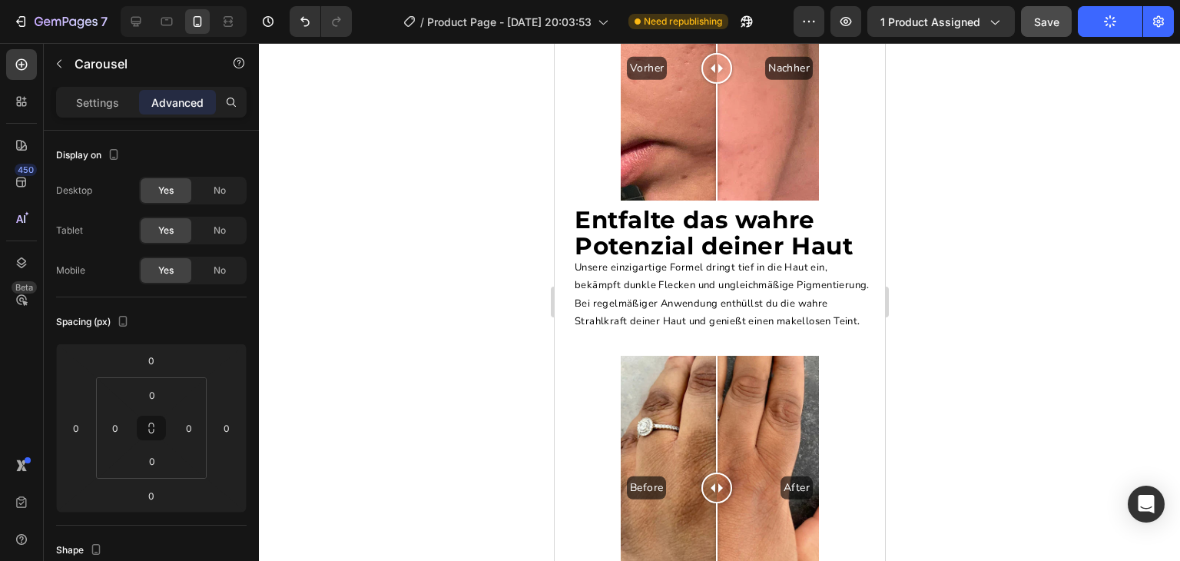
scroll to position [3571, 0]
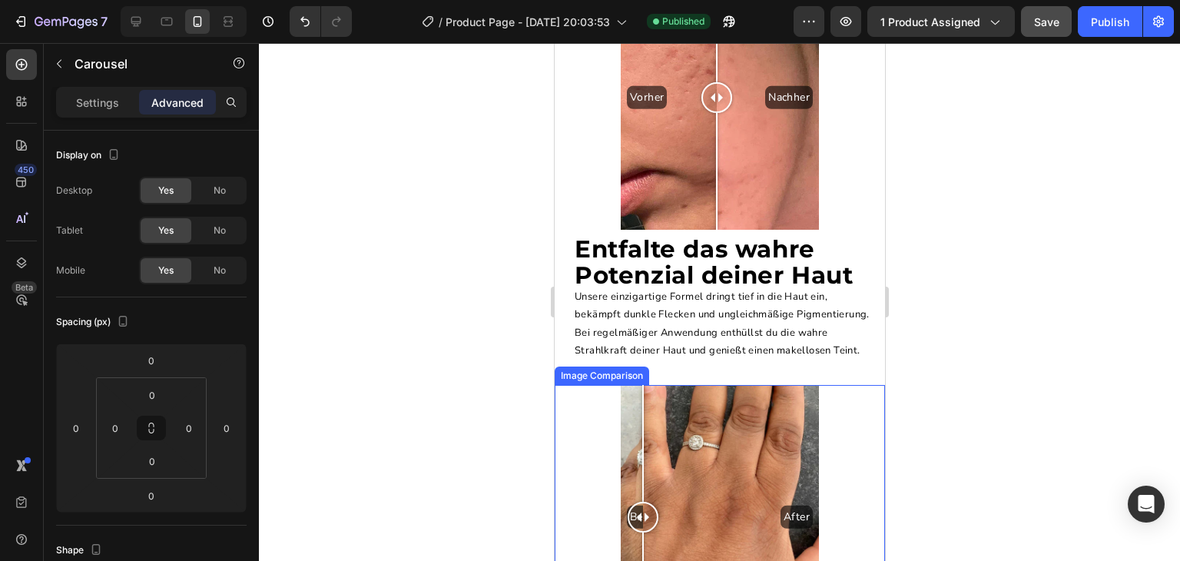
click at [640, 517] on div "Before After" at bounding box center [719, 517] width 198 height 264
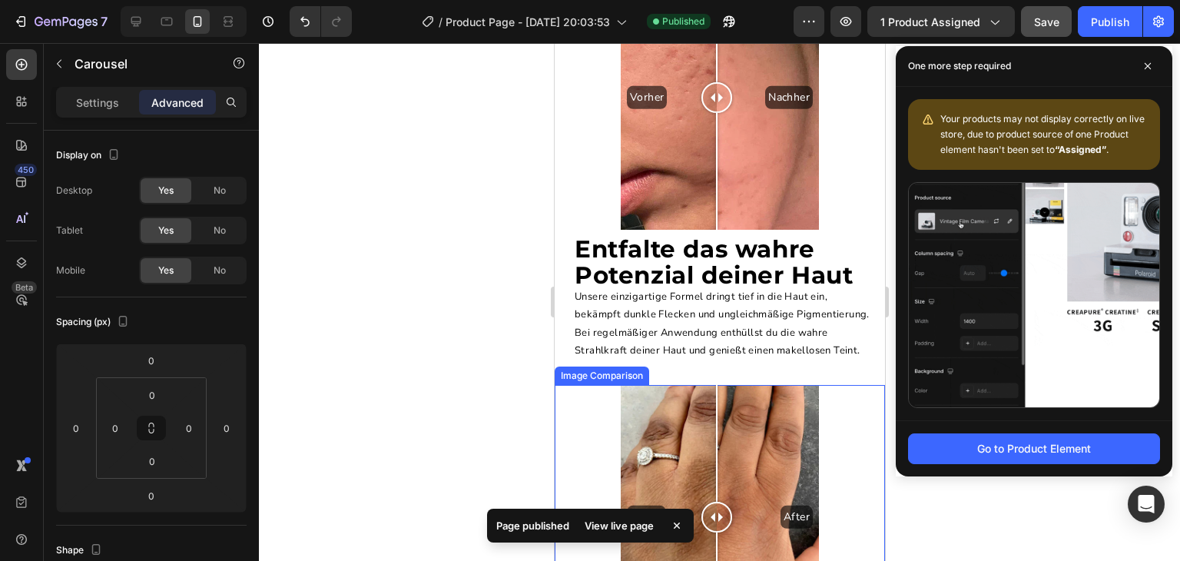
click at [714, 448] on div "Before After" at bounding box center [719, 517] width 198 height 264
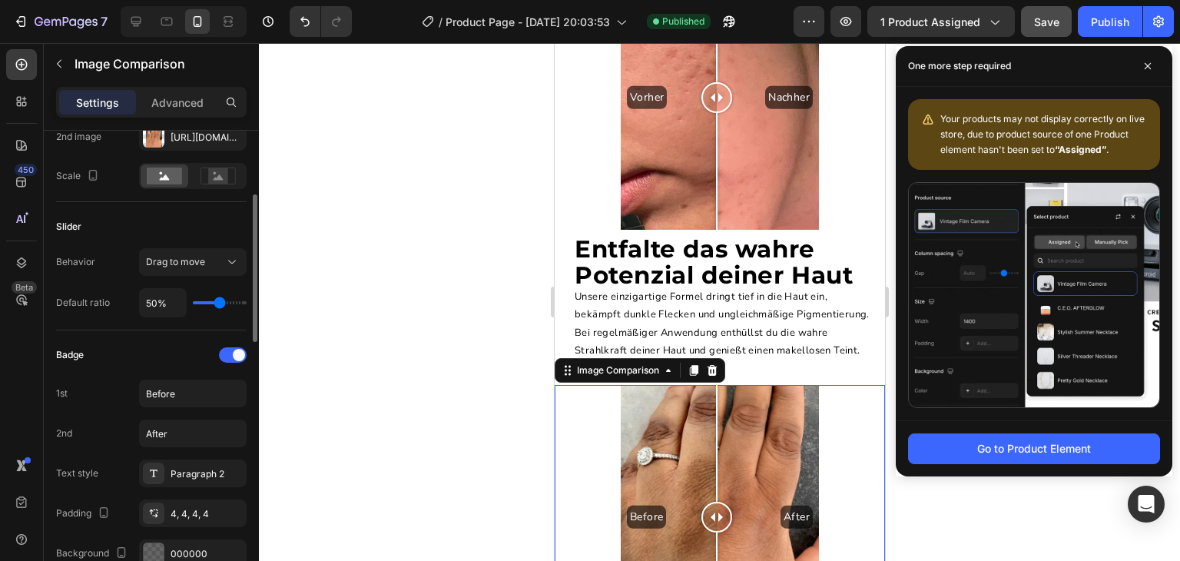
scroll to position [203, 0]
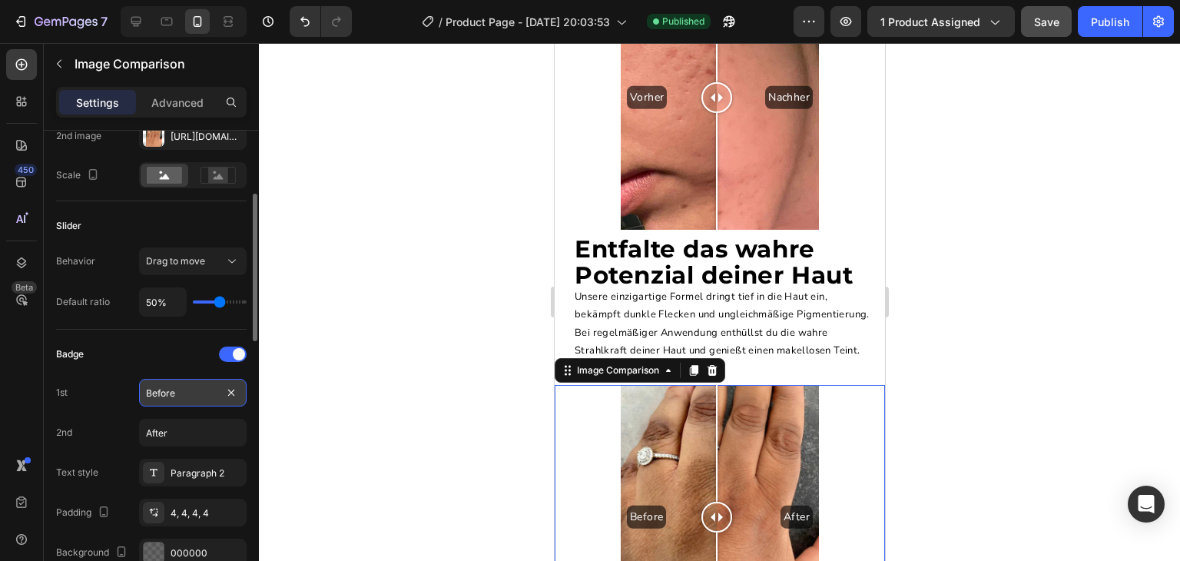
click at [175, 400] on input "Before" at bounding box center [193, 393] width 108 height 28
type input "Vorher"
click at [185, 443] on input "After" at bounding box center [193, 433] width 108 height 28
type input "M"
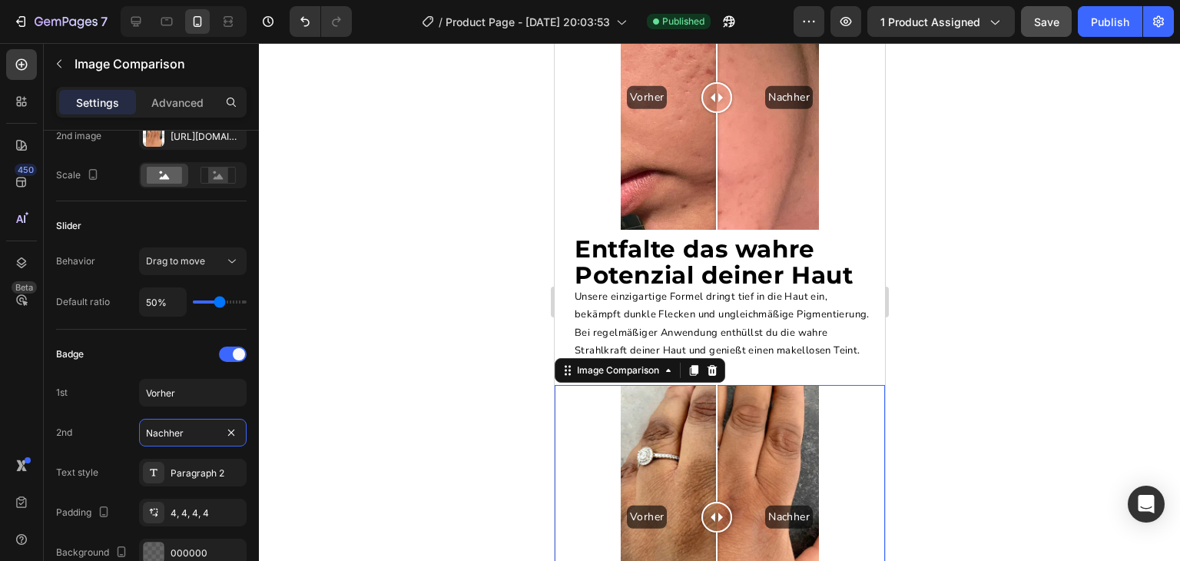
type input "Nachher"
click at [476, 329] on div at bounding box center [719, 302] width 921 height 518
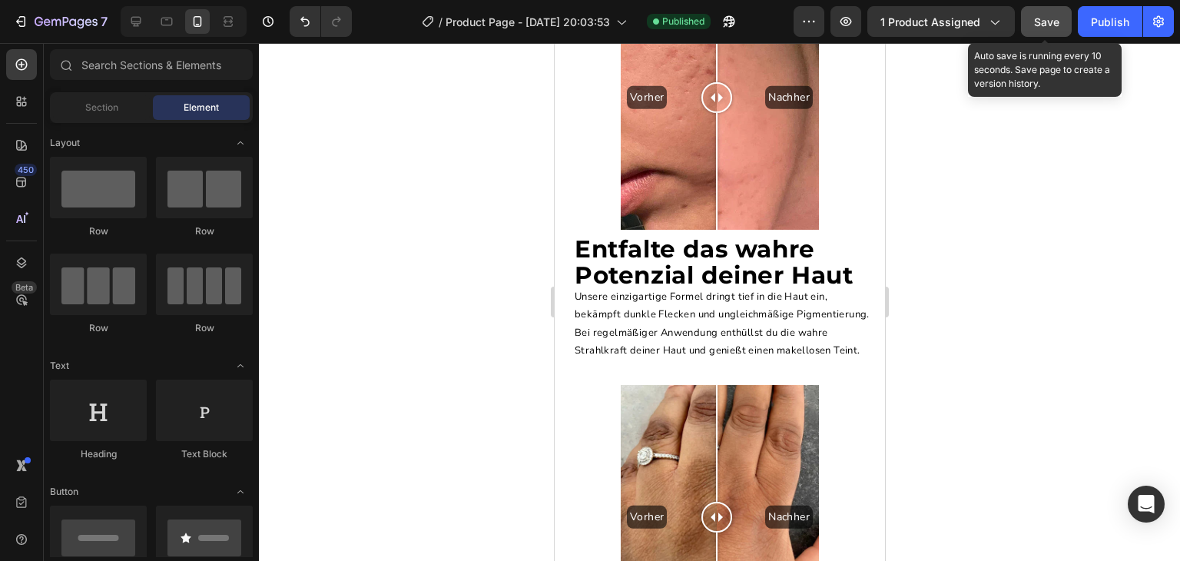
click at [1039, 15] on span "Save" at bounding box center [1046, 21] width 25 height 13
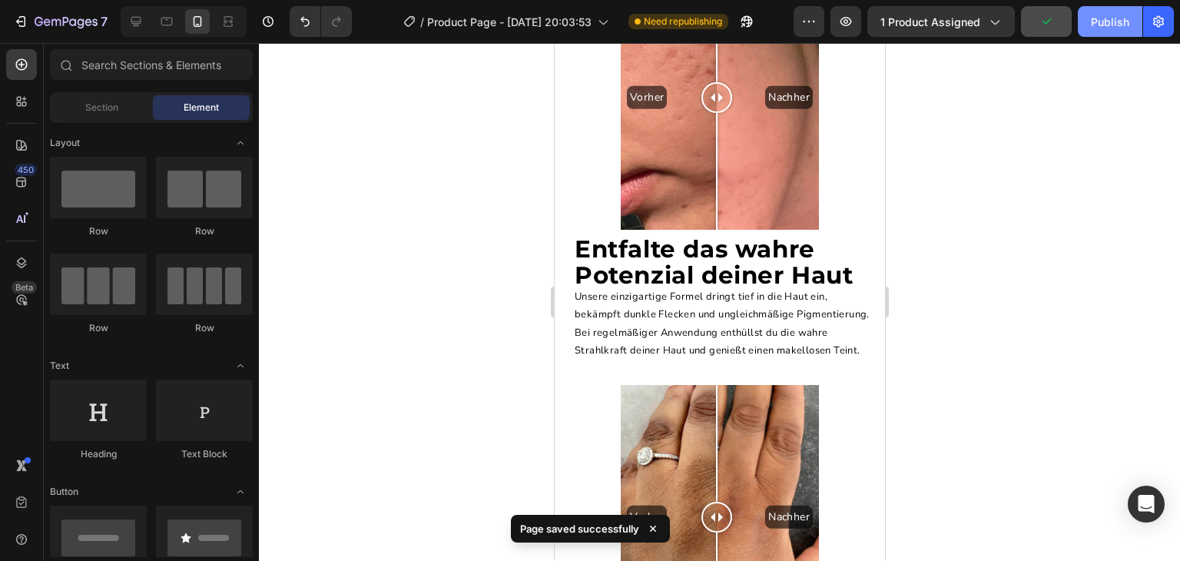
click at [1102, 19] on div "Publish" at bounding box center [1110, 22] width 38 height 16
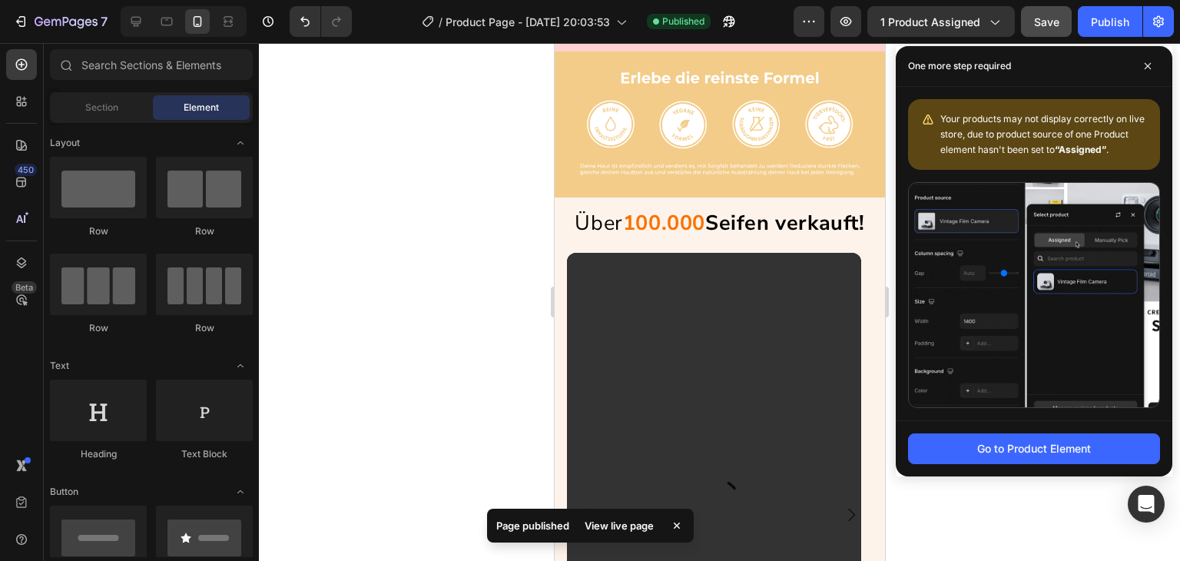
scroll to position [1882, 0]
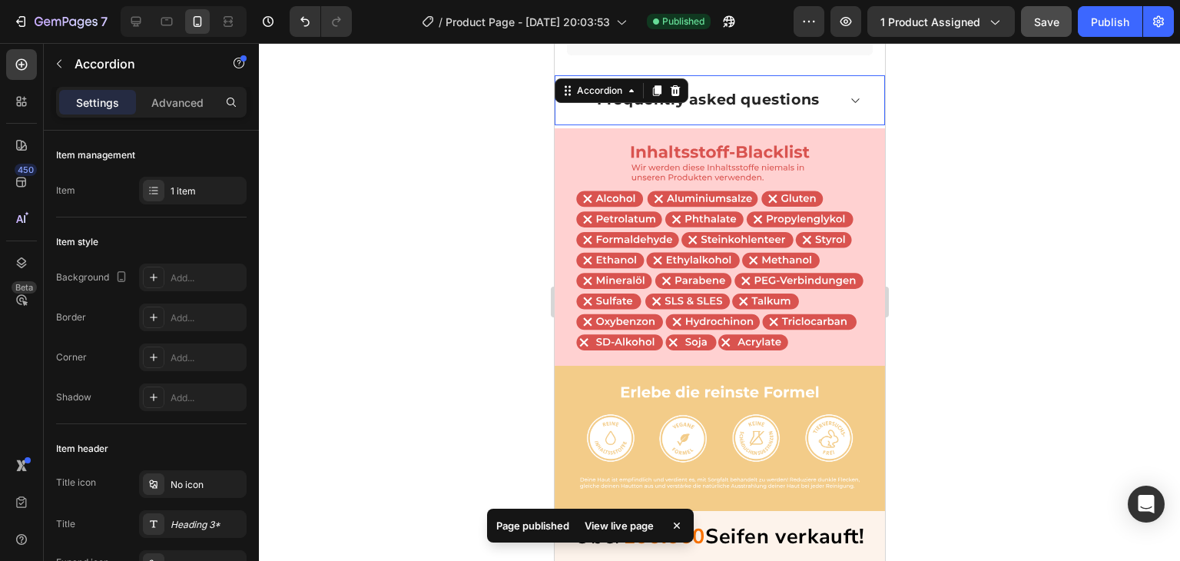
click at [1150, 62] on icon at bounding box center [1148, 66] width 8 height 8
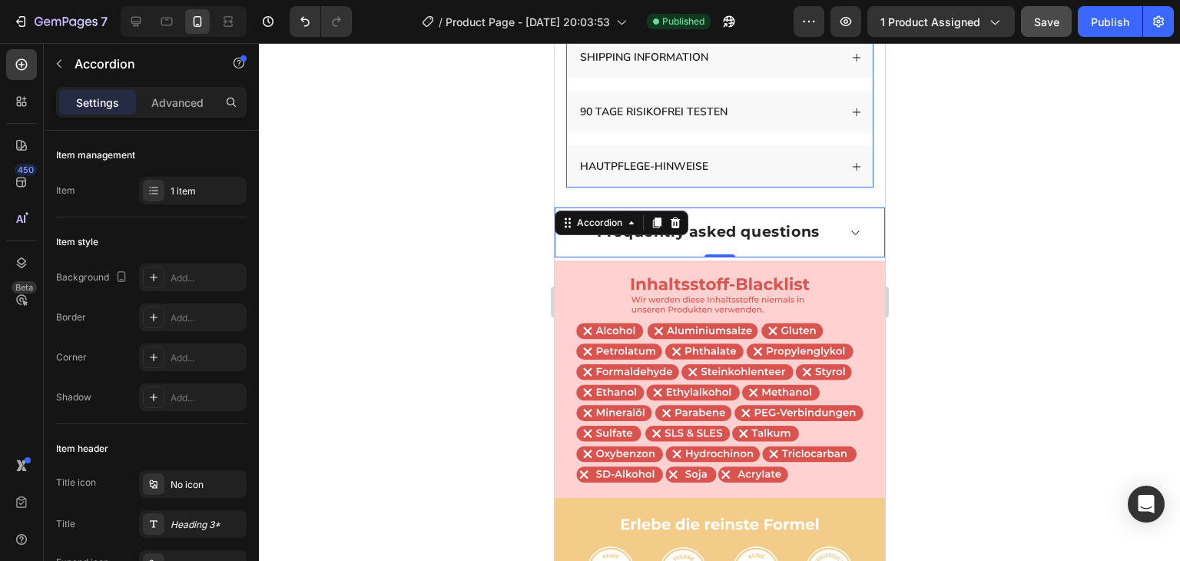
scroll to position [1755, 0]
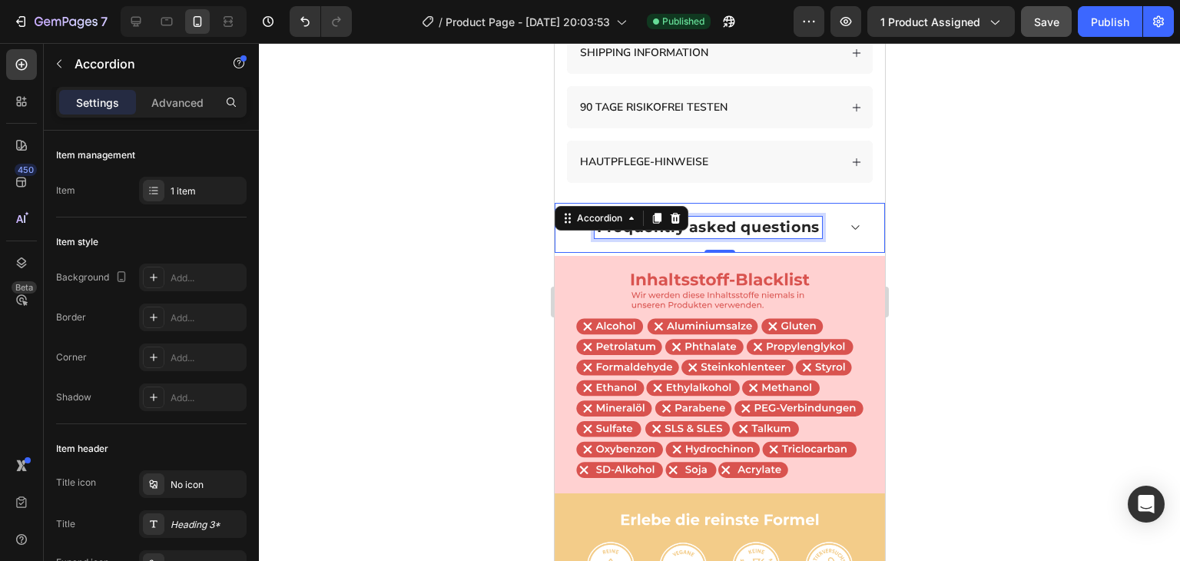
click at [752, 218] on strong "Frequently asked questions" at bounding box center [707, 227] width 223 height 18
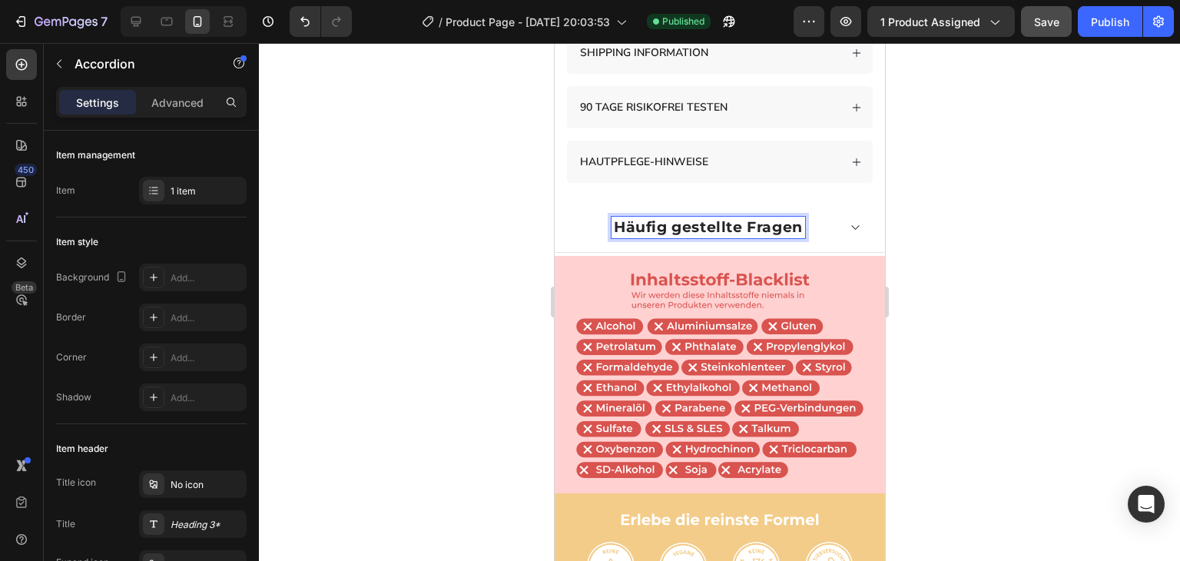
click at [676, 218] on strong "Häufig gestellte Fragen" at bounding box center [707, 227] width 189 height 18
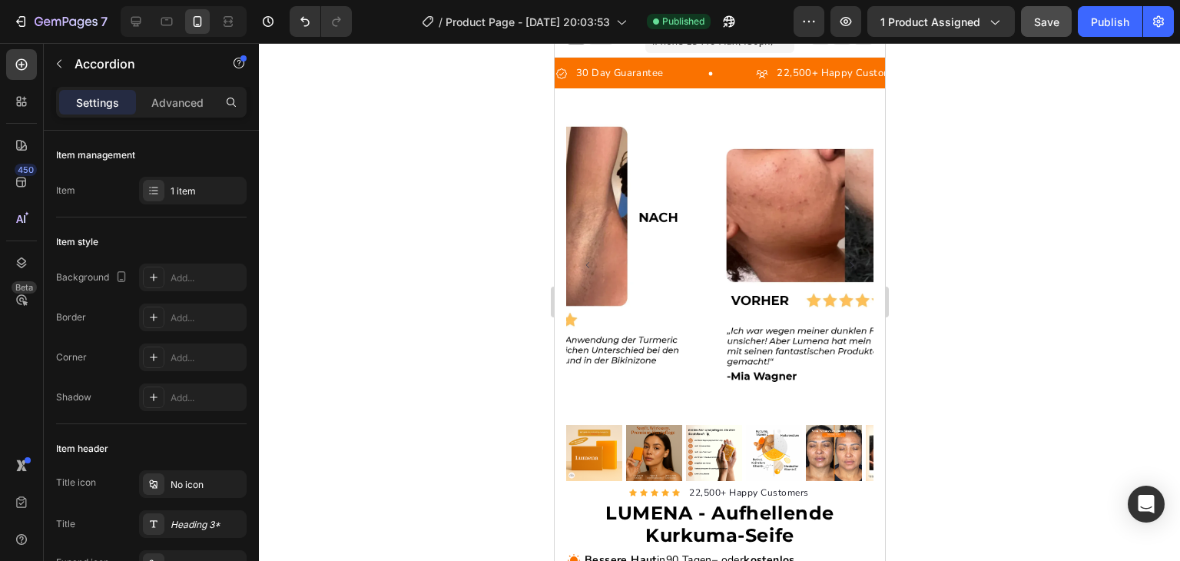
scroll to position [0, 0]
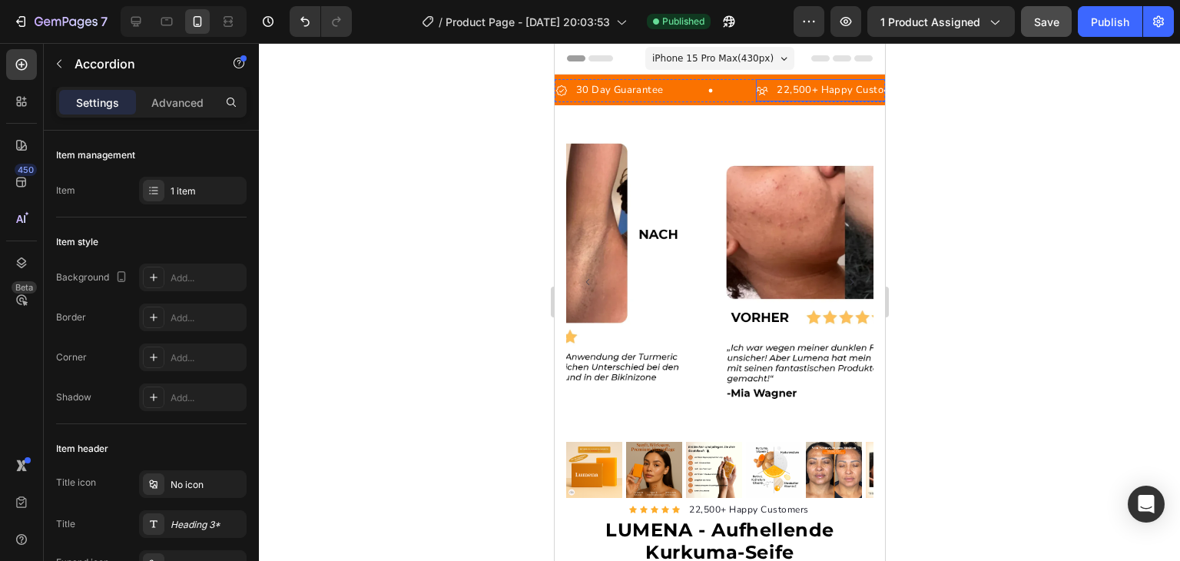
click at [815, 84] on p "22,500+ Happy Customers" at bounding box center [841, 90] width 130 height 18
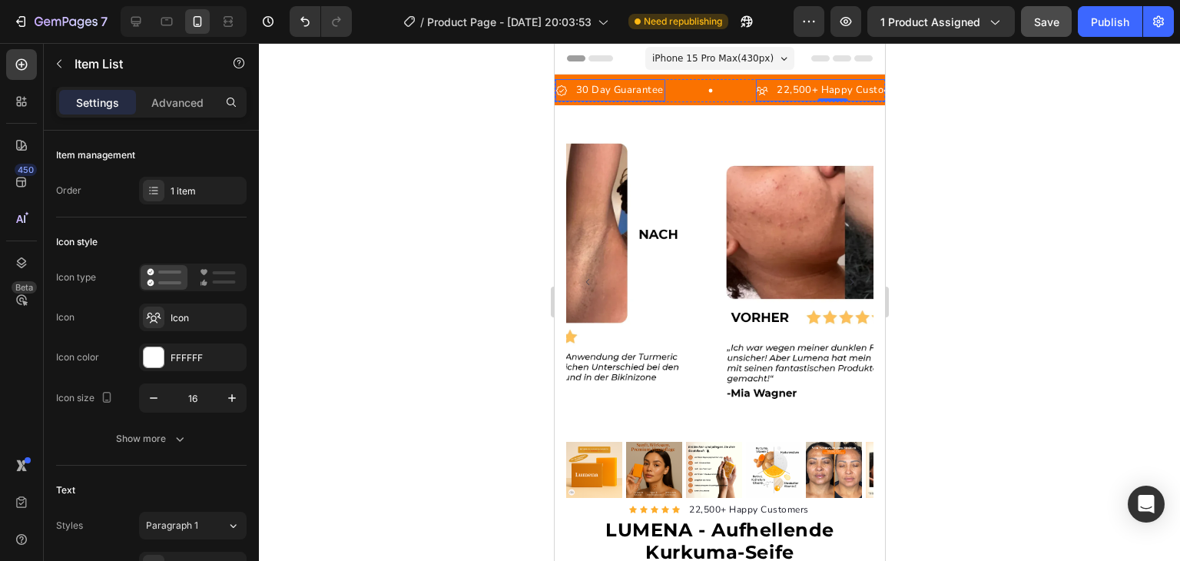
click at [598, 84] on p "30 Day Guarantee" at bounding box center [619, 90] width 87 height 18
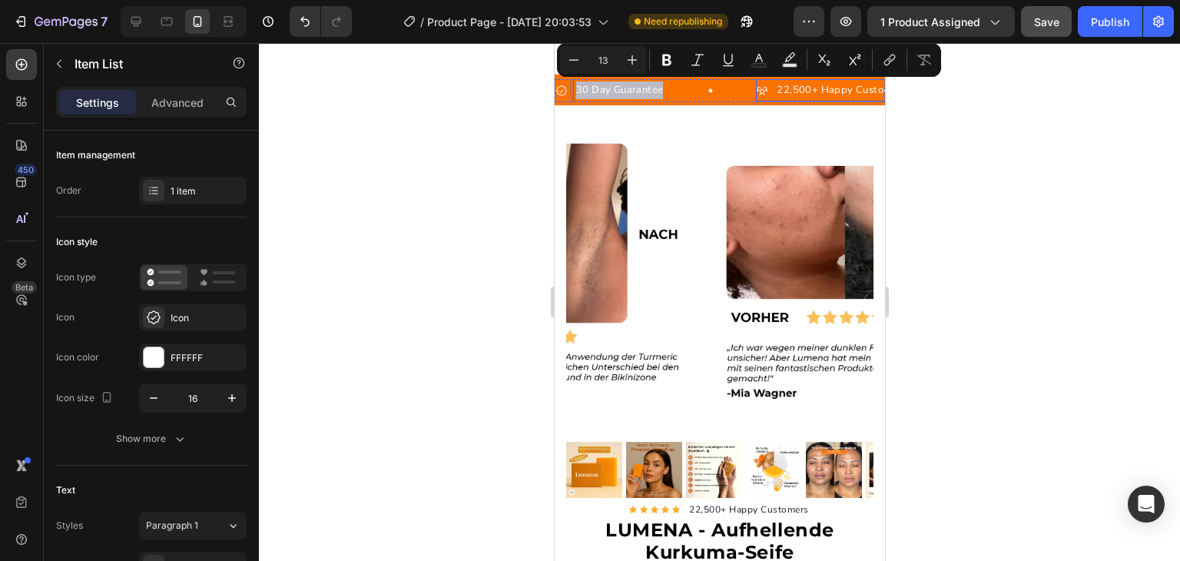
click at [819, 96] on p "22,500+ Happy Customers" at bounding box center [841, 90] width 130 height 18
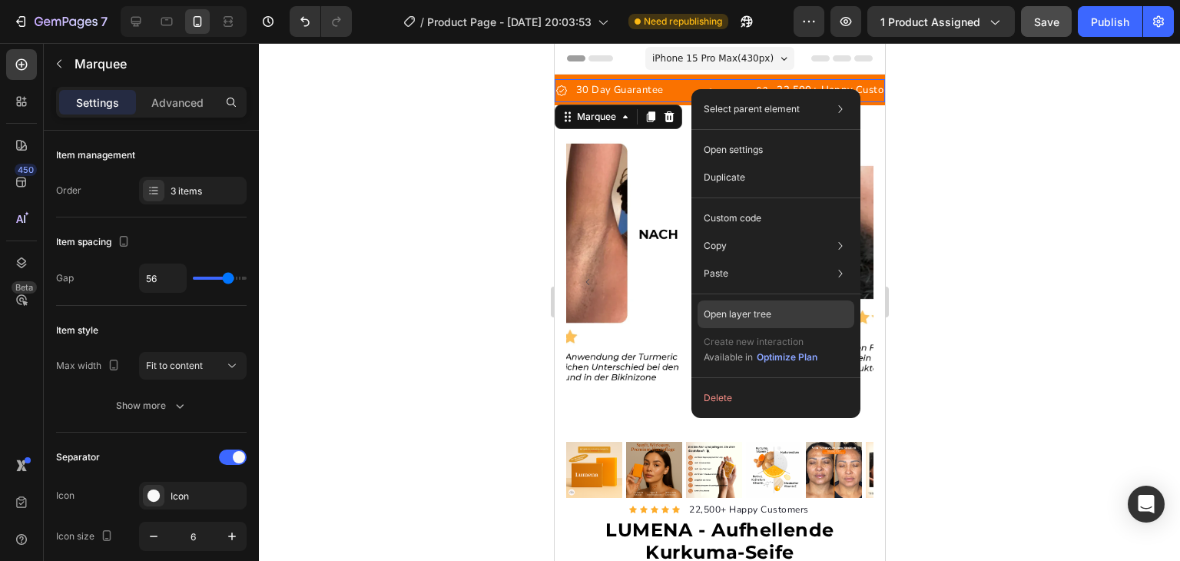
click at [744, 315] on p "Open layer tree" at bounding box center [738, 314] width 68 height 14
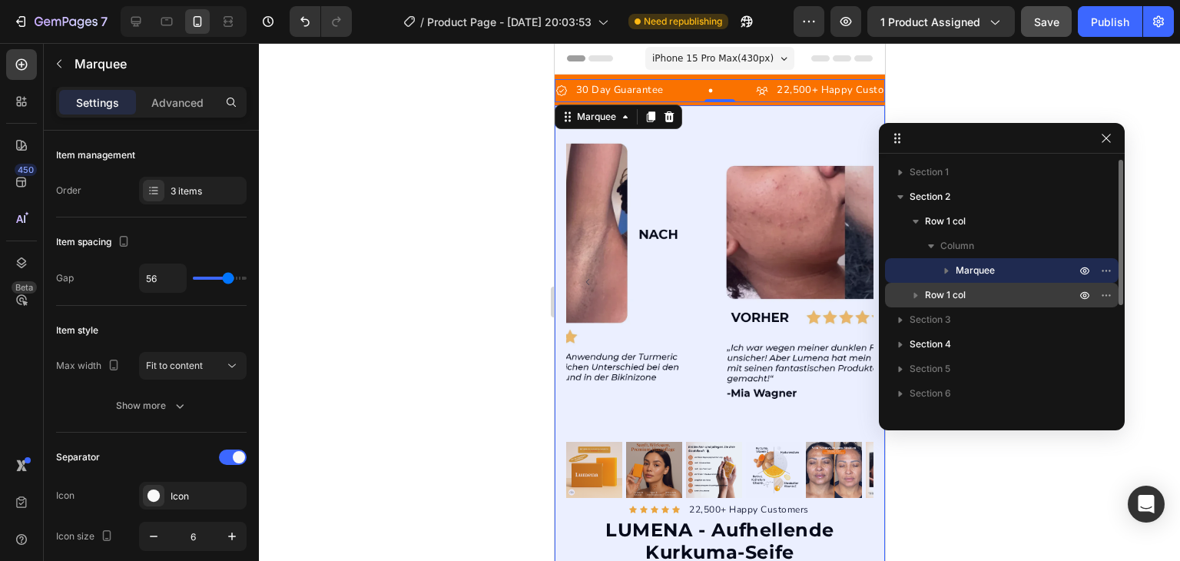
click at [919, 295] on icon "button" at bounding box center [915, 294] width 15 height 15
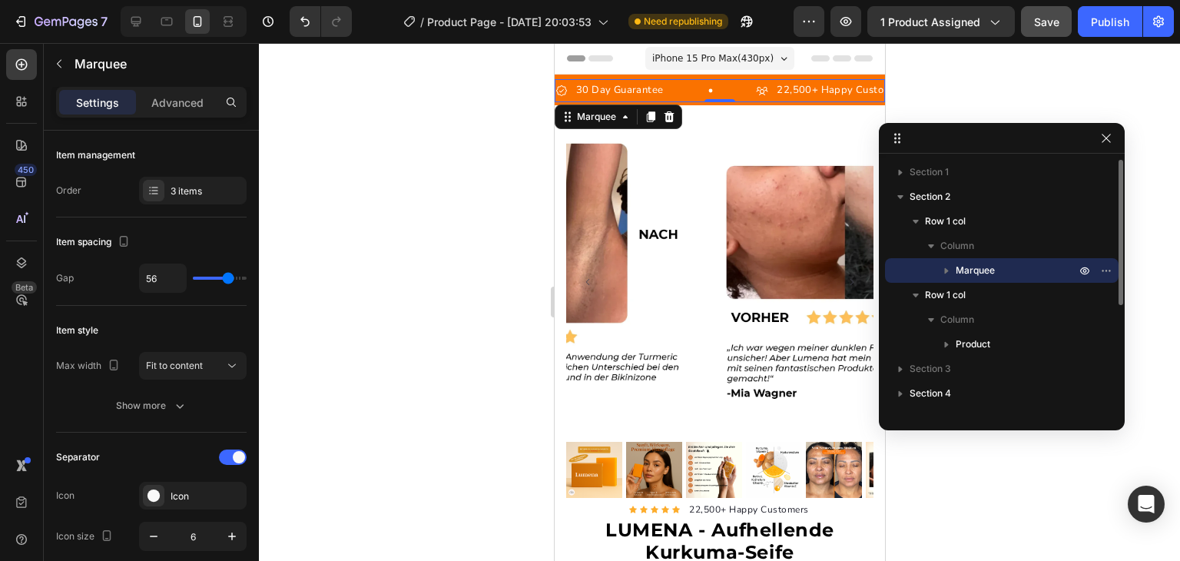
click at [946, 270] on icon "button" at bounding box center [947, 271] width 4 height 6
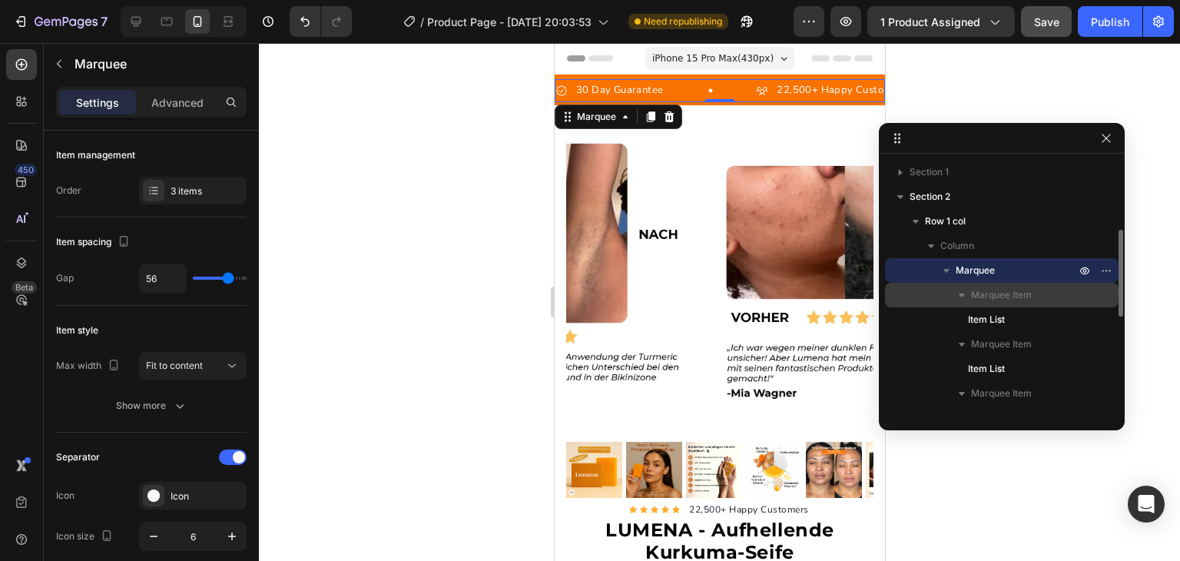
scroll to position [58, 0]
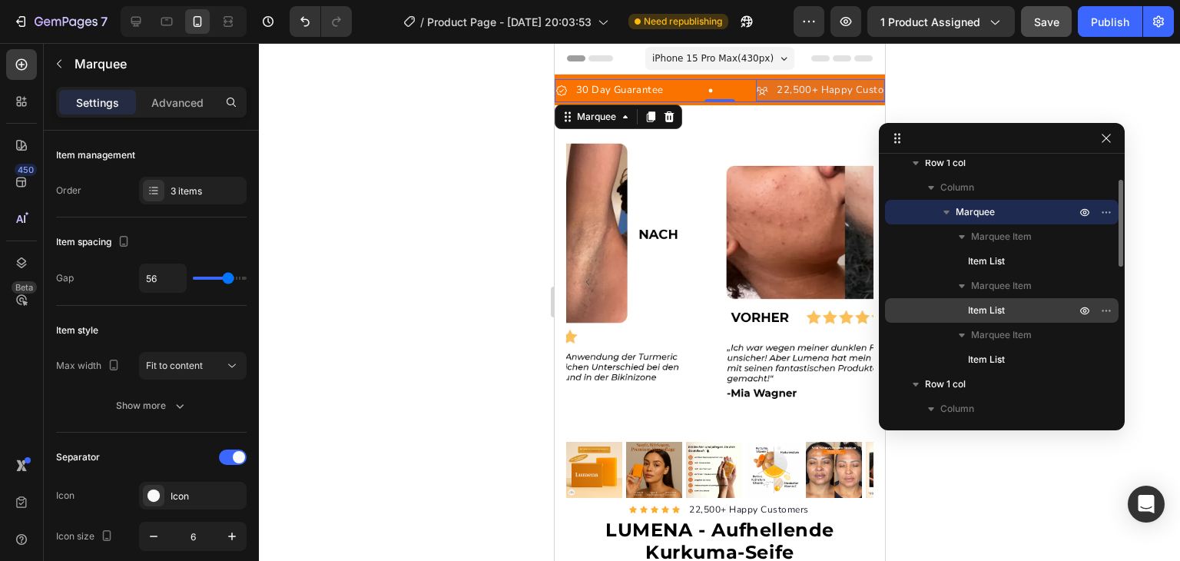
click at [1005, 308] on p "Item List" at bounding box center [1014, 310] width 92 height 15
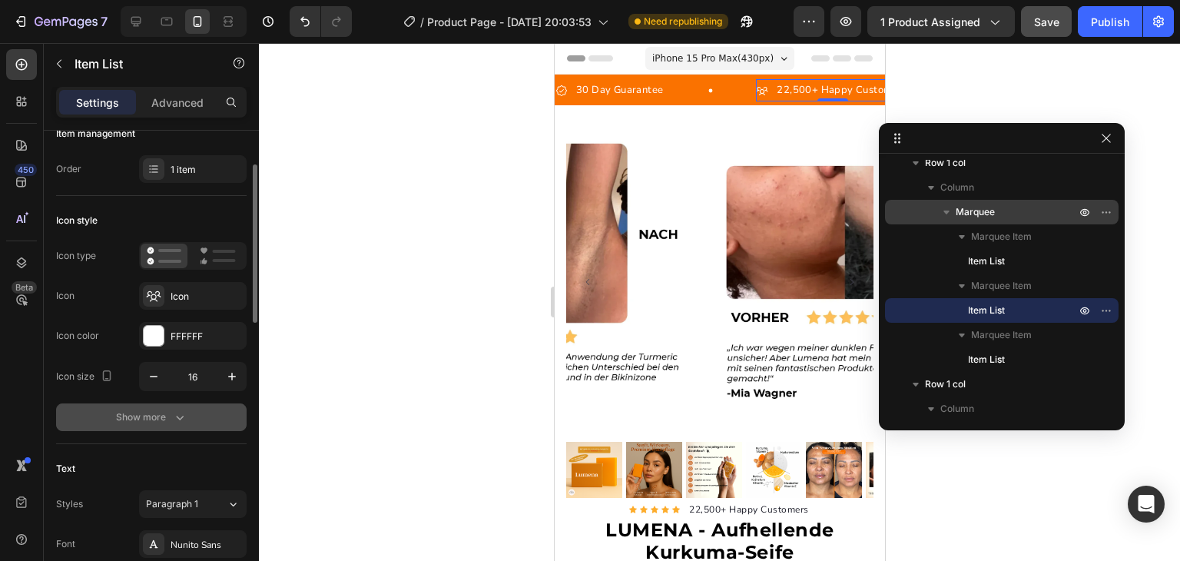
scroll to position [0, 0]
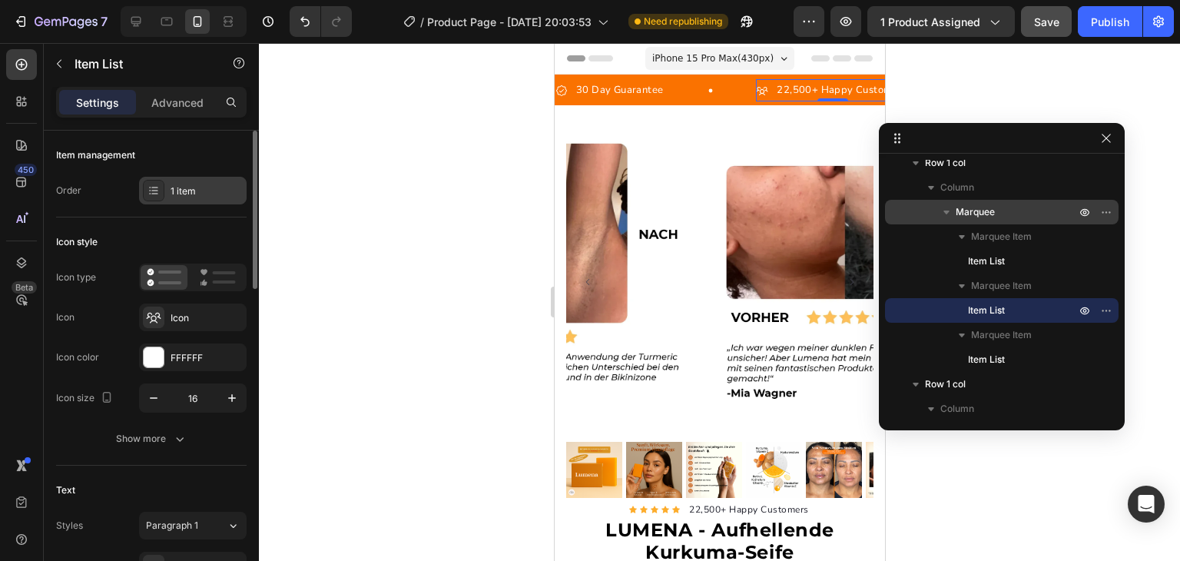
click at [190, 195] on div "1 item" at bounding box center [207, 191] width 72 height 14
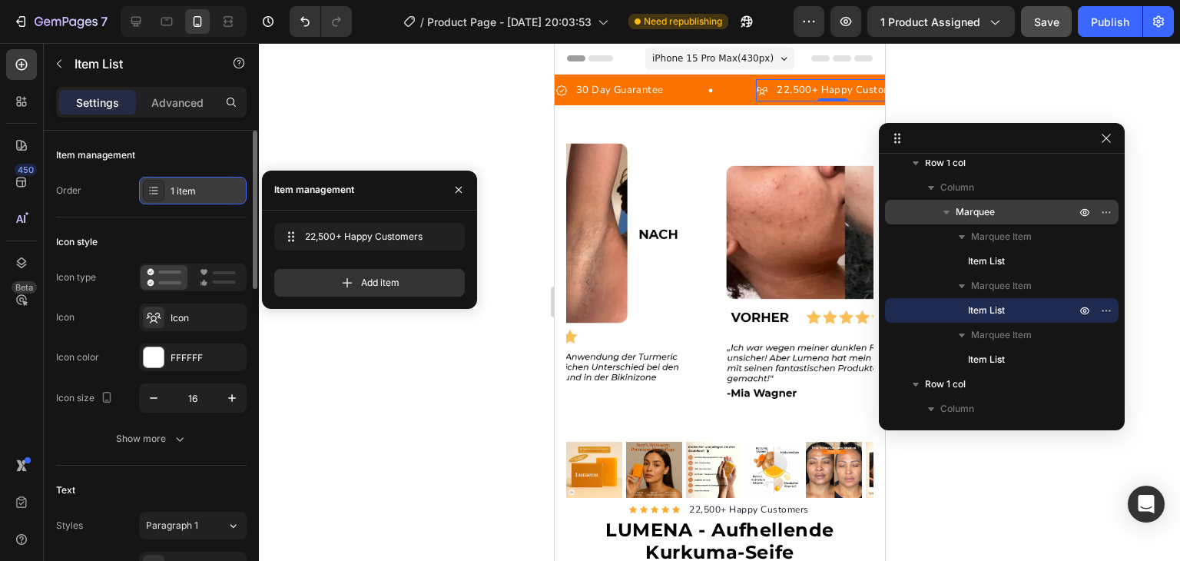
click at [190, 195] on div "1 item" at bounding box center [207, 191] width 72 height 14
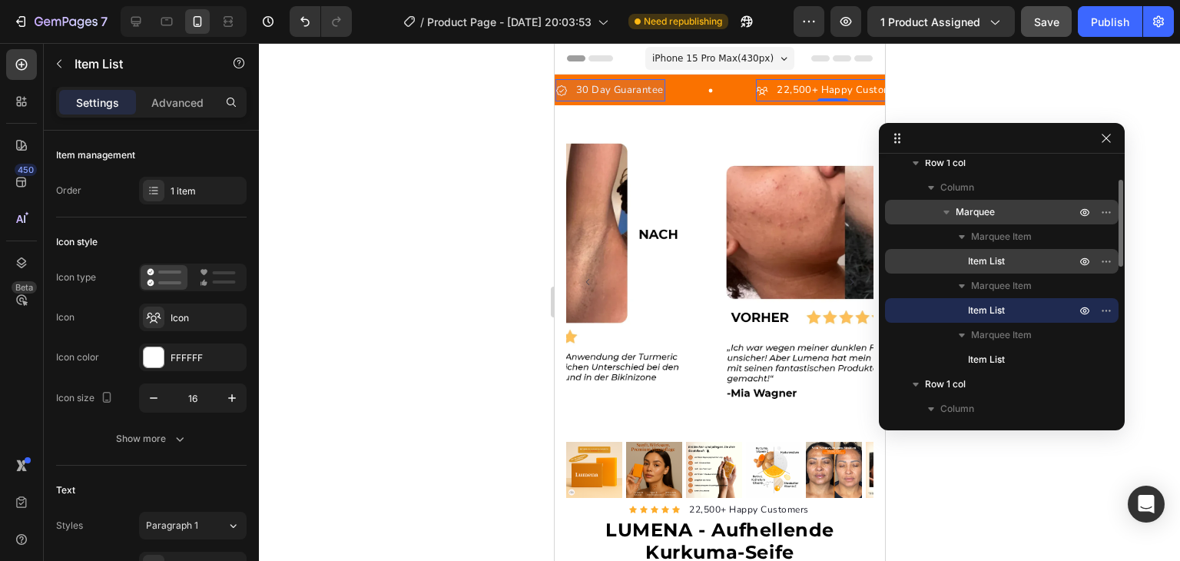
click at [964, 255] on div "Item List" at bounding box center [1001, 261] width 221 height 25
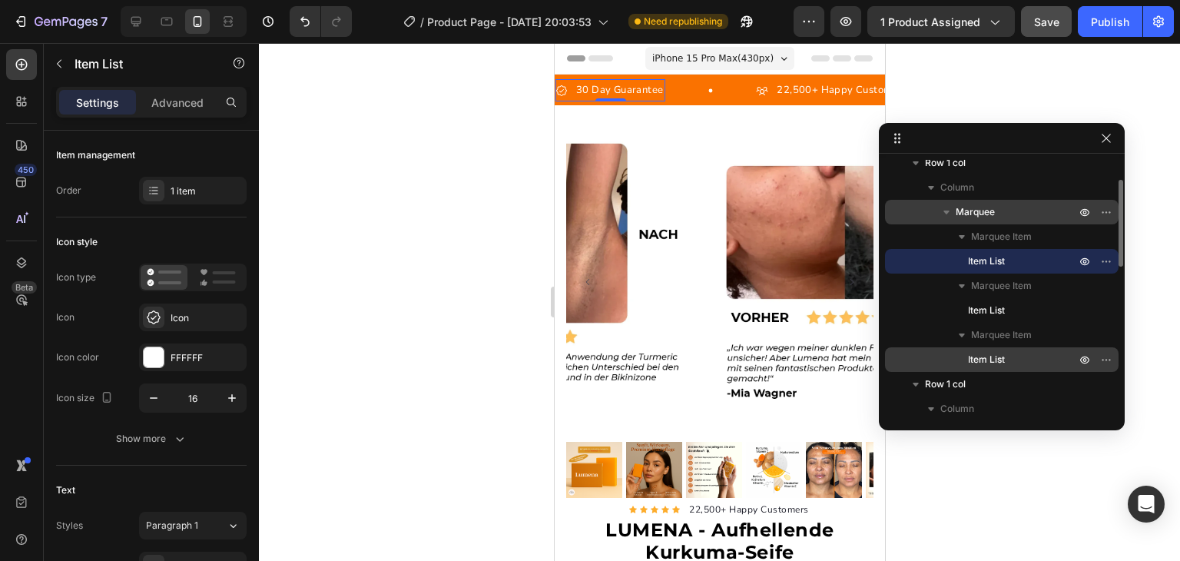
click at [990, 359] on span "Item List" at bounding box center [986, 359] width 37 height 15
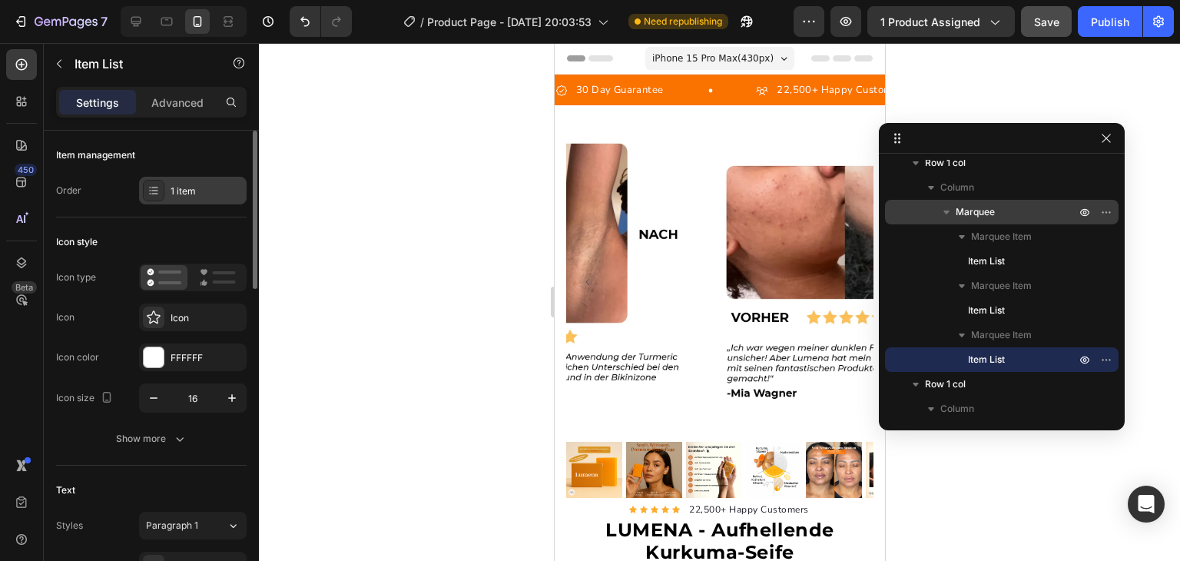
click at [188, 201] on div "1 item" at bounding box center [193, 191] width 108 height 28
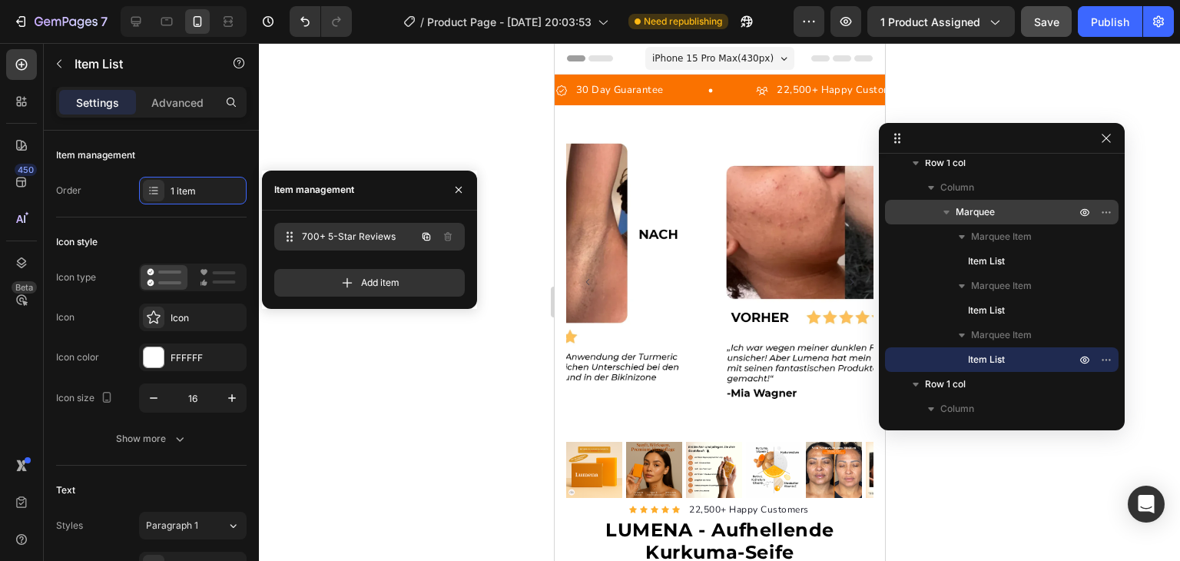
click at [371, 234] on span "700+ 5-Star Reviews" at bounding box center [359, 237] width 114 height 14
click at [330, 234] on span "700+ 5-Star Reviews" at bounding box center [359, 237] width 114 height 14
click at [990, 359] on span "Item List" at bounding box center [986, 359] width 37 height 15
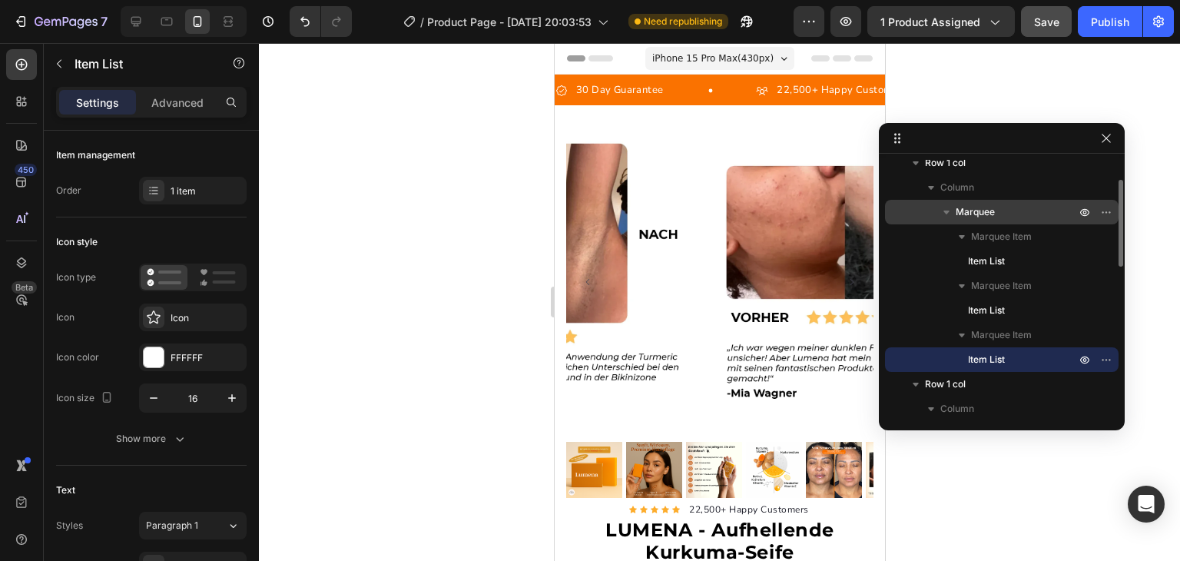
click at [990, 359] on span "Item List" at bounding box center [986, 359] width 37 height 15
click at [1100, 358] on button "button" at bounding box center [1106, 359] width 18 height 18
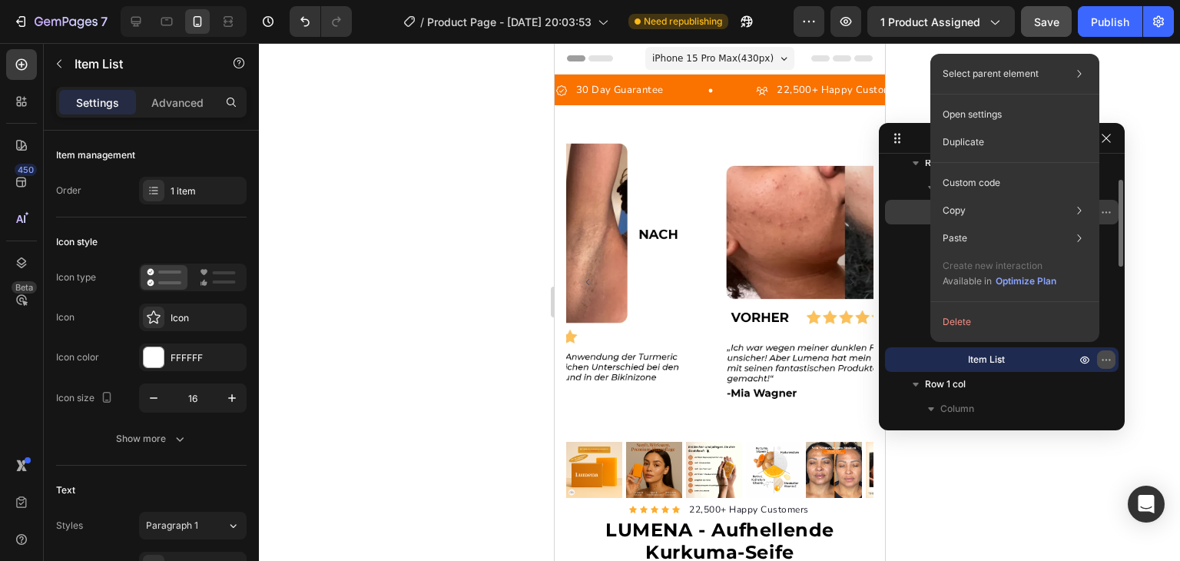
click at [1100, 358] on button "button" at bounding box center [1106, 359] width 18 height 18
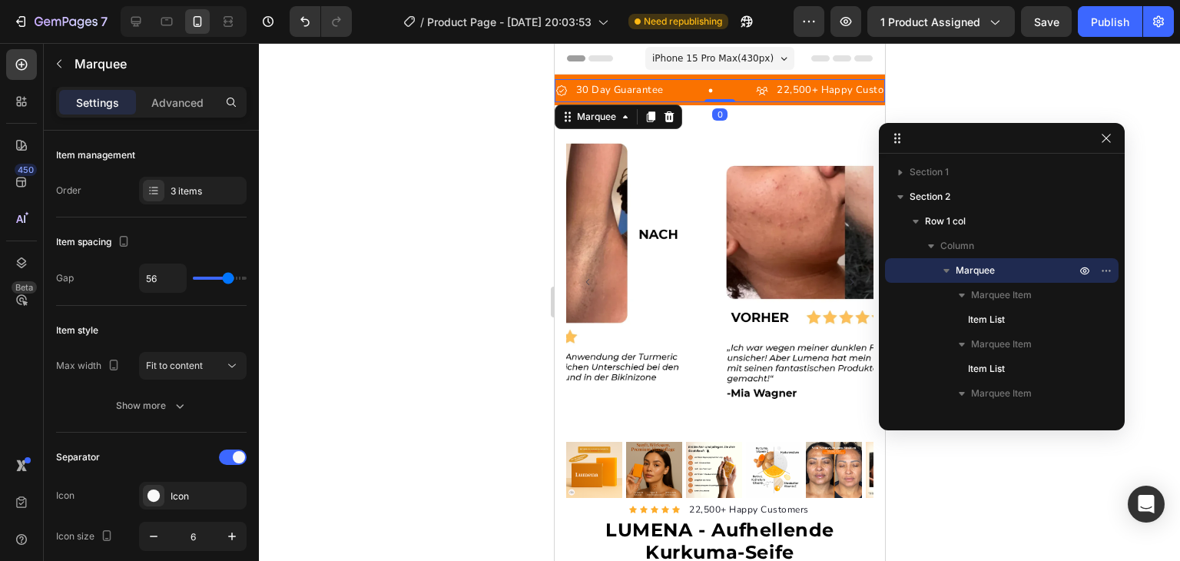
scroll to position [58, 0]
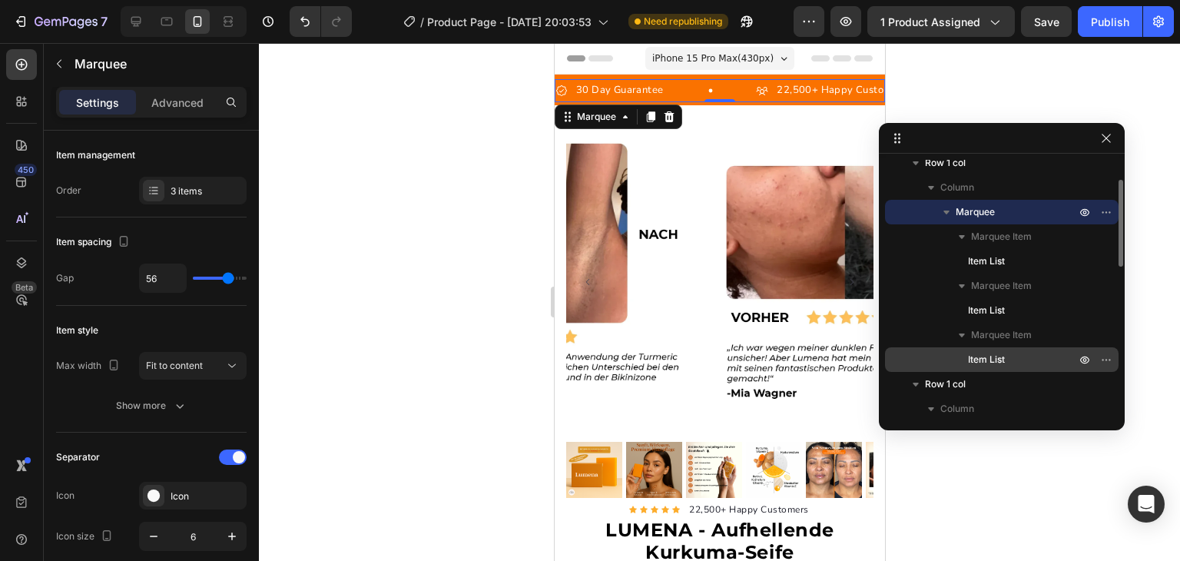
click at [978, 355] on span "Item List" at bounding box center [986, 359] width 37 height 15
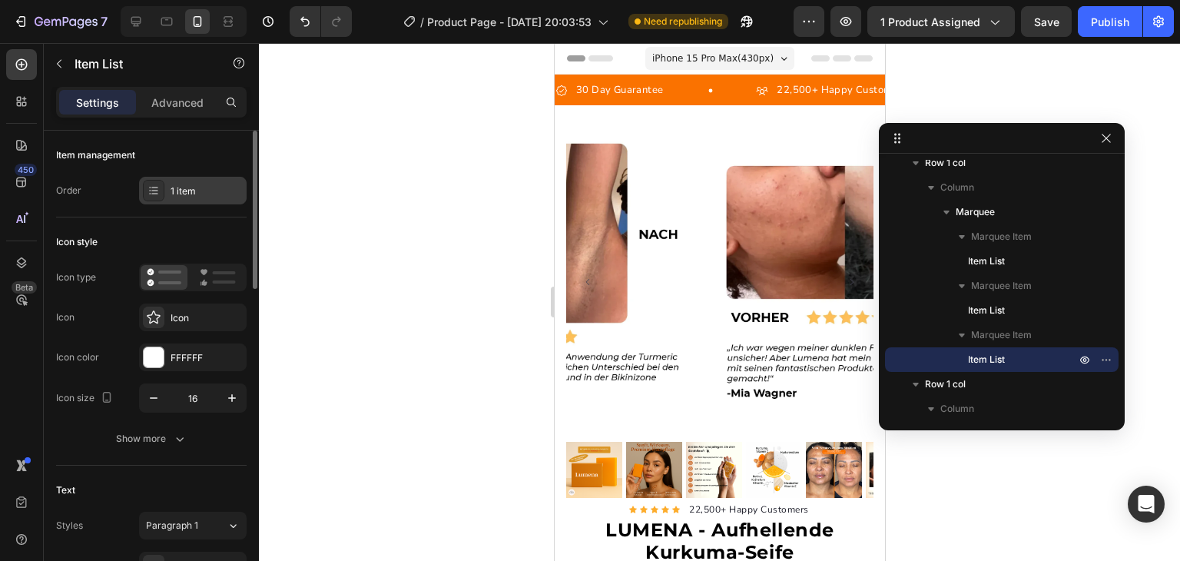
click at [188, 186] on div "1 item" at bounding box center [207, 191] width 72 height 14
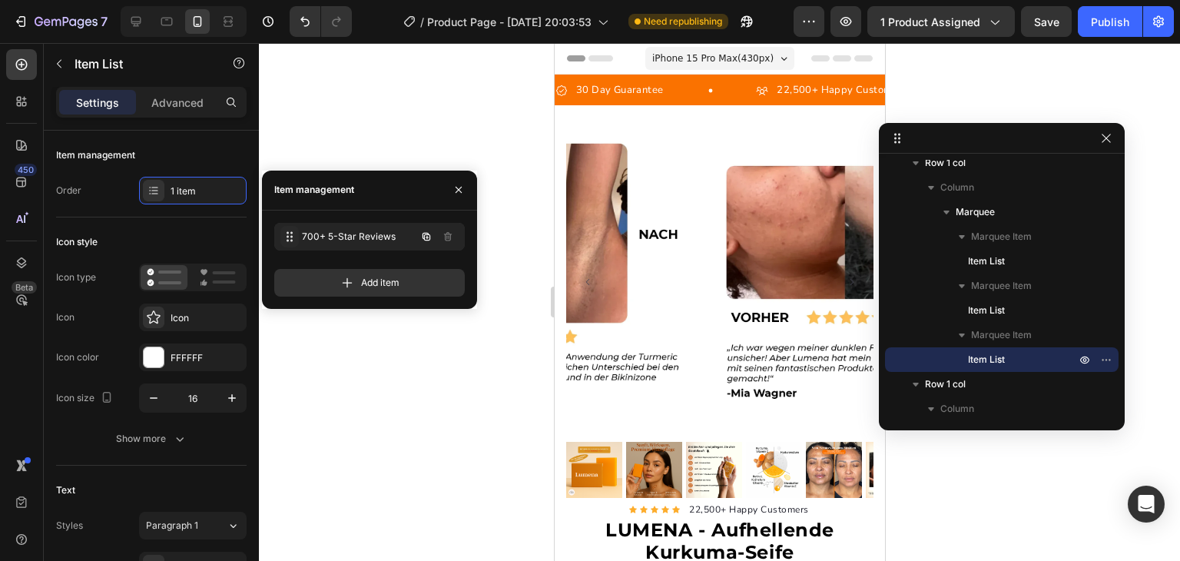
drag, startPoint x: 350, startPoint y: 244, endPoint x: 281, endPoint y: 229, distance: 70.9
click at [281, 229] on span at bounding box center [290, 237] width 18 height 22
click at [357, 226] on div "700+ 5-Star Reviews 700+ 5-Star Reviews" at bounding box center [348, 237] width 135 height 22
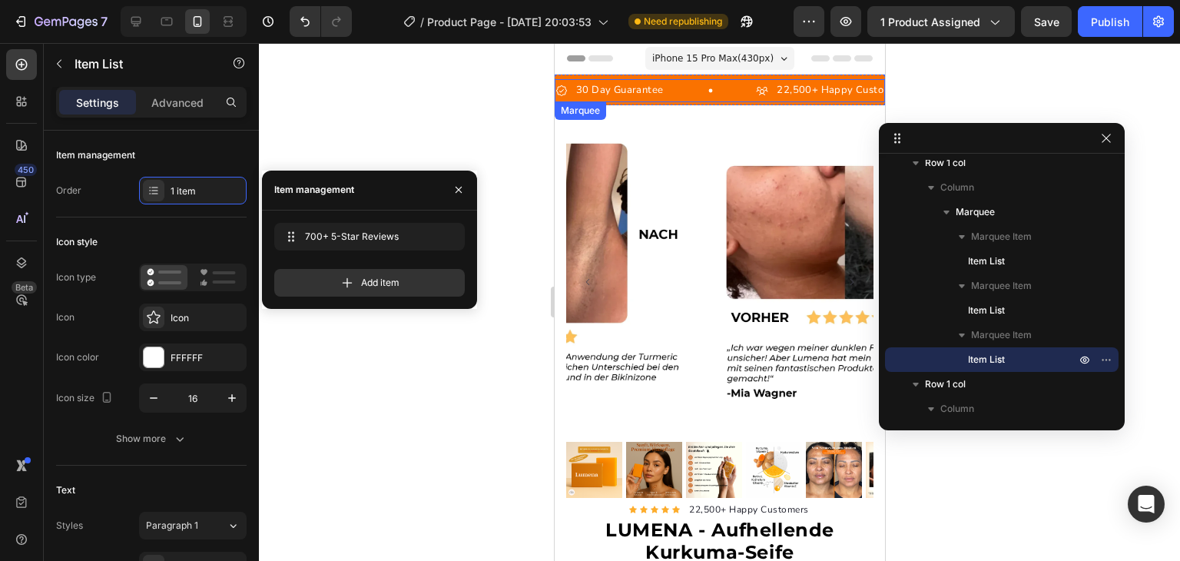
click at [672, 92] on div "30 Day Guarantee Item List" at bounding box center [655, 90] width 201 height 22
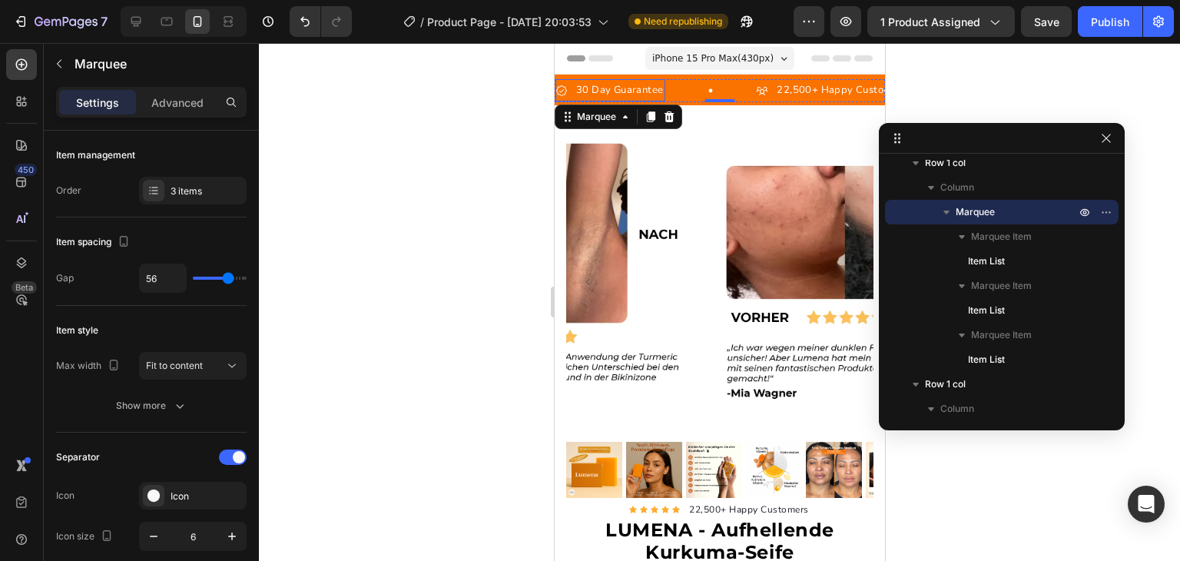
click at [603, 85] on p "30 Day Guarantee" at bounding box center [619, 90] width 87 height 18
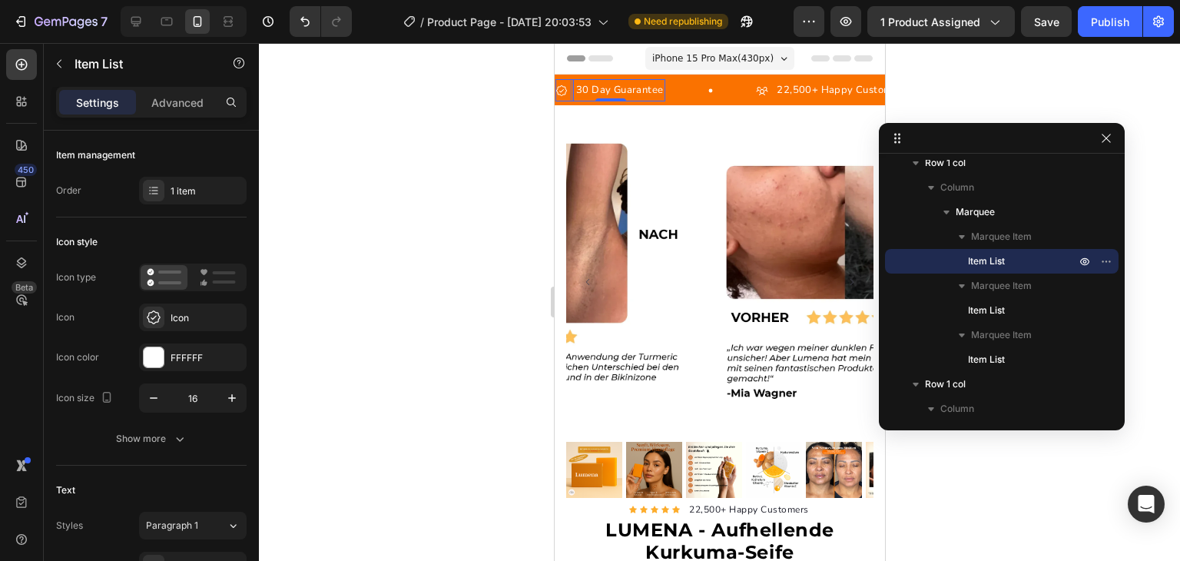
click at [603, 85] on p "30 Day Guarantee" at bounding box center [619, 90] width 87 height 18
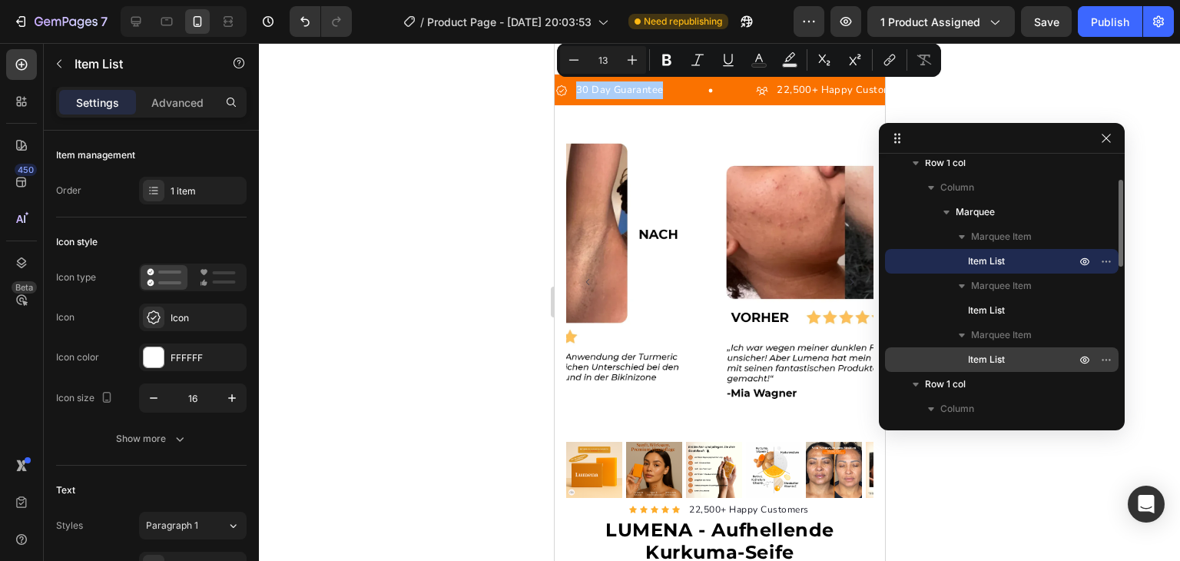
click at [981, 354] on span "Item List" at bounding box center [986, 359] width 37 height 15
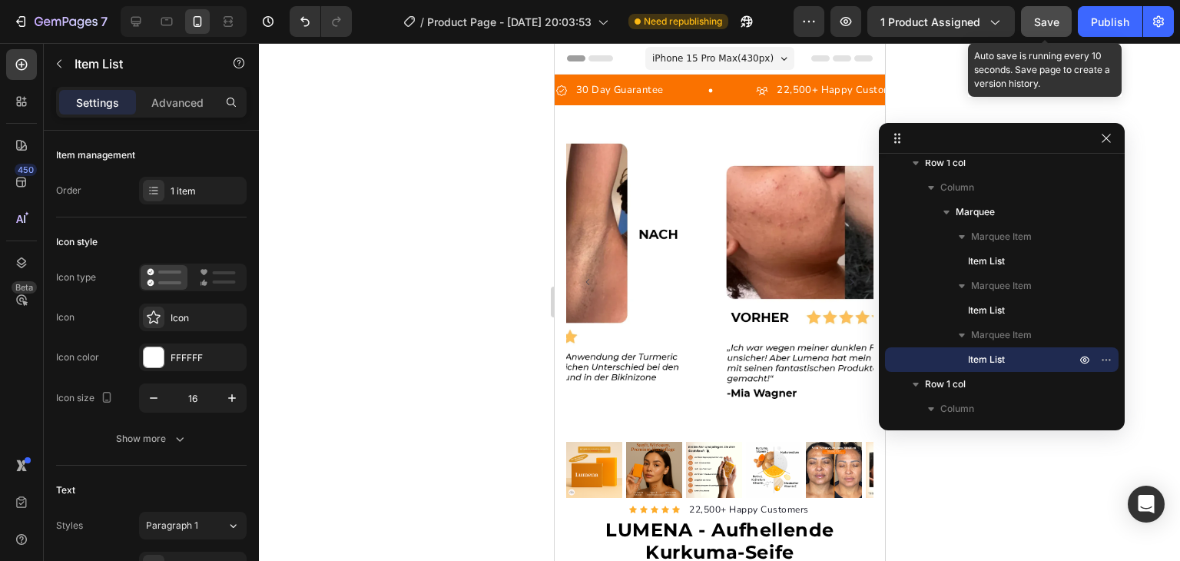
click at [1042, 25] on span "Save" at bounding box center [1046, 21] width 25 height 13
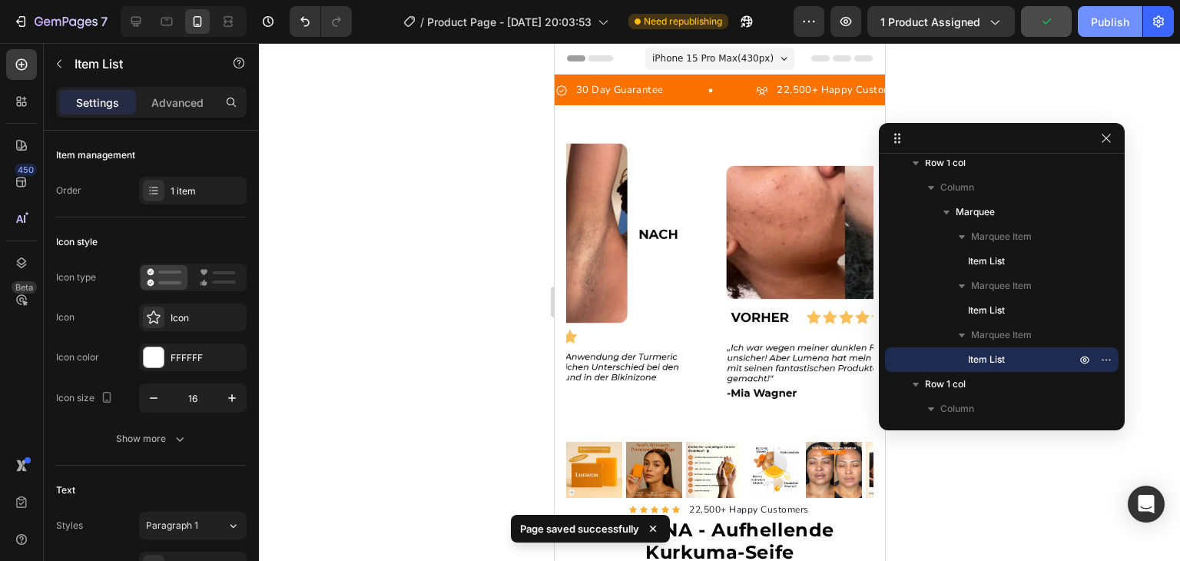
click at [1088, 25] on button "Publish" at bounding box center [1110, 21] width 65 height 31
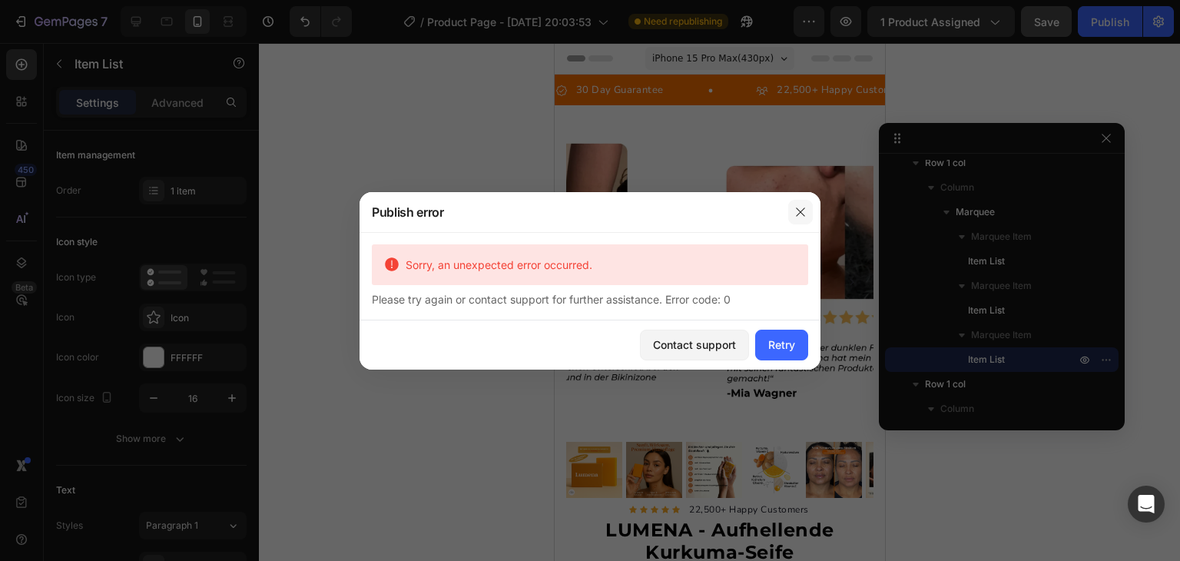
click at [802, 206] on icon "button" at bounding box center [801, 212] width 12 height 12
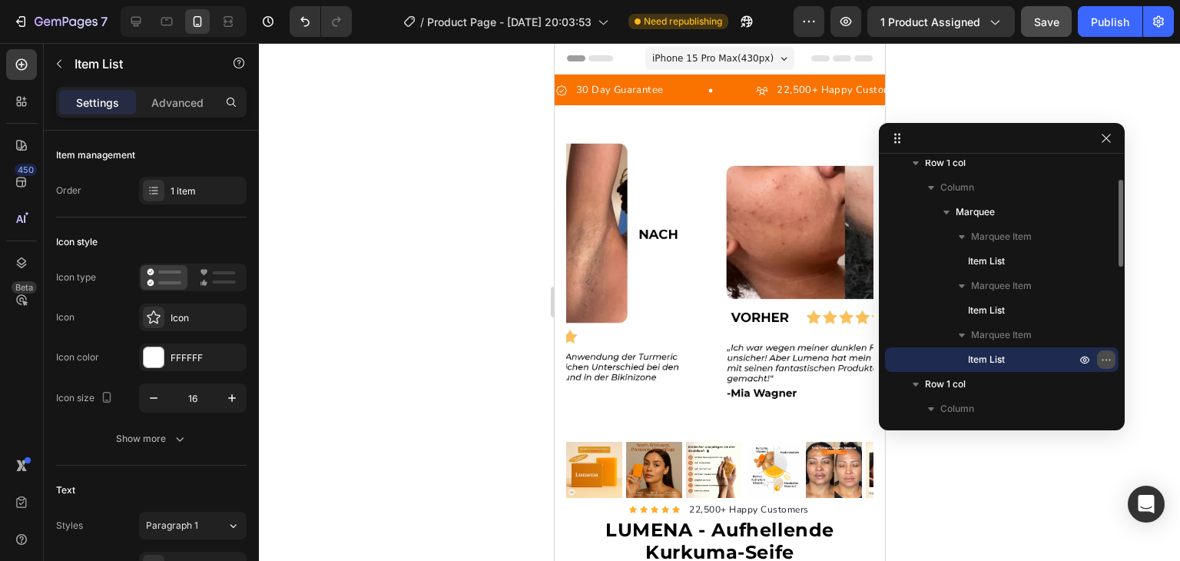
click at [1109, 354] on icon "button" at bounding box center [1107, 360] width 12 height 12
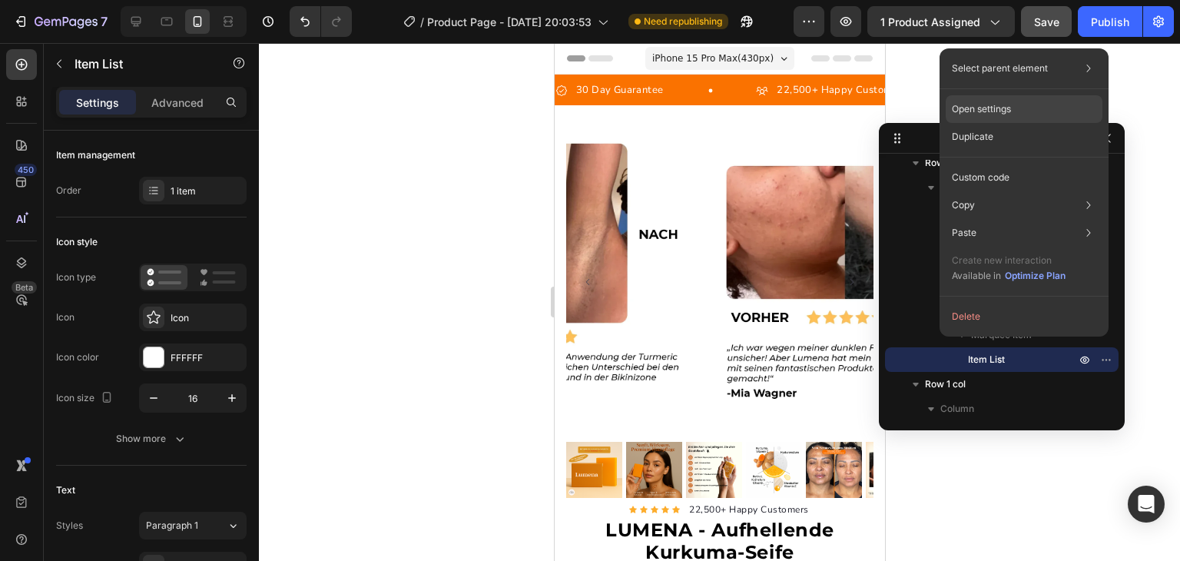
click at [1039, 111] on div "Open settings" at bounding box center [1024, 109] width 157 height 28
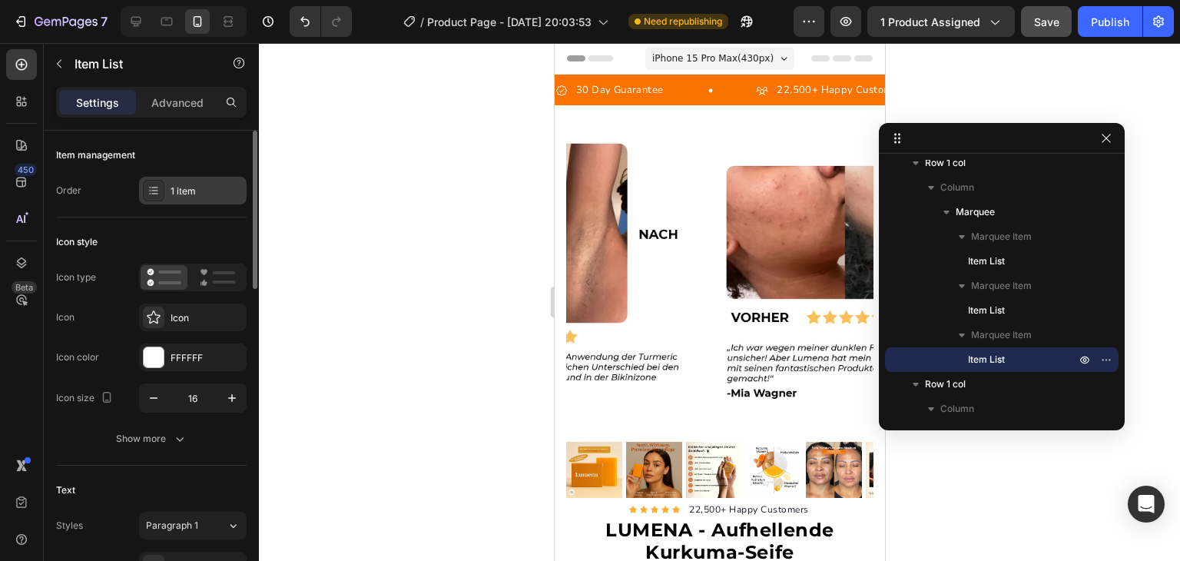
click at [183, 188] on div "1 item" at bounding box center [207, 191] width 72 height 14
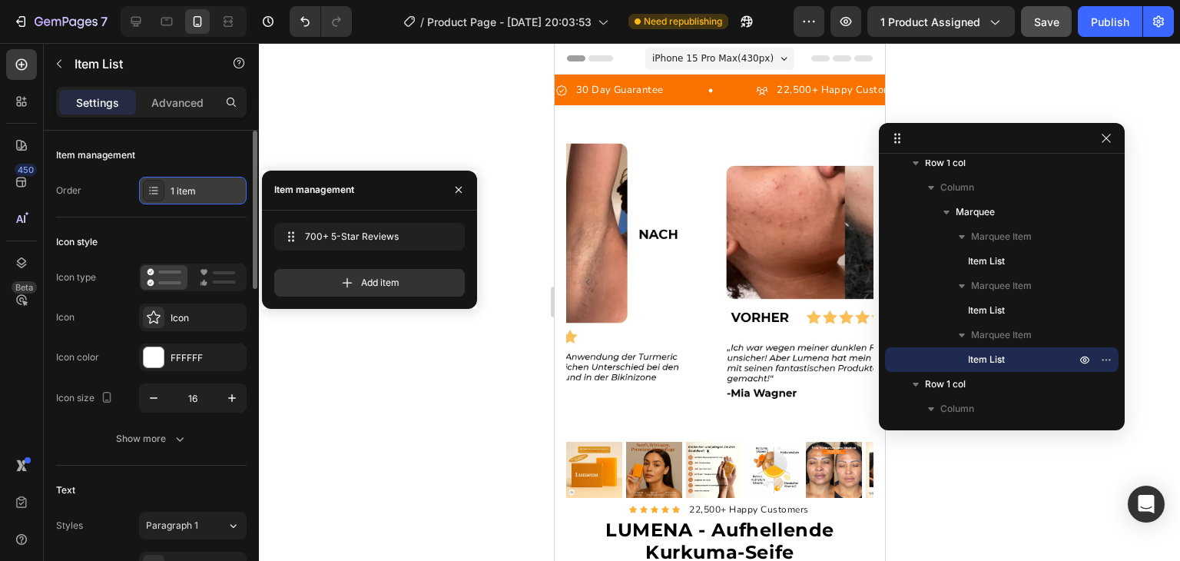
click at [183, 188] on div "1 item" at bounding box center [207, 191] width 72 height 14
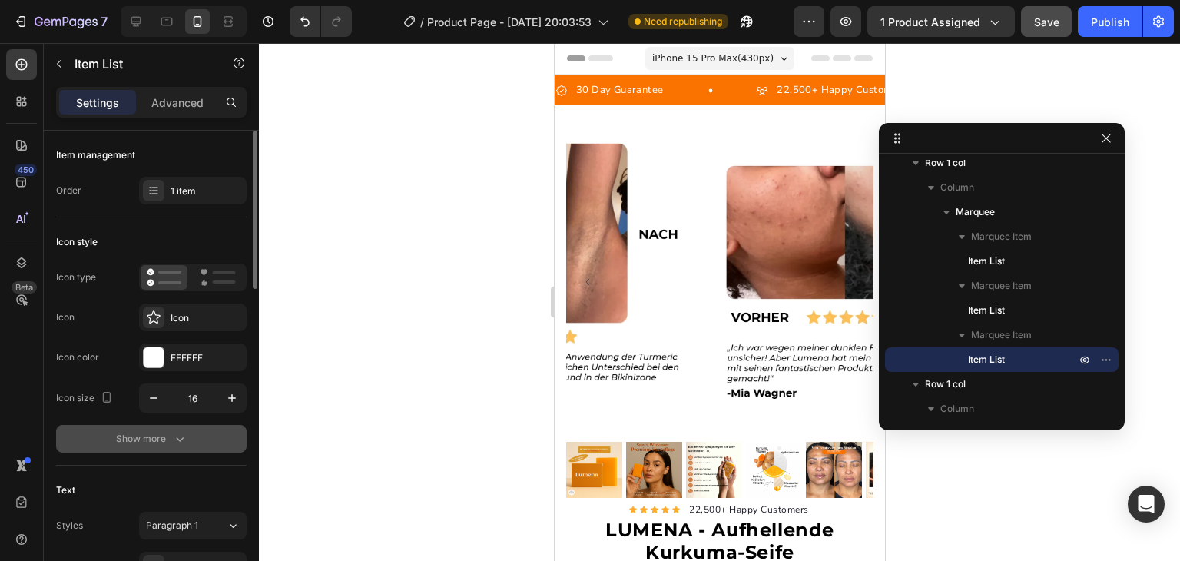
click at [161, 442] on div "Show more" at bounding box center [151, 438] width 71 height 15
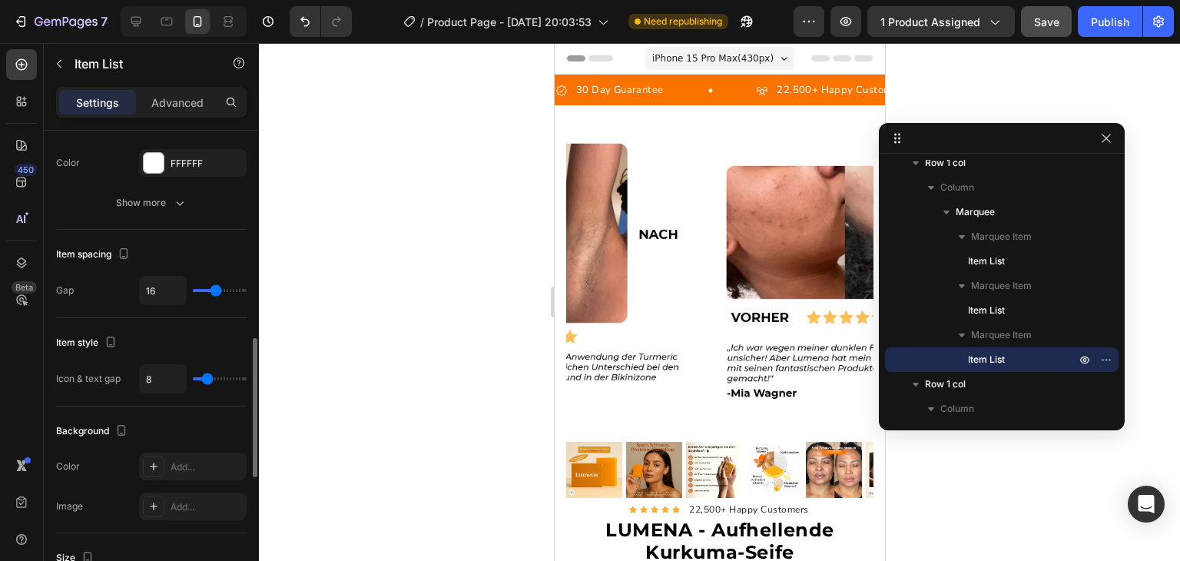
scroll to position [0, 0]
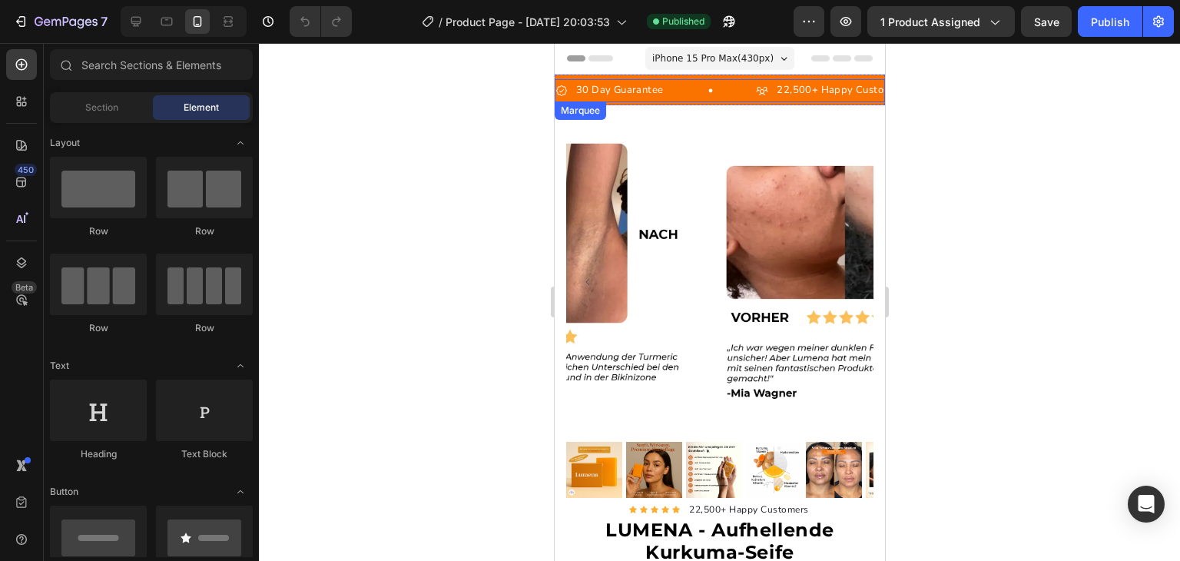
click at [687, 97] on div "30 Day Guarantee Item List" at bounding box center [655, 90] width 201 height 22
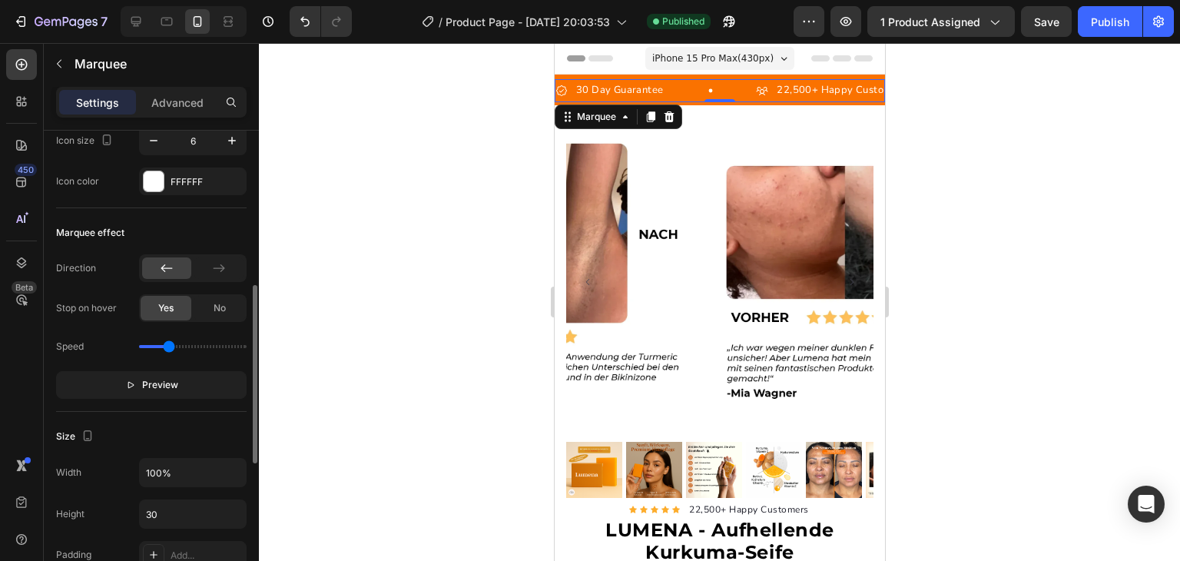
scroll to position [402, 0]
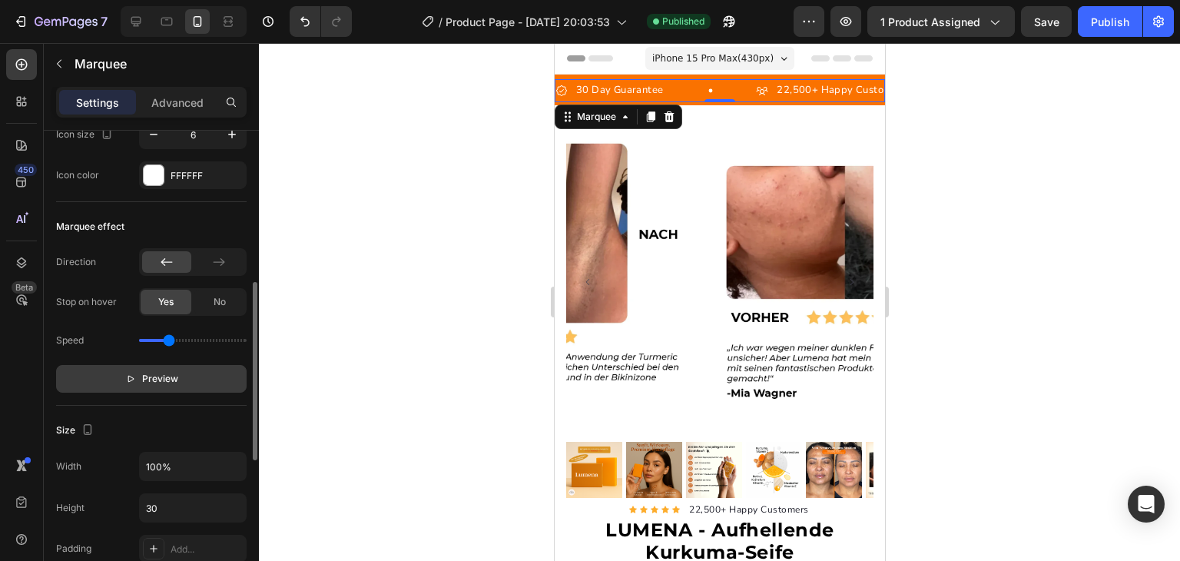
click at [155, 365] on button "Preview" at bounding box center [151, 379] width 191 height 28
click at [155, 365] on button "Pause" at bounding box center [151, 379] width 191 height 28
click at [155, 365] on button "Preview" at bounding box center [151, 379] width 191 height 28
click at [1017, 89] on p "700+ 5-Star Reviews" at bounding box center [1069, 90] width 104 height 18
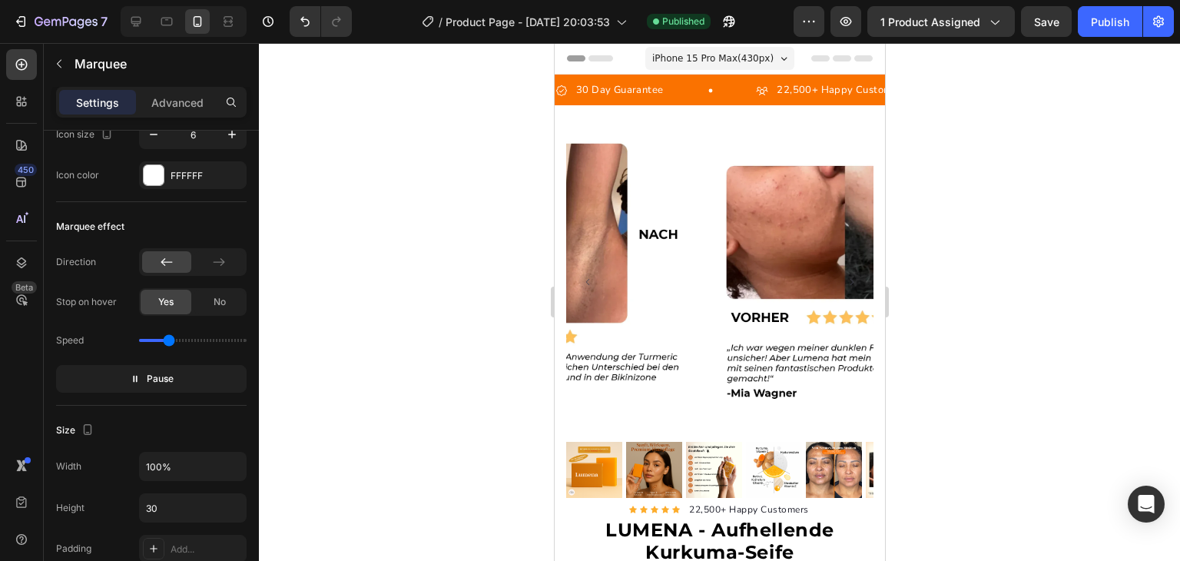
click at [1017, 89] on p "700+ 5-Star Reviews" at bounding box center [1069, 90] width 104 height 18
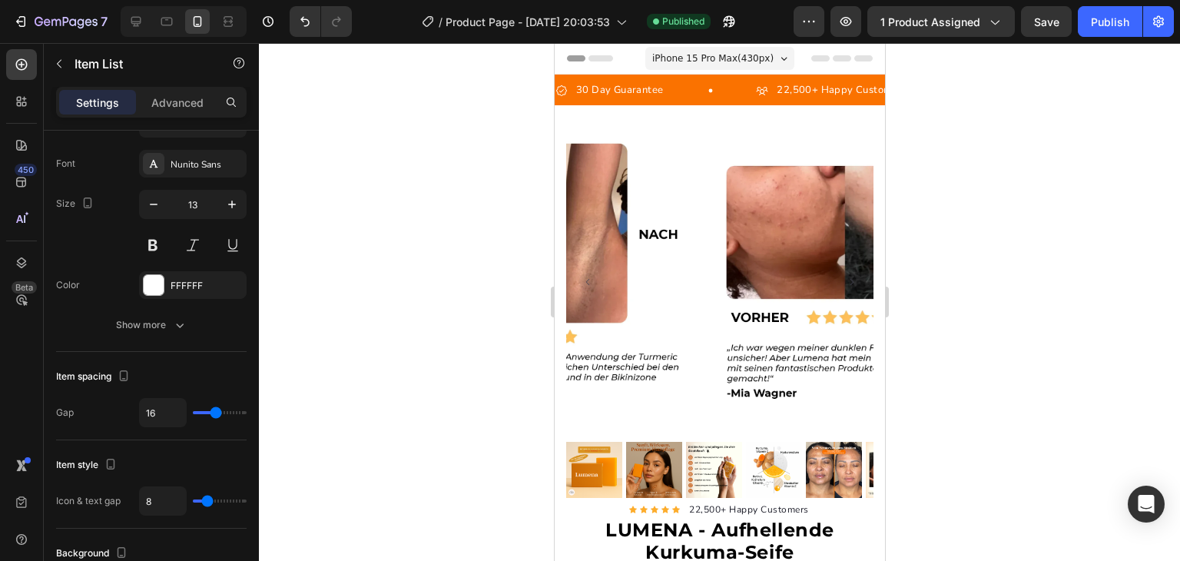
click at [1018, 89] on p "700+ 5-Star Reviews" at bounding box center [1070, 90] width 104 height 18
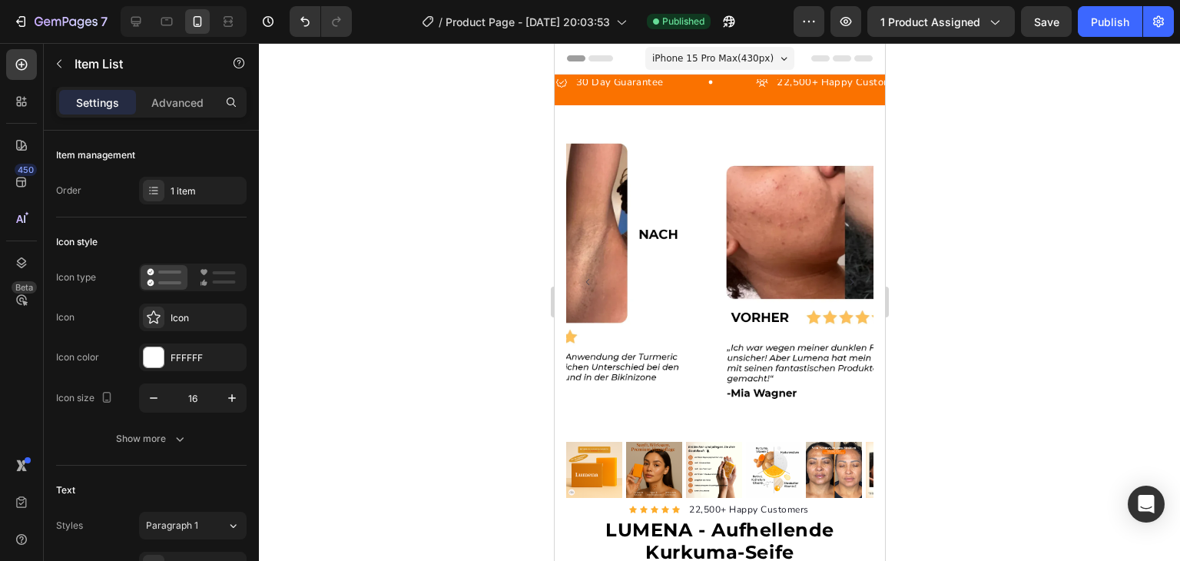
scroll to position [0, 0]
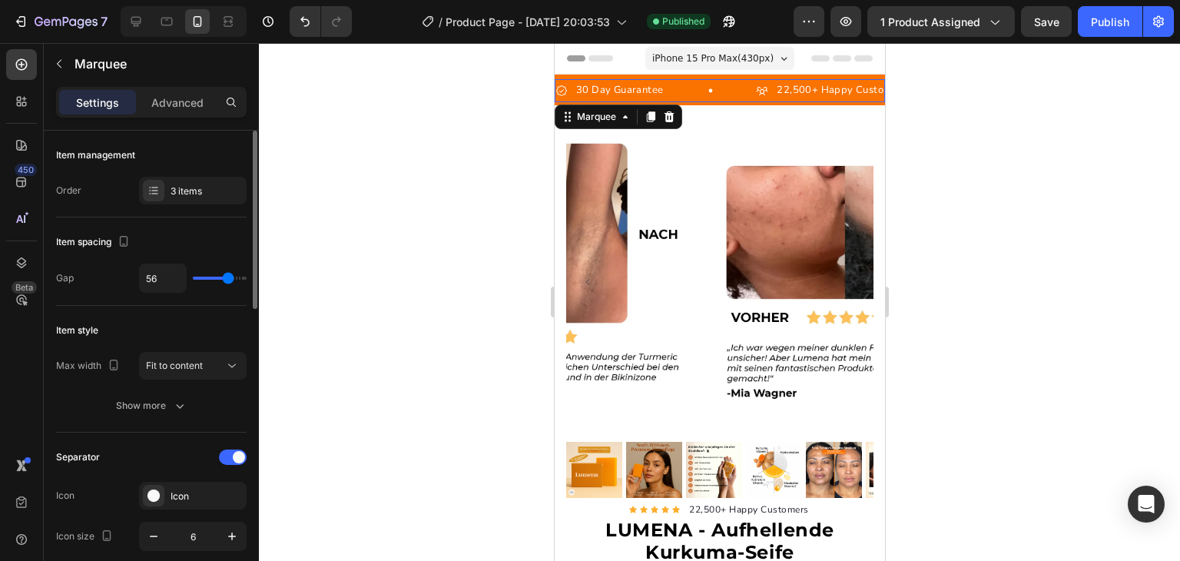
click at [747, 101] on div "30 Day Guarantee Item List 22,500+ Happy Customers Item List 700+ 5-Sterne-Bewe…" at bounding box center [719, 90] width 330 height 23
drag, startPoint x: 220, startPoint y: 400, endPoint x: 235, endPoint y: 357, distance: 45.7
click at [235, 357] on div "Max width Fit to content Show more" at bounding box center [151, 386] width 191 height 68
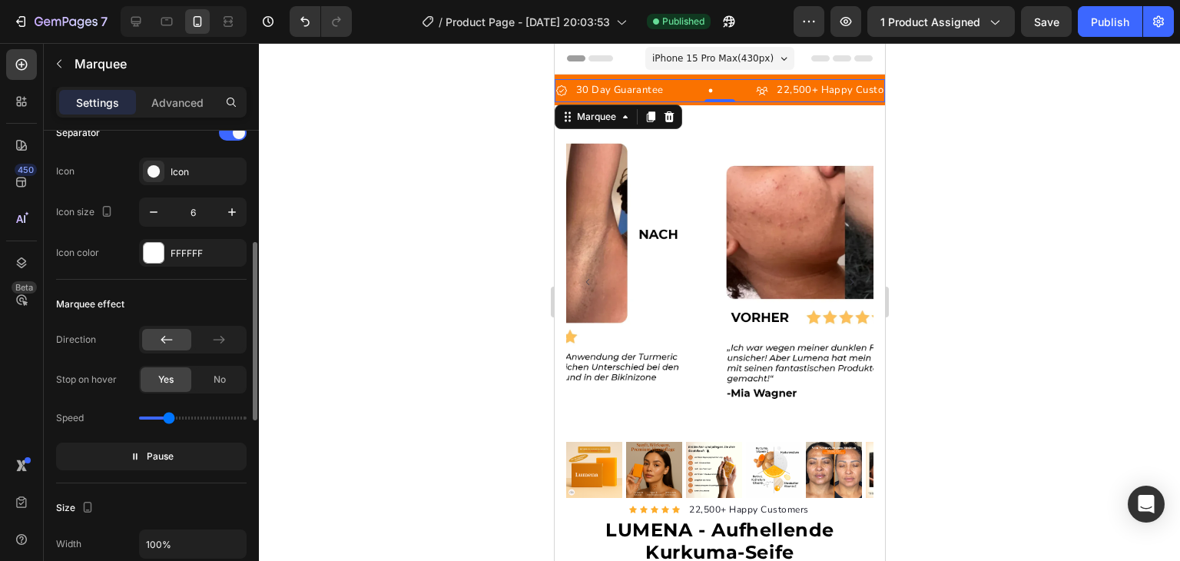
scroll to position [325, 0]
click at [153, 456] on span "Pause" at bounding box center [160, 455] width 27 height 15
click at [623, 90] on p "30 Day Guarantee" at bounding box center [615, 90] width 87 height 18
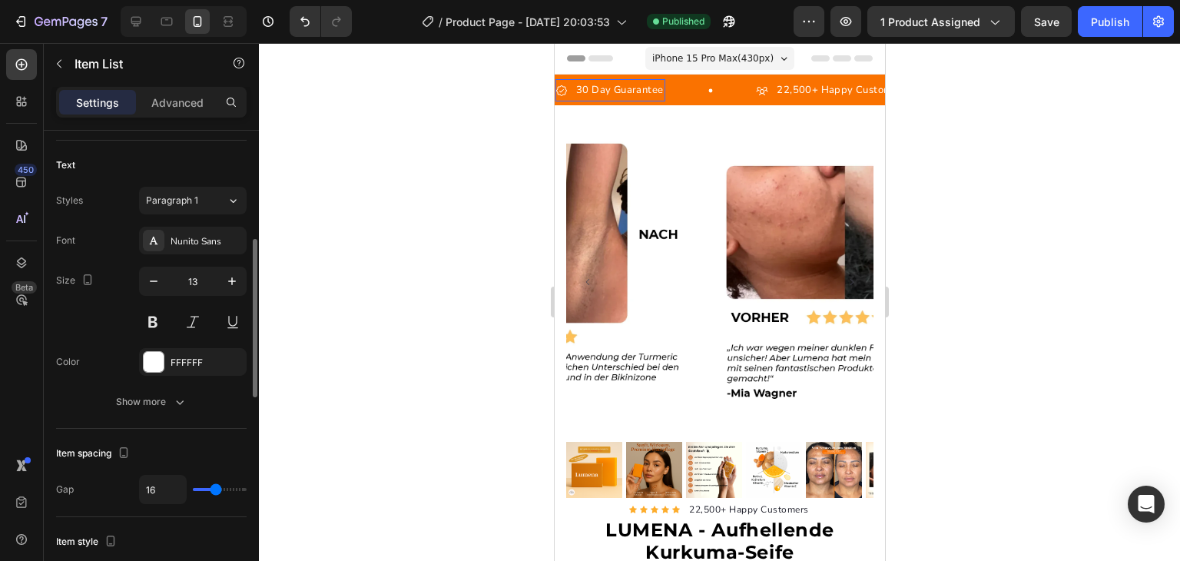
scroll to position [0, 0]
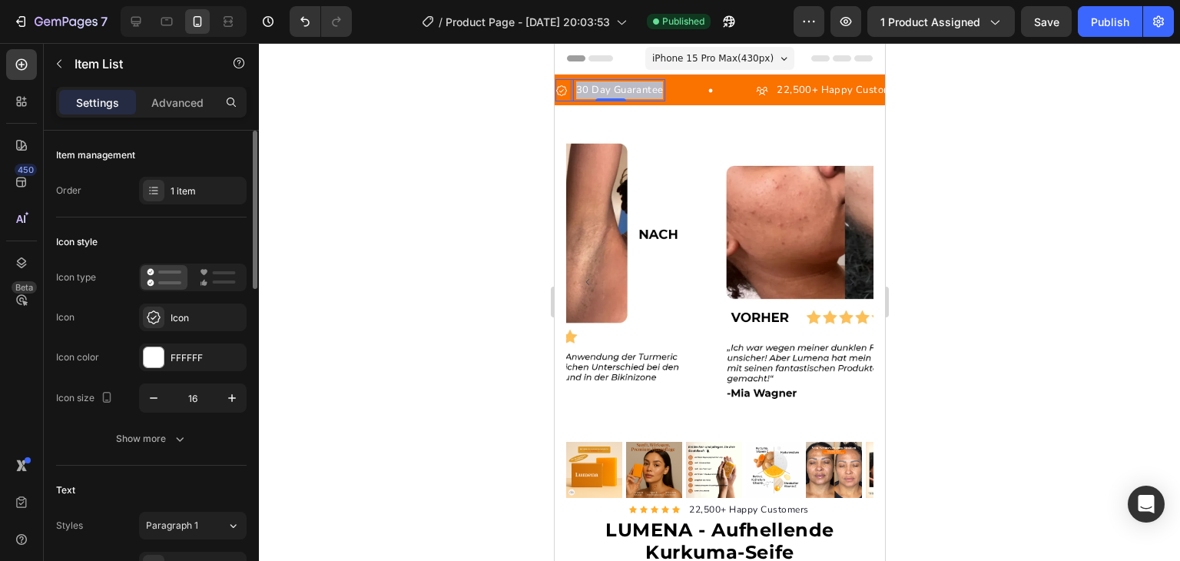
click at [596, 90] on p "30 Day Guarantee" at bounding box center [553, 90] width 87 height 18
click at [815, 90] on p "22,500+ Happy Customers" at bounding box center [853, 90] width 130 height 18
click at [599, 93] on p "30 Day Guarantee" at bounding box center [612, 90] width 87 height 18
click at [599, 93] on p "30 Day Guarantee" at bounding box center [605, 90] width 87 height 18
click at [583, 88] on p "30 Tage Garantie" at bounding box center [550, 90] width 82 height 18
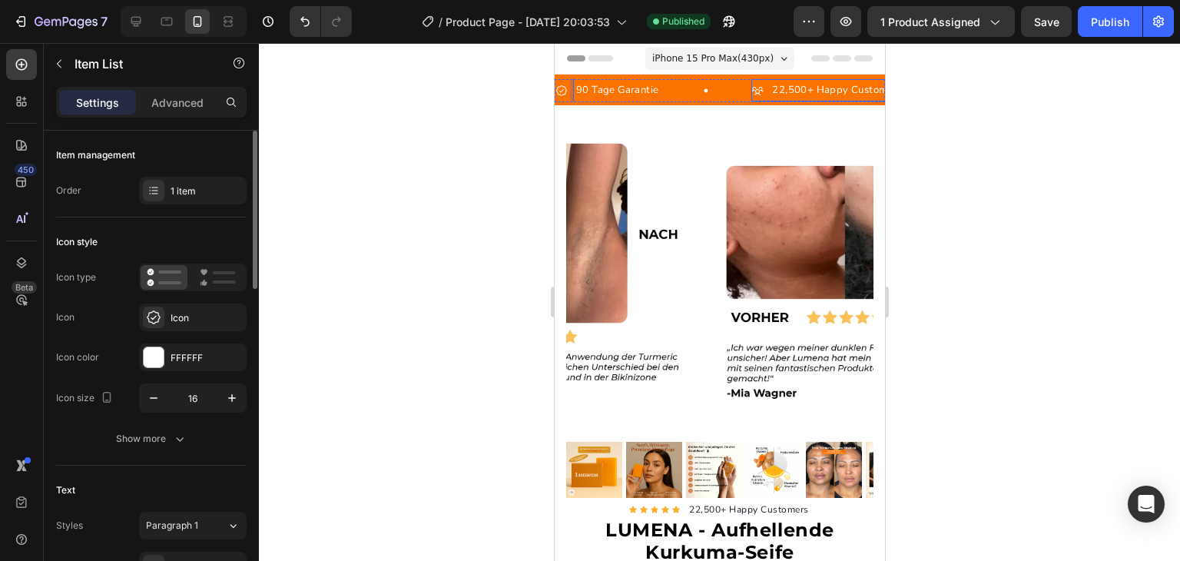
click at [782, 91] on p "22,500+ Happy Customers" at bounding box center [832, 90] width 130 height 18
click at [782, 91] on p "22,500+ Happy Customers" at bounding box center [834, 90] width 130 height 18
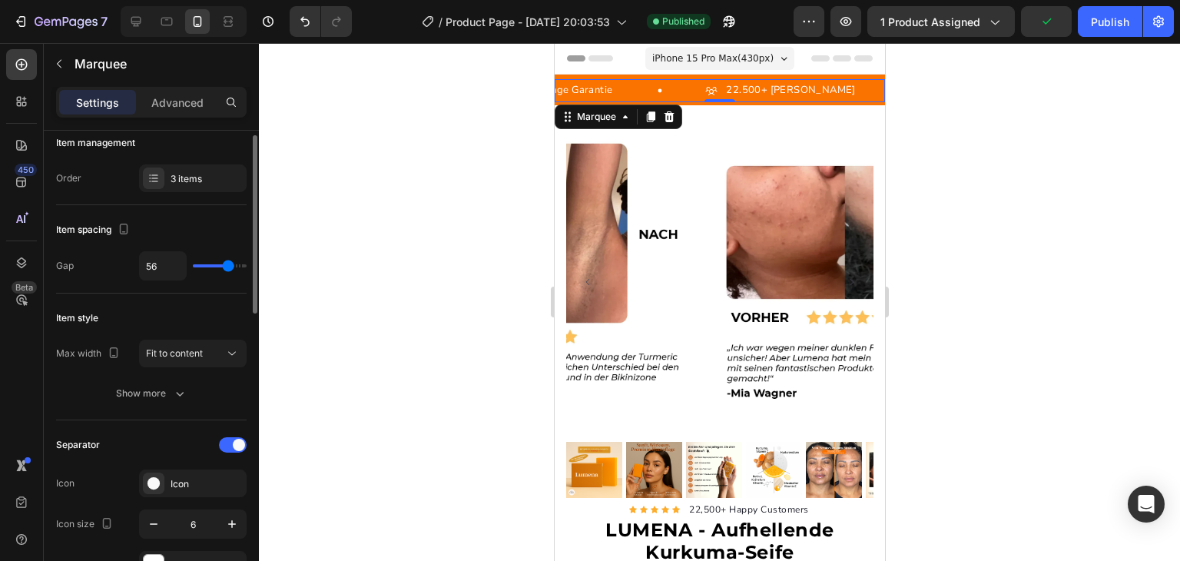
scroll to position [12, 0]
type input "26"
type input "20"
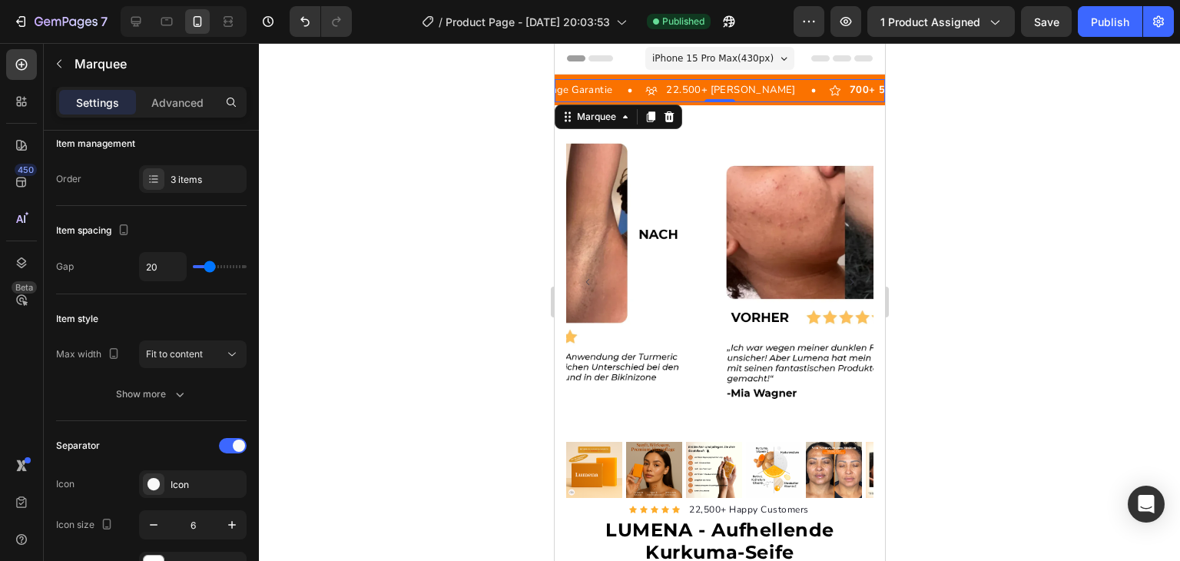
type input "17"
type input "16"
type input "13"
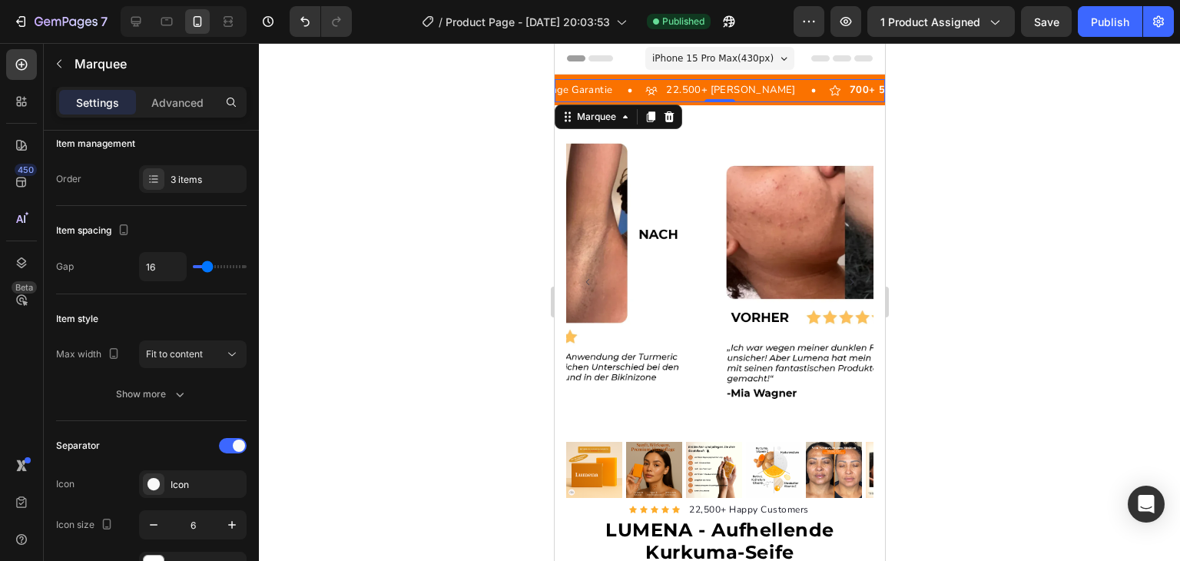
type input "13"
type input "12"
type input "11"
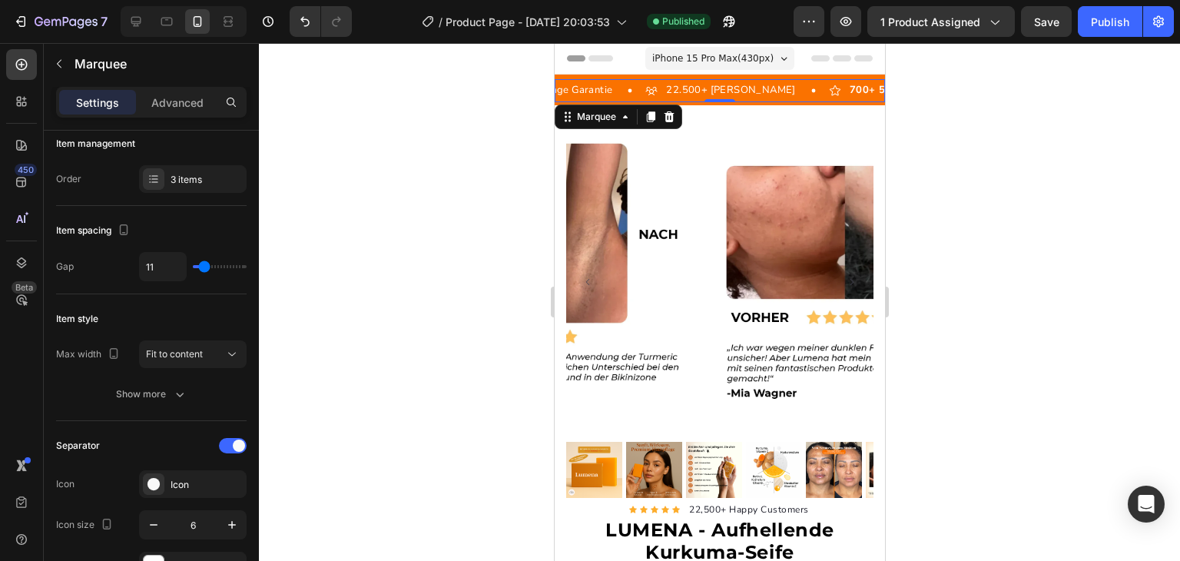
type input "10"
type input "9"
type input "6"
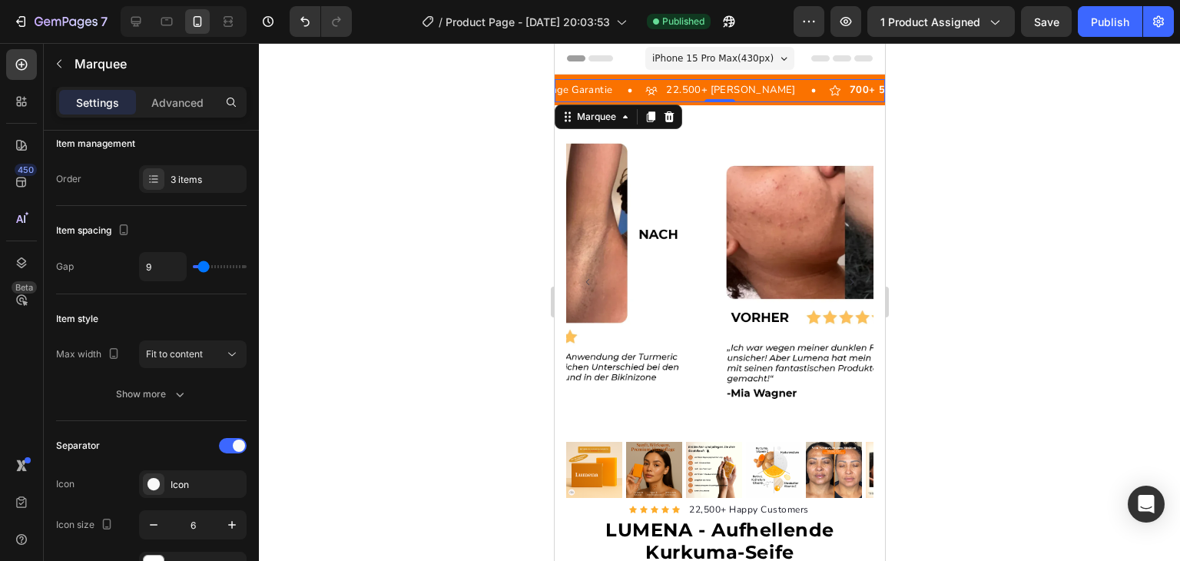
type input "6"
type input "5"
type input "4"
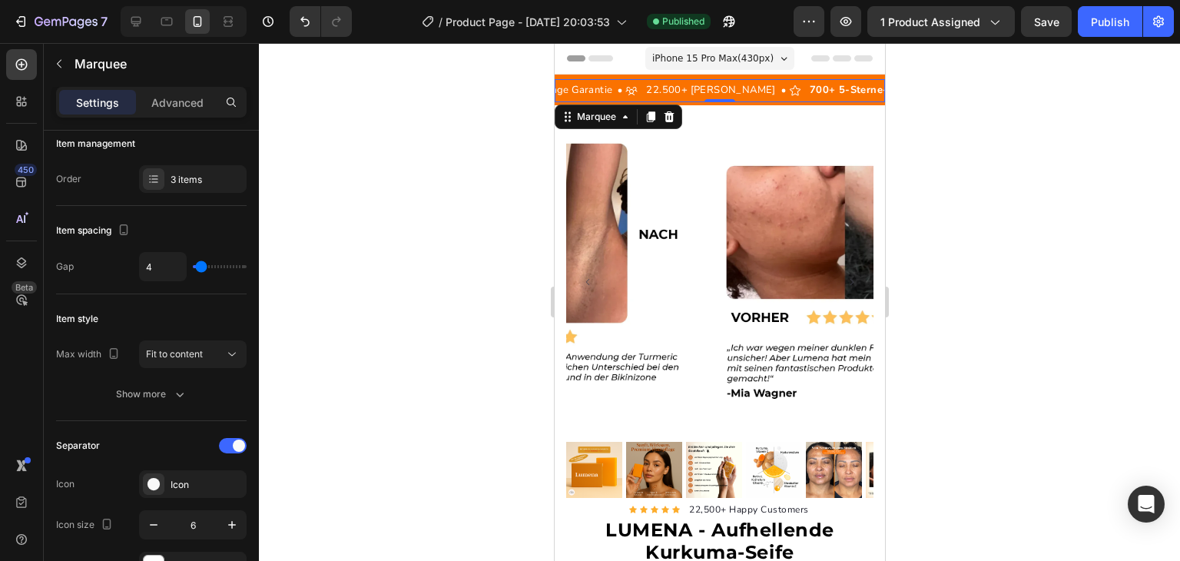
type input "3"
type input "1"
type input "0"
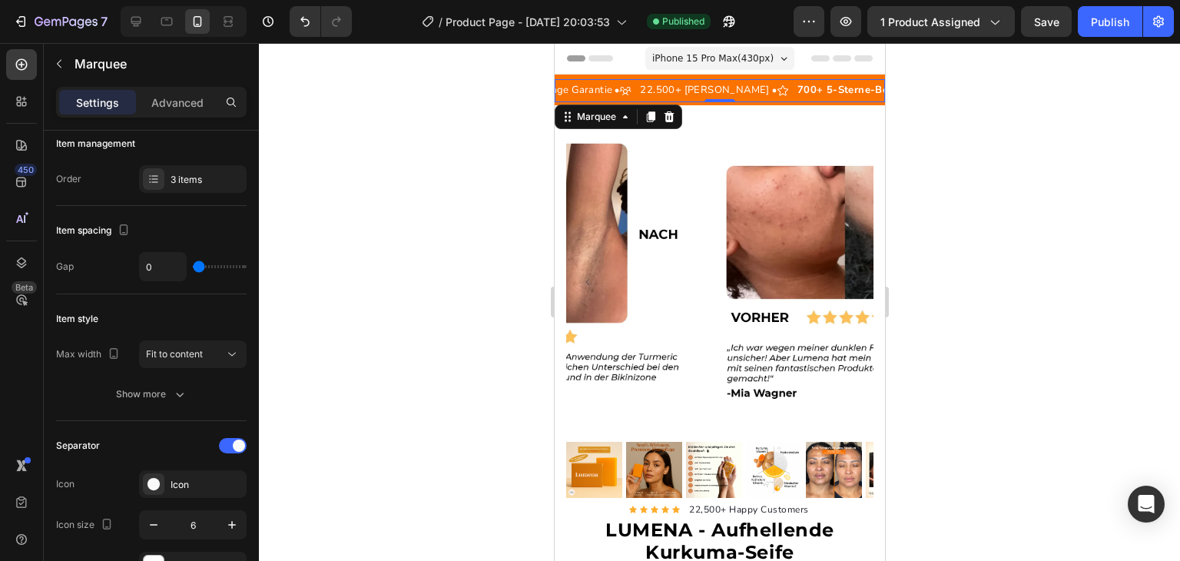
drag, startPoint x: 231, startPoint y: 267, endPoint x: 199, endPoint y: 271, distance: 32.5
type input "0"
click at [199, 268] on input "range" at bounding box center [220, 266] width 54 height 3
click at [811, 90] on strong "700+ 5-Sterne-Bewertungen" at bounding box center [864, 90] width 145 height 14
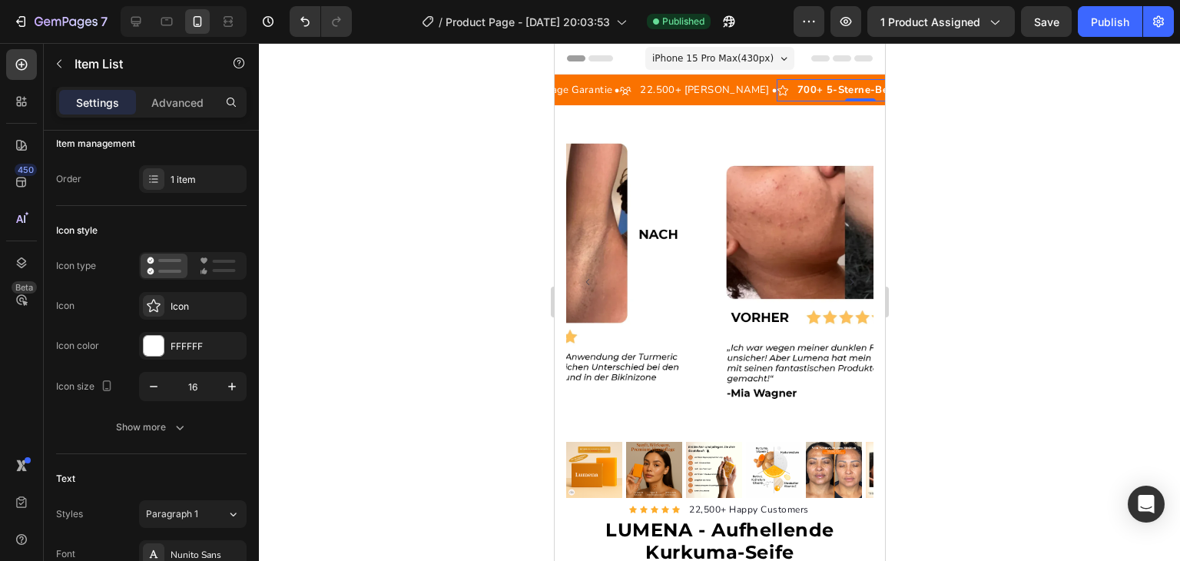
scroll to position [0, 0]
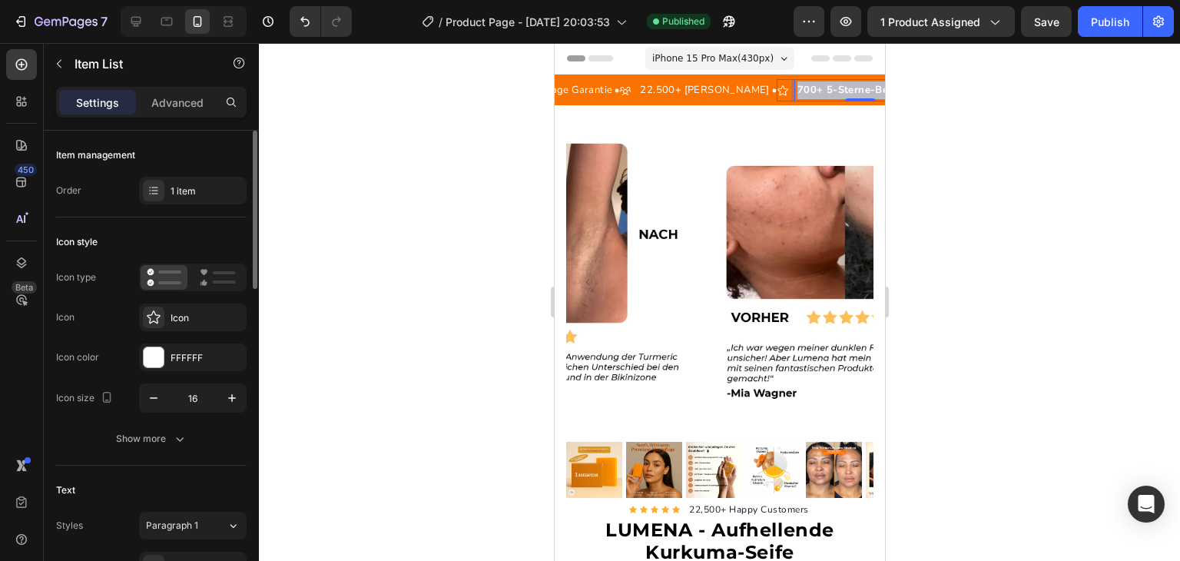
click at [811, 90] on strong "700+ 5-Sterne-Bewertungen" at bounding box center [867, 90] width 145 height 14
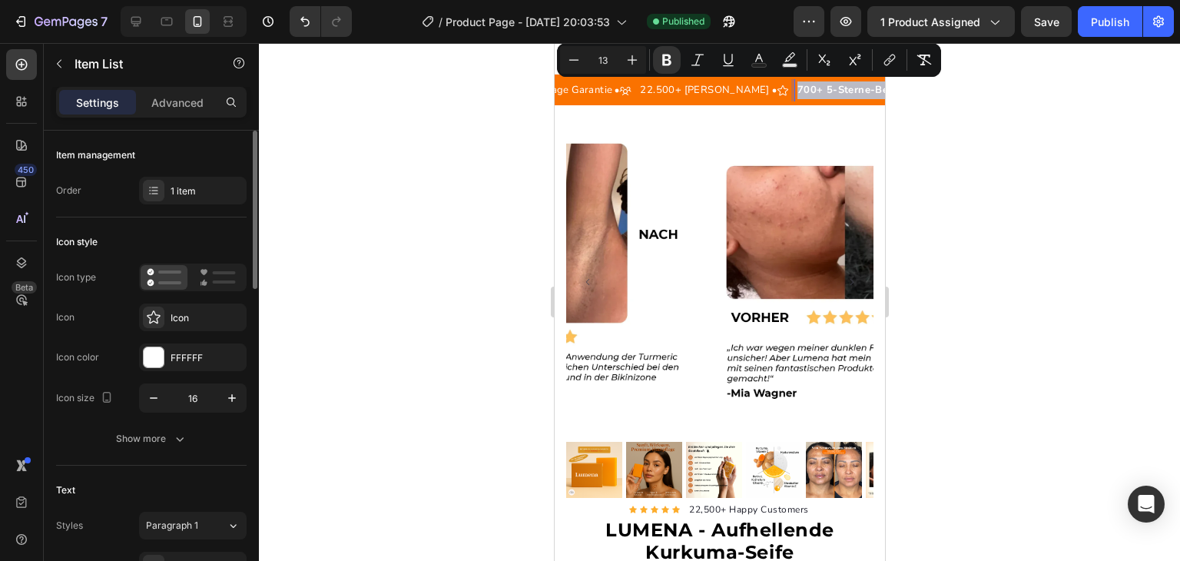
click at [811, 90] on strong "700+ 5-Sterne-Bewertungen" at bounding box center [865, 90] width 145 height 14
click at [662, 57] on icon "Editor contextual toolbar" at bounding box center [666, 59] width 15 height 15
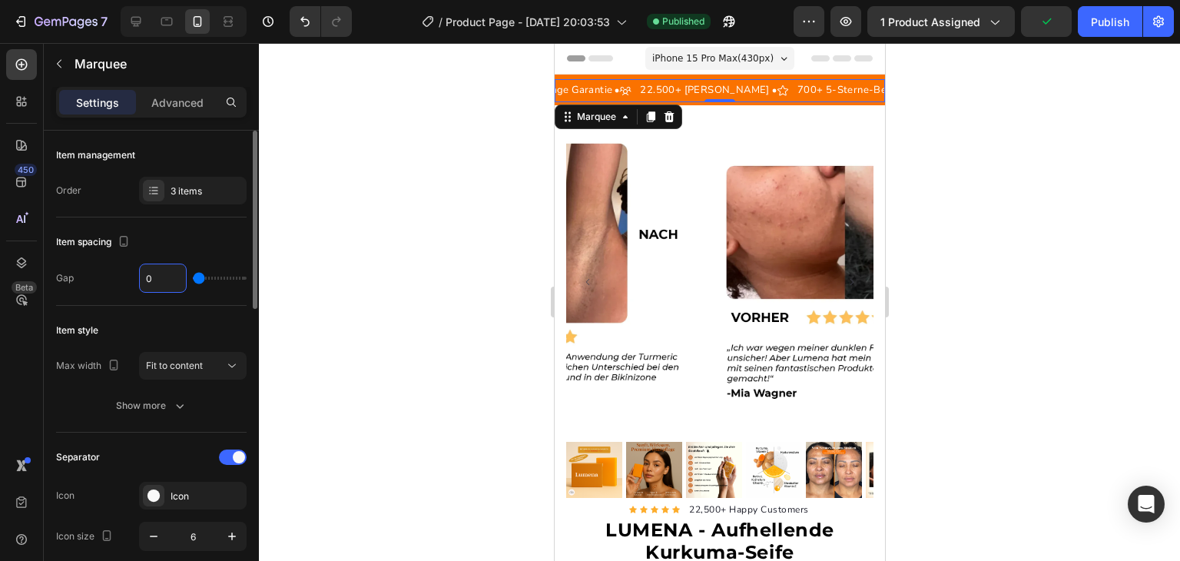
click at [161, 281] on input "0" at bounding box center [163, 278] width 46 height 28
type input "46"
click at [354, 247] on div at bounding box center [719, 302] width 921 height 518
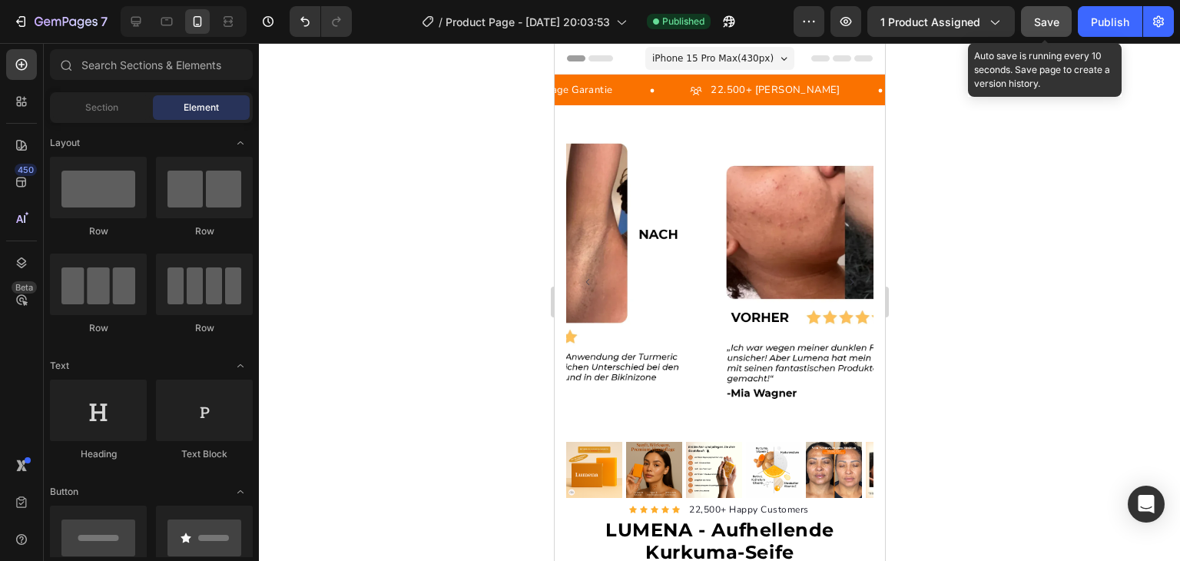
click at [1035, 24] on span "Save" at bounding box center [1046, 21] width 25 height 13
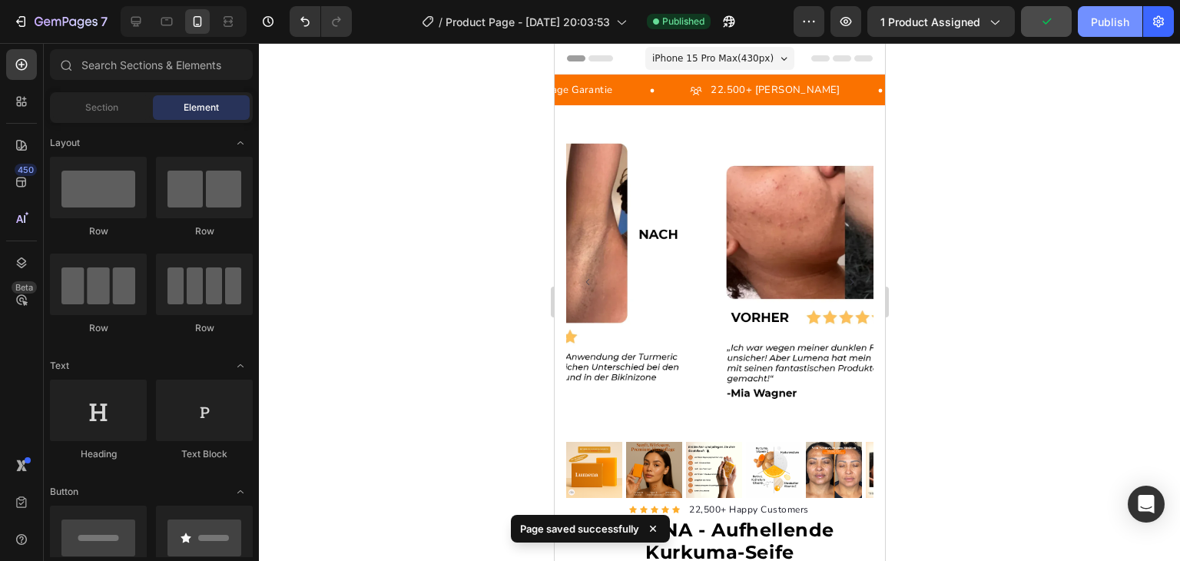
click at [1103, 25] on div "Publish" at bounding box center [1110, 22] width 38 height 16
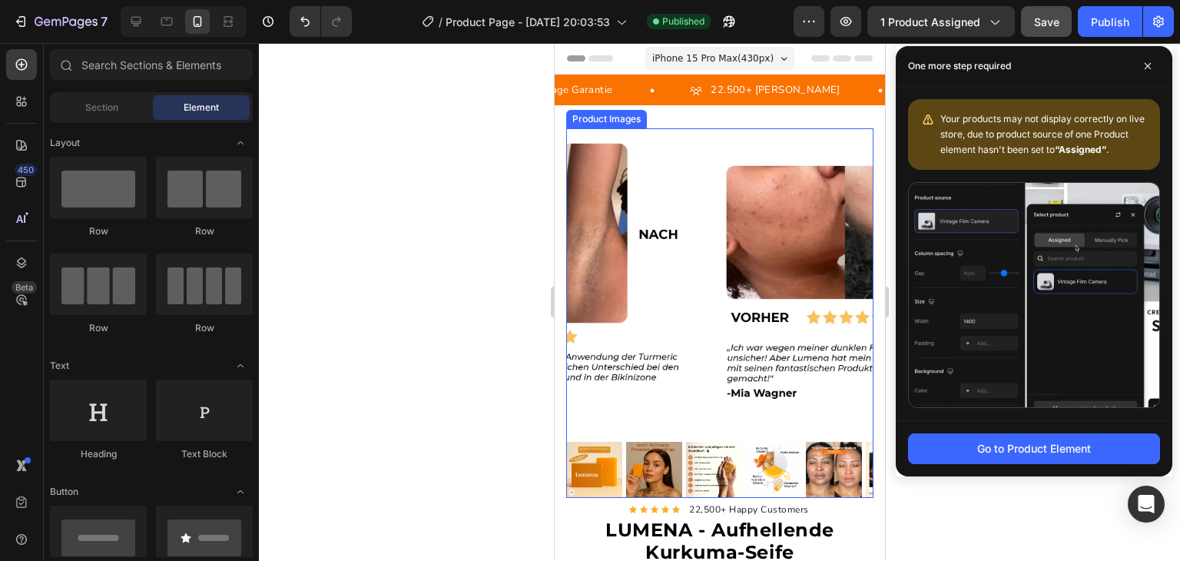
scroll to position [77, 0]
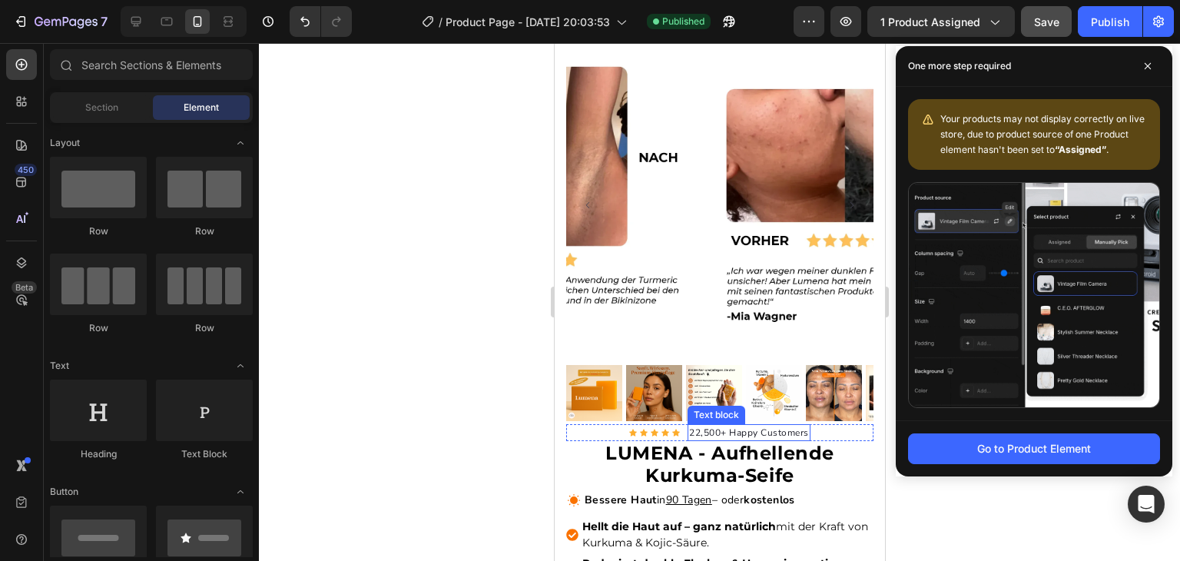
click at [732, 426] on p "22,500+ Happy Customers" at bounding box center [749, 433] width 120 height 14
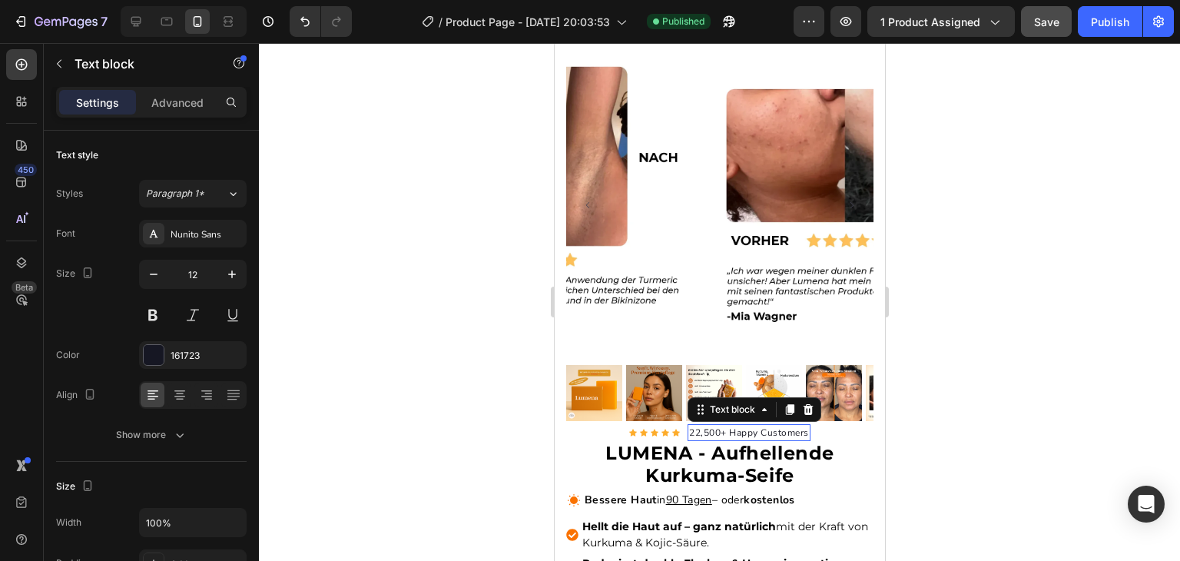
click at [732, 426] on p "22,500+ Happy Customers" at bounding box center [749, 433] width 120 height 14
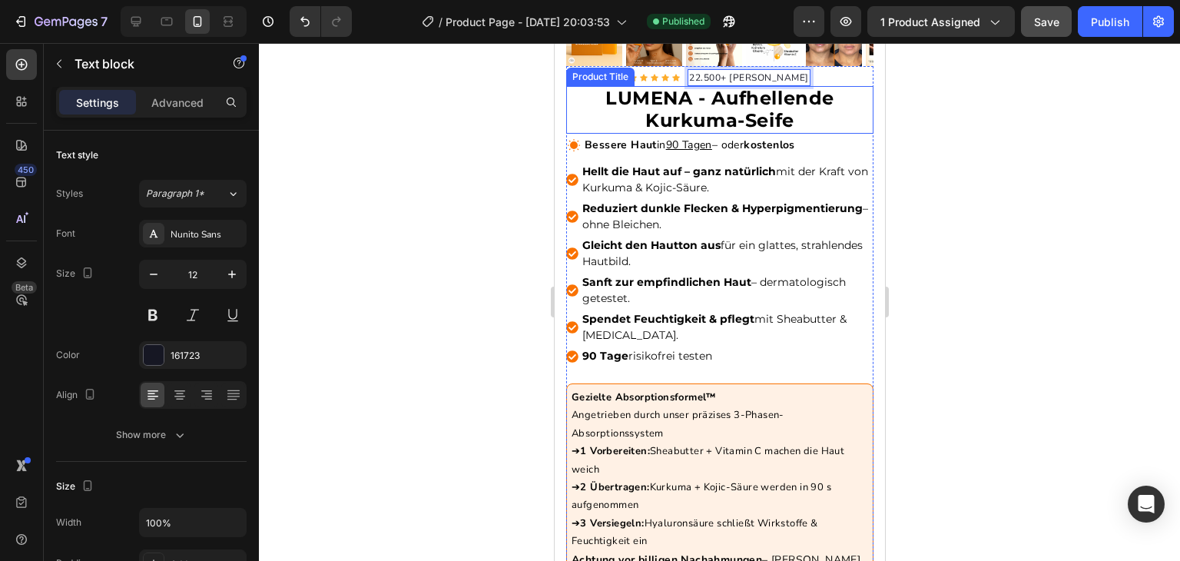
scroll to position [494, 0]
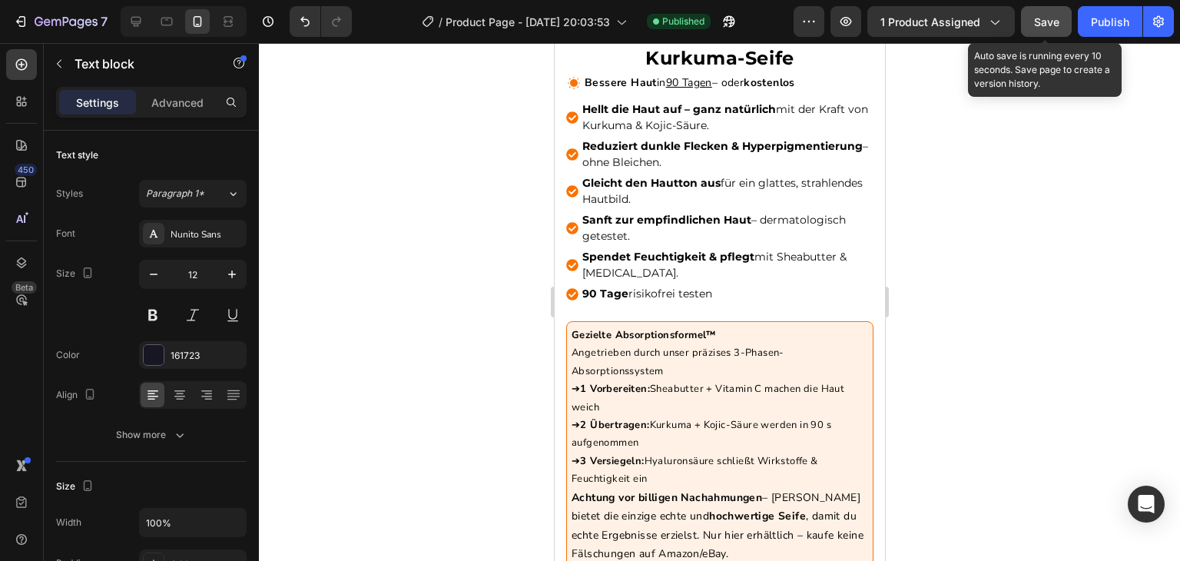
drag, startPoint x: 1073, startPoint y: 30, endPoint x: 1061, endPoint y: 27, distance: 11.9
click at [1061, 27] on button "Save" at bounding box center [1046, 21] width 51 height 31
click at [1061, 27] on button "button" at bounding box center [1046, 21] width 51 height 31
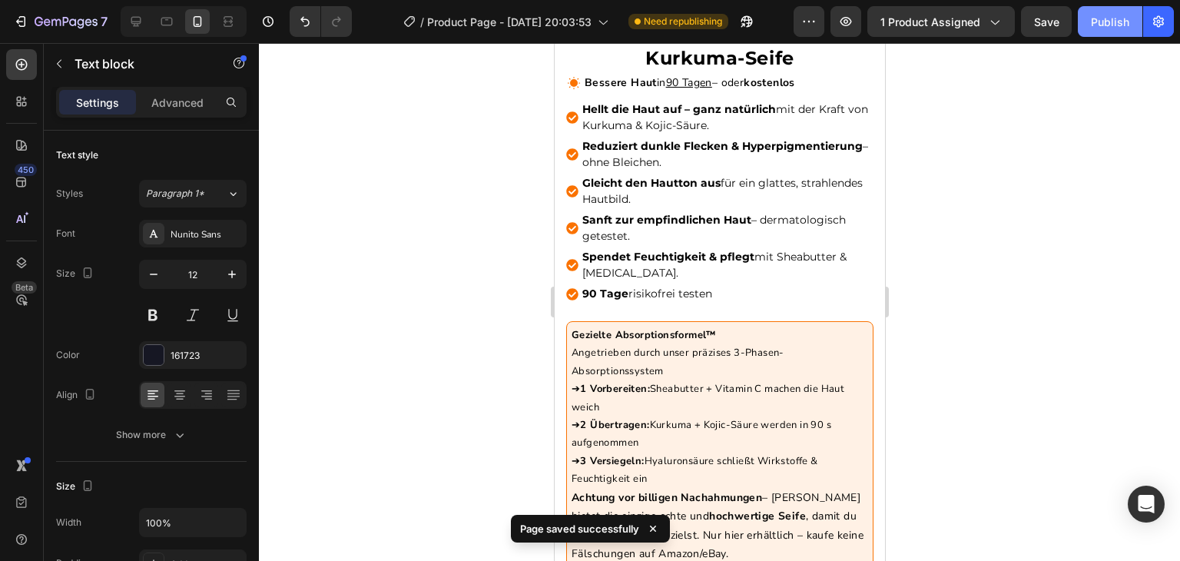
click at [1087, 15] on button "Publish" at bounding box center [1110, 21] width 65 height 31
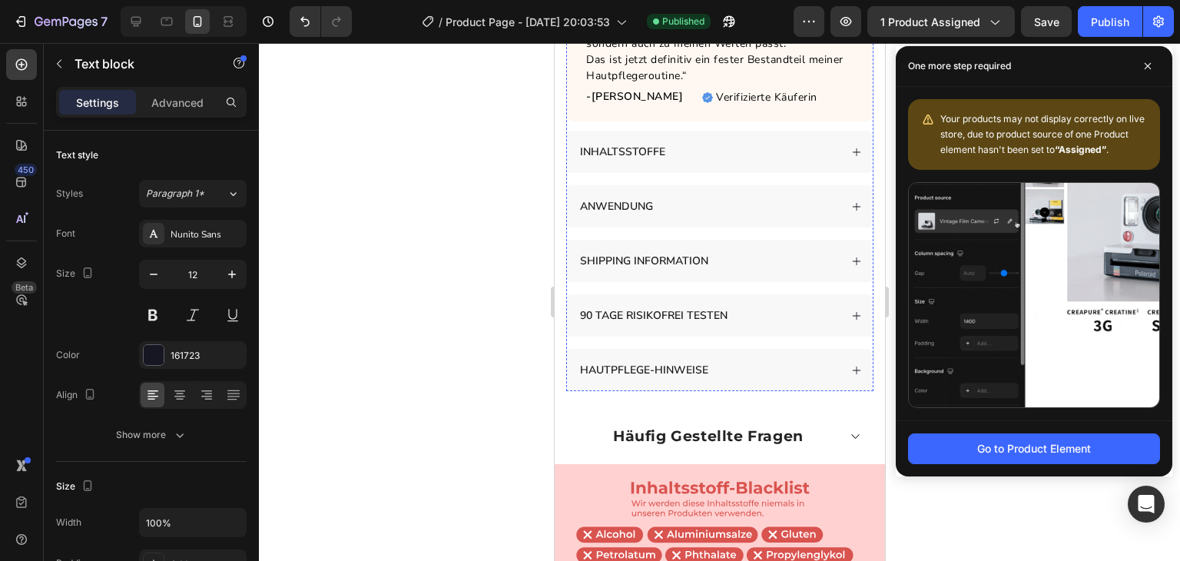
scroll to position [1518, 0]
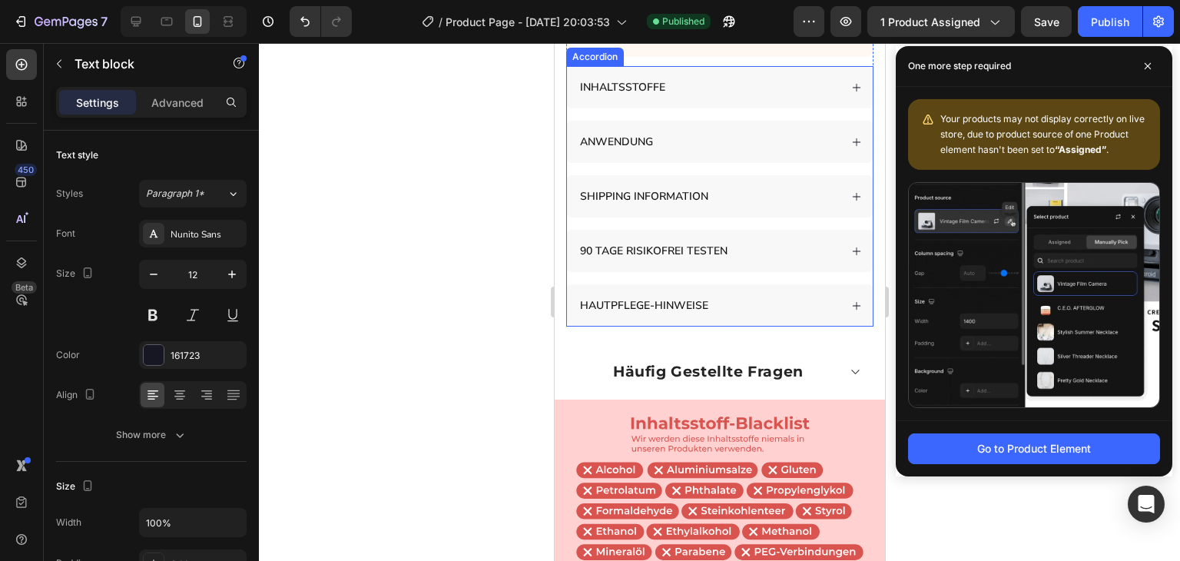
click at [645, 204] on span "SHIPPING INFORMATION" at bounding box center [643, 196] width 128 height 15
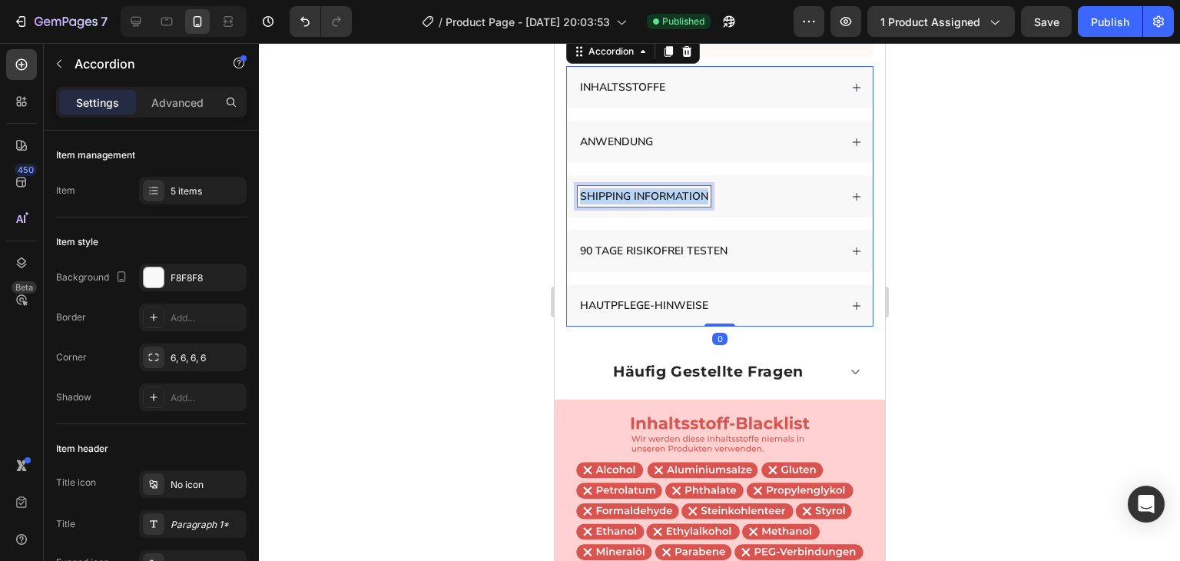
click at [645, 204] on span "SHIPPING INFORMATION" at bounding box center [643, 196] width 128 height 15
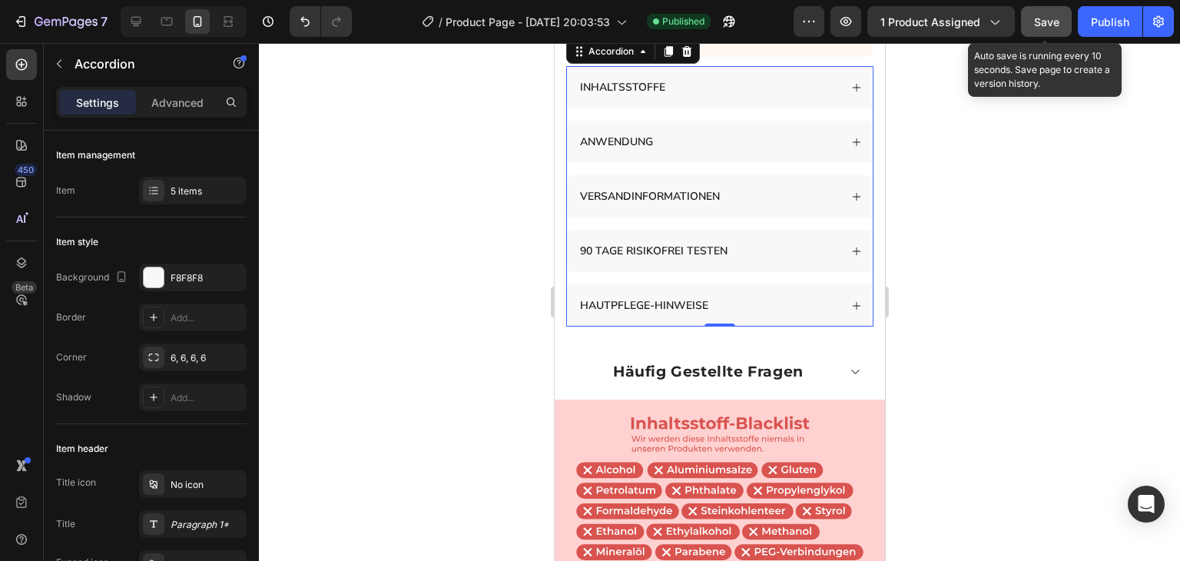
click at [1060, 11] on button "Save" at bounding box center [1046, 21] width 51 height 31
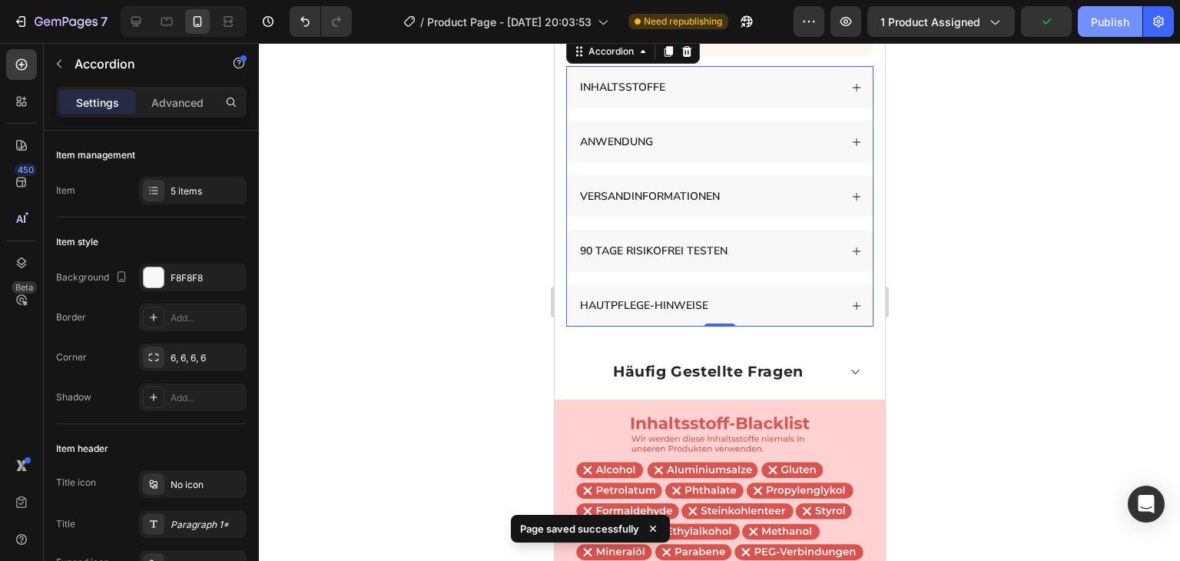
click at [1103, 29] on button "Publish" at bounding box center [1110, 21] width 65 height 31
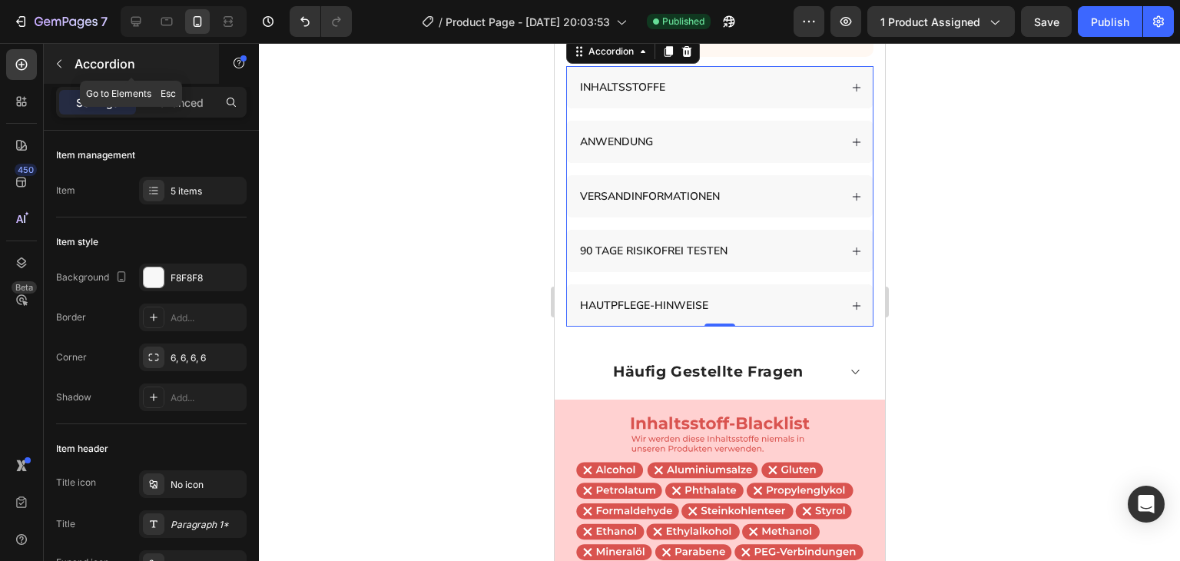
click at [64, 78] on div "Accordion" at bounding box center [131, 64] width 175 height 40
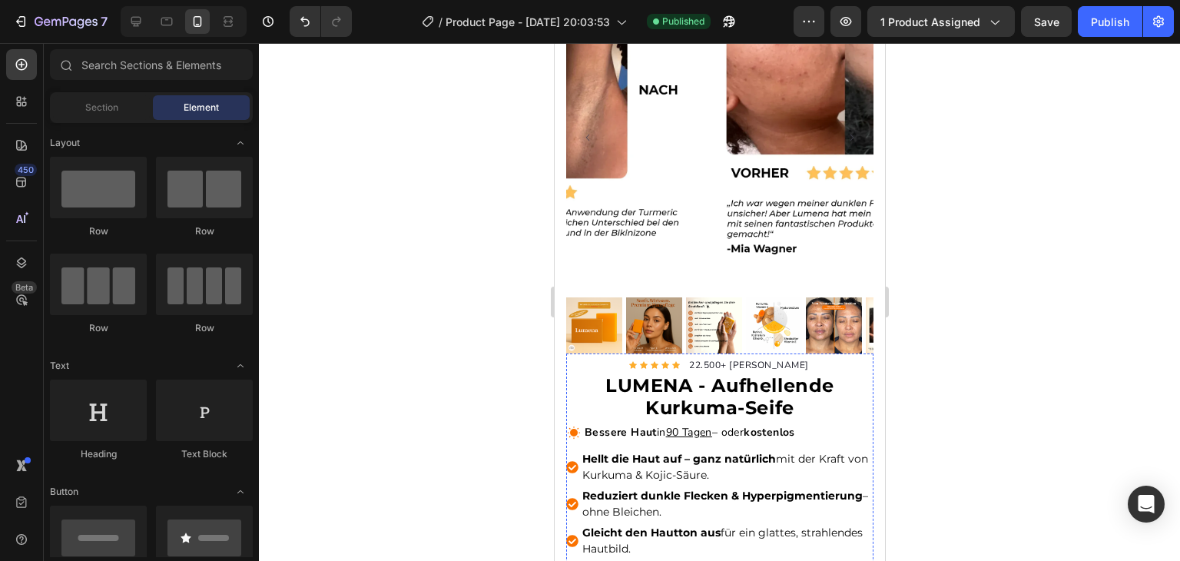
scroll to position [0, 0]
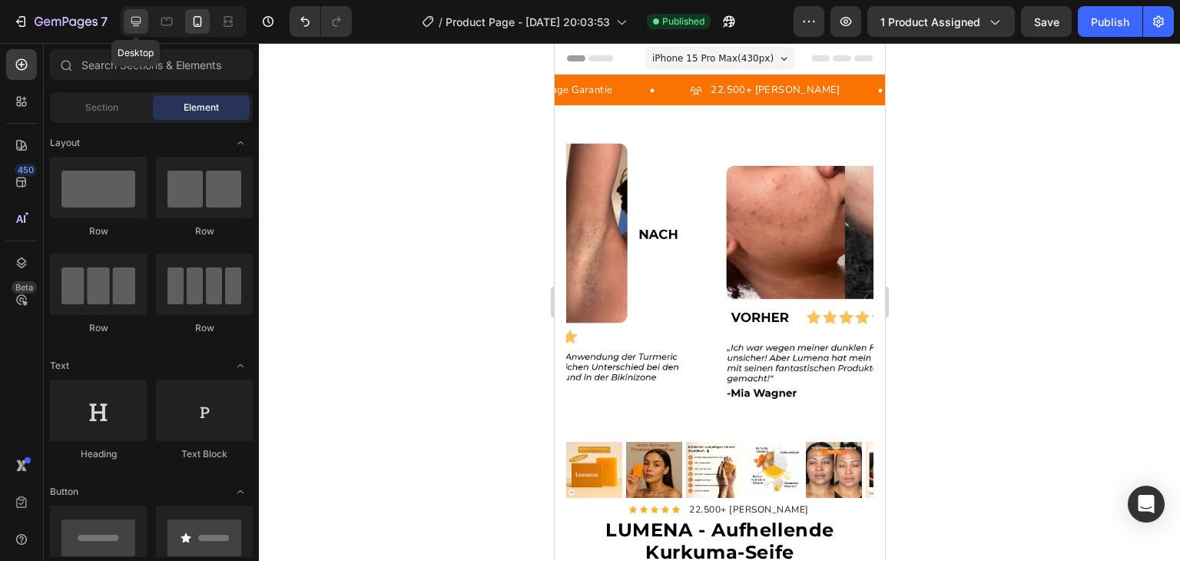
click at [134, 31] on div at bounding box center [136, 21] width 25 height 25
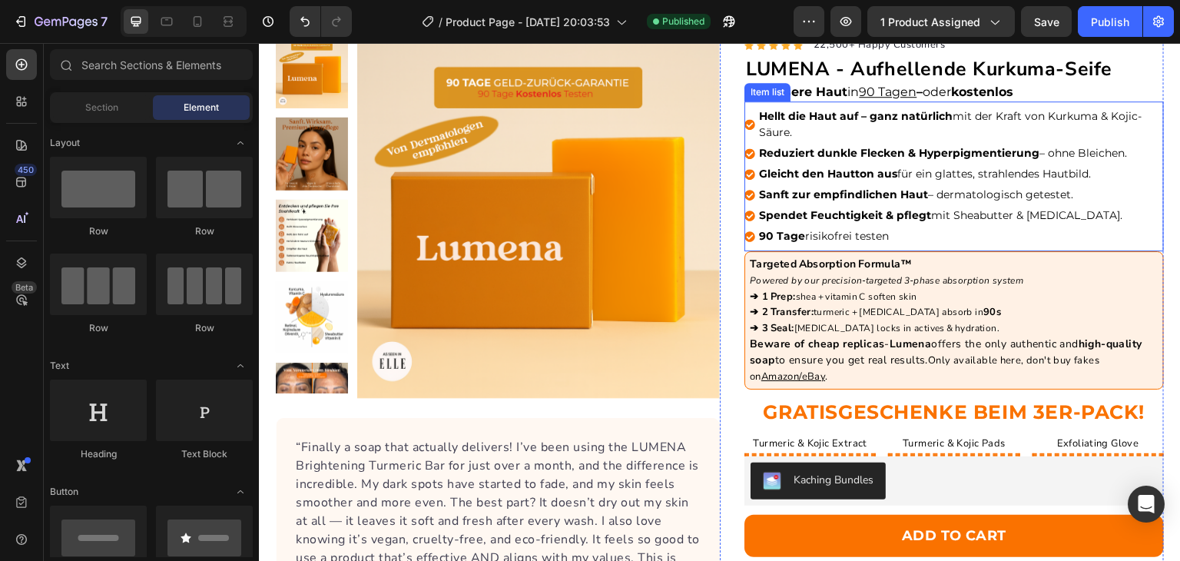
scroll to position [101, 0]
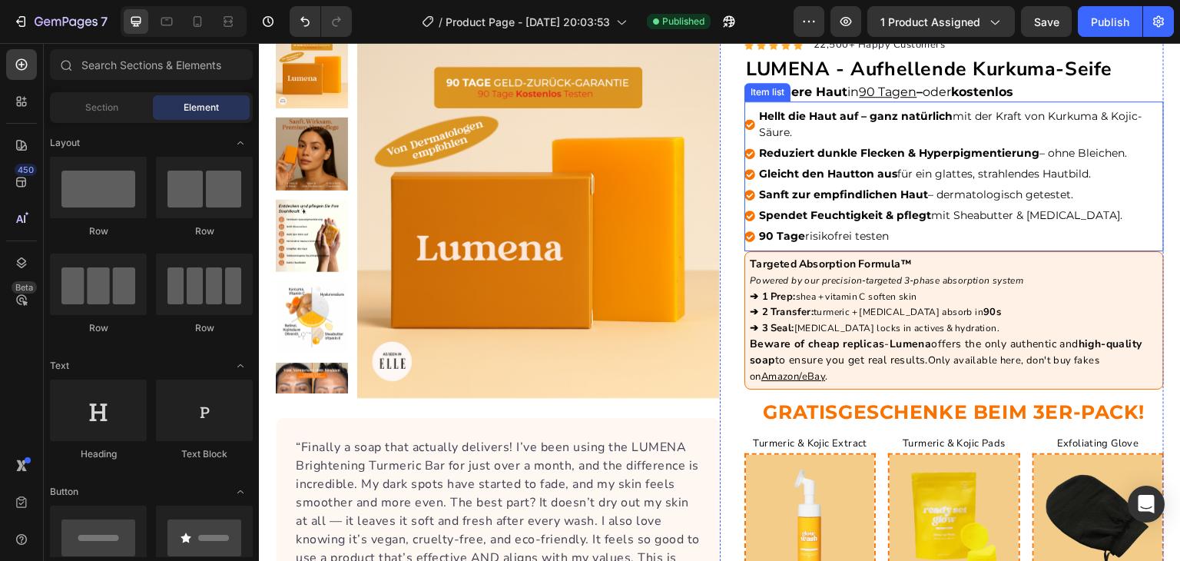
click at [807, 300] on p "➔ 1 Prep: shea + vitamin C soften skin ➔ 2 Transfer: turmeric + kojic acid abso…" at bounding box center [954, 337] width 409 height 96
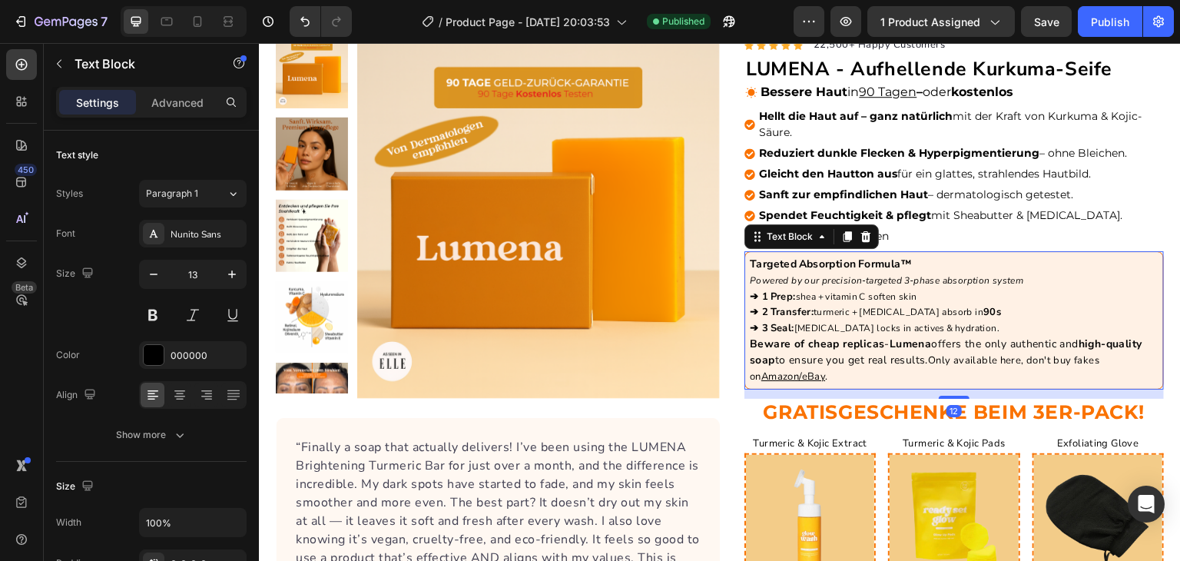
click at [807, 300] on p "➔ 1 Prep: shea + vitamin C soften skin ➔ 2 Transfer: turmeric + kojic acid abso…" at bounding box center [954, 337] width 409 height 96
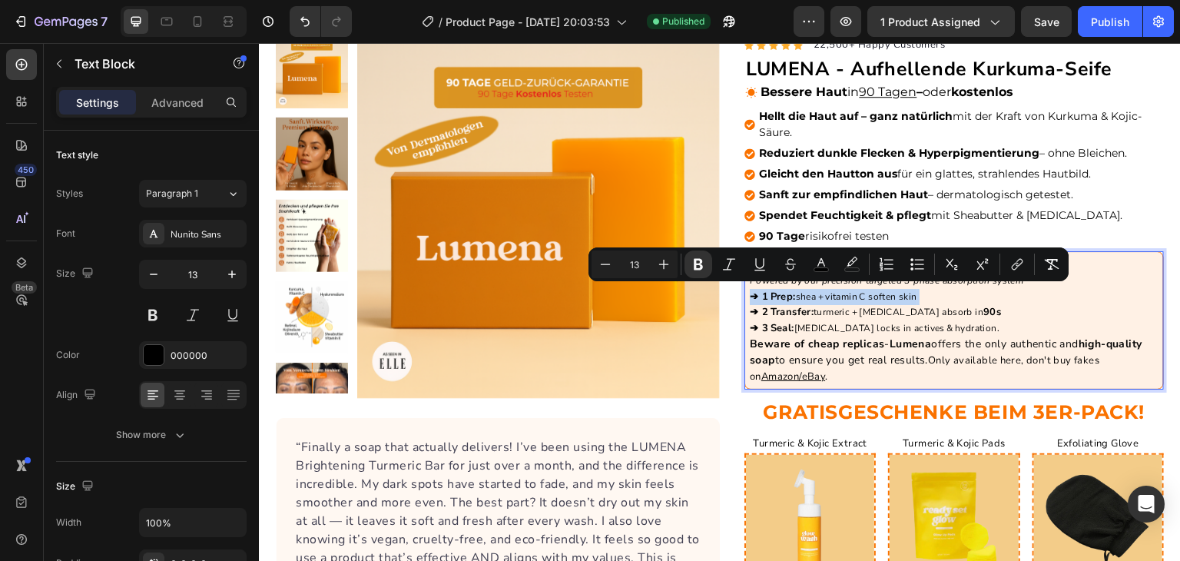
click at [807, 300] on p "➔ 1 Prep: shea + vitamin C soften skin ➔ 2 Transfer: turmeric + kojic acid abso…" at bounding box center [954, 337] width 409 height 96
type input "0"
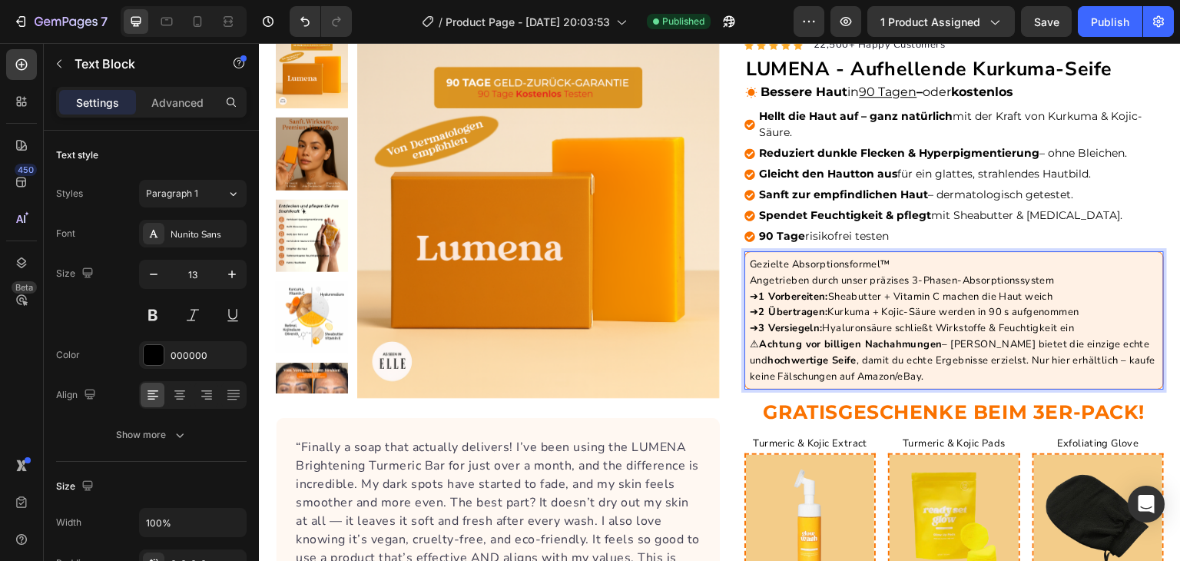
click at [752, 340] on p "⚠ Achtung vor billigen Nachahmungen – Lumena bietet die einzige echte und hochw…" at bounding box center [954, 361] width 409 height 48
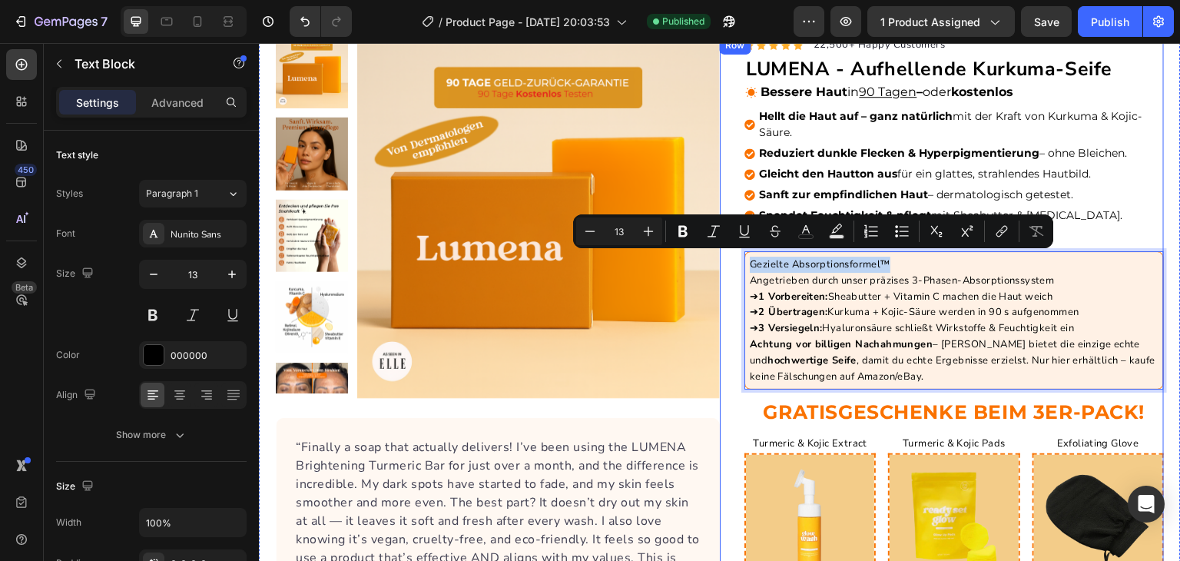
drag, startPoint x: 890, startPoint y: 258, endPoint x: 726, endPoint y: 257, distance: 163.7
click at [726, 257] on div "Icon Icon Icon Icon Icon Icon List Hoz 22,500+ Happy Customers Text block Row L…" at bounding box center [942, 523] width 444 height 975
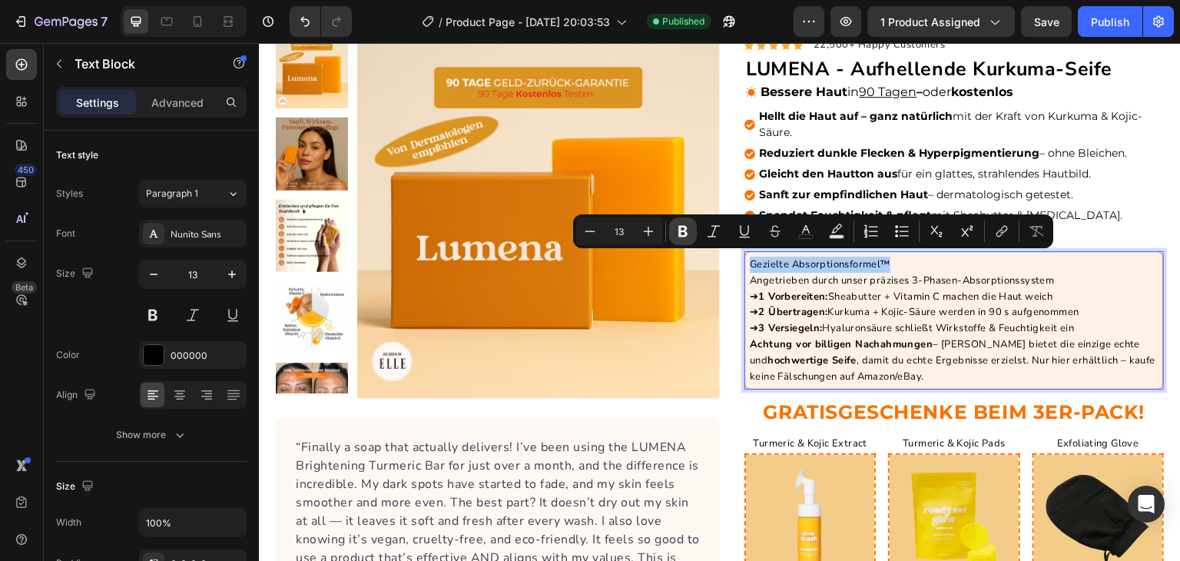
click at [682, 226] on icon "Editor contextual toolbar" at bounding box center [683, 232] width 9 height 12
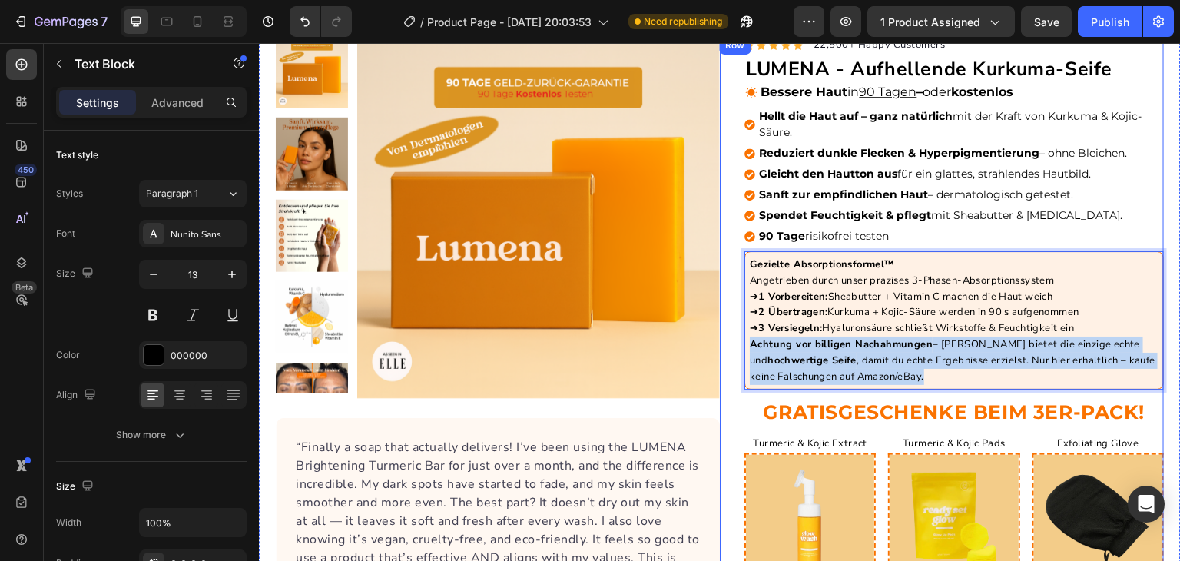
drag, startPoint x: 745, startPoint y: 340, endPoint x: 935, endPoint y: 388, distance: 195.7
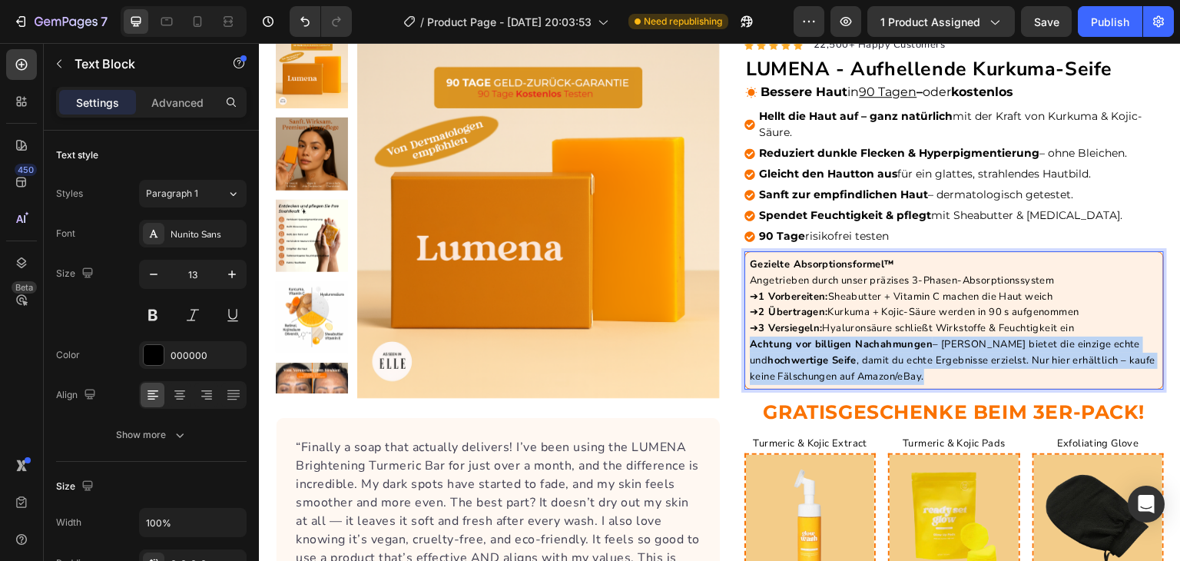
click at [909, 354] on p "Achtung vor billigen Nachahmungen – Lumena bietet die einzige echte und hochwer…" at bounding box center [954, 361] width 409 height 48
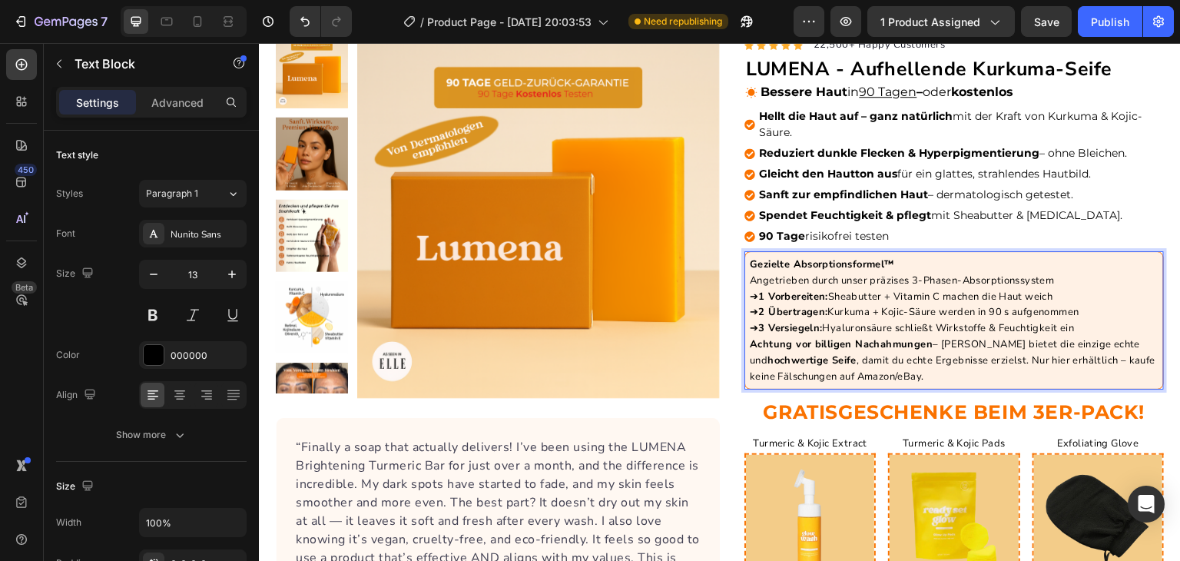
click at [903, 260] on p "Gezielte Absorptionsformel™" at bounding box center [954, 265] width 409 height 16
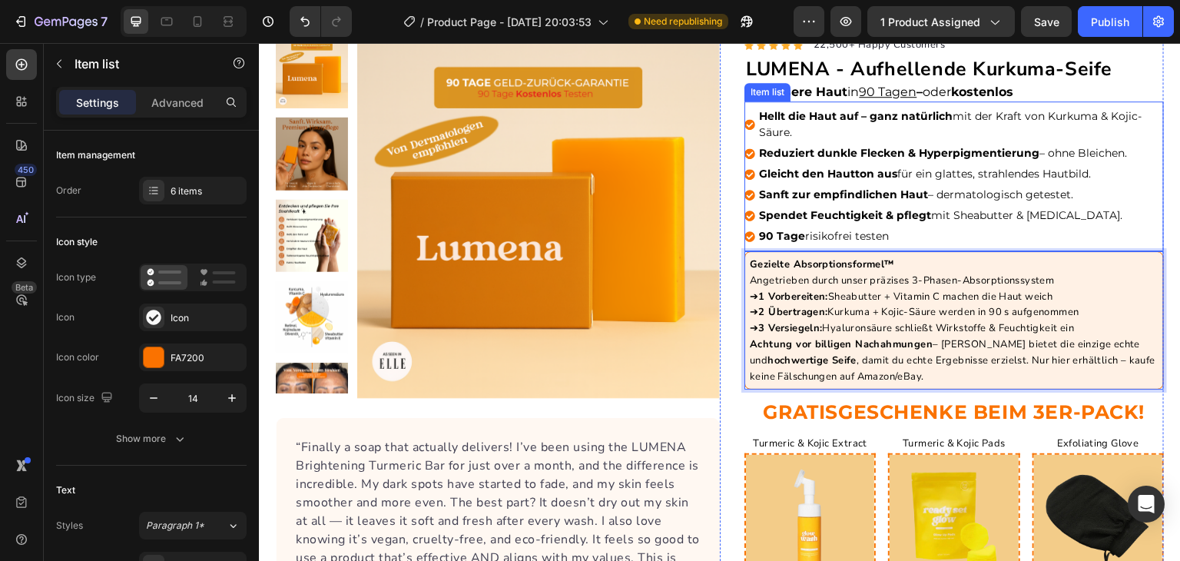
click at [902, 188] on strong "Sanft zur empfindlichen Haut" at bounding box center [843, 195] width 169 height 14
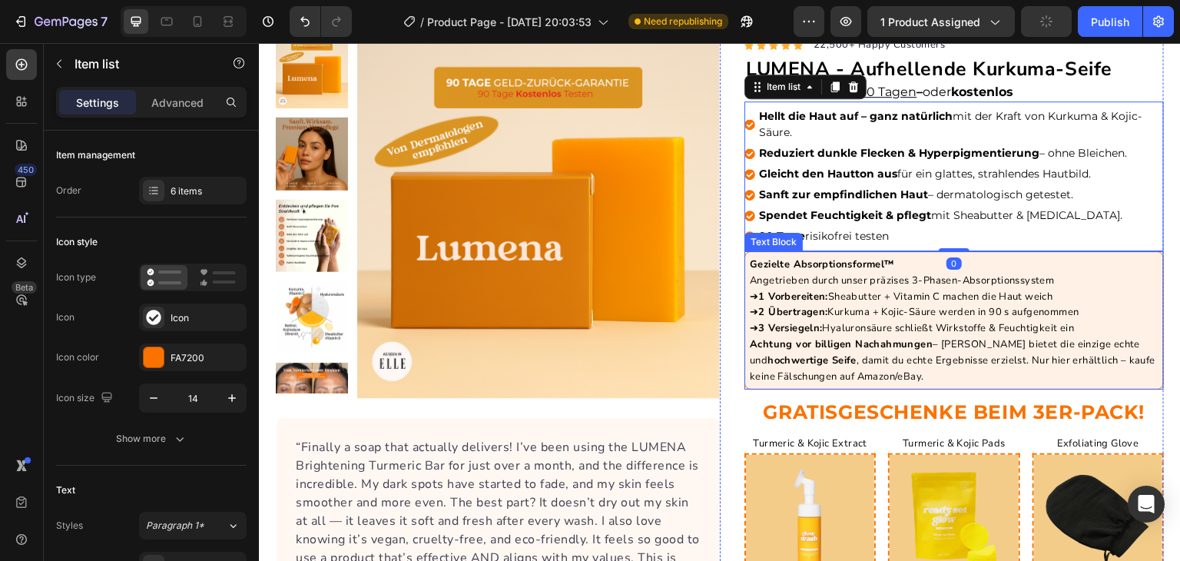
click at [921, 376] on p "Achtung vor billigen Nachahmungen – Lumena bietet die einzige echte und hochwer…" at bounding box center [954, 361] width 409 height 48
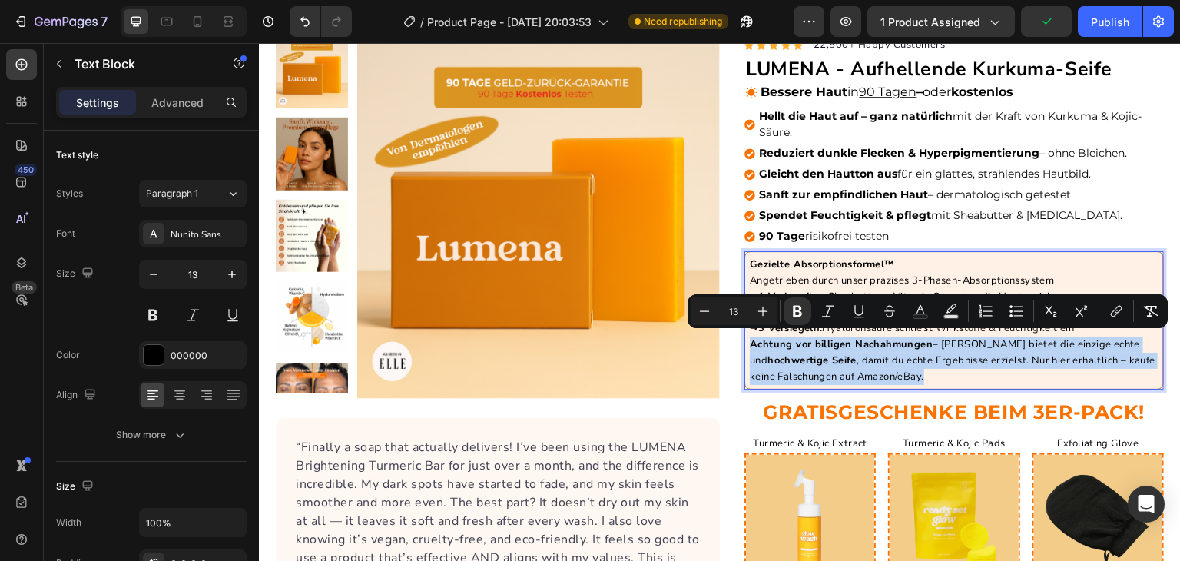
drag, startPoint x: 921, startPoint y: 376, endPoint x: 812, endPoint y: 369, distance: 108.6
click at [812, 369] on p "Achtung vor billigen Nachahmungen – Lumena bietet die einzige echte und hochwer…" at bounding box center [954, 361] width 409 height 48
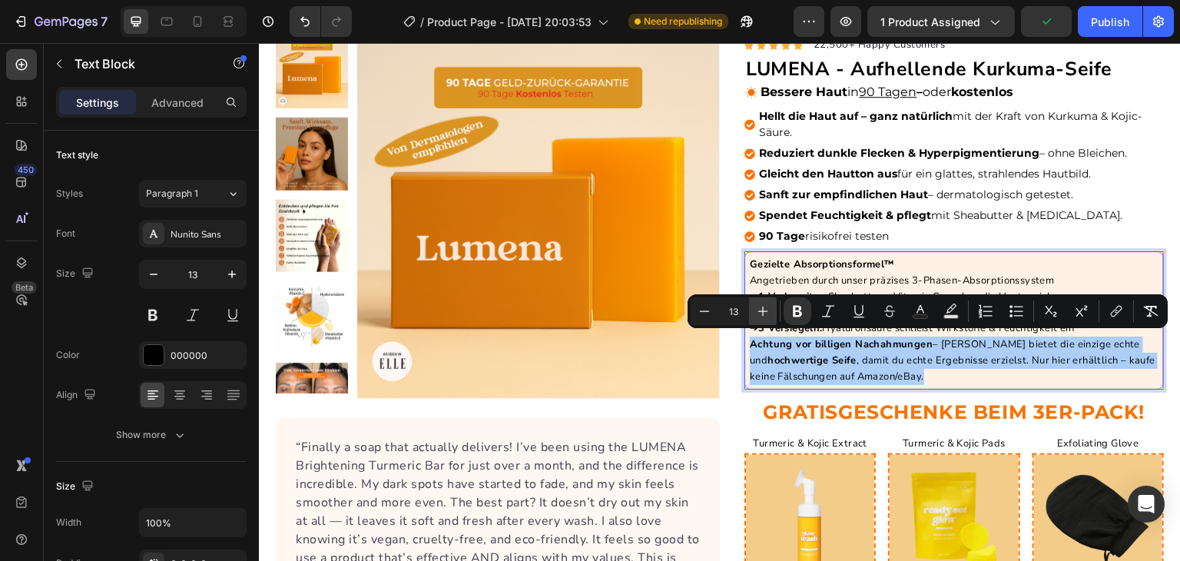
click at [765, 312] on icon "Editor contextual toolbar" at bounding box center [762, 311] width 15 height 15
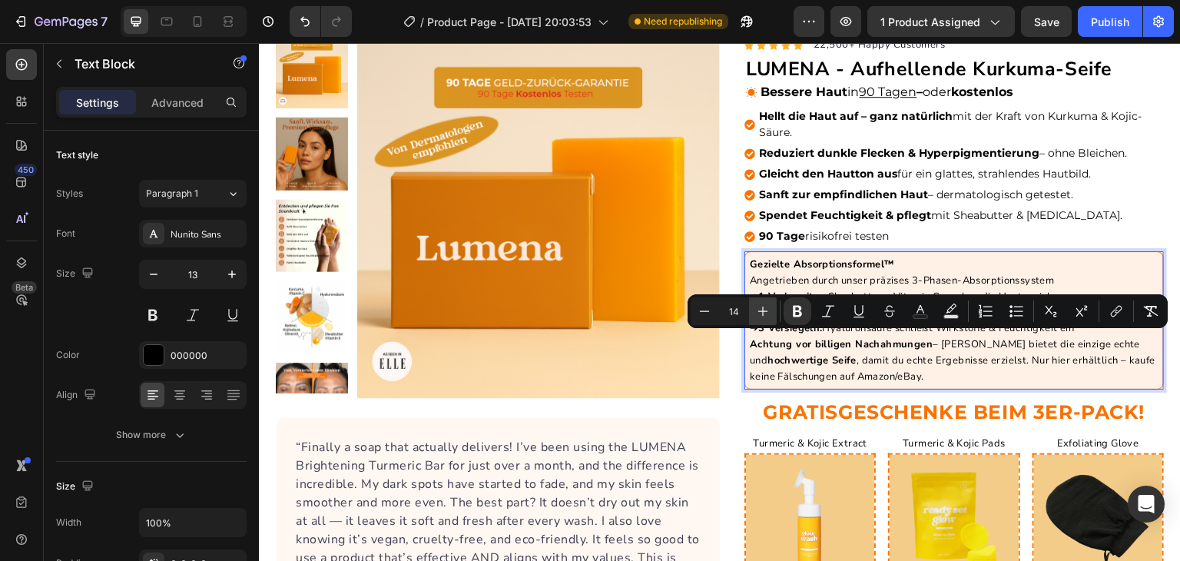
click at [765, 312] on icon "Editor contextual toolbar" at bounding box center [762, 311] width 15 height 15
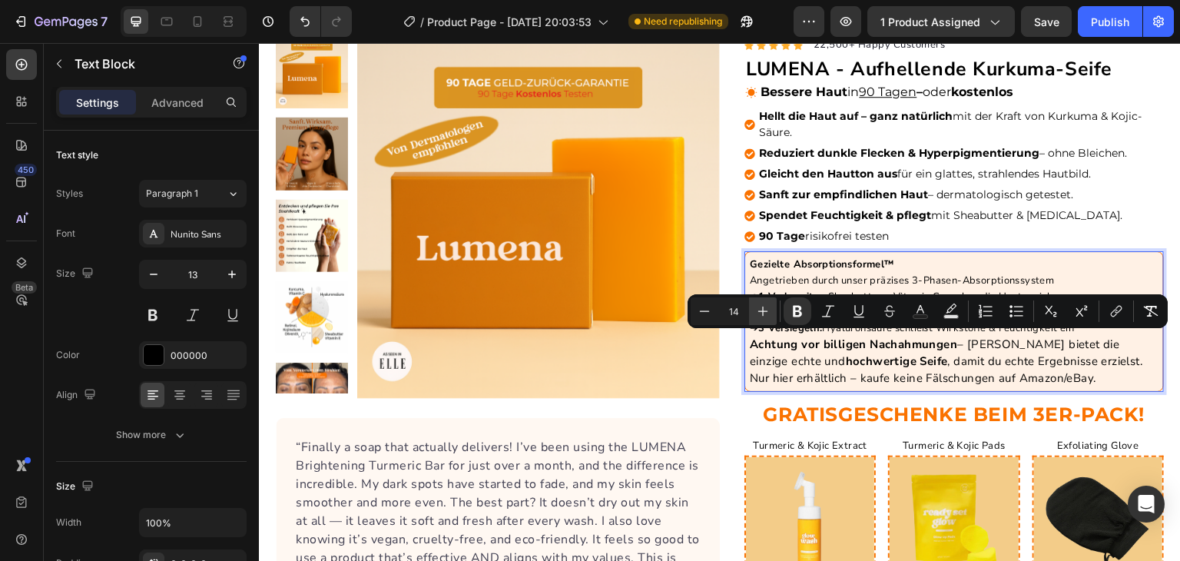
type input "15"
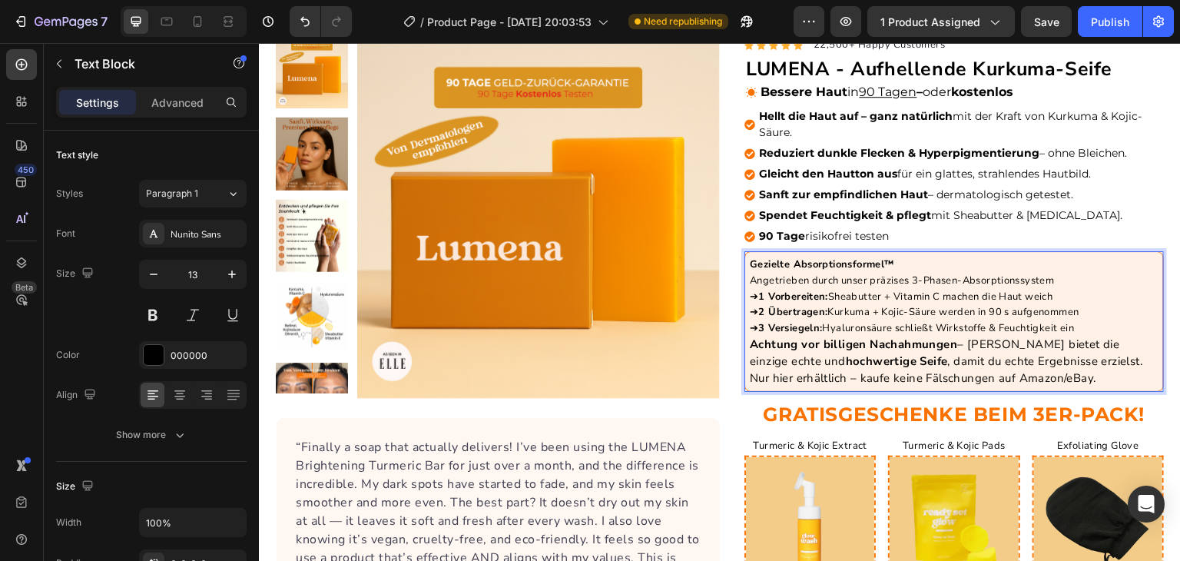
click at [845, 275] on p "Angetrieben durch unser präzises 3-Phasen-Absorptionssystem" at bounding box center [954, 281] width 409 height 16
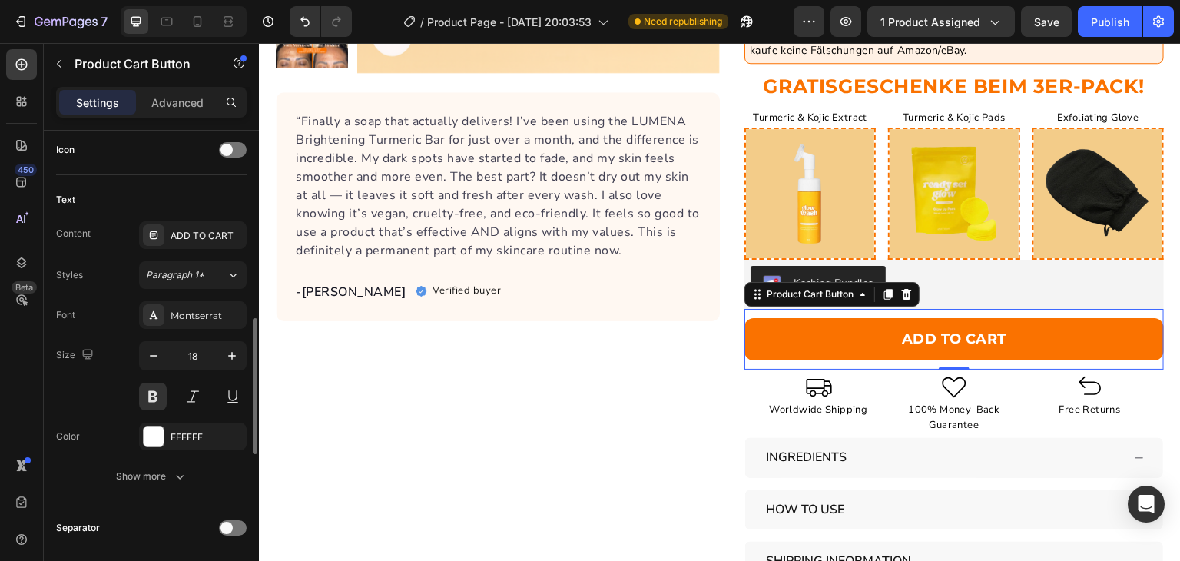
scroll to position [640, 0]
click at [197, 226] on div "ADD TO CART" at bounding box center [207, 232] width 72 height 14
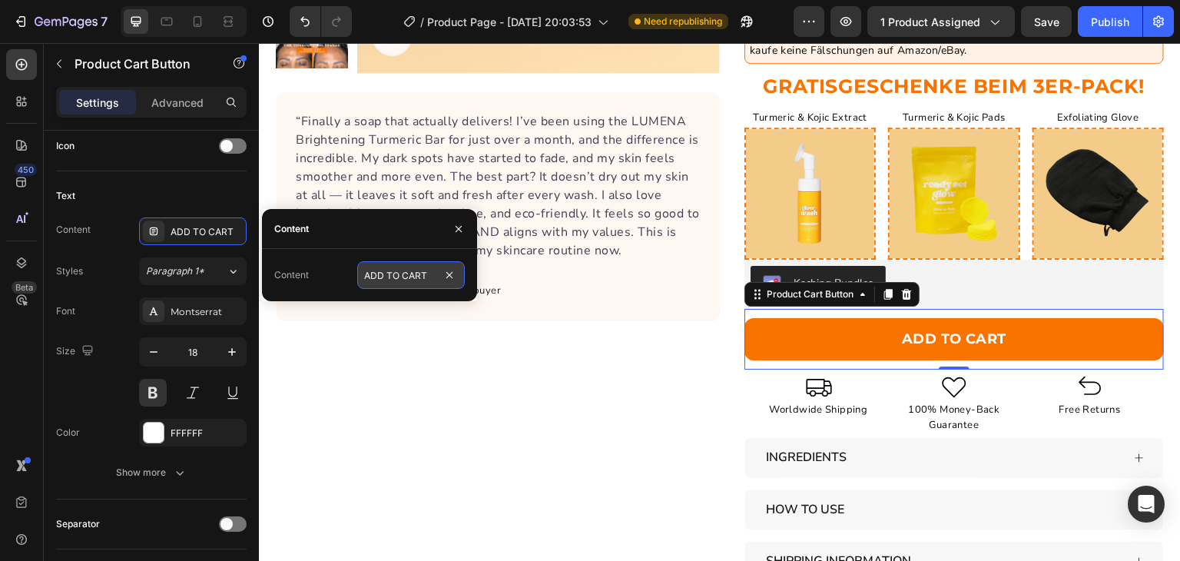
click at [391, 268] on input "ADD TO CART" at bounding box center [411, 275] width 108 height 28
paste input "NGEBOT SICHERN"
type input "ANGEBOT SICHERN"
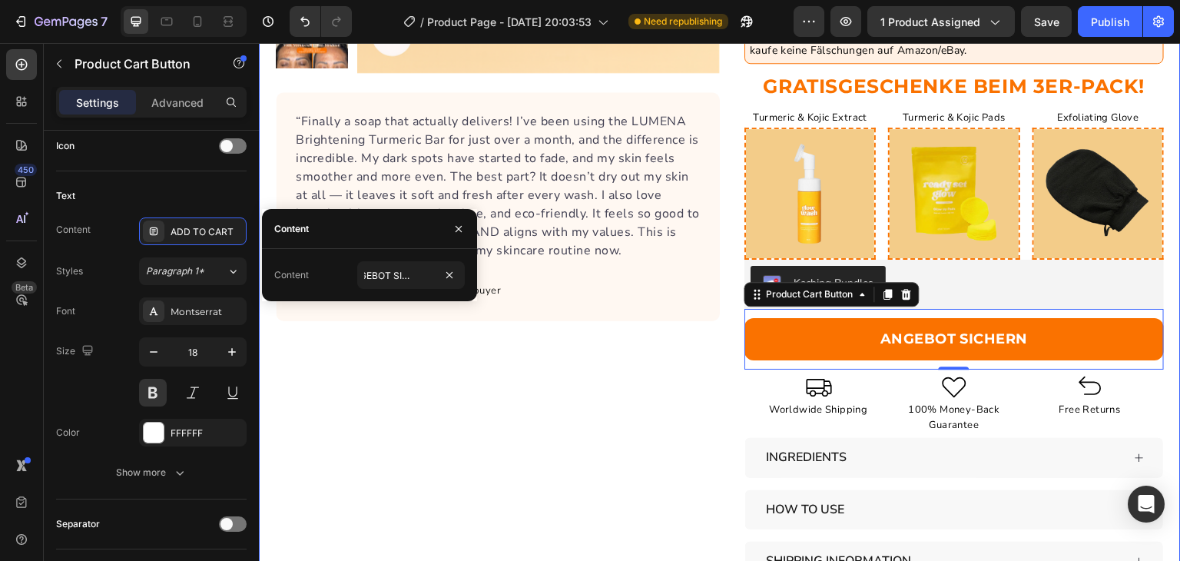
click at [632, 352] on div "Product Images “Finally a soap that actually delivers! I’ve been using the LUME…" at bounding box center [498, 197] width 444 height 975
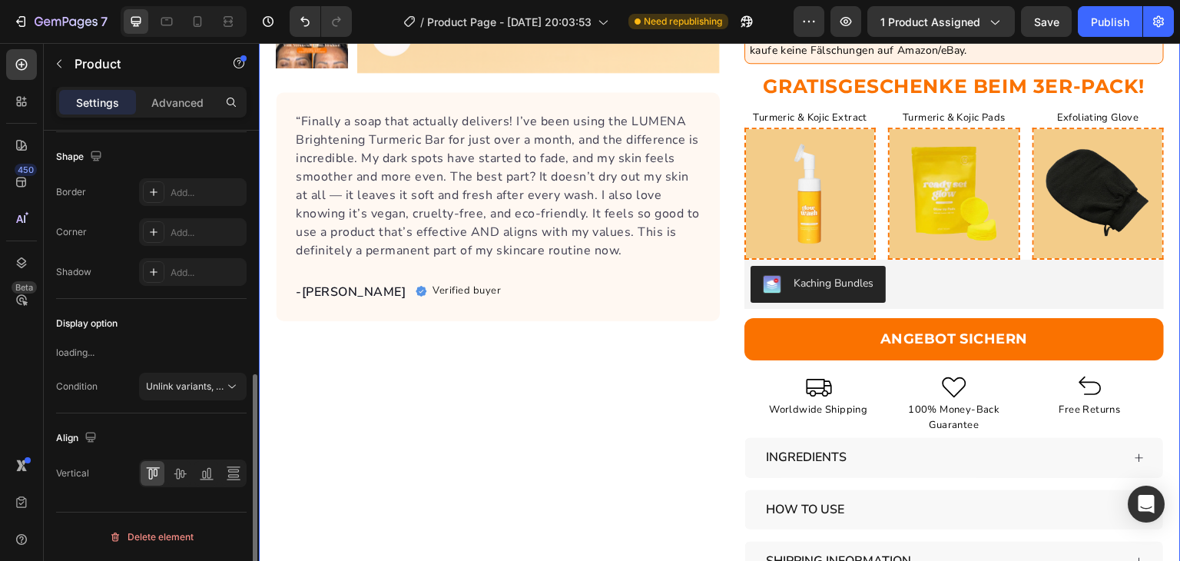
scroll to position [0, 0]
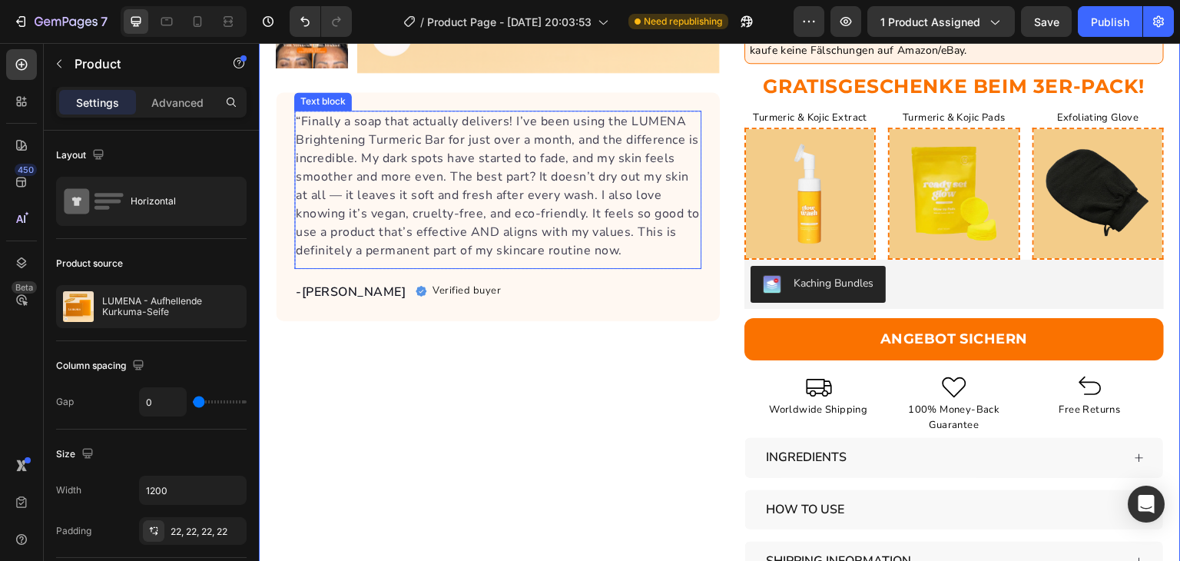
click at [419, 131] on p "“Finally a soap that actually delivers! I’ve been using the LUMENA Brightening …" at bounding box center [498, 186] width 404 height 148
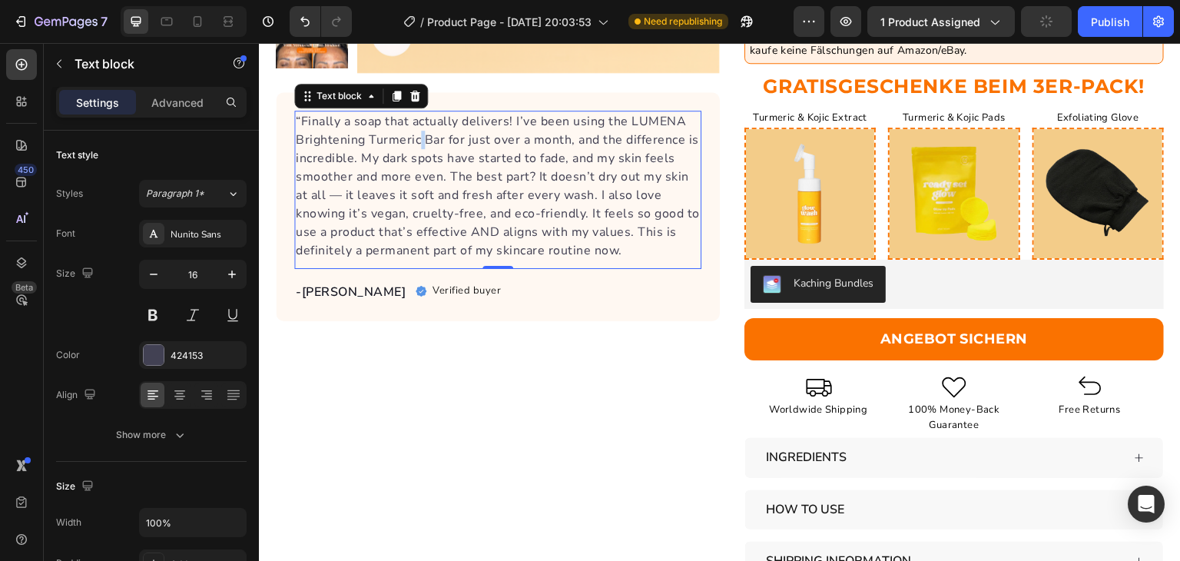
click at [419, 131] on p "“Finally a soap that actually delivers! I’ve been using the LUMENA Brightening …" at bounding box center [498, 186] width 404 height 148
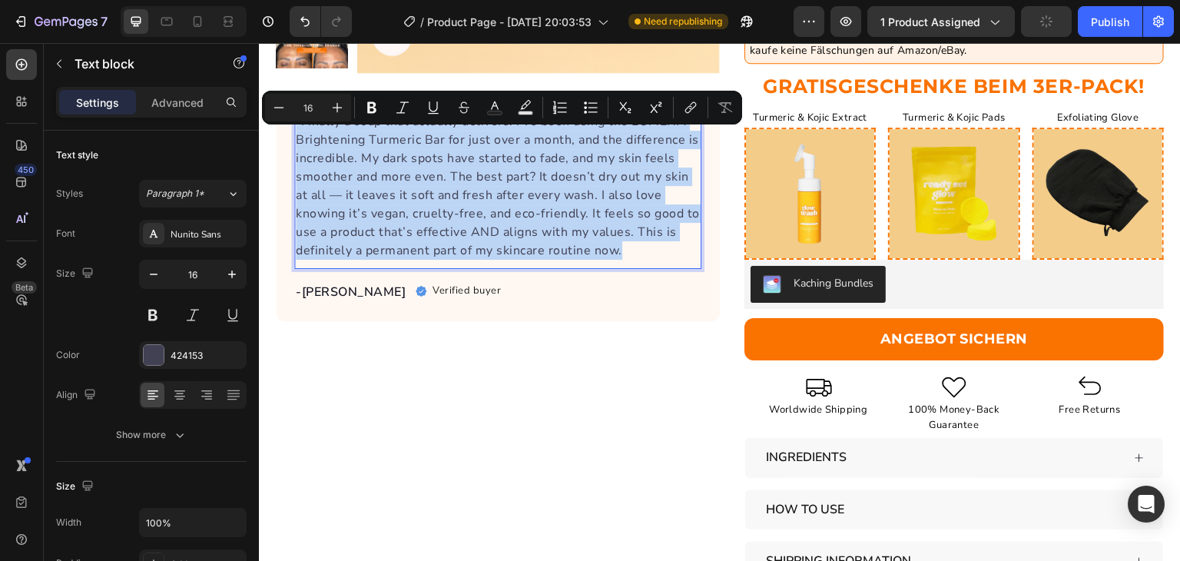
click at [419, 131] on p "“Finally a soap that actually delivers! I’ve been using the LUMENA Brightening …" at bounding box center [498, 186] width 404 height 148
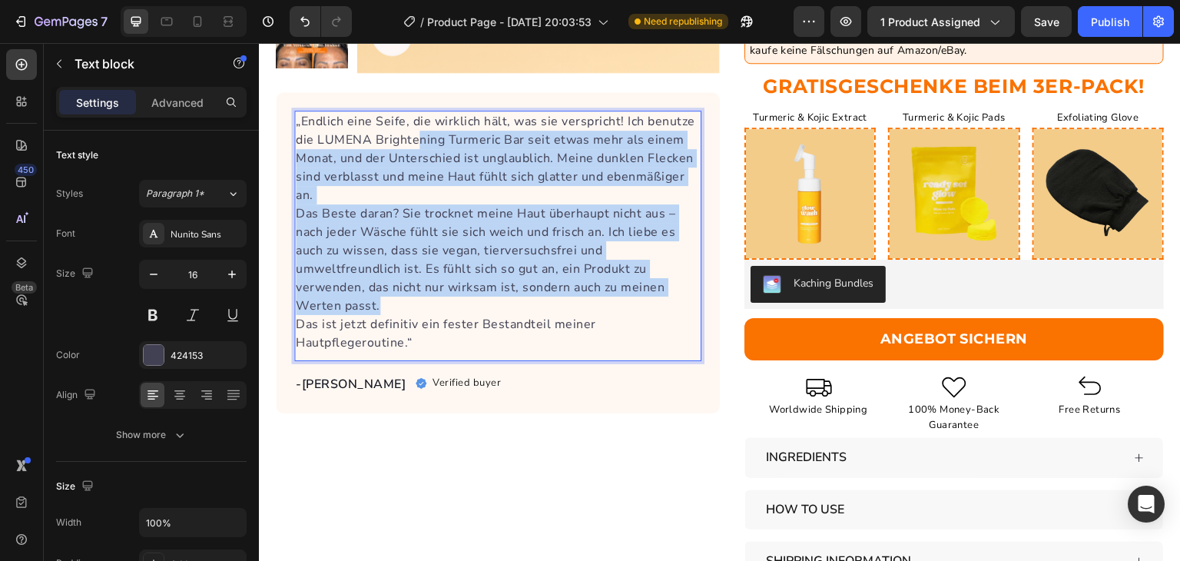
drag, startPoint x: 419, startPoint y: 131, endPoint x: 404, endPoint y: 306, distance: 175.1
click at [404, 306] on div "„Endlich eine Seife, die wirklich hält, was sie verspricht! Ich benutze die LUM…" at bounding box center [497, 232] width 407 height 243
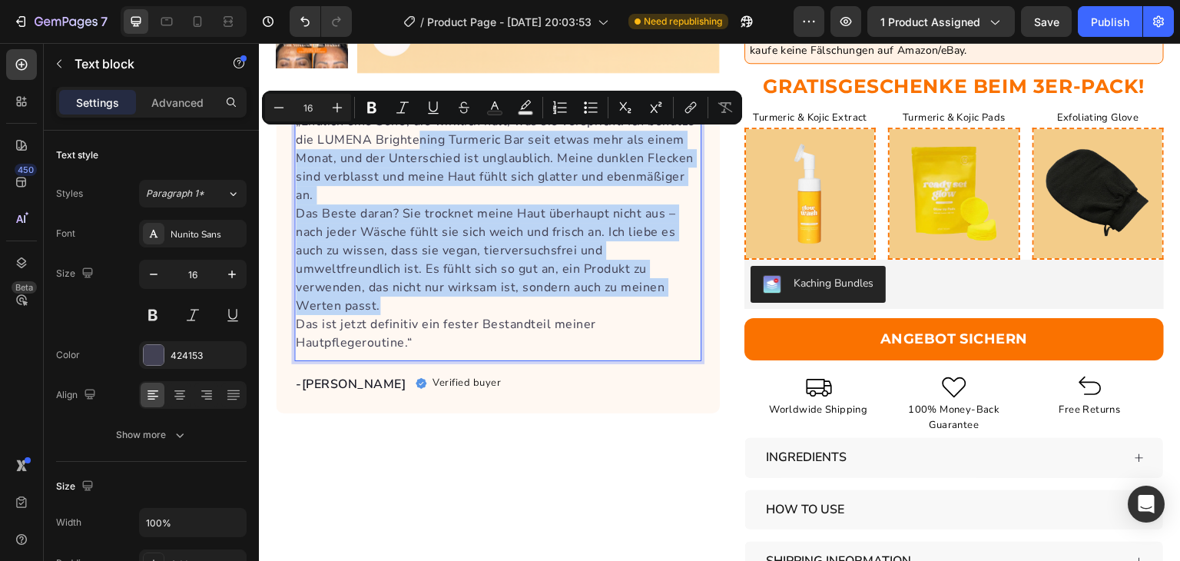
click at [404, 306] on p "Das Beste daran? Sie trocknet meine Haut überhaupt nicht aus – nach jeder Wäsch…" at bounding box center [498, 259] width 404 height 111
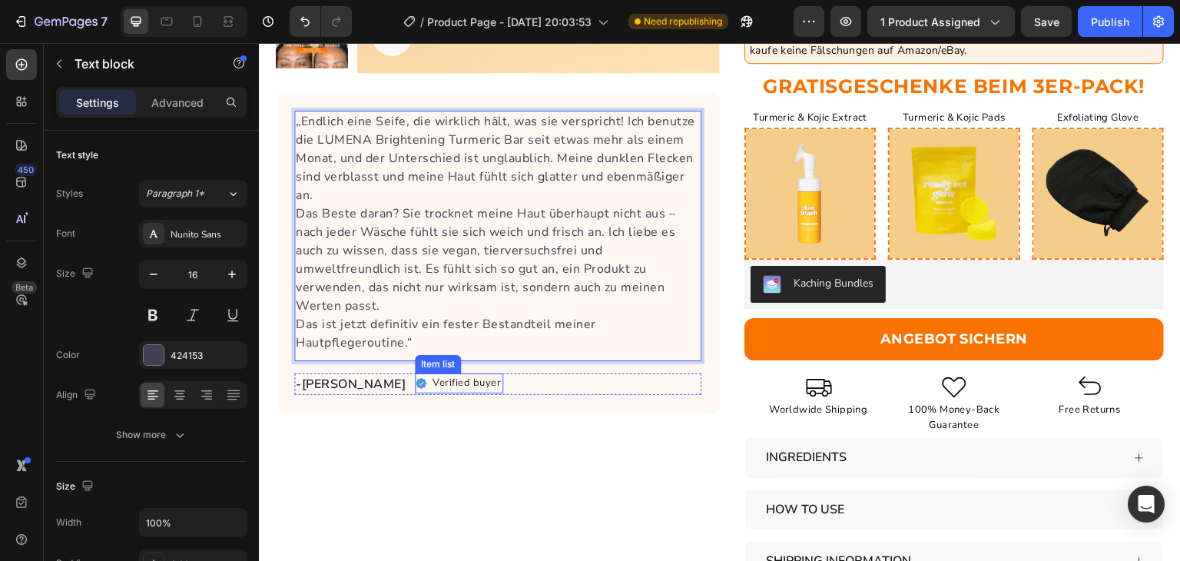
click at [459, 383] on p "Verified buyer" at bounding box center [467, 383] width 68 height 15
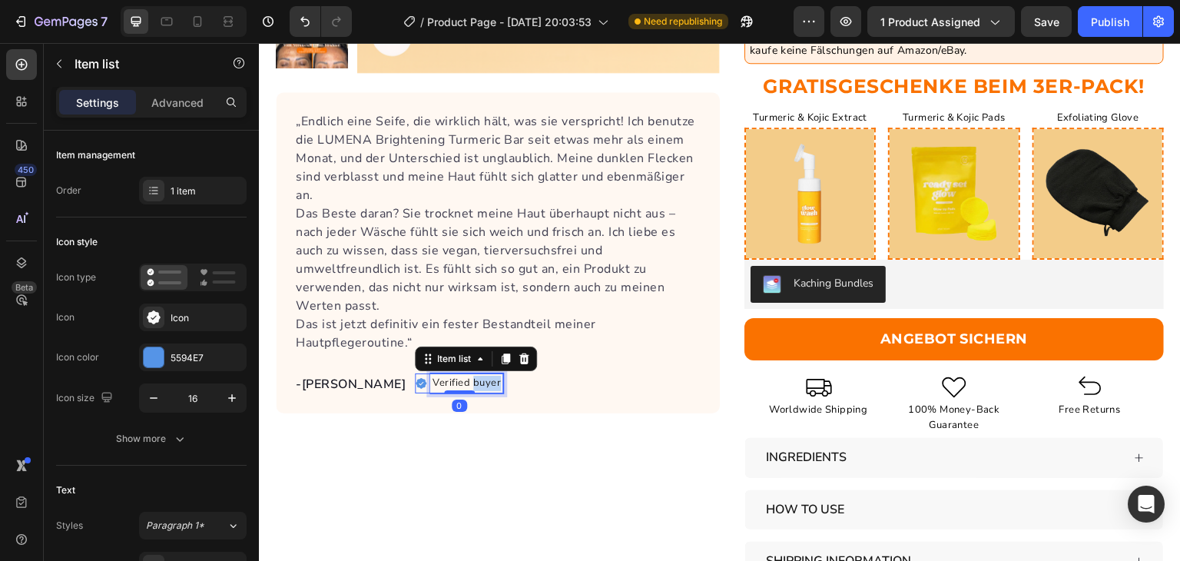
click at [459, 383] on p "Verified buyer" at bounding box center [467, 383] width 68 height 15
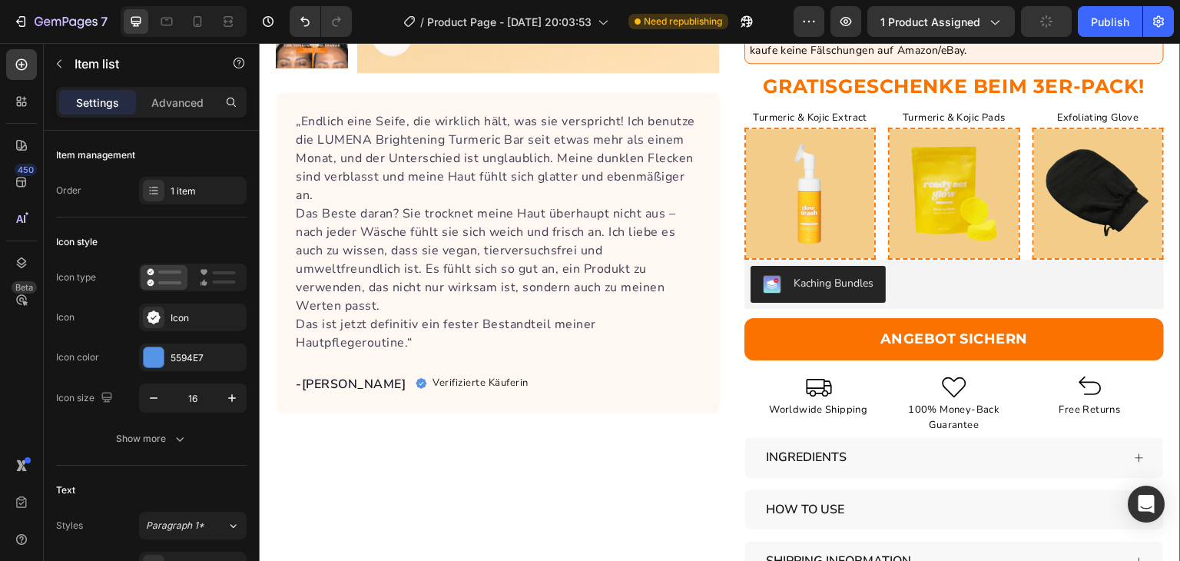
click at [573, 476] on div "Product Images „Endlich eine Seife, die wirklich hält, was sie verspricht! Ich …" at bounding box center [498, 197] width 444 height 975
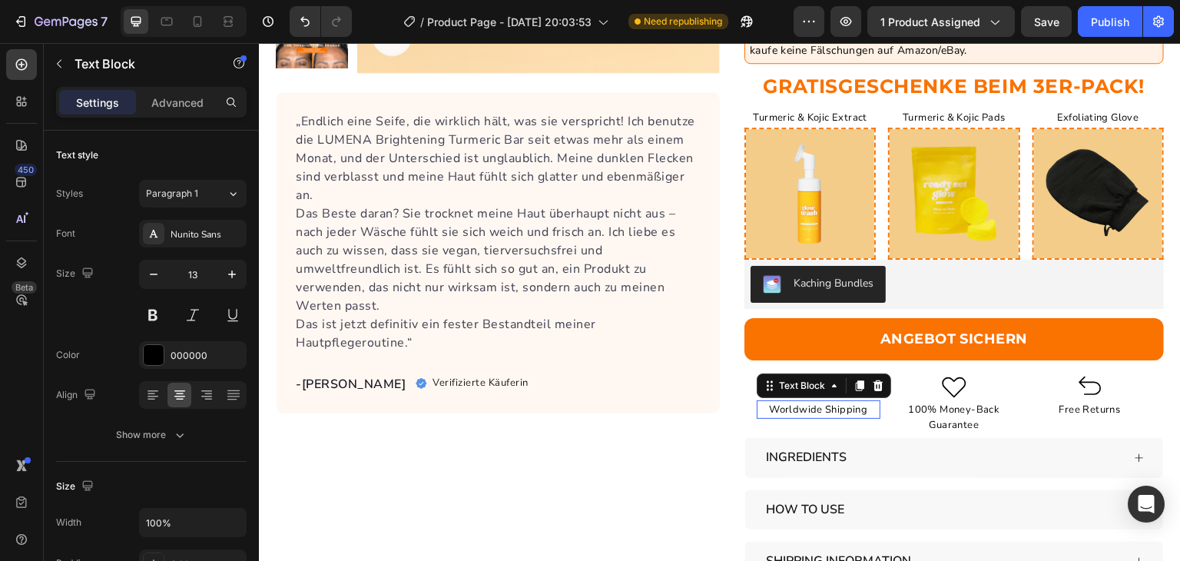
click at [826, 407] on p "Worldwide Shipping" at bounding box center [819, 410] width 121 height 16
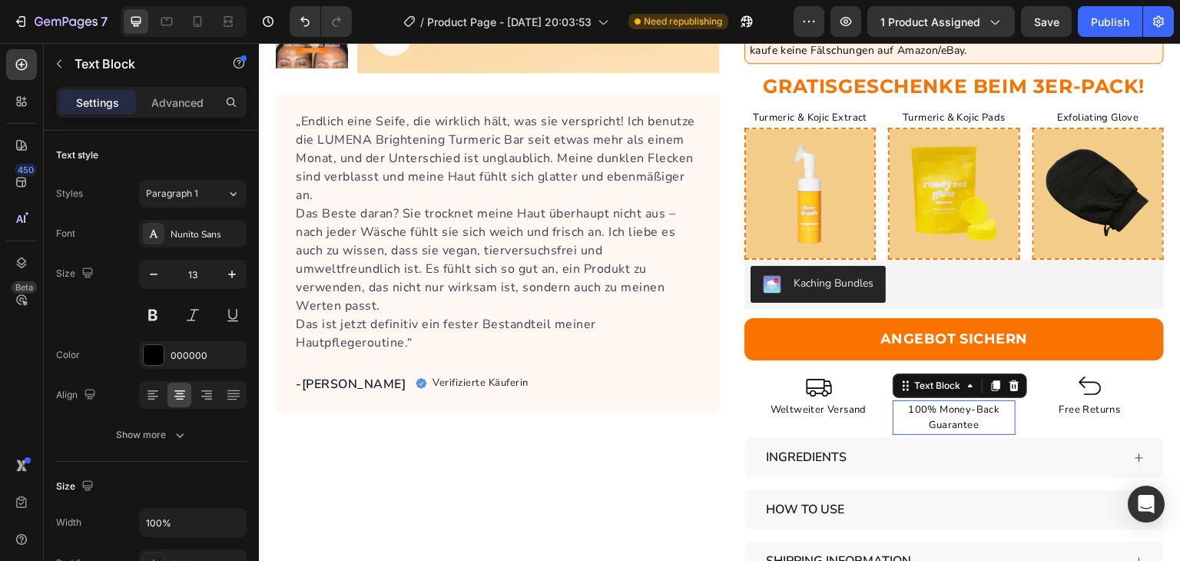
click at [938, 407] on p "100% Money-Back Guarantee" at bounding box center [955, 418] width 121 height 32
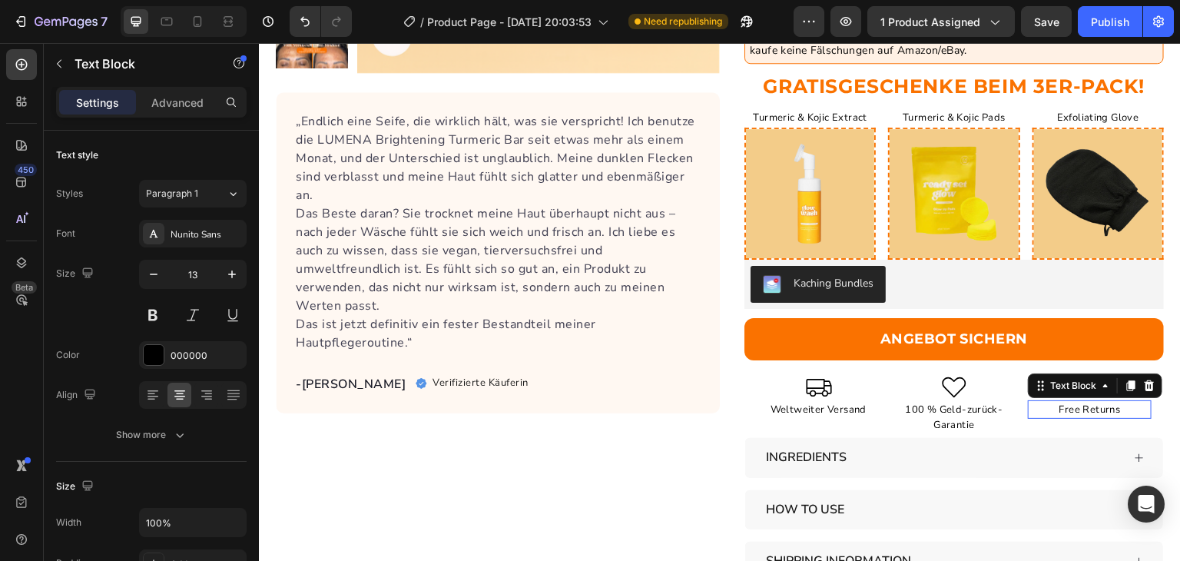
click at [1062, 404] on p "Free Returns" at bounding box center [1090, 410] width 121 height 16
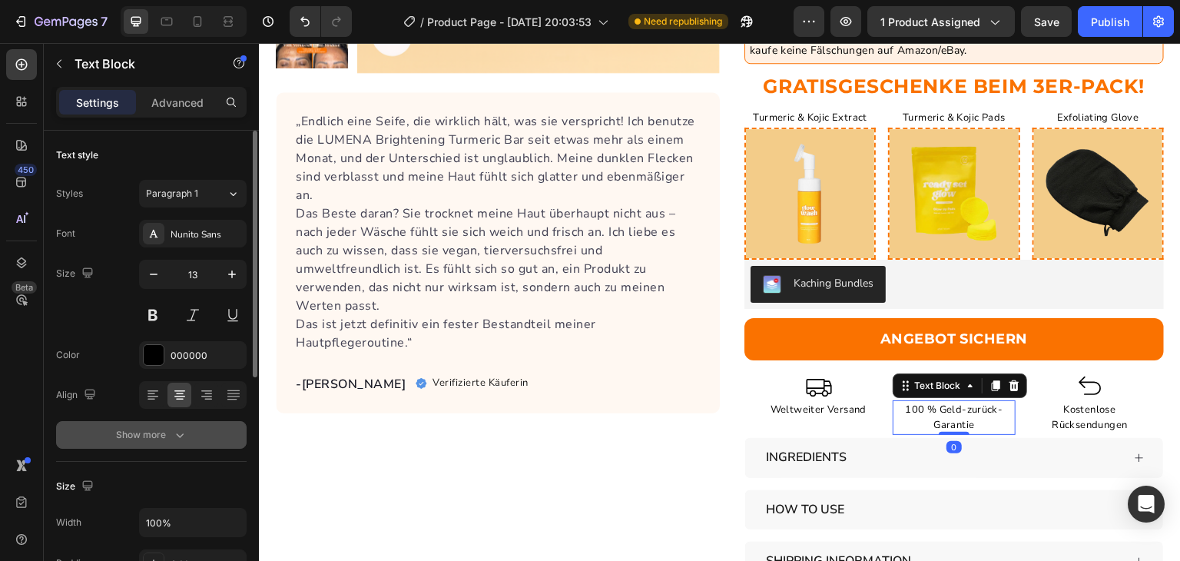
click at [142, 431] on div "Show more" at bounding box center [151, 434] width 71 height 15
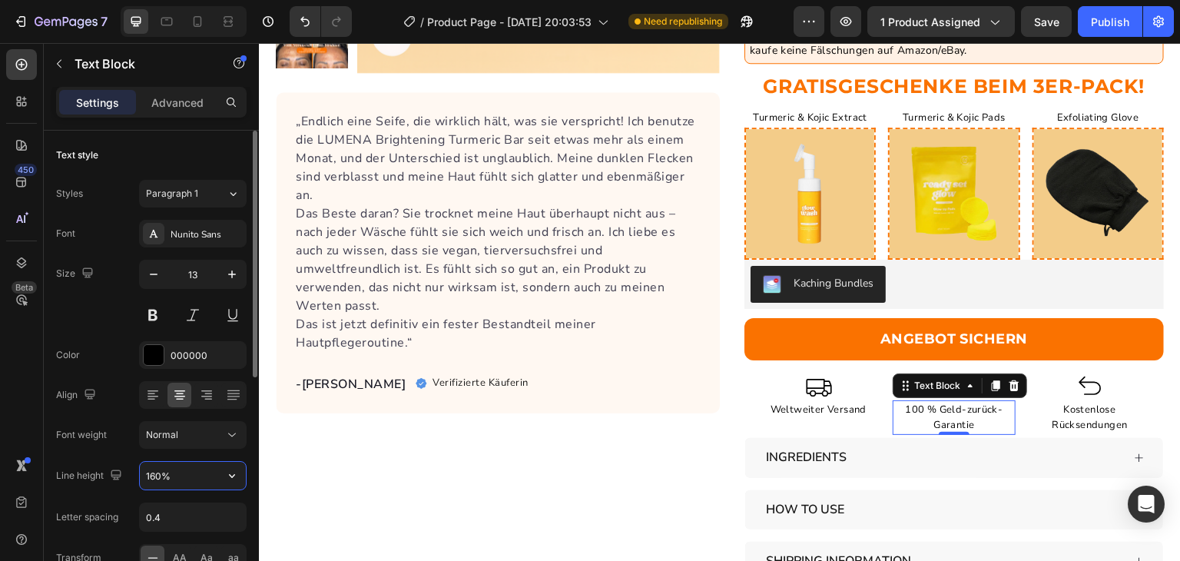
click at [149, 469] on input "160%" at bounding box center [193, 476] width 106 height 28
type input "135%"
click at [1071, 412] on p "Kostenlose Rücksendungen" at bounding box center [1090, 418] width 121 height 32
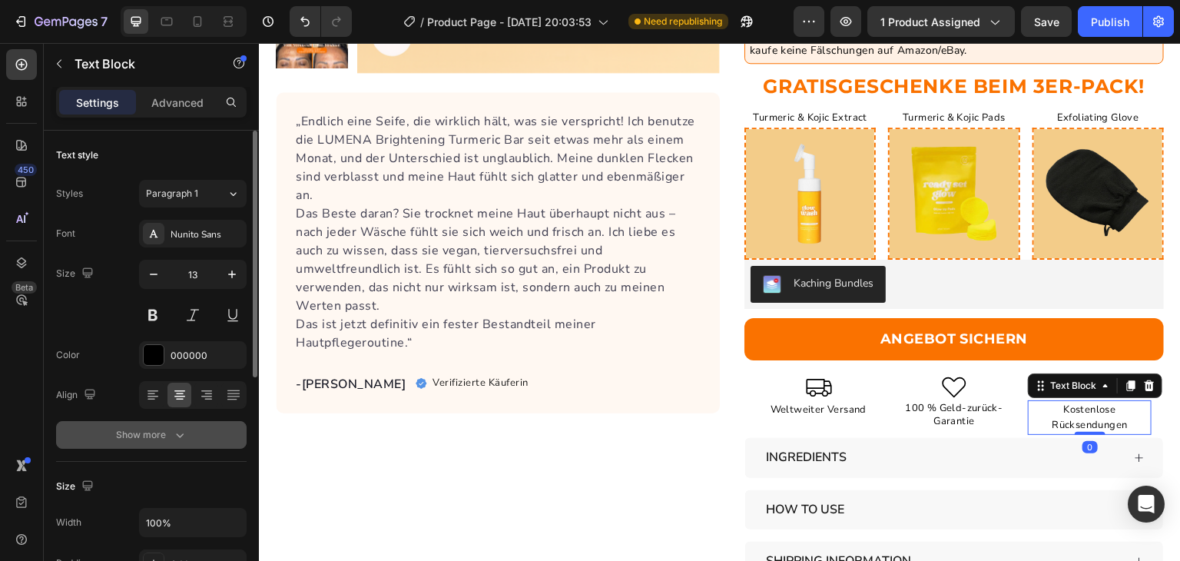
click at [185, 439] on icon "button" at bounding box center [179, 434] width 15 height 15
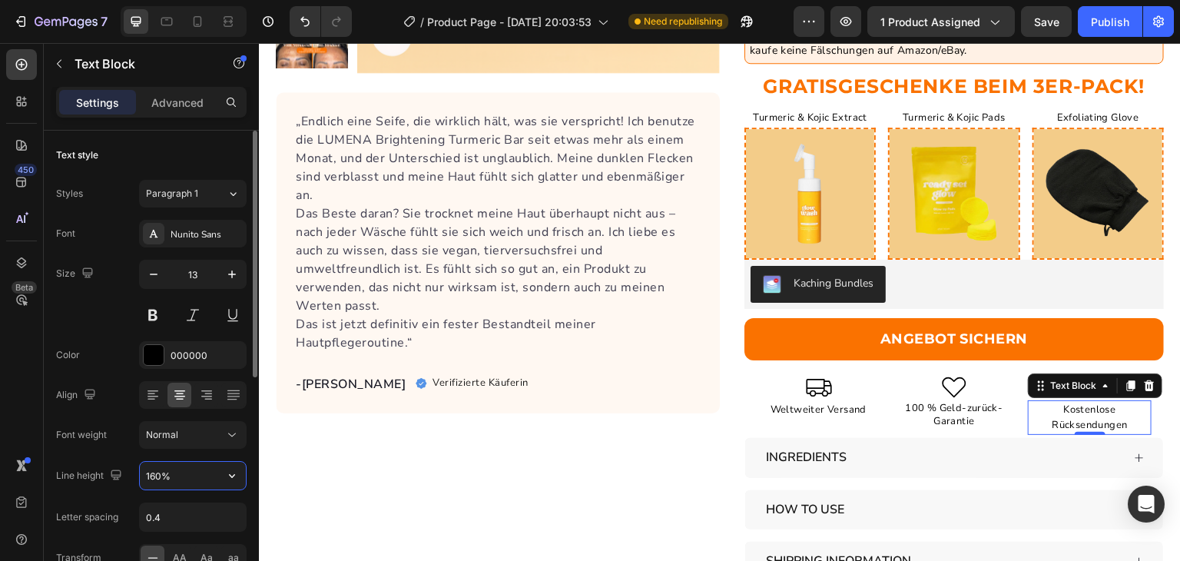
click at [161, 480] on input "160%" at bounding box center [193, 476] width 106 height 28
type input "135%"
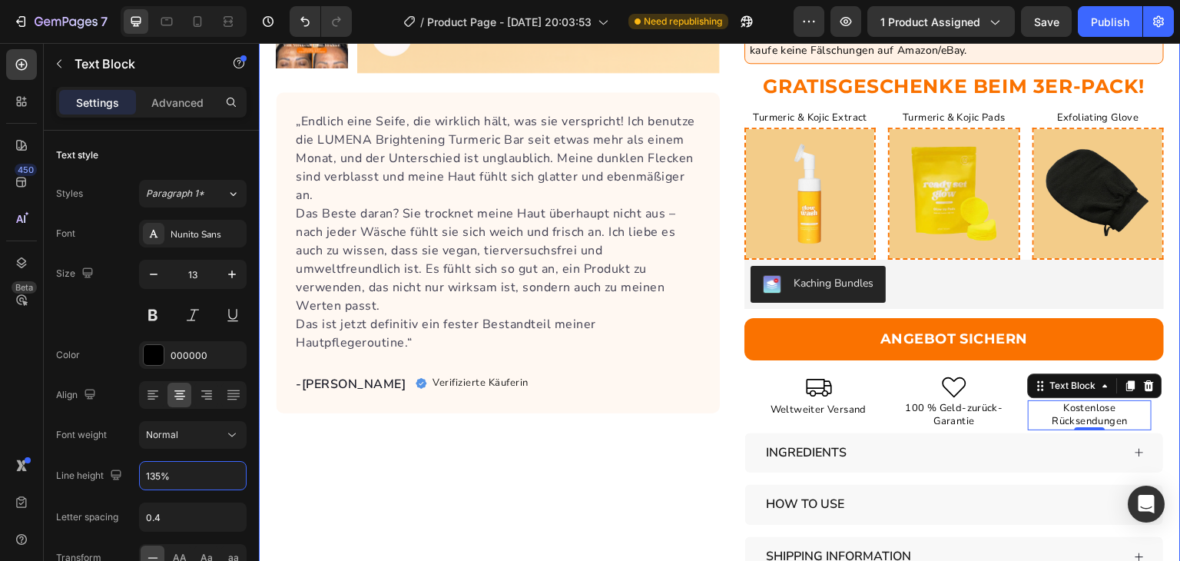
click at [400, 472] on div "Product Images „Endlich eine Seife, die wirklich hält, was sie verspricht! Ich …" at bounding box center [498, 195] width 444 height 971
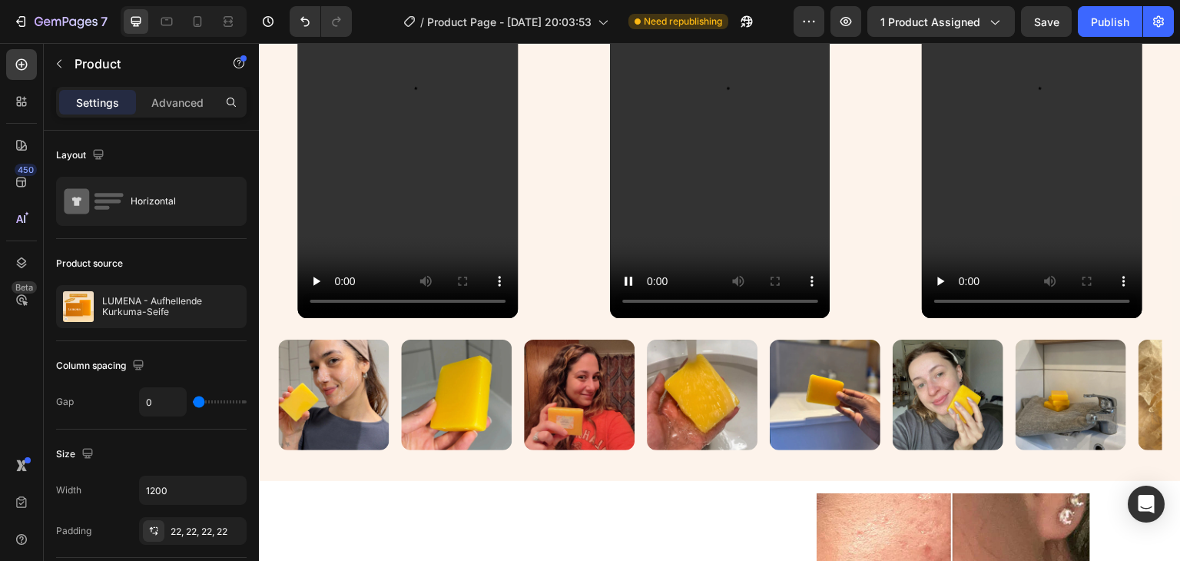
scroll to position [2336, 0]
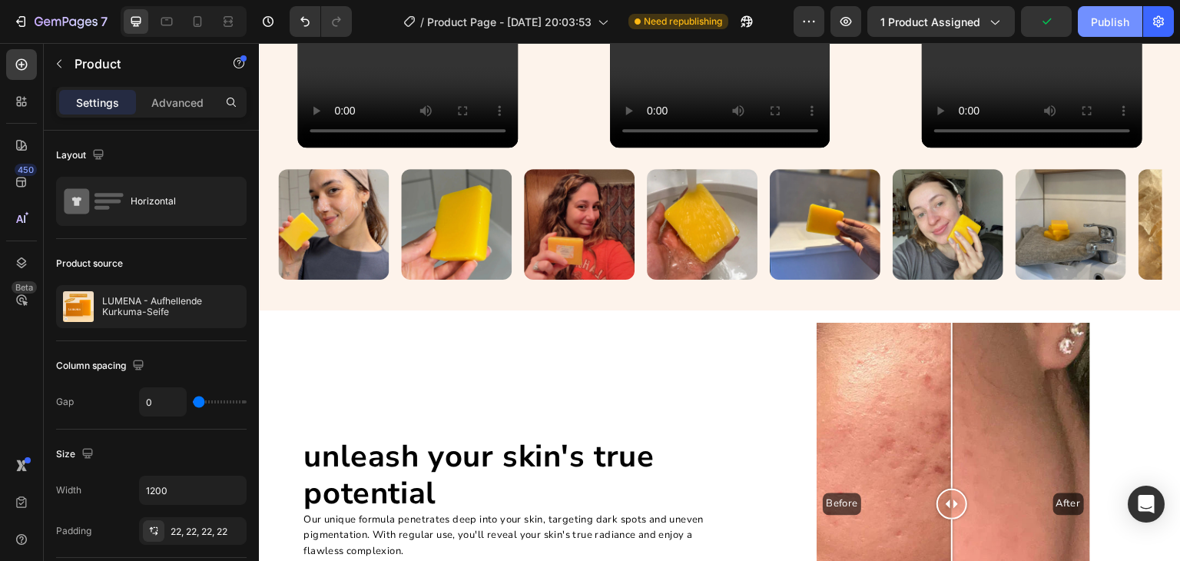
click at [1106, 6] on button "Publish" at bounding box center [1110, 21] width 65 height 31
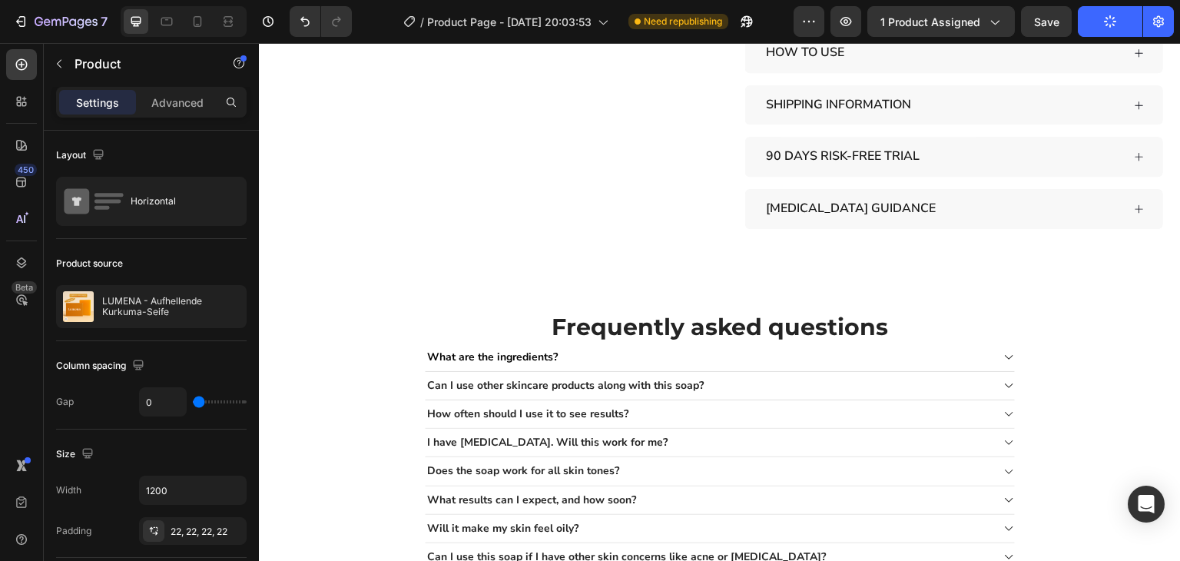
scroll to position [670, 0]
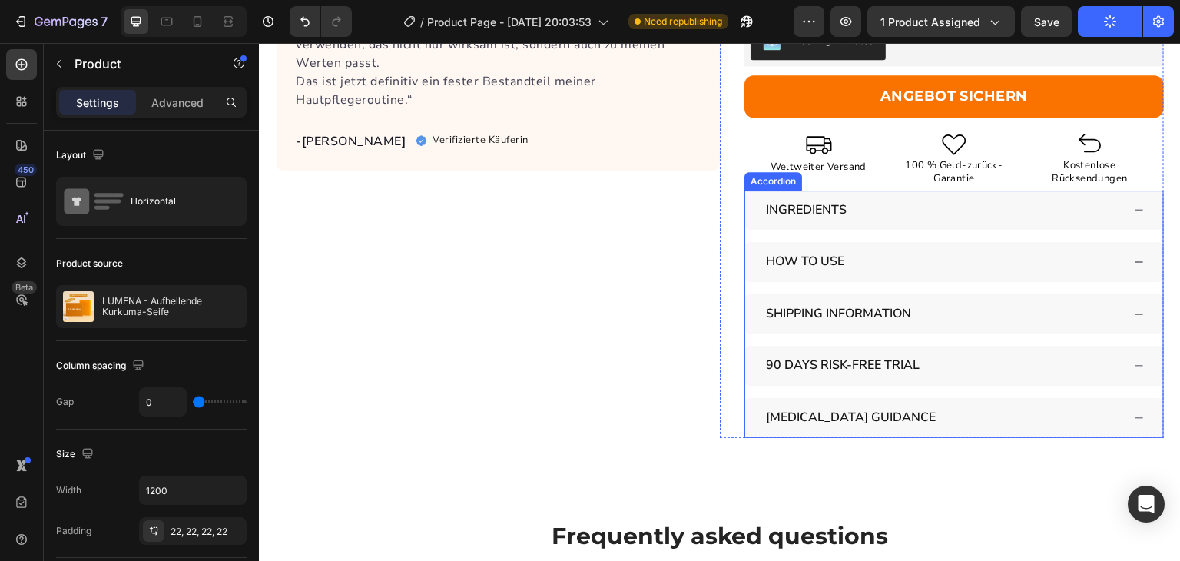
click at [819, 208] on p "INGREDIENTS" at bounding box center [806, 210] width 81 height 11
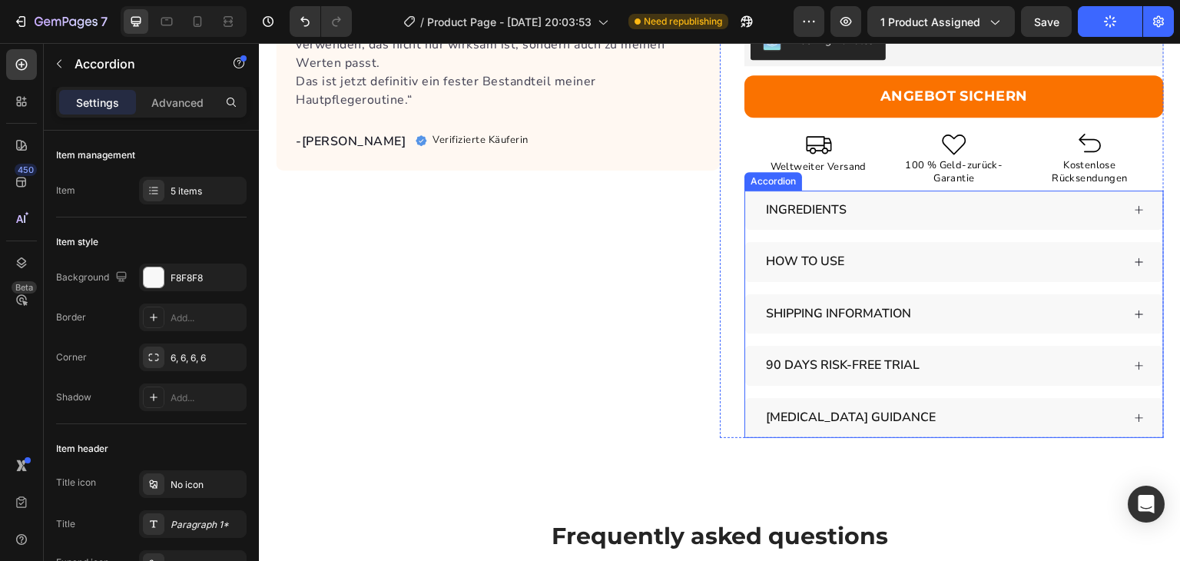
click at [819, 208] on p "INGREDIENTS" at bounding box center [806, 210] width 81 height 11
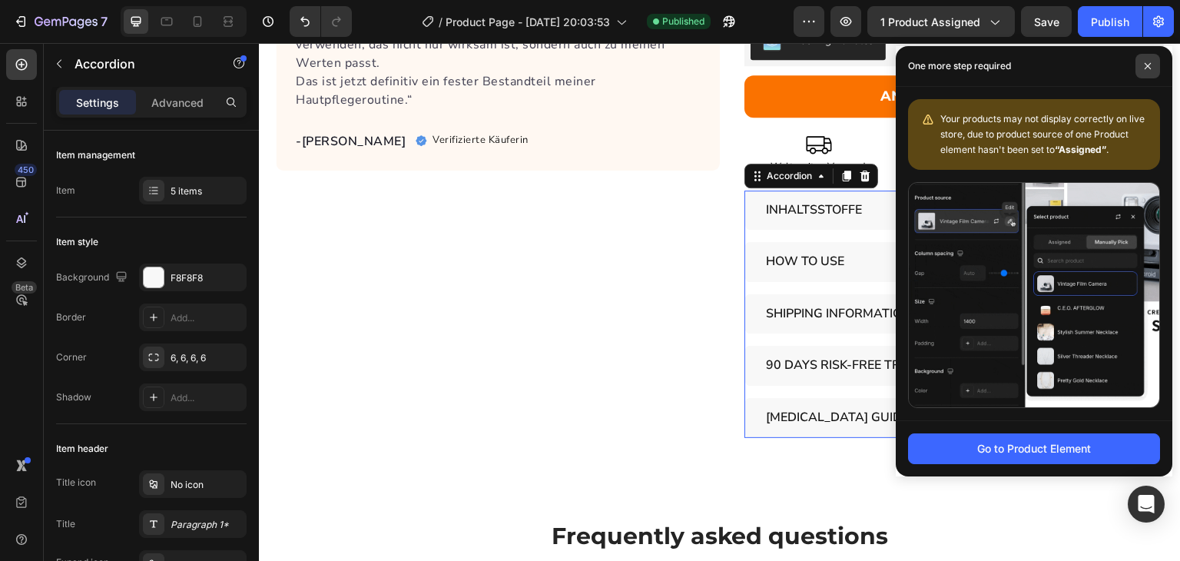
click at [1148, 71] on span at bounding box center [1148, 66] width 25 height 25
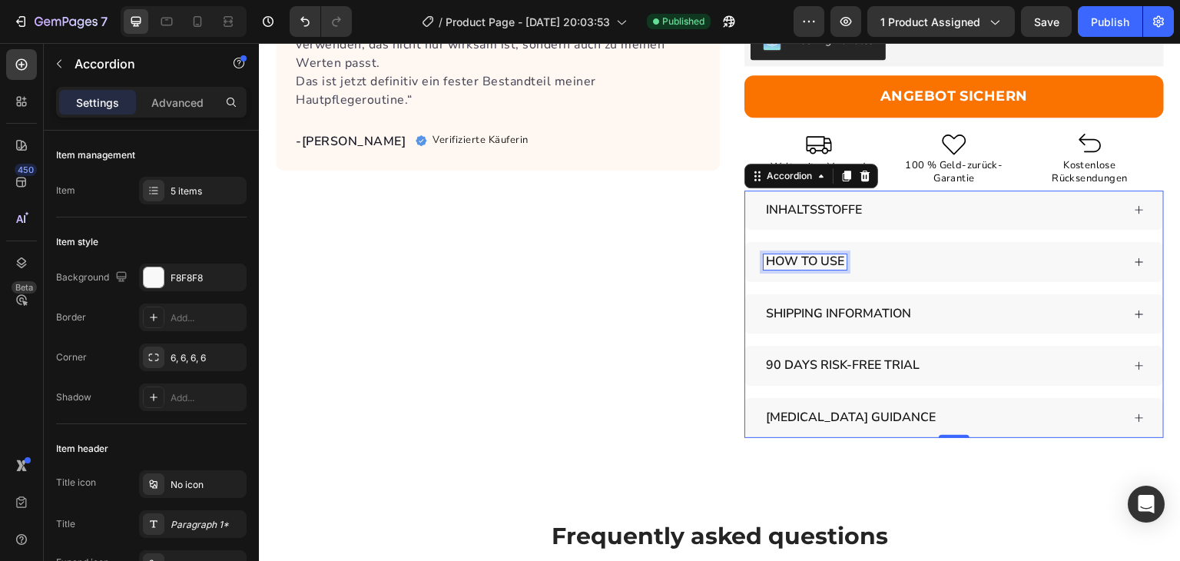
click at [818, 257] on p "HOW TO USE" at bounding box center [805, 262] width 78 height 11
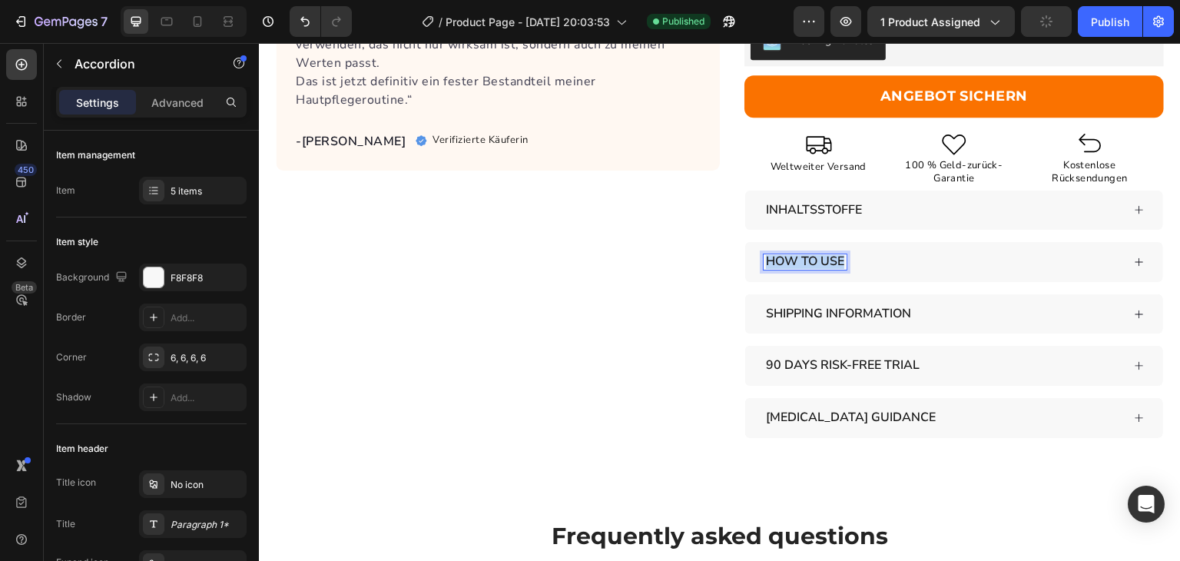
click at [818, 257] on p "HOW TO USE" at bounding box center [805, 262] width 78 height 11
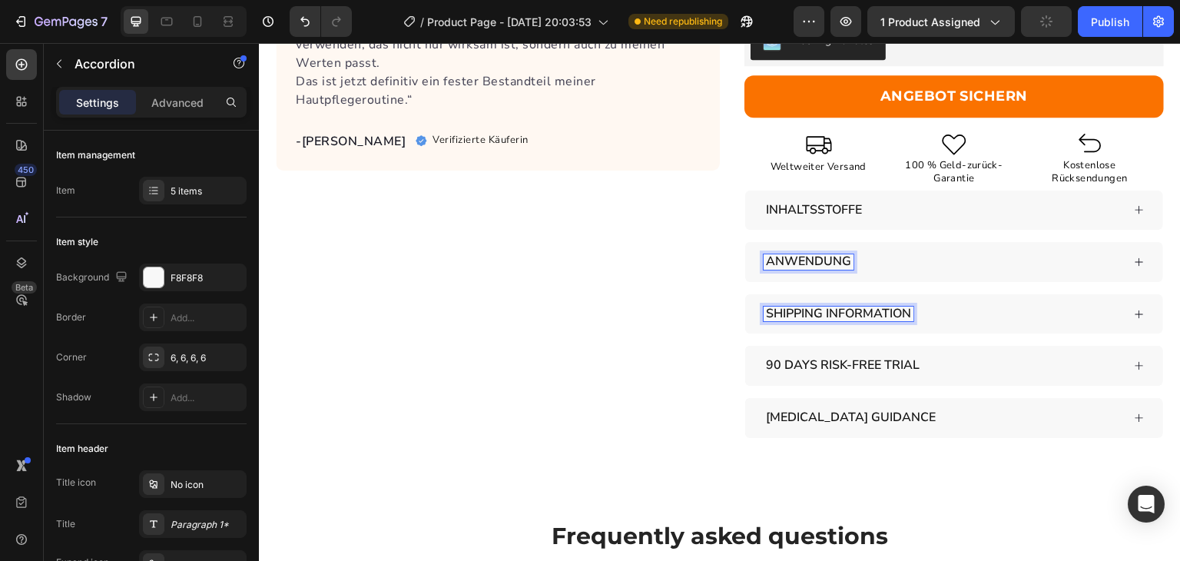
click at [835, 314] on span "SHIPPING INFORMATION" at bounding box center [838, 313] width 145 height 17
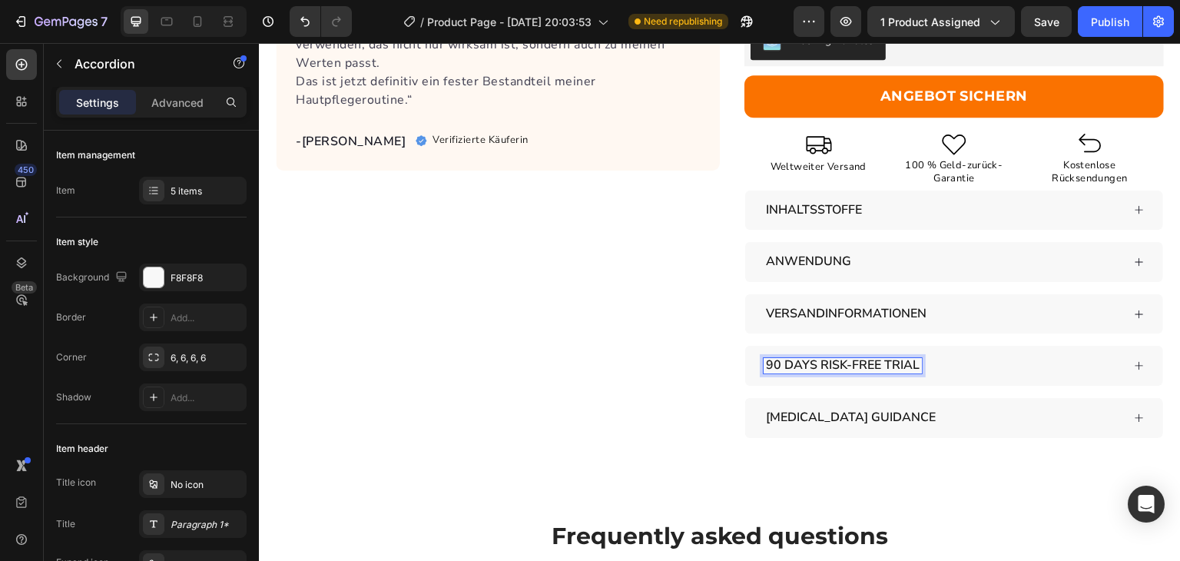
click at [818, 364] on p "90 DAYS RISK-FREE TRIAL" at bounding box center [843, 365] width 154 height 11
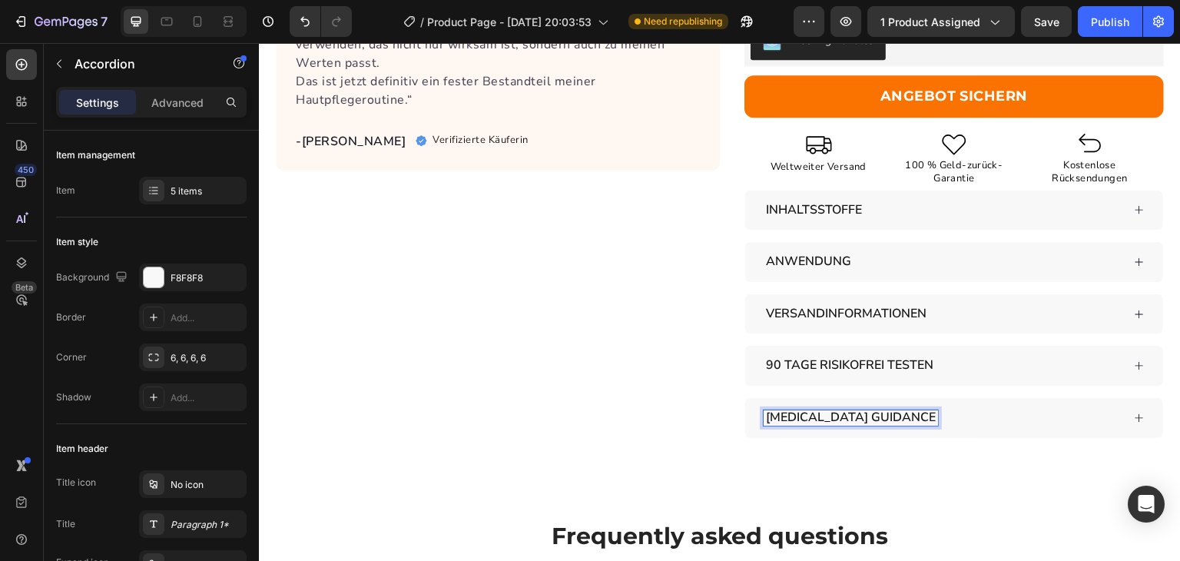
click at [820, 417] on p "[MEDICAL_DATA] GUIDANCE" at bounding box center [851, 418] width 170 height 11
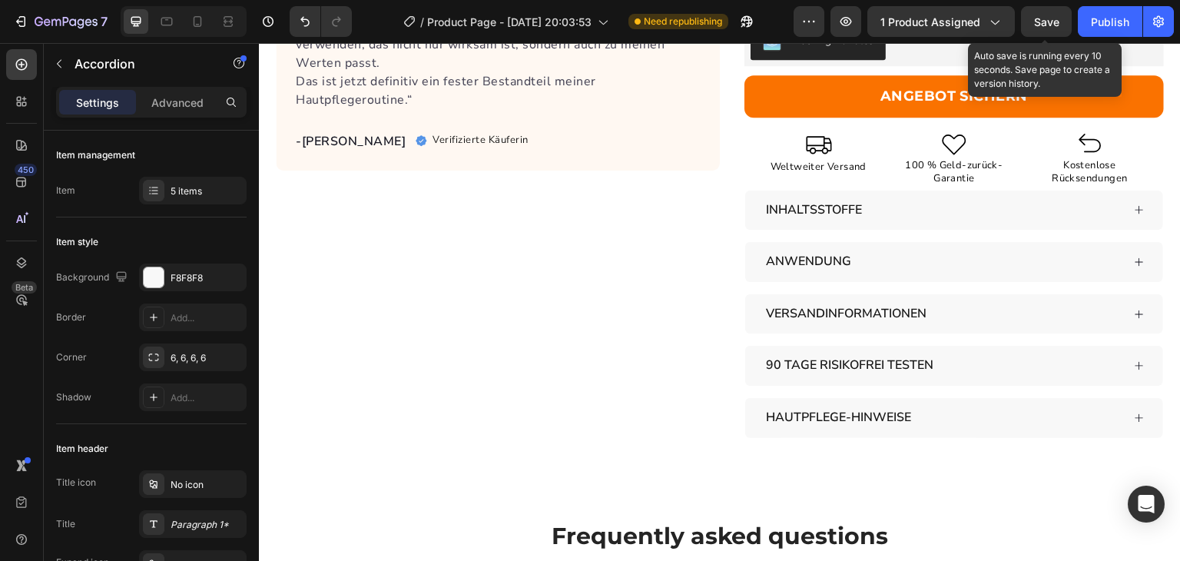
click at [1044, 22] on span "Save" at bounding box center [1046, 21] width 25 height 13
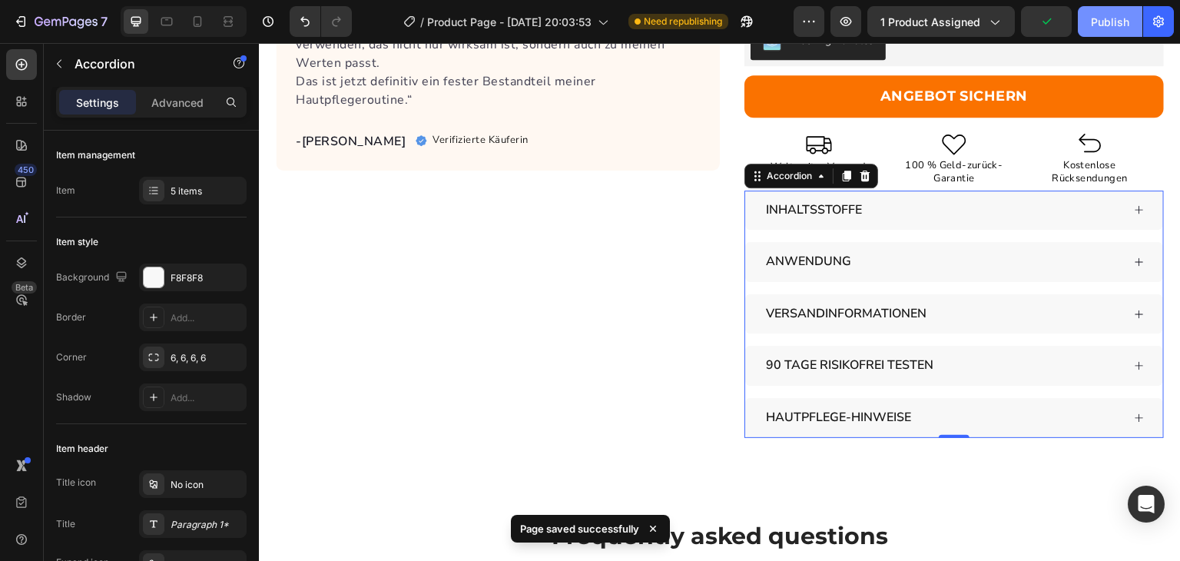
click at [1109, 25] on div "Publish" at bounding box center [1110, 22] width 38 height 16
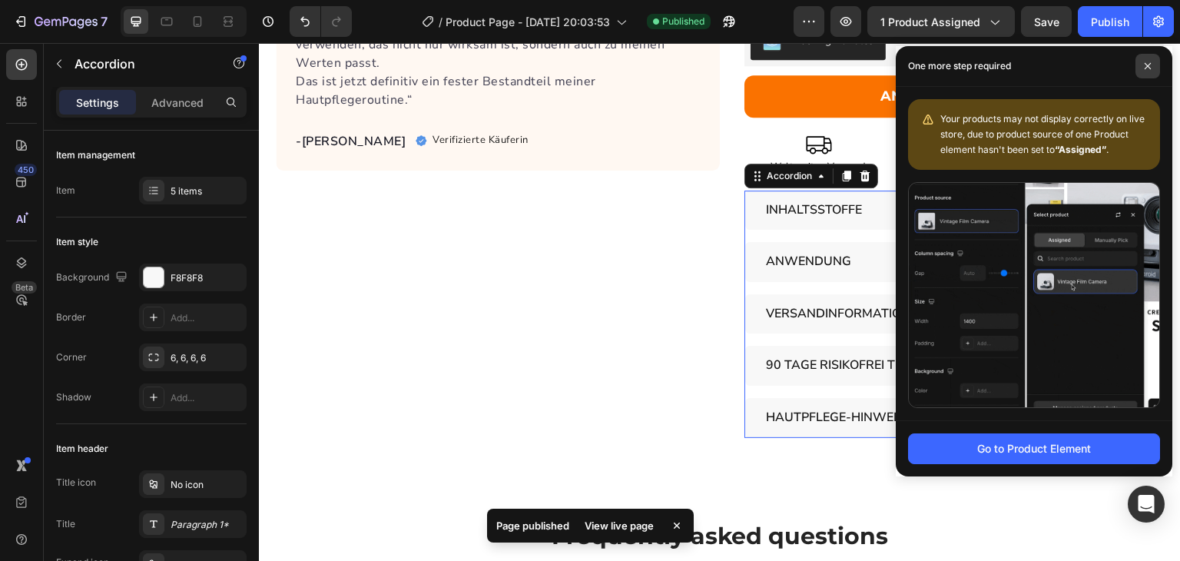
click at [1152, 70] on span at bounding box center [1148, 66] width 25 height 25
